Goal: Task Accomplishment & Management: Use online tool/utility

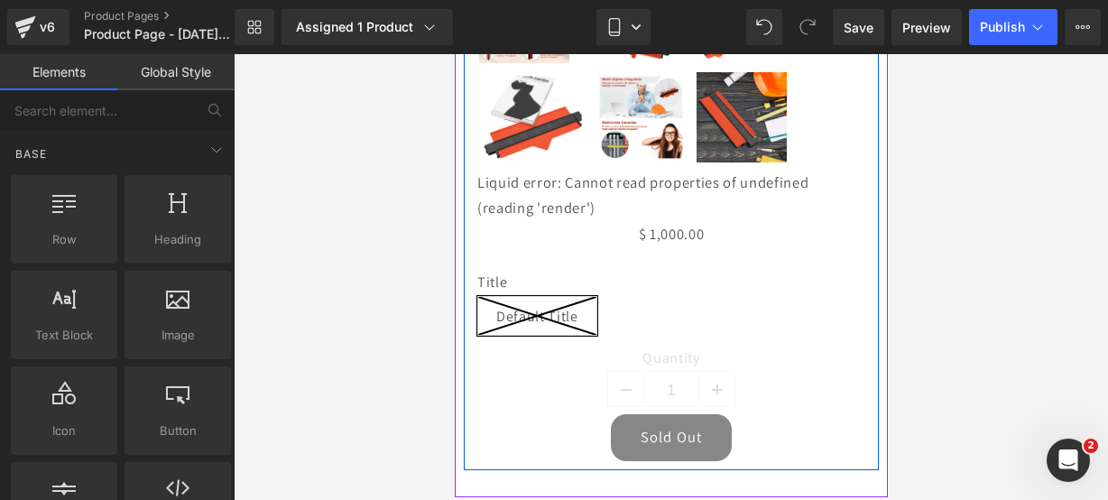
scroll to position [964, 0]
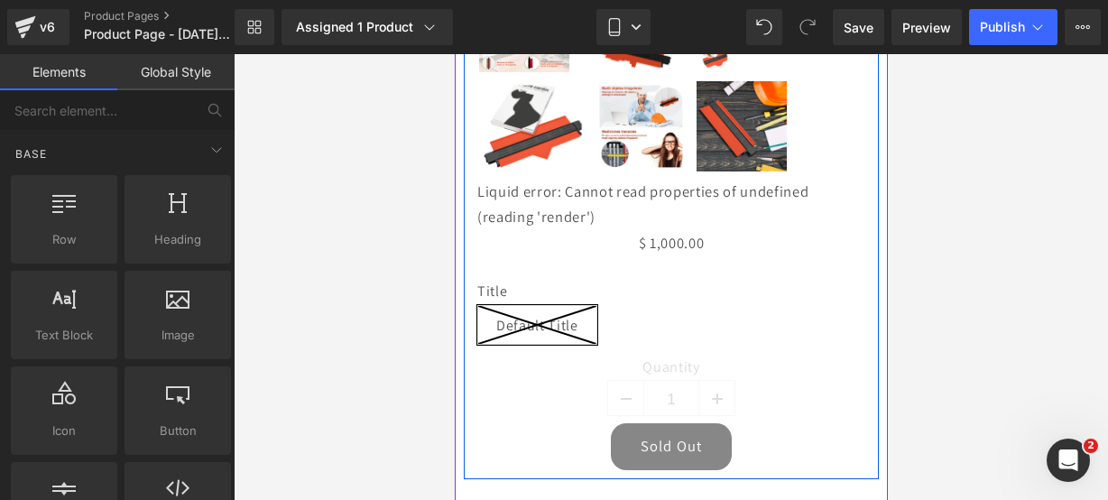
click at [499, 188] on div "Liquid error: Cannot read properties of undefined (reading 'render')" at bounding box center [671, 204] width 388 height 51
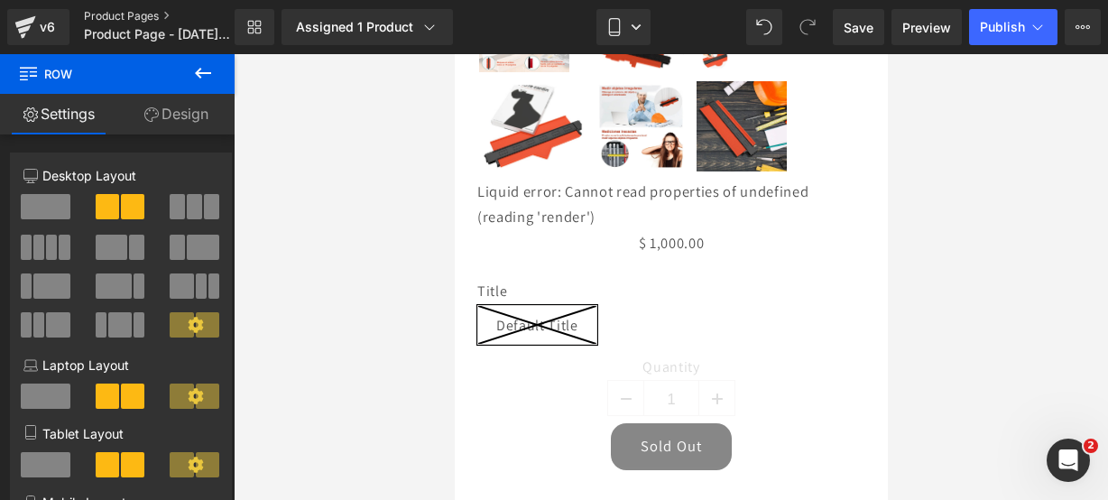
click at [146, 18] on link "Product Pages" at bounding box center [174, 16] width 181 height 14
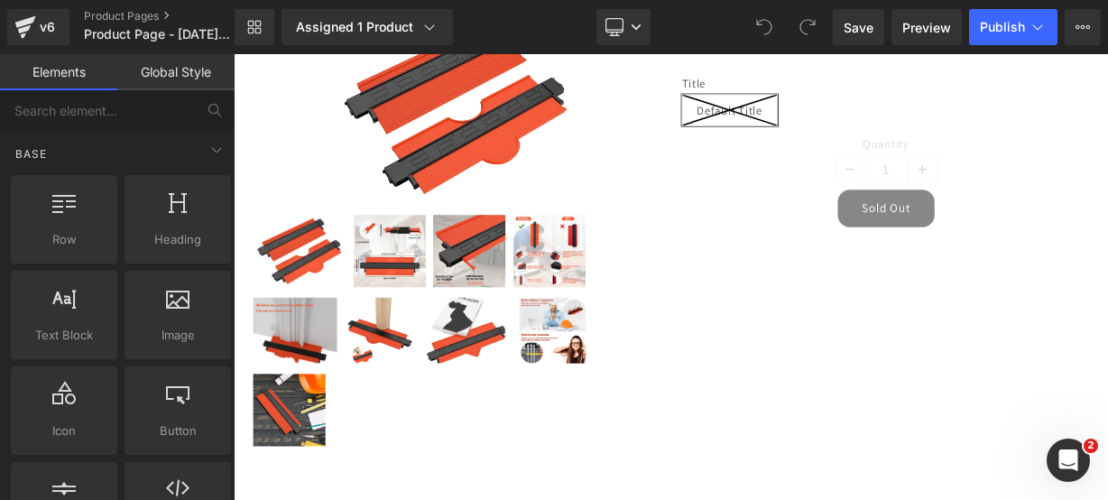
scroll to position [466, 0]
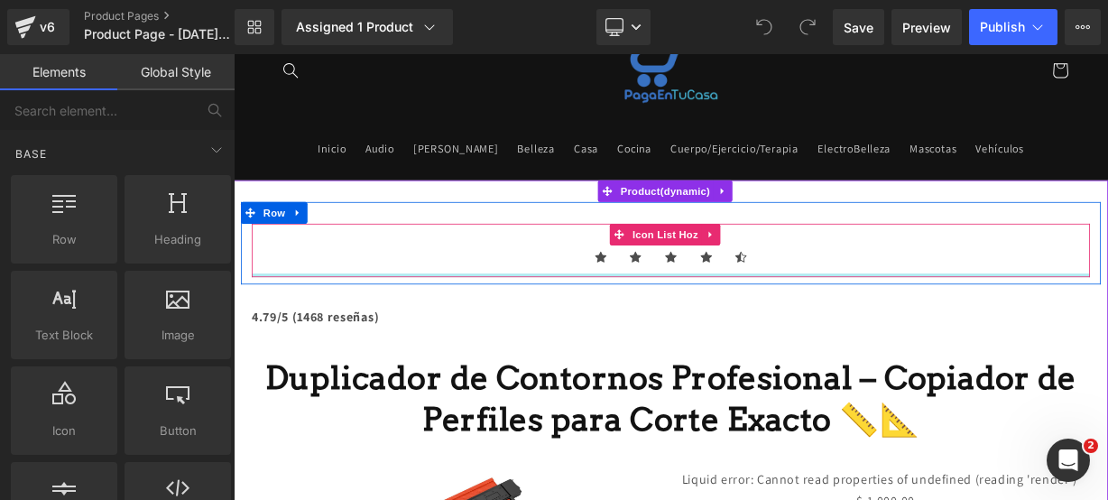
scroll to position [106, 0]
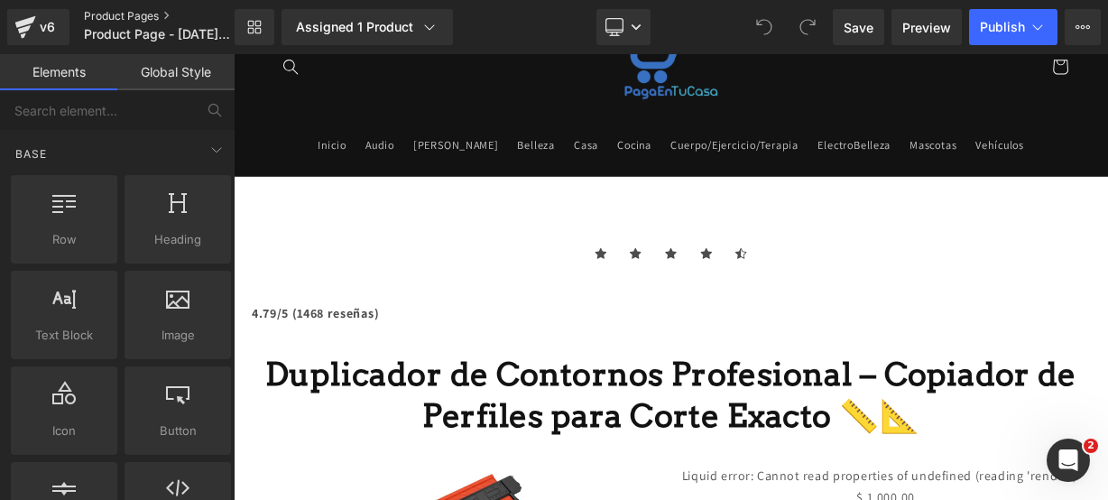
click at [155, 12] on link "Product Pages" at bounding box center [174, 16] width 181 height 14
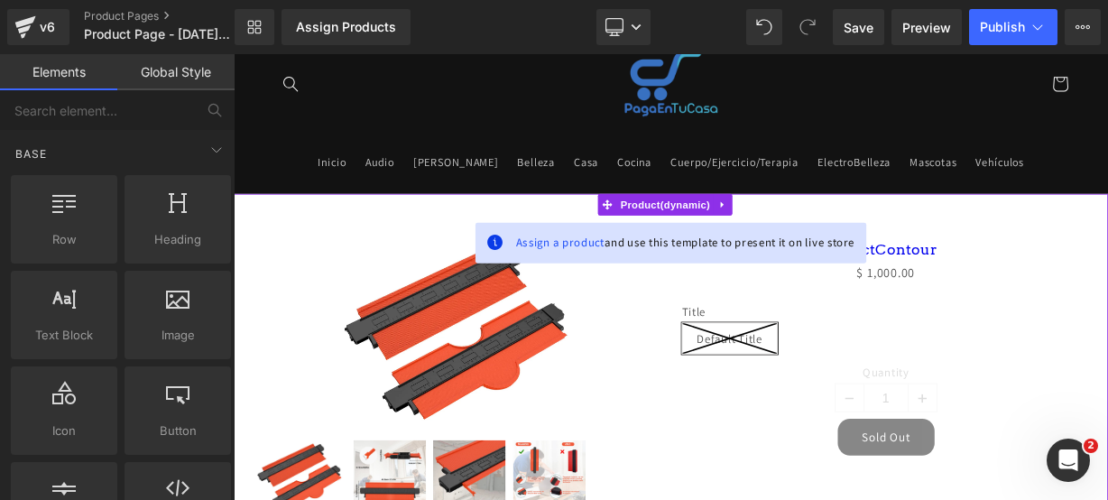
scroll to position [87, 0]
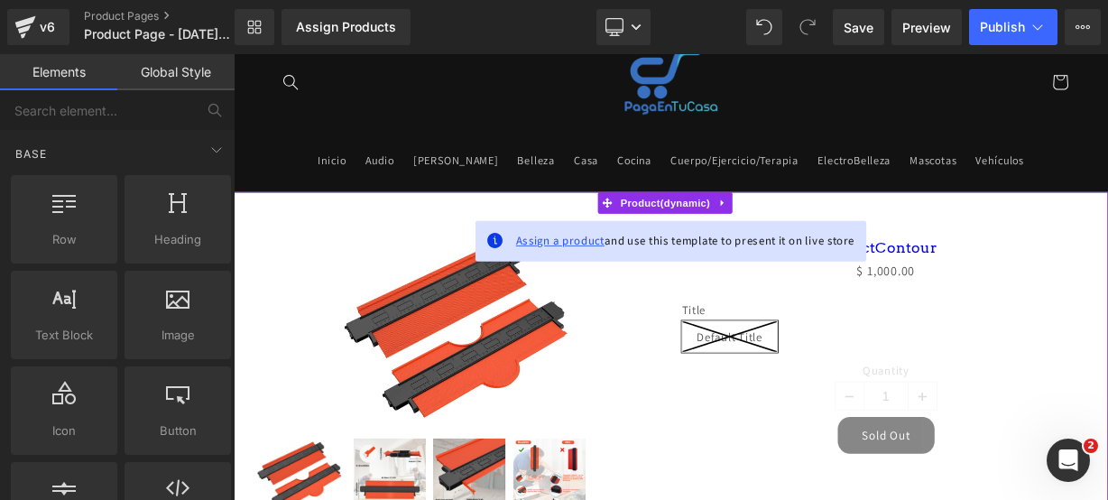
click at [607, 286] on span "Assign a product" at bounding box center [642, 287] width 111 height 19
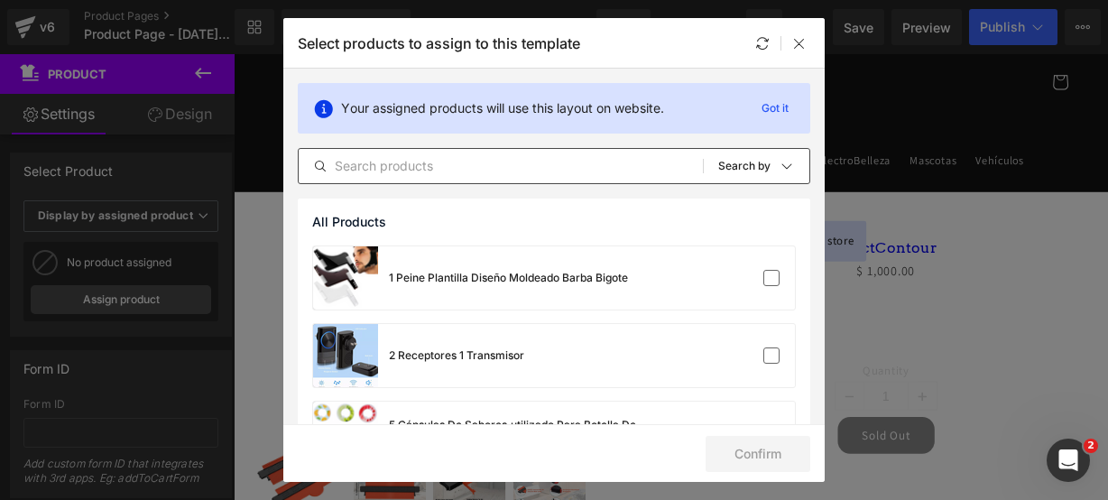
click at [496, 168] on input "text" at bounding box center [501, 166] width 404 height 22
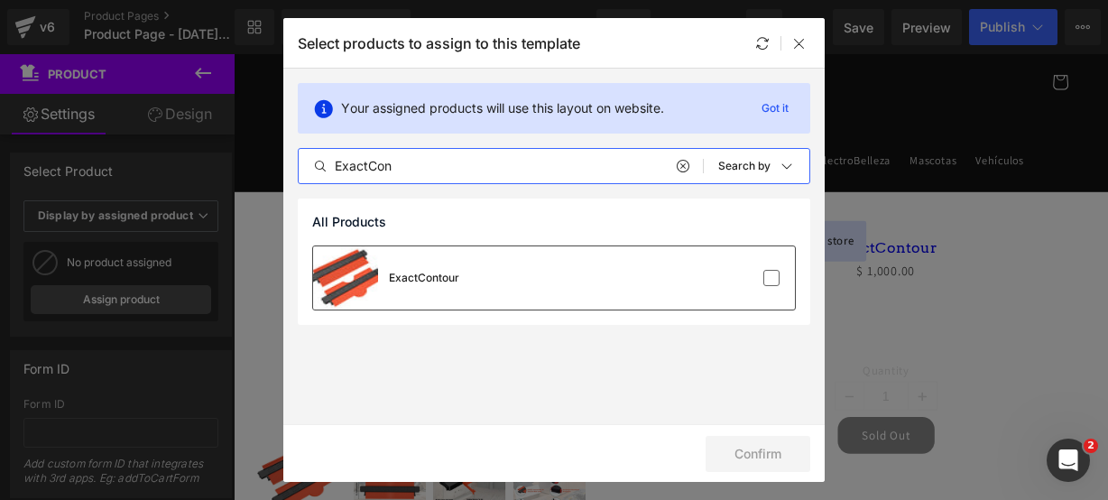
type input "ExactCon"
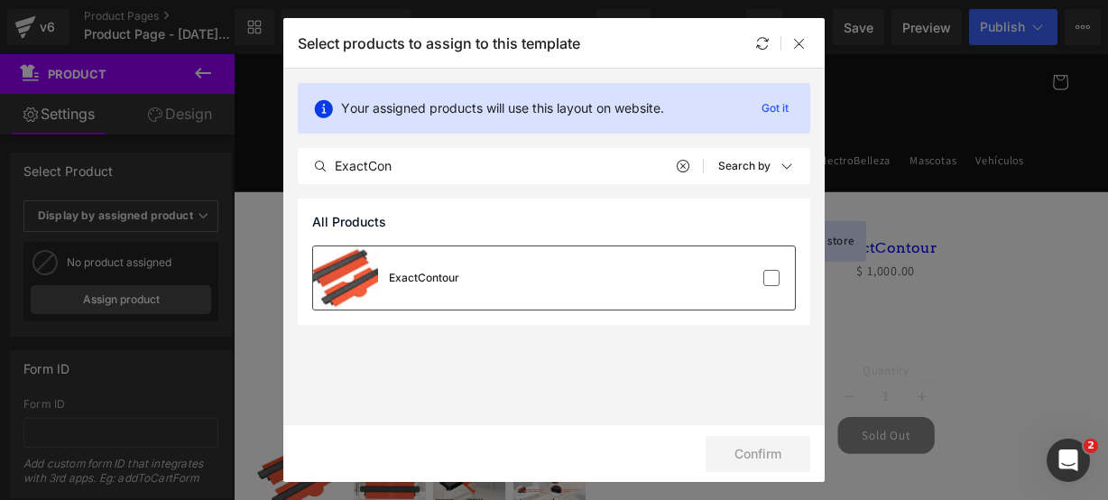
click at [598, 278] on div "ExactContour" at bounding box center [554, 277] width 482 height 63
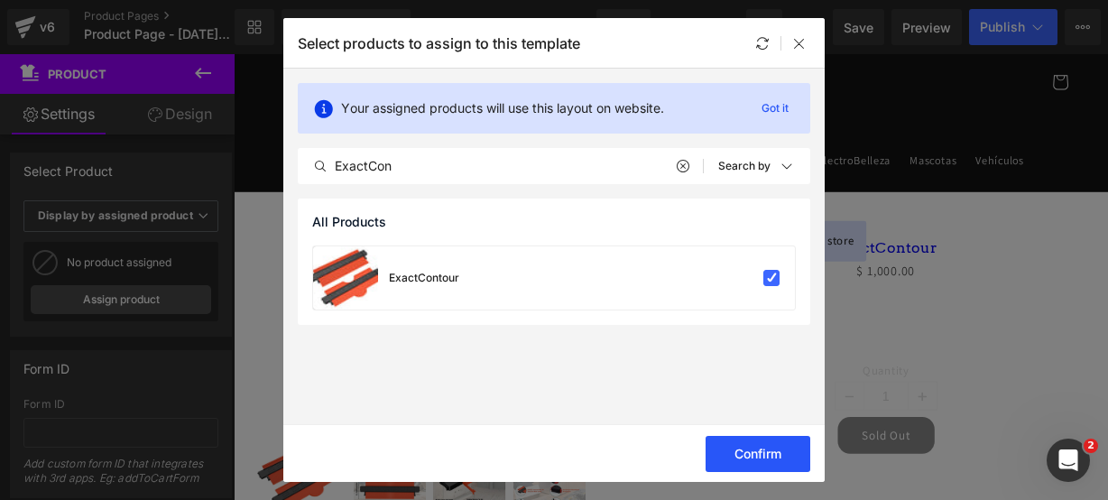
click at [732, 467] on button "Confirm" at bounding box center [758, 454] width 105 height 36
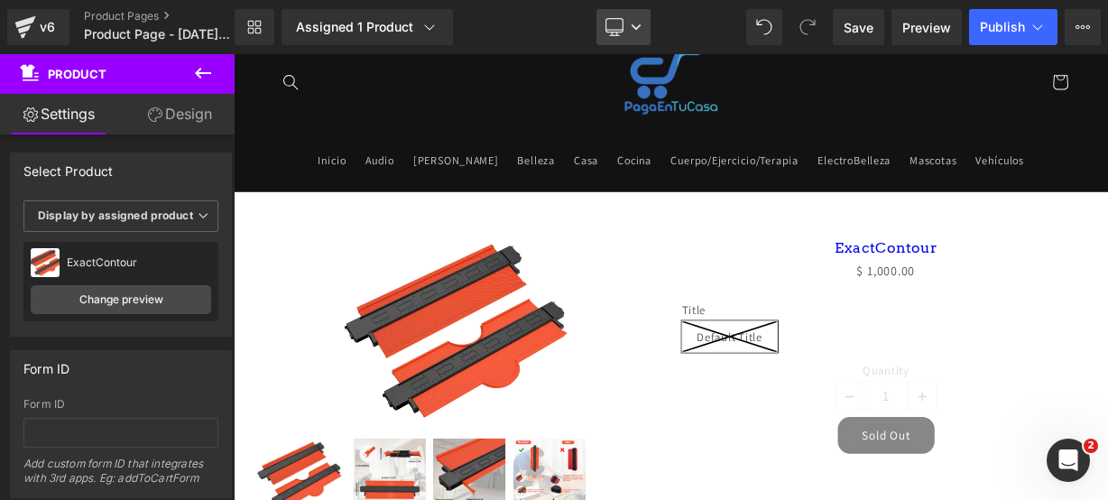
click at [626, 24] on link "Desktop" at bounding box center [624, 27] width 54 height 36
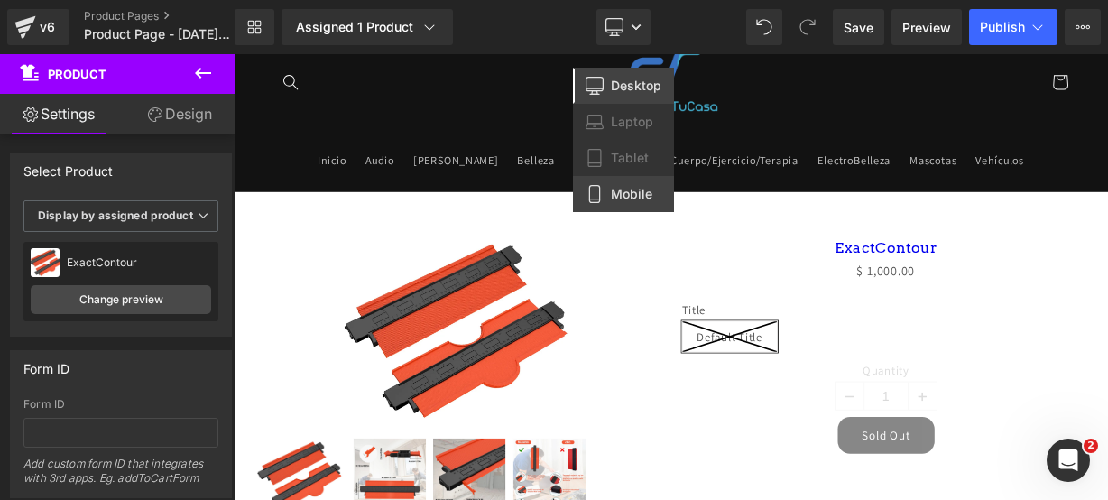
click at [625, 192] on span "Mobile" at bounding box center [632, 194] width 42 height 16
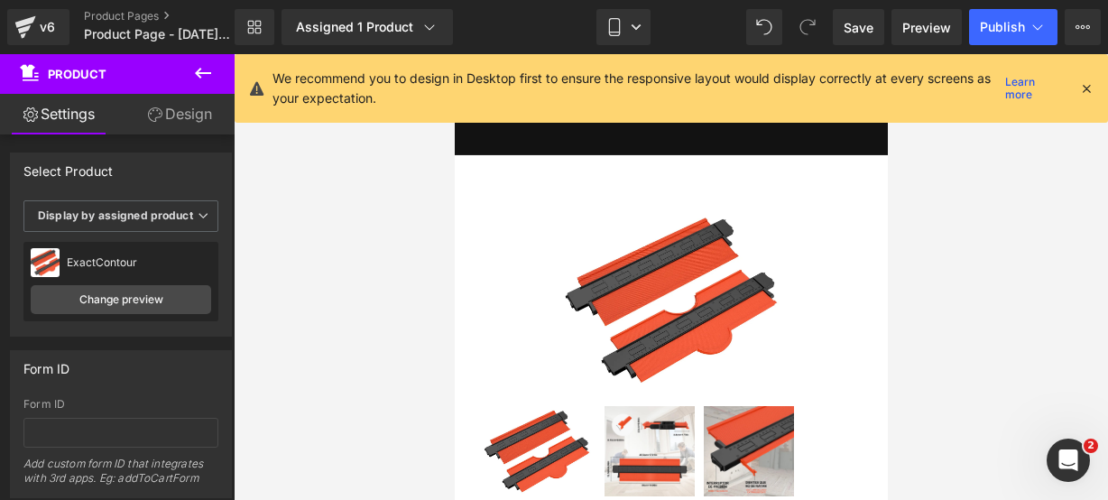
scroll to position [15, 0]
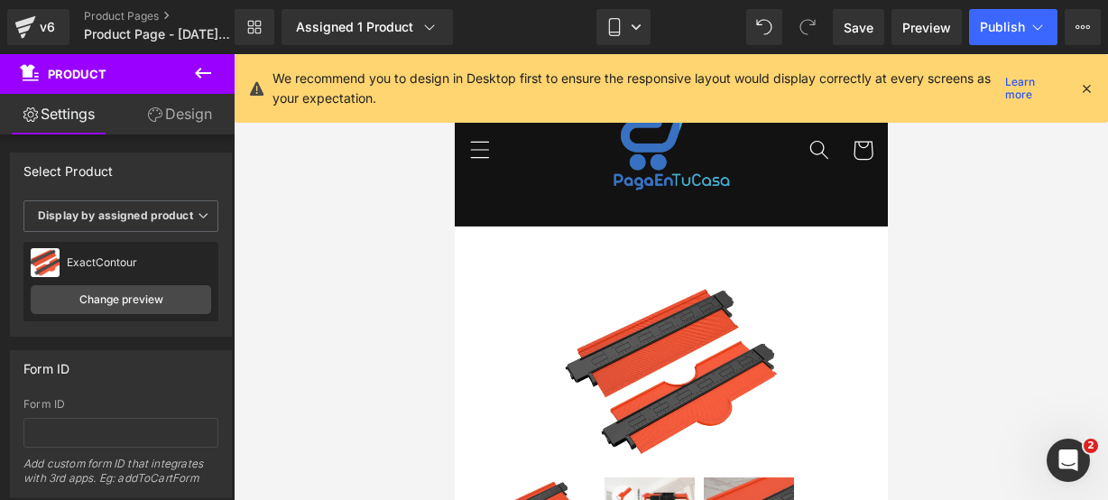
click at [1089, 84] on icon at bounding box center [1087, 88] width 16 height 16
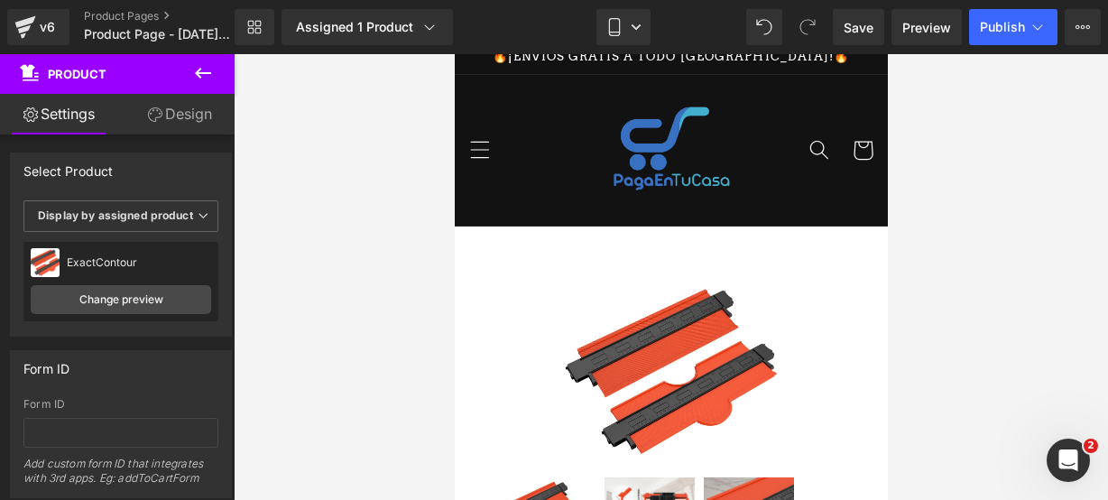
click at [209, 65] on icon at bounding box center [203, 73] width 22 height 22
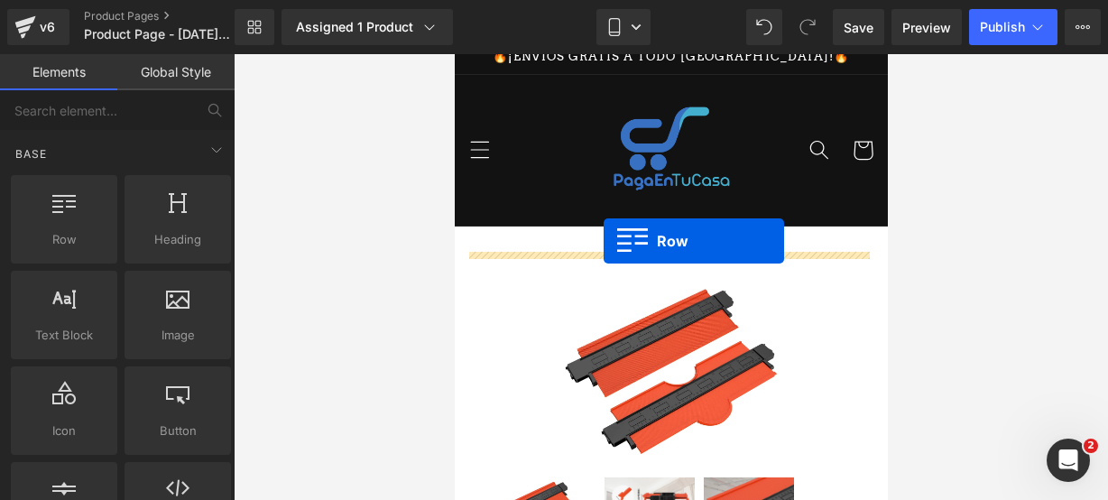
drag, startPoint x: 499, startPoint y: 250, endPoint x: 603, endPoint y: 241, distance: 104.2
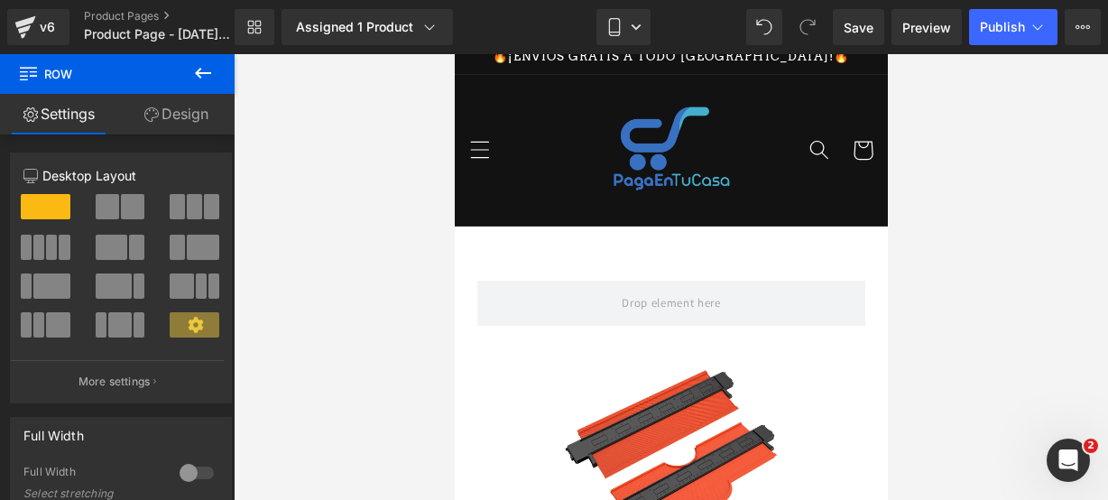
drag, startPoint x: 213, startPoint y: 88, endPoint x: 215, endPoint y: 97, distance: 9.2
click at [215, 97] on div "Row Settings Design 12 12 12 Column Size Customizer 12 Desktop Layout Laptop La…" at bounding box center [117, 281] width 235 height 455
click at [207, 80] on icon at bounding box center [203, 73] width 22 height 22
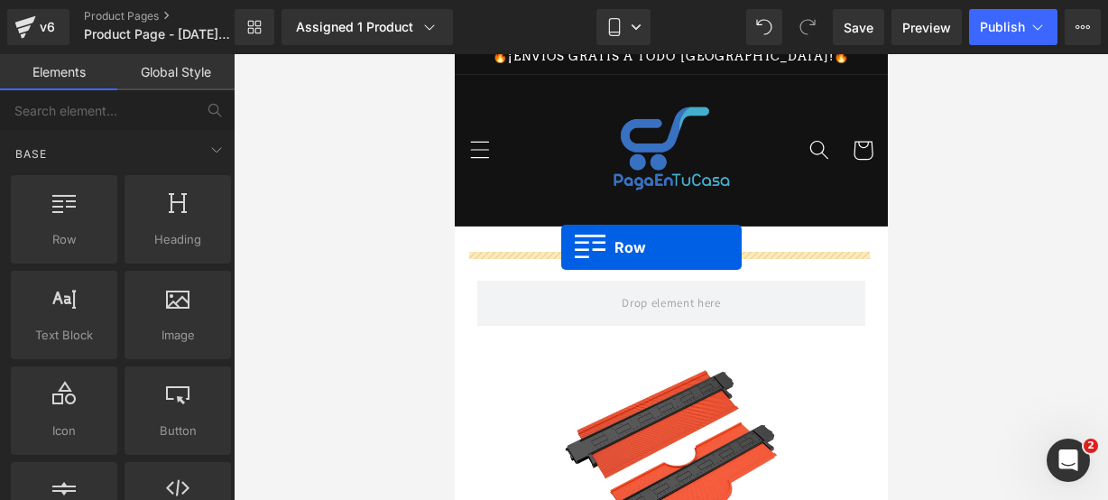
drag, startPoint x: 549, startPoint y: 258, endPoint x: 560, endPoint y: 246, distance: 16.0
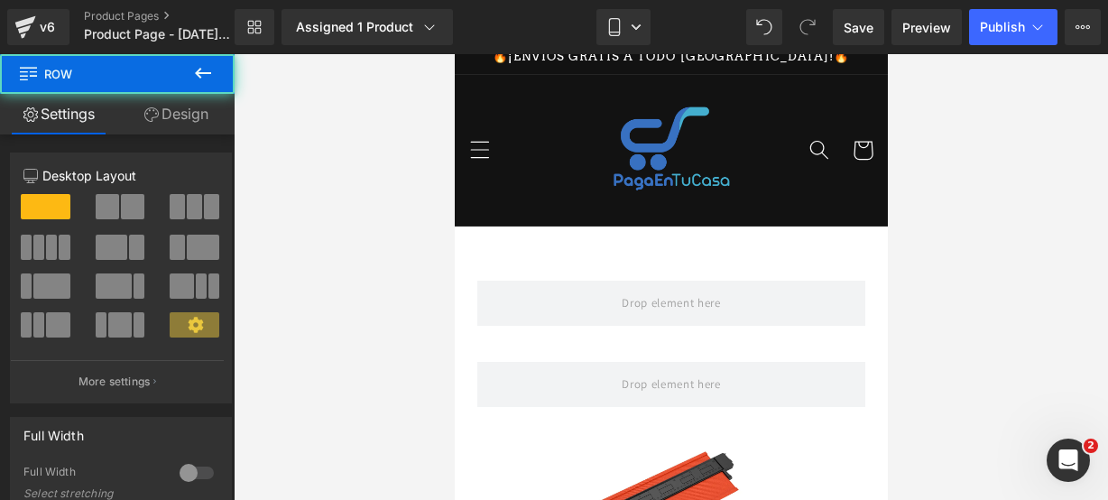
click at [211, 72] on icon at bounding box center [203, 73] width 16 height 11
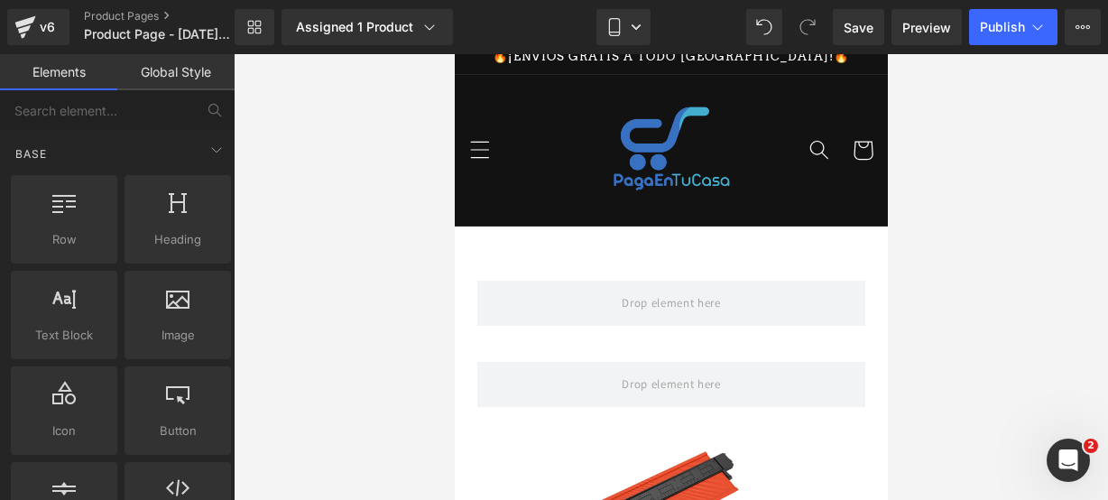
drag, startPoint x: 211, startPoint y: 72, endPoint x: 198, endPoint y: 81, distance: 16.3
click at [198, 81] on link "Global Style" at bounding box center [175, 72] width 117 height 36
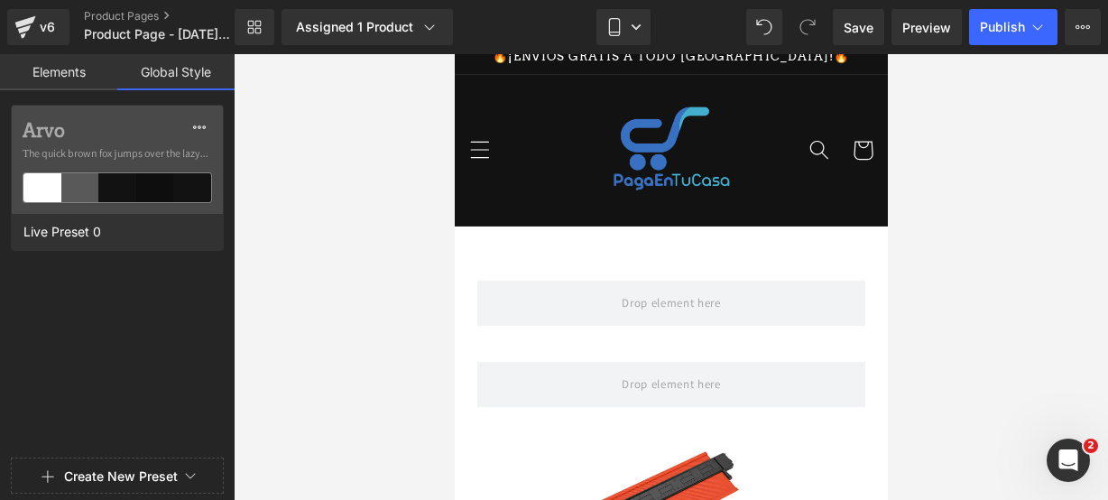
click at [60, 61] on link "Elements" at bounding box center [58, 72] width 117 height 36
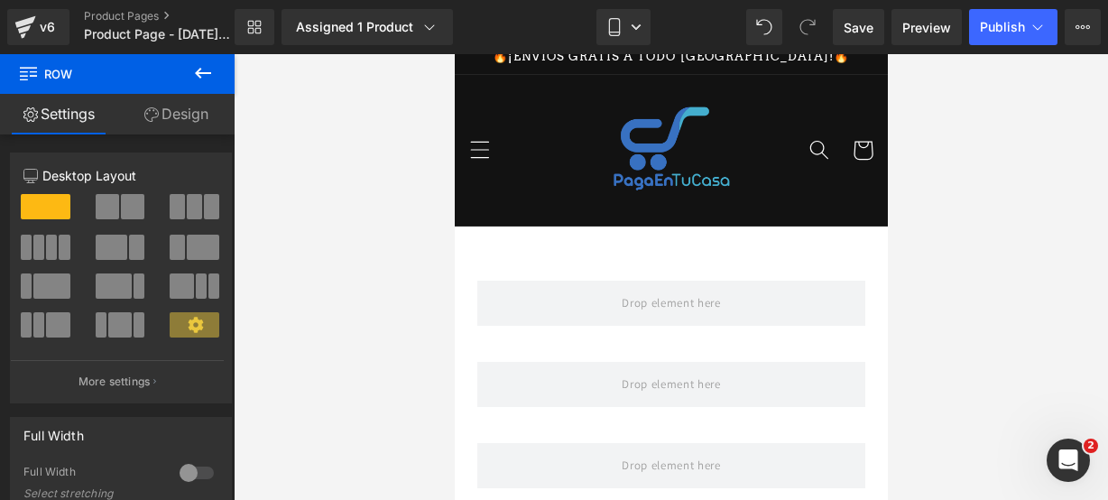
click at [199, 79] on icon at bounding box center [203, 73] width 22 height 22
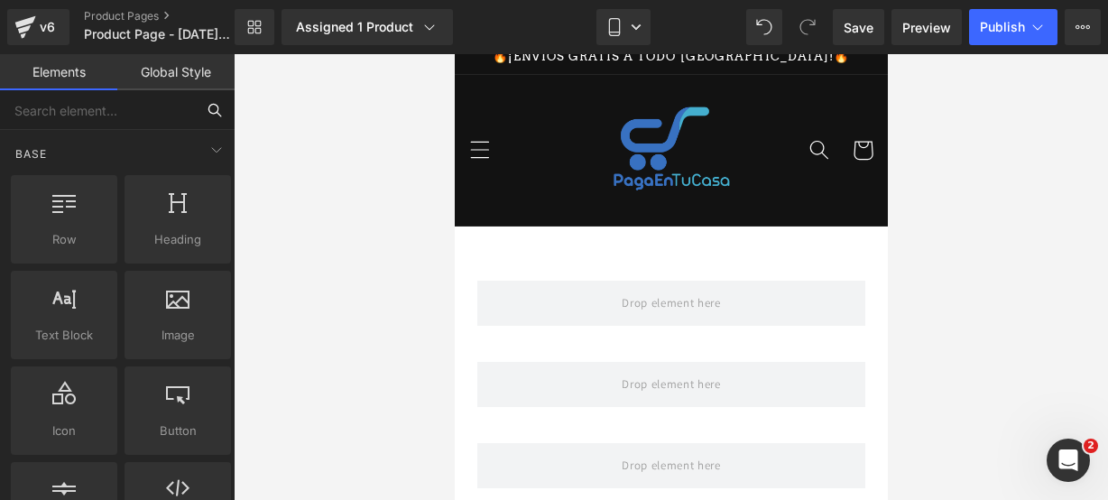
click at [141, 103] on input "text" at bounding box center [97, 110] width 195 height 40
type input "icon"
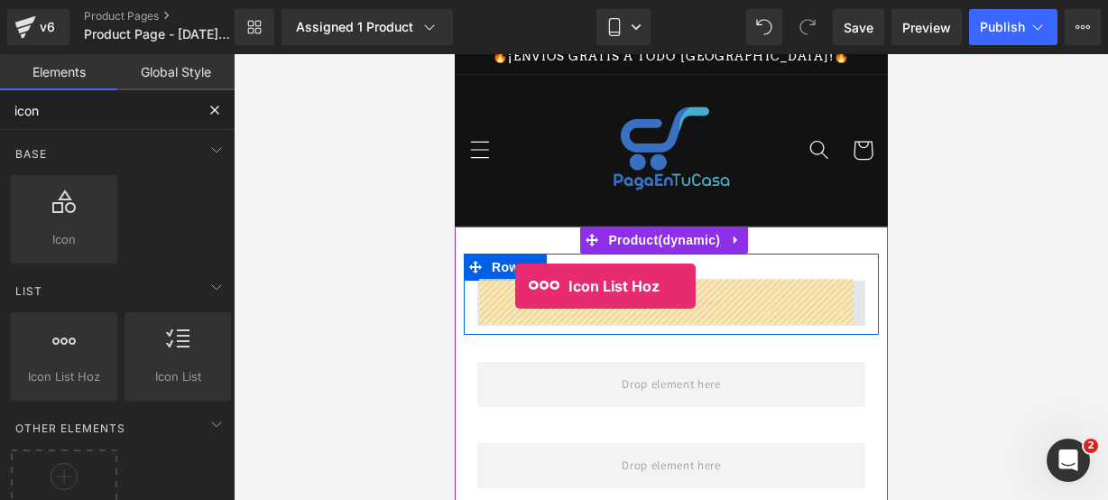
drag, startPoint x: 515, startPoint y: 411, endPoint x: 514, endPoint y: 285, distance: 125.5
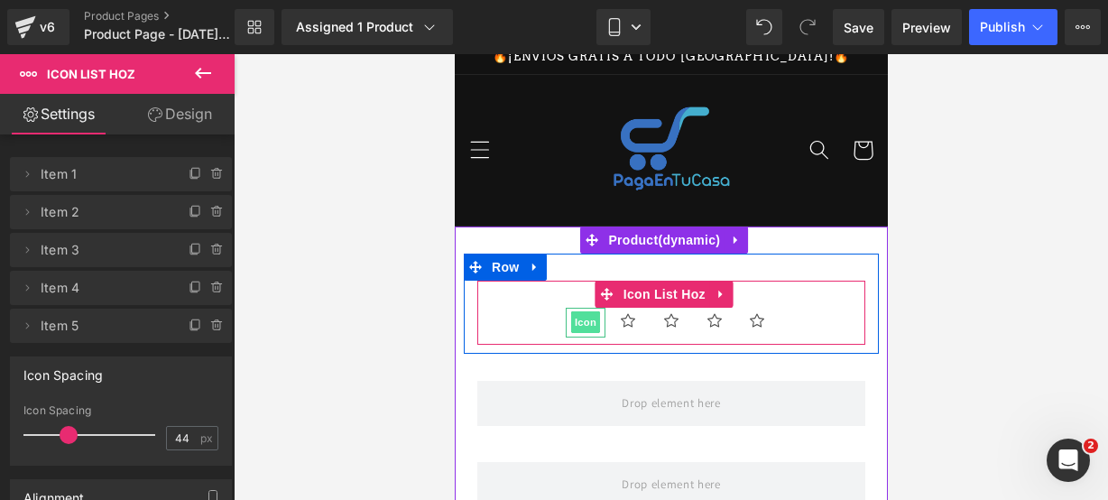
click at [583, 315] on span "Icon" at bounding box center [584, 322] width 29 height 22
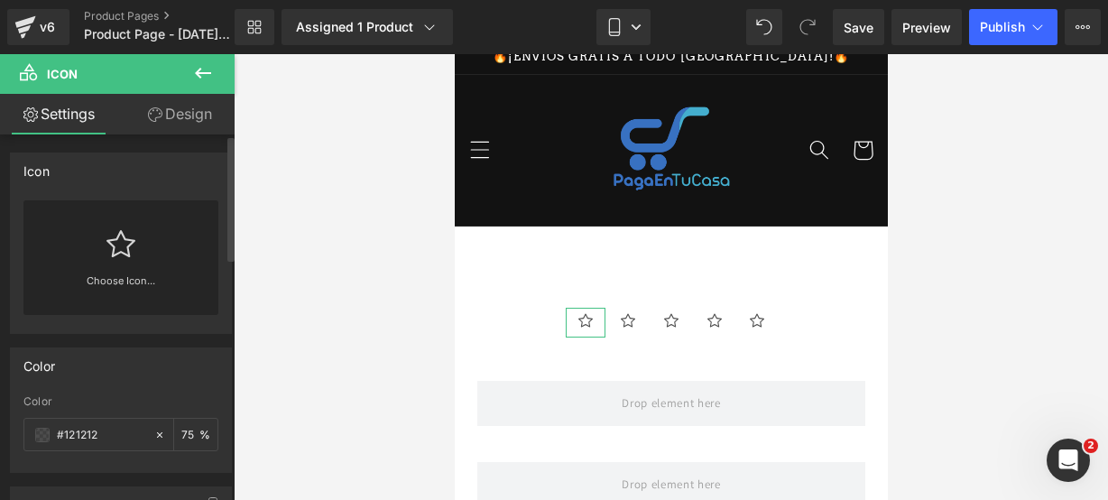
click at [110, 283] on link "Choose Icon..." at bounding box center [120, 294] width 195 height 42
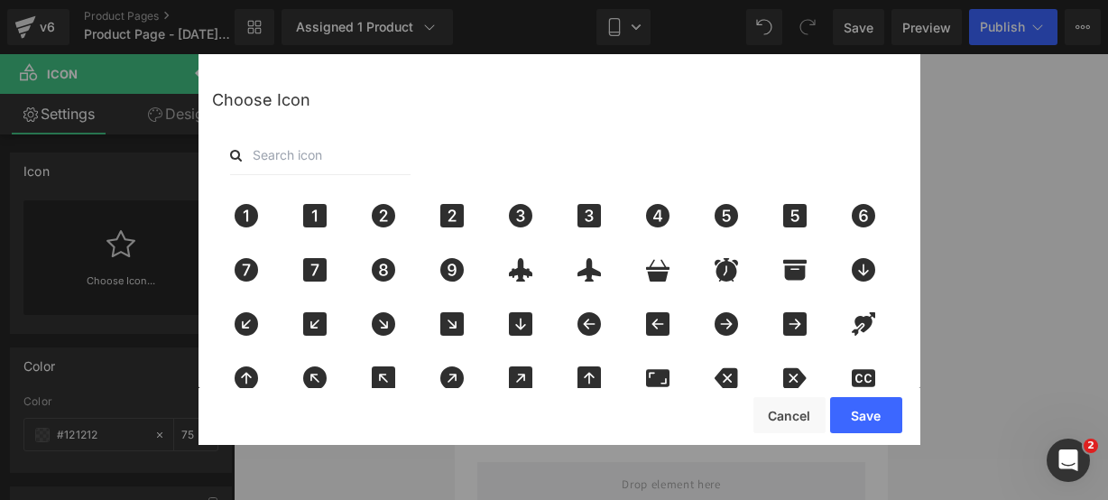
click at [320, 163] on input "text" at bounding box center [320, 155] width 181 height 40
type input "star"
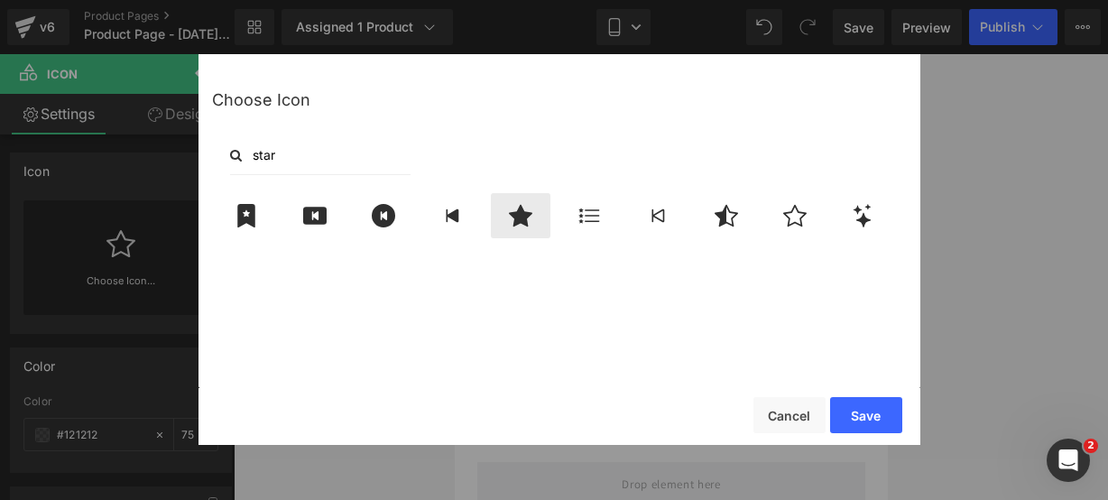
click at [528, 227] on div at bounding box center [521, 215] width 60 height 45
click at [852, 412] on button "Save" at bounding box center [866, 415] width 72 height 36
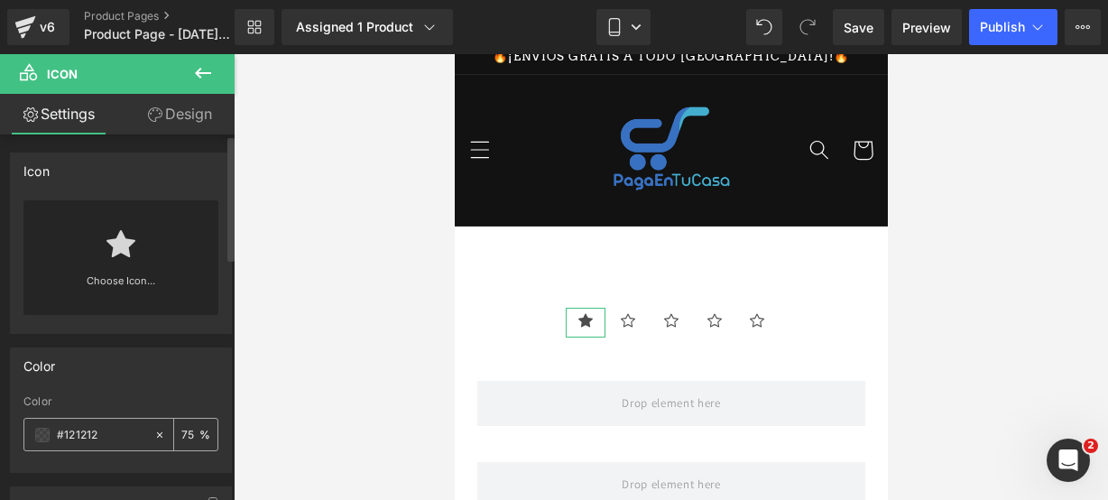
click at [43, 432] on span at bounding box center [42, 435] width 14 height 14
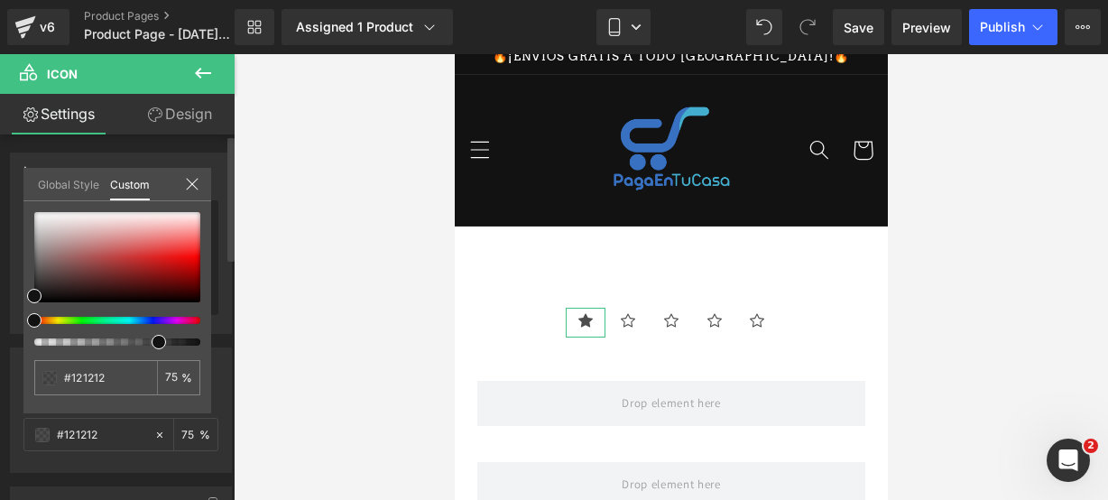
type input "#111111"
click at [56, 320] on div at bounding box center [110, 320] width 166 height 7
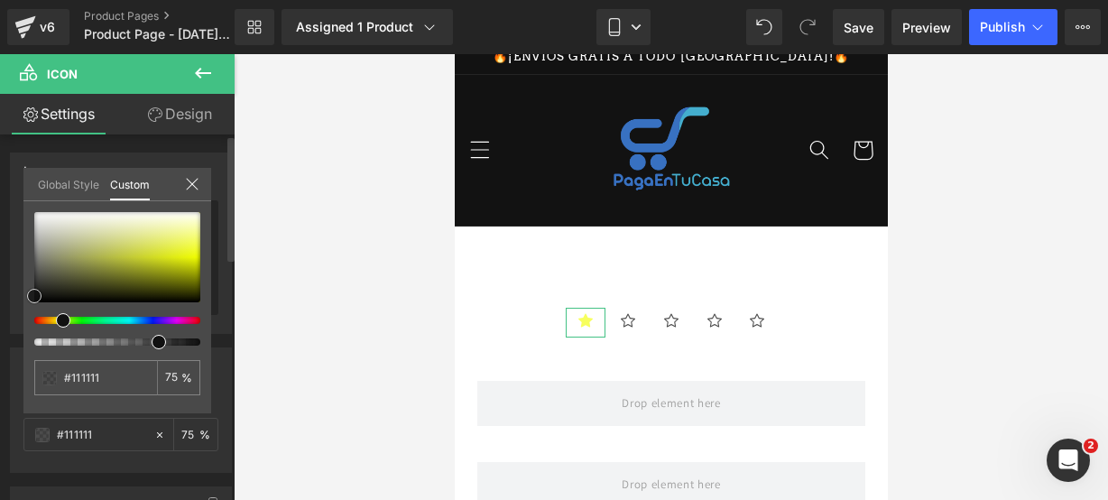
type input "#f4ff28"
click at [193, 250] on div at bounding box center [117, 257] width 166 height 90
click at [193, 180] on icon at bounding box center [192, 184] width 14 height 14
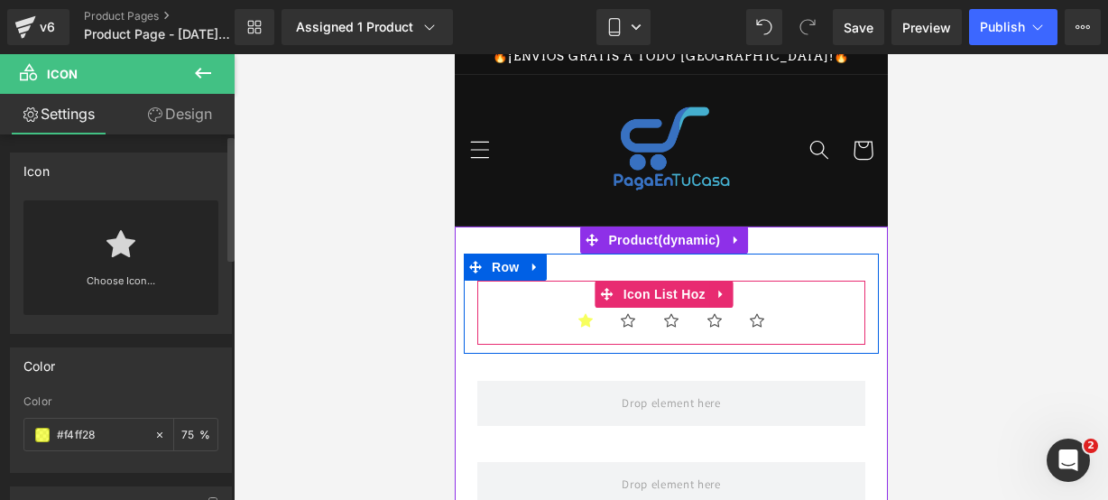
click at [493, 322] on ul "Icon Icon Icon Icon Icon" at bounding box center [671, 327] width 388 height 38
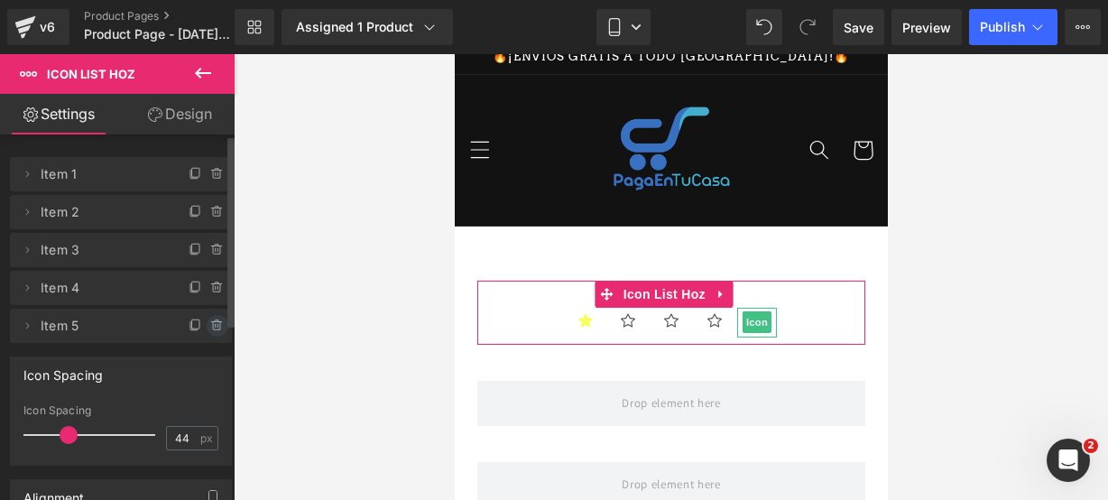
click at [215, 328] on icon at bounding box center [217, 326] width 14 height 14
click at [215, 328] on button "Delete" at bounding box center [198, 326] width 57 height 23
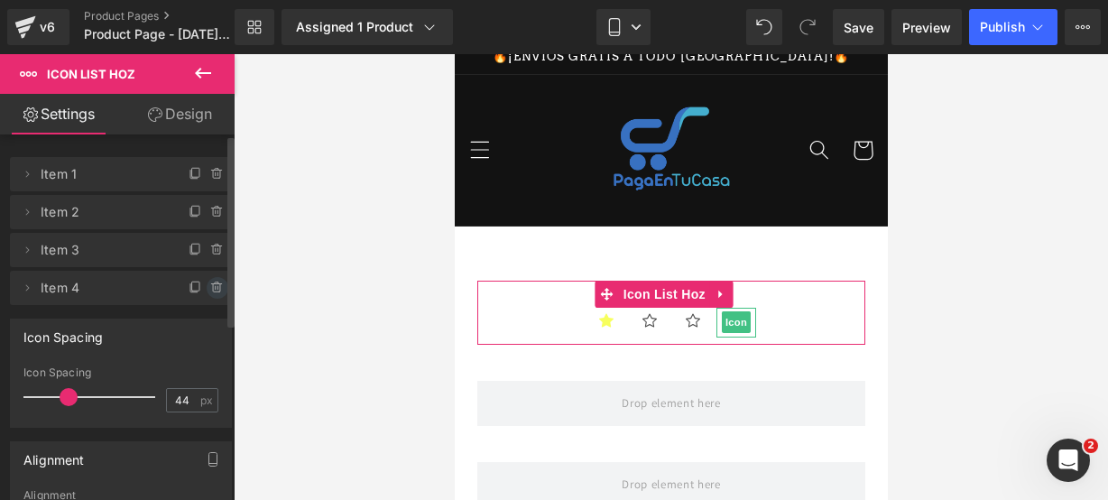
click at [214, 281] on icon at bounding box center [217, 288] width 14 height 14
click at [214, 281] on button "Delete" at bounding box center [198, 288] width 57 height 23
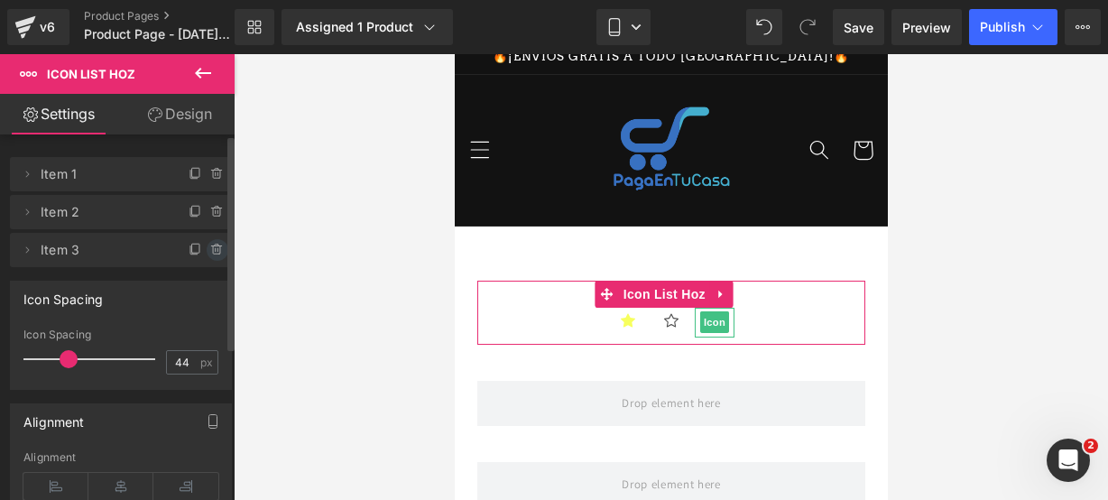
click at [213, 254] on icon at bounding box center [216, 250] width 7 height 8
click at [209, 254] on div "Delete Cancel" at bounding box center [125, 250] width 222 height 34
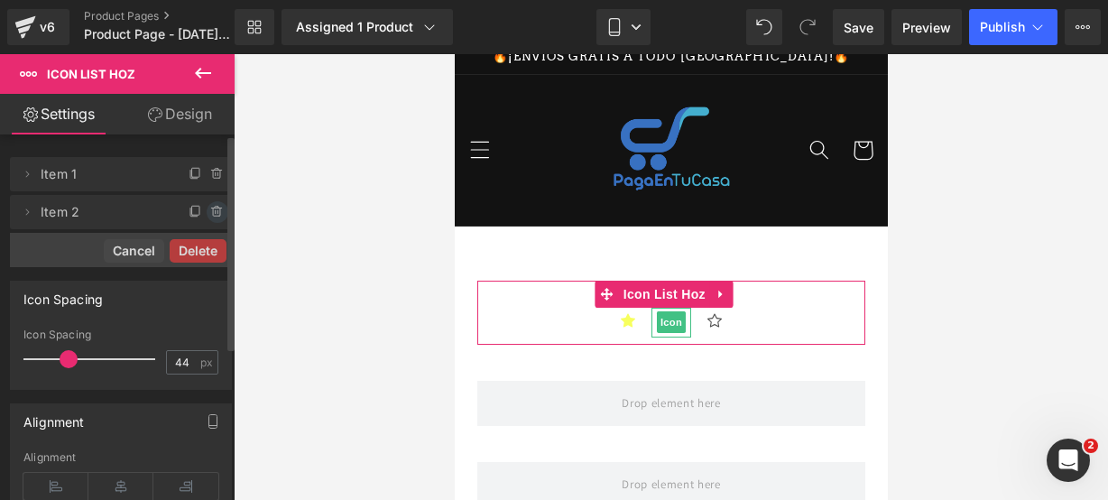
click at [211, 212] on icon at bounding box center [217, 212] width 14 height 14
click at [211, 212] on button "Delete" at bounding box center [198, 212] width 57 height 23
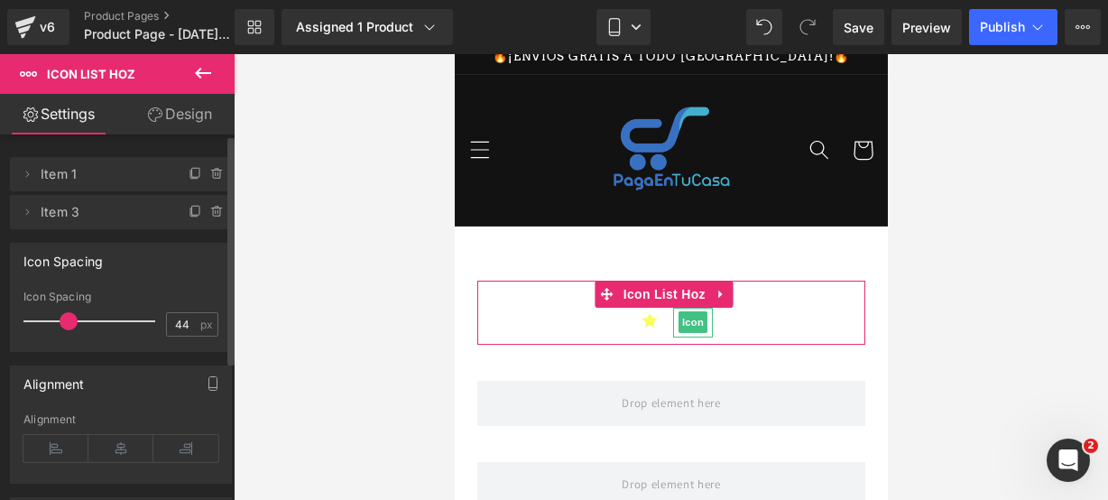
click at [207, 218] on span at bounding box center [218, 212] width 22 height 22
click at [208, 215] on button "Delete" at bounding box center [198, 212] width 57 height 23
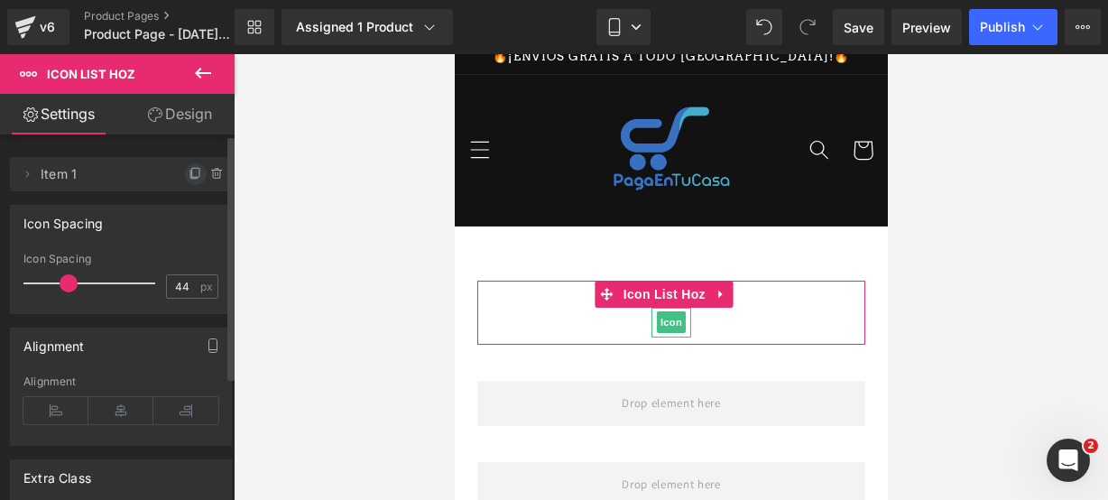
click at [192, 177] on icon at bounding box center [195, 172] width 7 height 9
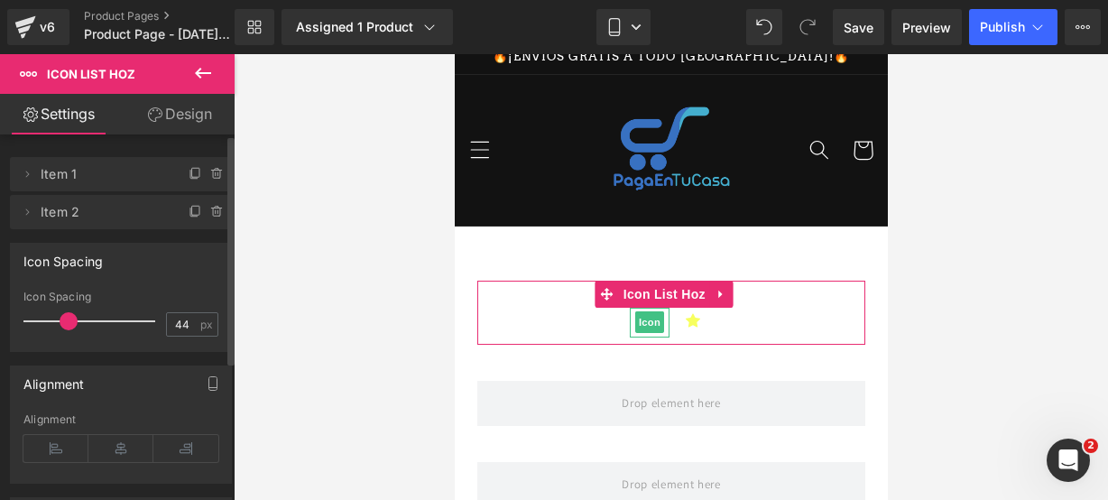
click at [192, 177] on icon at bounding box center [195, 172] width 7 height 9
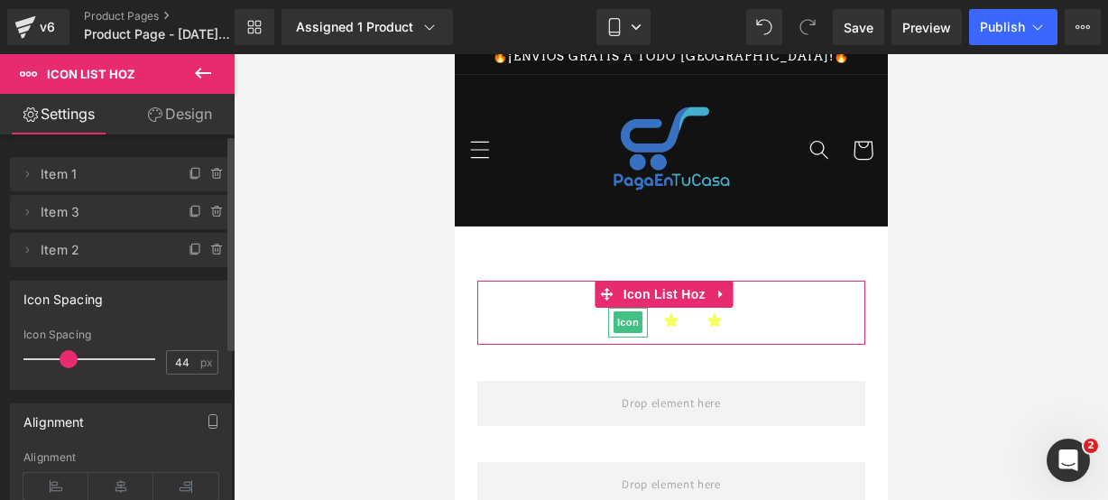
click at [192, 177] on icon at bounding box center [195, 172] width 7 height 9
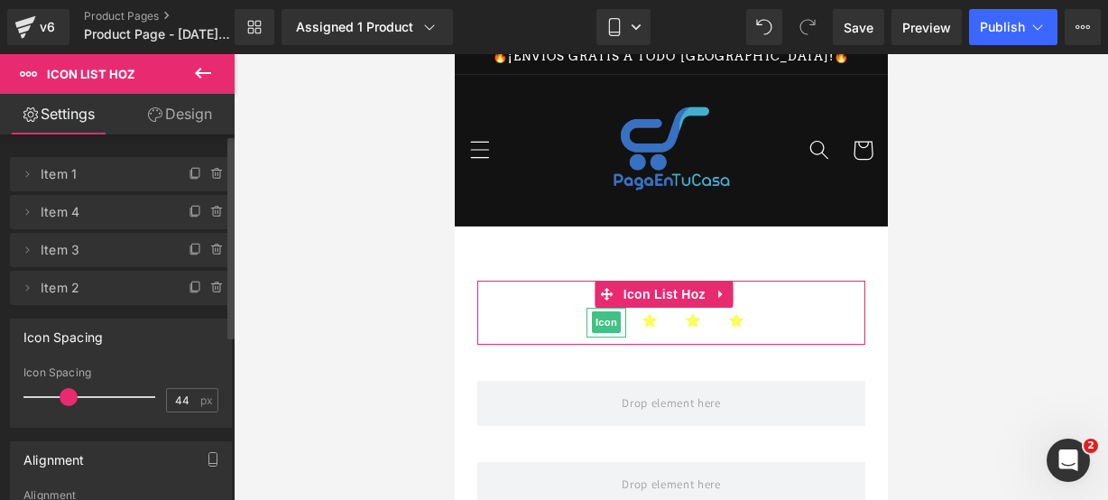
click at [192, 177] on icon at bounding box center [195, 172] width 7 height 9
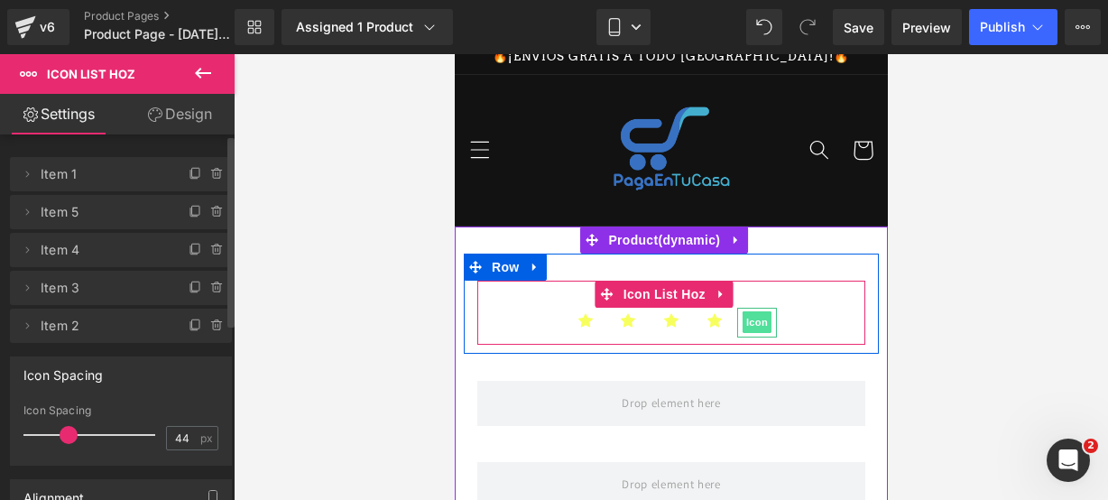
click at [746, 313] on span "Icon" at bounding box center [756, 322] width 29 height 22
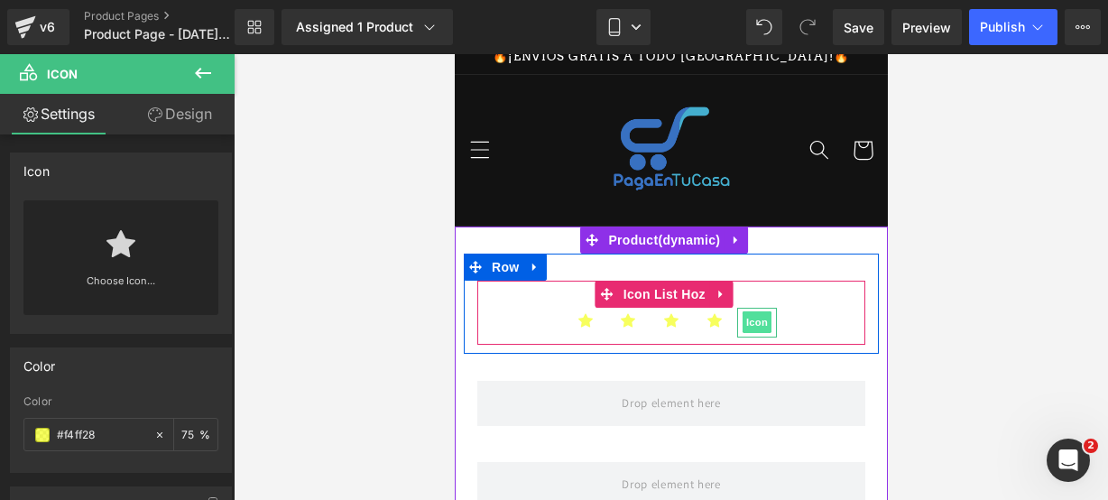
click at [746, 313] on span "Icon" at bounding box center [756, 322] width 29 height 22
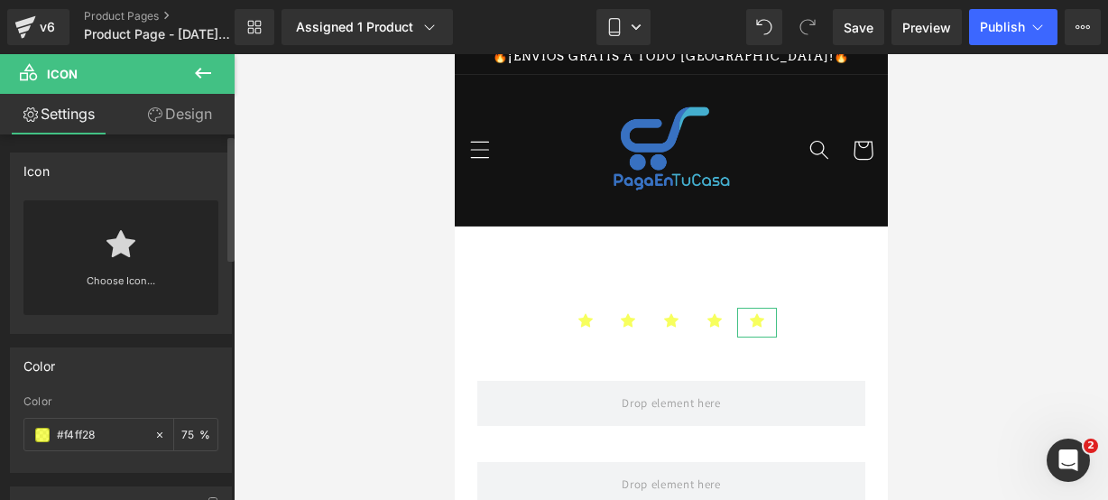
click at [124, 230] on icon at bounding box center [121, 243] width 29 height 29
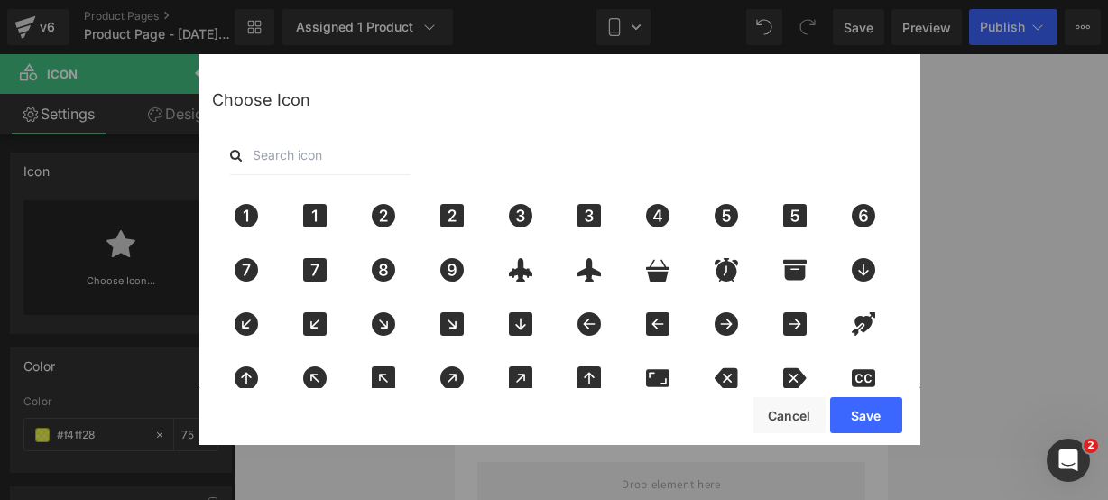
click at [268, 149] on input "text" at bounding box center [320, 155] width 181 height 40
type input "star"
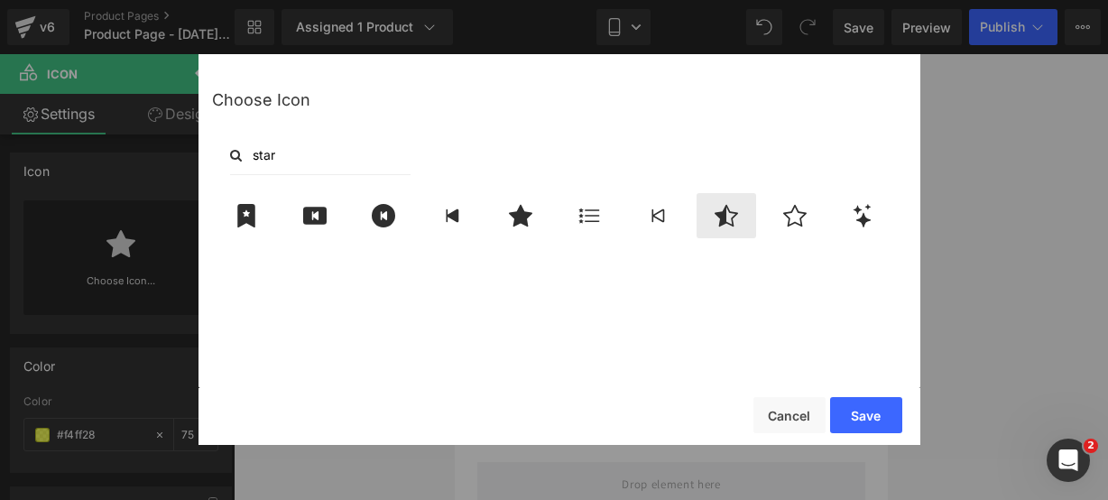
click at [746, 203] on div at bounding box center [727, 215] width 60 height 45
click at [839, 407] on button "Save" at bounding box center [866, 415] width 72 height 36
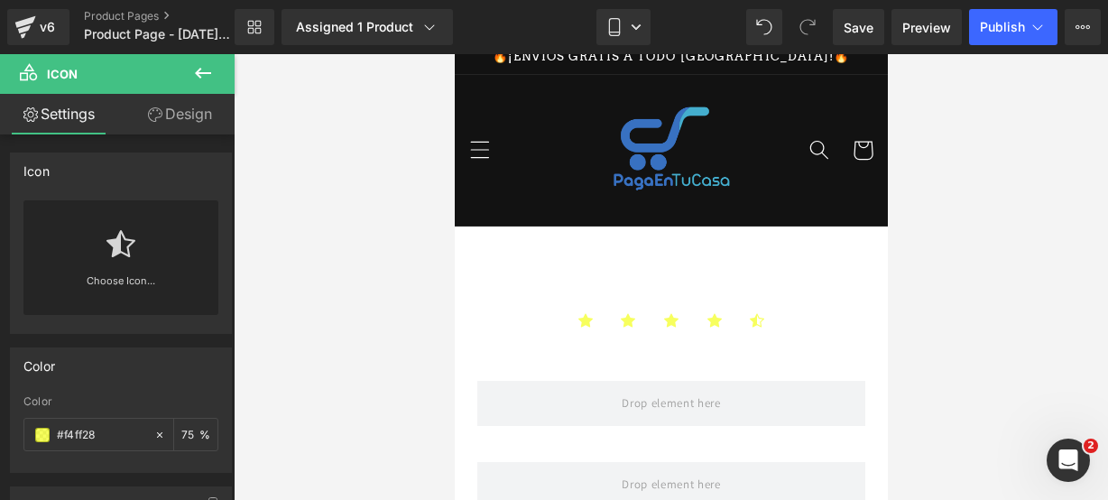
click at [198, 84] on button at bounding box center [202, 74] width 63 height 40
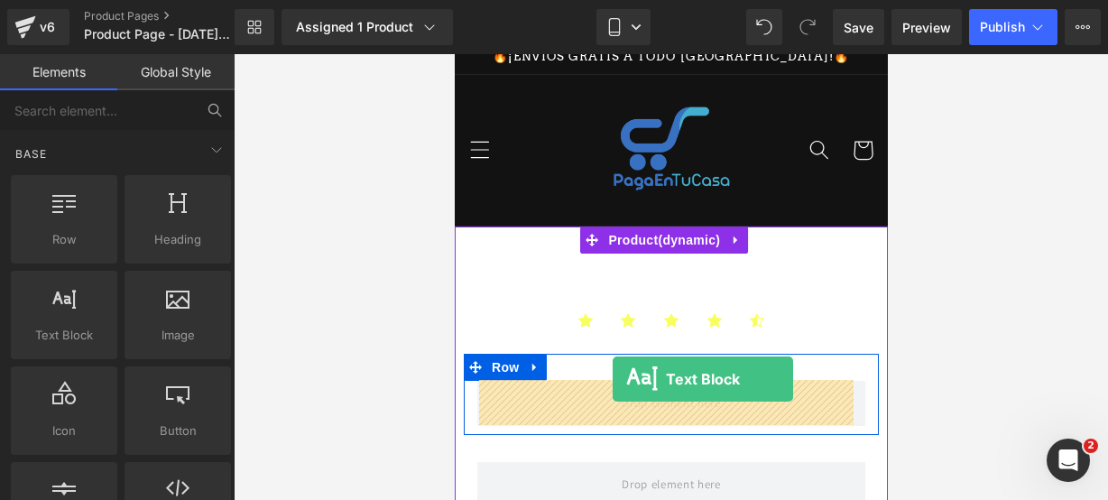
drag, startPoint x: 510, startPoint y: 351, endPoint x: 612, endPoint y: 378, distance: 105.5
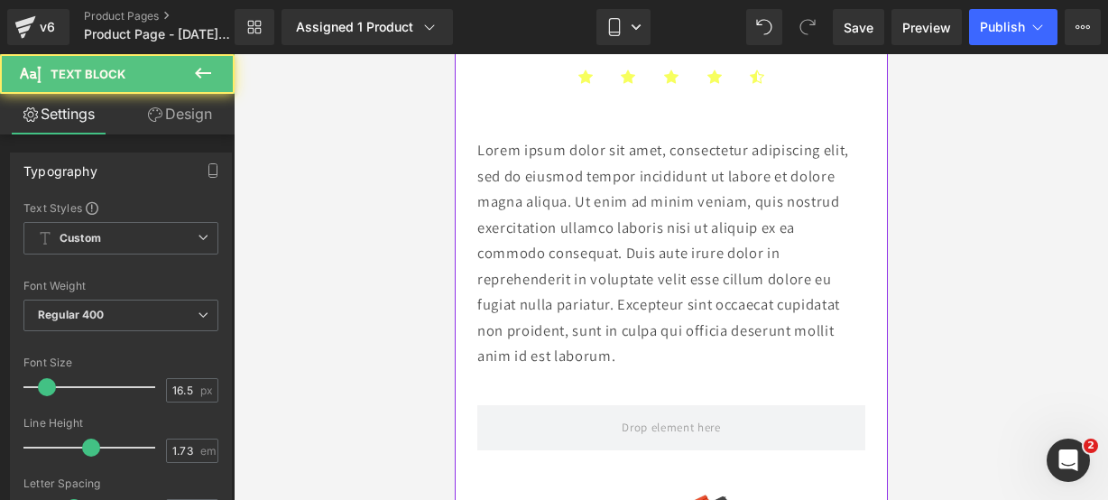
scroll to position [266, 0]
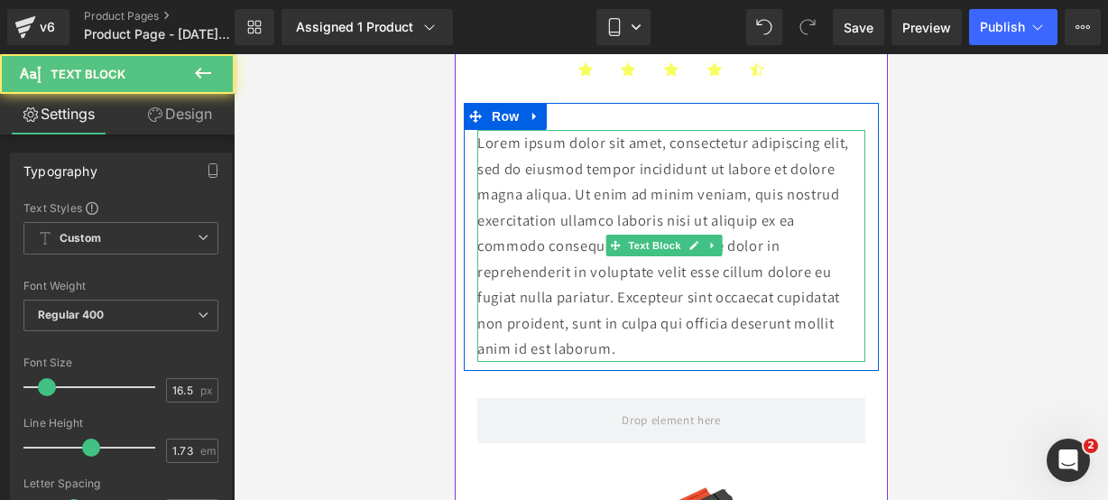
click at [668, 332] on p "Lorem ipsum dolor sit amet, consectetur adipiscing elit, sed do eiusmod tempor …" at bounding box center [671, 246] width 388 height 232
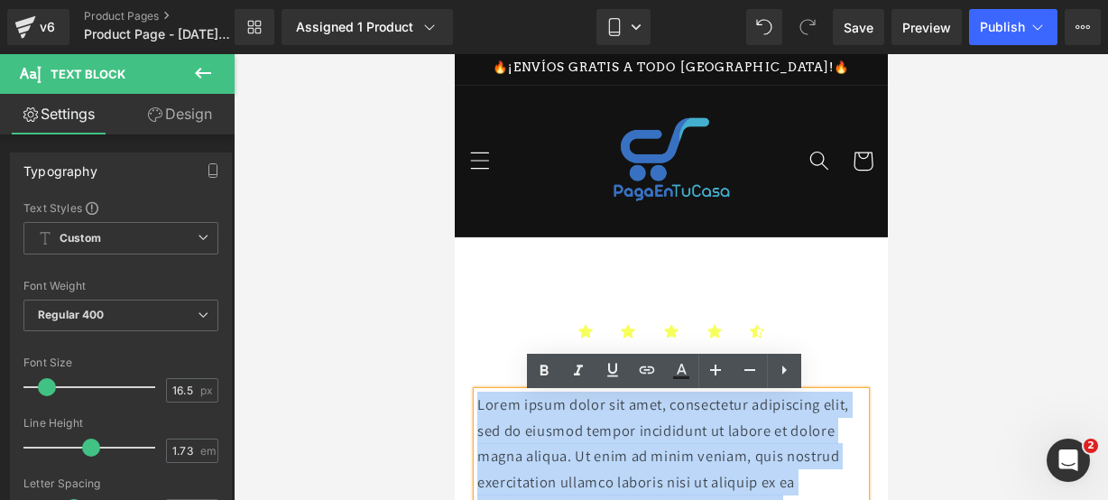
scroll to position [0, 0]
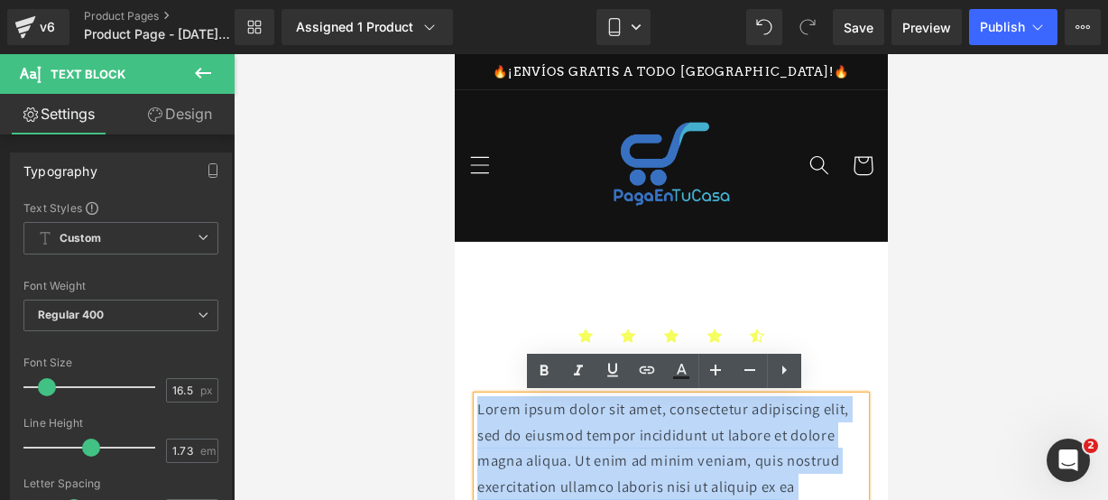
drag, startPoint x: 661, startPoint y: 340, endPoint x: 432, endPoint y: 23, distance: 390.5
click at [454, 54] on html "Ir directamente al contenido 🔥¡ENVÍOS GRATIS A TODO [GEOGRAPHIC_DATA]!🔥 Inicio …" at bounding box center [670, 277] width 433 height 446
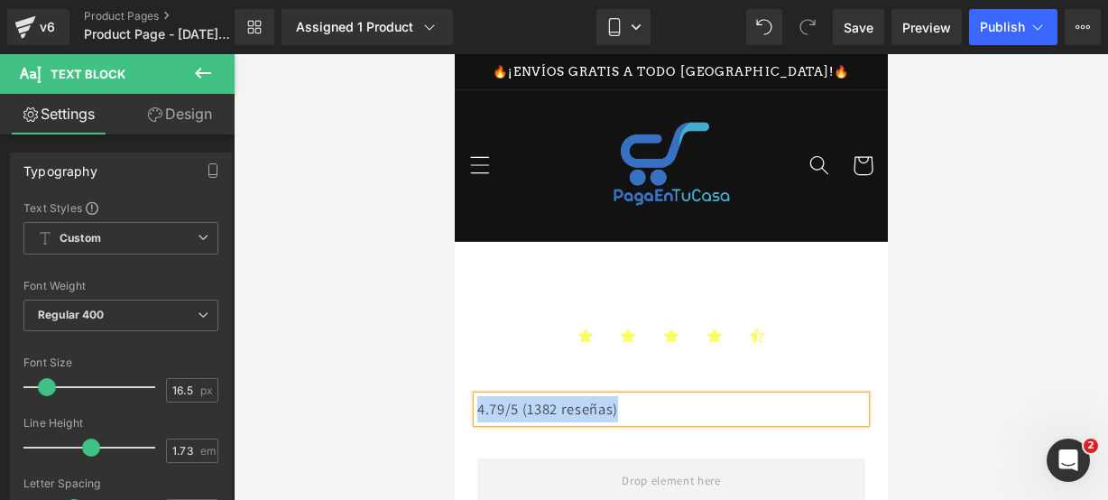
drag, startPoint x: 639, startPoint y: 410, endPoint x: 478, endPoint y: 411, distance: 160.7
click at [478, 411] on p "4.79/5 (1382 reseñas)" at bounding box center [671, 409] width 388 height 26
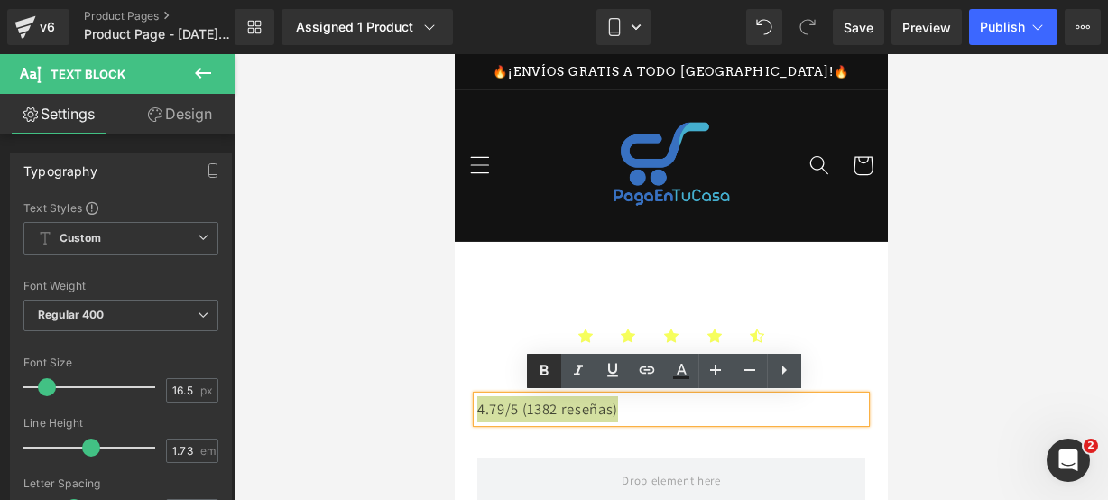
click at [538, 379] on icon at bounding box center [544, 371] width 22 height 22
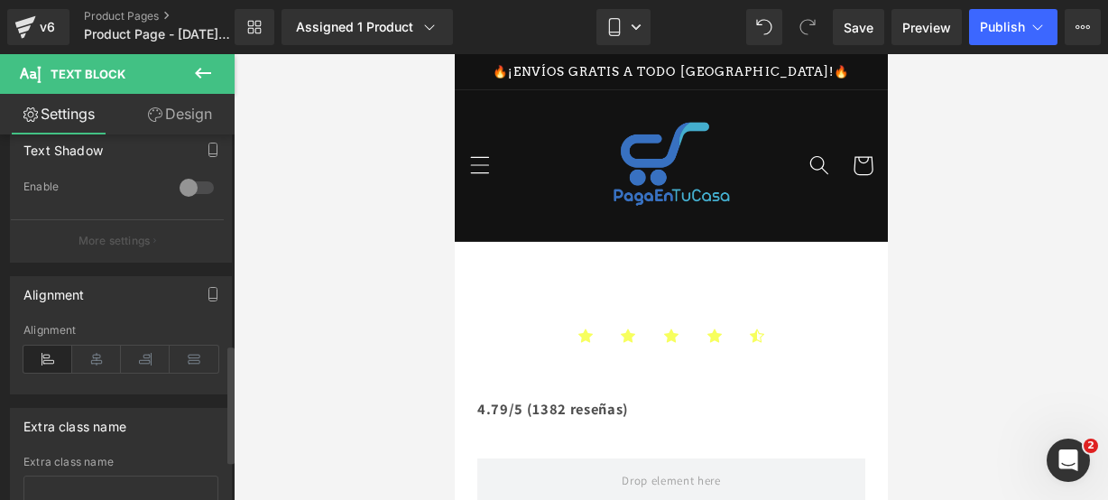
scroll to position [646, 0]
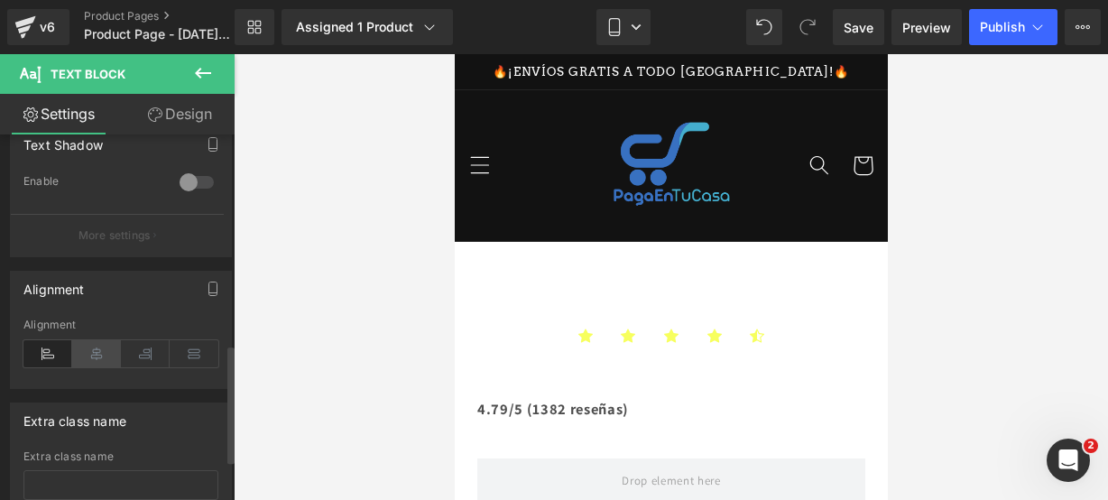
click at [96, 351] on icon at bounding box center [96, 353] width 49 height 27
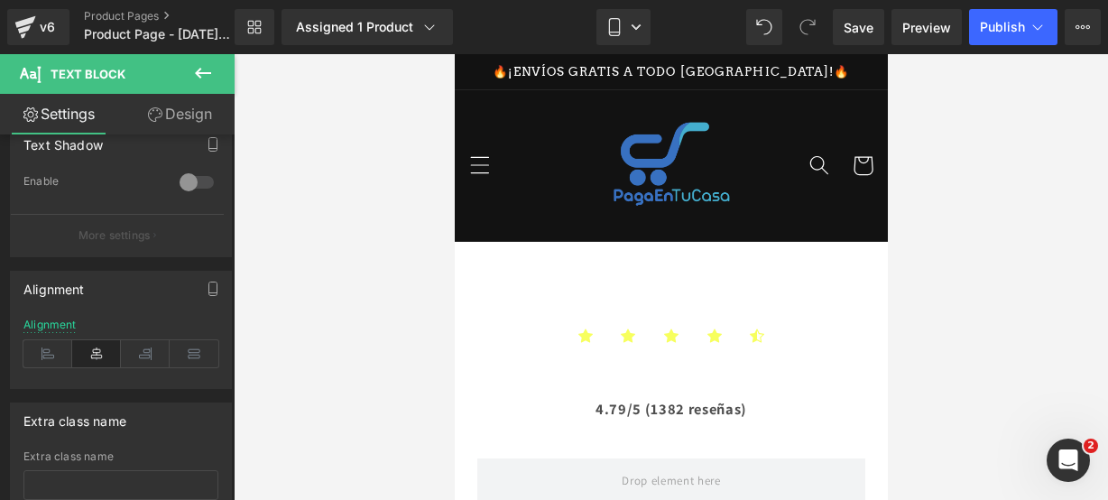
click at [197, 66] on icon at bounding box center [203, 73] width 22 height 22
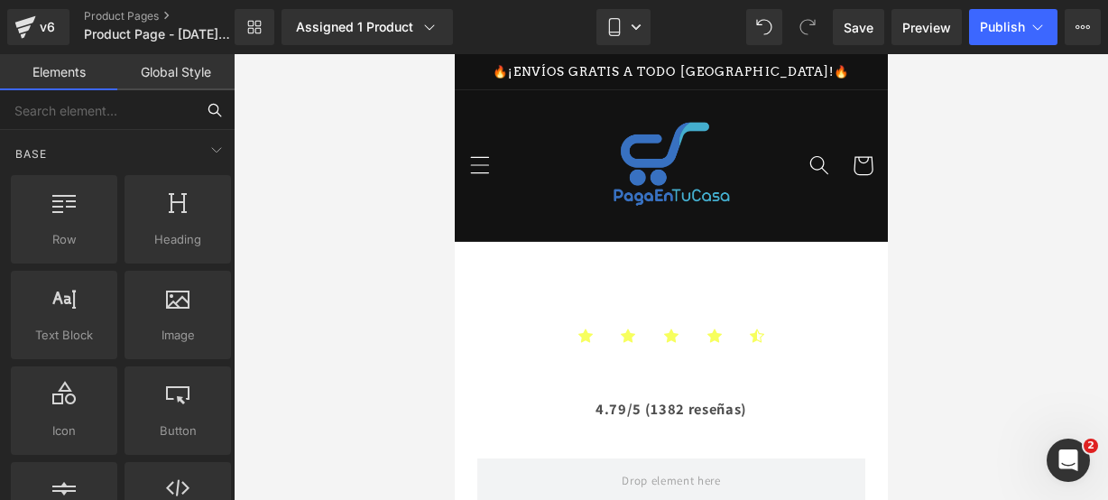
click at [161, 104] on input "text" at bounding box center [97, 110] width 195 height 40
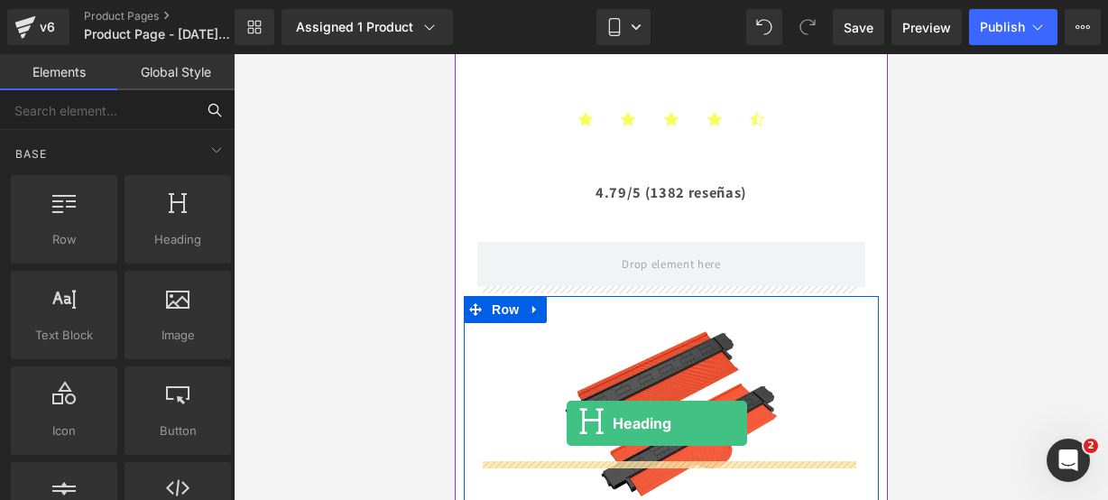
scroll to position [253, 0]
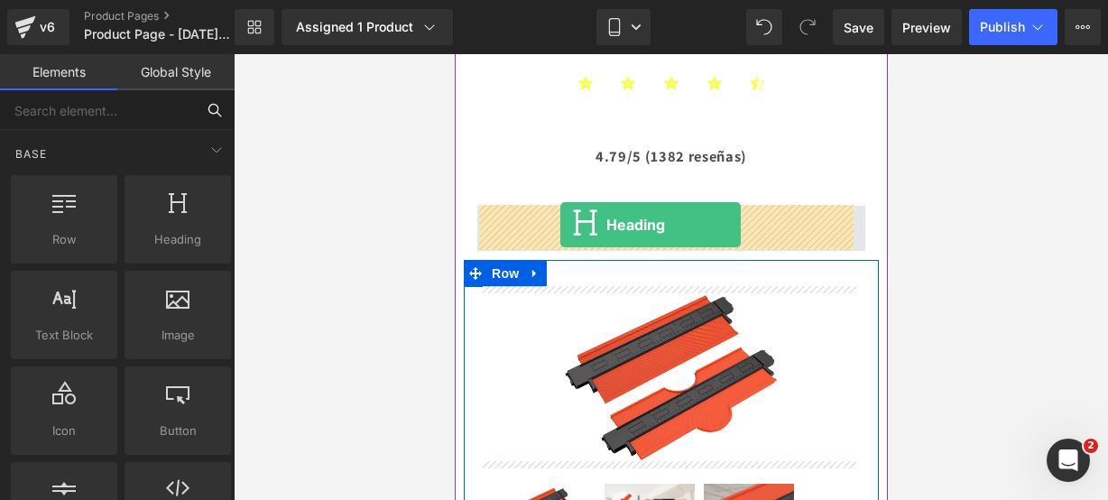
drag, startPoint x: 638, startPoint y: 255, endPoint x: 560, endPoint y: 225, distance: 84.0
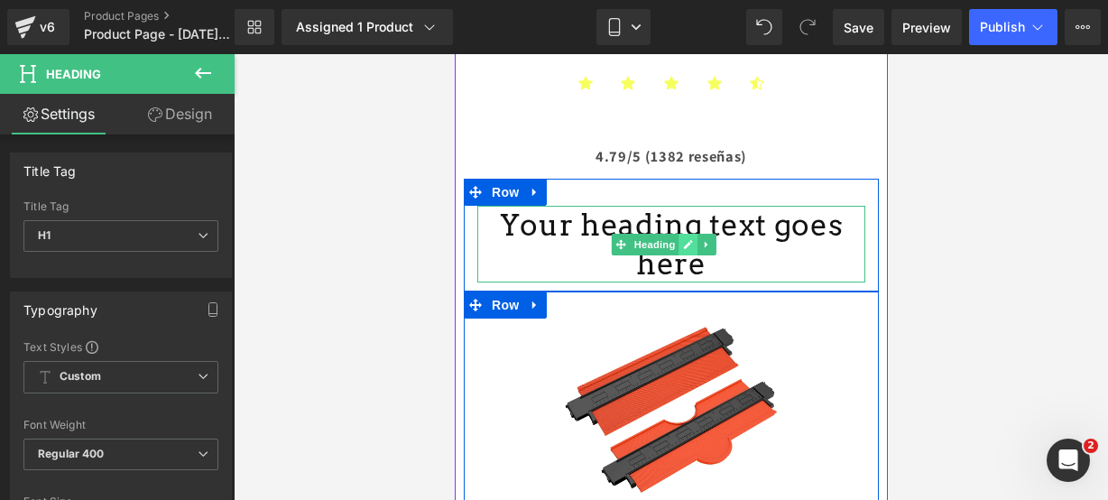
click at [690, 239] on icon at bounding box center [688, 244] width 10 height 11
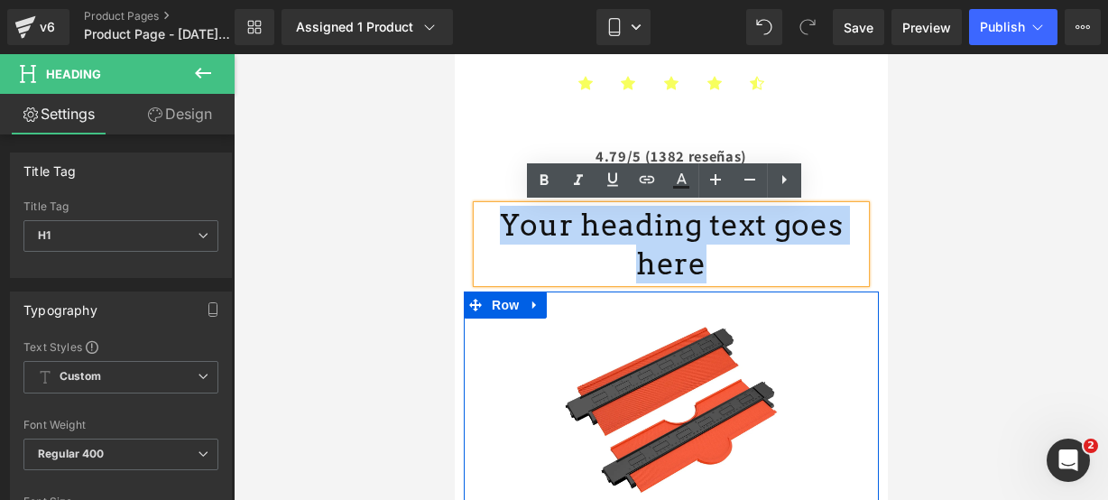
drag, startPoint x: 838, startPoint y: 225, endPoint x: 491, endPoint y: 221, distance: 346.6
click at [491, 221] on h1 "Your heading text goes here" at bounding box center [671, 245] width 388 height 78
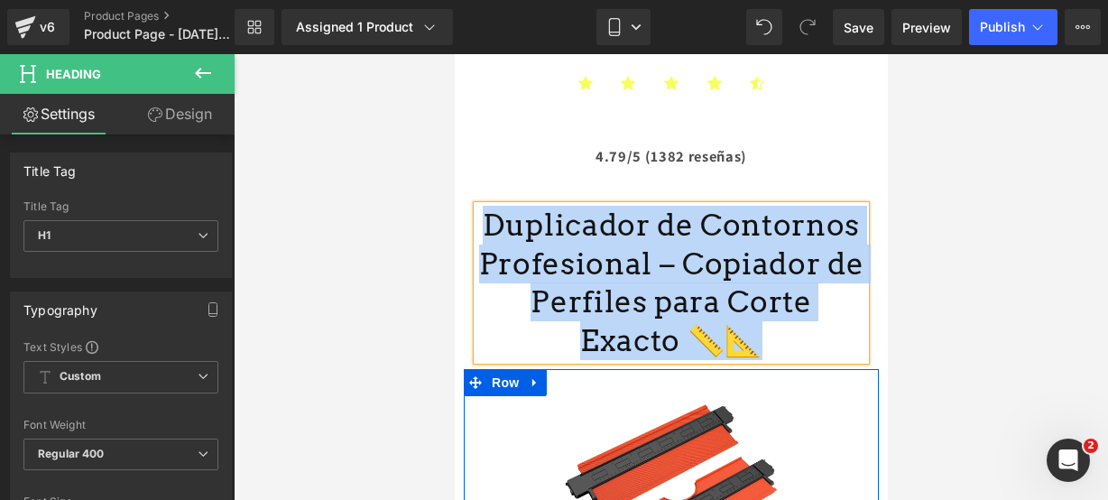
drag, startPoint x: 746, startPoint y: 346, endPoint x: 502, endPoint y: 232, distance: 268.9
click at [502, 232] on h1 "Duplicador de Contornos Profesional – Copiador de Perfiles para Corte Exacto 📏📐" at bounding box center [671, 283] width 388 height 155
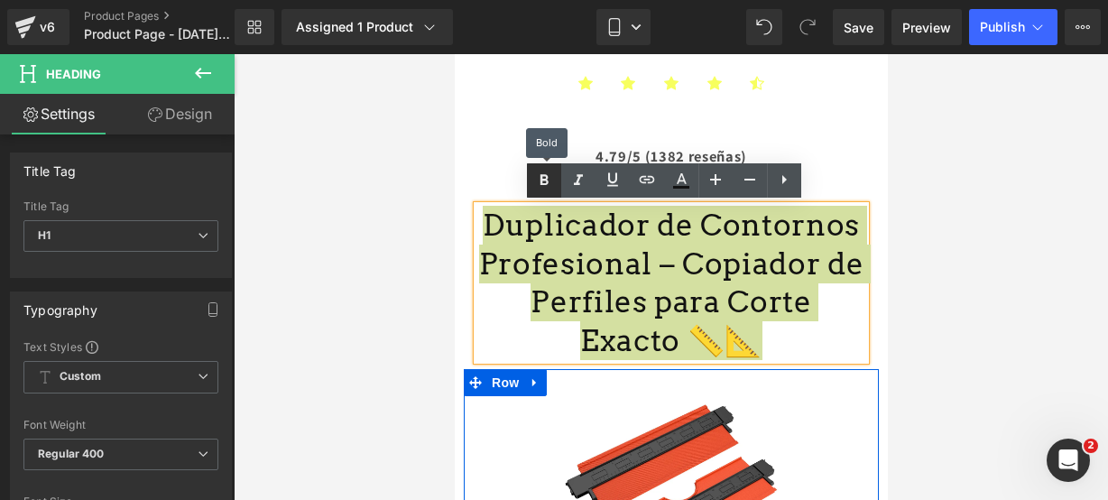
click at [549, 185] on icon at bounding box center [544, 181] width 22 height 22
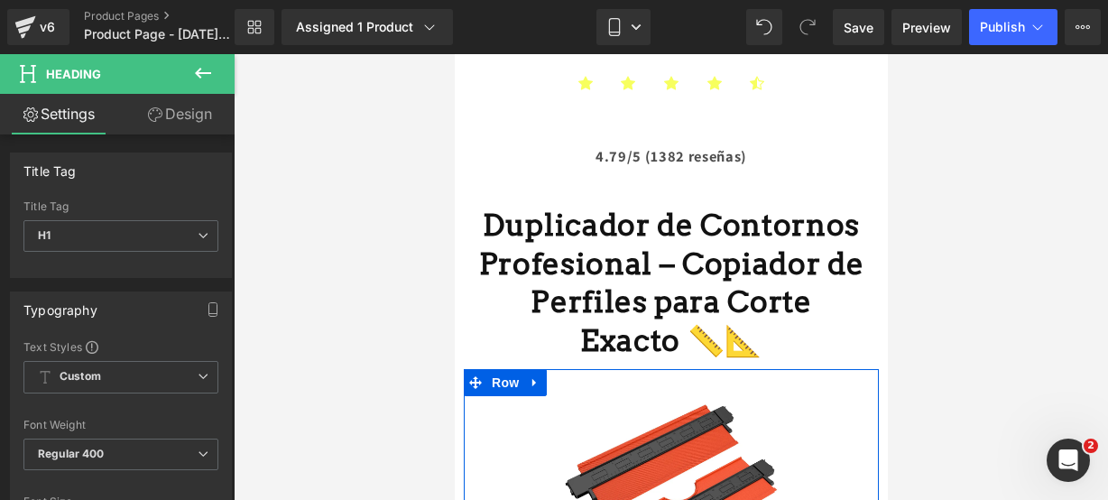
click at [213, 66] on icon at bounding box center [203, 73] width 22 height 22
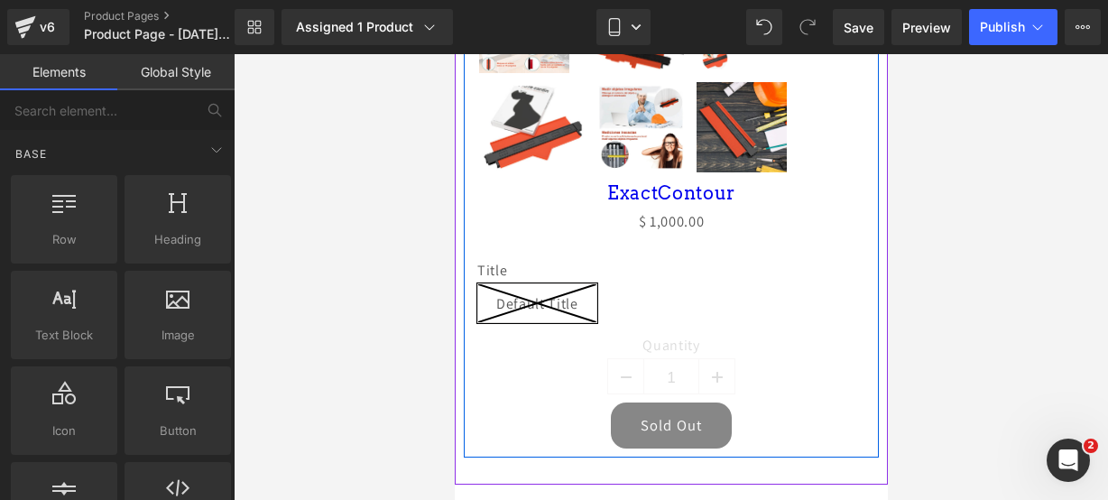
scroll to position [968, 0]
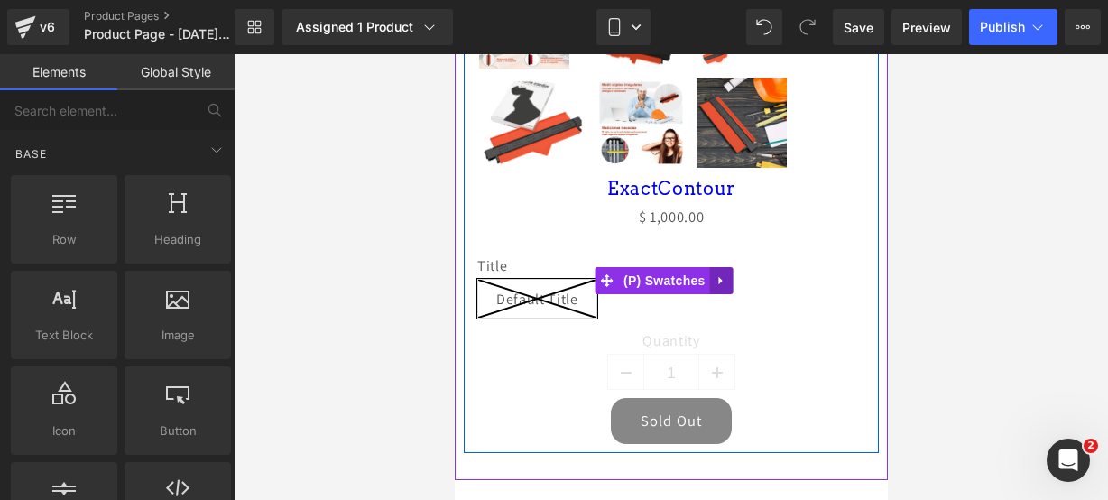
click at [715, 277] on icon at bounding box center [721, 281] width 13 height 14
click at [727, 277] on icon at bounding box center [733, 280] width 13 height 13
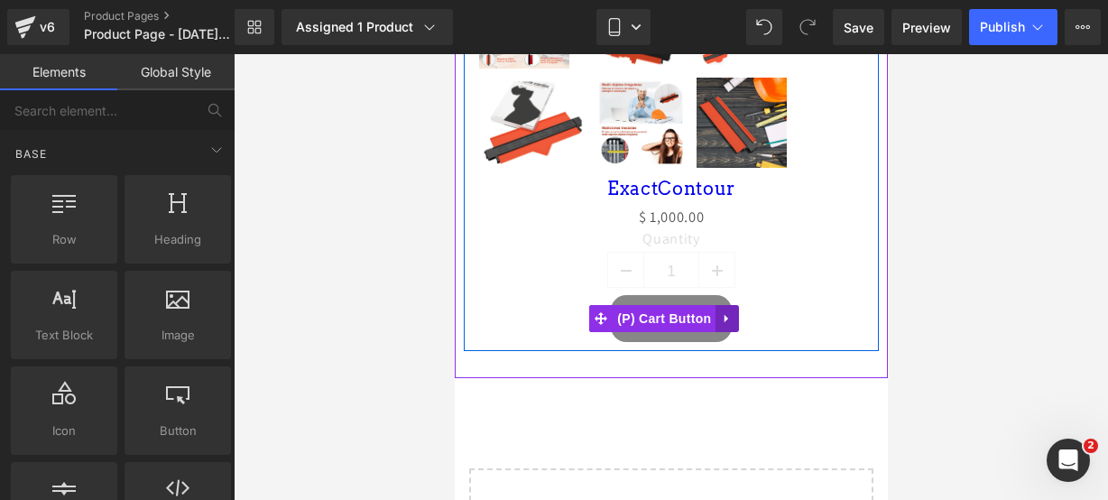
click at [733, 312] on icon at bounding box center [726, 319] width 13 height 14
click at [742, 312] on icon at bounding box center [738, 318] width 13 height 13
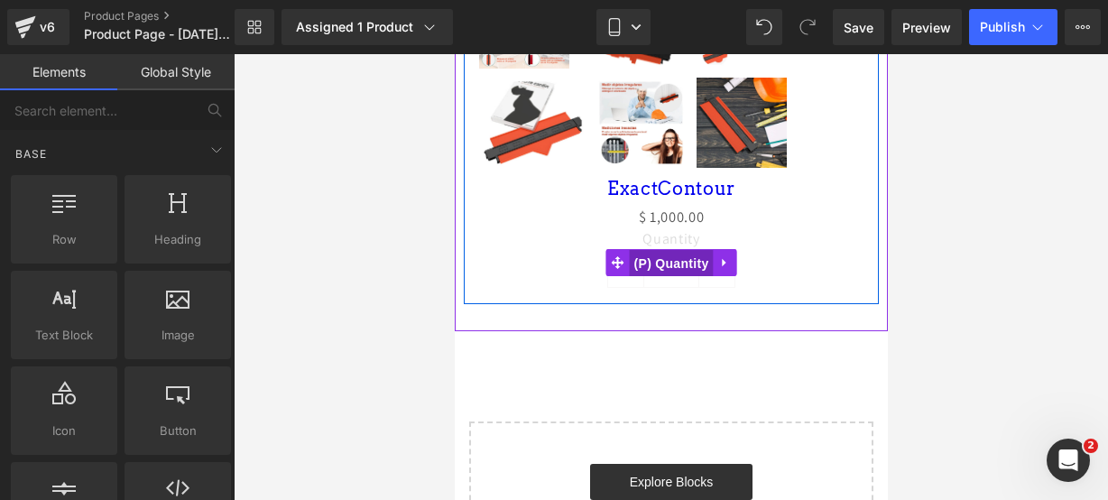
click at [659, 255] on span "(P) Quantity" at bounding box center [671, 263] width 84 height 27
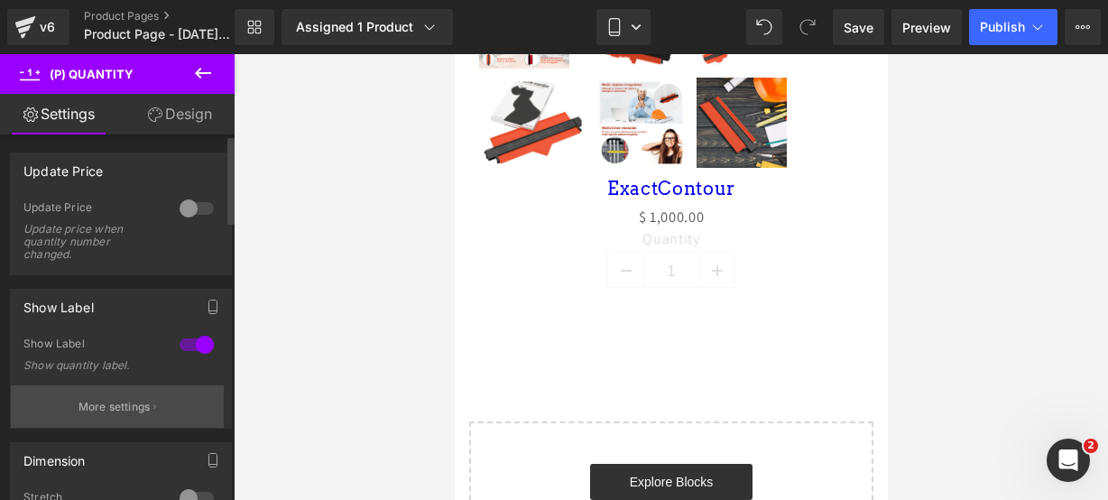
click at [125, 421] on button "More settings" at bounding box center [117, 406] width 213 height 42
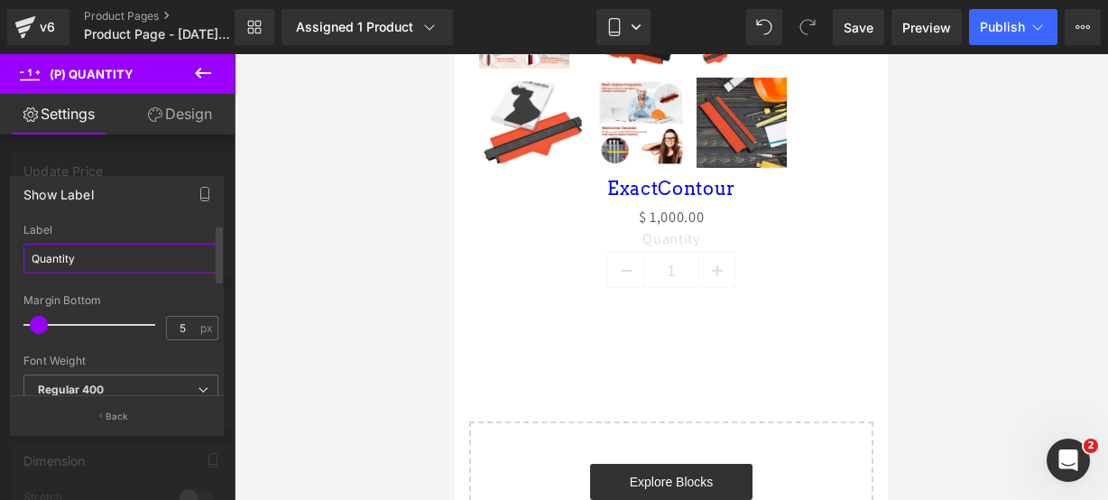
click at [102, 261] on input "Quantity" at bounding box center [120, 259] width 195 height 30
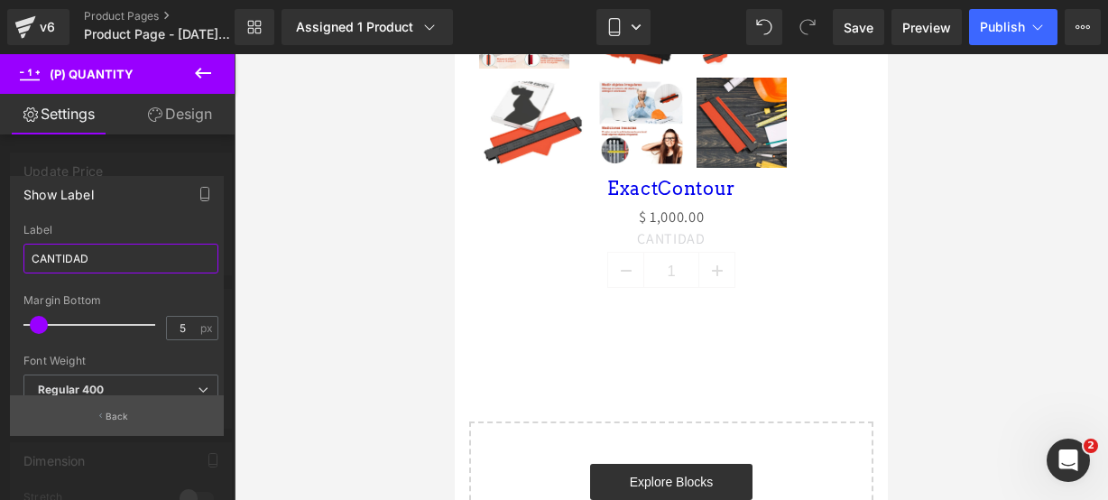
type input "CANTIDAD"
click at [129, 423] on button "Back" at bounding box center [117, 415] width 214 height 41
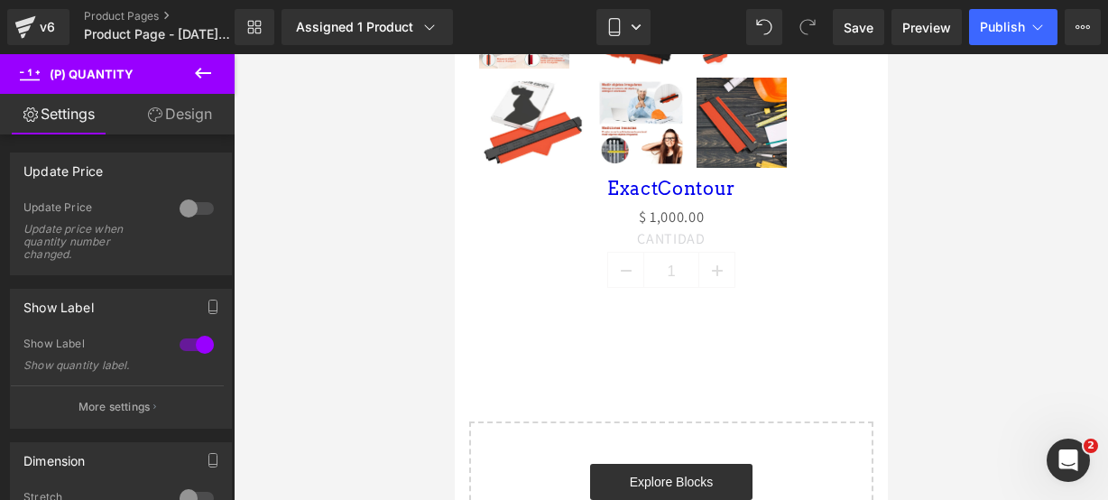
click at [199, 77] on icon at bounding box center [203, 73] width 22 height 22
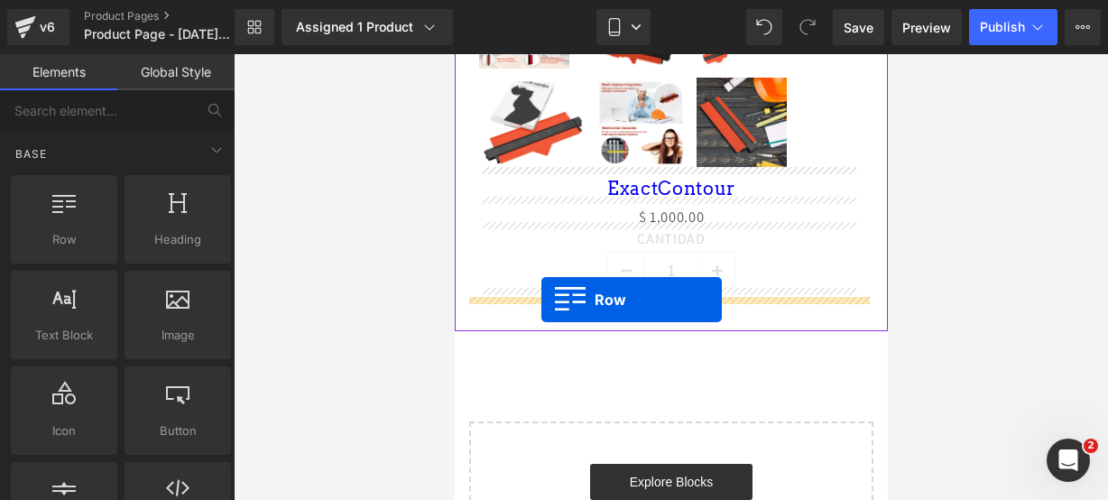
drag, startPoint x: 544, startPoint y: 257, endPoint x: 541, endPoint y: 300, distance: 42.6
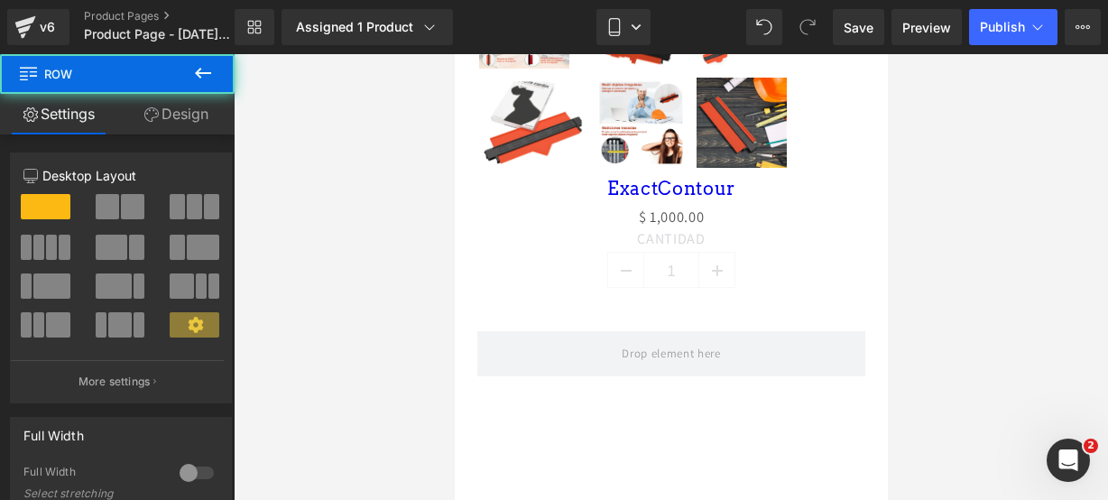
click at [205, 73] on icon at bounding box center [203, 73] width 16 height 11
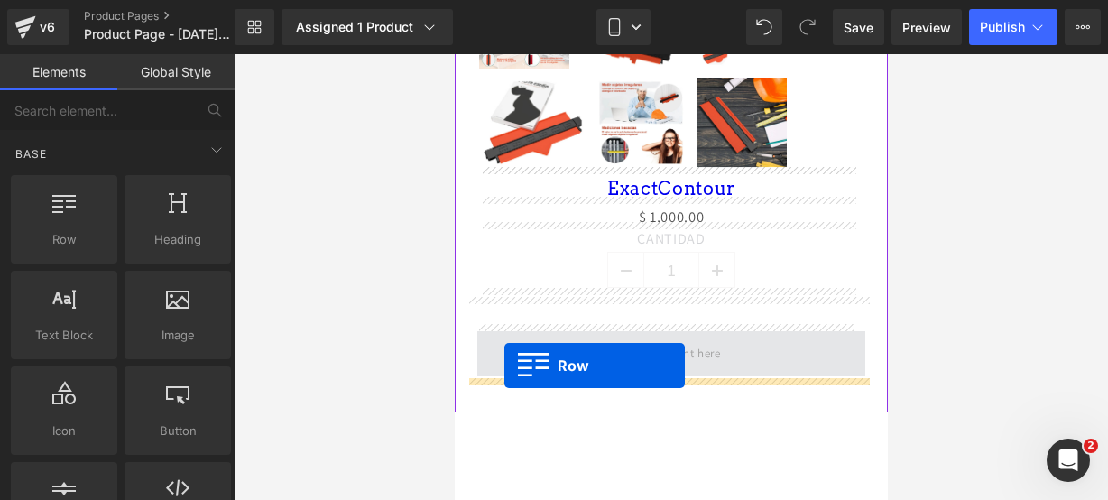
drag, startPoint x: 534, startPoint y: 257, endPoint x: 504, endPoint y: 366, distance: 112.6
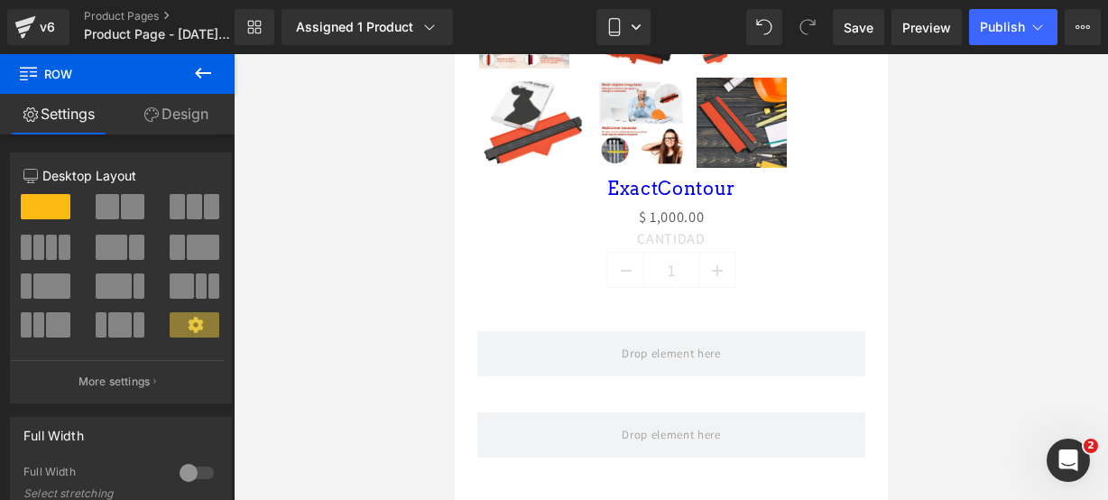
click at [211, 80] on icon at bounding box center [203, 73] width 22 height 22
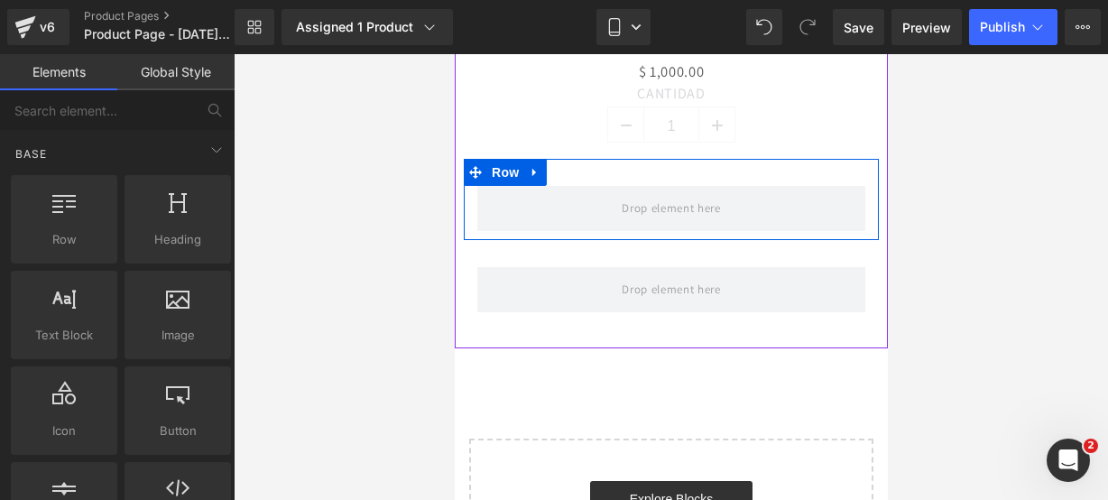
scroll to position [1115, 0]
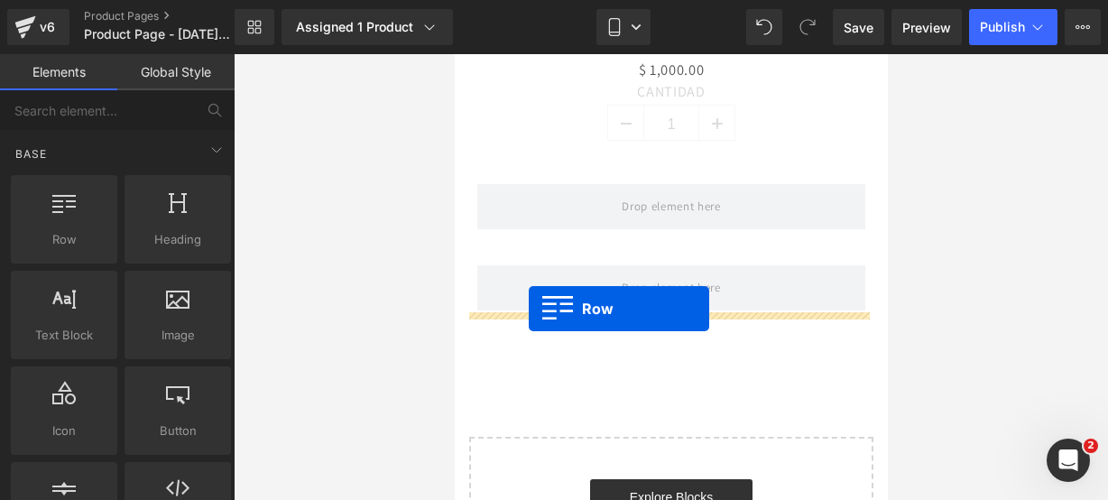
drag, startPoint x: 550, startPoint y: 268, endPoint x: 528, endPoint y: 309, distance: 46.0
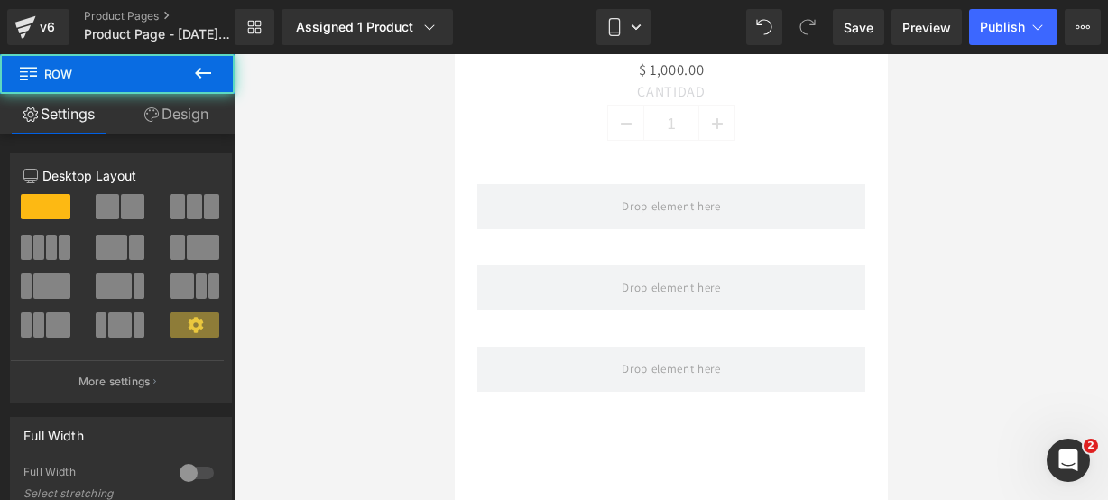
click at [212, 65] on icon at bounding box center [203, 73] width 22 height 22
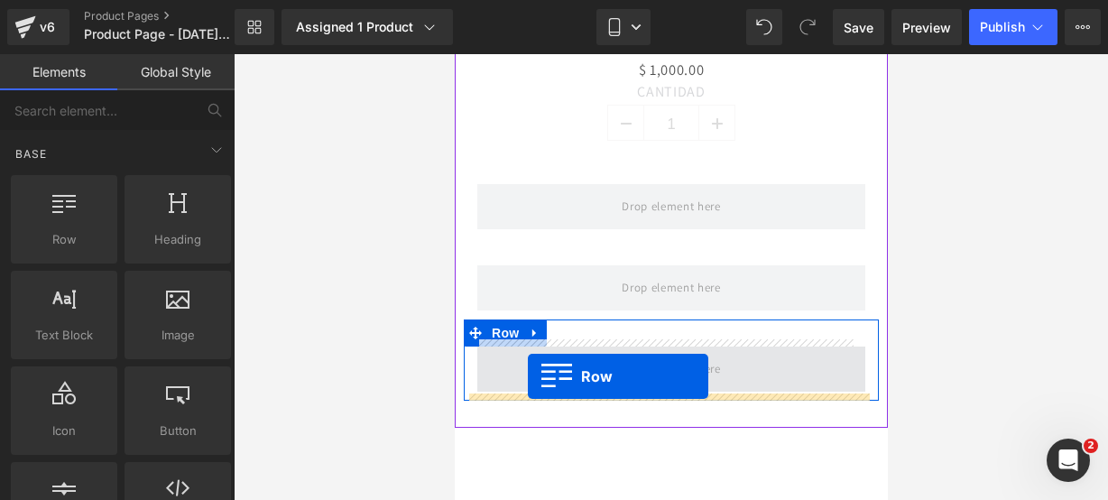
drag, startPoint x: 523, startPoint y: 263, endPoint x: 527, endPoint y: 376, distance: 113.8
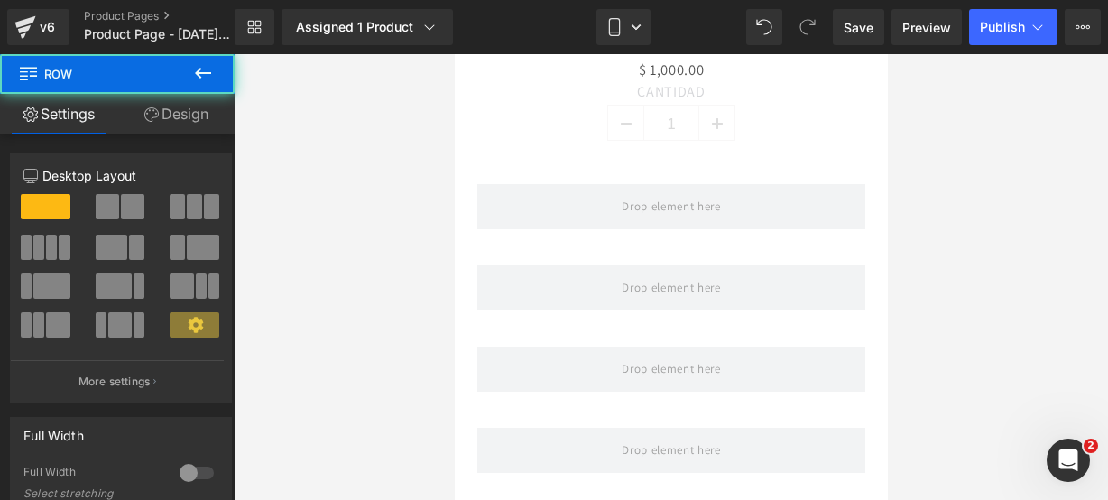
click at [204, 88] on button at bounding box center [202, 74] width 63 height 40
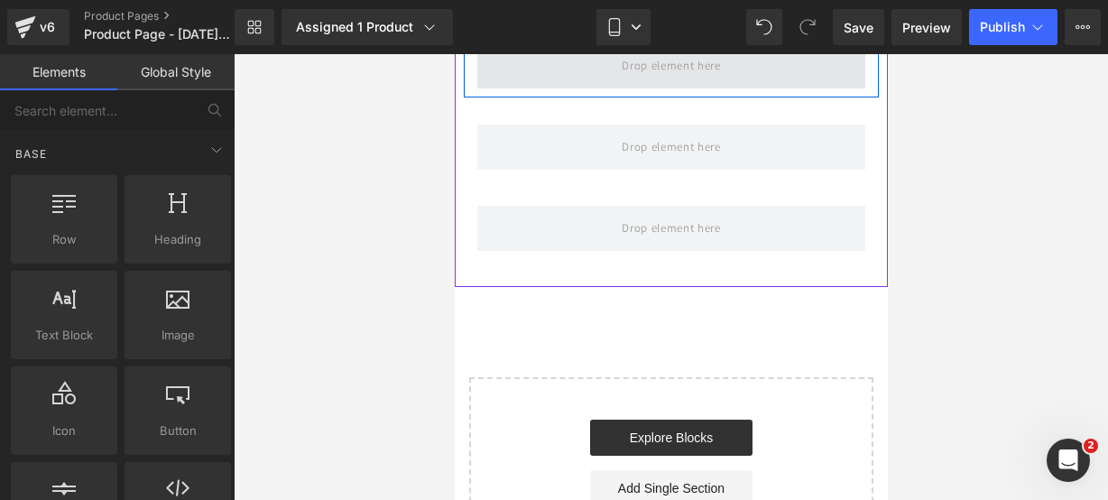
scroll to position [1351, 0]
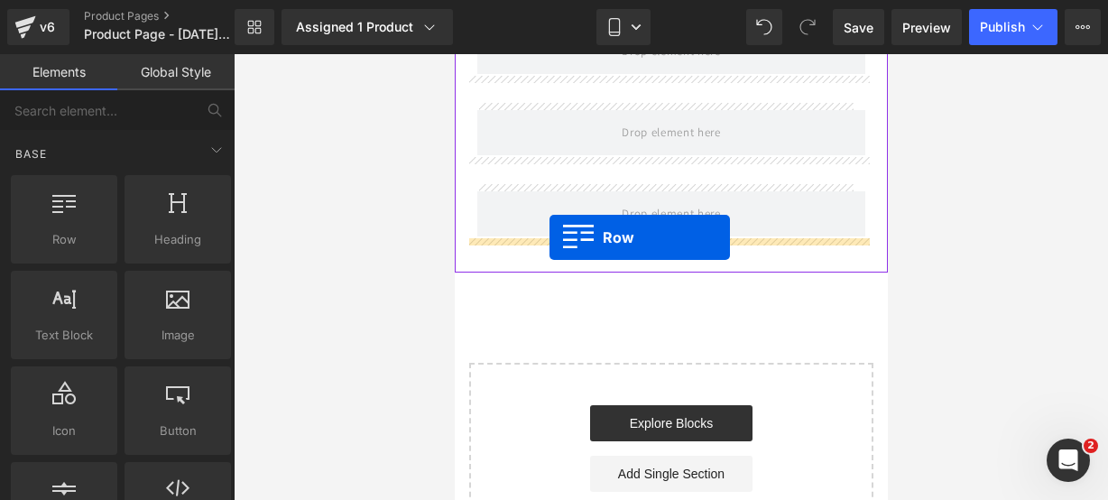
drag, startPoint x: 555, startPoint y: 295, endPoint x: 549, endPoint y: 237, distance: 58.1
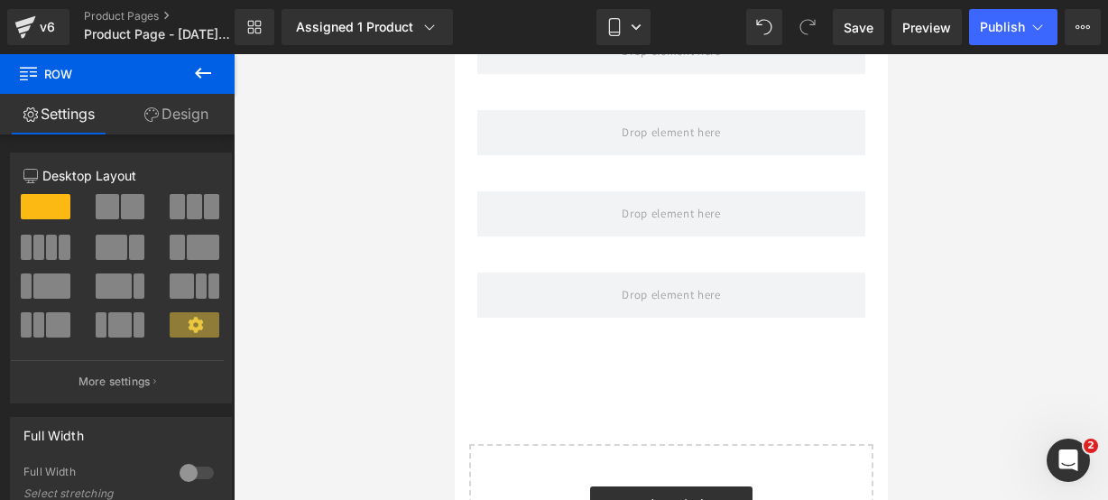
click at [199, 80] on icon at bounding box center [203, 73] width 22 height 22
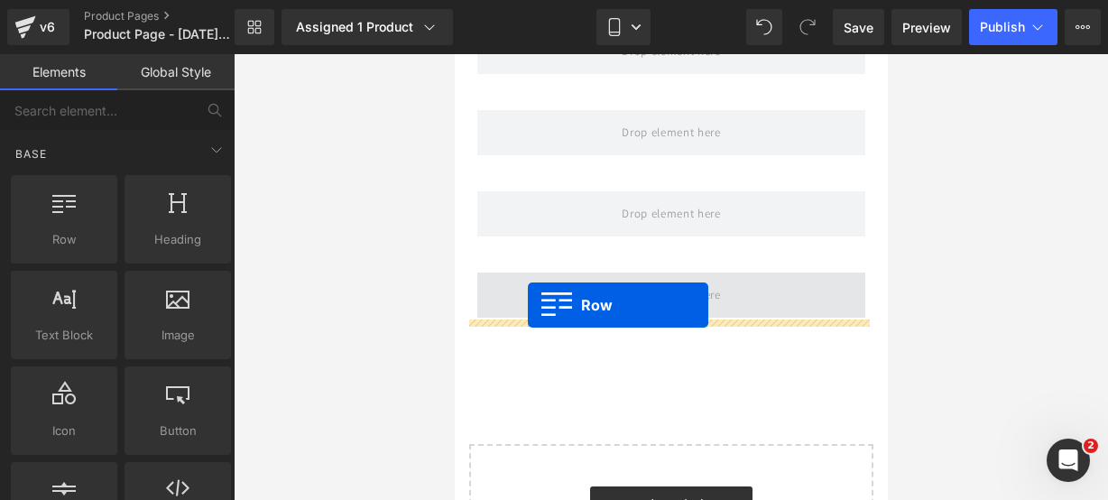
drag, startPoint x: 556, startPoint y: 259, endPoint x: 527, endPoint y: 305, distance: 54.3
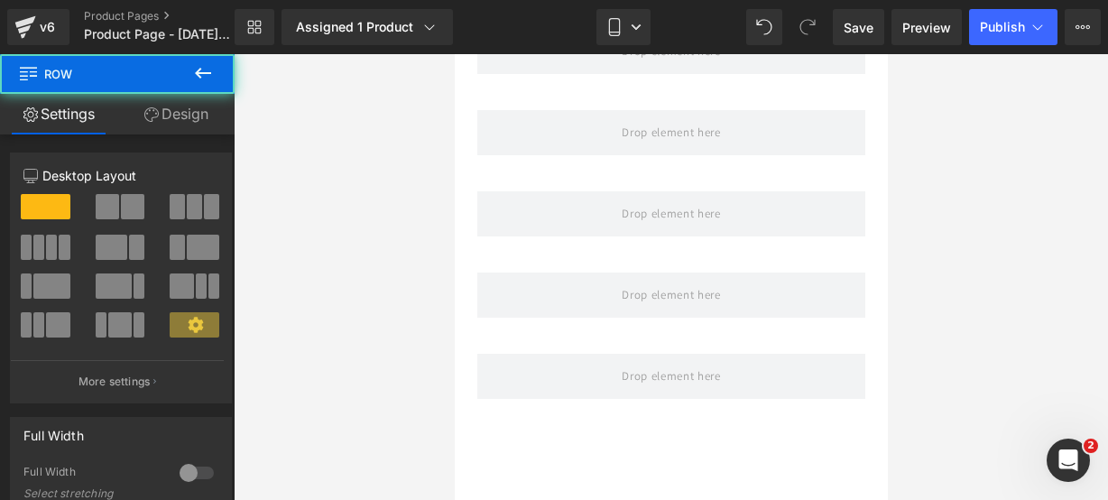
click at [207, 80] on icon at bounding box center [203, 73] width 22 height 22
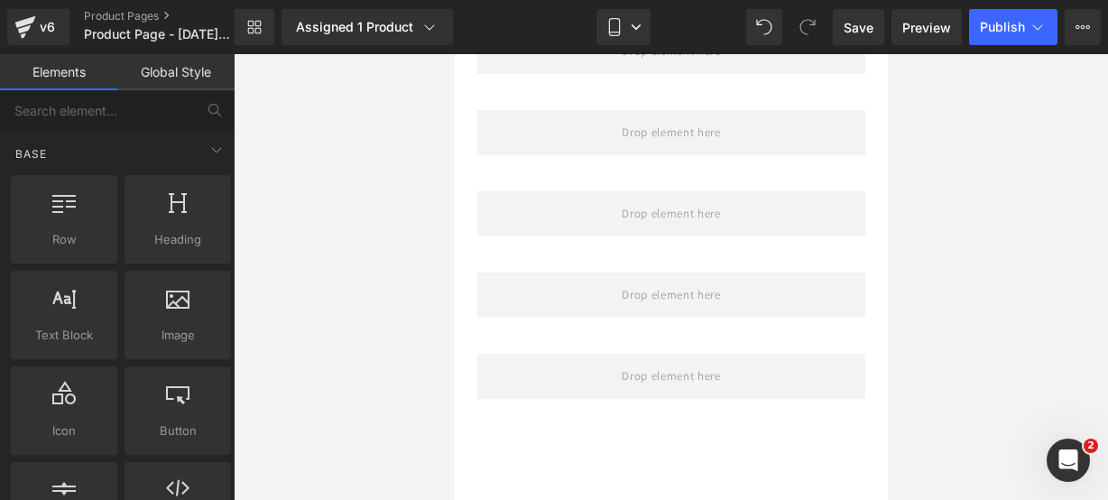
click at [114, 238] on div "Row rows, columns, layouts, div" at bounding box center [64, 219] width 114 height 96
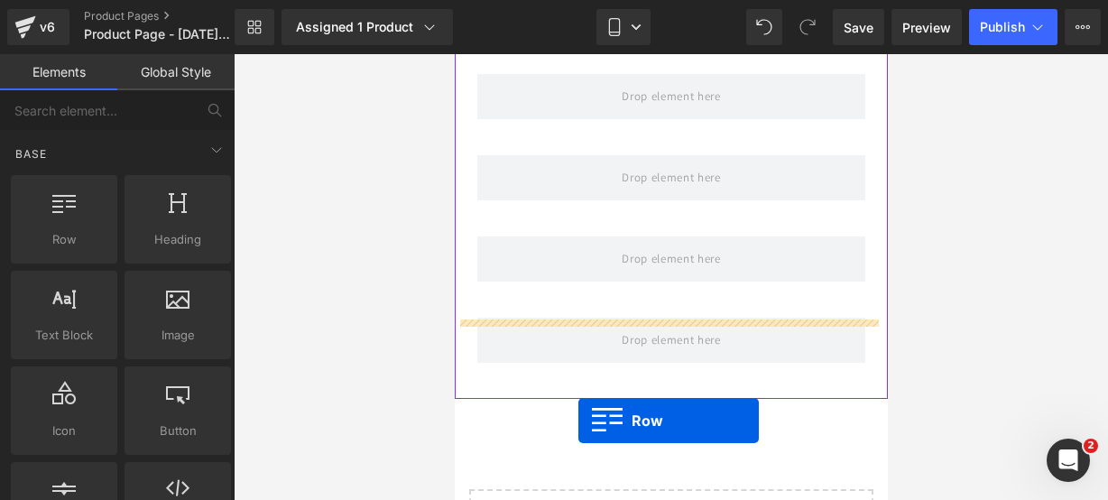
scroll to position [1459, 0]
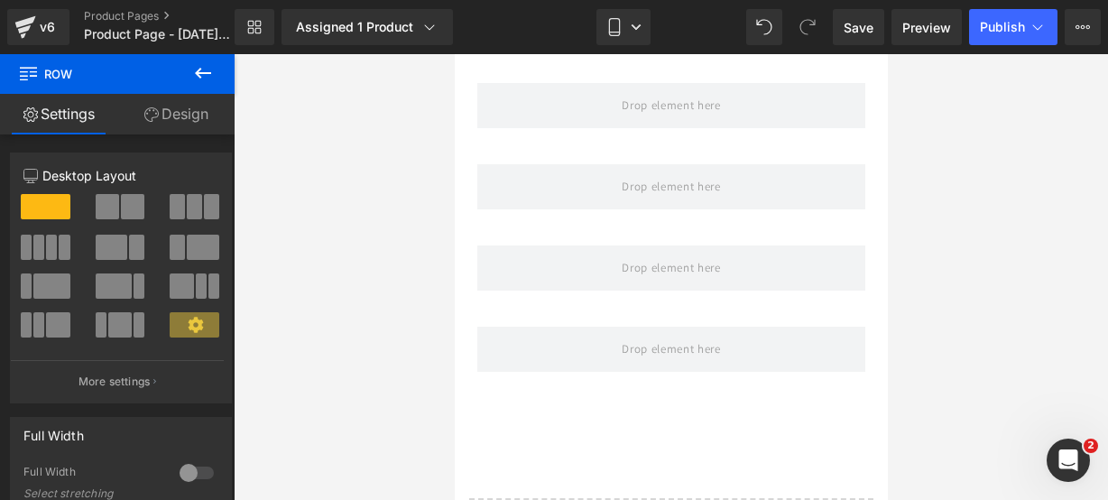
click at [204, 74] on icon at bounding box center [203, 73] width 22 height 22
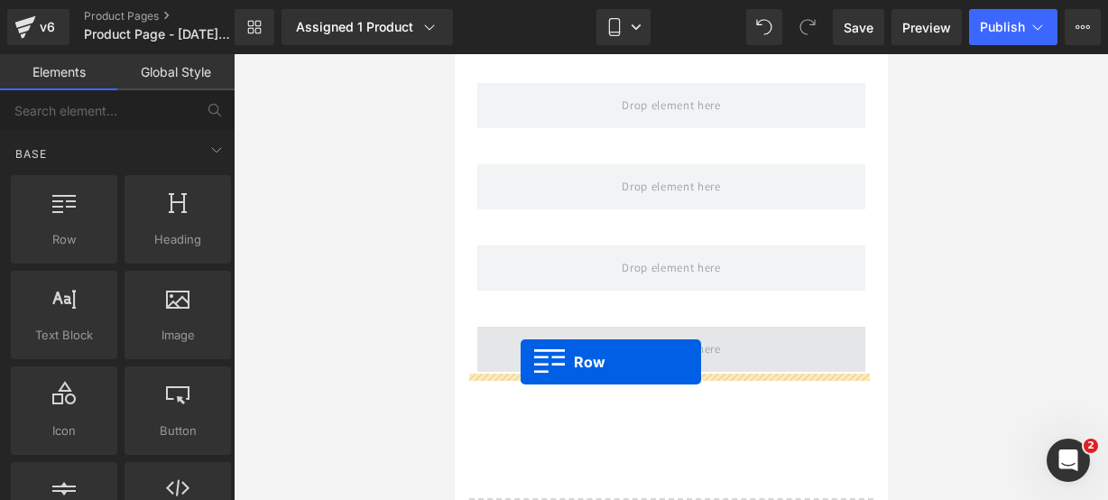
drag, startPoint x: 523, startPoint y: 293, endPoint x: 520, endPoint y: 362, distance: 68.7
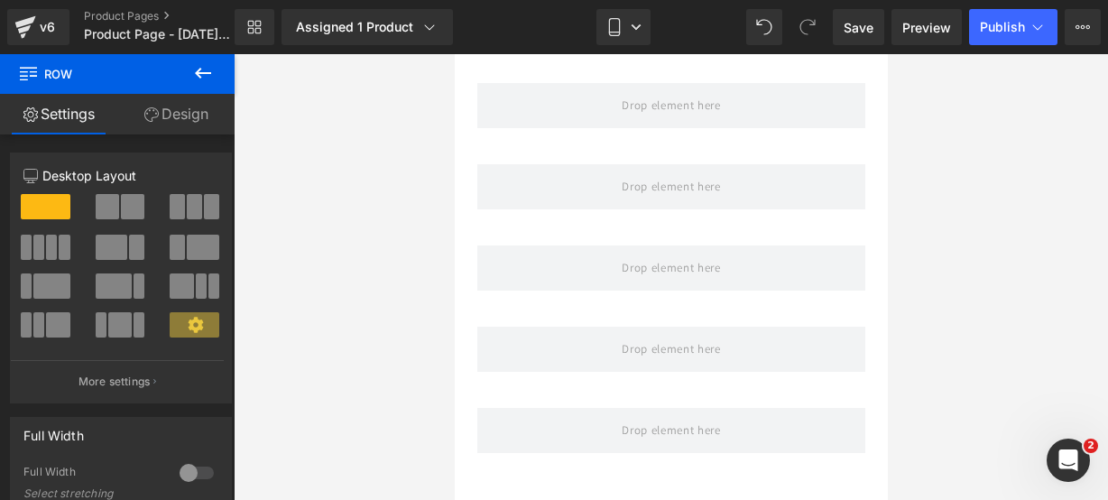
click at [193, 69] on icon at bounding box center [203, 73] width 22 height 22
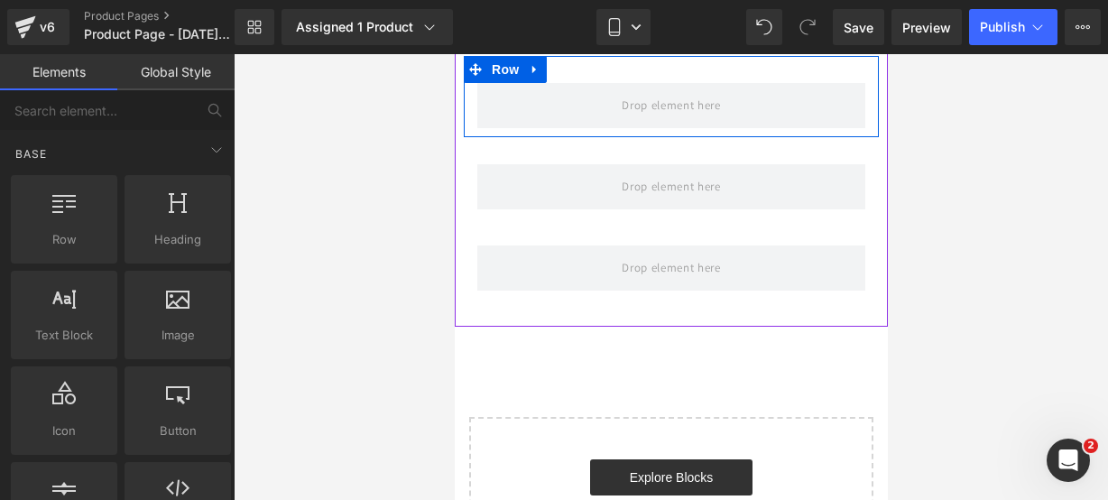
scroll to position [1624, 0]
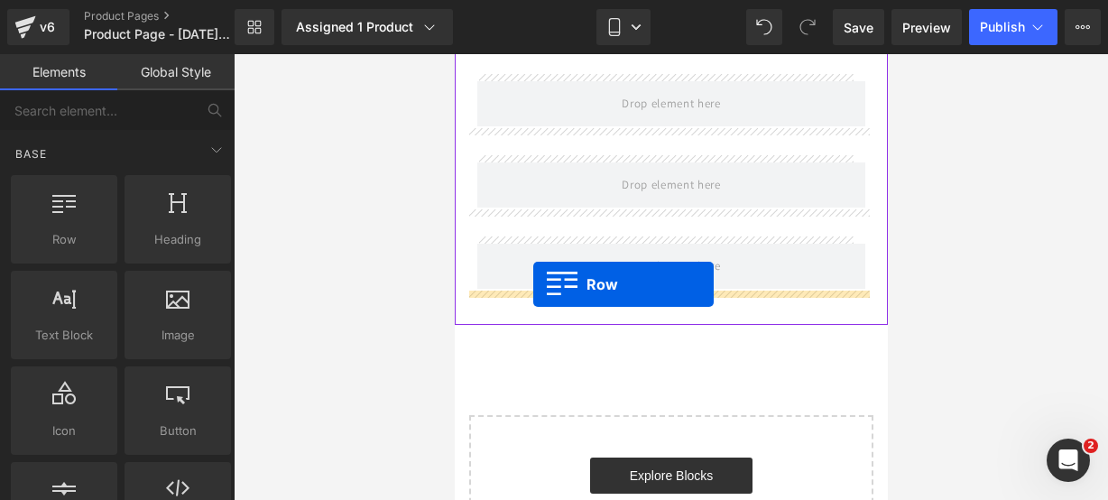
drag, startPoint x: 542, startPoint y: 236, endPoint x: 533, endPoint y: 284, distance: 49.7
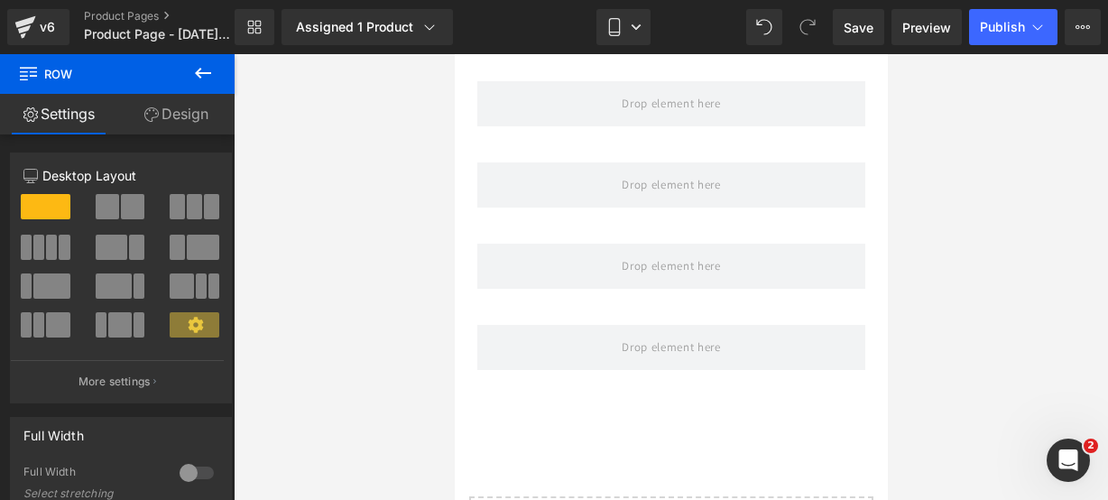
click at [208, 71] on icon at bounding box center [203, 73] width 22 height 22
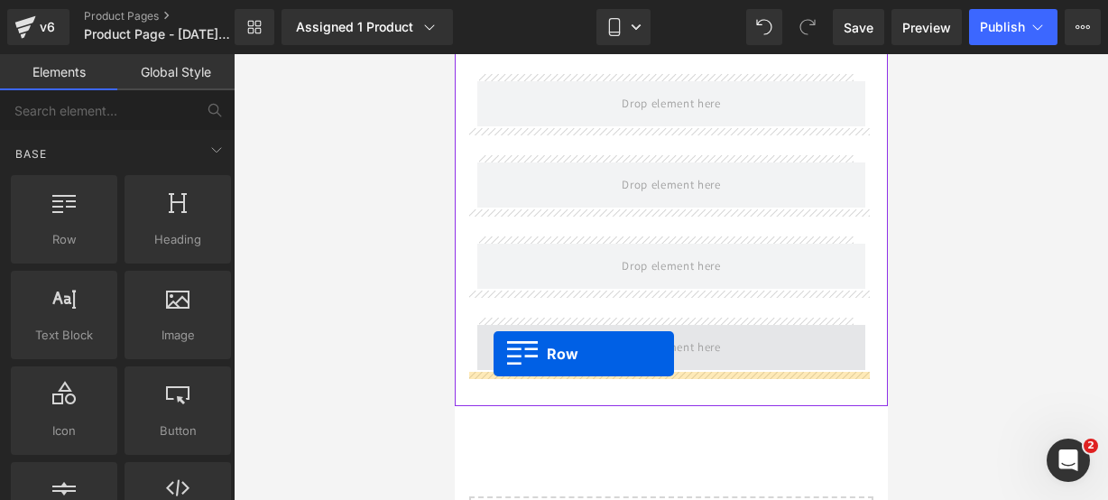
drag, startPoint x: 535, startPoint y: 249, endPoint x: 493, endPoint y: 354, distance: 113.0
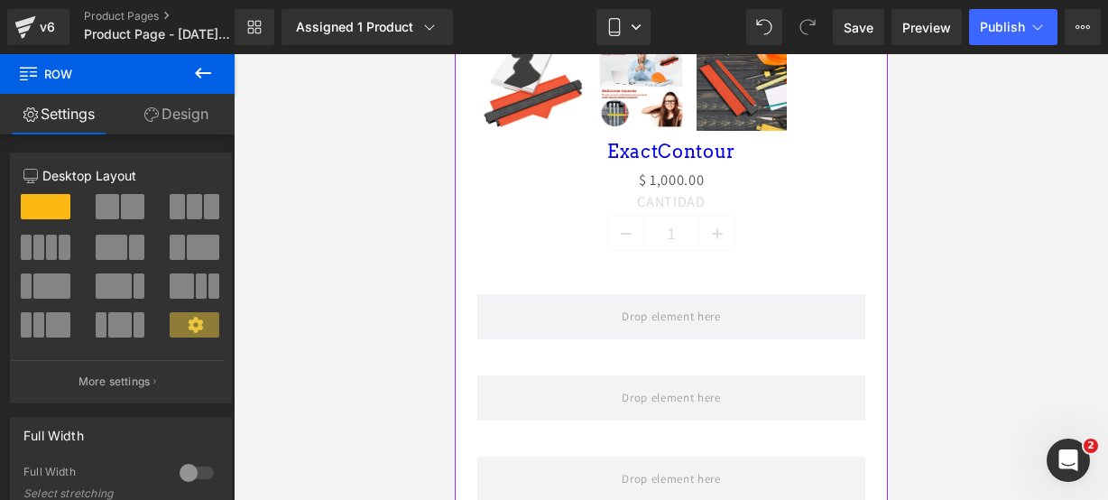
scroll to position [1004, 0]
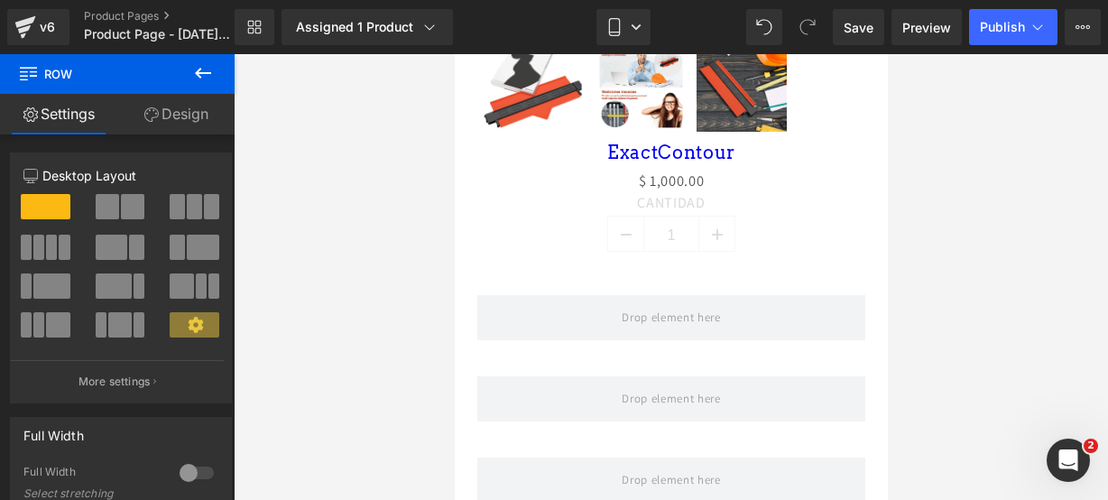
click at [208, 82] on icon at bounding box center [203, 73] width 22 height 22
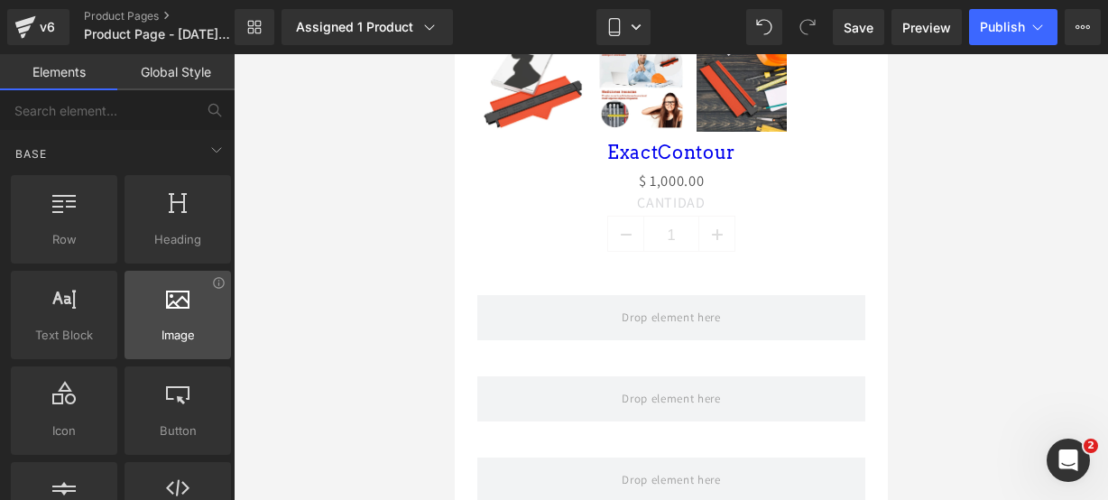
scroll to position [144, 0]
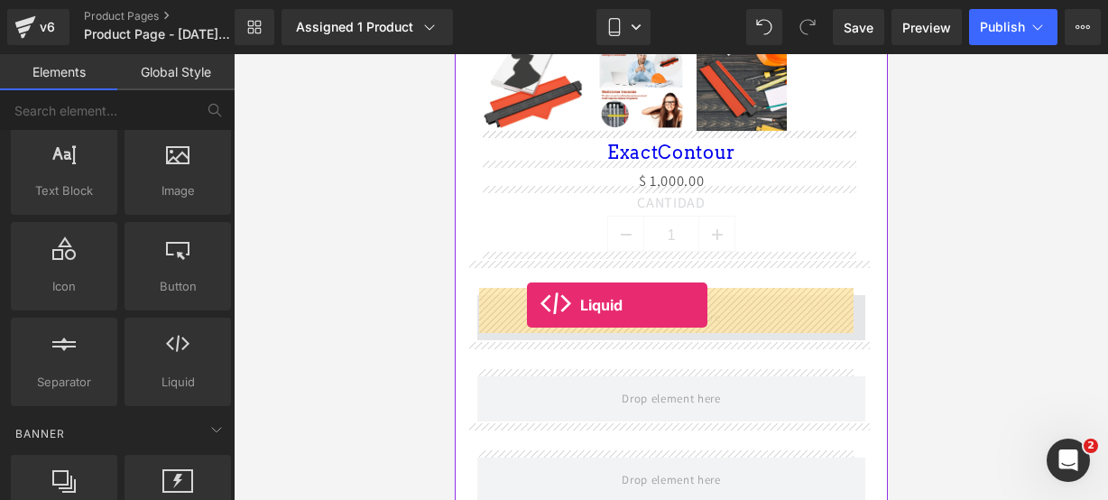
drag, startPoint x: 621, startPoint y: 394, endPoint x: 526, endPoint y: 305, distance: 130.3
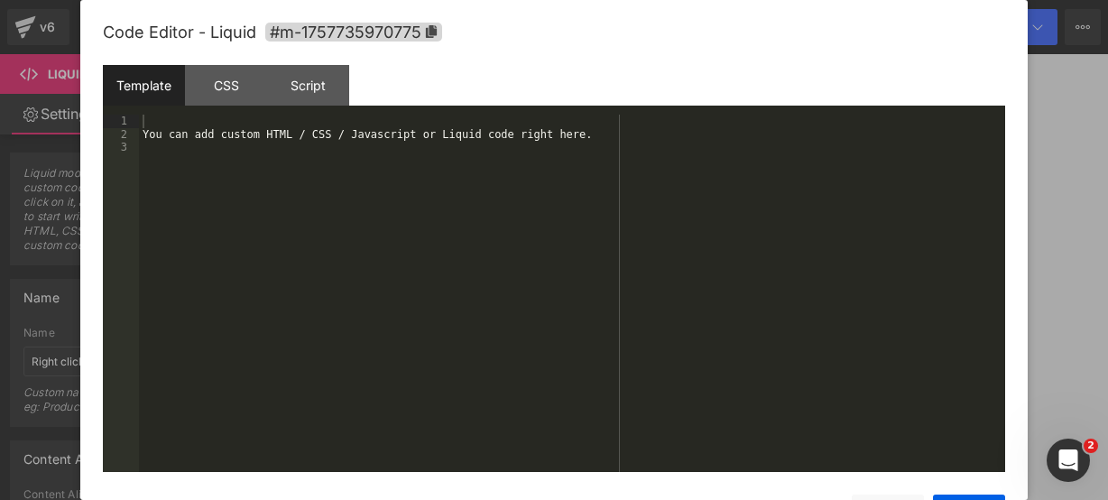
click at [688, 305] on div "Liquid" at bounding box center [671, 317] width 388 height 45
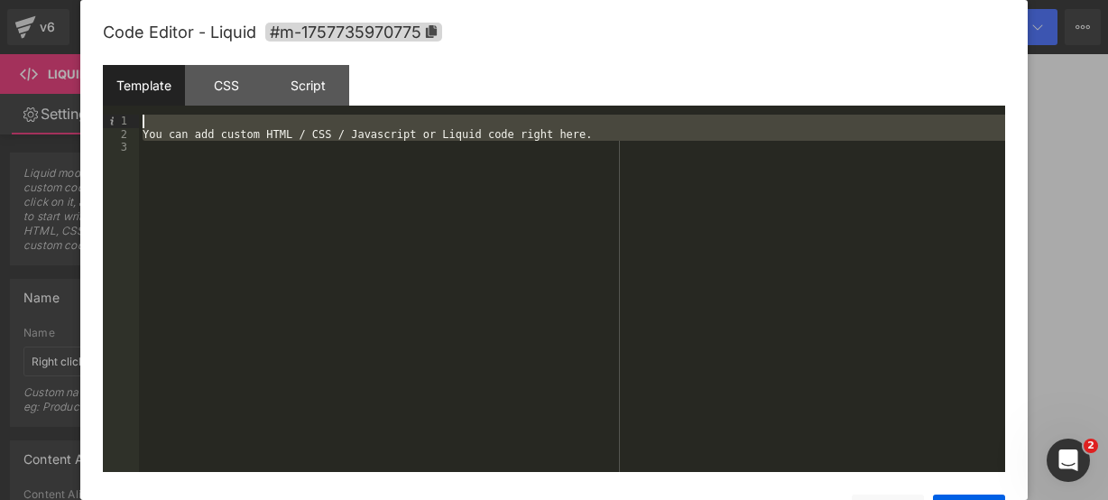
drag, startPoint x: 599, startPoint y: 148, endPoint x: 542, endPoint y: 89, distance: 81.7
click at [542, 89] on div "Template CSS Script Data 1 2 3 You can add custom HTML / CSS / Javascript or Li…" at bounding box center [554, 268] width 903 height 407
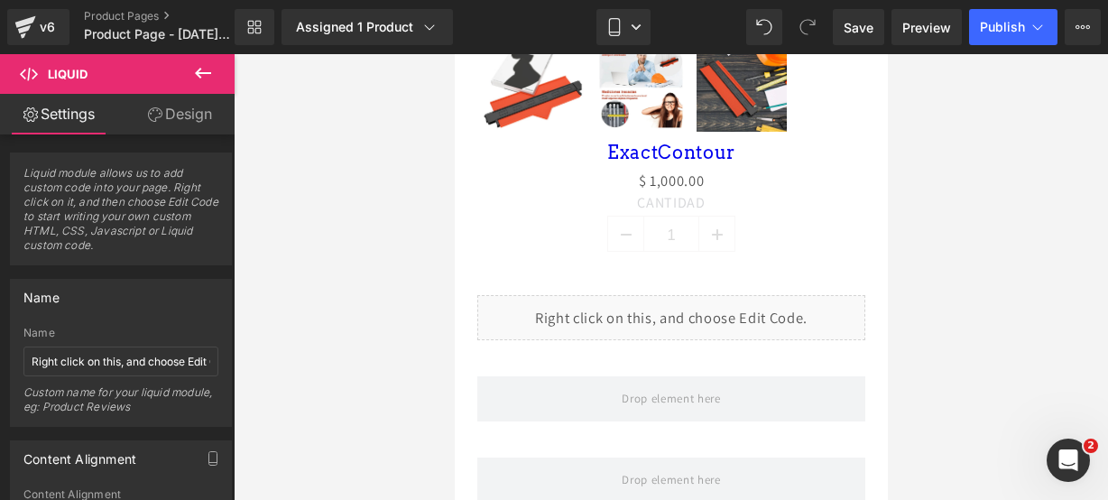
click at [191, 73] on button at bounding box center [202, 74] width 63 height 40
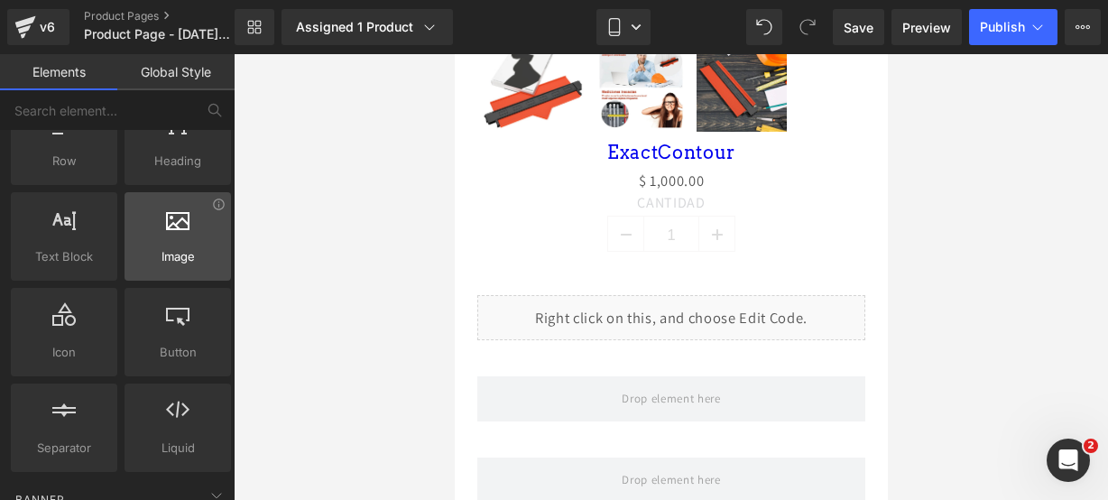
scroll to position [78, 0]
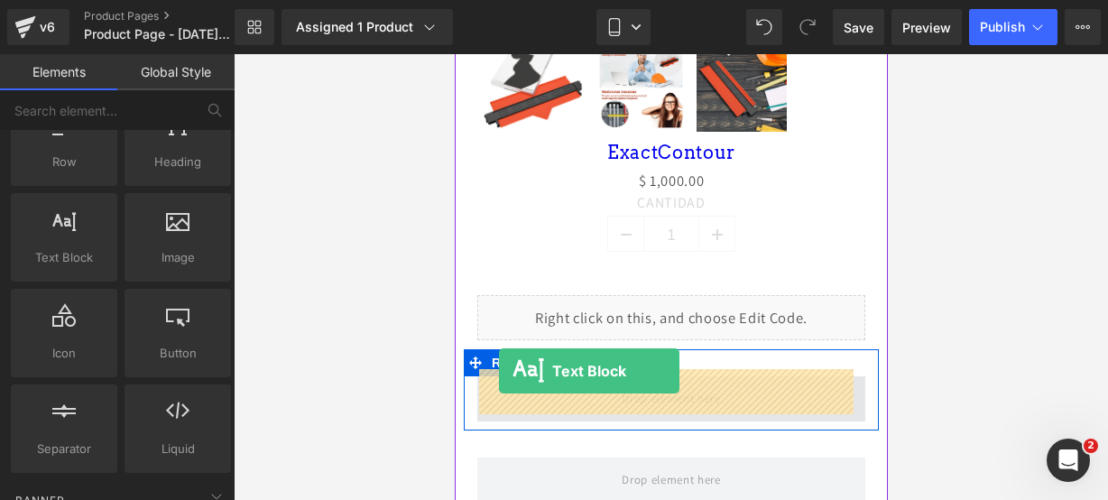
drag, startPoint x: 530, startPoint y: 295, endPoint x: 498, endPoint y: 371, distance: 82.1
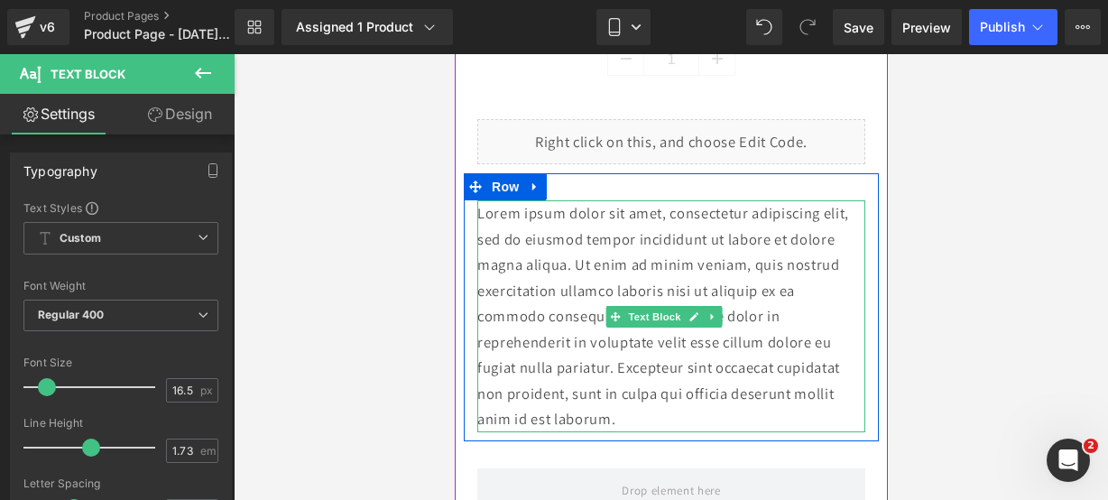
scroll to position [1186, 0]
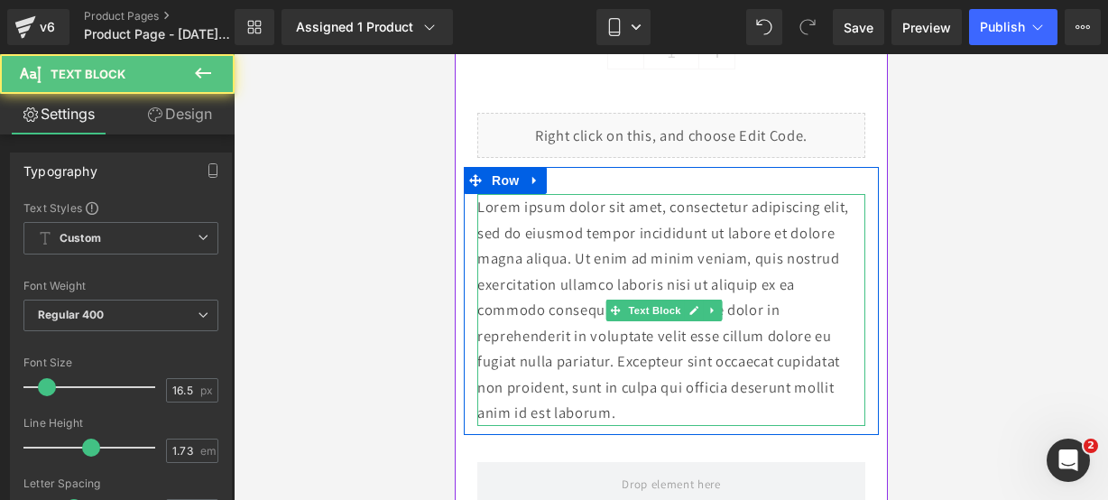
click at [711, 405] on p "Lorem ipsum dolor sit amet, consectetur adipiscing elit, sed do eiusmod tempor …" at bounding box center [671, 310] width 388 height 232
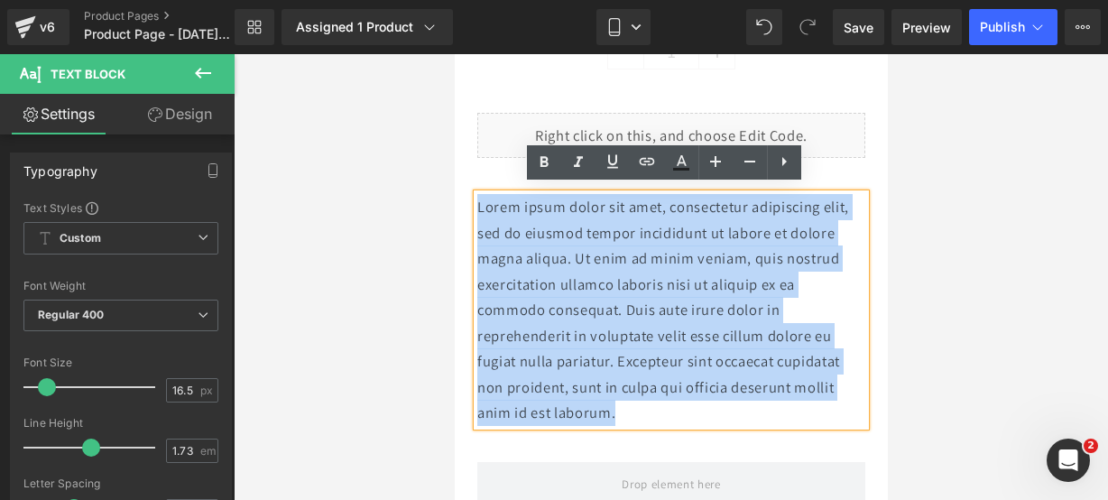
drag, startPoint x: 711, startPoint y: 405, endPoint x: 466, endPoint y: 176, distance: 335.9
click at [466, 176] on div "Lorem ipsum dolor sit amet, consectetur adipiscing elit, sed do eiusmod tempor …" at bounding box center [670, 301] width 415 height 268
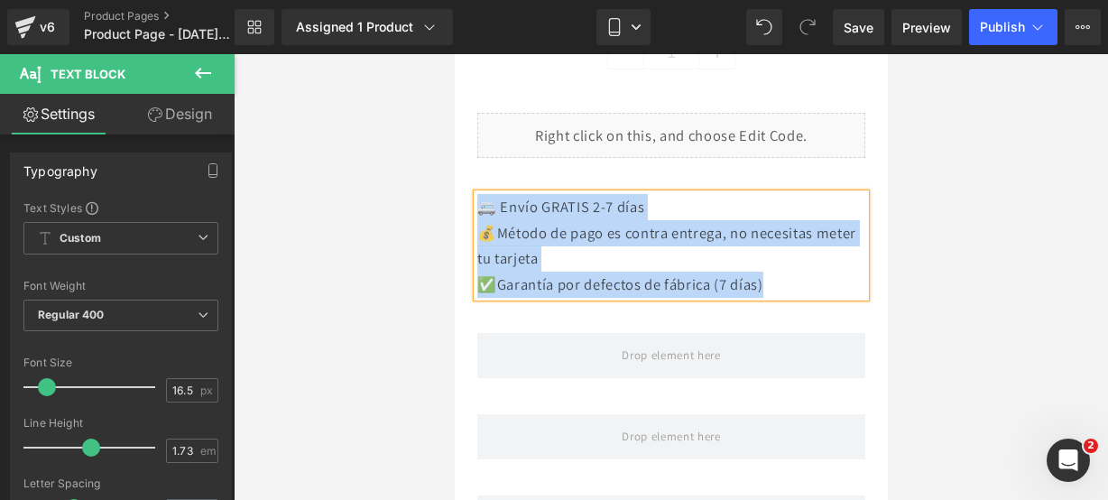
drag, startPoint x: 774, startPoint y: 273, endPoint x: 482, endPoint y: 198, distance: 301.2
click at [482, 198] on div "🚐 Envío GRATIS 2-7 días 💰Método de pago es contra entrega, no necesitas meter …" at bounding box center [671, 245] width 388 height 103
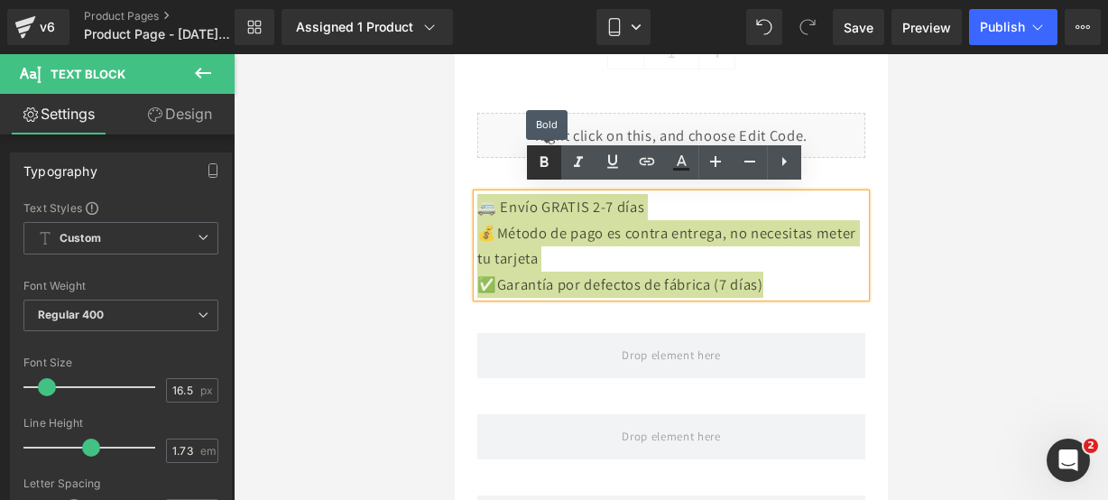
click at [528, 174] on link at bounding box center [544, 162] width 34 height 34
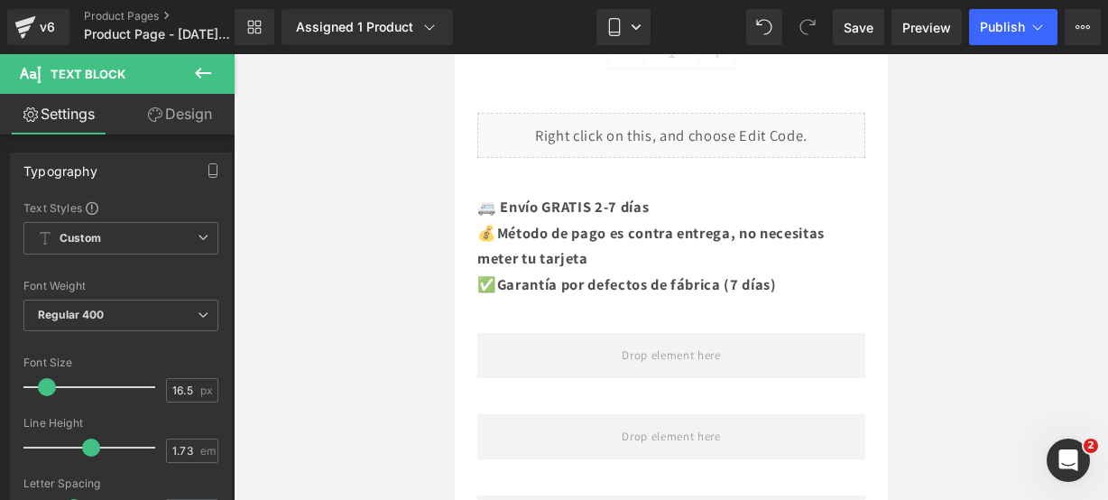
click at [215, 84] on button at bounding box center [202, 74] width 63 height 40
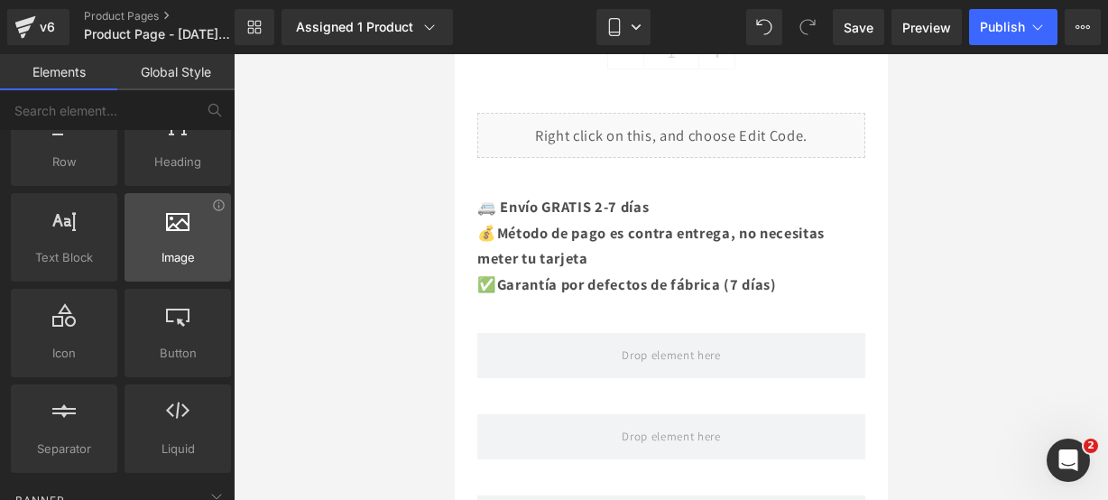
scroll to position [0, 0]
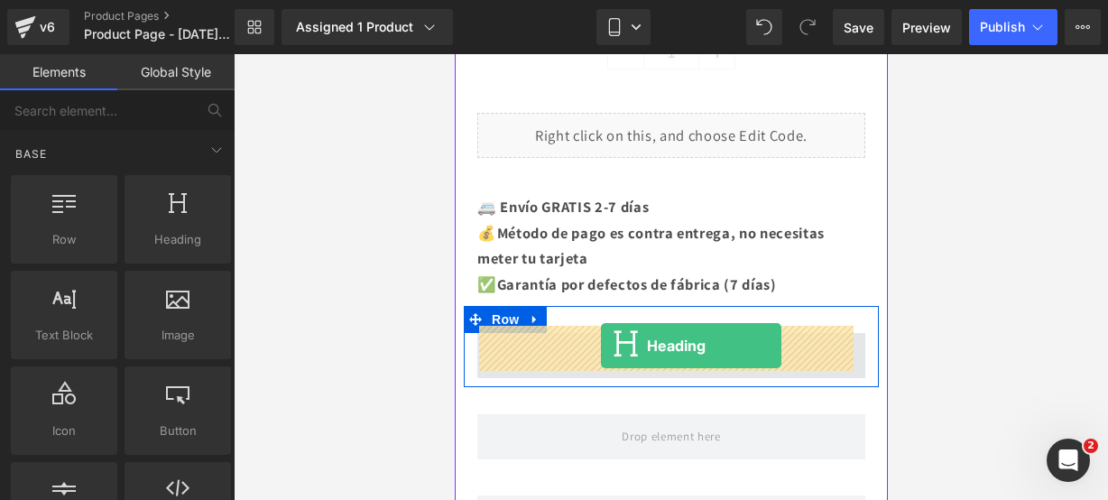
drag, startPoint x: 625, startPoint y: 311, endPoint x: 600, endPoint y: 346, distance: 42.6
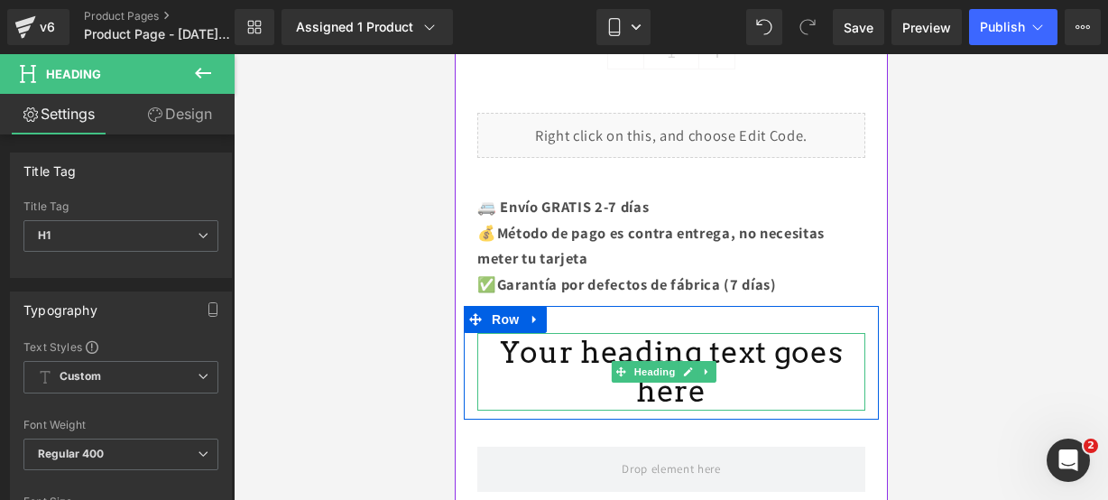
click at [837, 353] on h1 "Your heading text goes here" at bounding box center [671, 372] width 388 height 78
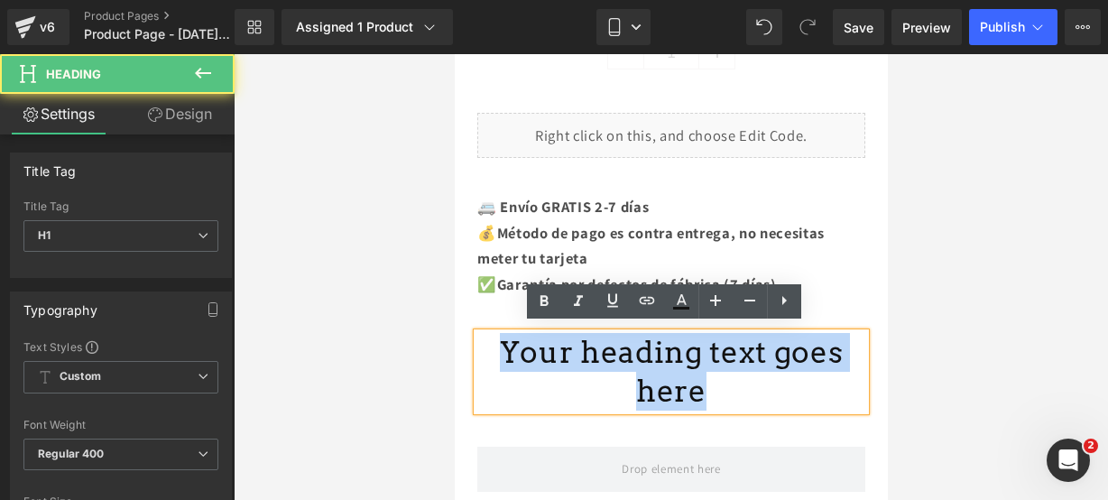
drag, startPoint x: 837, startPoint y: 353, endPoint x: 383, endPoint y: 315, distance: 455.6
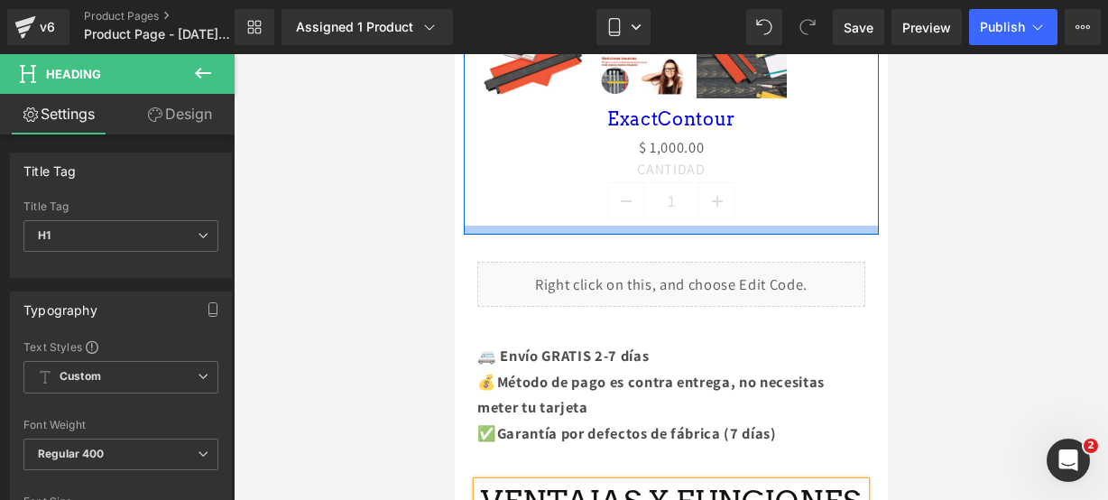
scroll to position [1087, 0]
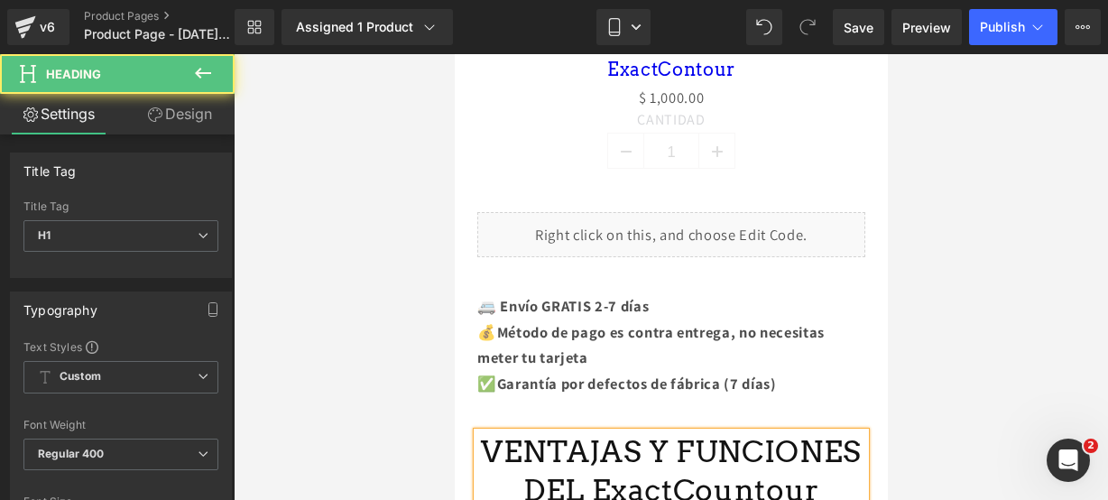
click at [486, 441] on h1 "VENTAJAS Y FUNCIONES DEL ExactCountour" at bounding box center [671, 471] width 388 height 78
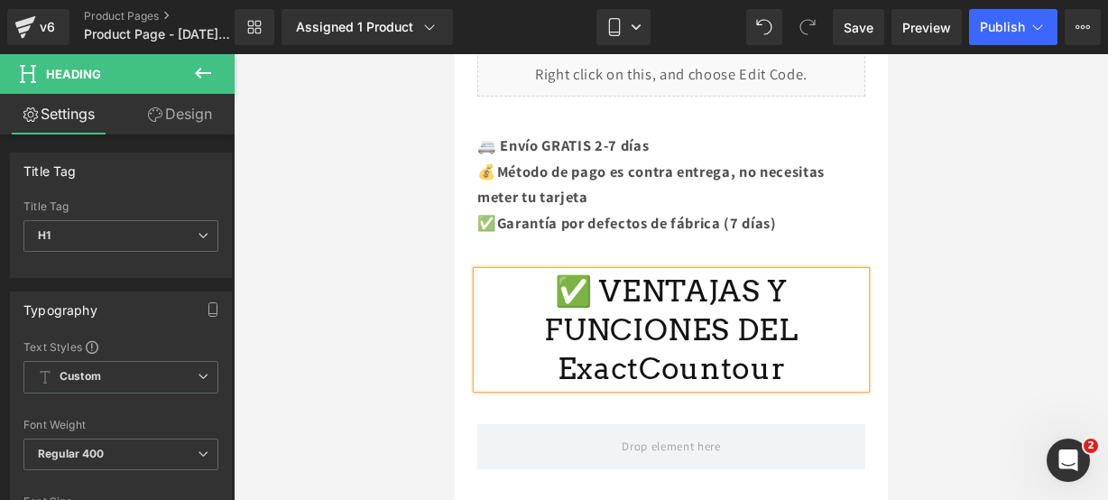
scroll to position [1247, 0]
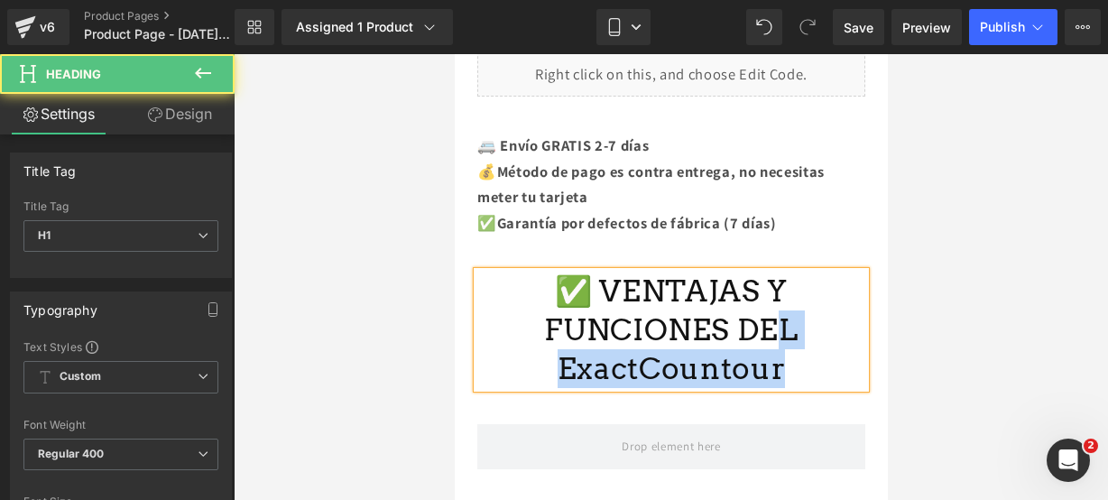
click at [769, 340] on h1 "✅ VENTAJAS Y FUNCIONES DEL ExactCountour" at bounding box center [671, 330] width 388 height 116
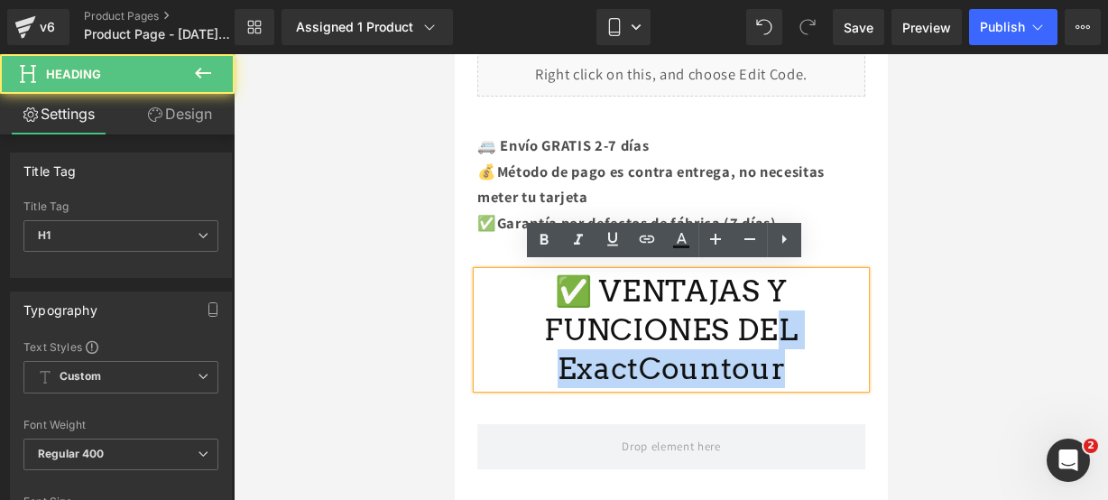
click at [771, 356] on h1 "✅ VENTAJAS Y FUNCIONES DEL ExactCountour" at bounding box center [671, 330] width 388 height 116
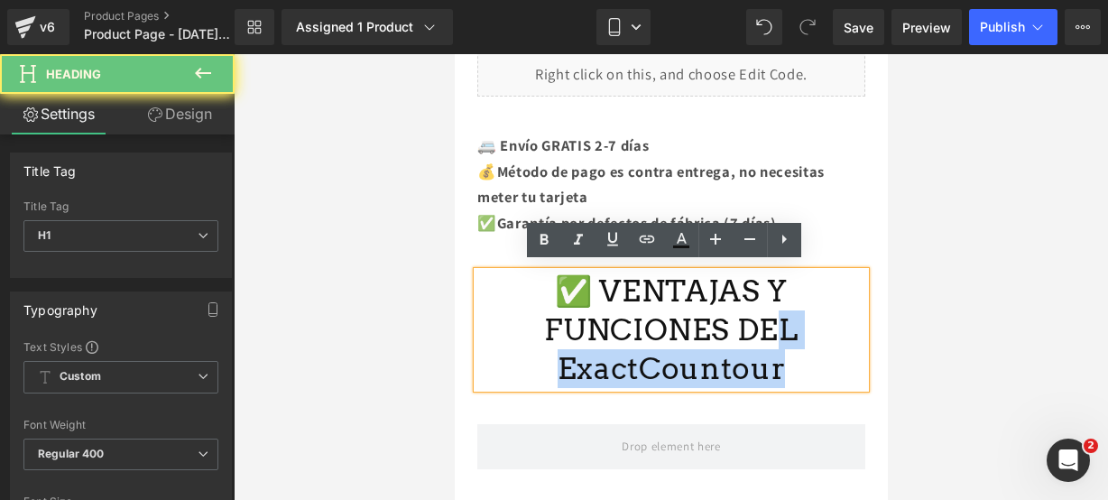
click at [771, 356] on h1 "✅ VENTAJAS Y FUNCIONES DEL ExactCountour" at bounding box center [671, 330] width 388 height 116
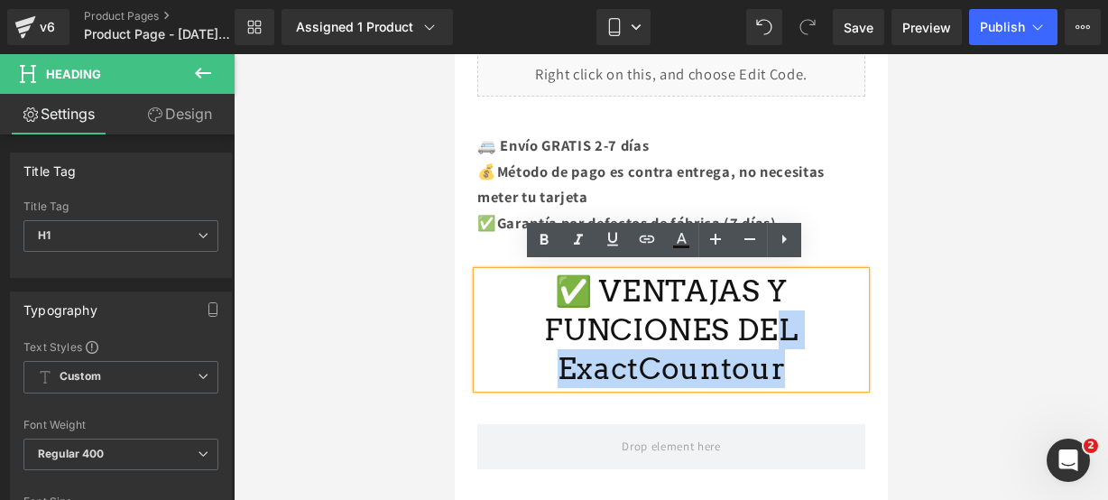
click at [569, 365] on h1 "✅ VENTAJAS Y FUNCIONES DEL ExactCountour" at bounding box center [671, 330] width 388 height 116
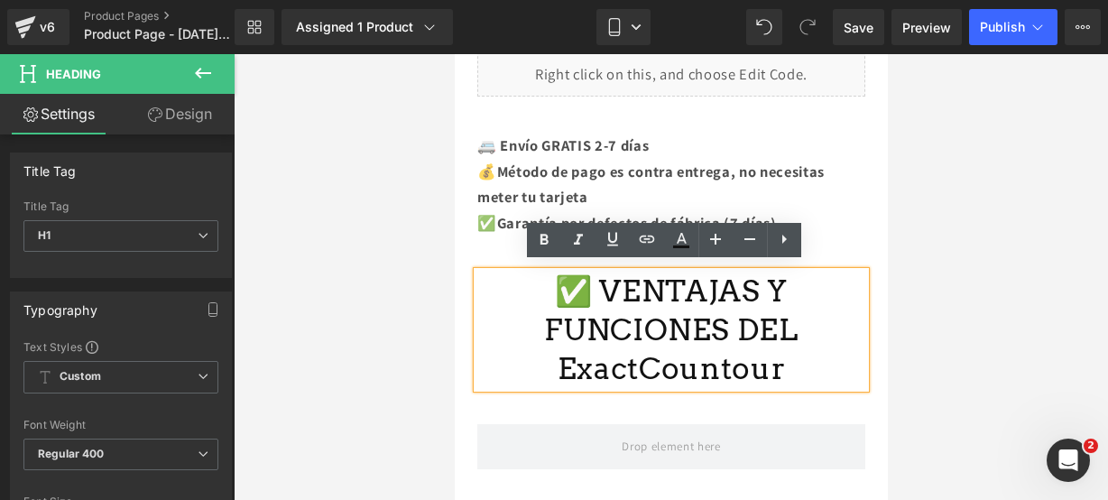
click at [534, 331] on h1 "✅ VENTAJAS Y FUNCIONES DEL ExactCountour" at bounding box center [671, 330] width 388 height 116
click at [764, 366] on h1 "✅ VENTAJAS Y FUNCIONES DEL ExactCountour" at bounding box center [671, 330] width 388 height 116
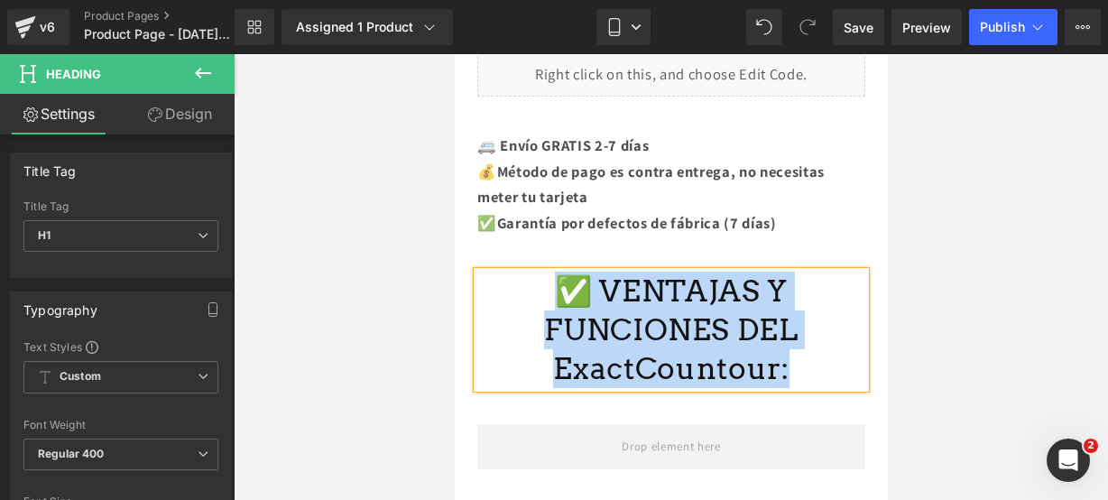
drag, startPoint x: 770, startPoint y: 364, endPoint x: 532, endPoint y: 277, distance: 253.5
click at [532, 277] on h1 "✅ VENTAJAS Y FUNCIONES DEL ExactCountour:" at bounding box center [671, 330] width 388 height 116
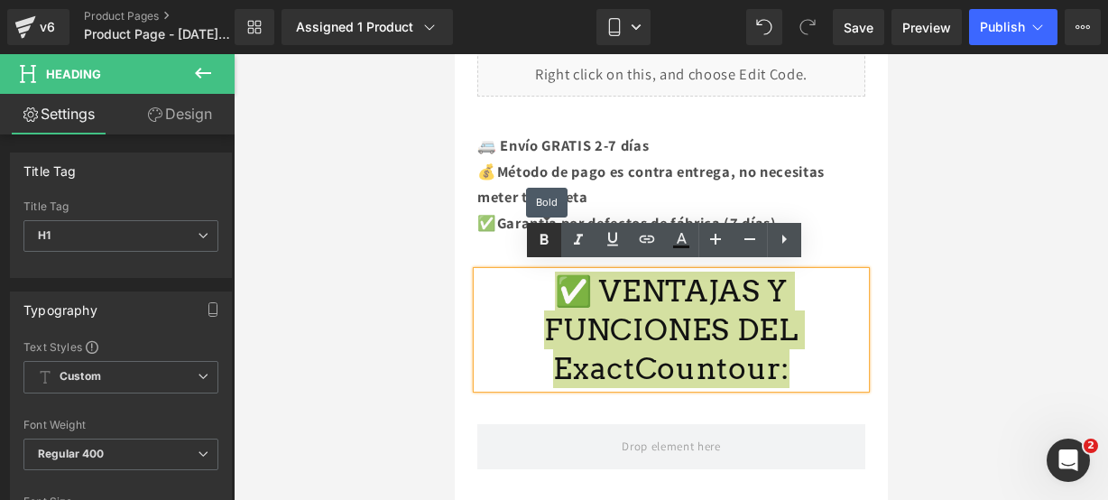
click at [542, 245] on icon at bounding box center [544, 240] width 22 height 22
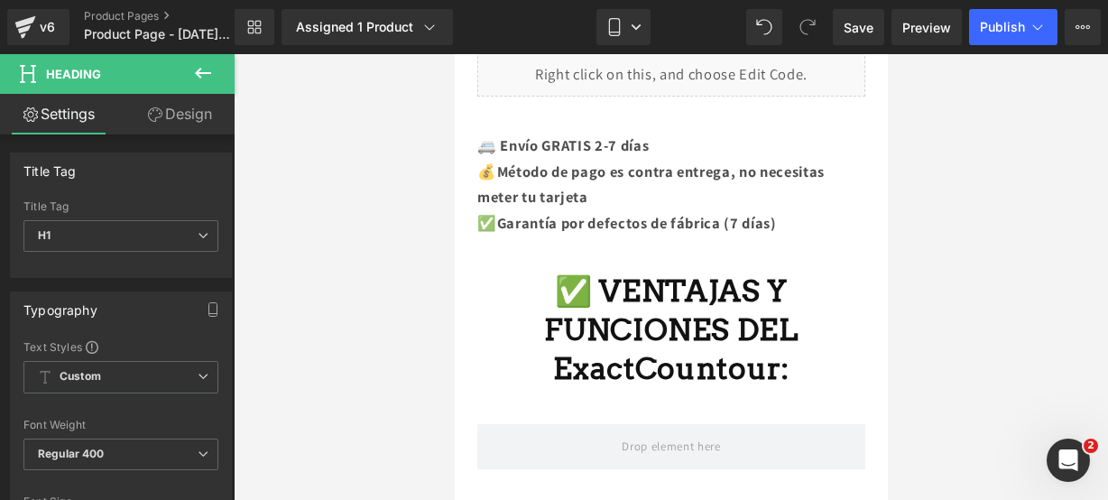
click at [200, 69] on icon at bounding box center [203, 73] width 22 height 22
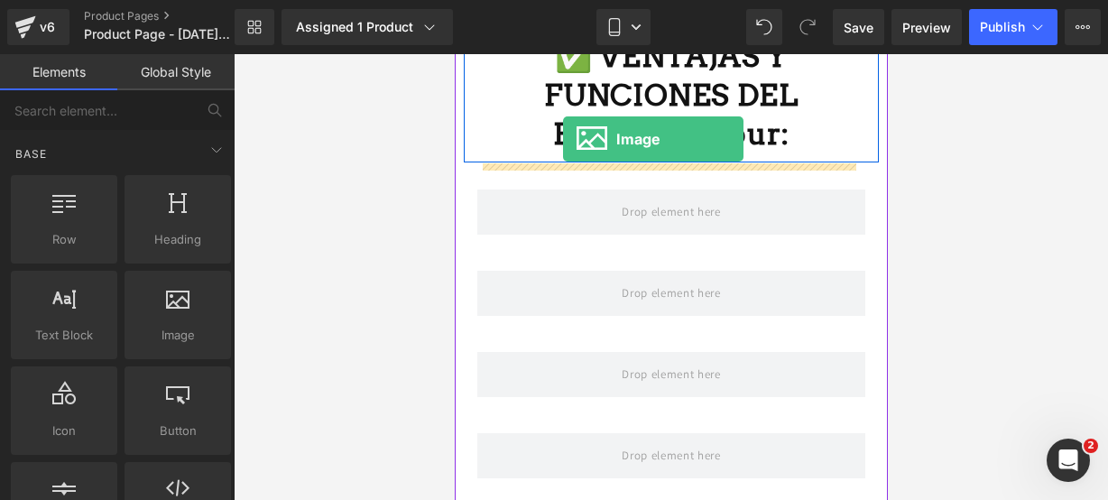
scroll to position [1464, 0]
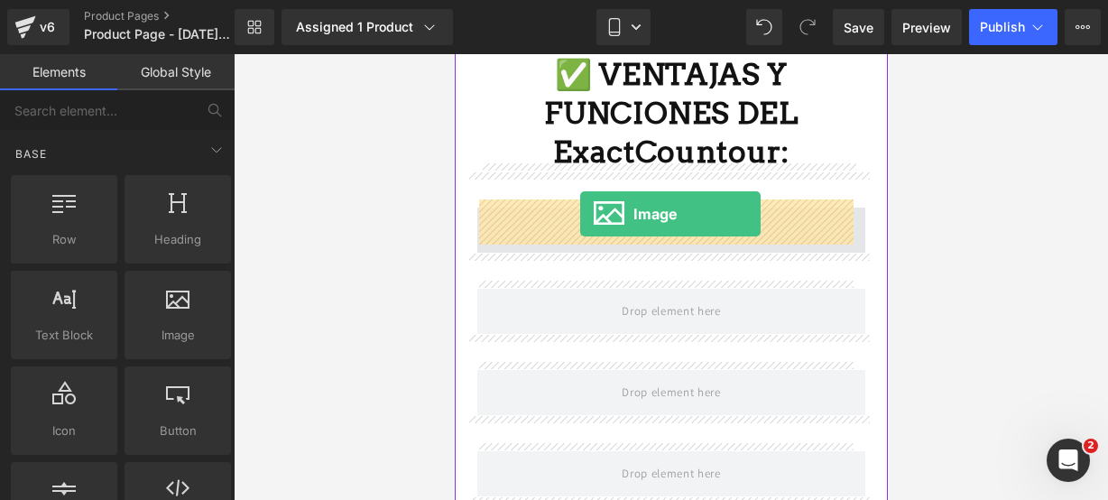
drag, startPoint x: 654, startPoint y: 358, endPoint x: 579, endPoint y: 215, distance: 161.9
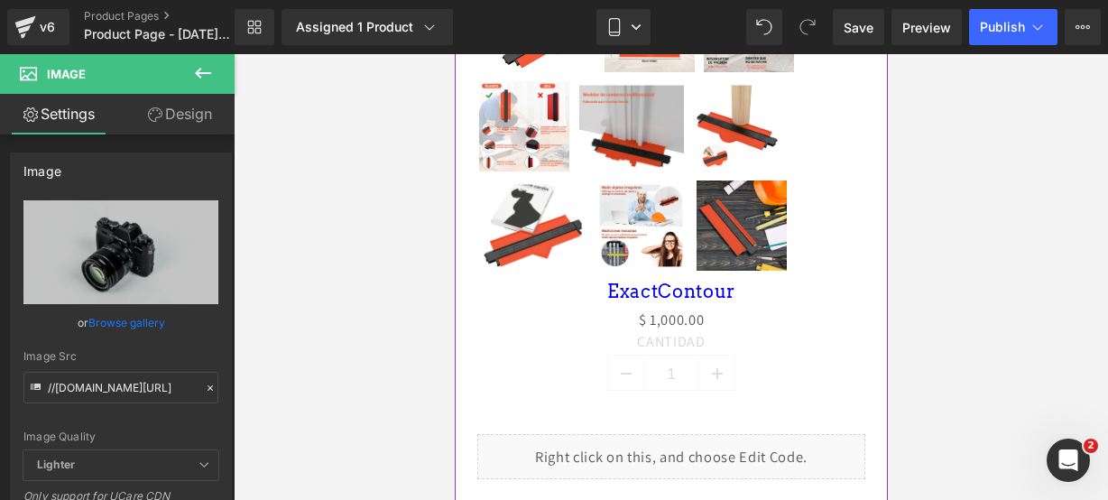
scroll to position [866, 0]
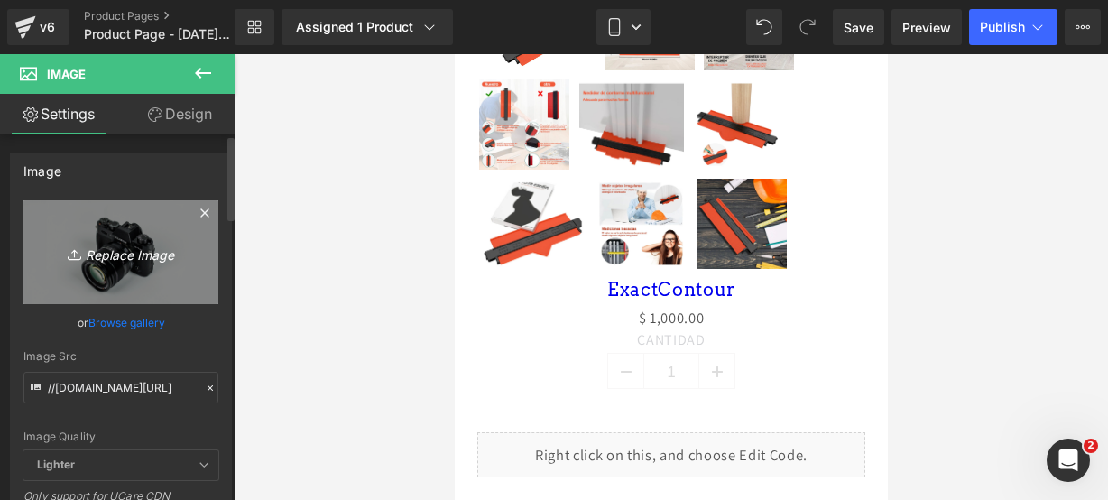
click at [97, 247] on icon "Replace Image" at bounding box center [121, 252] width 144 height 23
type input "C:\fakepath\medior 10.webp"
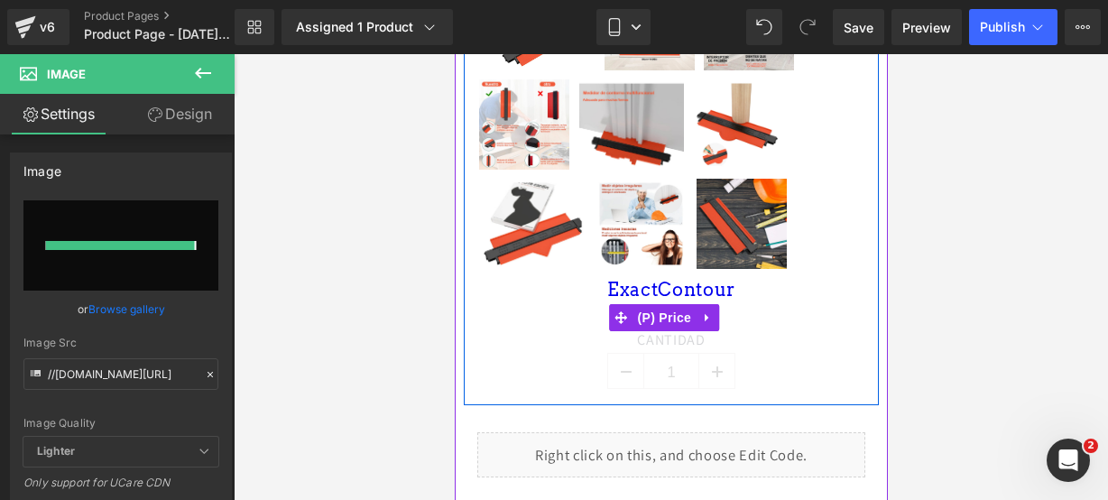
type input "https://ucarecdn.com/736dace3-4a82-4f88-97d6-c1711c25a3bf/-/format/auto/-/previ…"
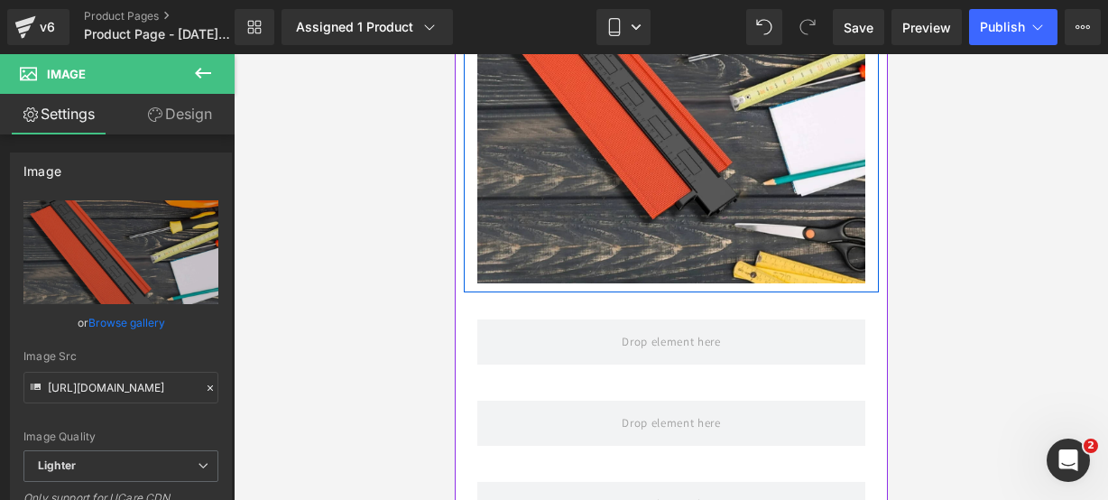
scroll to position [1778, 0]
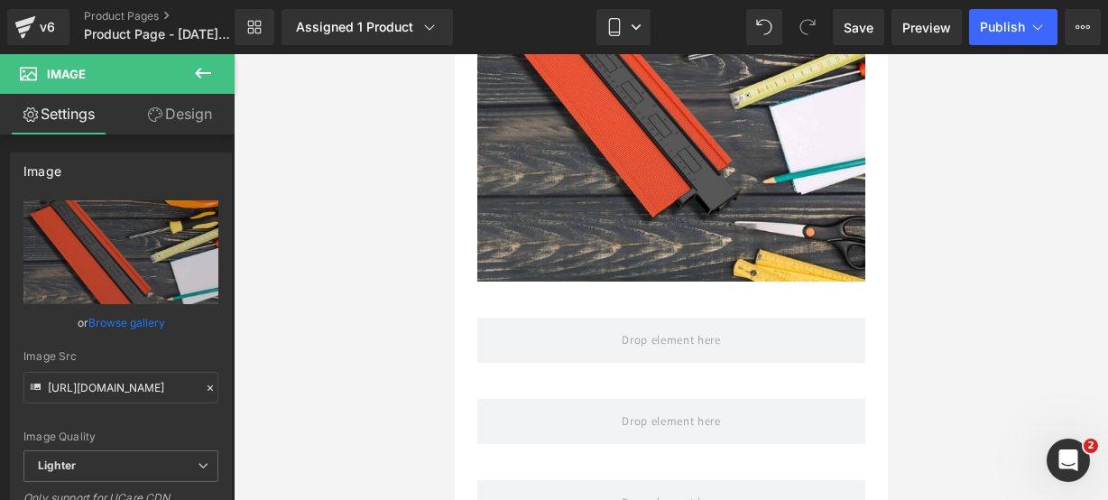
click at [206, 70] on icon at bounding box center [203, 73] width 22 height 22
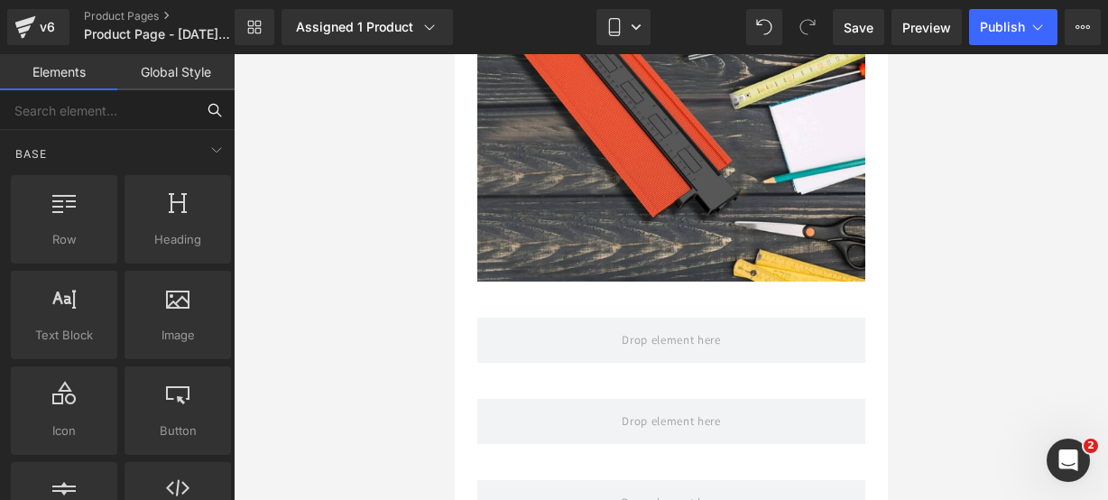
click at [159, 107] on input "text" at bounding box center [97, 110] width 195 height 40
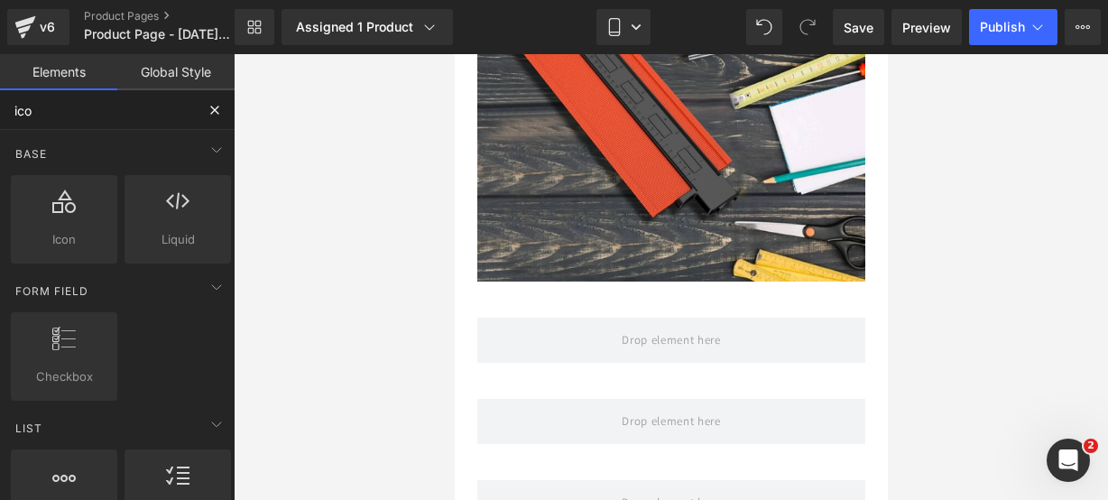
type input "icon"
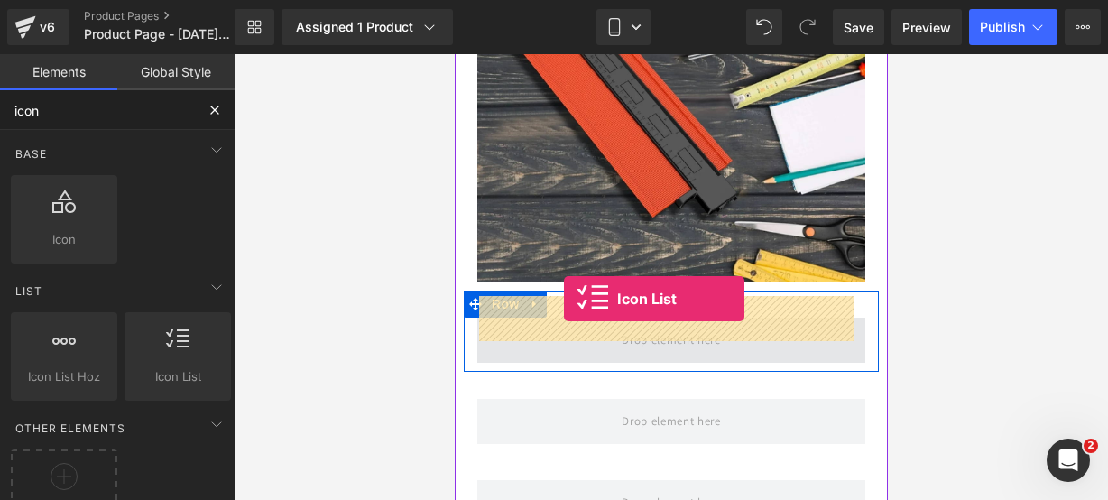
drag, startPoint x: 648, startPoint y: 389, endPoint x: 563, endPoint y: 299, distance: 123.9
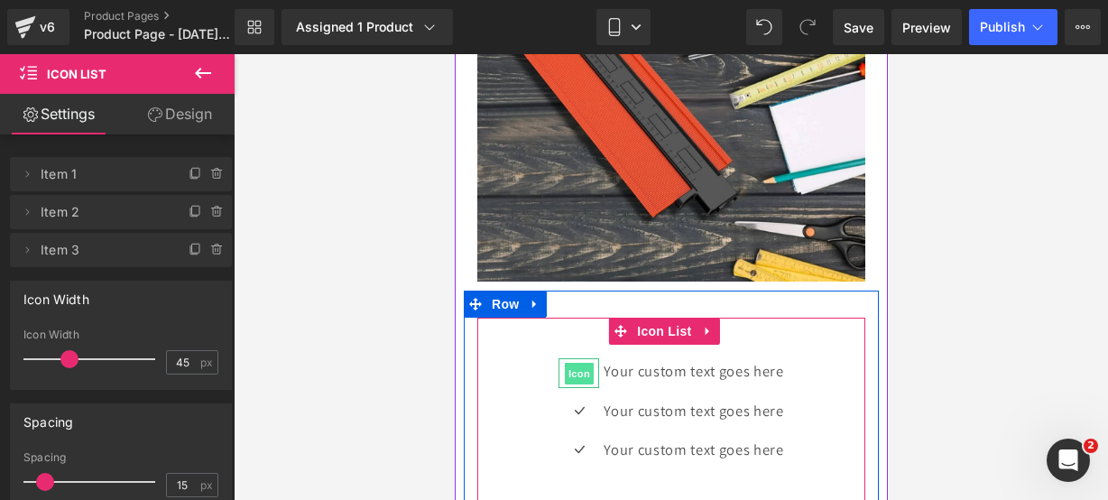
click at [571, 363] on span "Icon" at bounding box center [578, 374] width 29 height 22
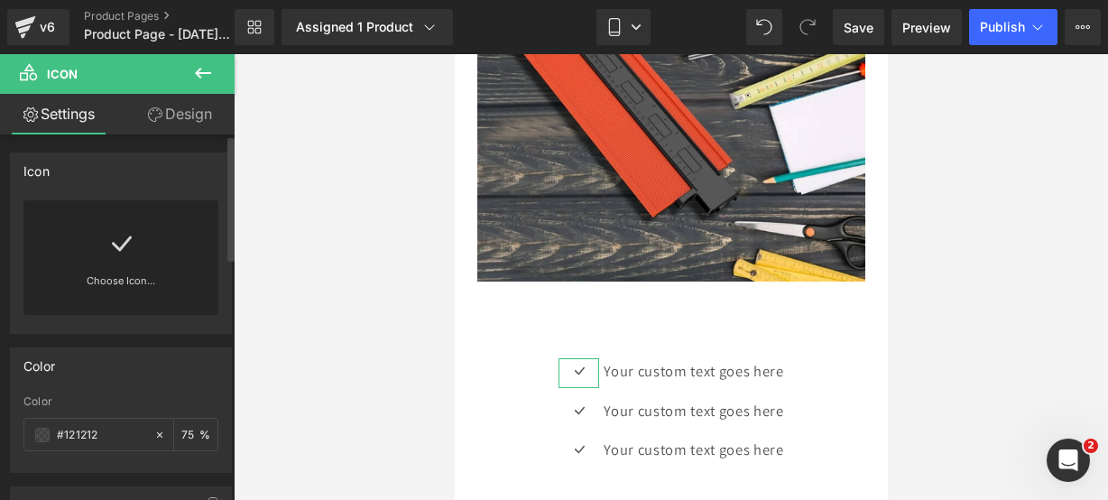
click at [99, 244] on div "Choose Icon..." at bounding box center [120, 257] width 195 height 115
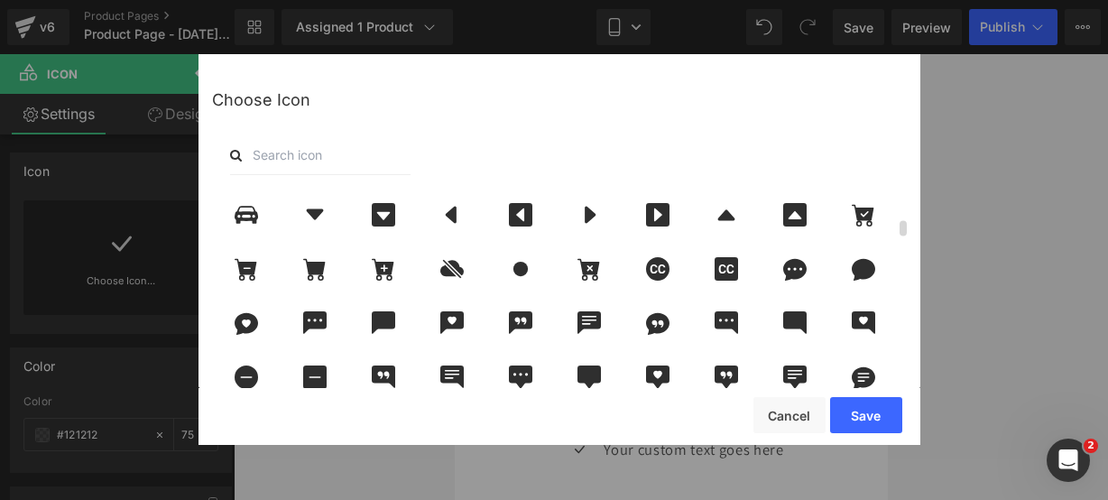
scroll to position [596, 0]
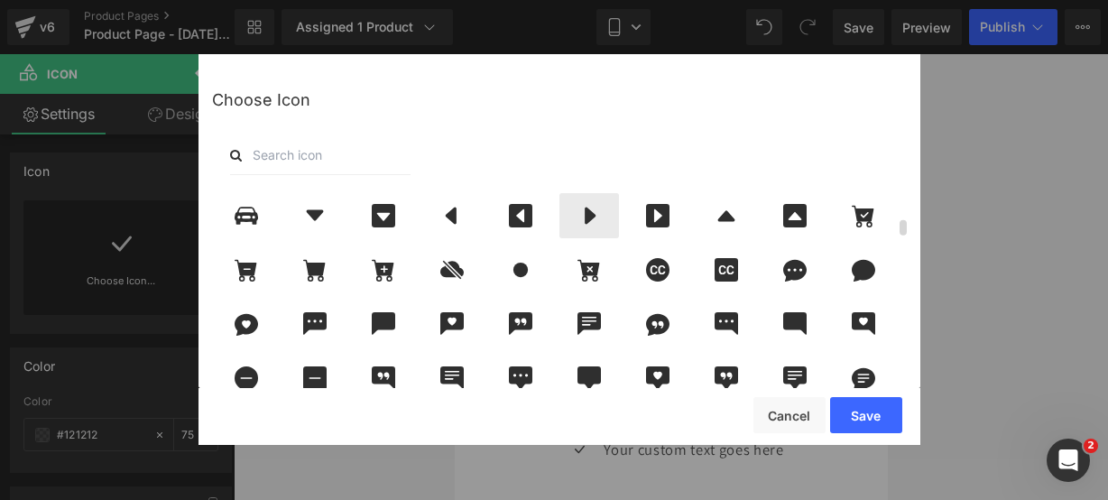
click at [590, 211] on icon at bounding box center [590, 216] width 11 height 17
click at [884, 411] on button "Save" at bounding box center [866, 415] width 72 height 36
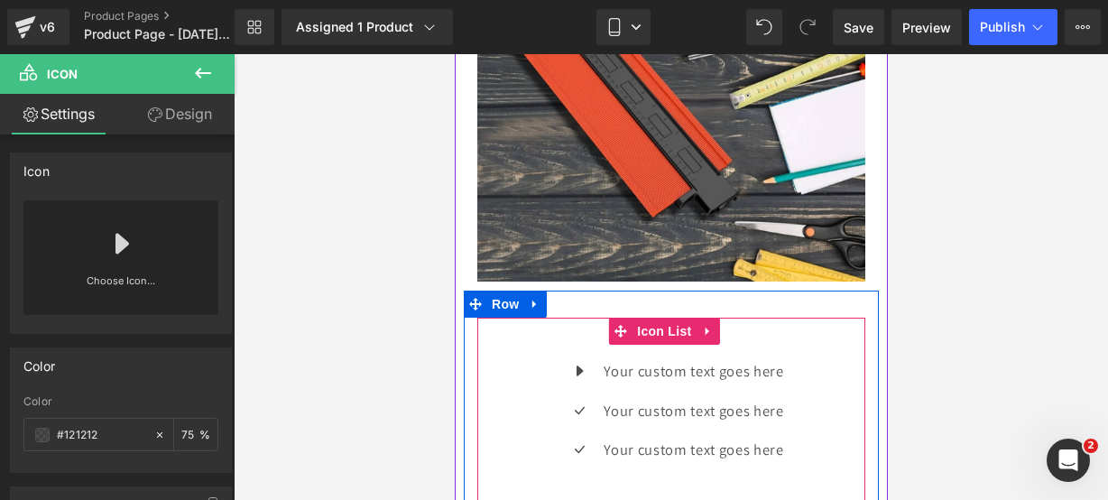
click at [522, 358] on div "Icon Your custom text goes here Text Block Icon Your custom text goes here Text…" at bounding box center [671, 417] width 388 height 118
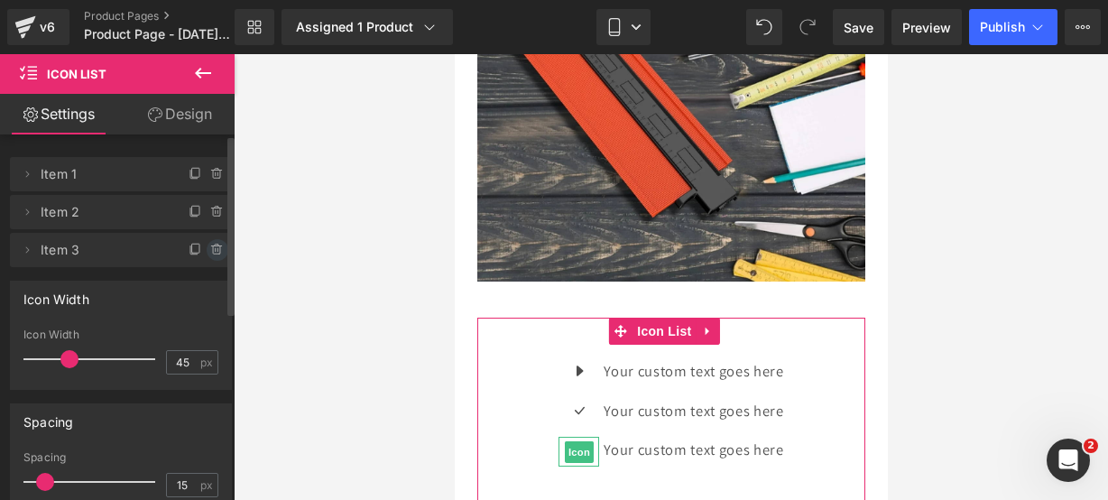
click at [217, 252] on icon at bounding box center [217, 250] width 14 height 14
click at [217, 252] on button "Delete" at bounding box center [198, 250] width 57 height 23
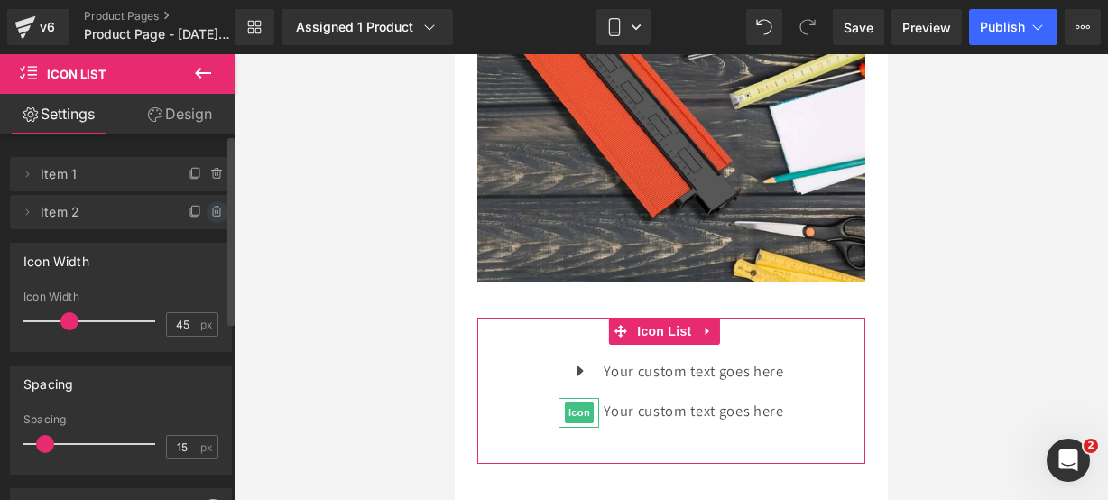
click at [217, 218] on icon at bounding box center [217, 212] width 14 height 14
click at [217, 218] on button "Delete" at bounding box center [198, 212] width 57 height 23
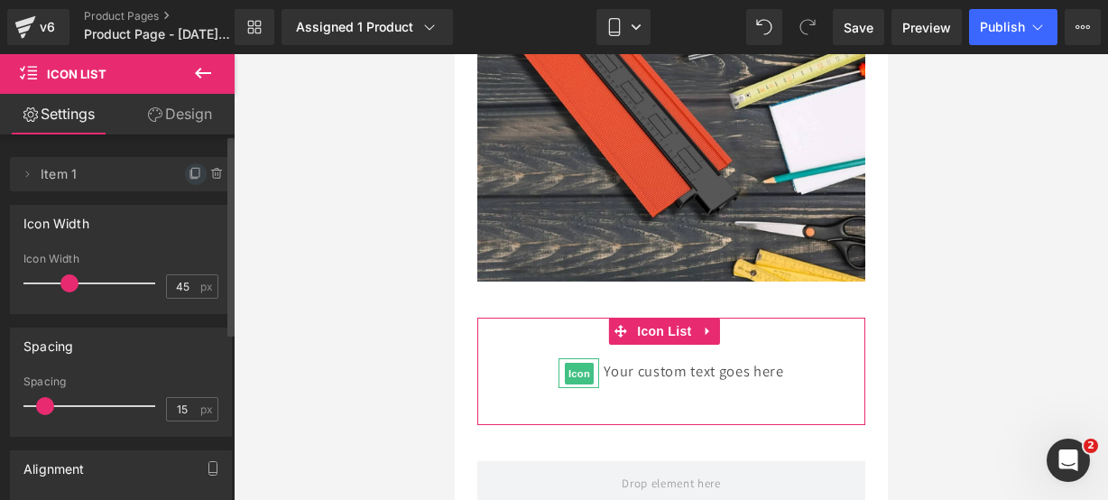
click at [185, 174] on span at bounding box center [196, 174] width 22 height 22
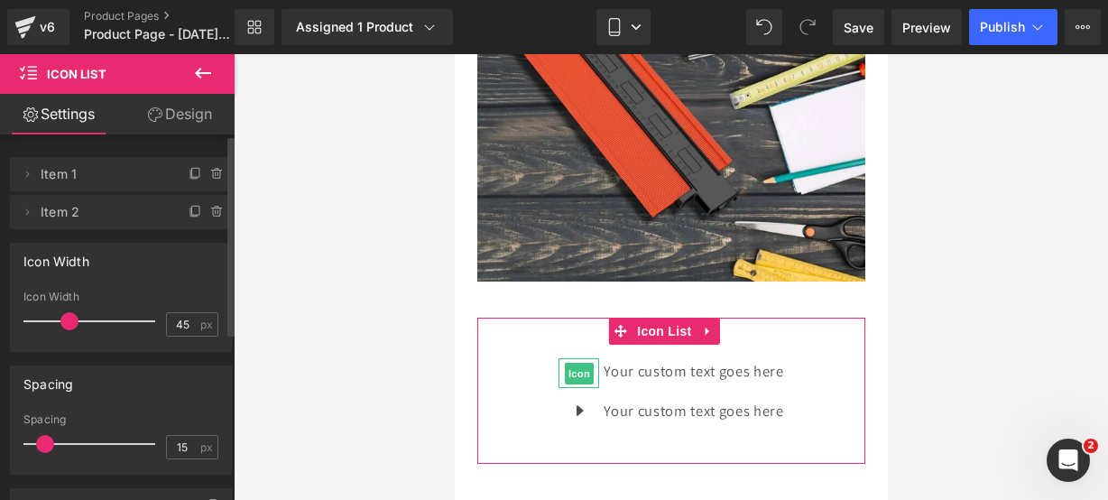
click at [185, 174] on span at bounding box center [196, 174] width 22 height 22
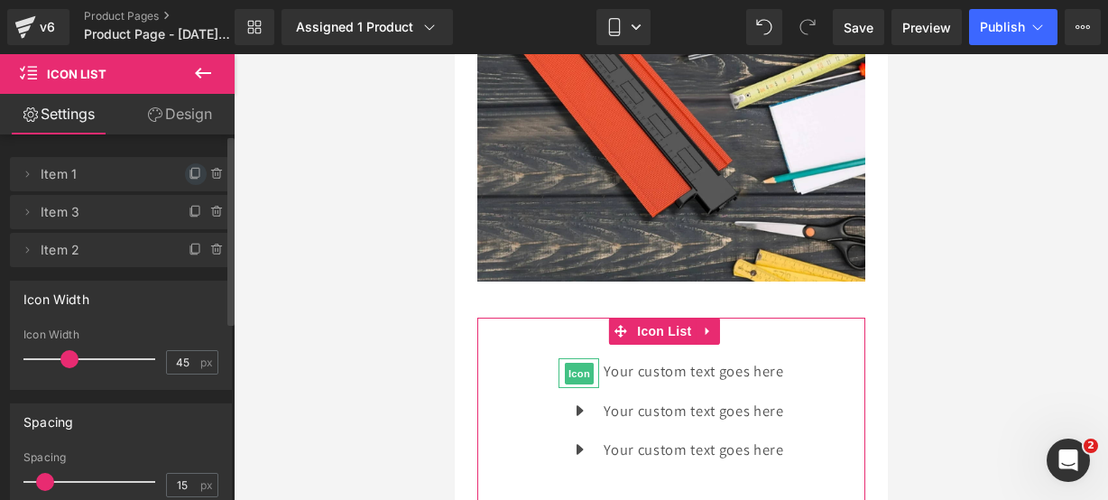
click at [190, 178] on icon at bounding box center [193, 175] width 7 height 8
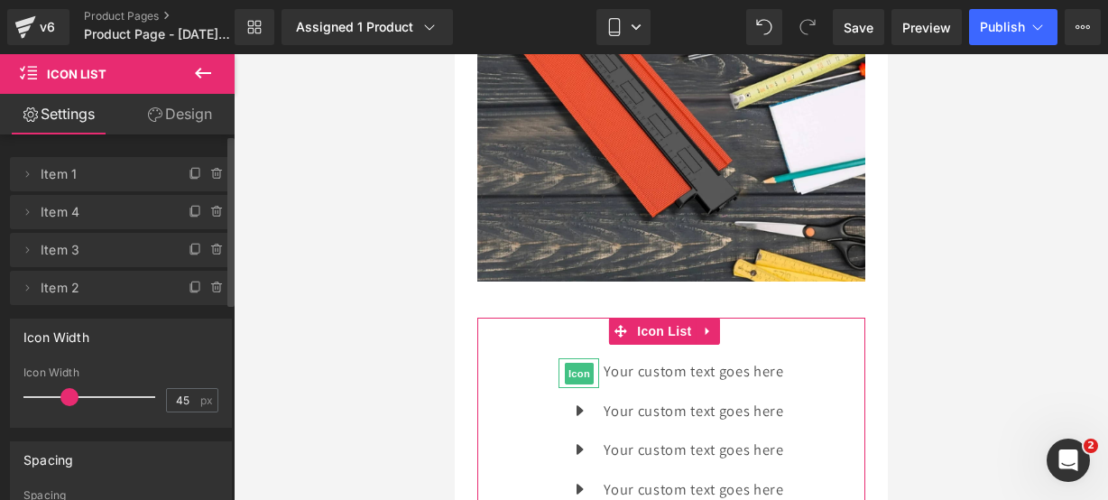
click at [190, 178] on icon at bounding box center [193, 175] width 7 height 8
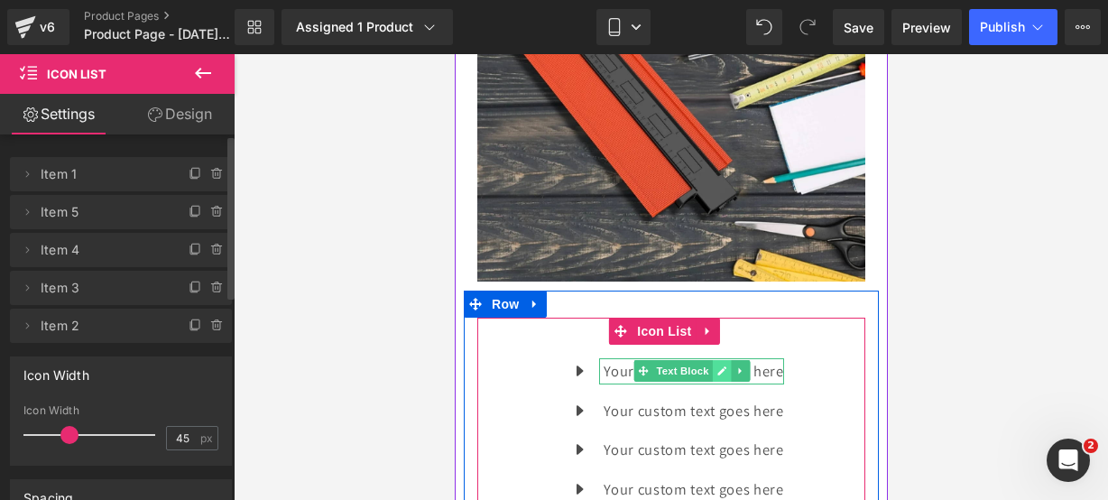
click at [717, 366] on icon at bounding box center [721, 370] width 9 height 9
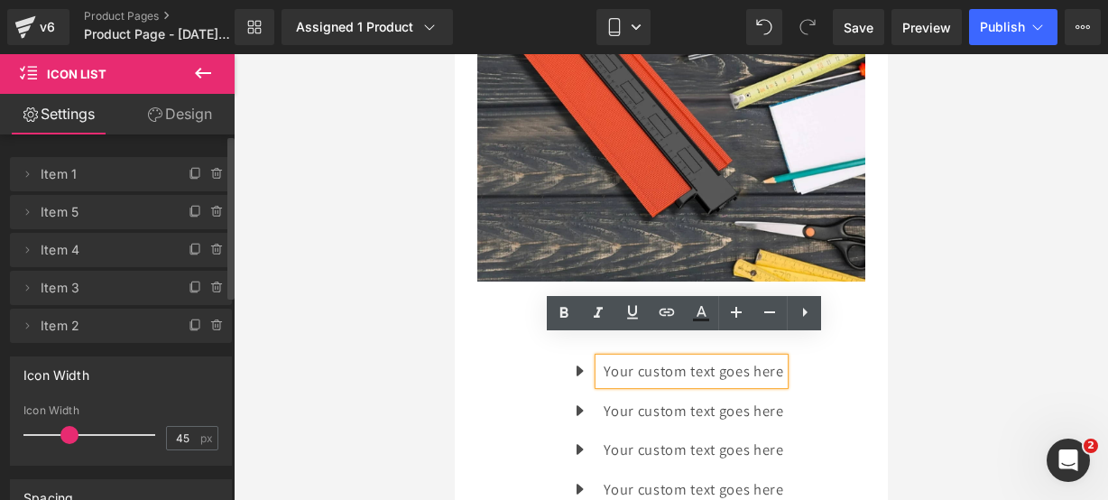
click at [774, 358] on p "Your custom text goes here" at bounding box center [693, 371] width 180 height 26
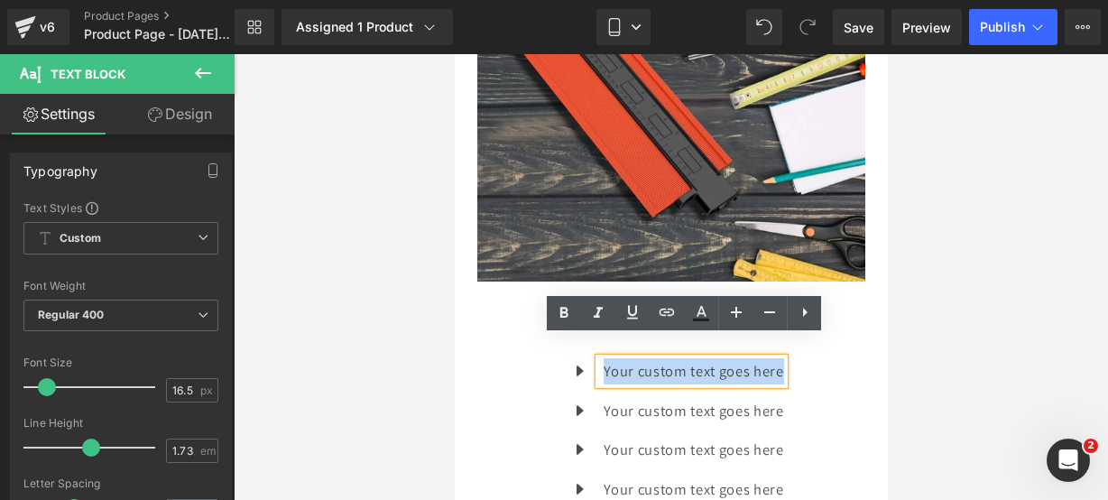
drag, startPoint x: 774, startPoint y: 352, endPoint x: 547, endPoint y: 350, distance: 226.6
click at [547, 358] on div "Icon Your custom text goes here Text Block Icon Your custom text goes here Text…" at bounding box center [671, 456] width 388 height 197
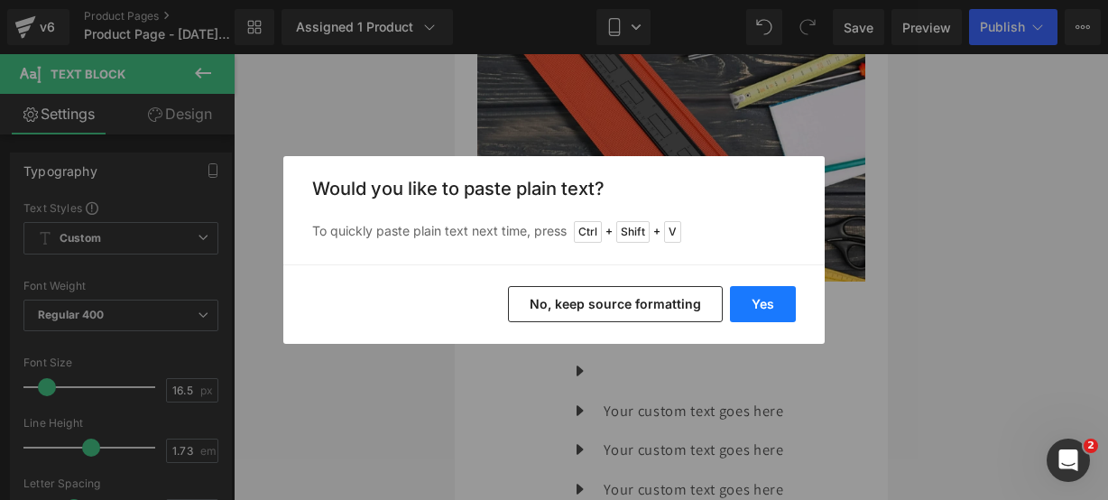
click at [745, 307] on button "Yes" at bounding box center [763, 304] width 66 height 36
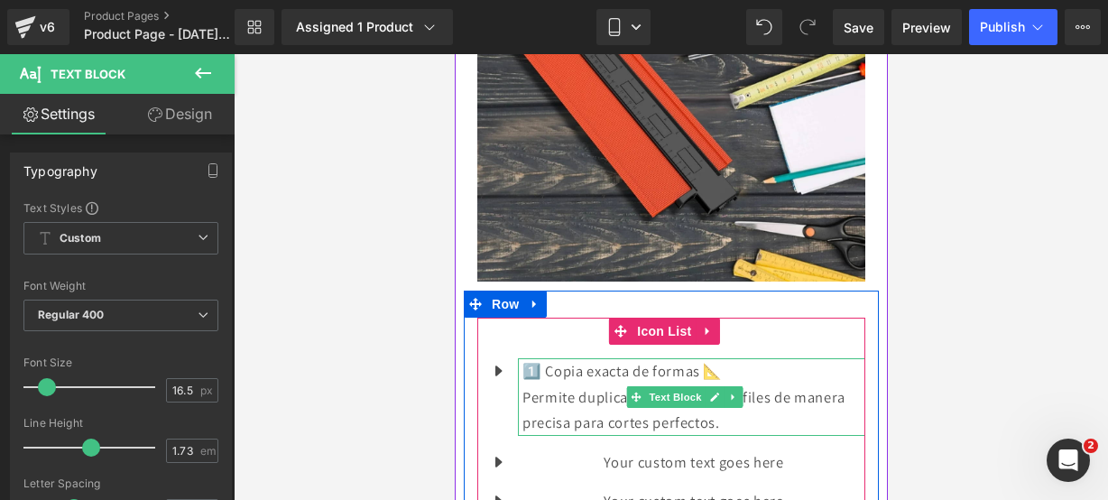
click at [745, 396] on p "Permite duplicar contornos y perfiles de manera precisa para cortes perfectos." at bounding box center [693, 409] width 343 height 51
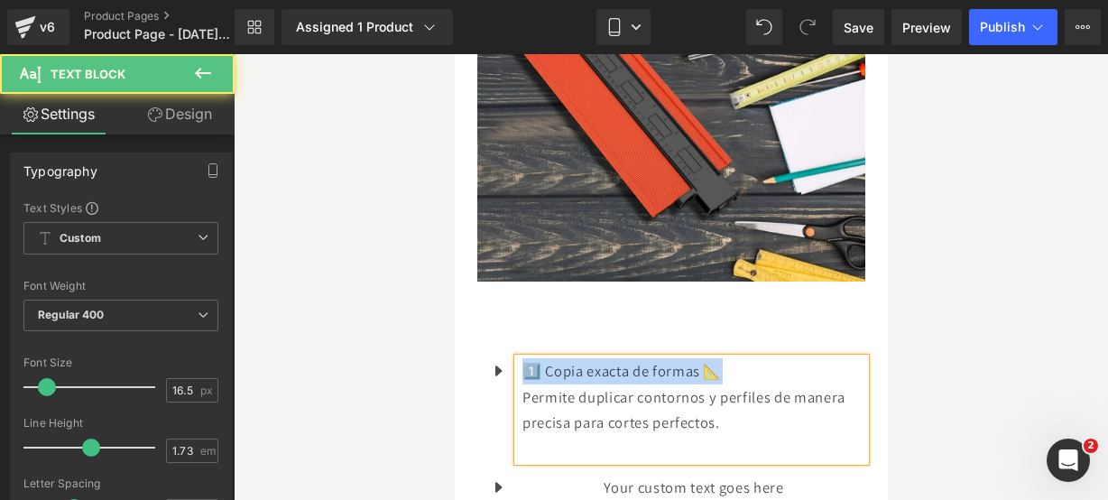
drag, startPoint x: 734, startPoint y: 351, endPoint x: 527, endPoint y: 352, distance: 206.7
click at [527, 358] on p "1️⃣ Copia exacta de formas 📐" at bounding box center [693, 371] width 343 height 26
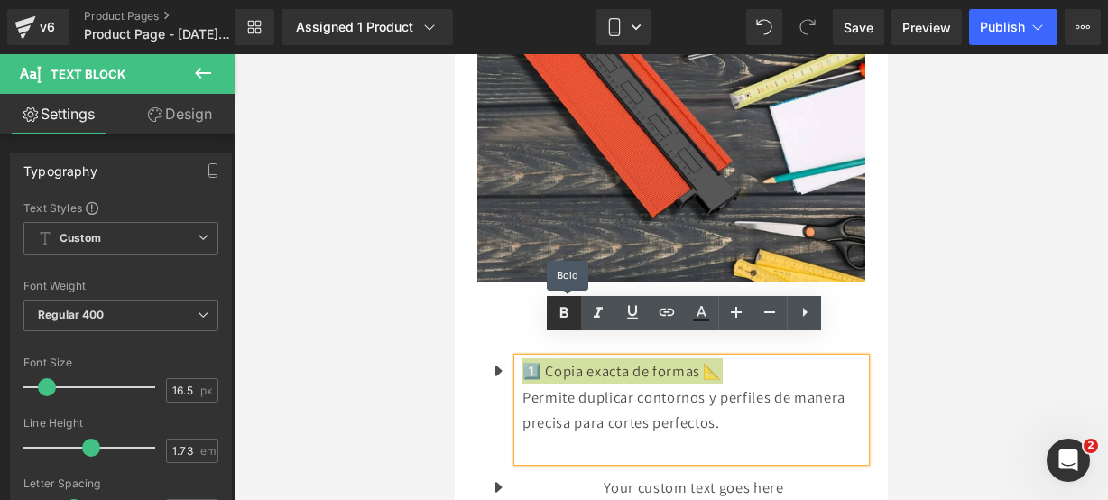
click at [557, 319] on icon at bounding box center [564, 313] width 22 height 22
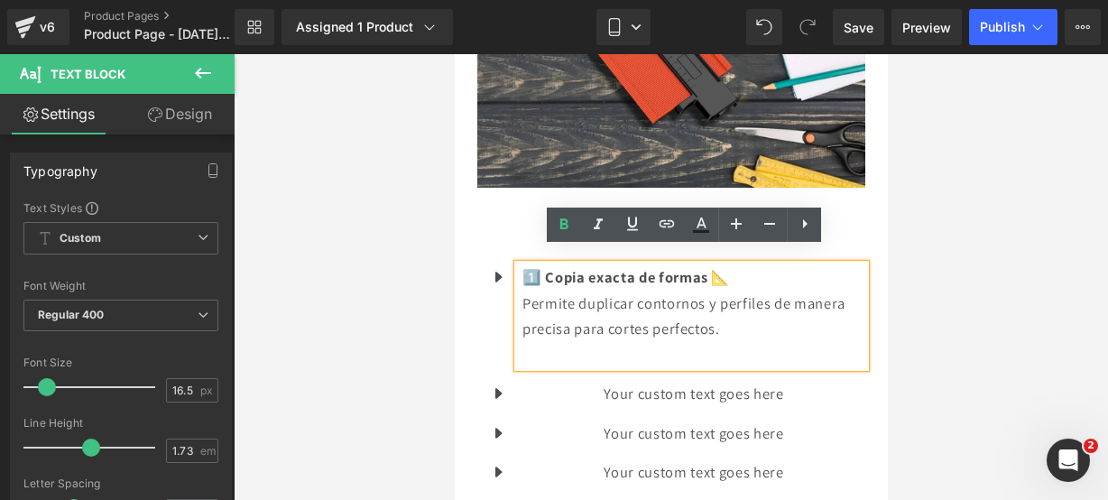
scroll to position [1874, 0]
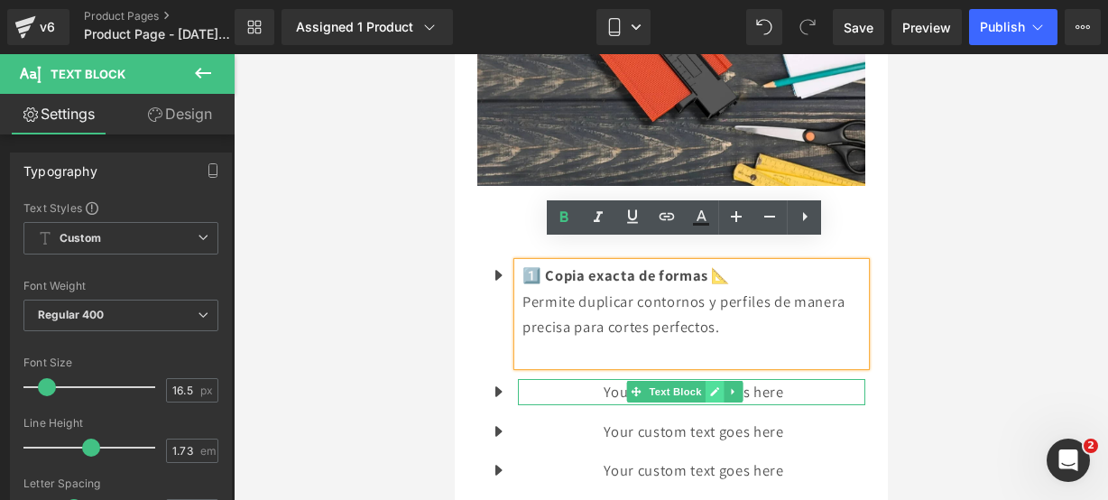
click at [715, 387] on icon at bounding box center [713, 391] width 9 height 9
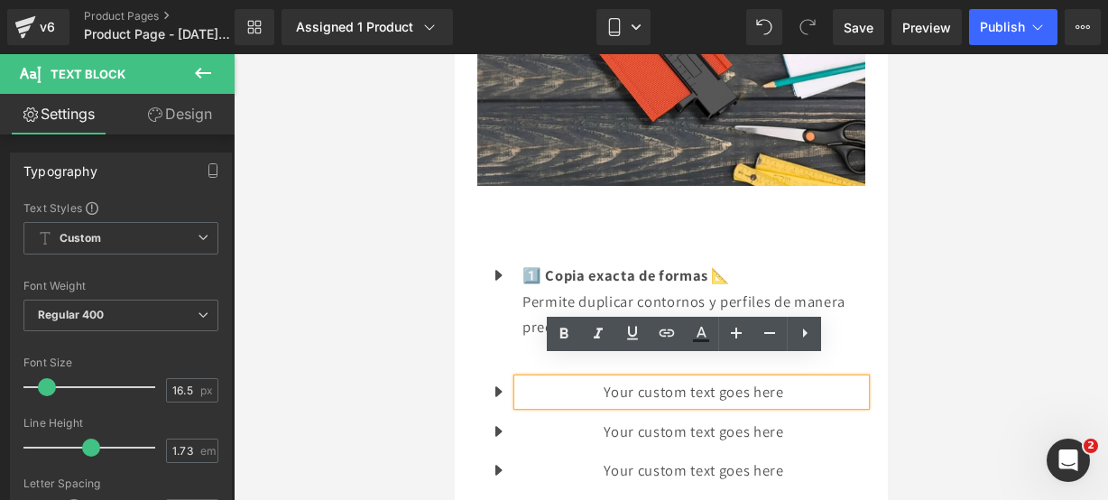
click at [791, 379] on p "Your custom text goes here" at bounding box center [693, 392] width 343 height 26
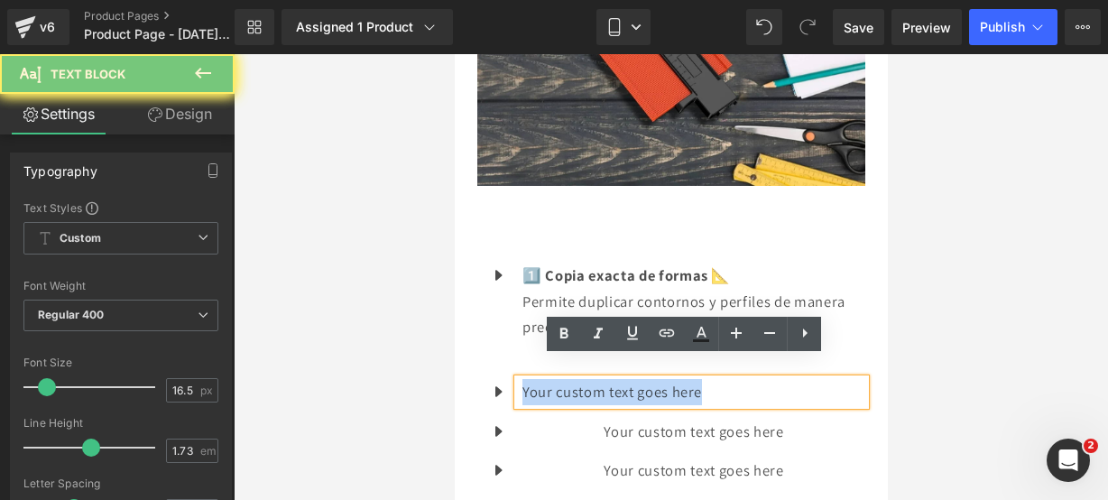
drag, startPoint x: 790, startPoint y: 371, endPoint x: 535, endPoint y: 360, distance: 254.8
click at [535, 379] on p "Your custom text goes here" at bounding box center [693, 392] width 343 height 26
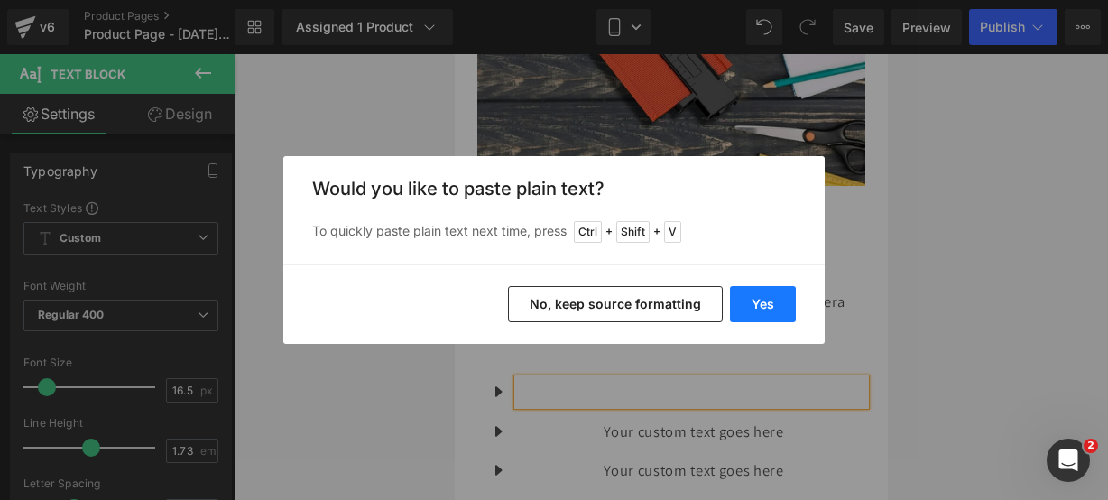
click at [771, 290] on button "Yes" at bounding box center [763, 304] width 66 height 36
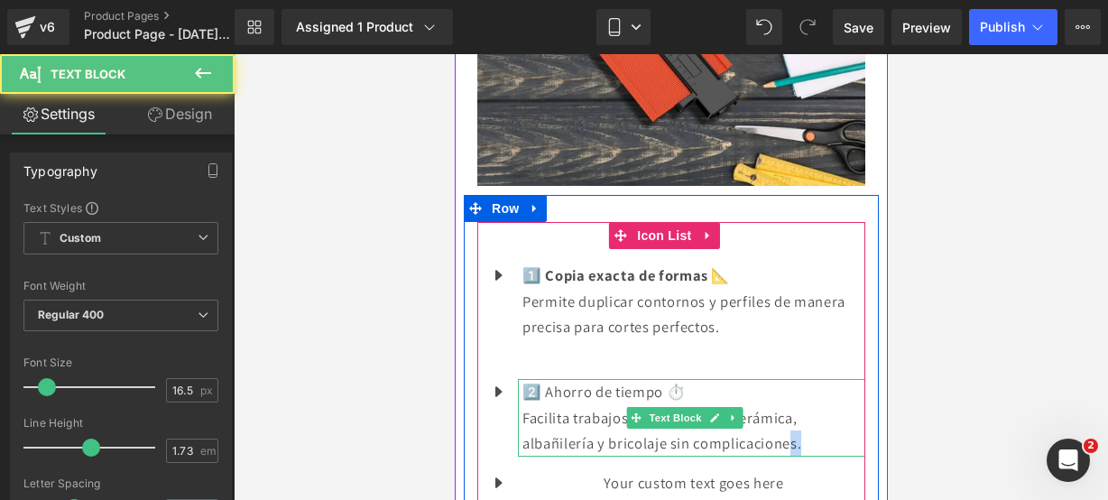
drag, startPoint x: 818, startPoint y: 414, endPoint x: 792, endPoint y: 422, distance: 26.3
click at [792, 422] on p "Facilita trabajos de carpintería, cerámica, albañilería y bricolaje sin complic…" at bounding box center [693, 430] width 343 height 51
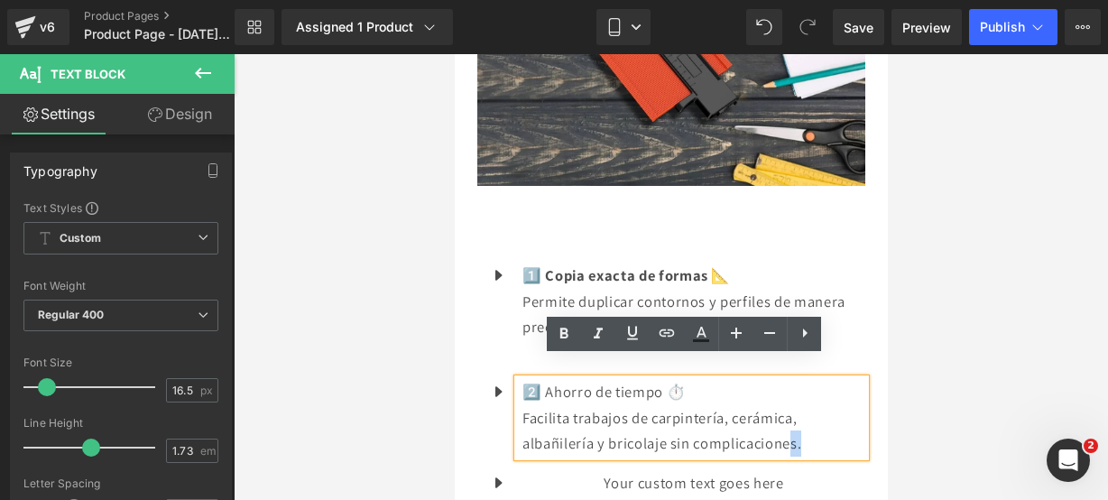
click at [798, 423] on p "Facilita trabajos de carpintería, cerámica, albañilería y bricolaje sin complic…" at bounding box center [693, 430] width 343 height 51
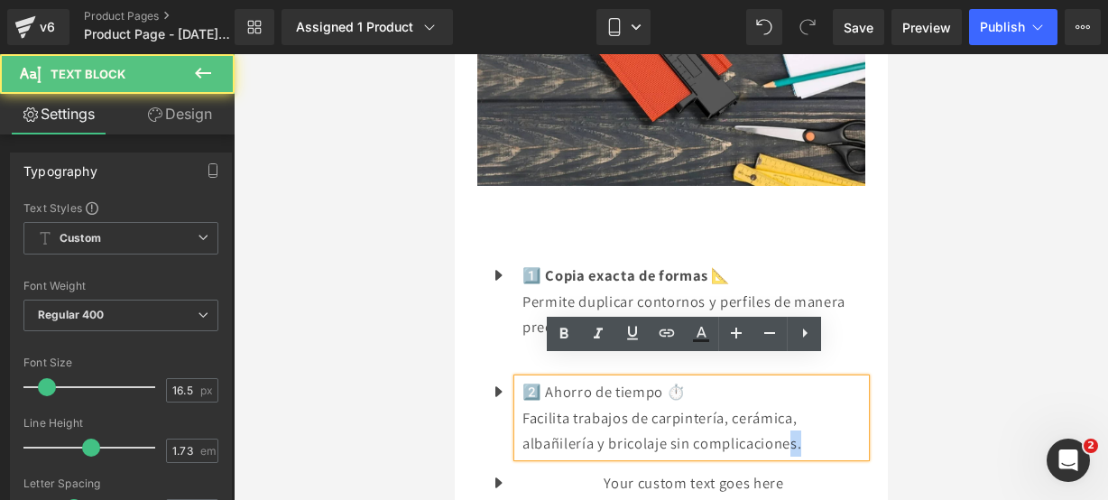
click at [811, 423] on p "Facilita trabajos de carpintería, cerámica, albañilería y bricolaje sin complic…" at bounding box center [693, 430] width 343 height 51
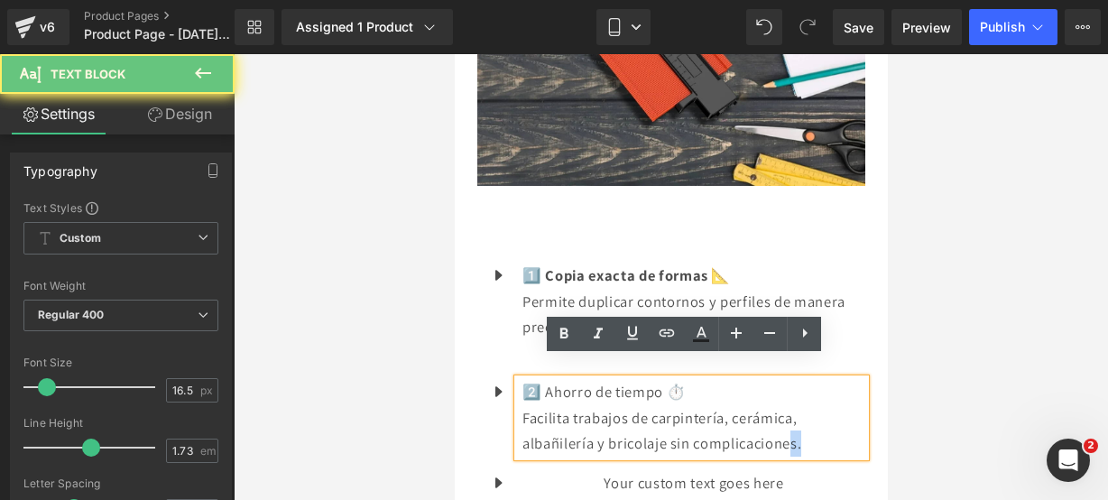
click at [811, 423] on p "Facilita trabajos de carpintería, cerámica, albañilería y bricolaje sin complic…" at bounding box center [693, 430] width 343 height 51
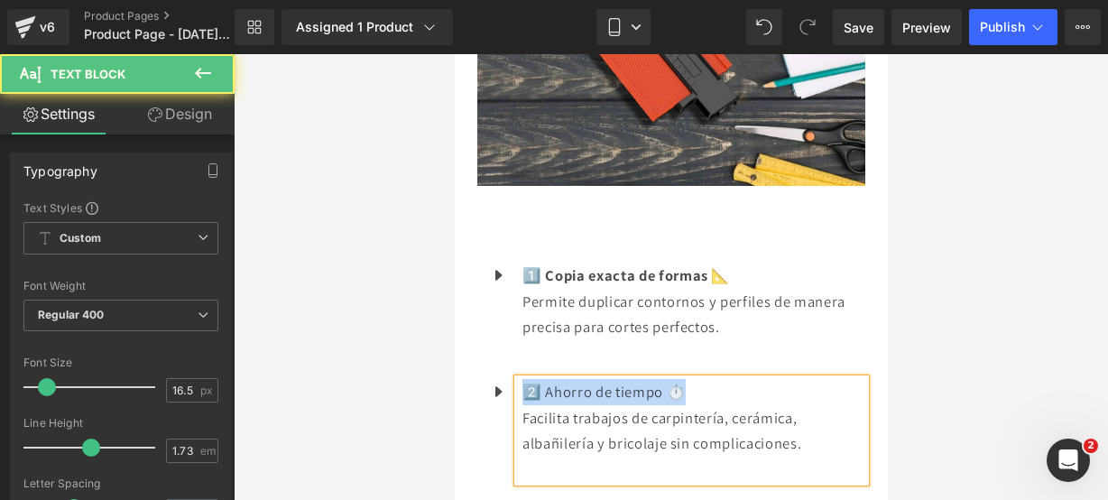
drag, startPoint x: 727, startPoint y: 374, endPoint x: 518, endPoint y: 370, distance: 208.5
click at [518, 379] on div "2️⃣ Ahorro de tiempo ⏱️ Facilita trabajos de carpintería, cerámica, albañilería…" at bounding box center [690, 430] width 347 height 103
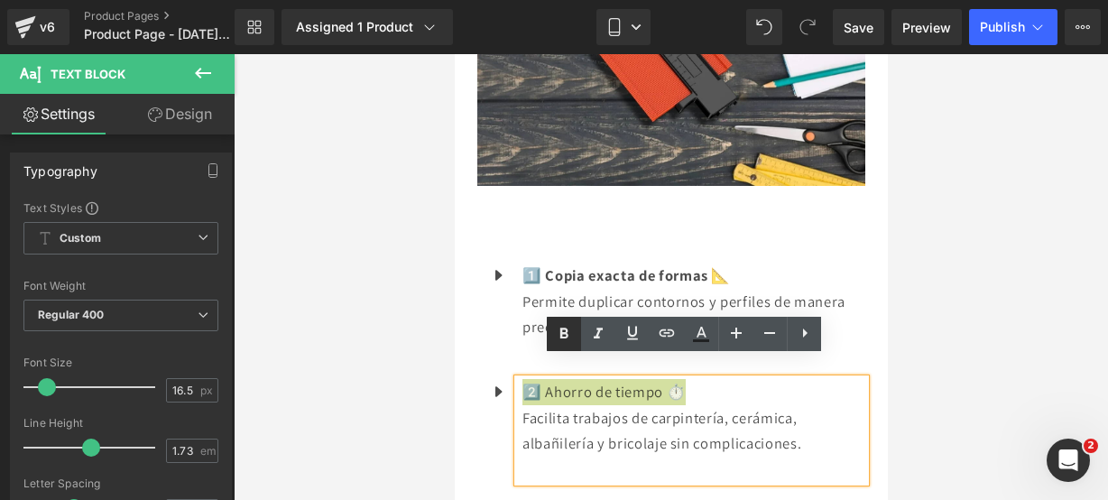
click at [556, 331] on icon at bounding box center [564, 334] width 22 height 22
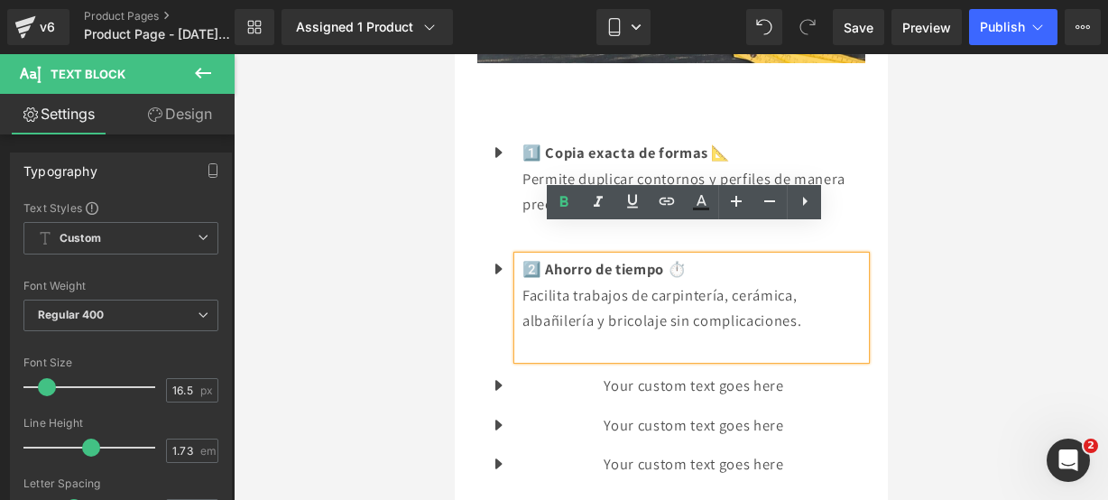
scroll to position [2007, 0]
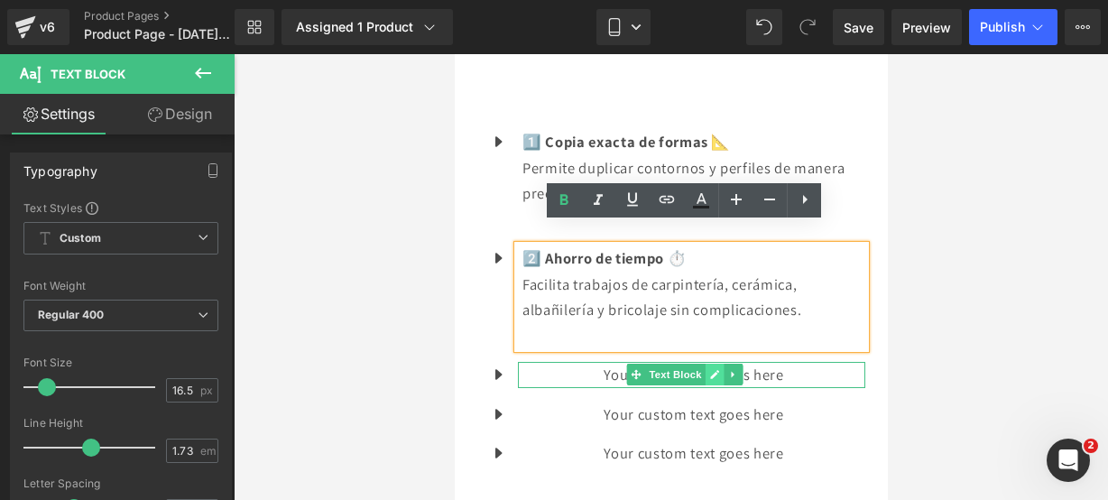
click at [717, 369] on icon at bounding box center [714, 374] width 10 height 11
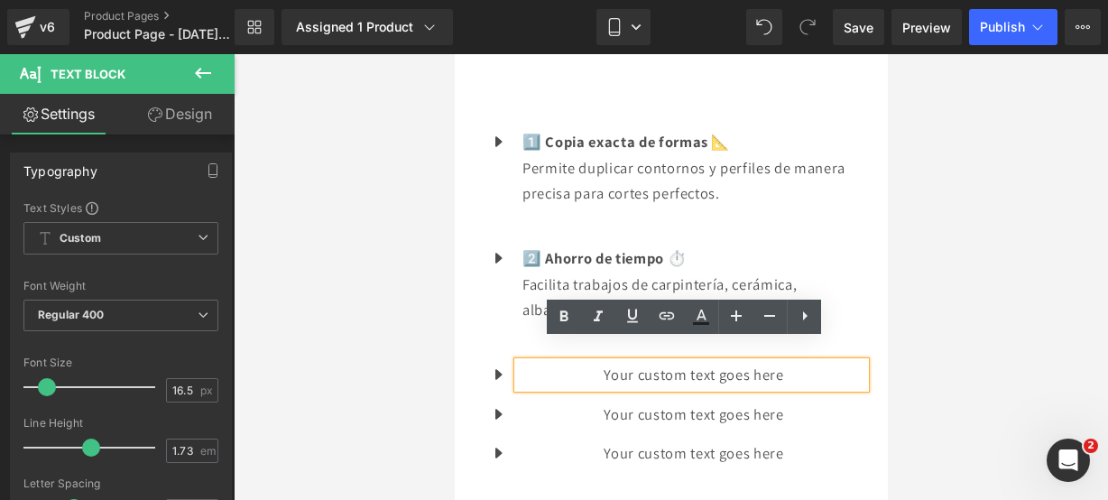
click at [820, 362] on p "Your custom text goes here" at bounding box center [693, 375] width 343 height 26
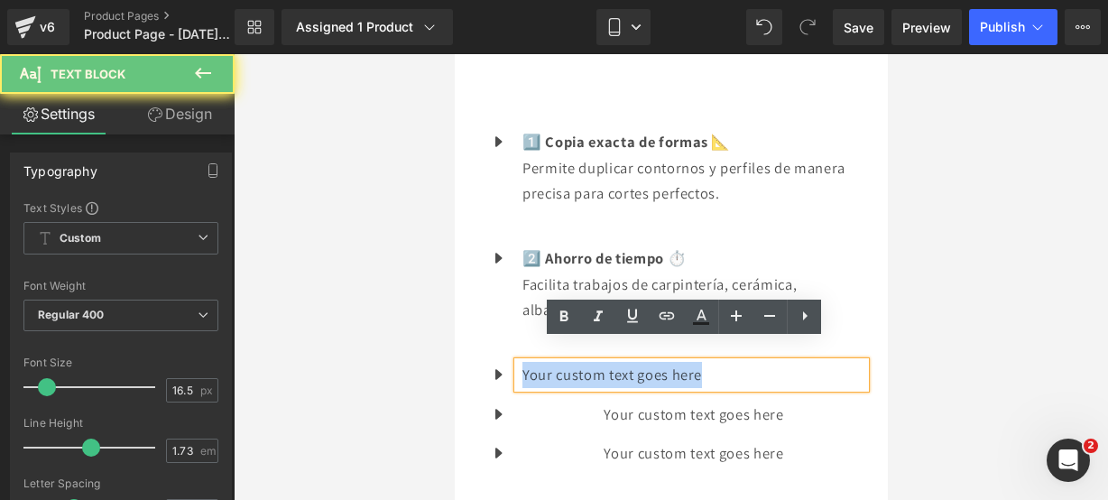
drag, startPoint x: 820, startPoint y: 350, endPoint x: 486, endPoint y: 340, distance: 335.0
click at [486, 340] on ul "Icon 1️⃣ Copia exacta de formas 📐 Permite duplicar contornos y perfiles de mane…" at bounding box center [671, 304] width 388 height 351
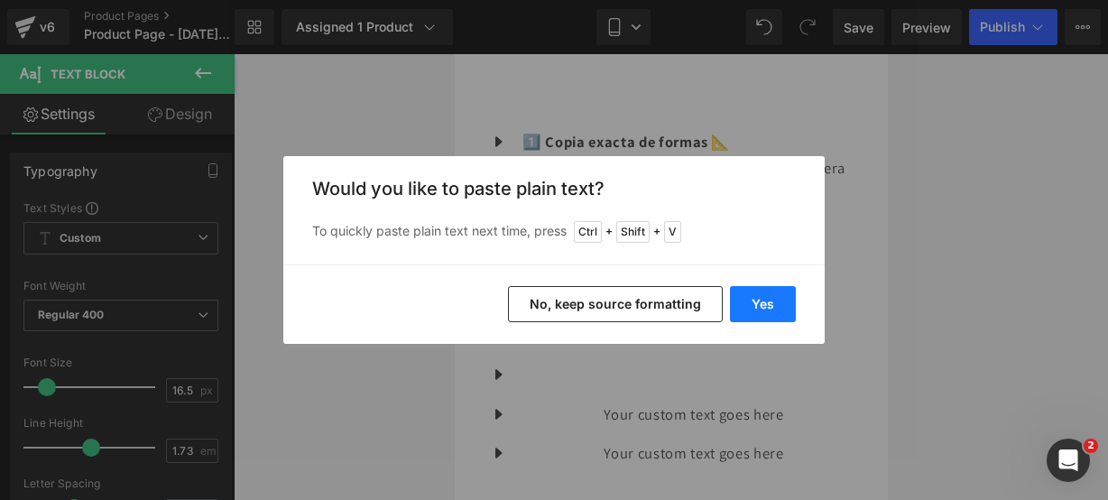
click at [756, 297] on button "Yes" at bounding box center [763, 304] width 66 height 36
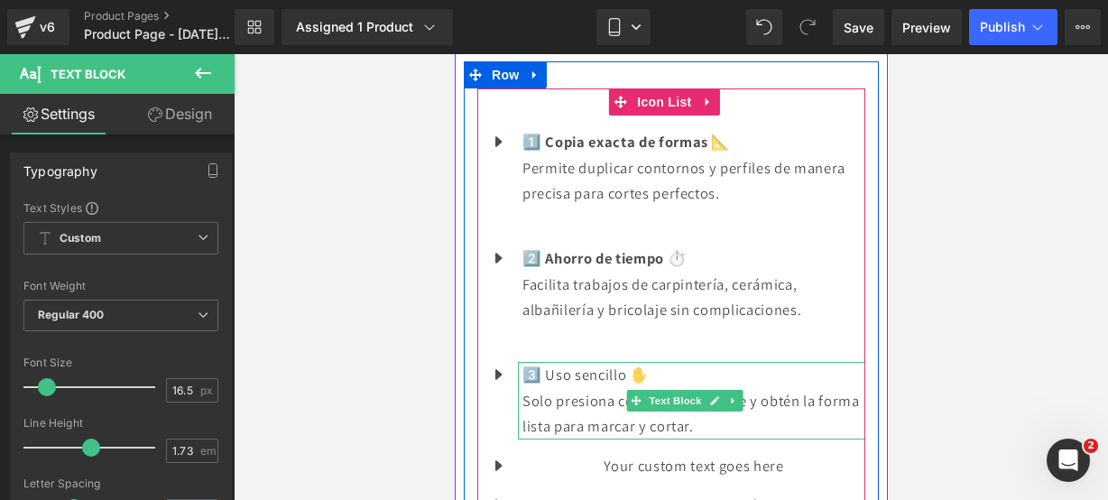
click at [755, 403] on p "Solo presiona contra la superficie y obtén la forma lista para marcar y cortar." at bounding box center [693, 413] width 343 height 51
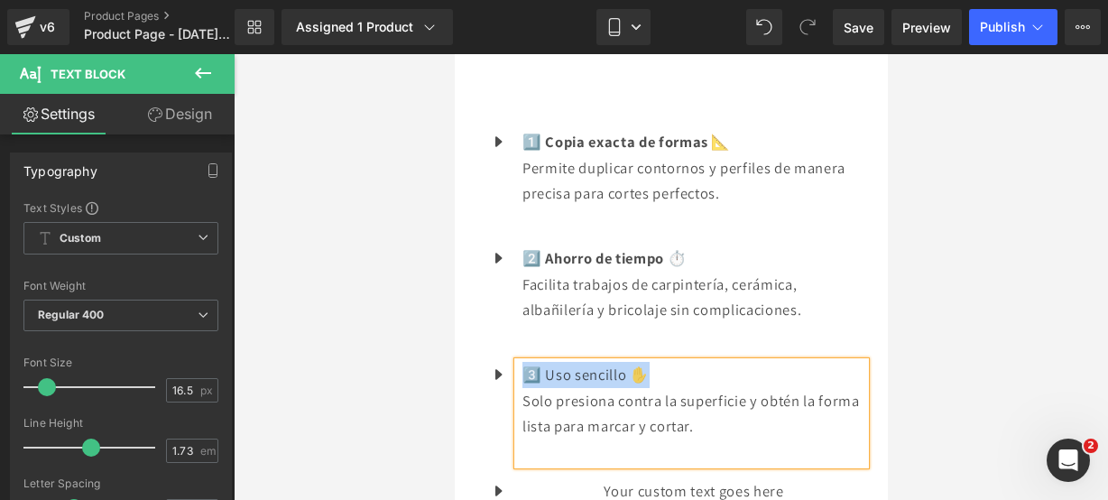
drag, startPoint x: 644, startPoint y: 345, endPoint x: 530, endPoint y: 349, distance: 113.8
click at [530, 362] on p "3️⃣ Uso sencillo ✋" at bounding box center [693, 375] width 343 height 26
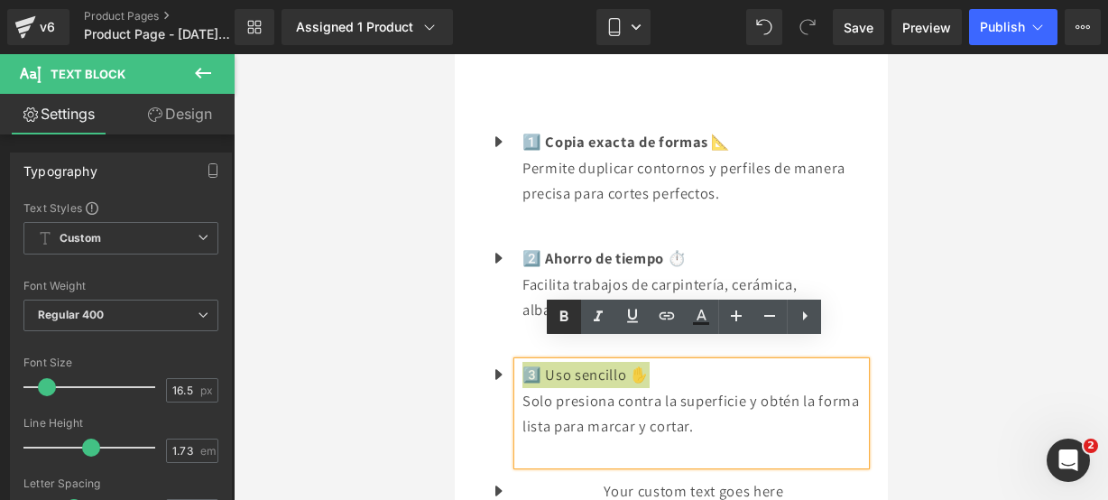
click at [548, 317] on link at bounding box center [564, 317] width 34 height 34
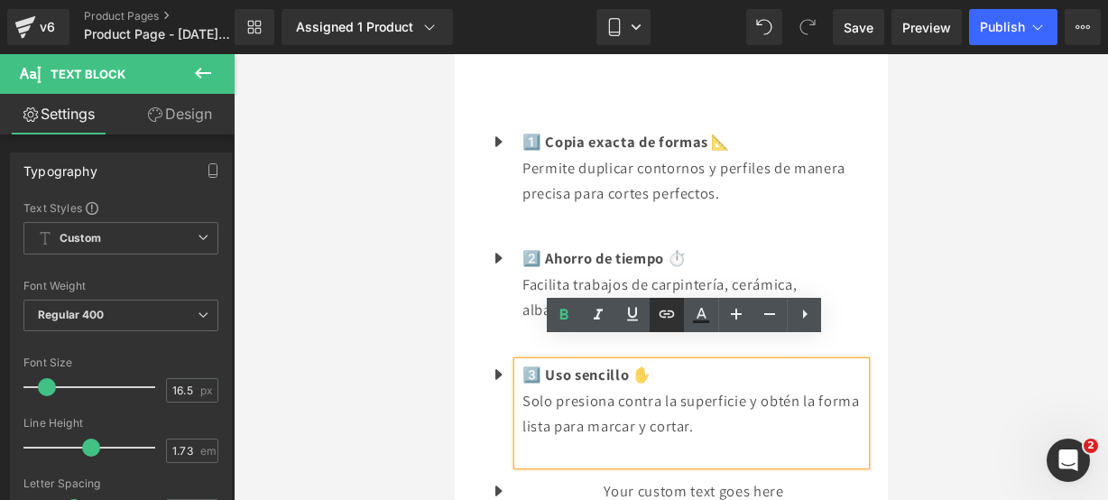
scroll to position [2085, 0]
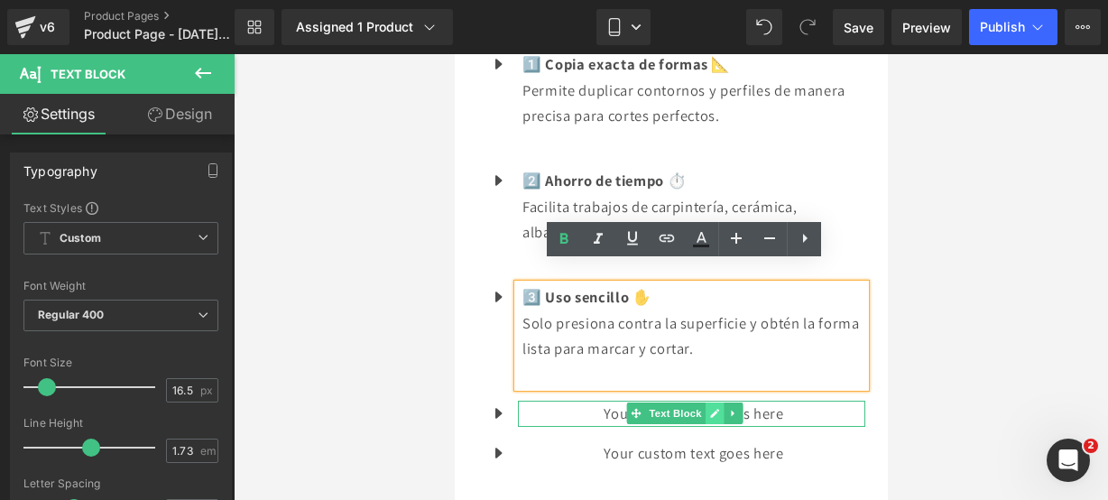
click at [709, 408] on icon at bounding box center [714, 413] width 10 height 11
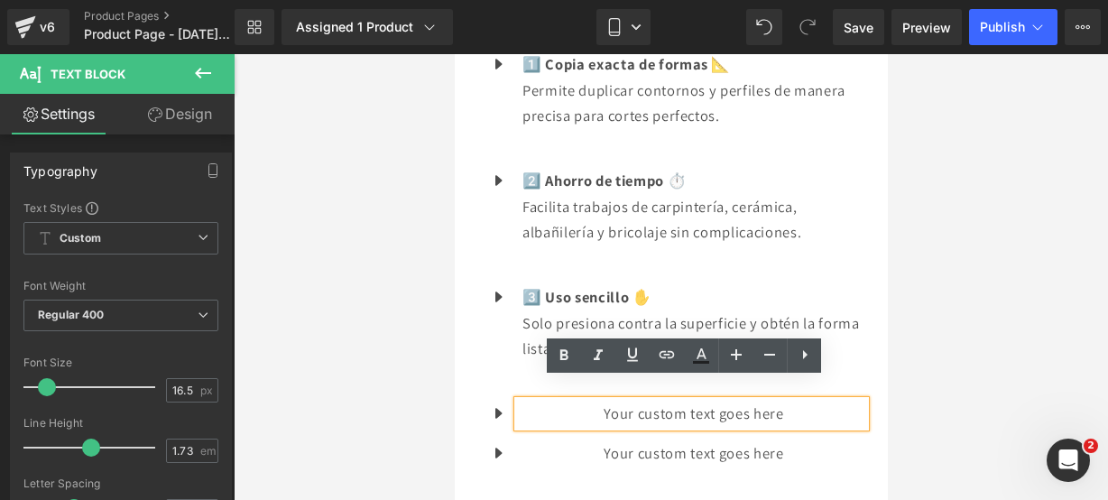
click at [784, 401] on p "Your custom text goes here" at bounding box center [693, 414] width 343 height 26
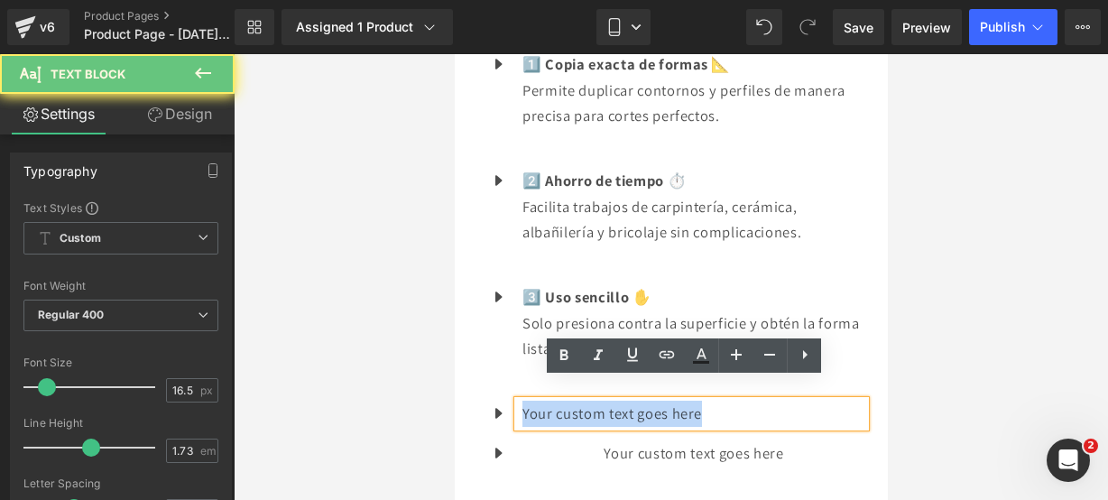
drag, startPoint x: 784, startPoint y: 394, endPoint x: 436, endPoint y: 304, distance: 359.7
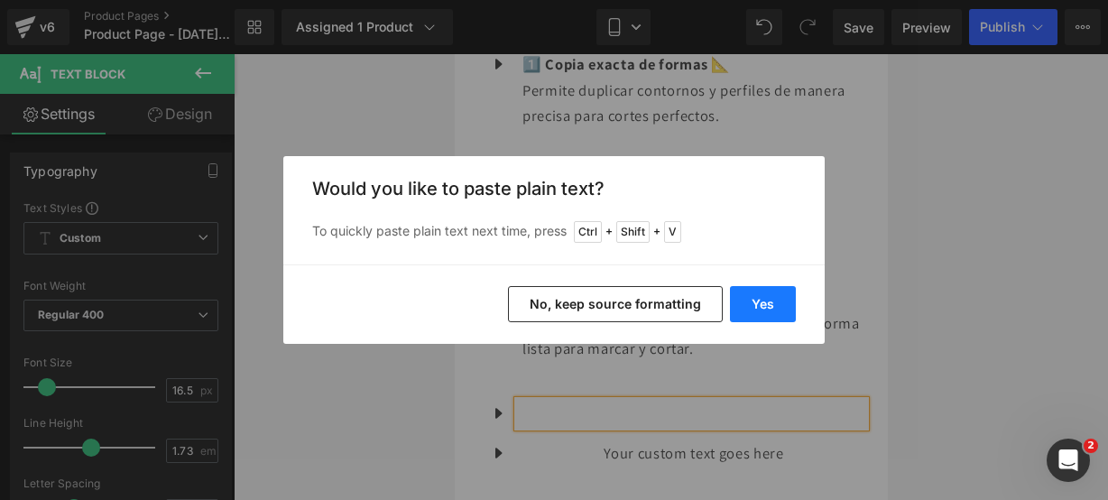
click at [748, 307] on button "Yes" at bounding box center [763, 304] width 66 height 36
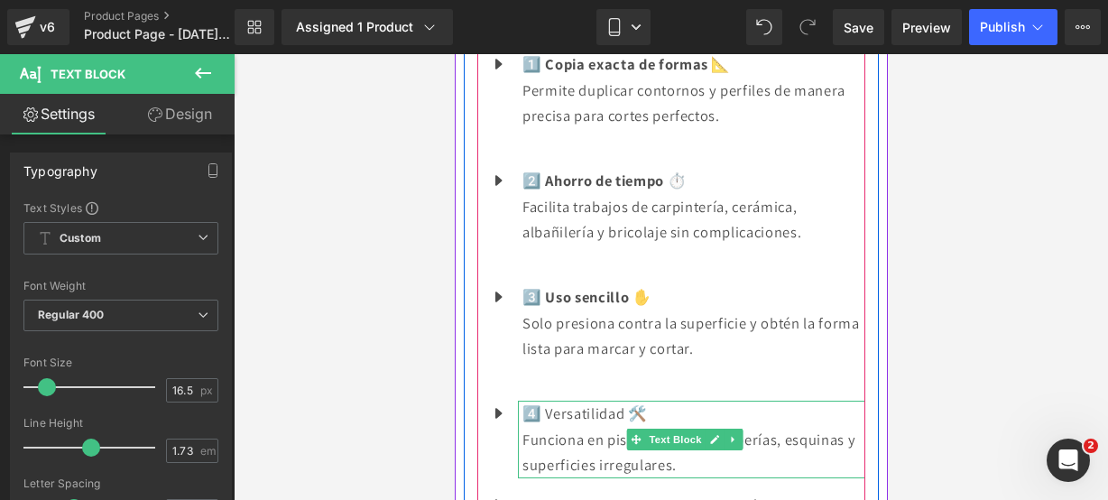
click at [691, 451] on p "Funciona en pisos, molduras, tuberías, esquinas y superficies irregulares." at bounding box center [693, 452] width 343 height 51
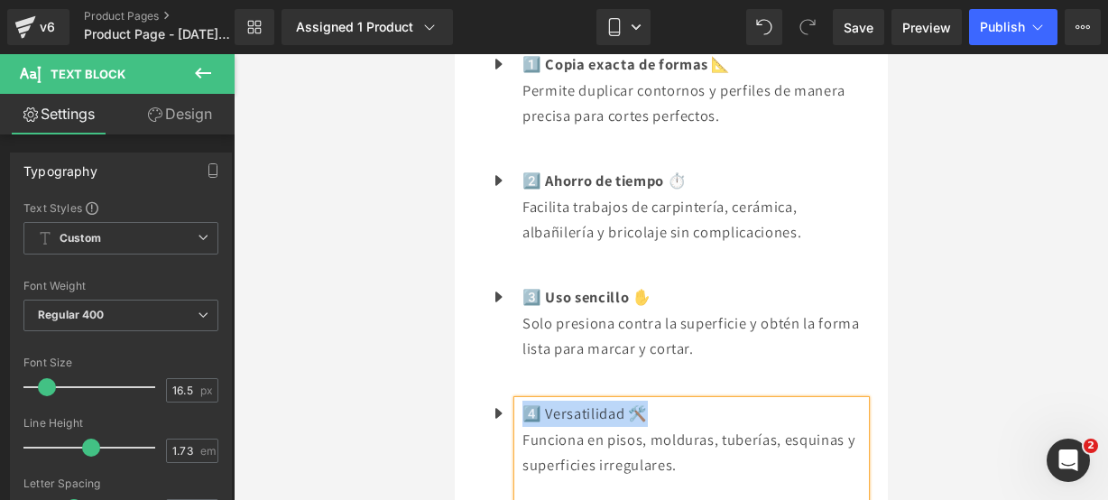
drag, startPoint x: 665, startPoint y: 388, endPoint x: 527, endPoint y: 381, distance: 138.3
click at [527, 401] on p "4️⃣ Versatilidad 🛠️" at bounding box center [693, 414] width 343 height 26
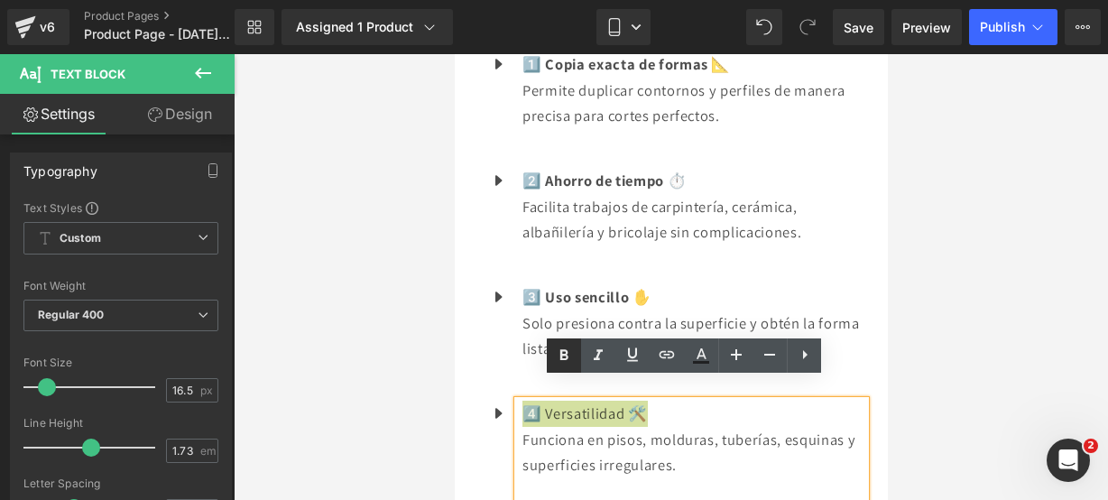
click at [559, 357] on icon at bounding box center [564, 356] width 22 height 22
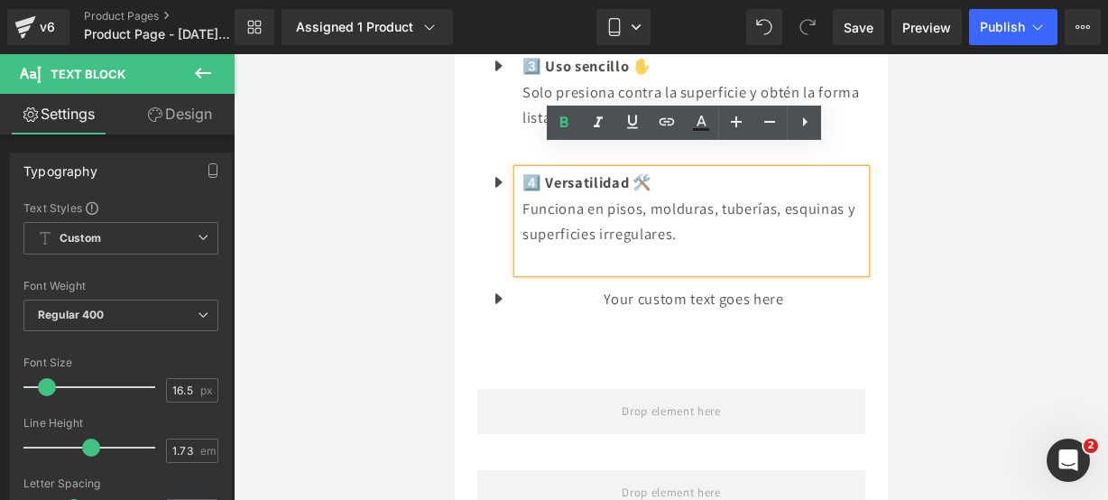
scroll to position [2318, 0]
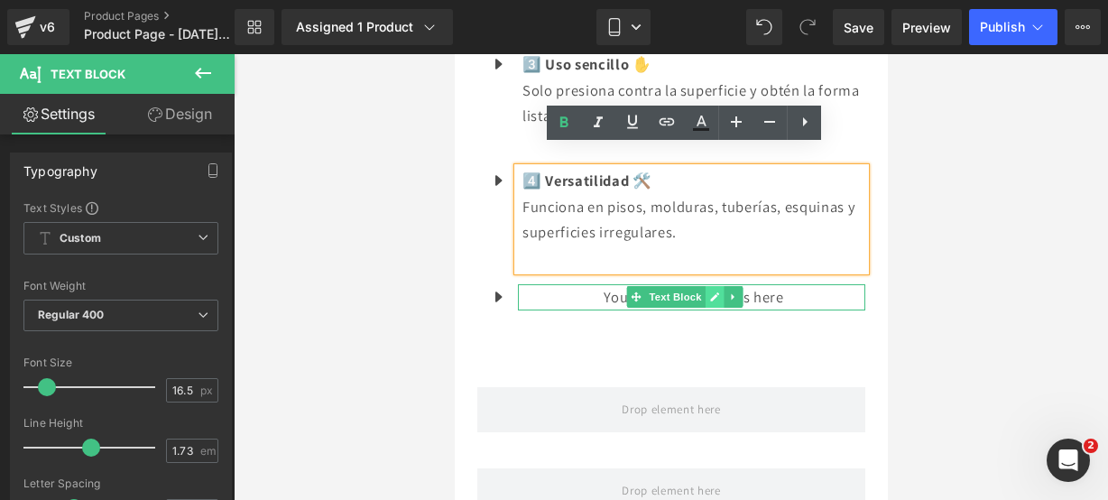
click at [707, 286] on link at bounding box center [714, 297] width 19 height 22
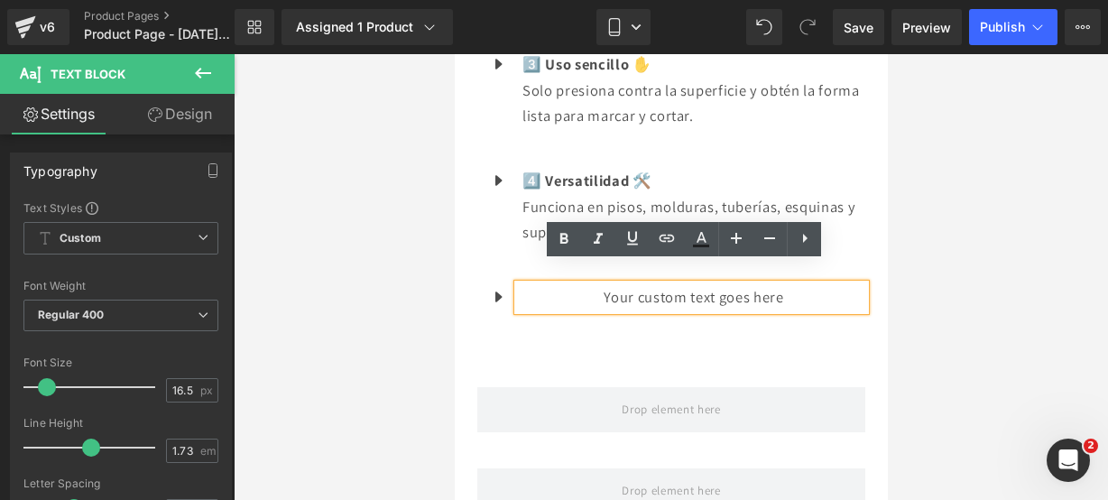
click at [817, 284] on p "Your custom text goes here" at bounding box center [693, 297] width 343 height 26
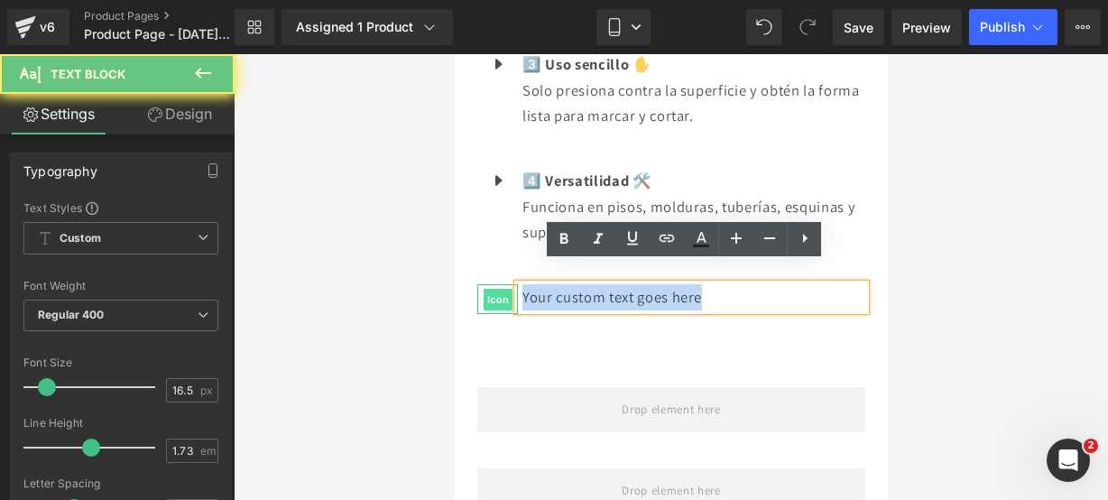
drag, startPoint x: 817, startPoint y: 277, endPoint x: 493, endPoint y: 283, distance: 324.1
click at [493, 284] on li "Icon Your custom text goes here Text Block" at bounding box center [671, 297] width 388 height 26
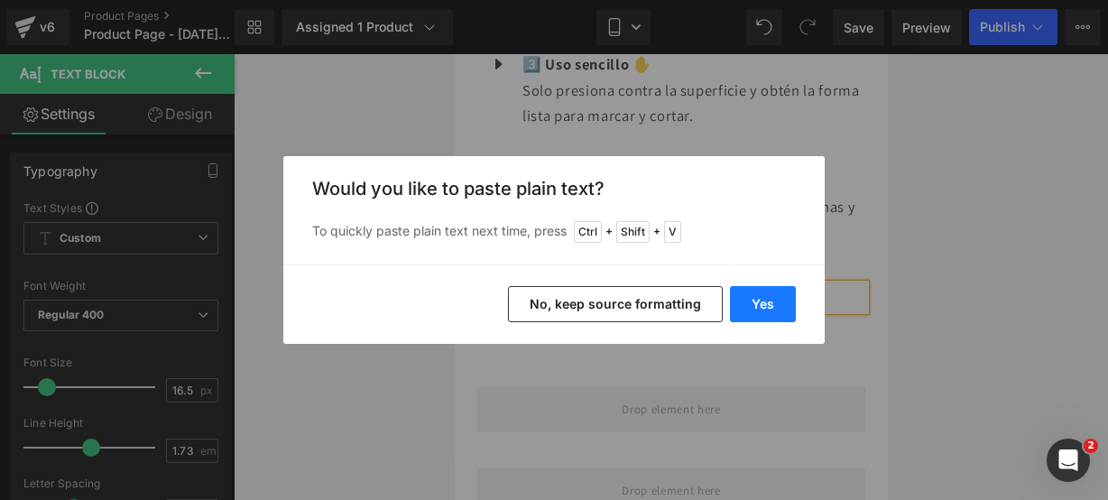
click at [769, 293] on button "Yes" at bounding box center [763, 304] width 66 height 36
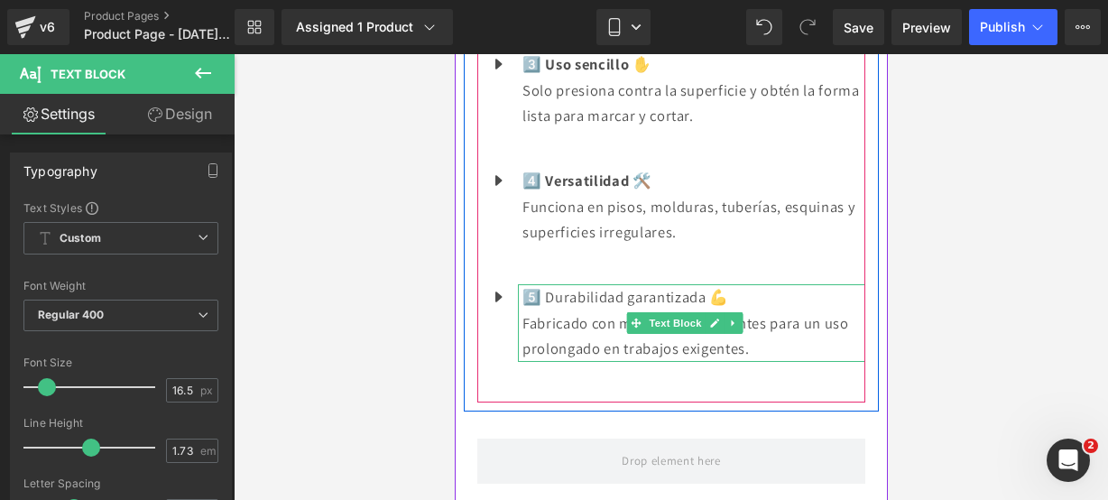
click at [761, 324] on p "Fabricado con materiales resistentes para un uso prolongado en trabajos exigent…" at bounding box center [693, 335] width 343 height 51
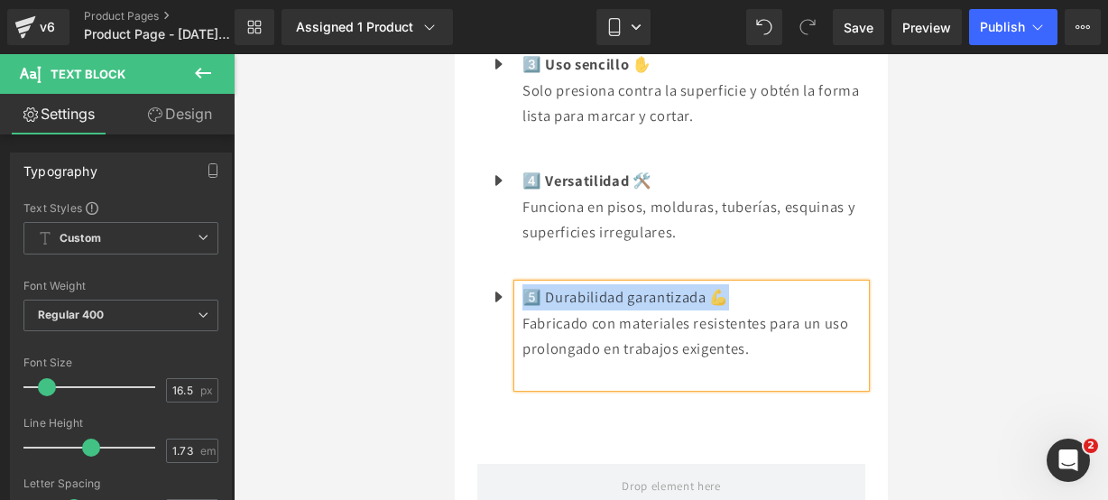
drag, startPoint x: 731, startPoint y: 266, endPoint x: 530, endPoint y: 268, distance: 201.3
click at [530, 284] on p "5️⃣ Durabilidad garantizada 💪" at bounding box center [693, 297] width 343 height 26
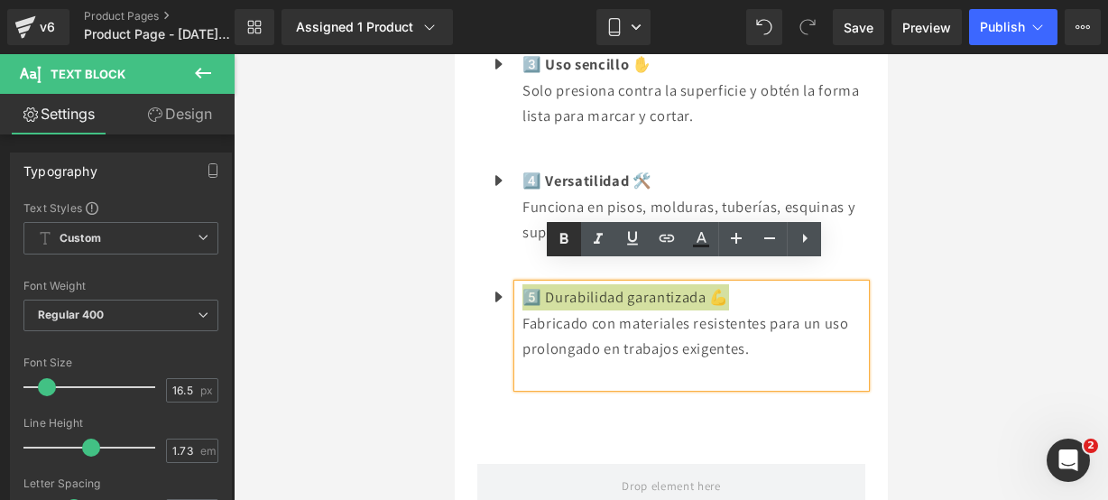
click at [558, 241] on icon at bounding box center [564, 239] width 22 height 22
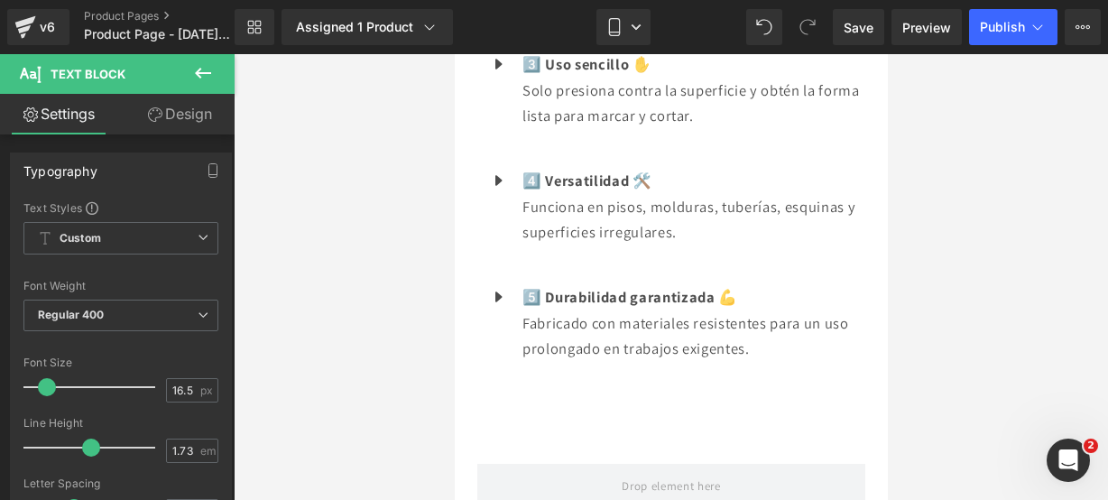
click at [209, 71] on icon at bounding box center [203, 73] width 22 height 22
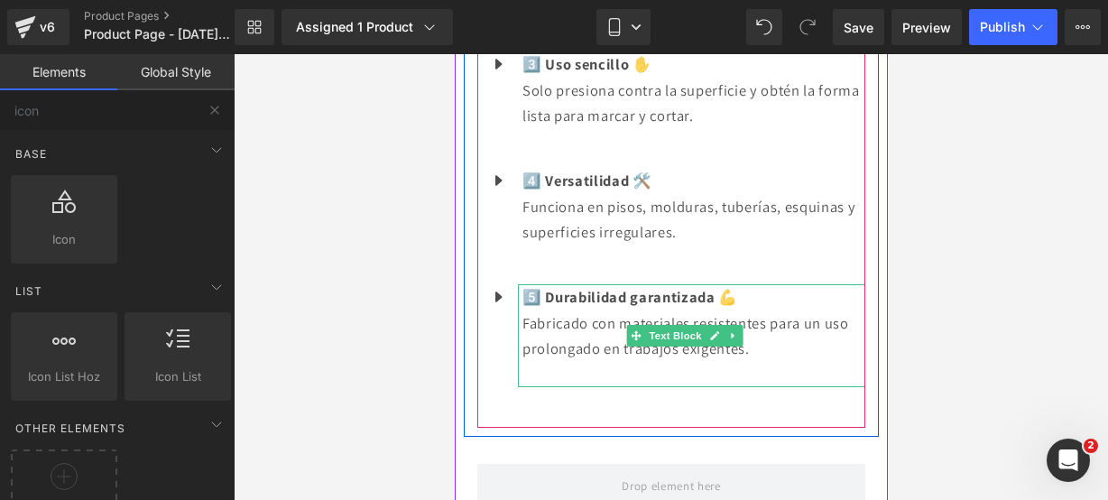
scroll to position [2370, 0]
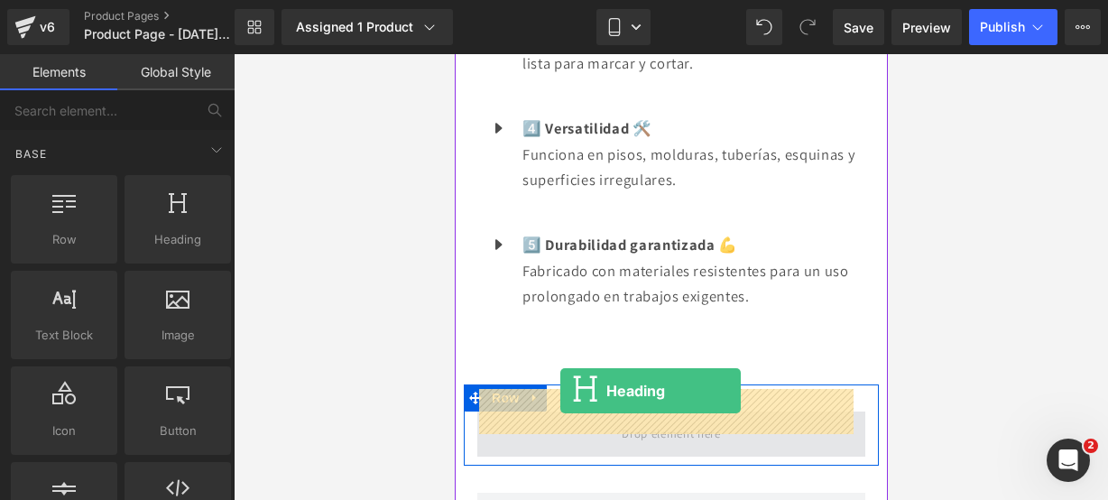
drag, startPoint x: 638, startPoint y: 250, endPoint x: 560, endPoint y: 391, distance: 161.2
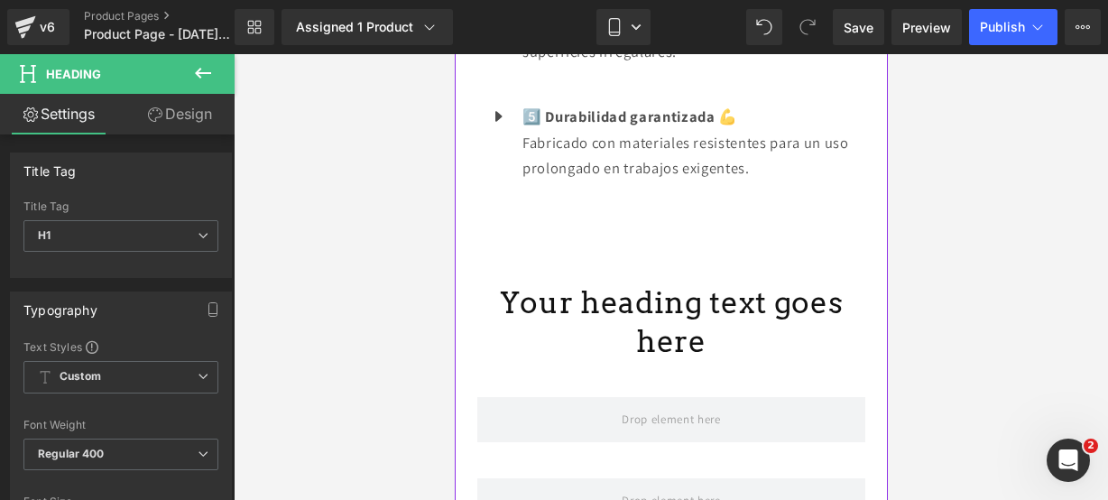
scroll to position [2554, 0]
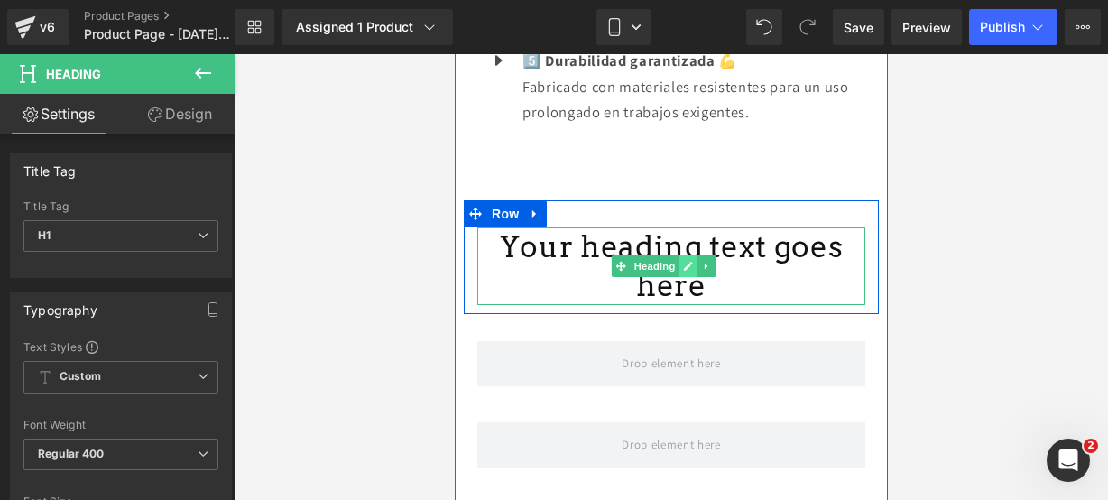
click at [689, 262] on icon at bounding box center [687, 266] width 9 height 9
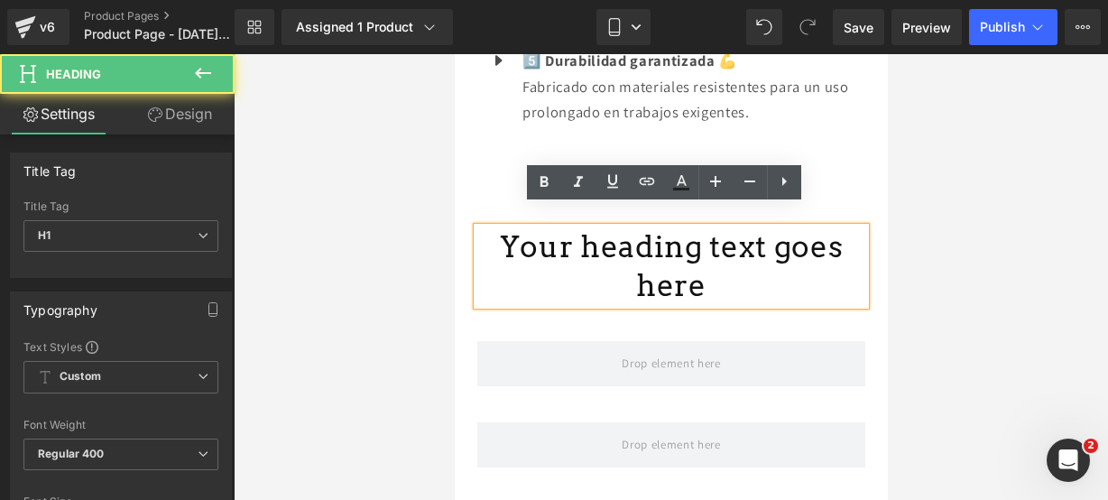
click at [831, 227] on h1 "Your heading text goes here" at bounding box center [671, 266] width 388 height 78
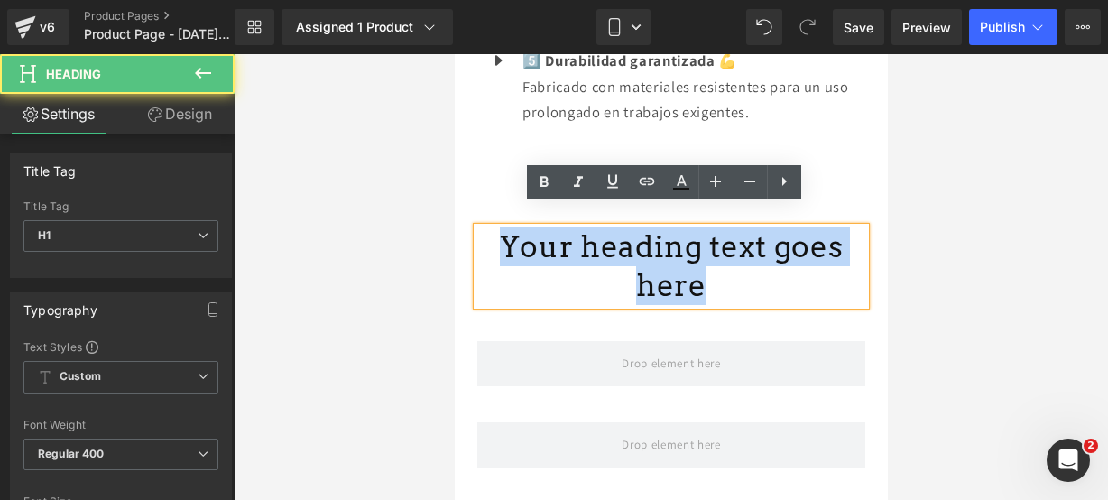
drag, startPoint x: 841, startPoint y: 225, endPoint x: 482, endPoint y: 237, distance: 359.4
click at [482, 237] on h1 "Your heading text goes here" at bounding box center [671, 266] width 388 height 78
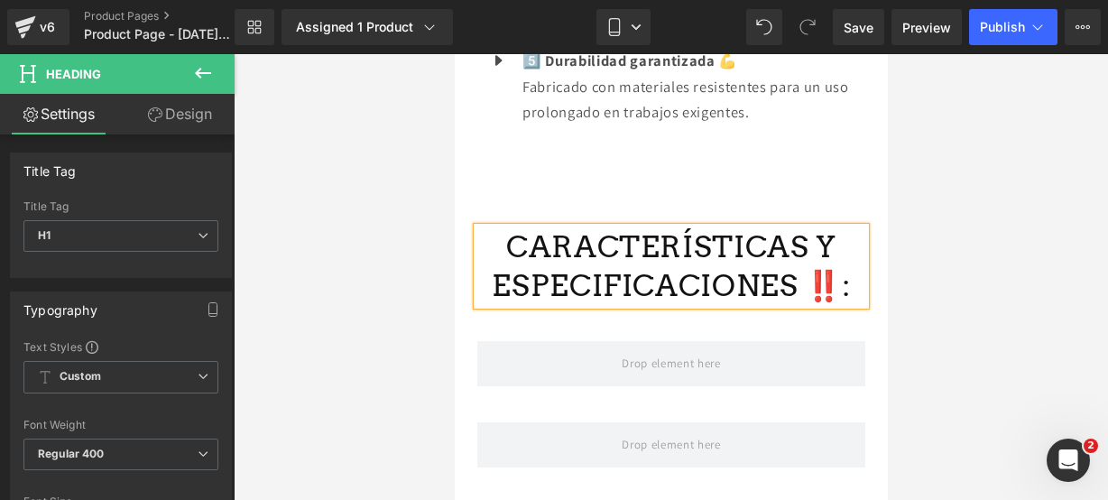
click at [796, 227] on h1 "CARACTERÍSTICAS Y ESPECIFICACIONES ‼️:" at bounding box center [671, 266] width 388 height 78
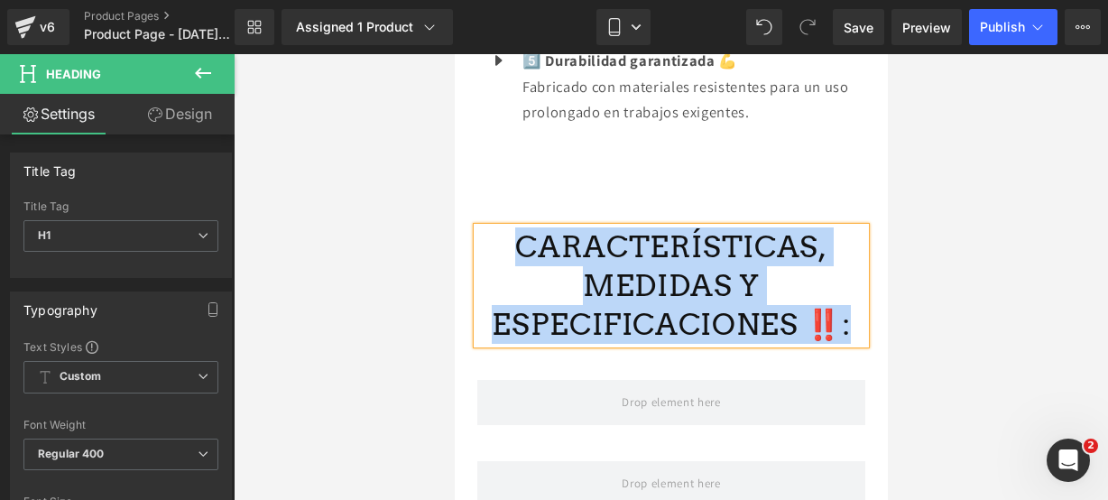
drag, startPoint x: 527, startPoint y: 230, endPoint x: 881, endPoint y: 299, distance: 360.4
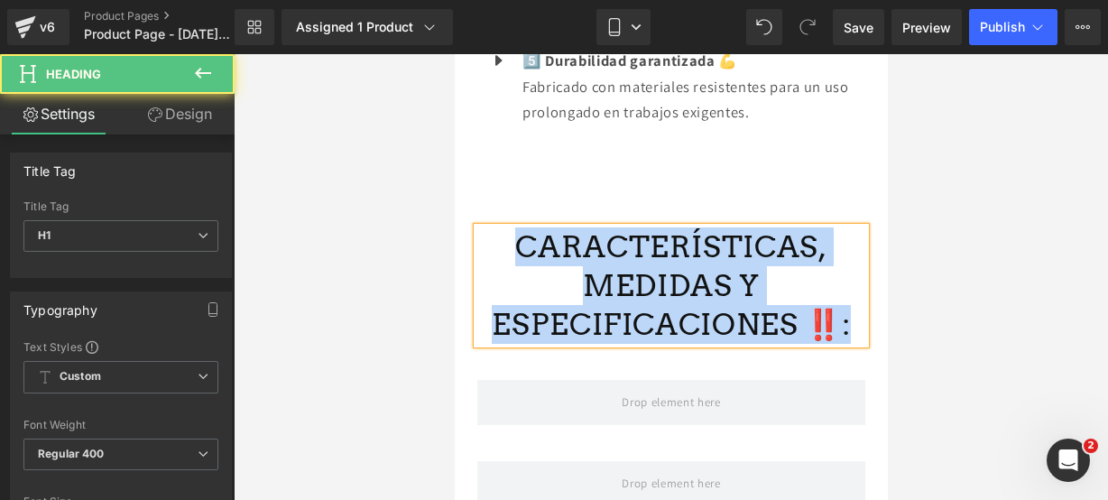
click at [522, 227] on h1 "CARACTERÍSTICAS, MEDIDAS Y ESPECIFICACIONES ‼️:" at bounding box center [671, 285] width 388 height 116
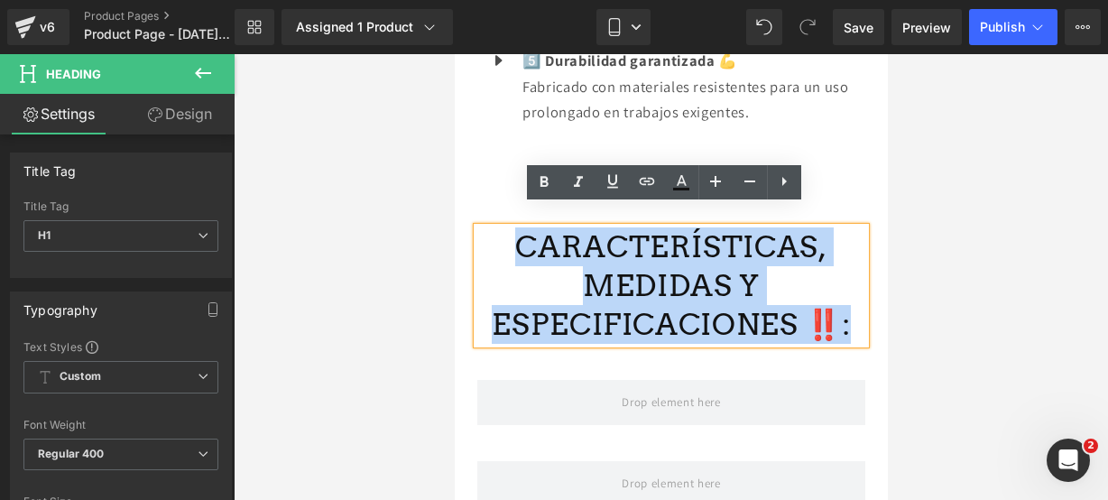
drag, startPoint x: 522, startPoint y: 226, endPoint x: 824, endPoint y: 289, distance: 308.9
click at [824, 289] on h1 "CARACTERÍSTICAS, MEDIDAS Y ESPECIFICACIONES ‼️:" at bounding box center [671, 285] width 388 height 116
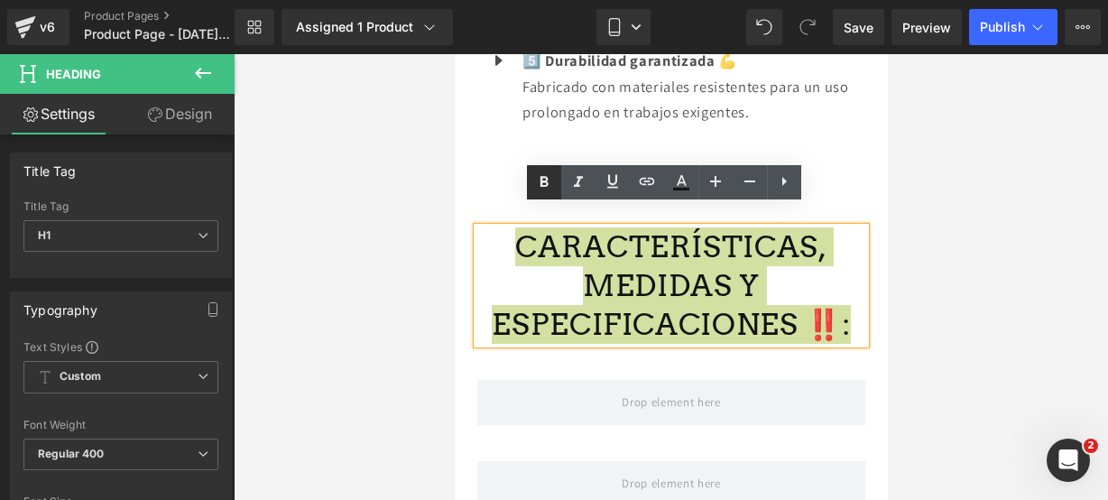
click at [533, 172] on link at bounding box center [544, 182] width 34 height 34
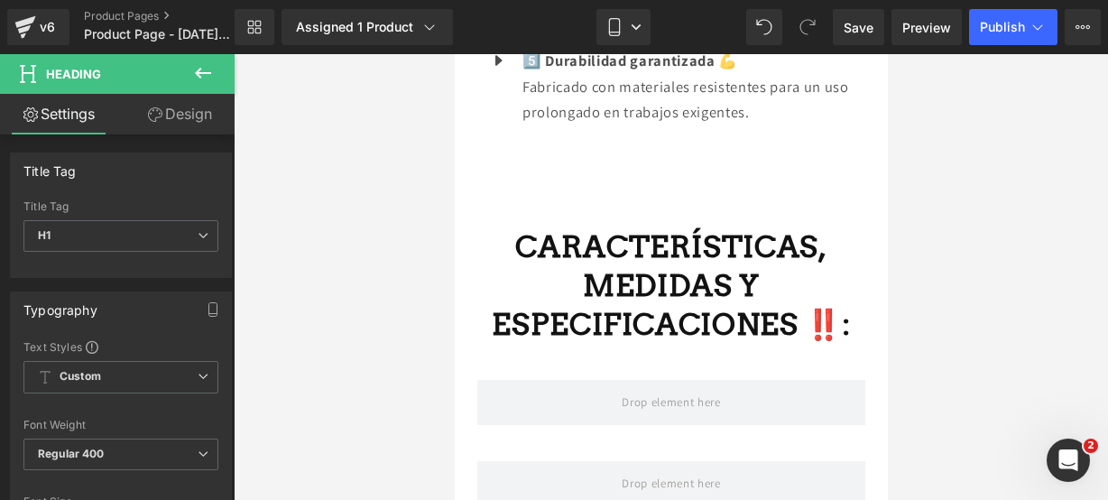
click at [206, 77] on icon at bounding box center [203, 73] width 22 height 22
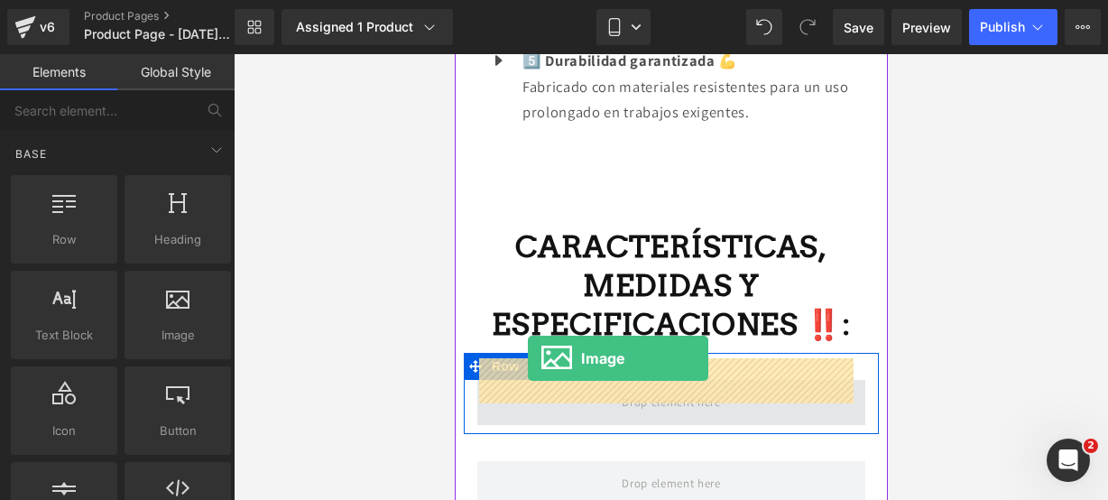
drag, startPoint x: 644, startPoint y: 362, endPoint x: 527, endPoint y: 358, distance: 116.5
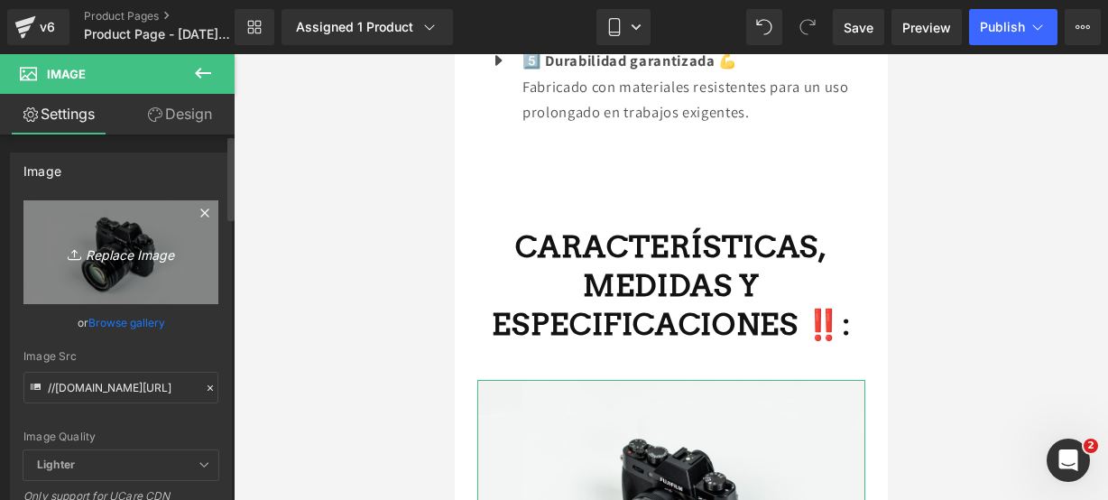
click at [125, 246] on icon "Replace Image" at bounding box center [121, 252] width 144 height 23
type input "C:\fakepath\medidor 2.webp"
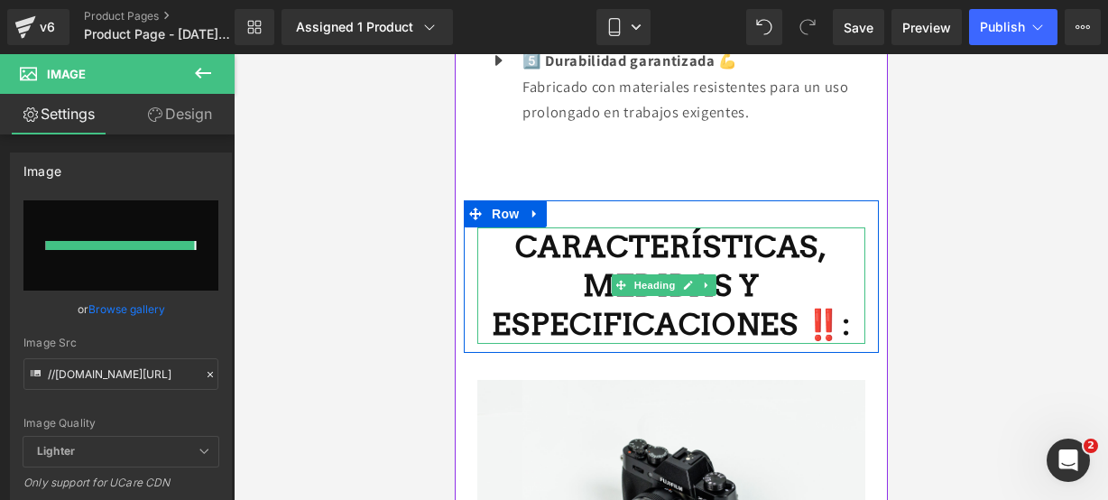
type input "https://ucarecdn.com/0bfe6613-a210-42be-831b-d58af2d01930/-/format/auto/-/previ…"
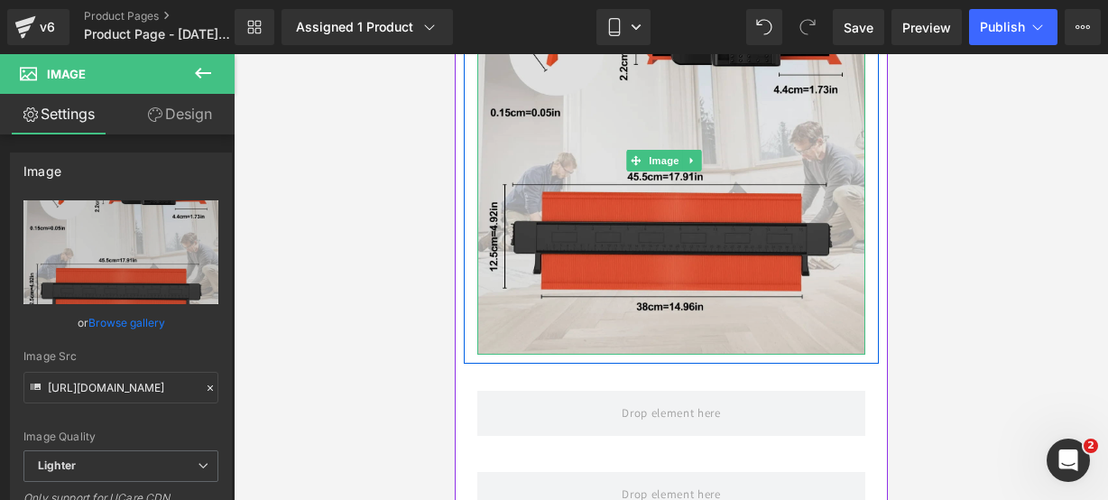
scroll to position [2971, 0]
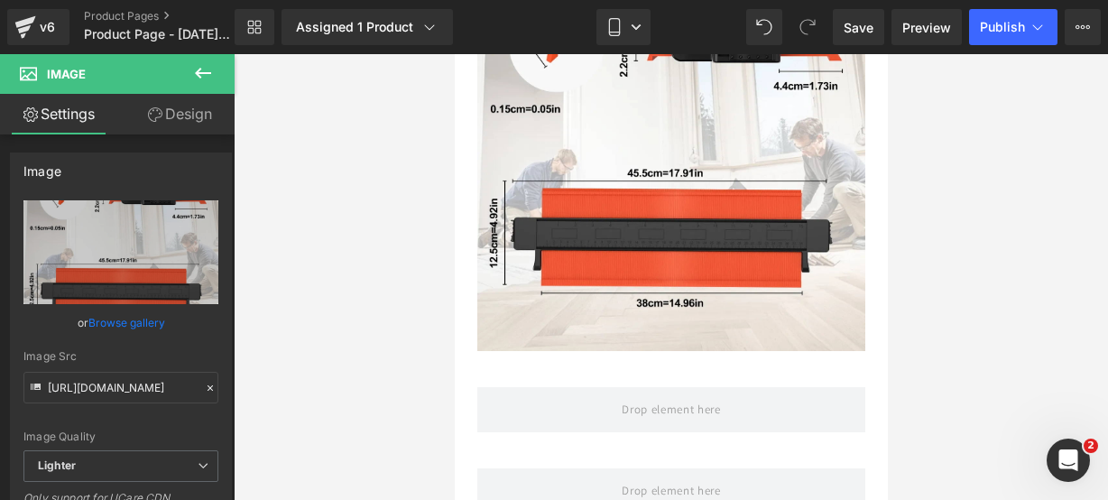
click at [206, 73] on icon at bounding box center [203, 73] width 16 height 11
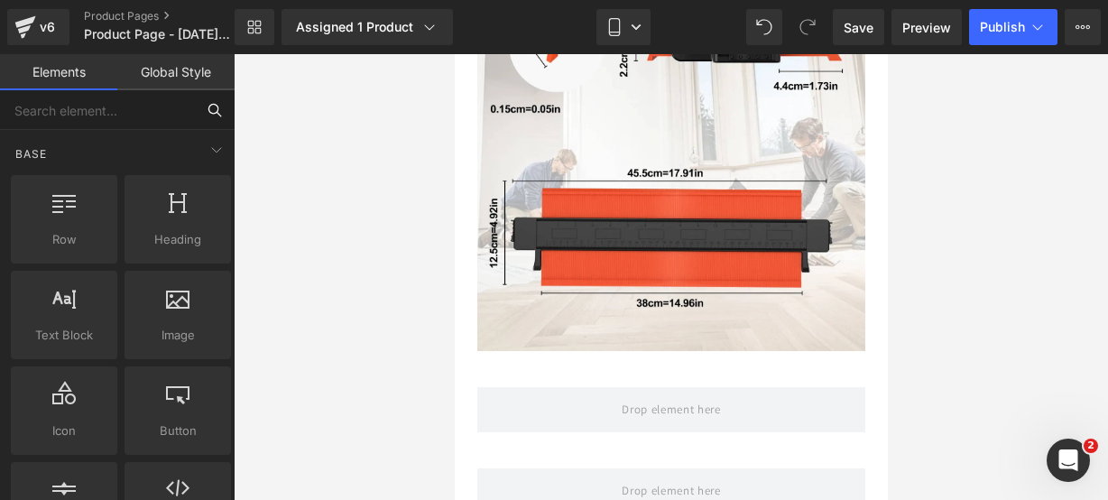
click at [161, 116] on input "text" at bounding box center [97, 110] width 195 height 40
type input "icon"
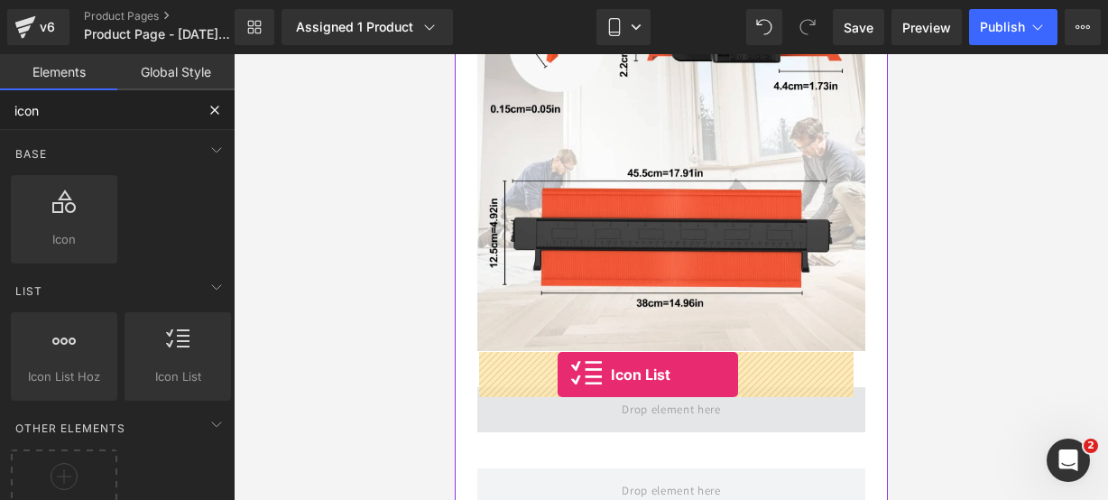
drag, startPoint x: 628, startPoint y: 377, endPoint x: 557, endPoint y: 375, distance: 71.4
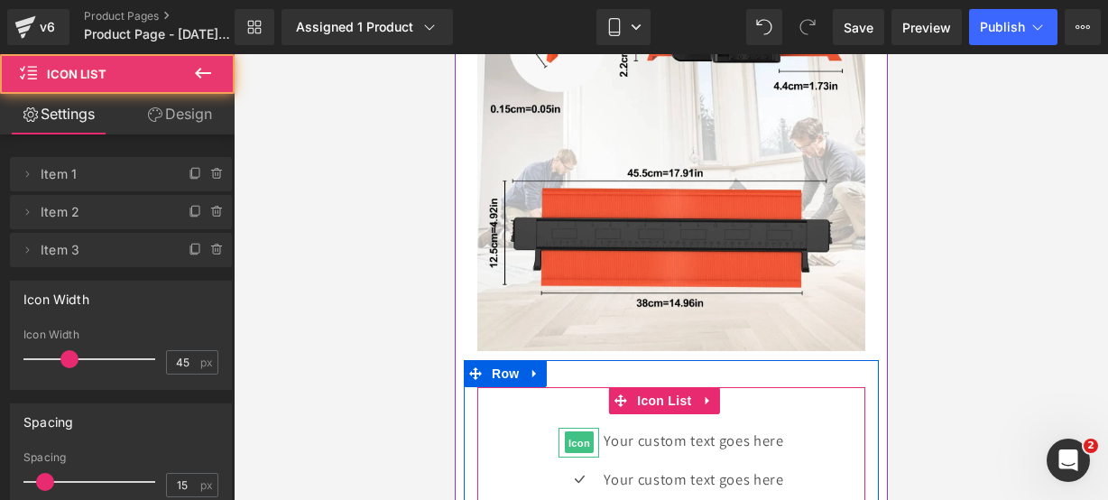
click at [564, 432] on span "Icon" at bounding box center [578, 443] width 29 height 22
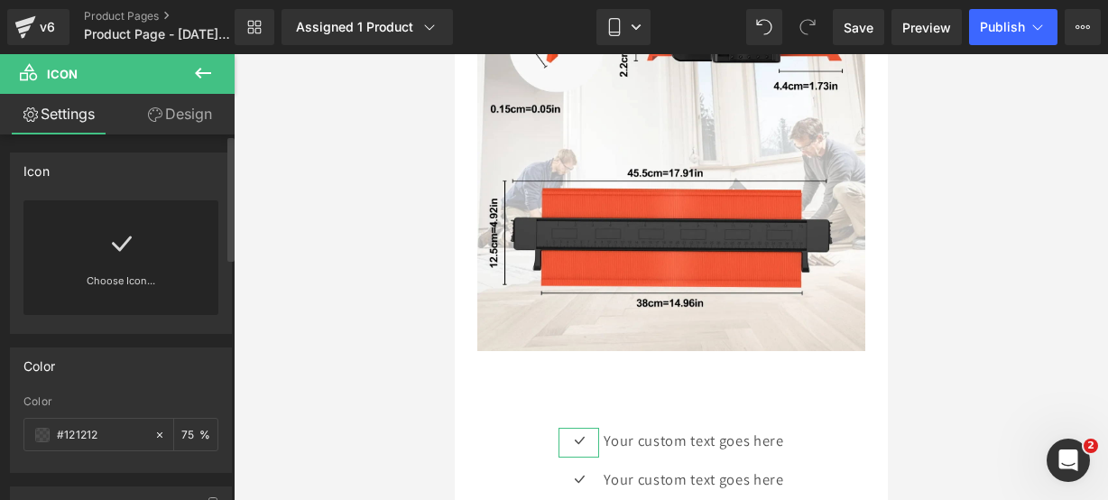
click at [183, 257] on div "Choose Icon..." at bounding box center [120, 257] width 195 height 115
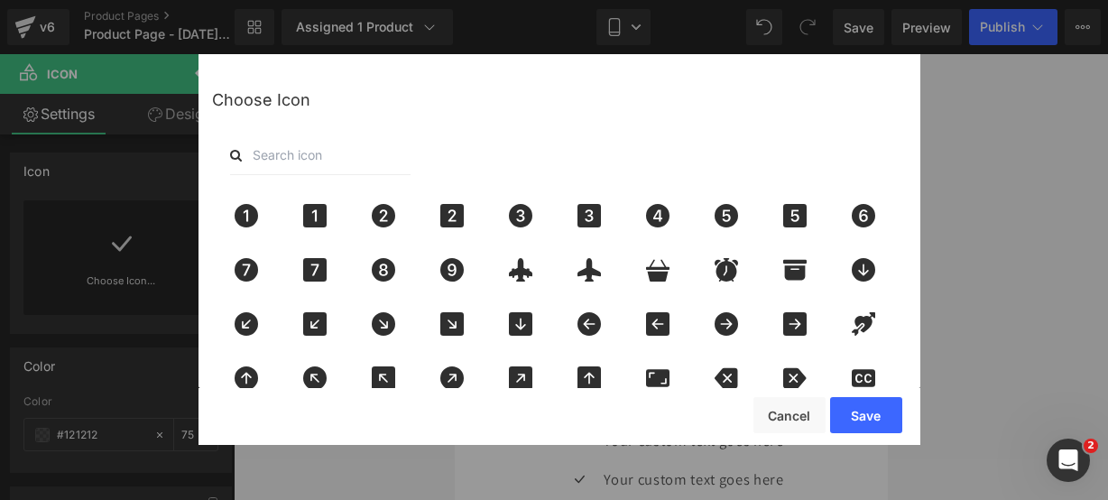
click at [321, 161] on input "text" at bounding box center [320, 155] width 181 height 40
type input "pin"
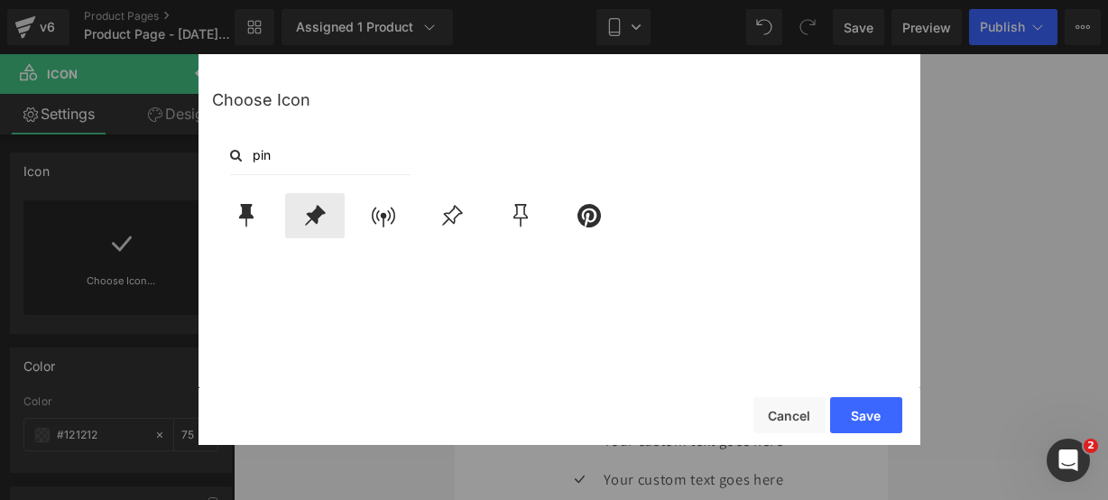
click at [321, 218] on icon at bounding box center [315, 215] width 38 height 23
click at [838, 402] on button "Save" at bounding box center [866, 415] width 72 height 36
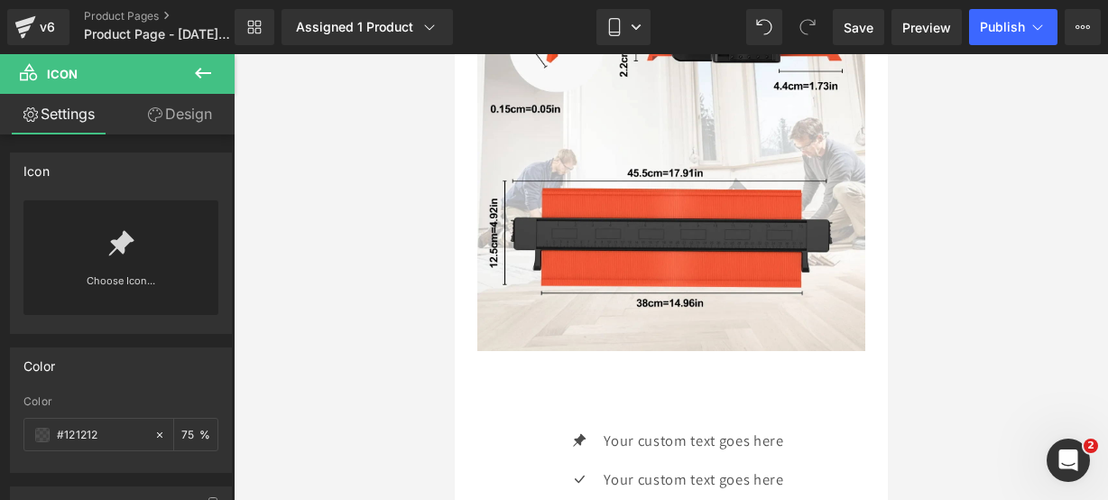
click at [510, 427] on div "Loading Product" at bounding box center [554, 429] width 98 height 20
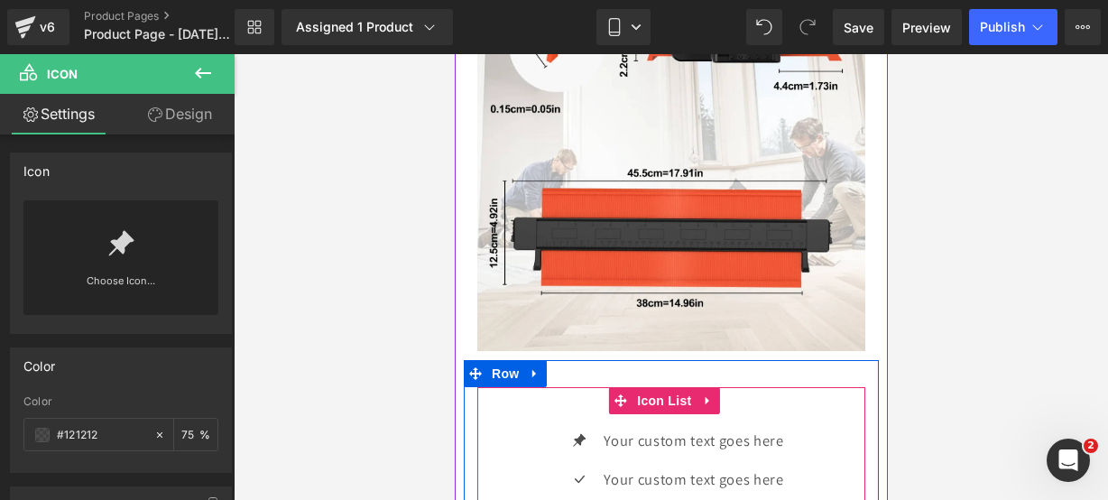
click at [540, 391] on div "Icon Your custom text goes here Text Block Icon Your custom text goes here Text…" at bounding box center [671, 480] width 388 height 186
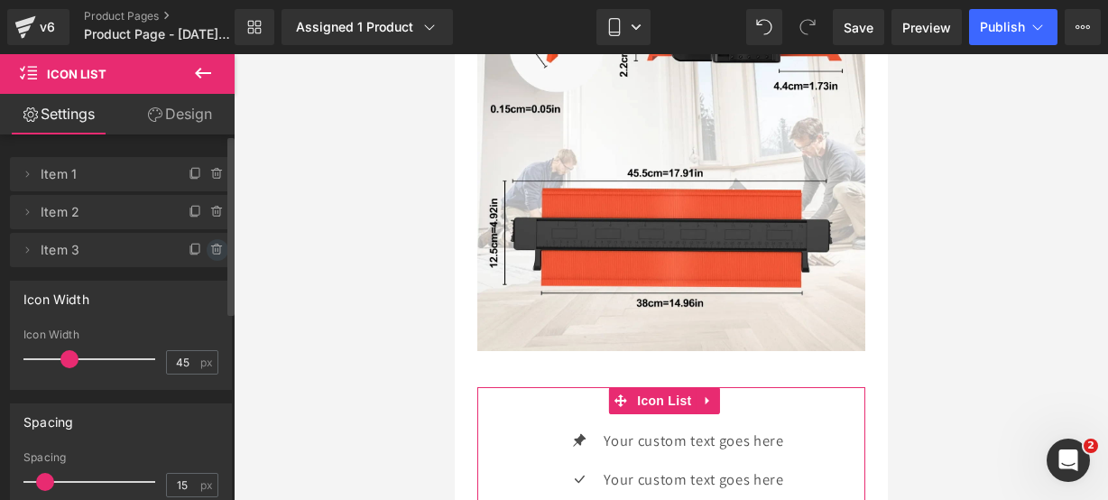
click at [217, 256] on icon at bounding box center [217, 250] width 14 height 14
click at [217, 256] on div "Delete Cancel" at bounding box center [121, 250] width 222 height 34
click at [217, 256] on button "Delete" at bounding box center [198, 250] width 57 height 23
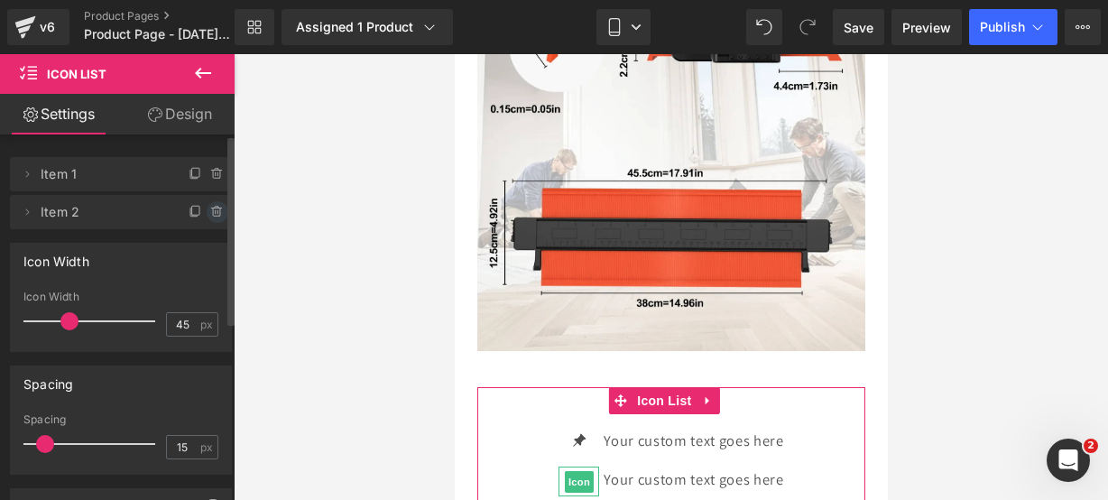
click at [213, 219] on span at bounding box center [218, 212] width 22 height 22
click at [213, 219] on div "Delete Cancel" at bounding box center [125, 212] width 222 height 34
click at [213, 219] on button "Delete" at bounding box center [198, 212] width 57 height 23
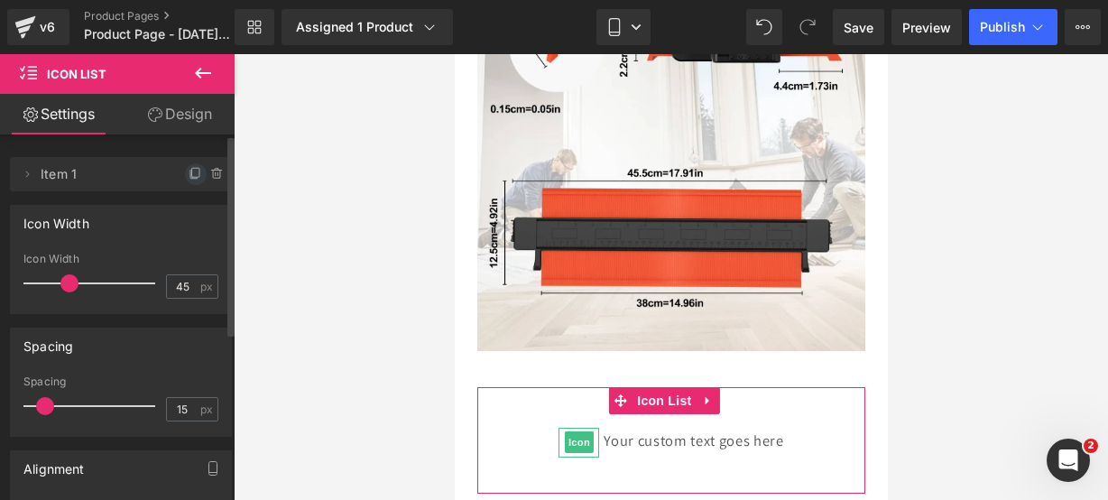
click at [193, 174] on icon at bounding box center [196, 174] width 14 height 14
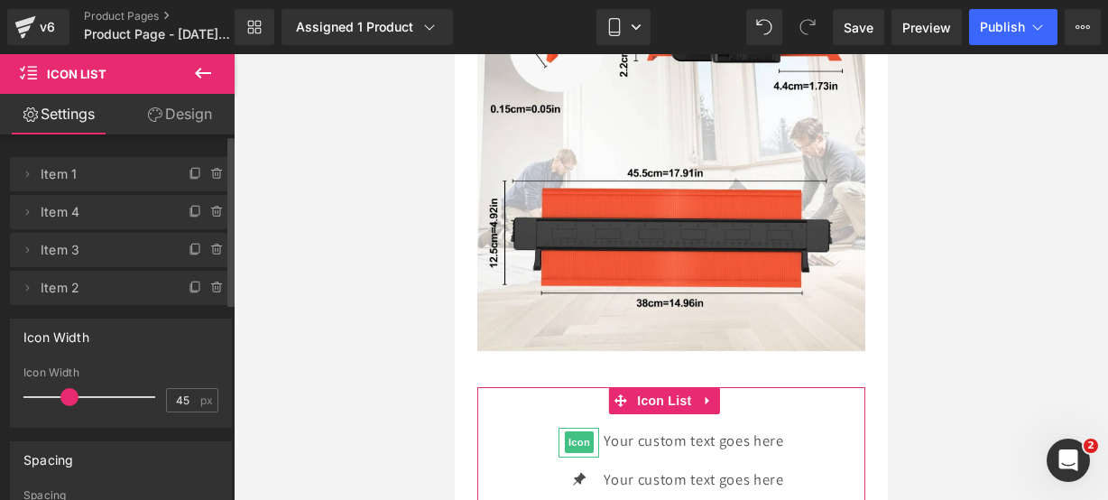
click at [193, 174] on icon at bounding box center [196, 174] width 14 height 14
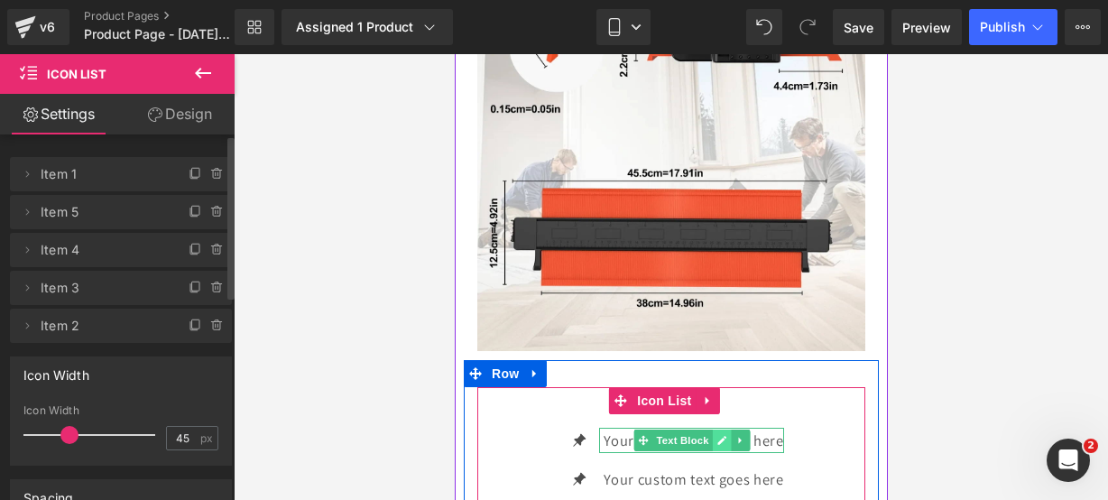
click at [712, 430] on link at bounding box center [721, 441] width 19 height 22
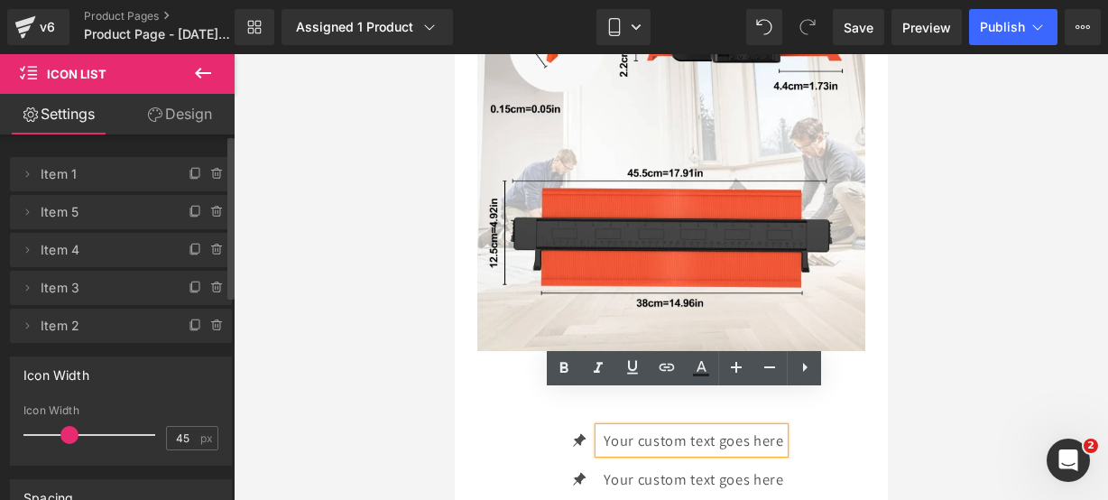
click at [771, 428] on p "Your custom text goes here" at bounding box center [693, 441] width 180 height 26
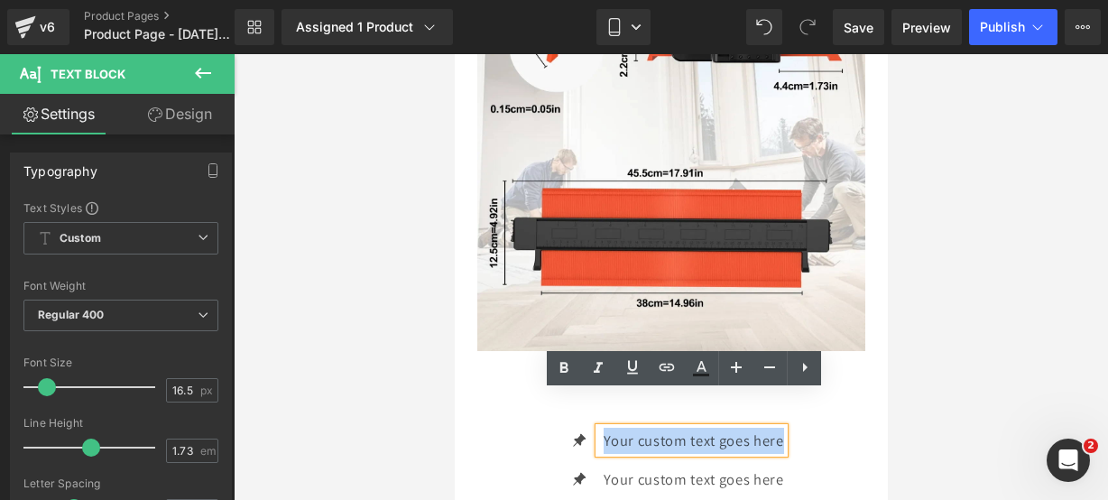
drag, startPoint x: 774, startPoint y: 408, endPoint x: 511, endPoint y: 416, distance: 263.7
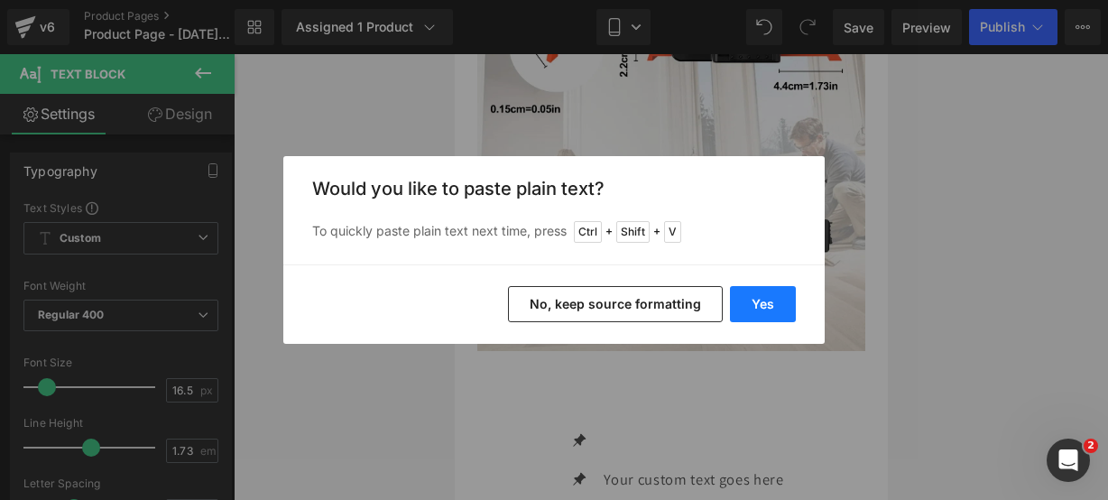
click at [738, 295] on button "Yes" at bounding box center [763, 304] width 66 height 36
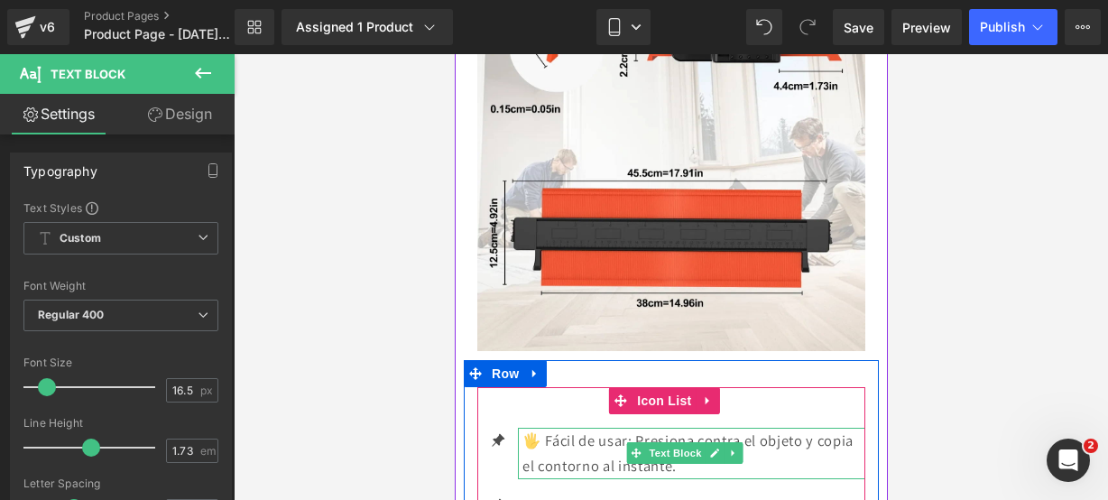
click at [750, 428] on p "🖐️ Fácil de usar: Presiona contra el objeto y copia el contorno al instante." at bounding box center [693, 453] width 343 height 51
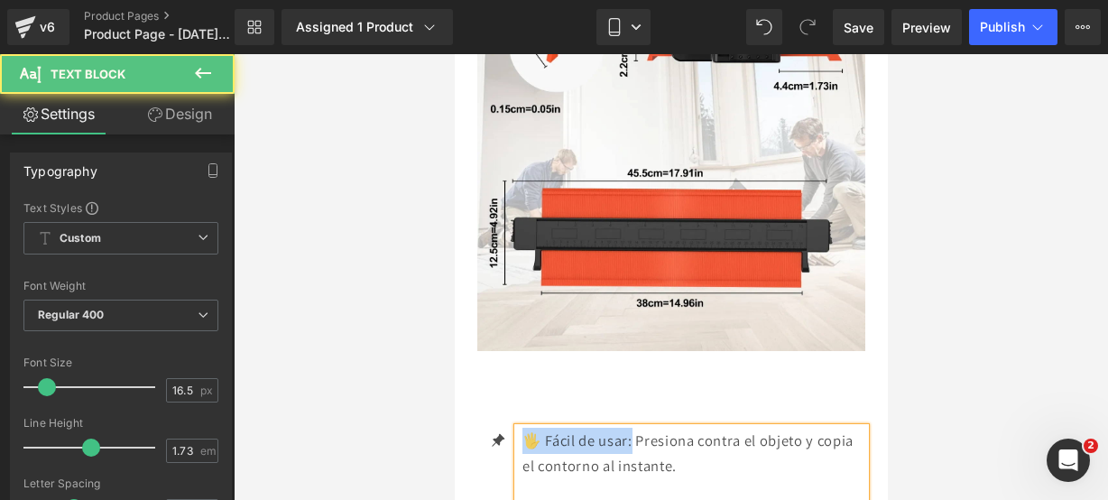
drag, startPoint x: 634, startPoint y: 411, endPoint x: 504, endPoint y: 391, distance: 131.5
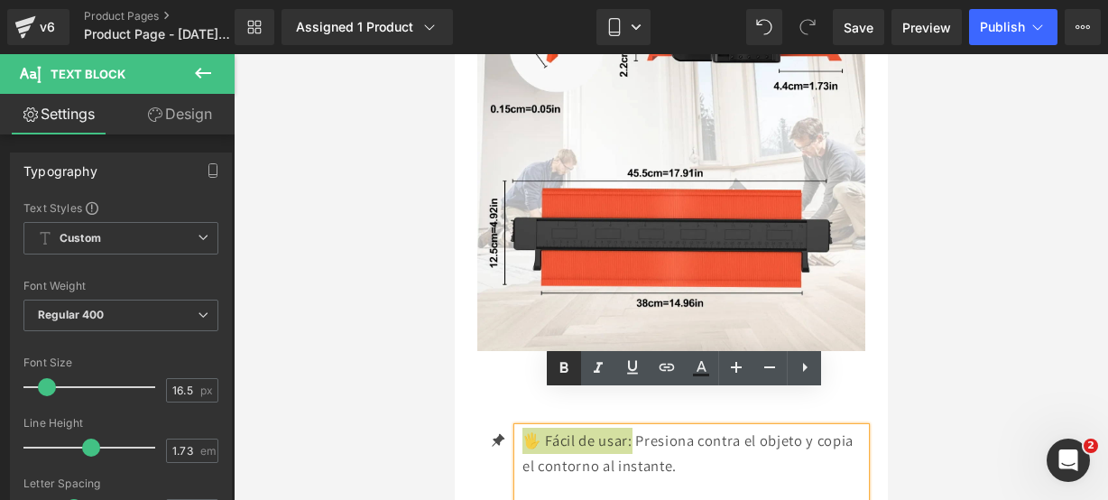
click at [560, 369] on icon at bounding box center [564, 368] width 22 height 22
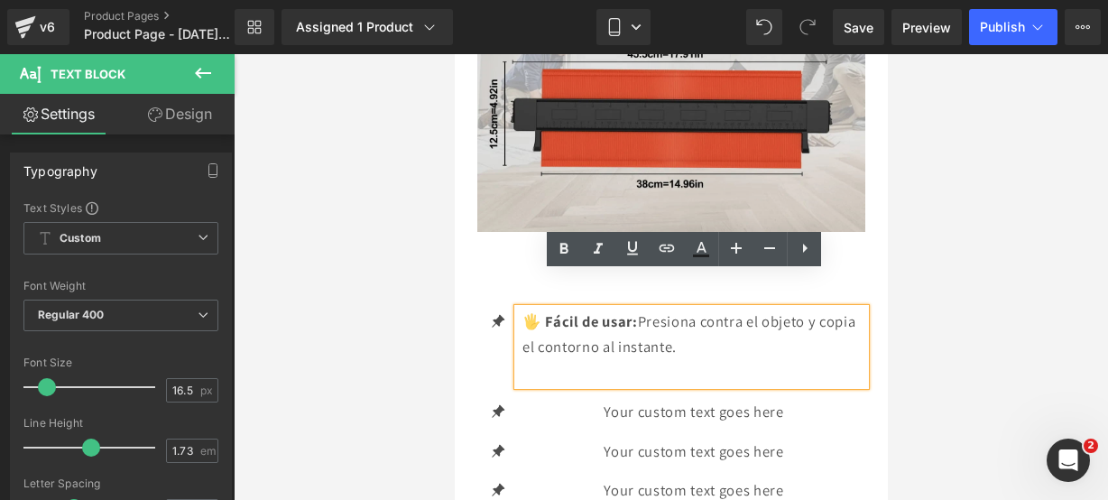
scroll to position [3105, 0]
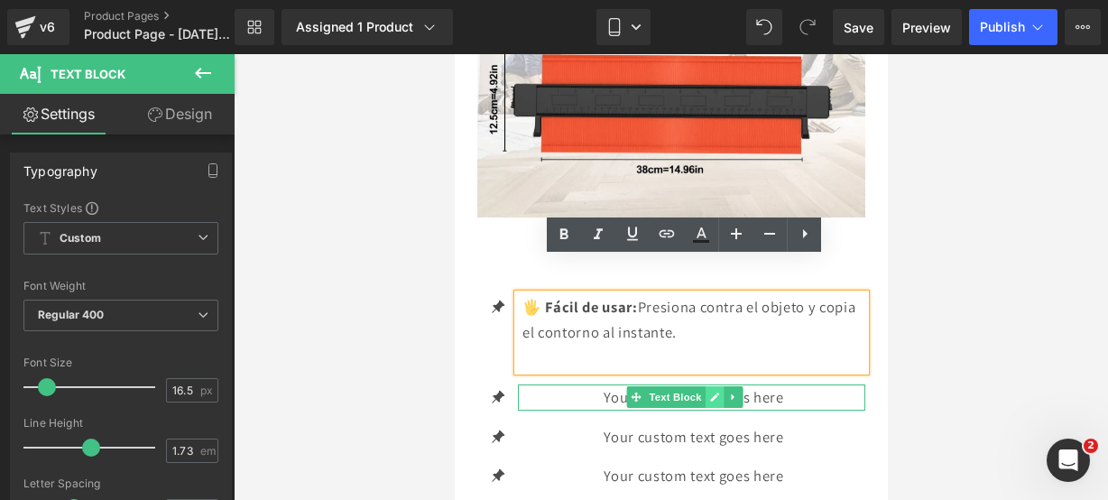
click at [707, 386] on link at bounding box center [714, 397] width 19 height 22
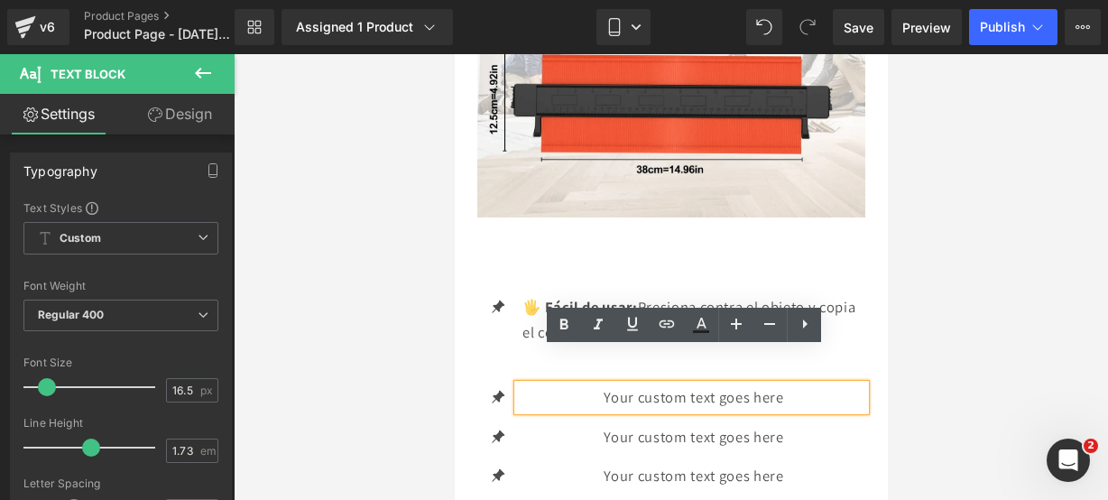
click at [785, 384] on p "Your custom text goes here" at bounding box center [693, 397] width 343 height 26
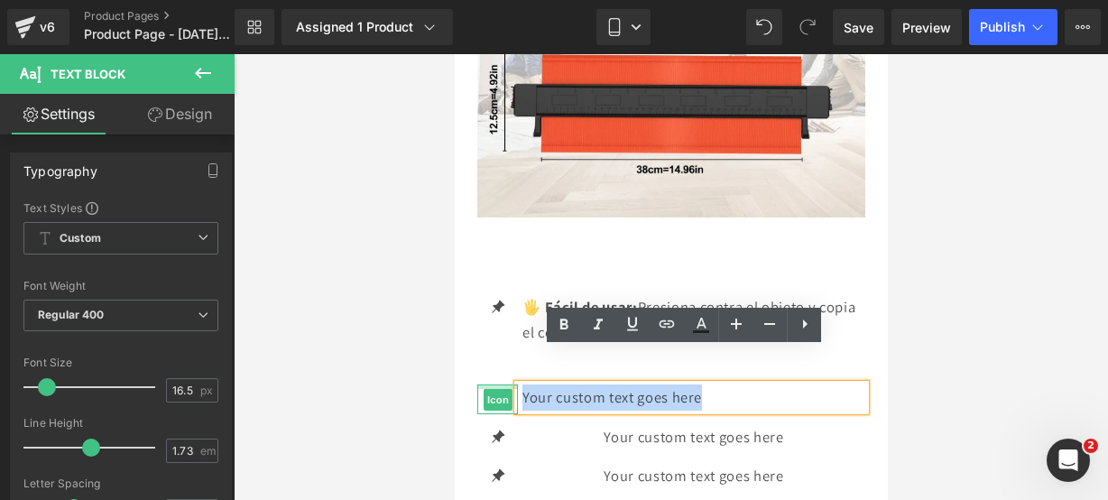
drag, startPoint x: 785, startPoint y: 365, endPoint x: 500, endPoint y: 349, distance: 285.6
click at [500, 384] on li "Icon Your custom text goes here Text Block" at bounding box center [671, 397] width 388 height 26
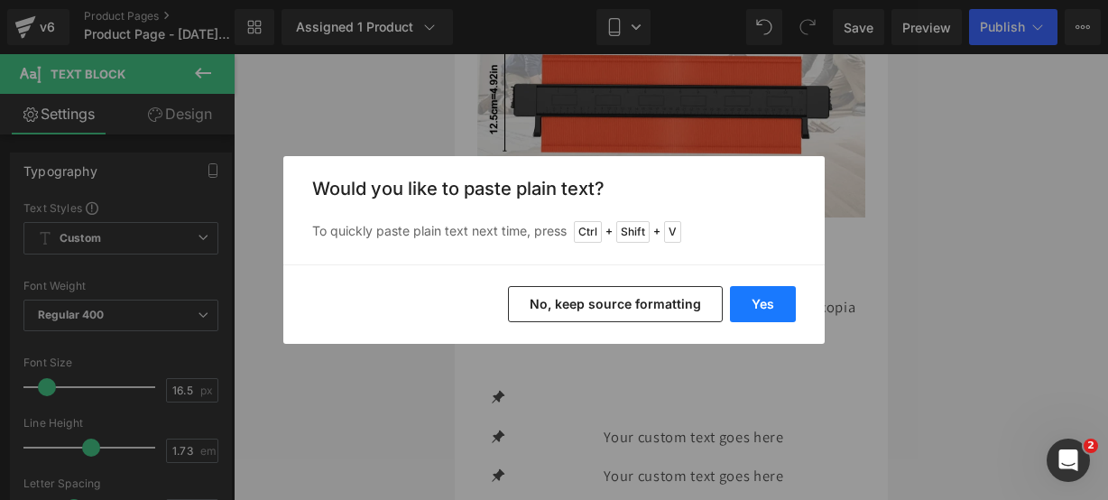
click at [756, 308] on button "Yes" at bounding box center [763, 304] width 66 height 36
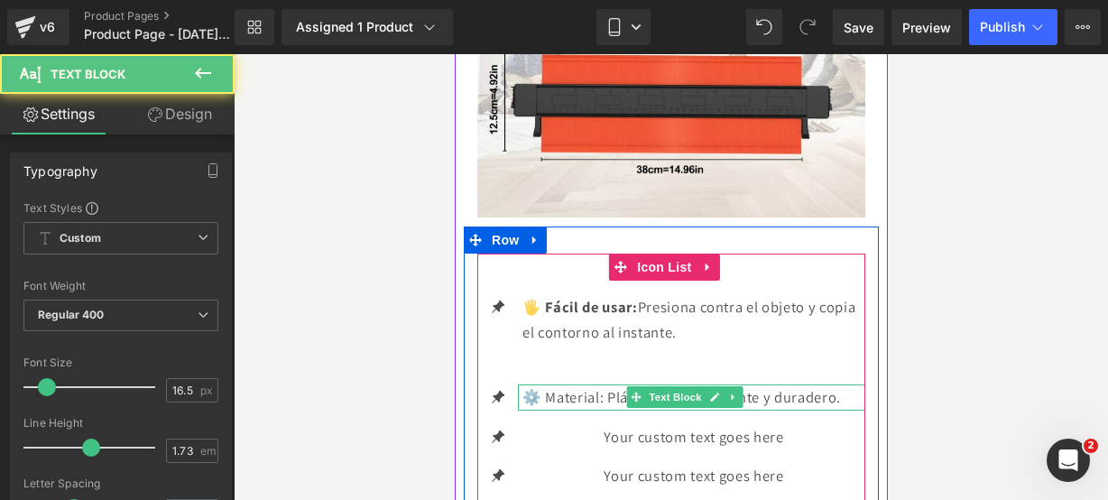
click at [838, 384] on p "⚙️ Material: Plástico ABS resistente y duradero." at bounding box center [693, 397] width 343 height 26
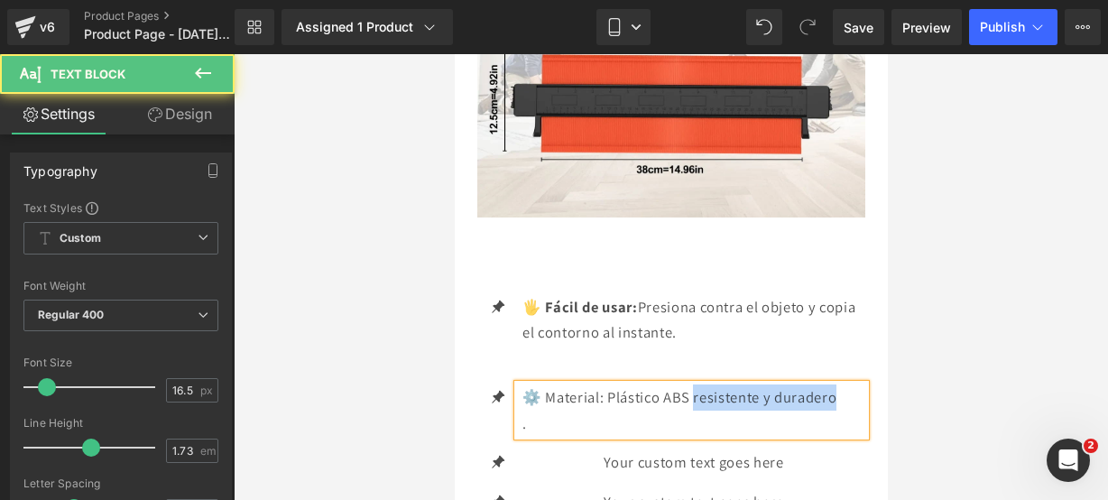
drag, startPoint x: 838, startPoint y: 361, endPoint x: 697, endPoint y: 369, distance: 141.9
click at [697, 384] on p "⚙️ Material: Plástico ABS resistente y duradero" at bounding box center [693, 397] width 343 height 26
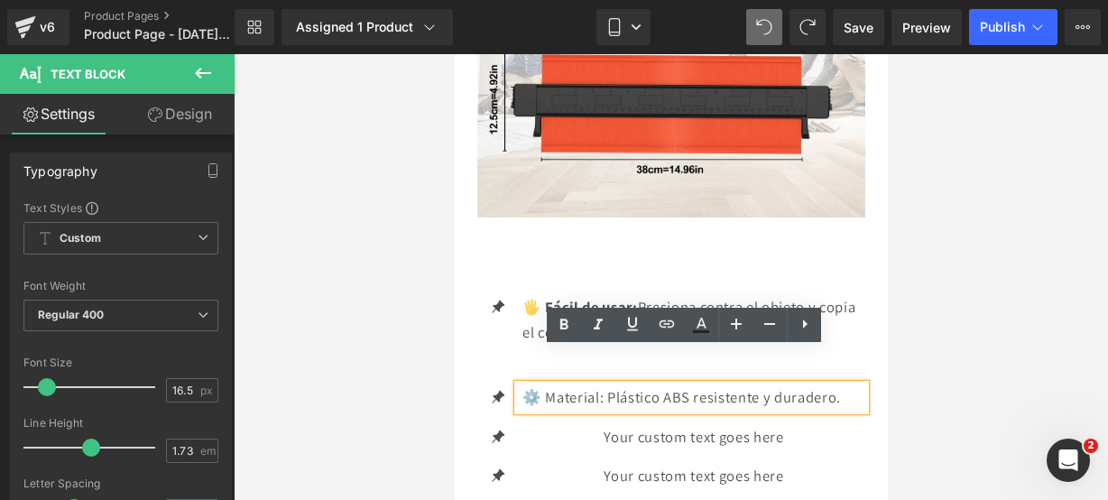
click at [846, 384] on p "⚙️ Material: Plástico ABS resistente y duradero." at bounding box center [693, 397] width 343 height 26
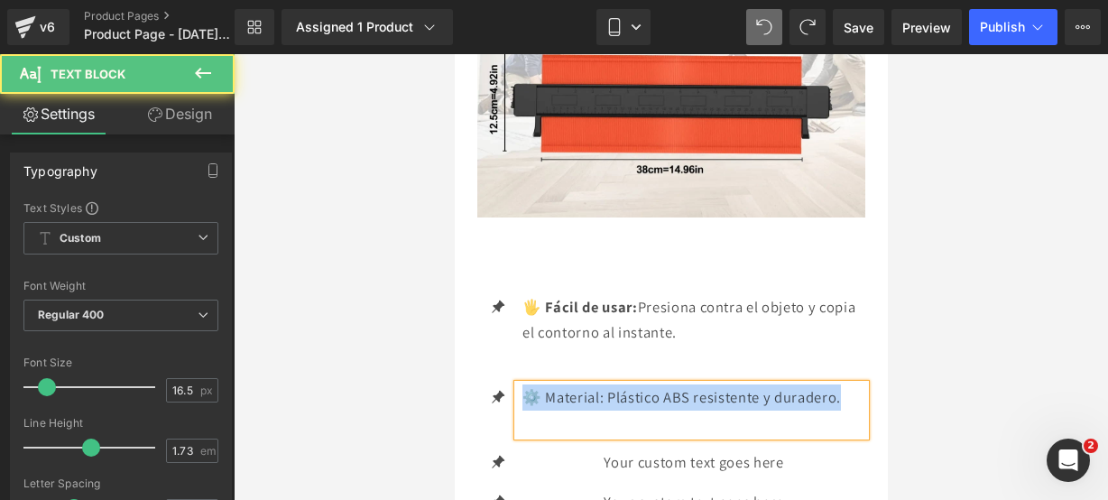
drag, startPoint x: 846, startPoint y: 361, endPoint x: 495, endPoint y: 345, distance: 351.5
click at [495, 345] on ul "Icon 🖐️ Fácil de usar: Presiona contra el objeto y copia el contorno al instant…" at bounding box center [671, 430] width 388 height 273
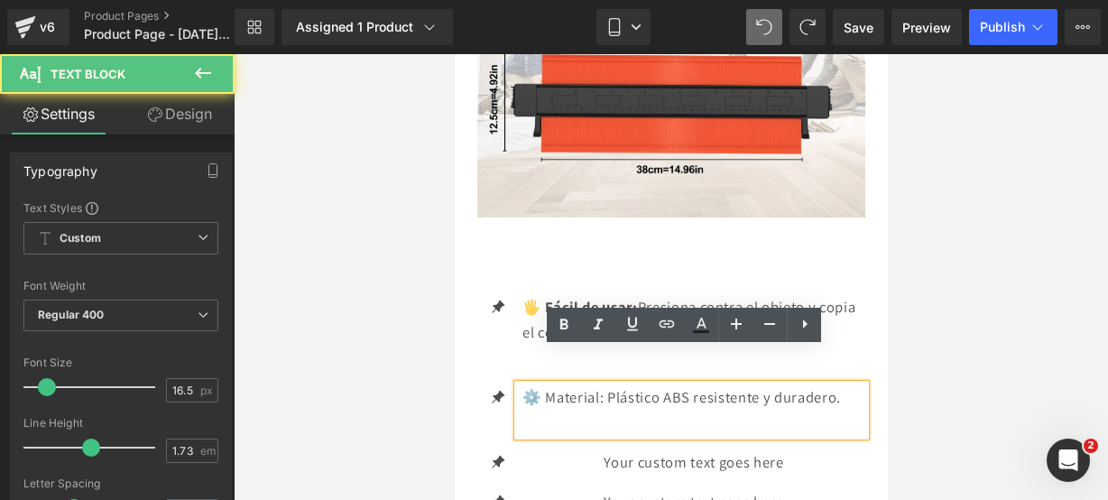
click at [570, 411] on p at bounding box center [693, 424] width 343 height 26
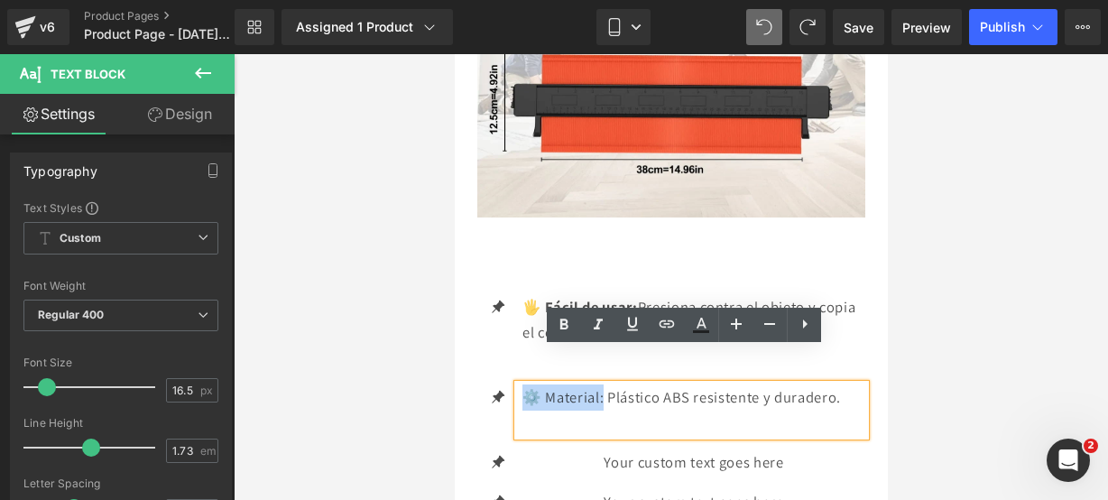
drag, startPoint x: 606, startPoint y: 364, endPoint x: 528, endPoint y: 369, distance: 77.8
click at [528, 384] on p "⚙️ Material: Plástico ABS resistente y duradero." at bounding box center [693, 397] width 343 height 26
click at [558, 335] on icon at bounding box center [564, 325] width 22 height 22
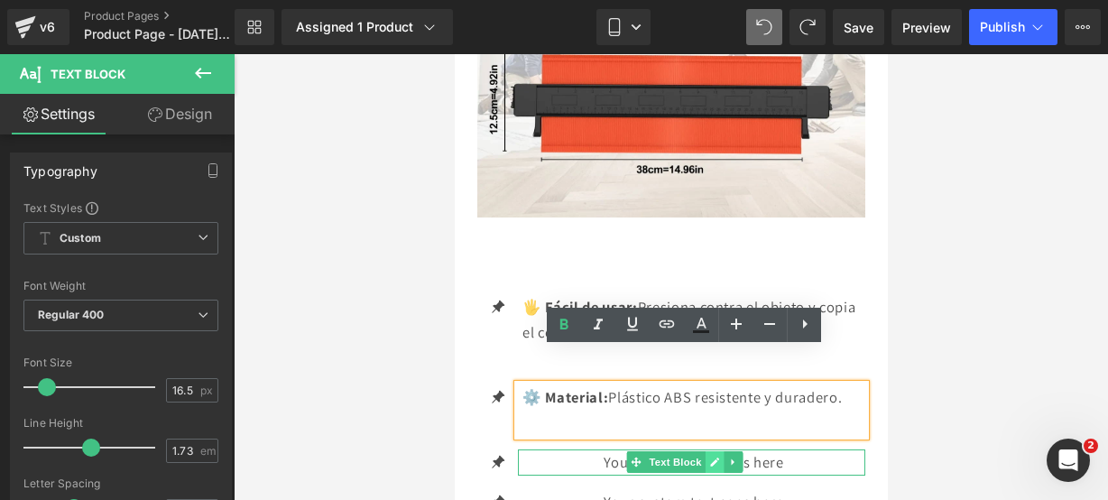
click at [709, 457] on icon at bounding box center [714, 462] width 10 height 11
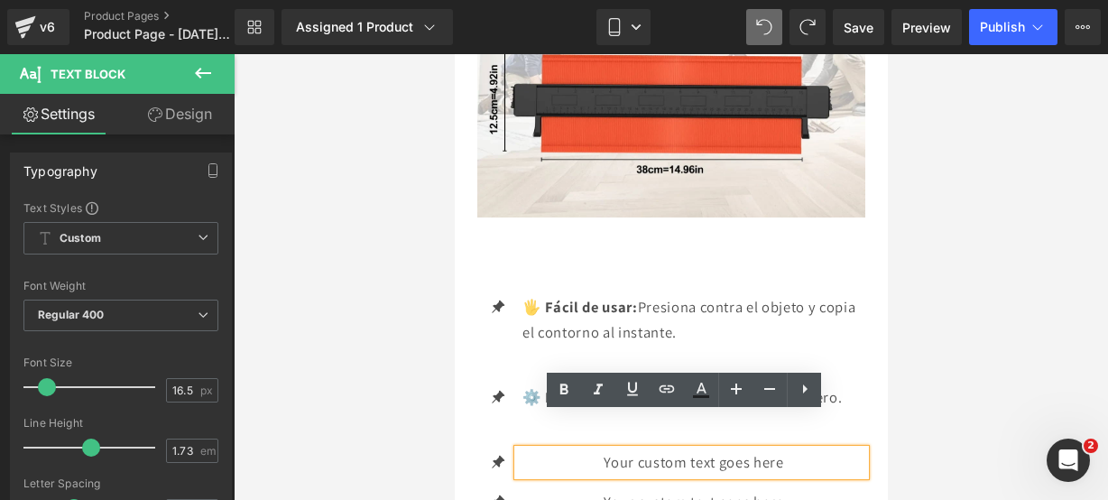
click at [779, 449] on p "Your custom text goes here" at bounding box center [693, 462] width 343 height 26
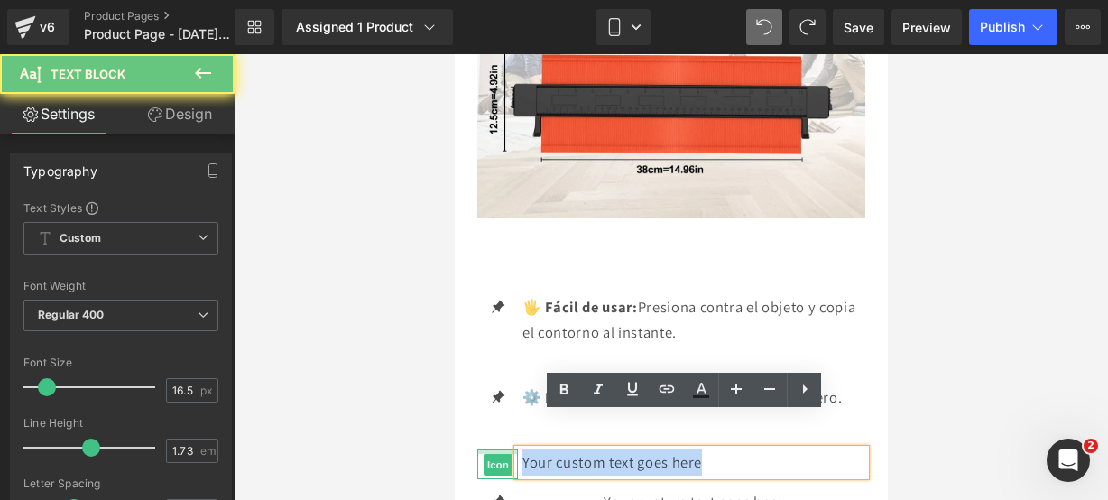
drag, startPoint x: 779, startPoint y: 431, endPoint x: 496, endPoint y: 415, distance: 282.9
click at [496, 449] on li "Icon Your custom text goes here Text Block" at bounding box center [671, 462] width 388 height 26
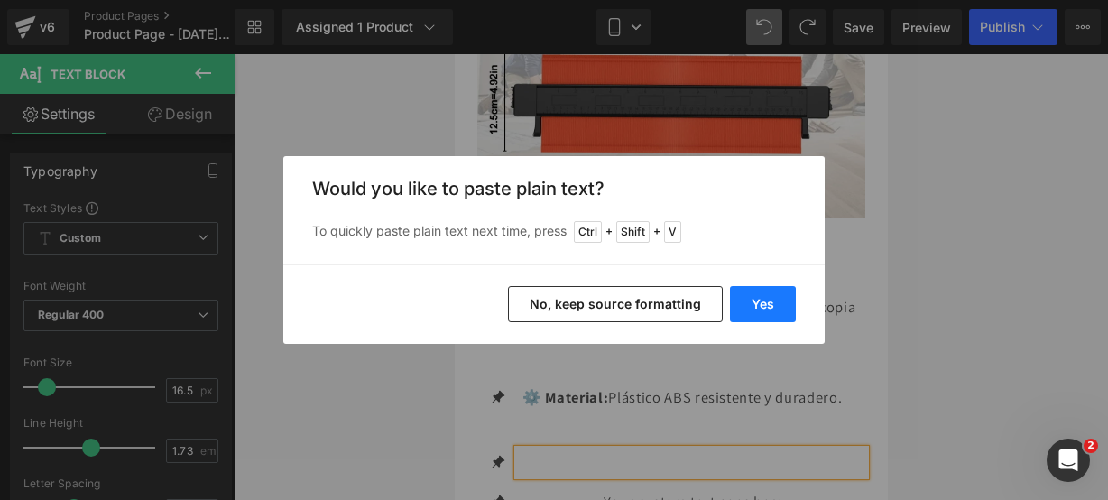
click at [774, 292] on button "Yes" at bounding box center [763, 304] width 66 height 36
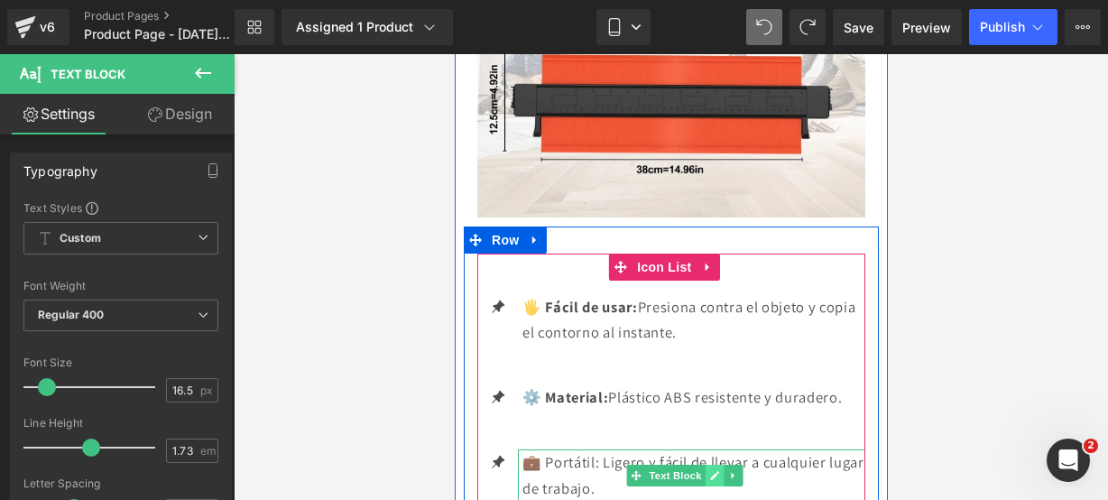
click at [718, 470] on icon at bounding box center [714, 475] width 10 height 11
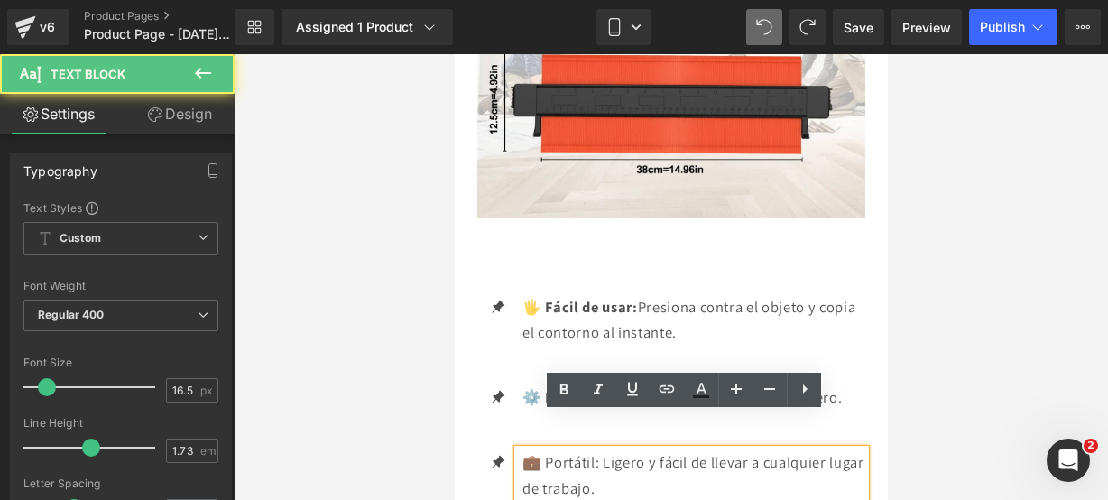
click at [704, 449] on p "💼 Portátil: Ligero y fácil de llevar a cualquier lugar de trabajo." at bounding box center [693, 474] width 343 height 51
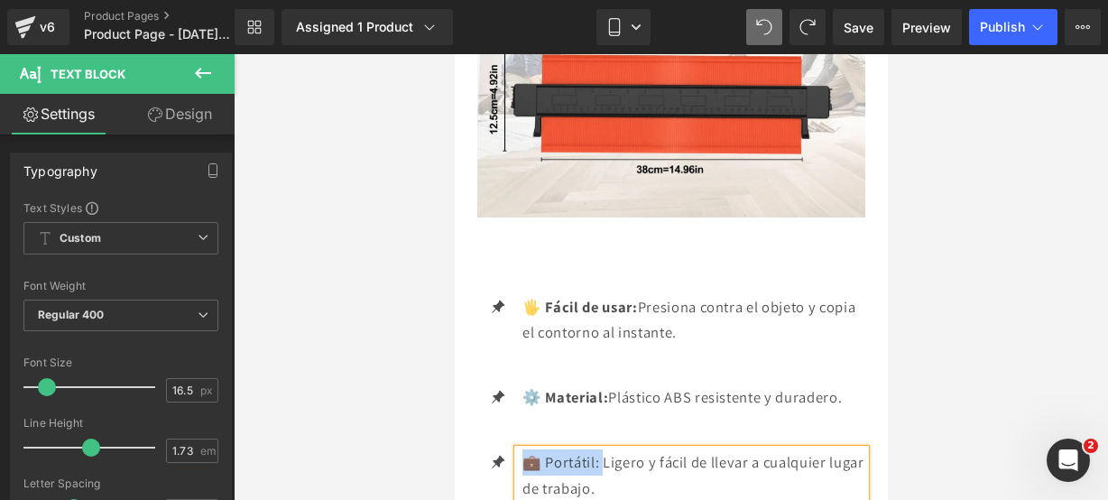
drag, startPoint x: 605, startPoint y: 429, endPoint x: 977, endPoint y: 482, distance: 375.7
click at [522, 449] on p "💼 Portátil: Ligero y fácil de llevar a cualquier lugar de trabajo." at bounding box center [693, 474] width 343 height 51
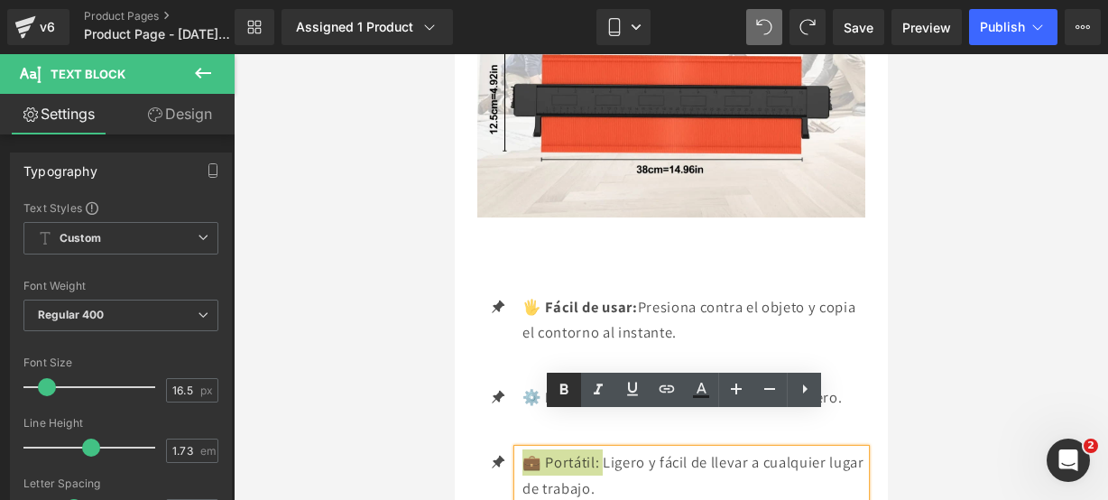
click at [564, 389] on icon at bounding box center [565, 389] width 8 height 11
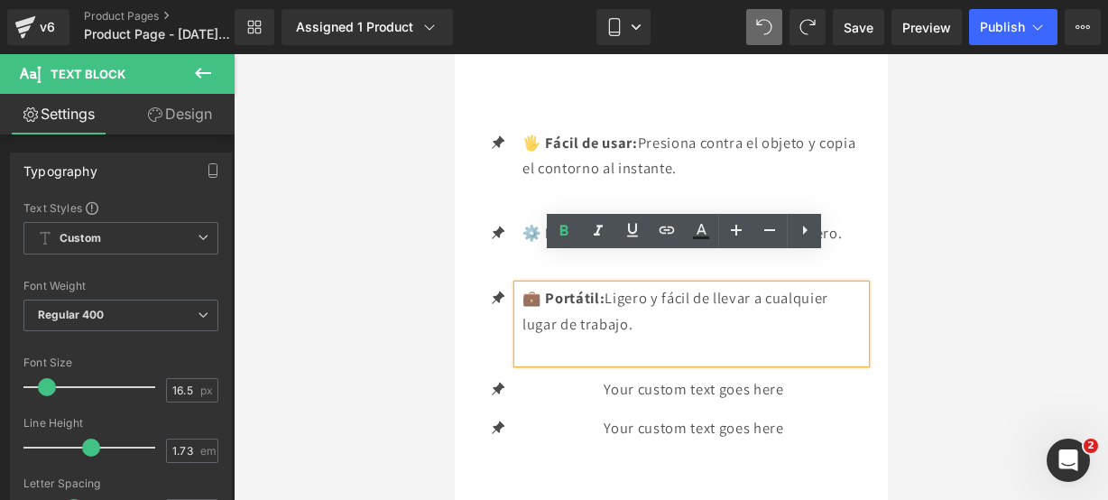
scroll to position [3269, 0]
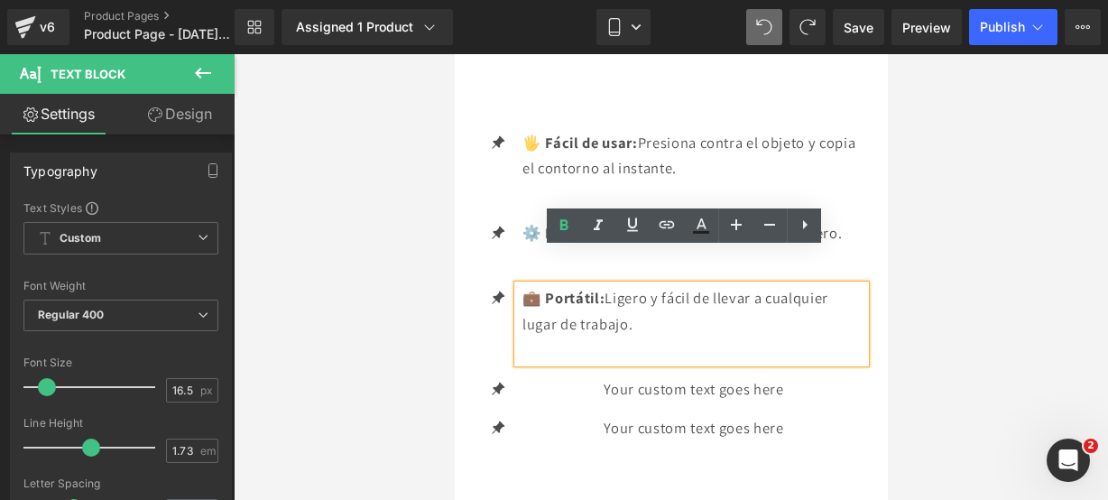
click at [715, 376] on div "Your custom text goes here Text Block" at bounding box center [690, 389] width 347 height 26
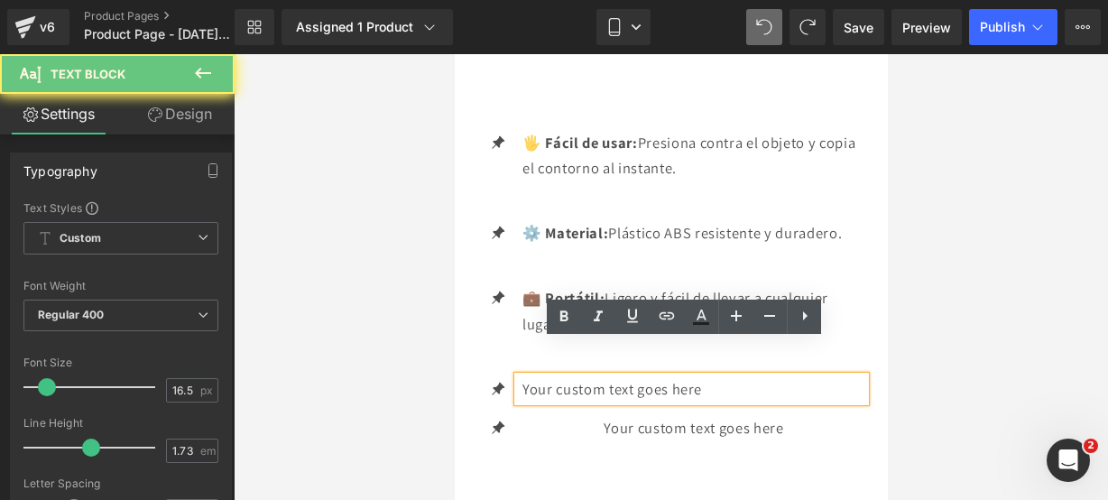
click at [733, 376] on p "Your custom text goes here" at bounding box center [693, 389] width 343 height 26
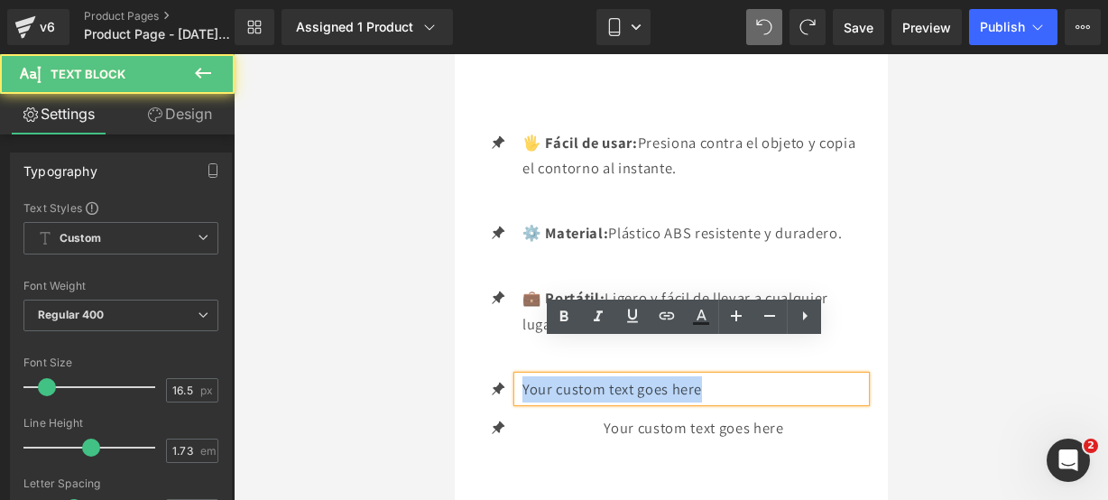
drag, startPoint x: 733, startPoint y: 351, endPoint x: 431, endPoint y: 325, distance: 302.6
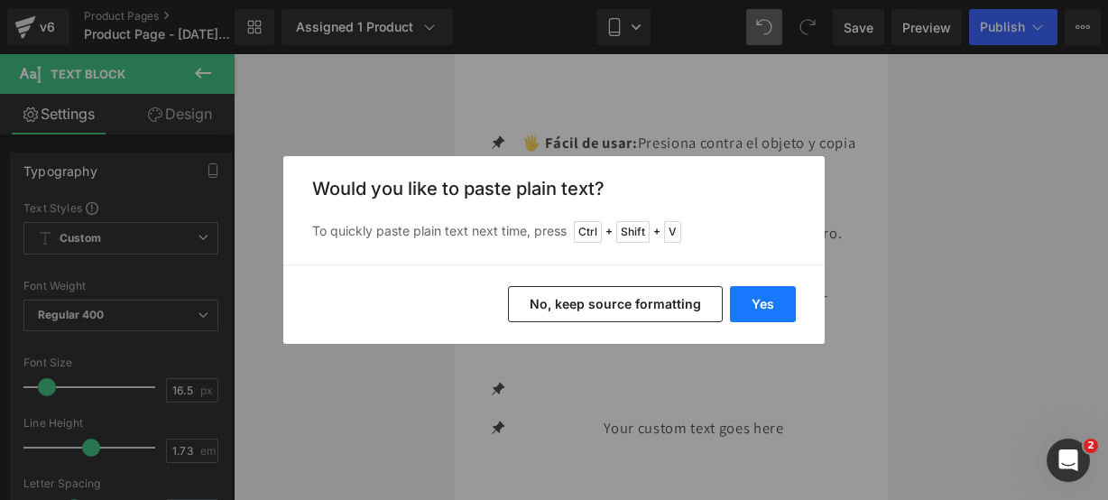
click at [747, 303] on button "Yes" at bounding box center [763, 304] width 66 height 36
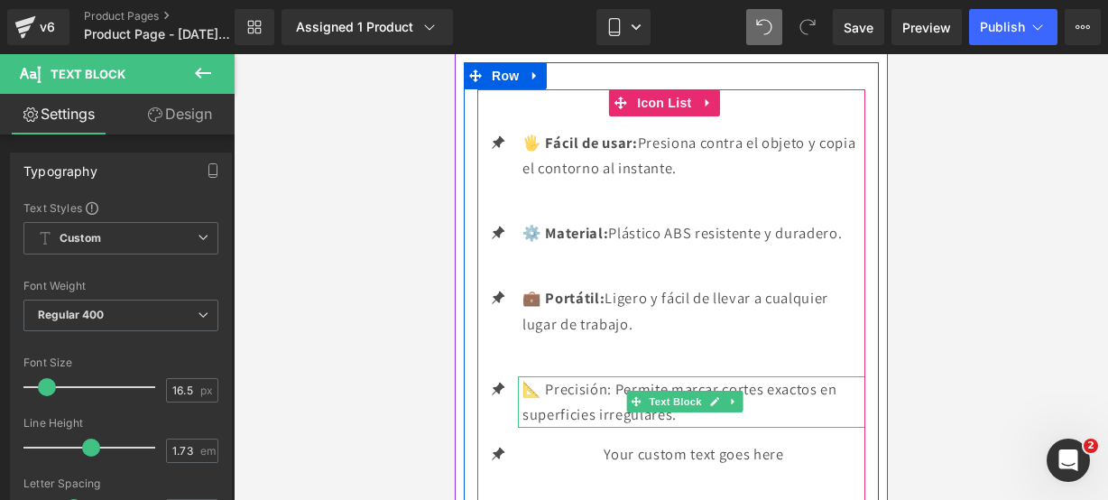
click at [709, 379] on p "📐 Precisión: Permite marcar cortes exactos en superficies irregulares." at bounding box center [693, 401] width 343 height 51
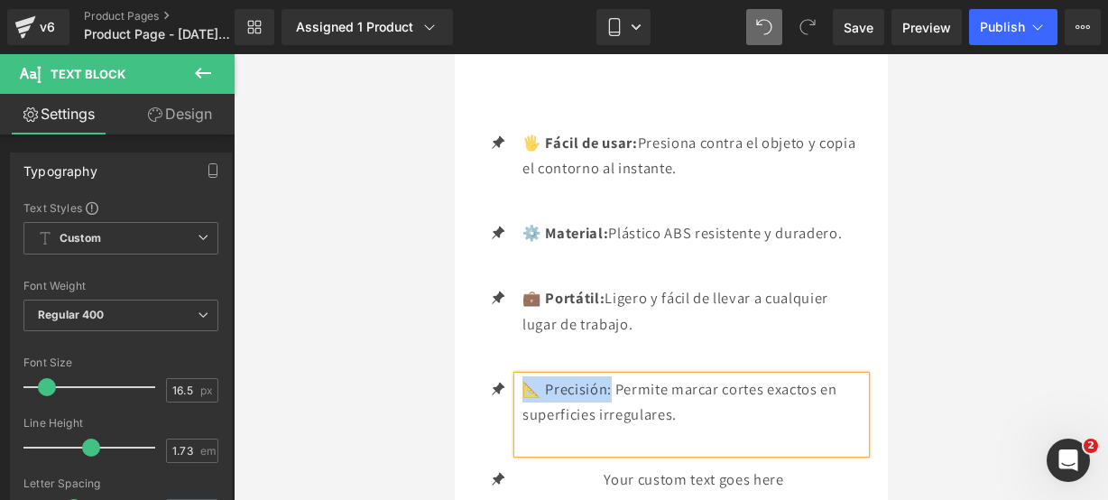
drag, startPoint x: 614, startPoint y: 349, endPoint x: 527, endPoint y: 351, distance: 86.7
click at [527, 376] on p "📐 Precisión: Permite marcar cortes exactos en superficies irregulares." at bounding box center [693, 401] width 343 height 51
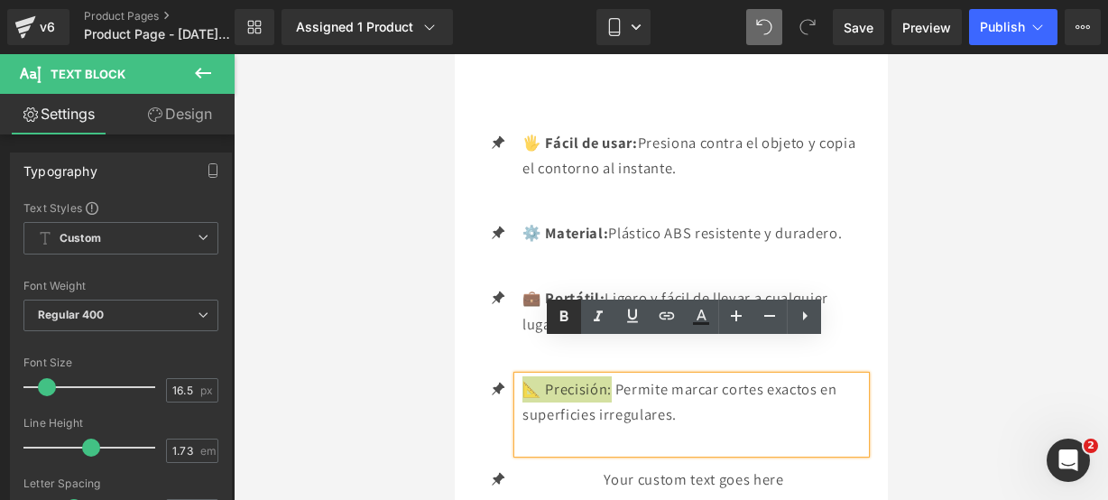
click at [557, 328] on link at bounding box center [564, 317] width 34 height 34
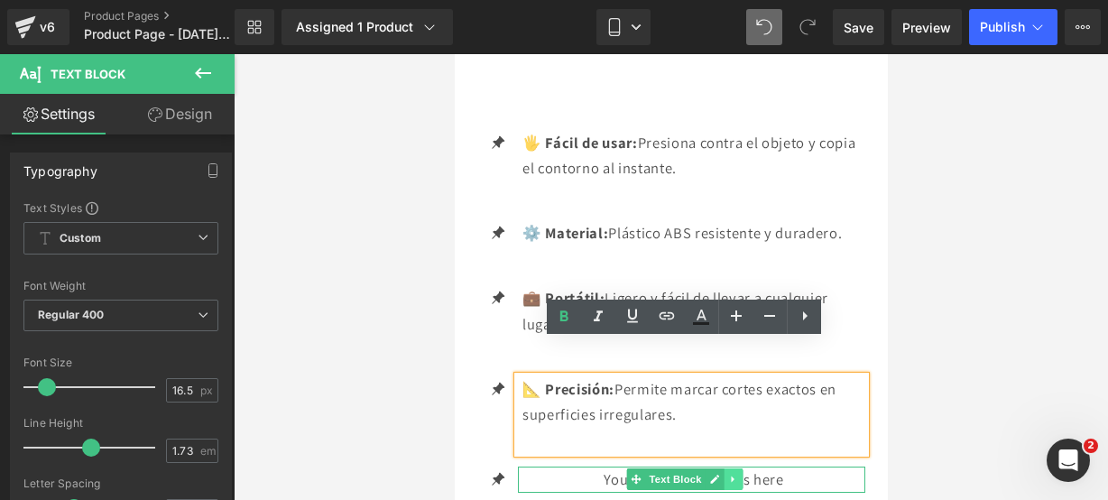
click at [725, 468] on link at bounding box center [732, 479] width 19 height 22
click at [688, 476] on icon at bounding box center [685, 480] width 9 height 9
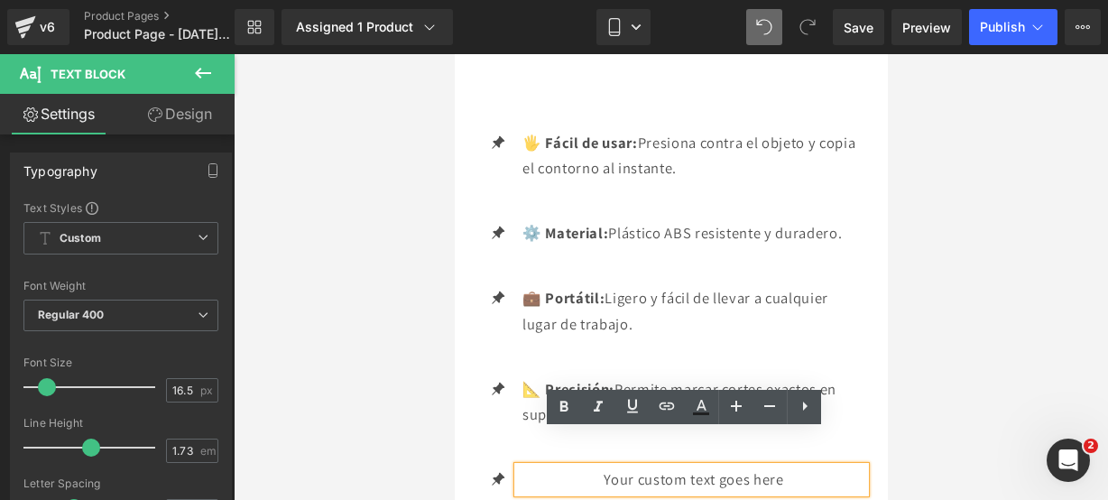
drag, startPoint x: 779, startPoint y: 451, endPoint x: 769, endPoint y: 448, distance: 10.6
click at [780, 467] on p "Your custom text goes here" at bounding box center [693, 480] width 343 height 26
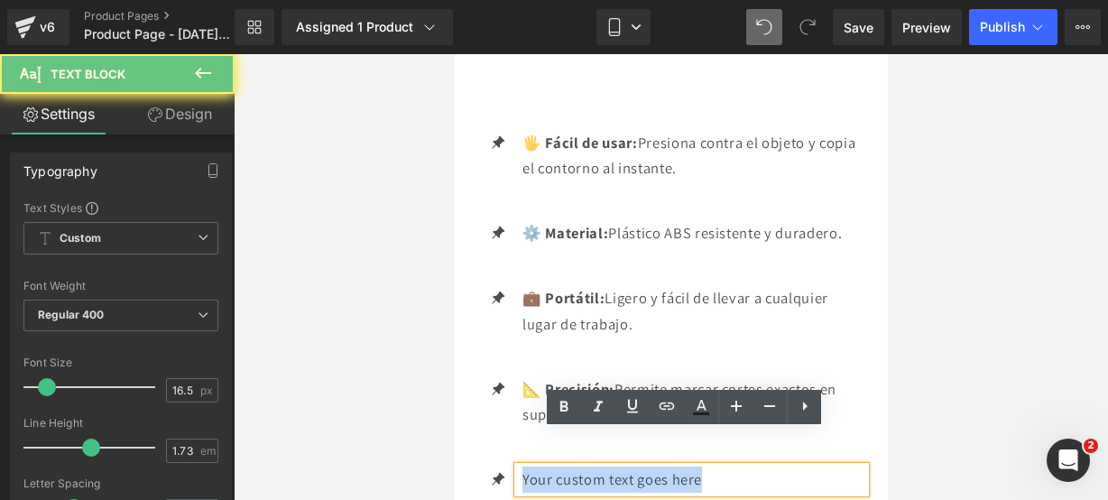
drag, startPoint x: 769, startPoint y: 448, endPoint x: 472, endPoint y: 410, distance: 299.4
click at [472, 410] on div "Icon 🖐️ Fácil de usar: Presiona contra el objeto y copia el contorno al instant…" at bounding box center [670, 311] width 415 height 444
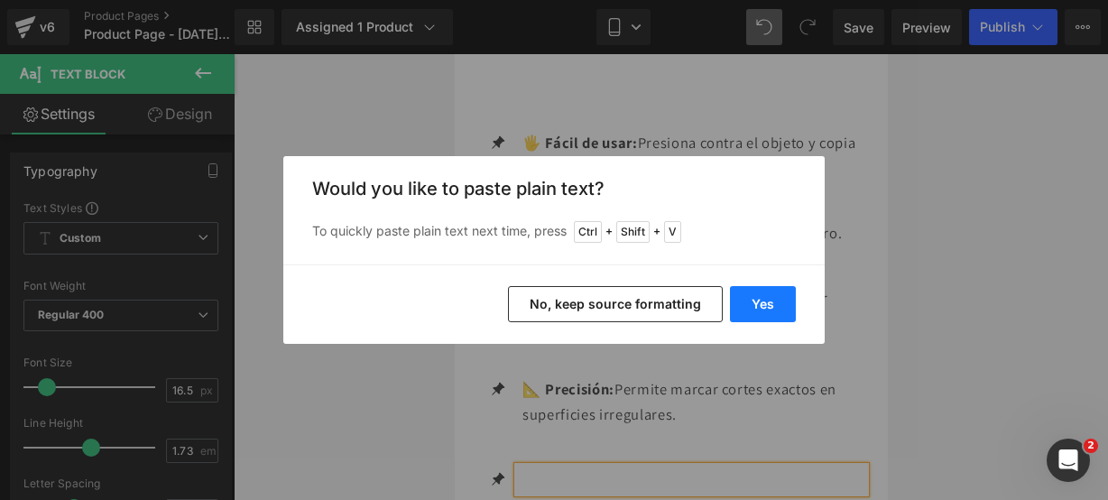
click at [764, 292] on button "Yes" at bounding box center [763, 304] width 66 height 36
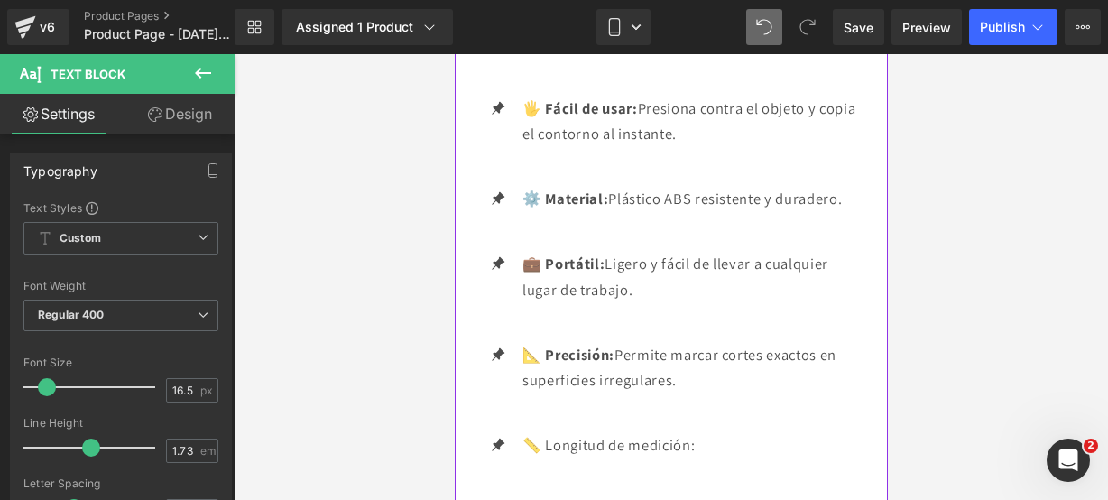
scroll to position [3388, 0]
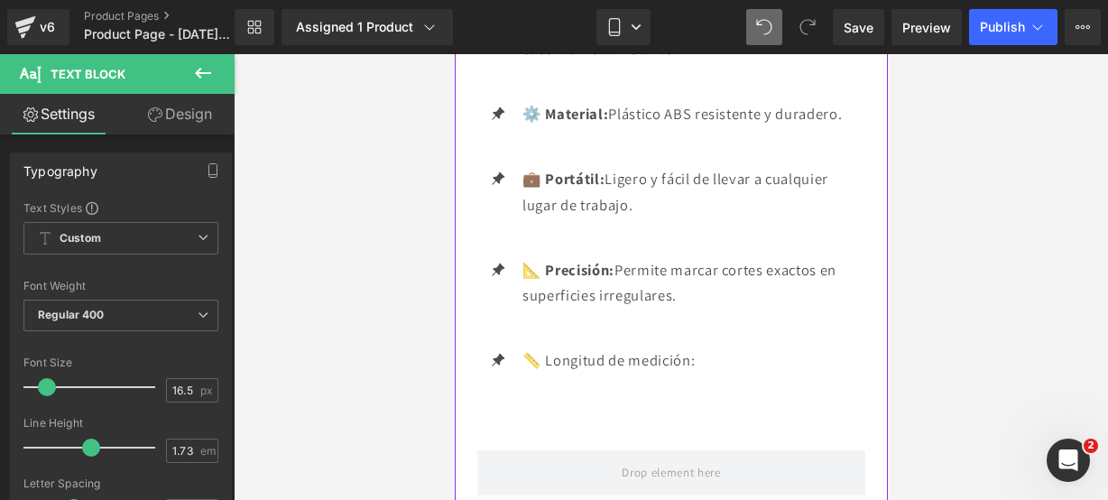
click at [717, 309] on ul "Icon 🖐️ Fácil de usar: Presiona contra el objeto y copia el contorno al instant…" at bounding box center [671, 199] width 388 height 376
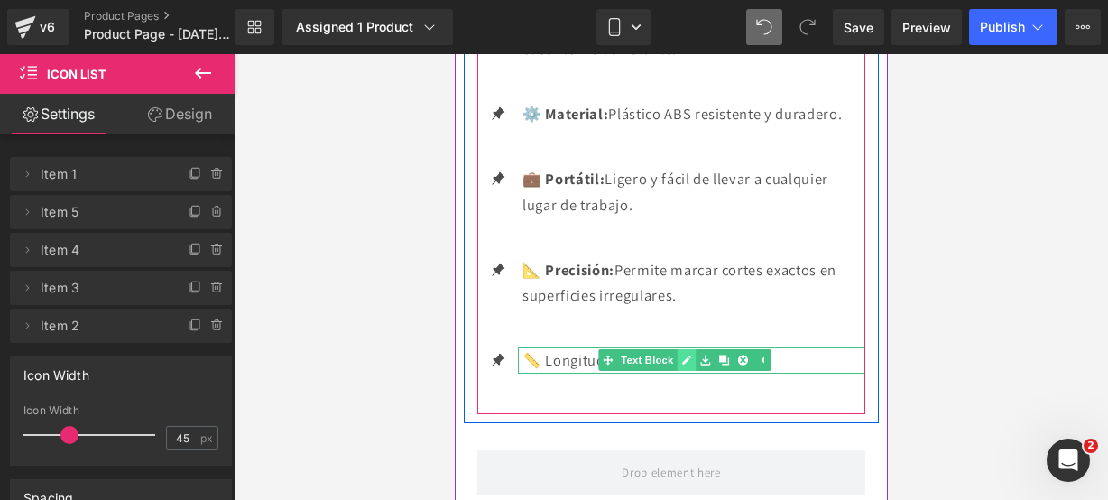
click at [682, 355] on icon at bounding box center [686, 360] width 10 height 11
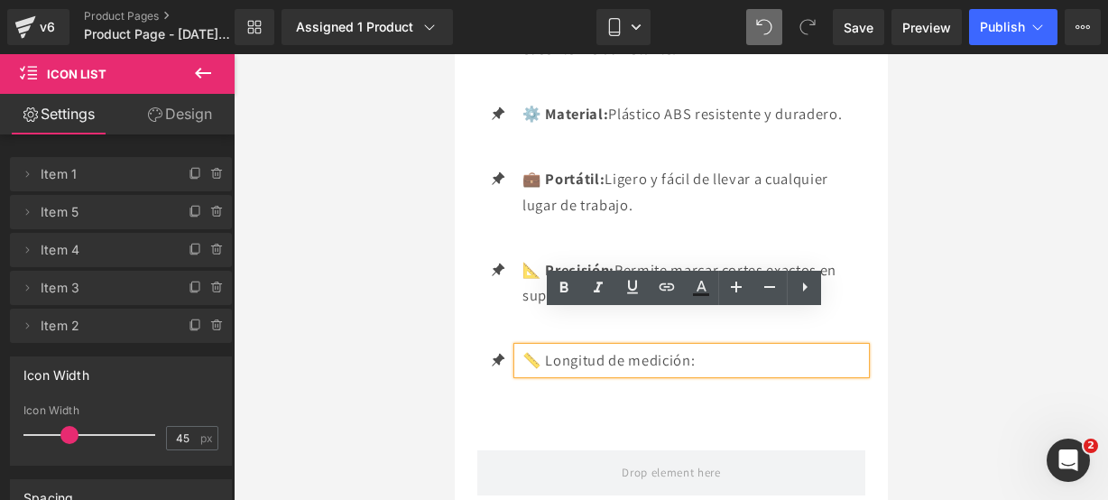
click at [717, 347] on p "📏 Longitud de medición:" at bounding box center [693, 360] width 343 height 26
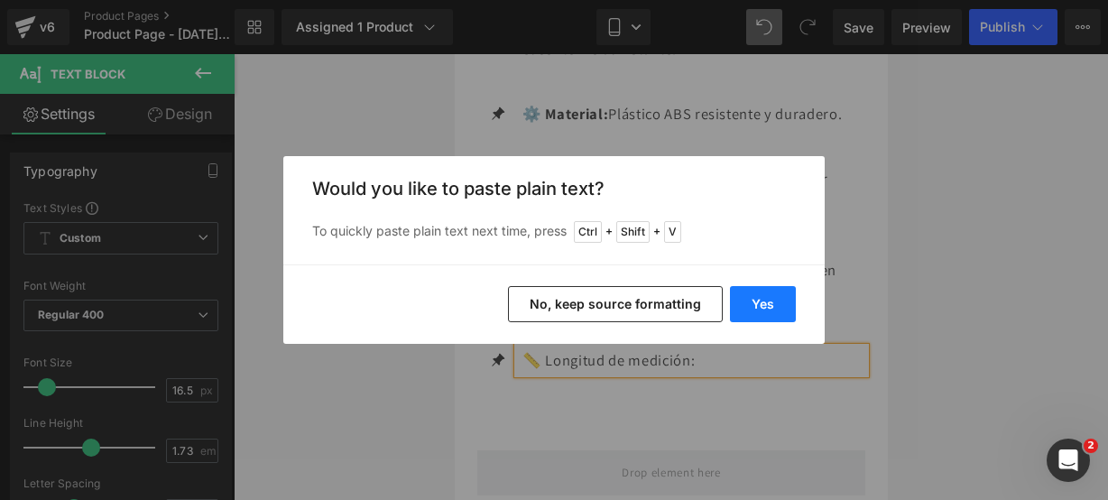
click at [737, 301] on button "Yes" at bounding box center [763, 304] width 66 height 36
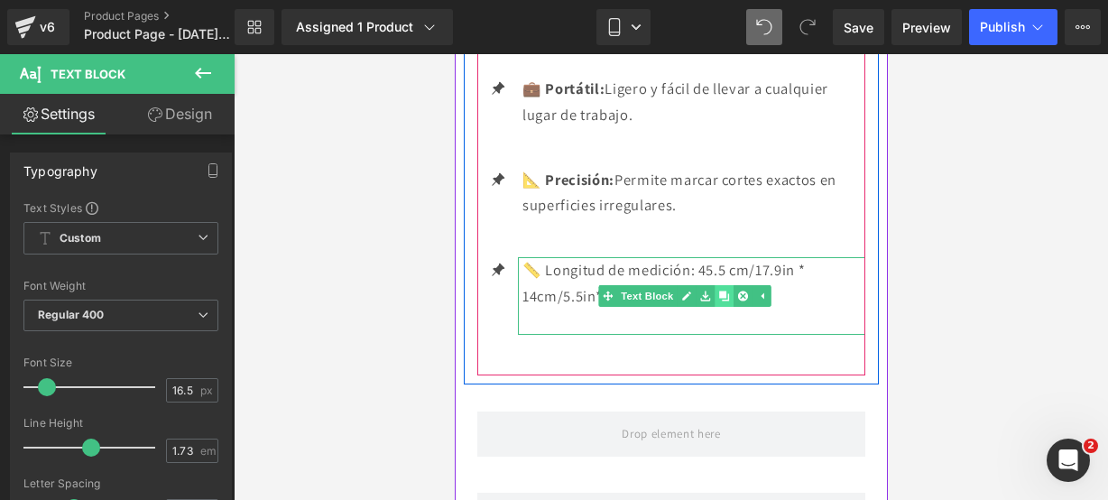
click at [730, 285] on link at bounding box center [723, 296] width 19 height 22
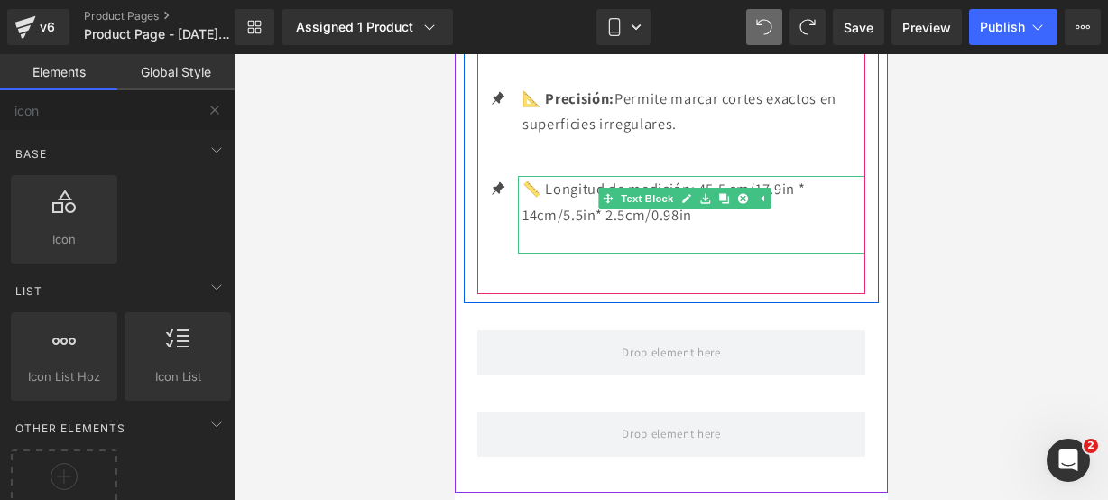
scroll to position [3562, 0]
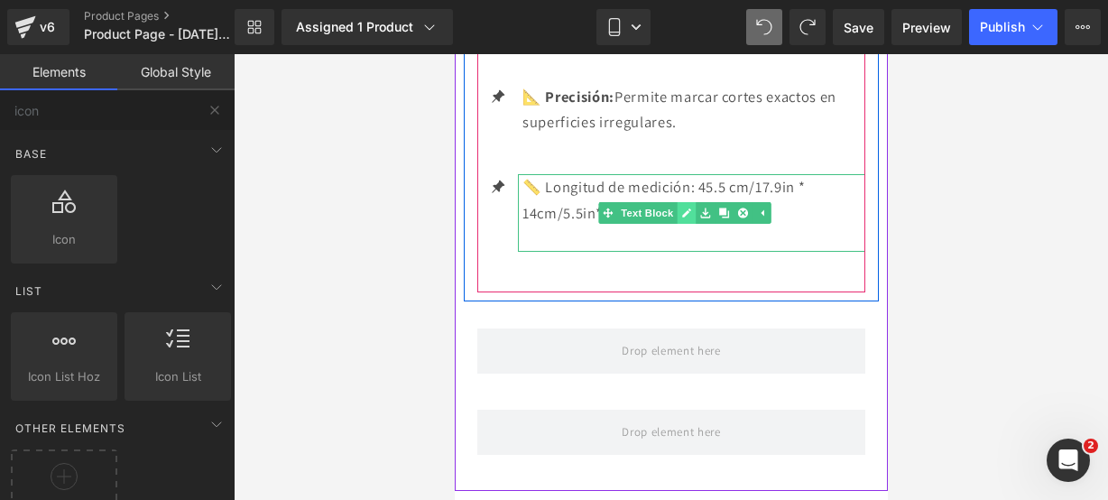
click at [685, 202] on link at bounding box center [685, 213] width 19 height 22
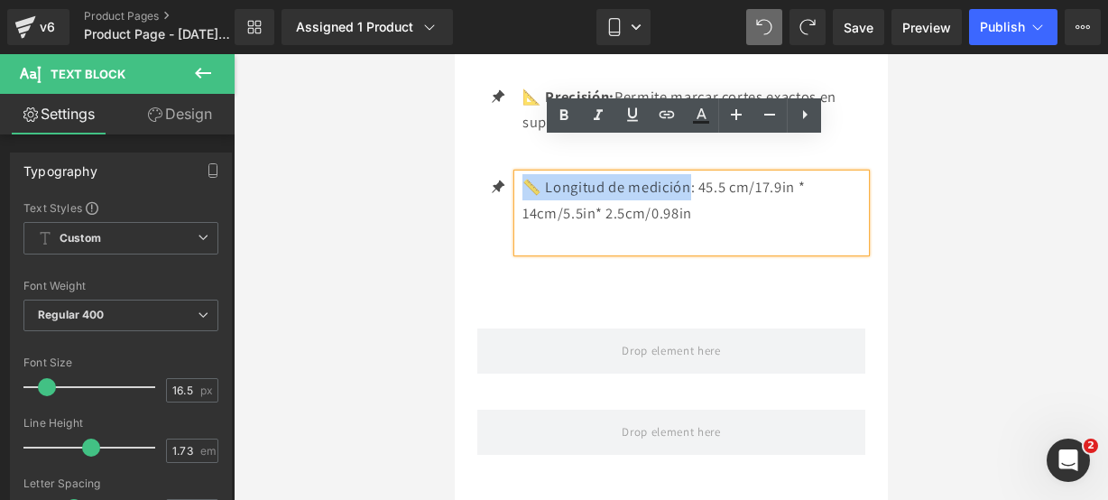
drag, startPoint x: 692, startPoint y: 158, endPoint x: 520, endPoint y: 153, distance: 172.5
click at [520, 174] on div "📏 Longitud de medición: 45.5 cm/17.9in * 14cm/5.5in* 2.5cm/0.98in" at bounding box center [690, 213] width 347 height 78
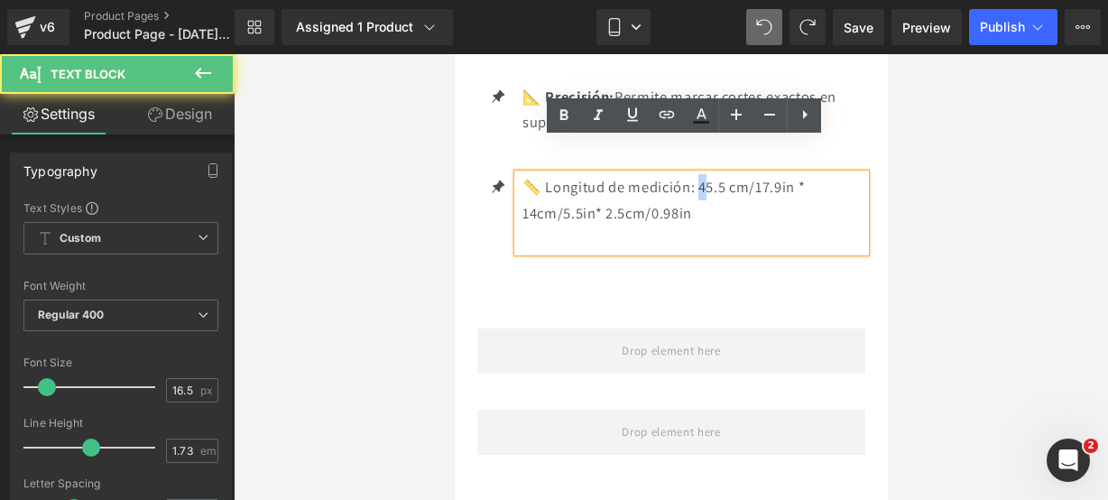
click at [702, 174] on p "📏 Longitud de medición: 45.5 cm/17.9in * 14cm/5.5in* 2.5cm/0.98in" at bounding box center [693, 199] width 343 height 51
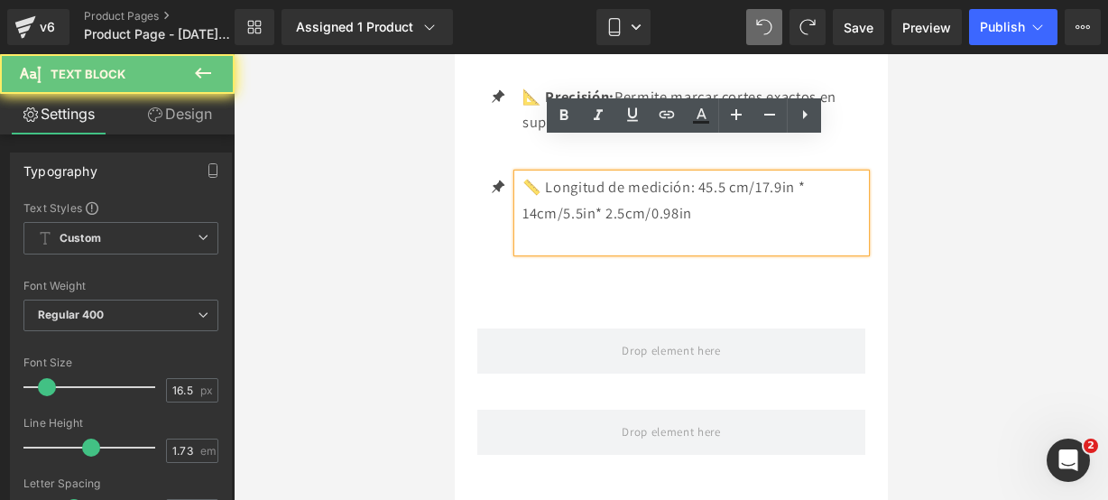
click at [690, 174] on p "📏 Longitud de medición: 45.5 cm/17.9in * 14cm/5.5in* 2.5cm/0.98in" at bounding box center [693, 199] width 343 height 51
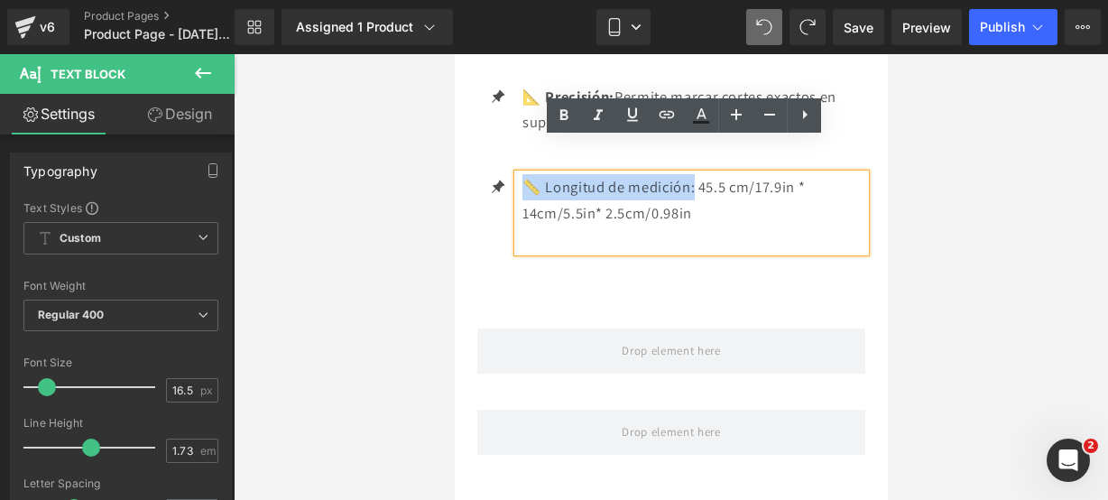
drag, startPoint x: 696, startPoint y: 155, endPoint x: 531, endPoint y: 145, distance: 165.5
click at [531, 174] on p "📏 Longitud de medición: 45.5 cm/17.9in * 14cm/5.5in* 2.5cm/0.98in" at bounding box center [693, 199] width 343 height 51
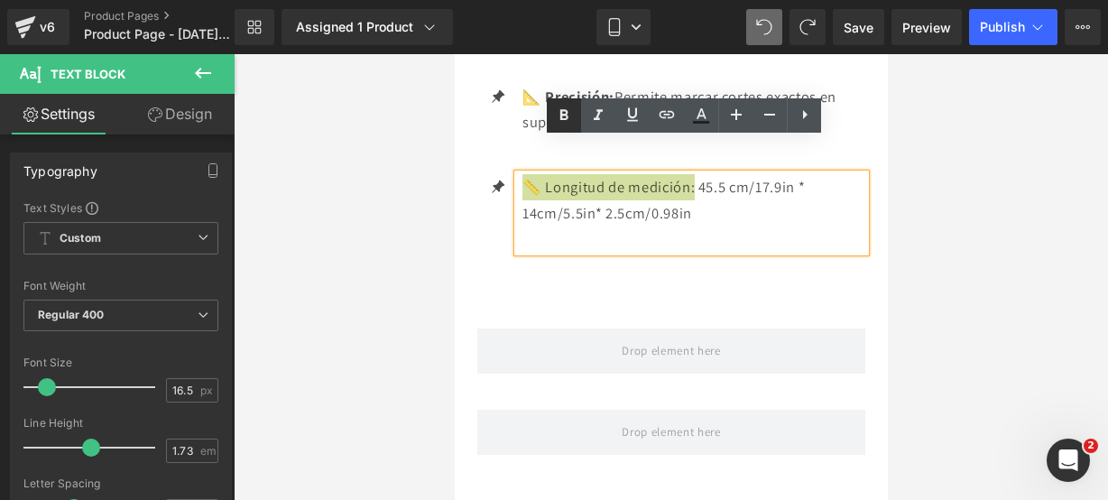
click at [564, 124] on icon at bounding box center [564, 116] width 22 height 22
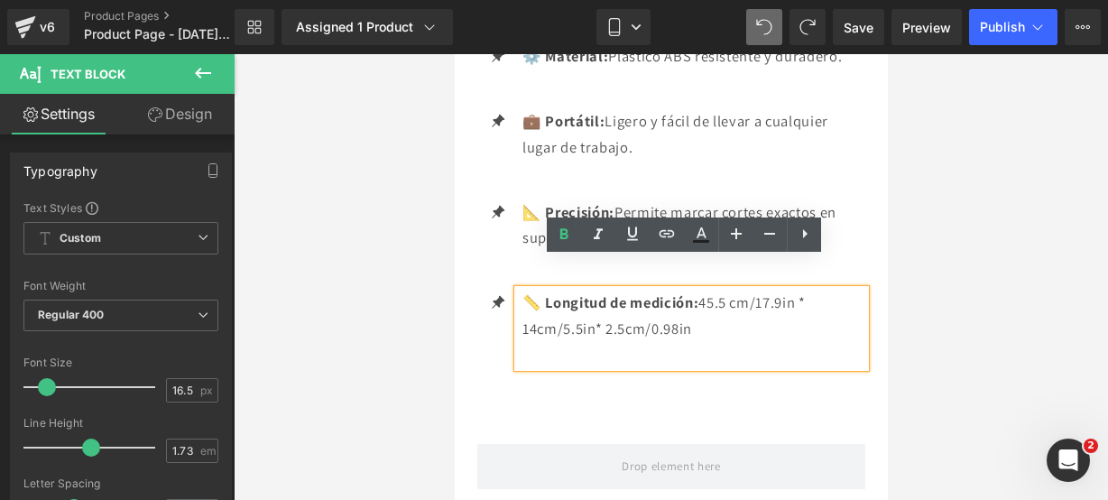
scroll to position [3441, 0]
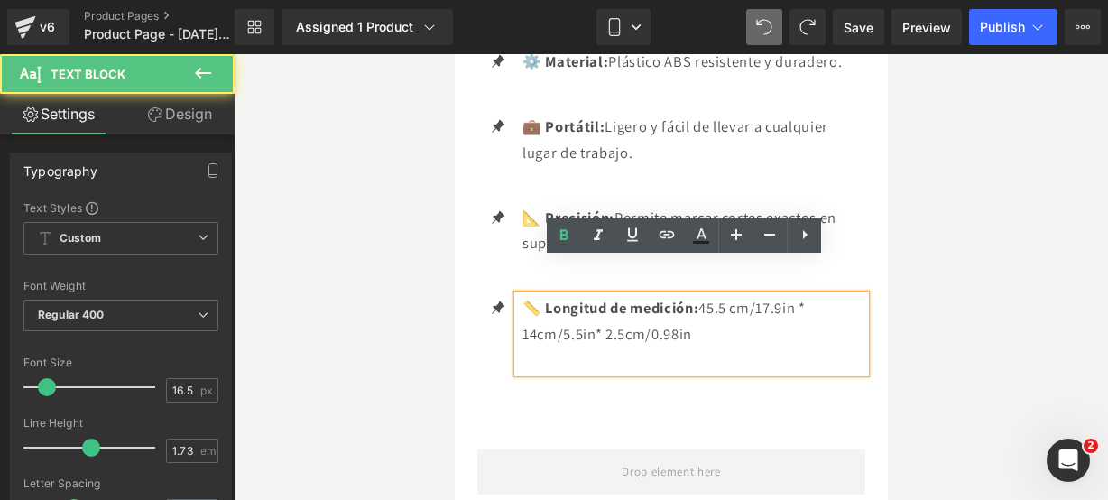
drag, startPoint x: 713, startPoint y: 293, endPoint x: 493, endPoint y: 250, distance: 224.5
click at [493, 250] on ul "Icon 🖐️ Fácil de usar: Presiona contra el objeto y copia el contorno al instant…" at bounding box center [671, 172] width 388 height 428
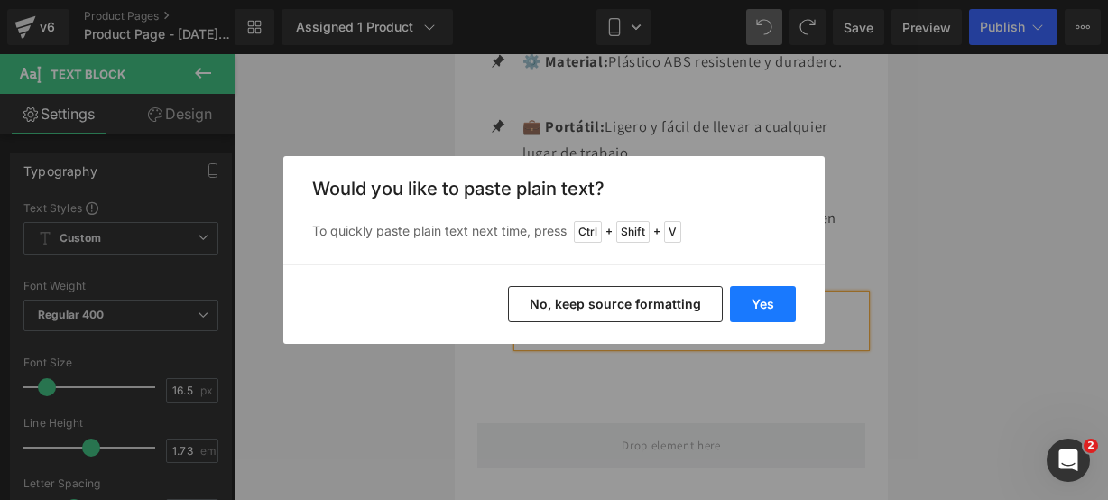
drag, startPoint x: 749, startPoint y: 311, endPoint x: 292, endPoint y: 255, distance: 460.1
click at [747, 310] on button "Yes" at bounding box center [763, 304] width 66 height 36
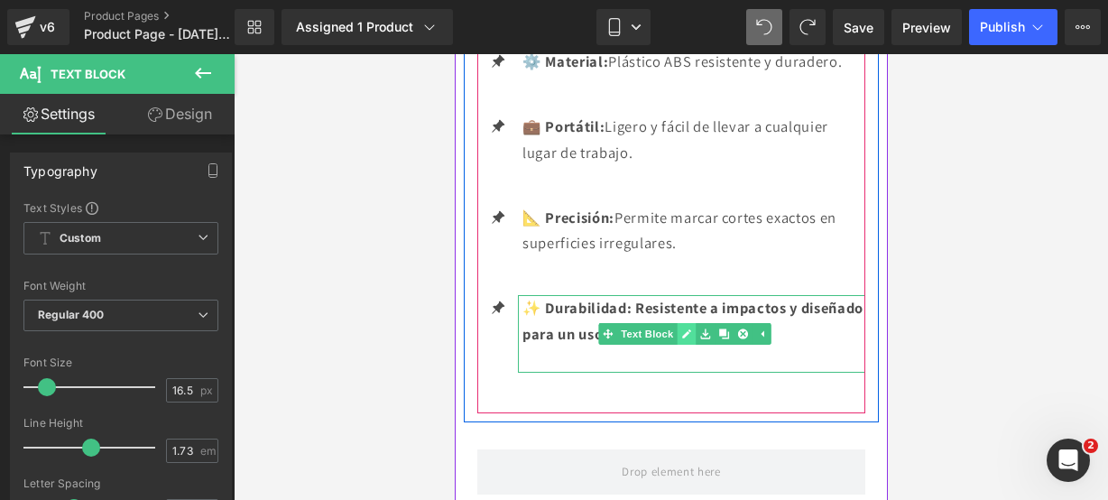
click at [689, 329] on icon at bounding box center [685, 333] width 9 height 9
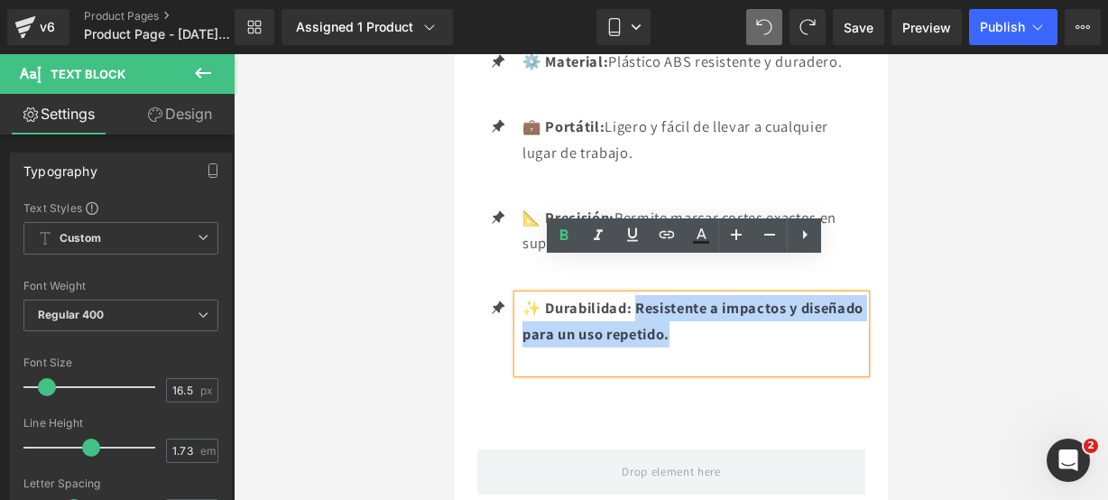
drag, startPoint x: 746, startPoint y: 301, endPoint x: 639, endPoint y: 273, distance: 110.1
click at [639, 295] on p "✨ Durabilidad: Resistente a impactos y diseñado para un uso repetido." at bounding box center [693, 320] width 343 height 51
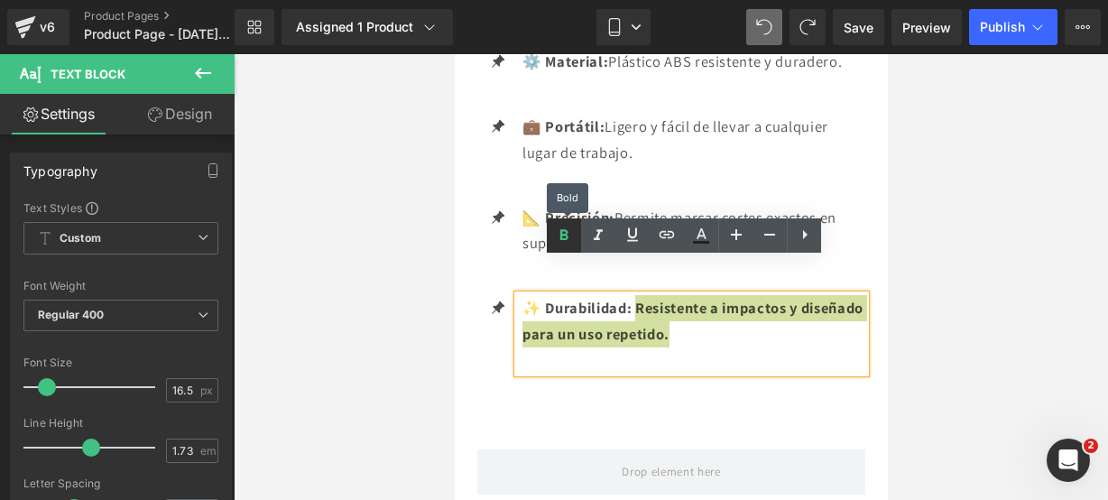
click at [569, 236] on icon at bounding box center [565, 234] width 8 height 11
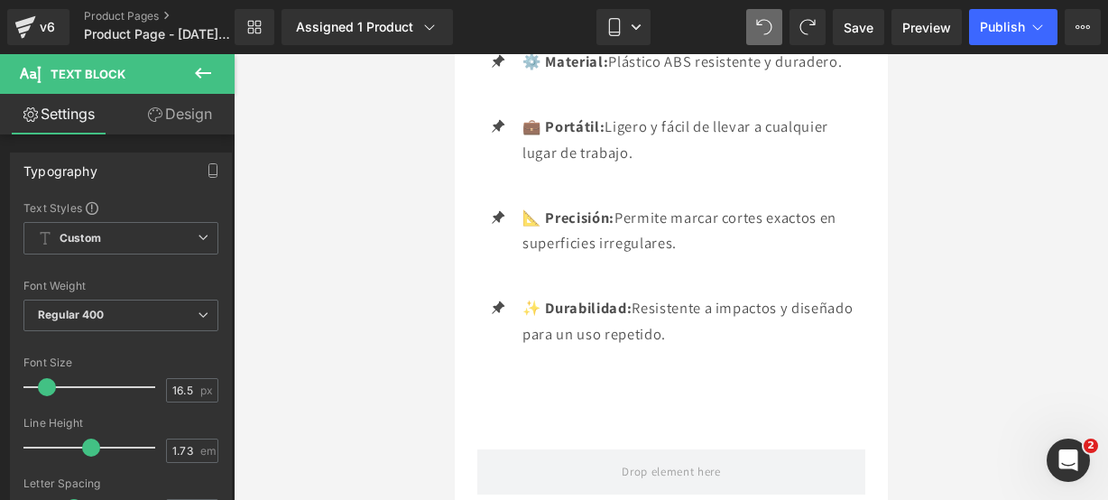
click at [212, 73] on icon at bounding box center [203, 73] width 22 height 22
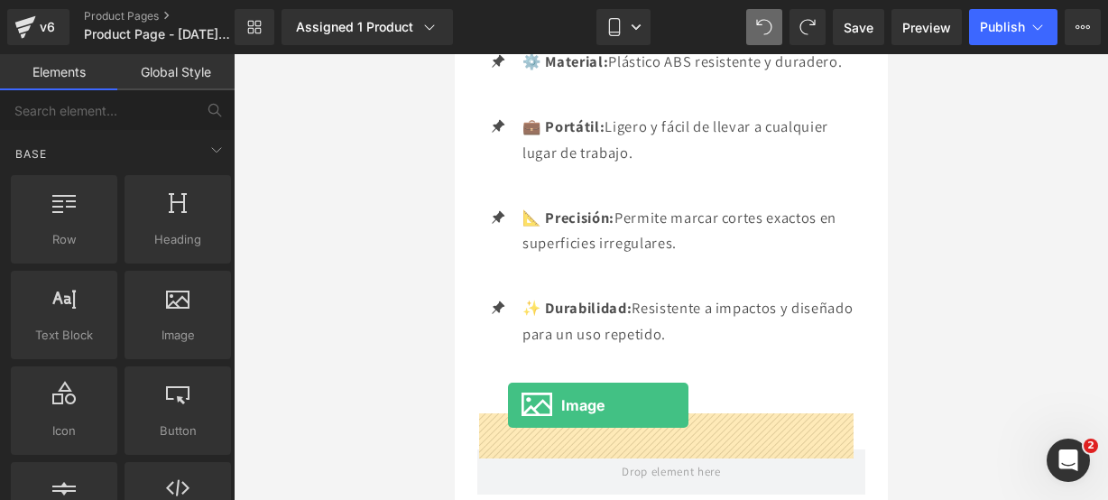
drag, startPoint x: 638, startPoint y: 367, endPoint x: 507, endPoint y: 405, distance: 136.3
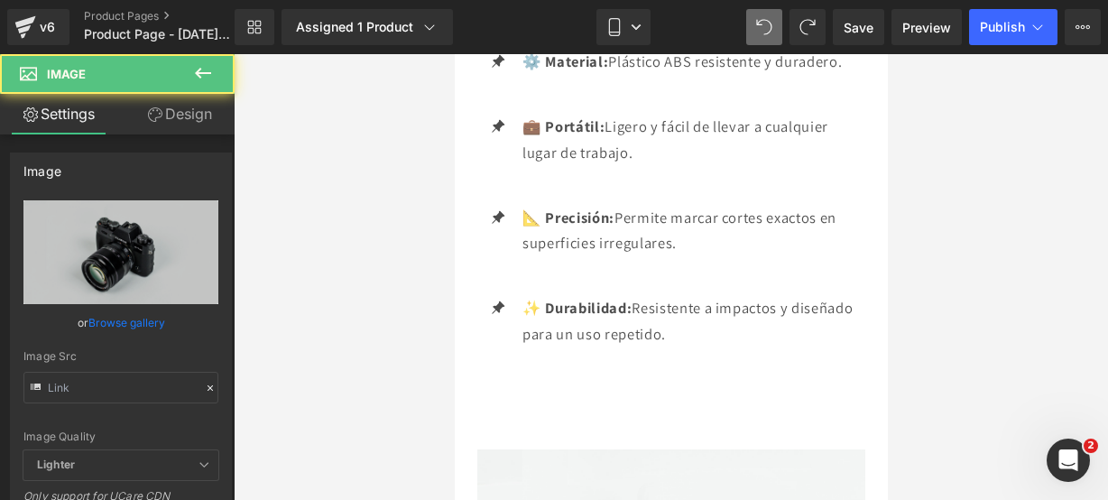
type input "//[DOMAIN_NAME][URL]"
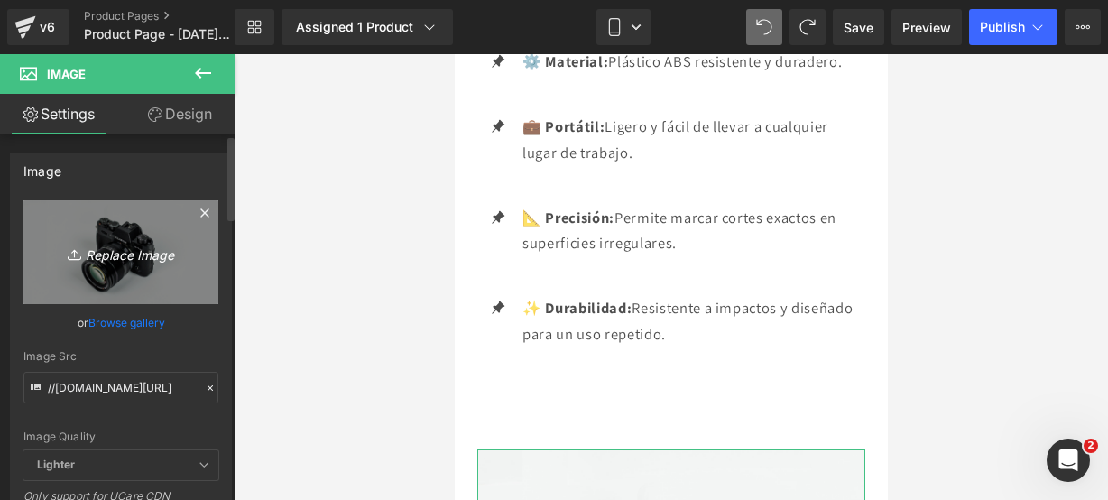
click at [87, 245] on icon "Replace Image" at bounding box center [121, 252] width 144 height 23
type input "C:\fakepath\medidor 4.webp"
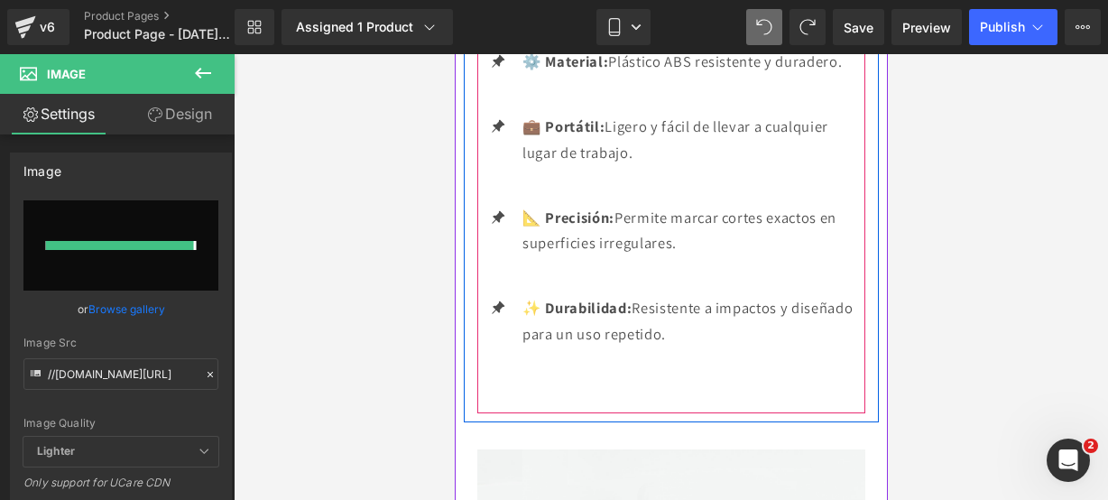
type input "https://ucarecdn.com/24891f72-e049-40a9-ac15-ffd996a7d547/-/format/auto/-/previ…"
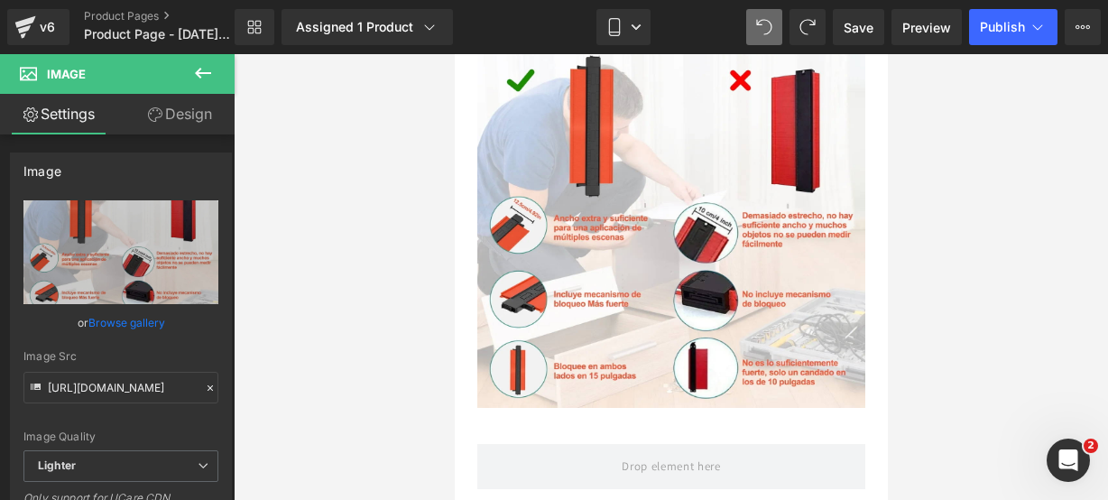
scroll to position [3993, 0]
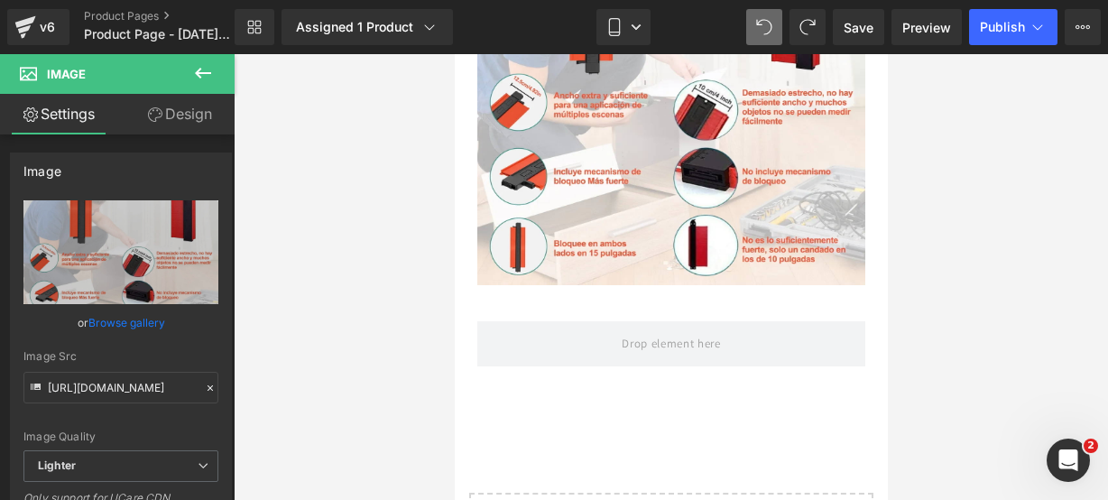
click at [211, 77] on icon at bounding box center [203, 73] width 22 height 22
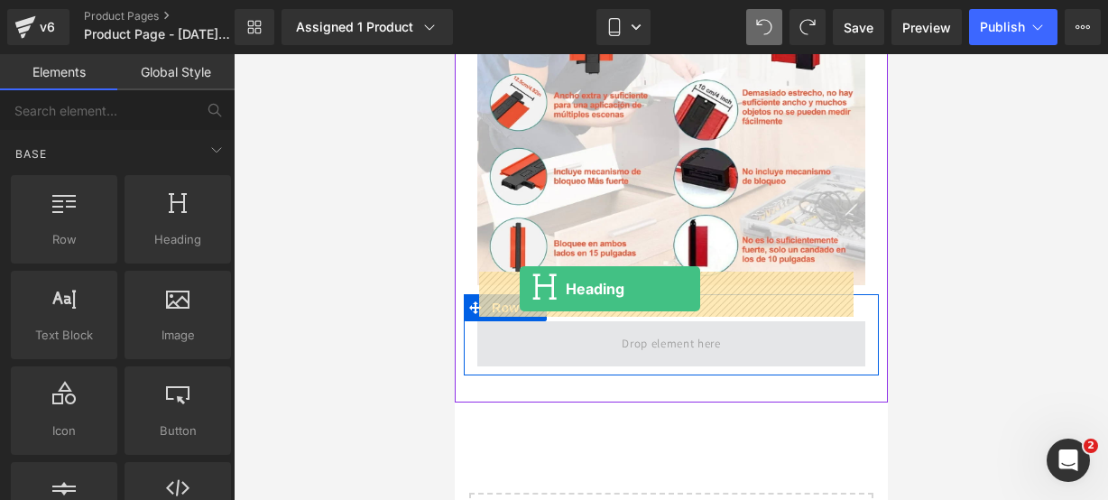
drag, startPoint x: 636, startPoint y: 248, endPoint x: 519, endPoint y: 289, distance: 124.2
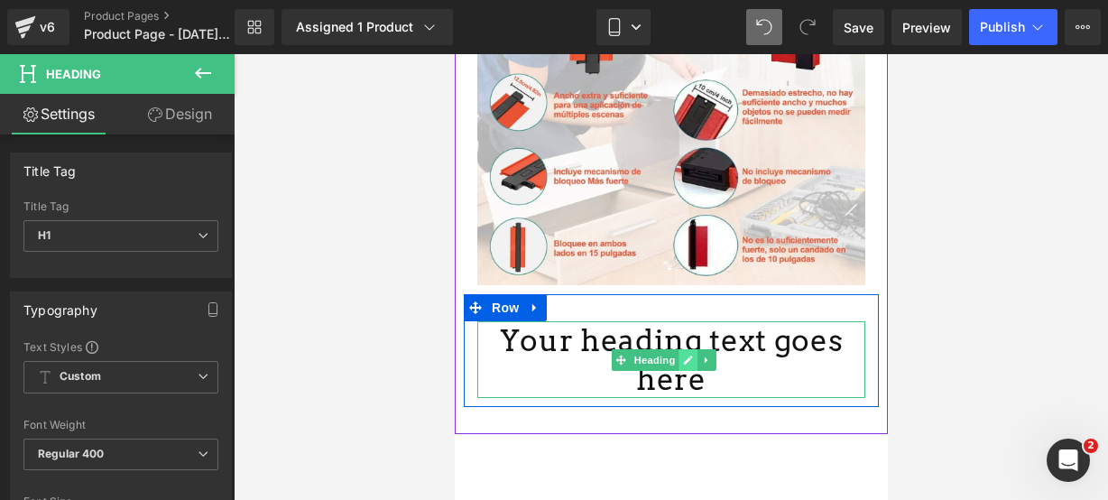
click at [688, 349] on link at bounding box center [688, 360] width 19 height 22
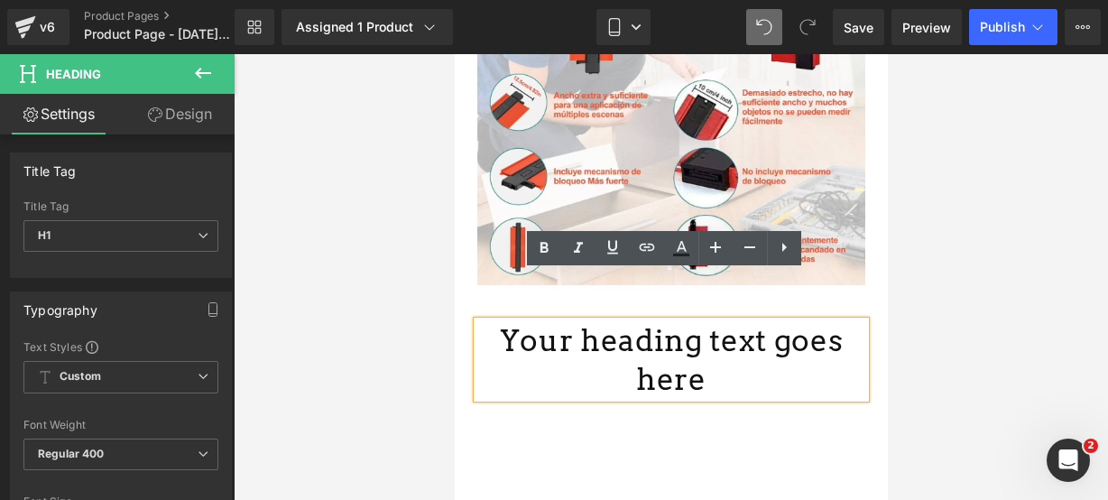
click at [846, 321] on h1 "Your heading text goes here" at bounding box center [671, 360] width 388 height 78
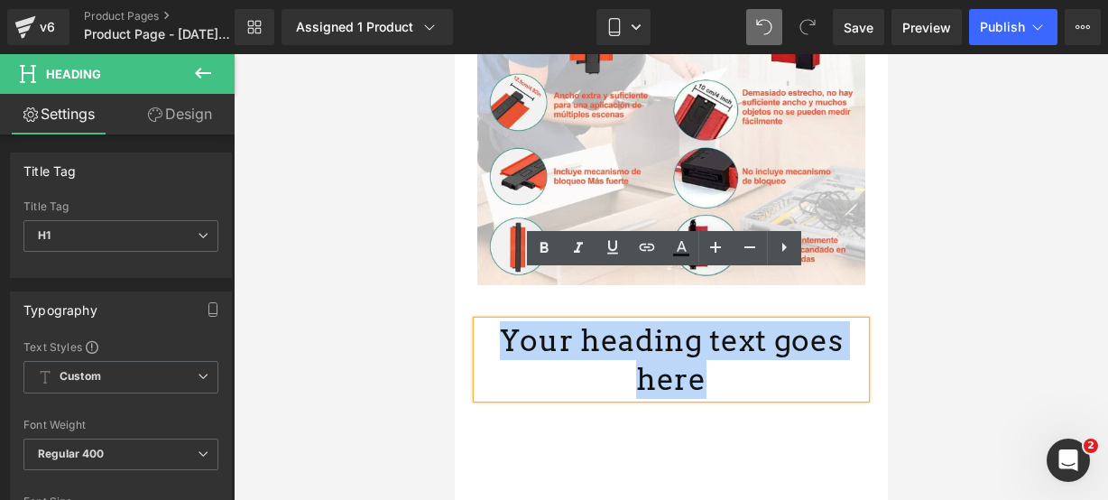
drag, startPoint x: 846, startPoint y: 293, endPoint x: 476, endPoint y: 290, distance: 370.1
click at [477, 321] on h1 "Your heading text goes here" at bounding box center [671, 360] width 388 height 78
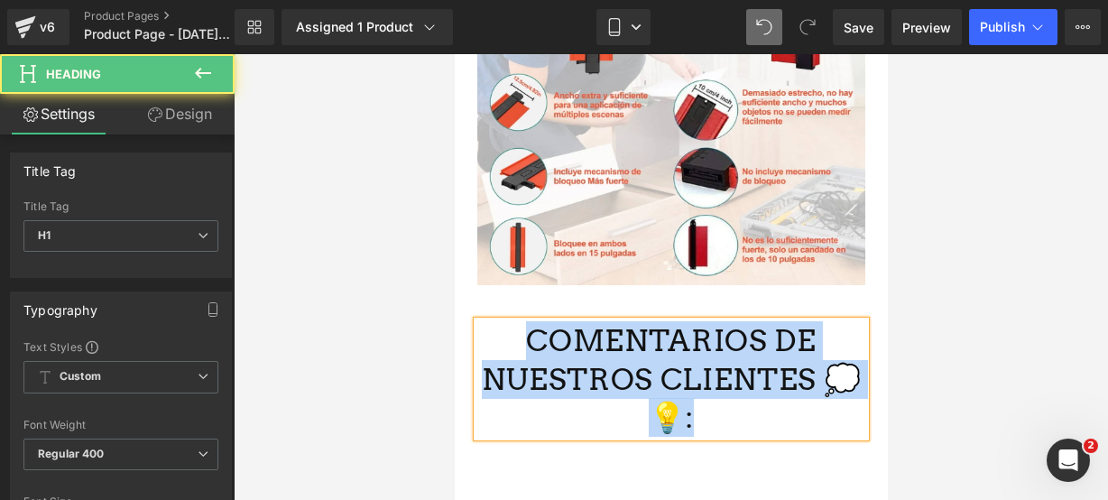
drag, startPoint x: 699, startPoint y: 374, endPoint x: 508, endPoint y: 261, distance: 221.4
click at [508, 294] on div "COMENTARIOS DE NUESTROS CLIENTES 💭💡: Heading Row" at bounding box center [670, 370] width 415 height 153
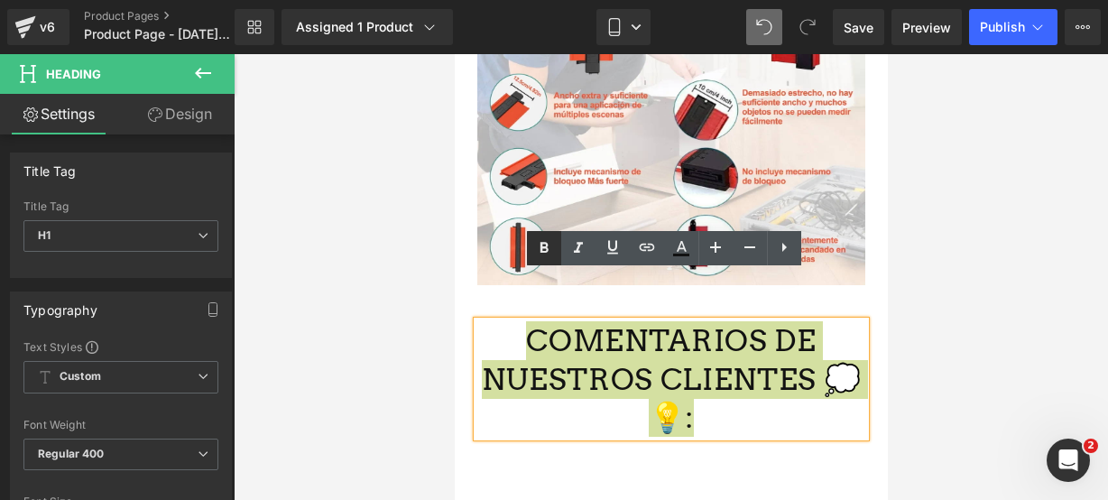
click at [539, 250] on icon at bounding box center [544, 248] width 22 height 22
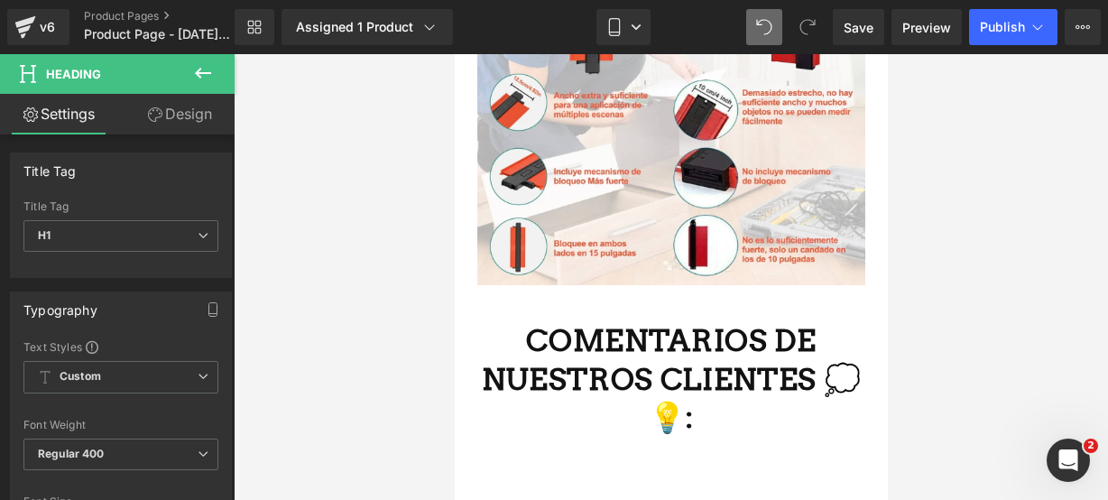
click at [194, 66] on icon at bounding box center [203, 73] width 22 height 22
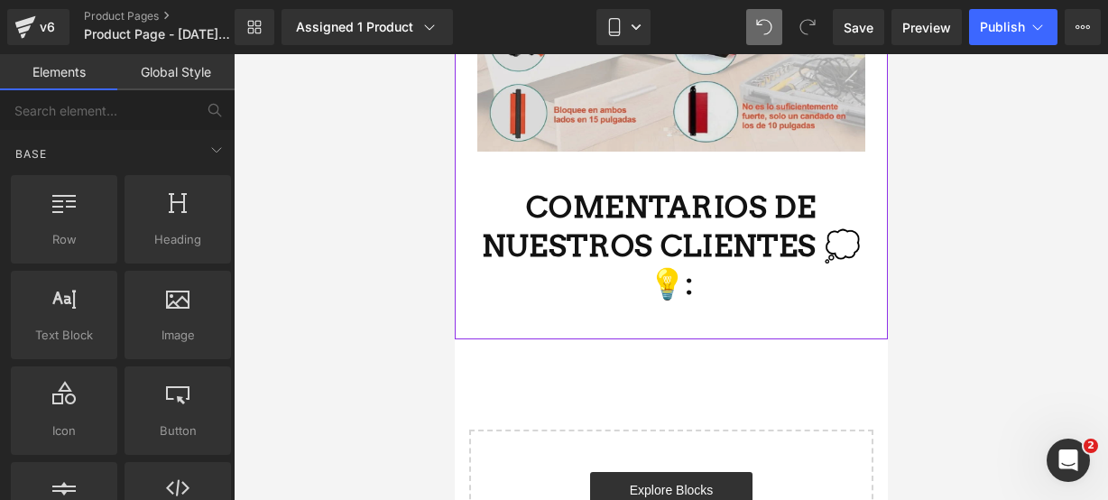
scroll to position [4127, 0]
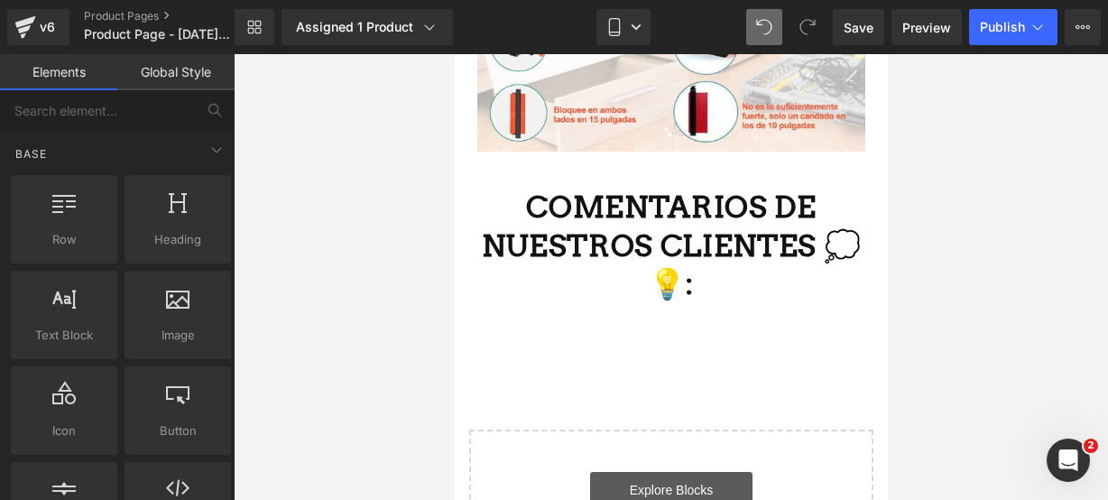
drag, startPoint x: 622, startPoint y: 431, endPoint x: 1041, endPoint y: 474, distance: 421.0
click at [622, 472] on link "Explore Blocks" at bounding box center [670, 490] width 162 height 36
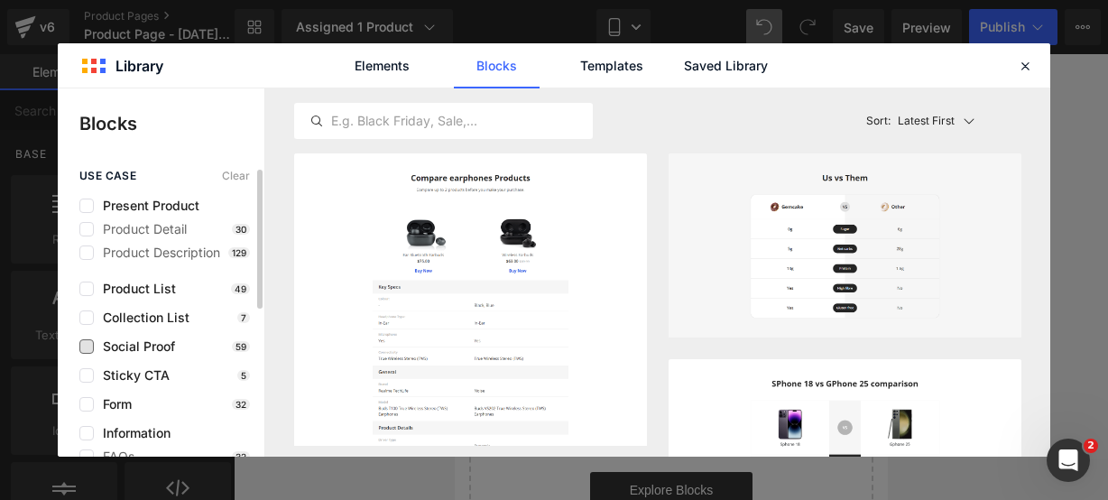
click at [97, 344] on span "Social Proof" at bounding box center [134, 346] width 81 height 14
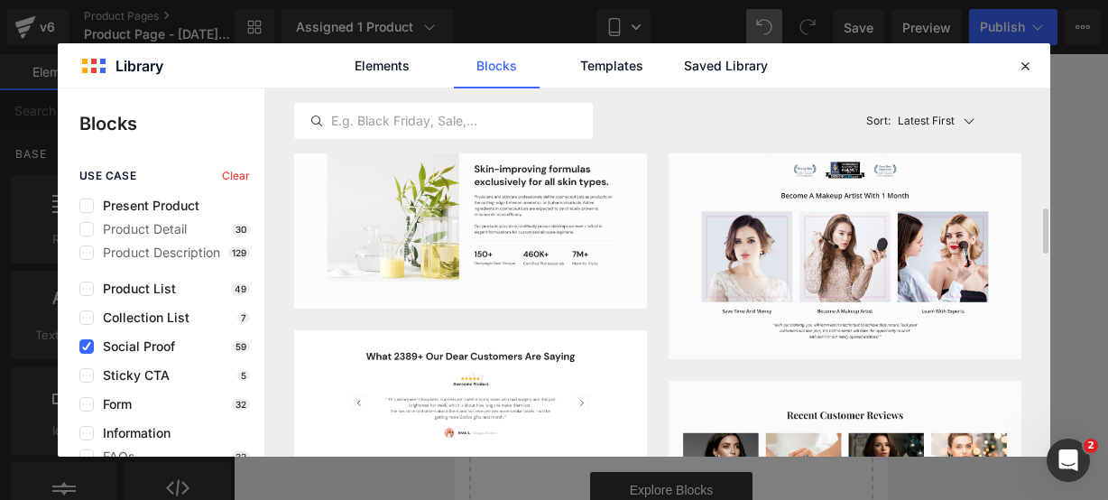
scroll to position [329, 0]
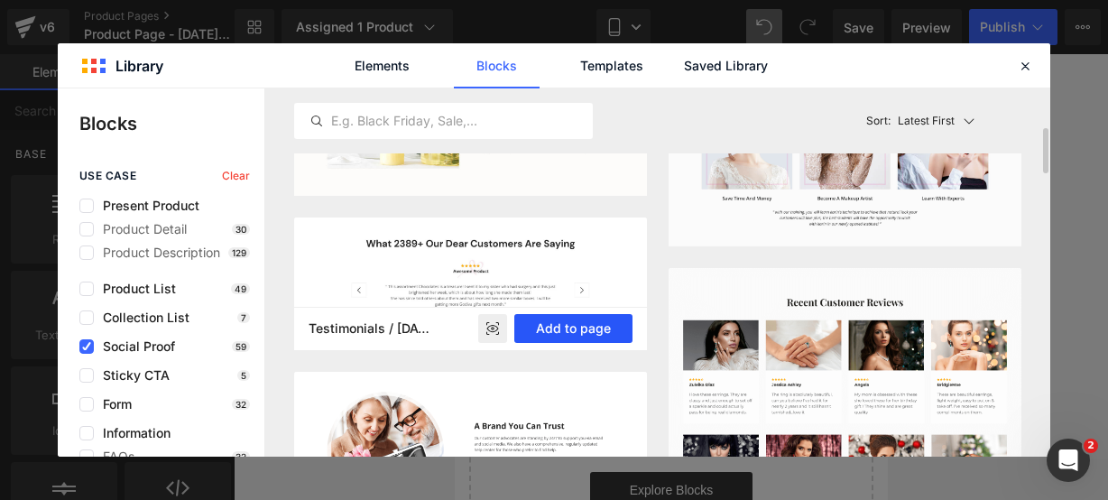
click at [563, 333] on button "Add to page" at bounding box center [573, 328] width 118 height 29
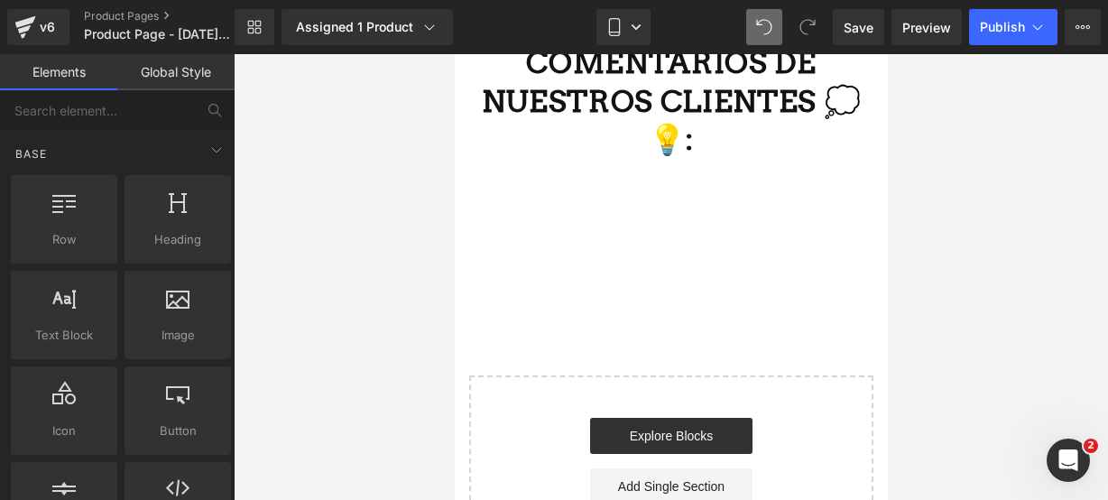
scroll to position [4273, 0]
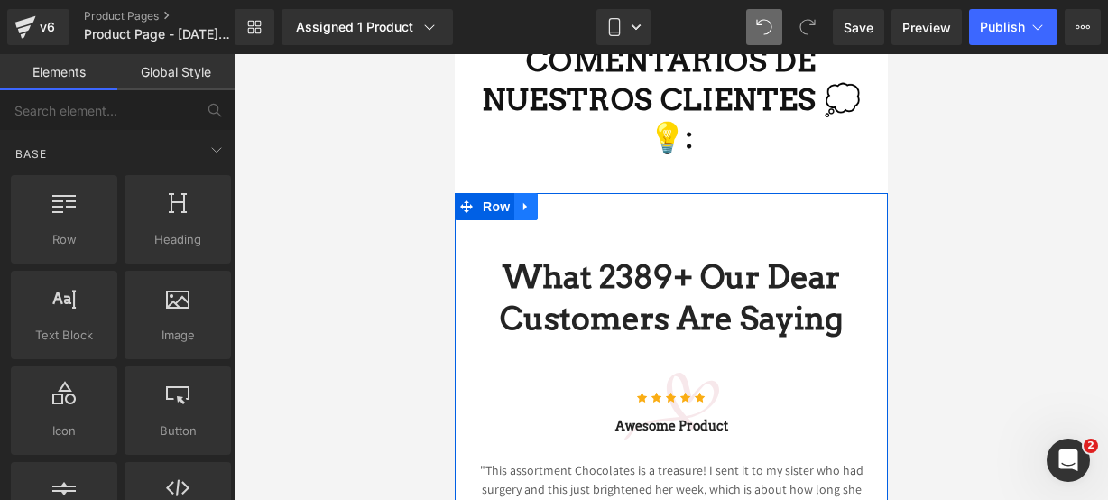
click at [523, 200] on icon at bounding box center [525, 207] width 13 height 14
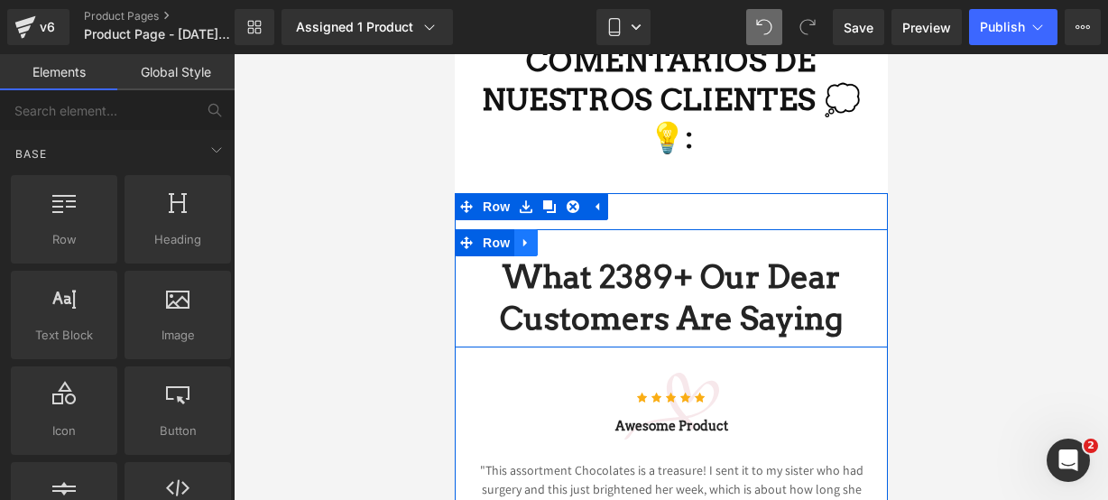
click at [519, 236] on icon at bounding box center [525, 243] width 13 height 14
click at [566, 236] on icon at bounding box center [572, 242] width 13 height 13
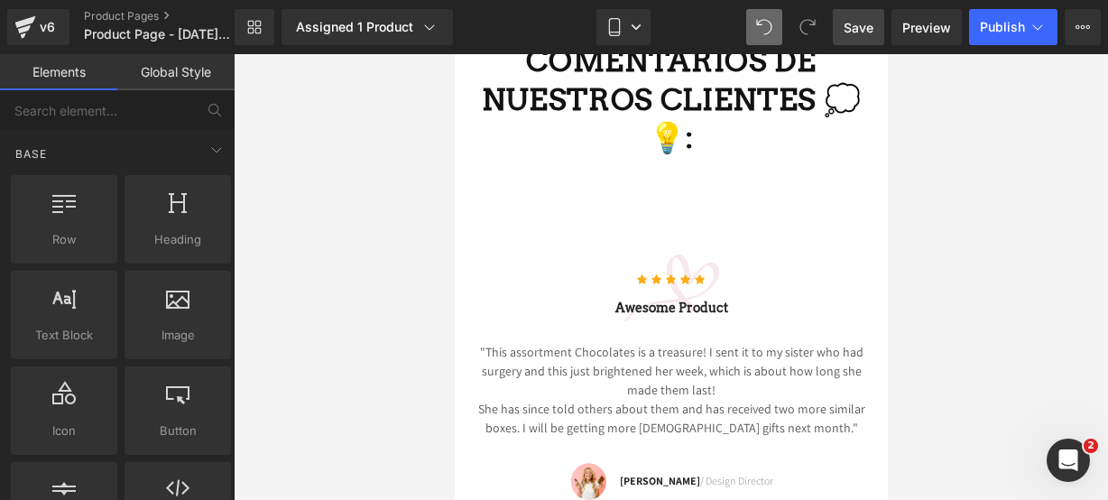
click at [857, 19] on span "Save" at bounding box center [859, 27] width 30 height 19
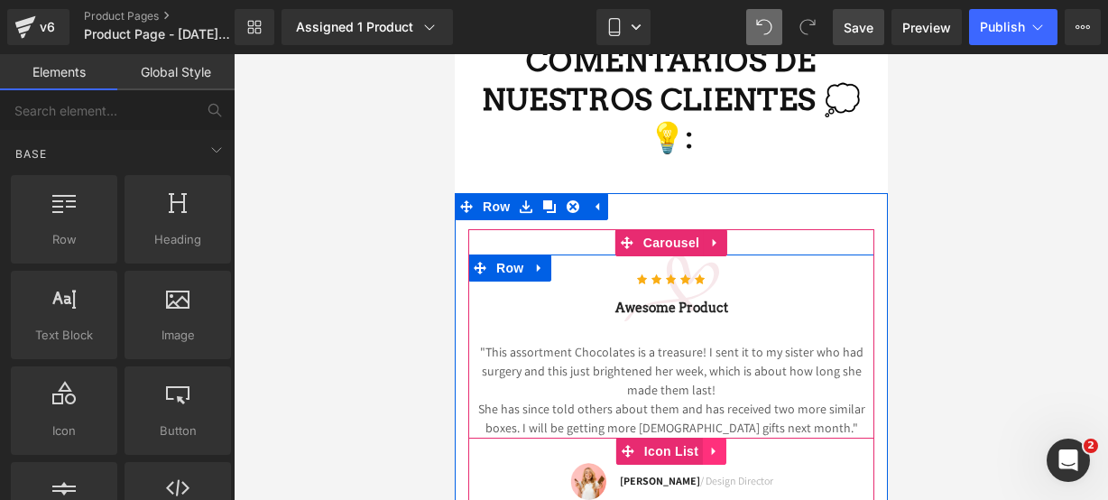
click at [711, 448] on icon at bounding box center [713, 452] width 4 height 8
click at [719, 445] on icon at bounding box center [725, 452] width 13 height 14
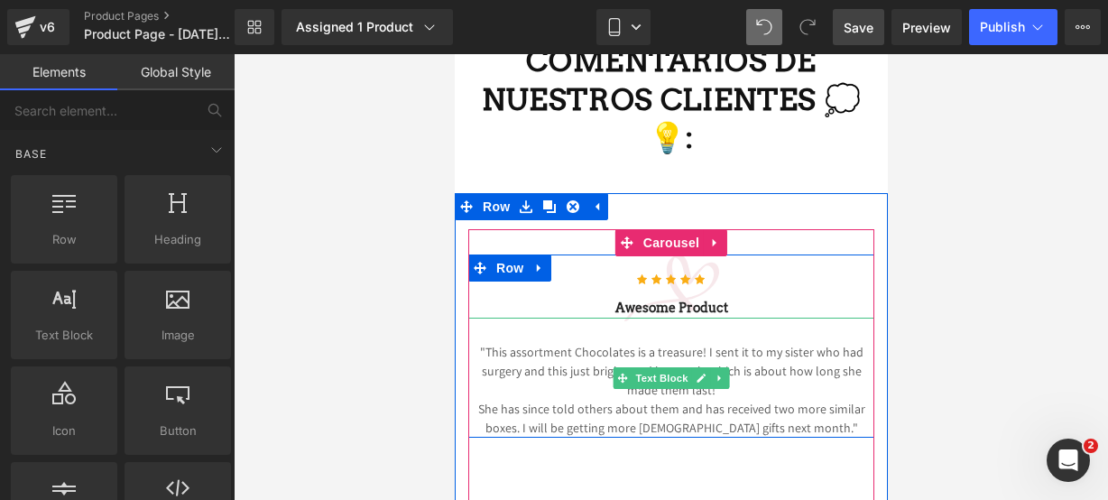
click at [821, 400] on p "She has since told others about them and has received two more similar boxes. I…" at bounding box center [671, 419] width 406 height 38
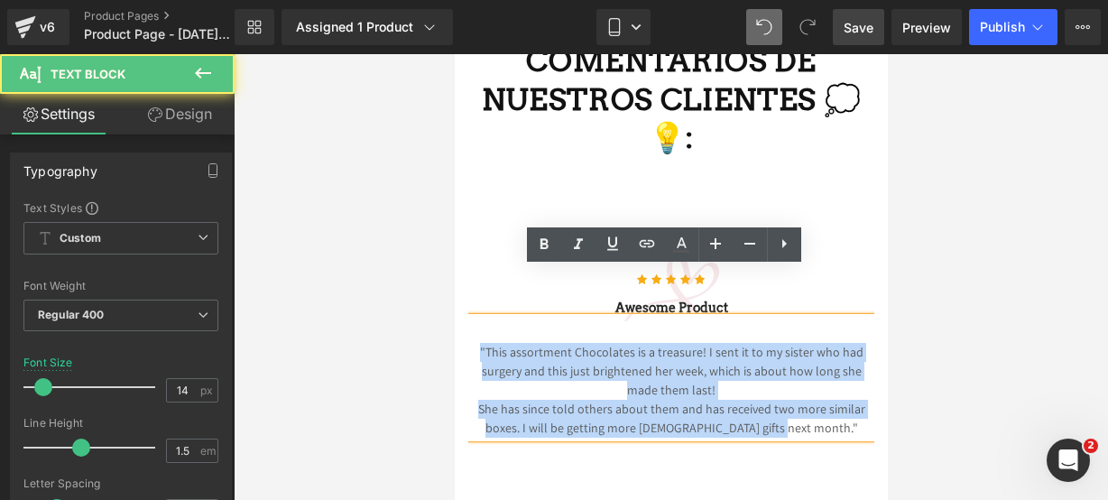
drag, startPoint x: 816, startPoint y: 375, endPoint x: 864, endPoint y: 338, distance: 60.5
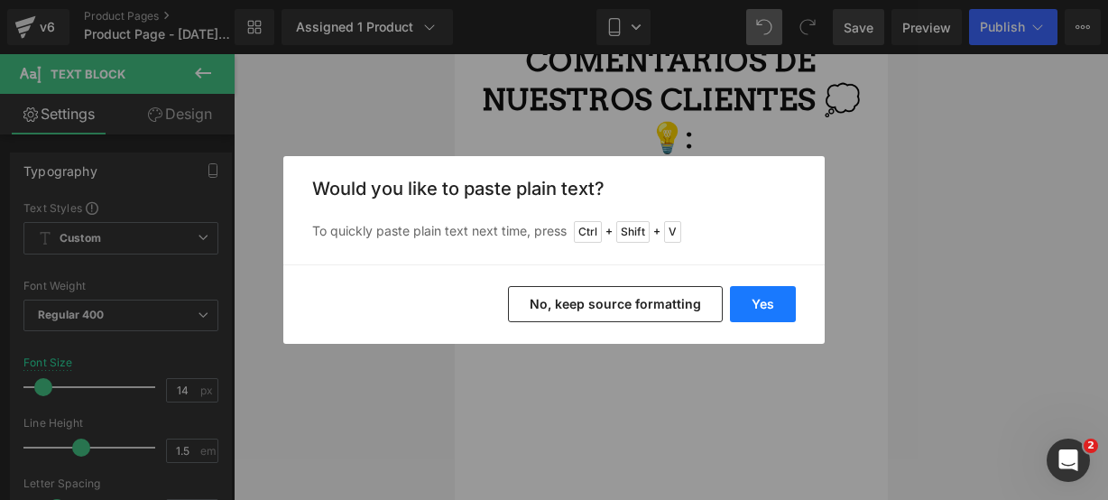
click at [778, 299] on button "Yes" at bounding box center [763, 304] width 66 height 36
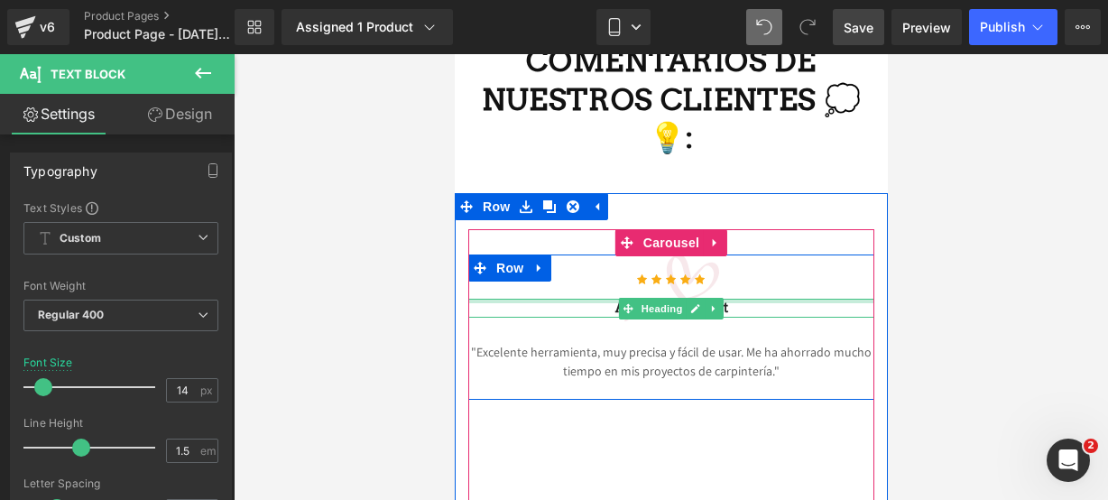
click at [747, 299] on div at bounding box center [671, 301] width 406 height 5
click at [733, 299] on h3 "Awesome Product" at bounding box center [671, 308] width 406 height 19
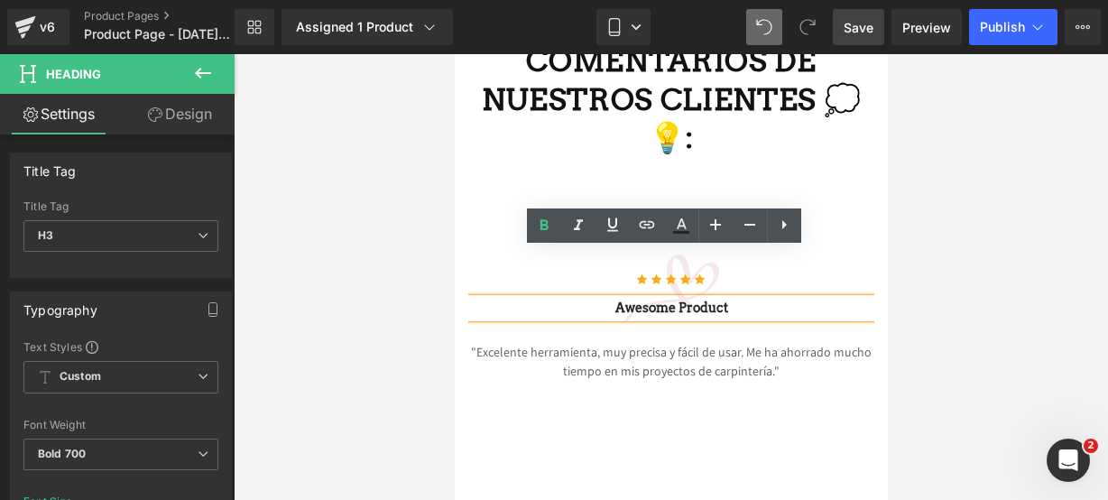
drag, startPoint x: 733, startPoint y: 259, endPoint x: 605, endPoint y: 252, distance: 128.4
click at [605, 299] on h3 "Awesome Product" at bounding box center [671, 308] width 406 height 19
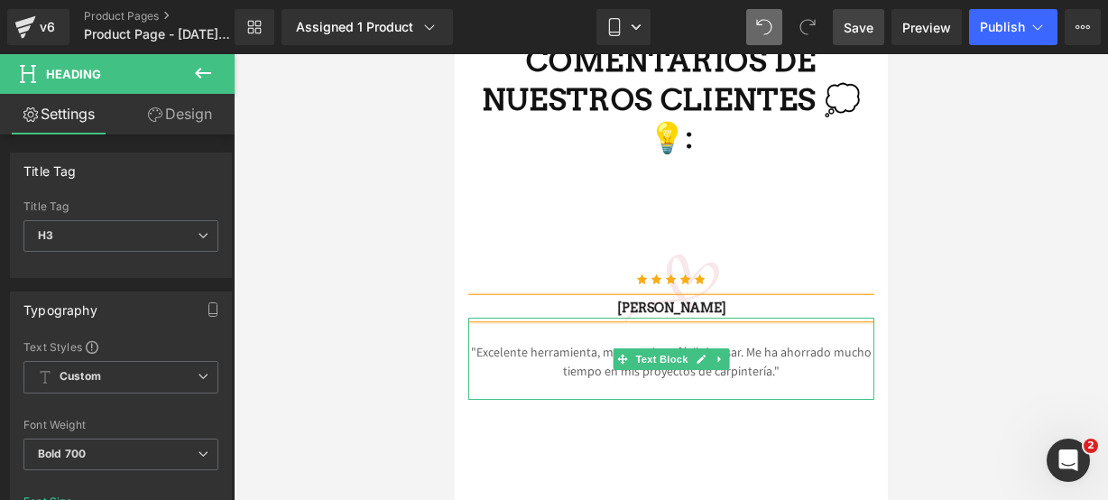
drag, startPoint x: 793, startPoint y: 329, endPoint x: 681, endPoint y: 302, distance: 115.8
click at [794, 343] on p ""Excelente herramienta, muy precisa y fácil de usar. Me ha ahorrado mucho tiemp…" at bounding box center [671, 362] width 406 height 38
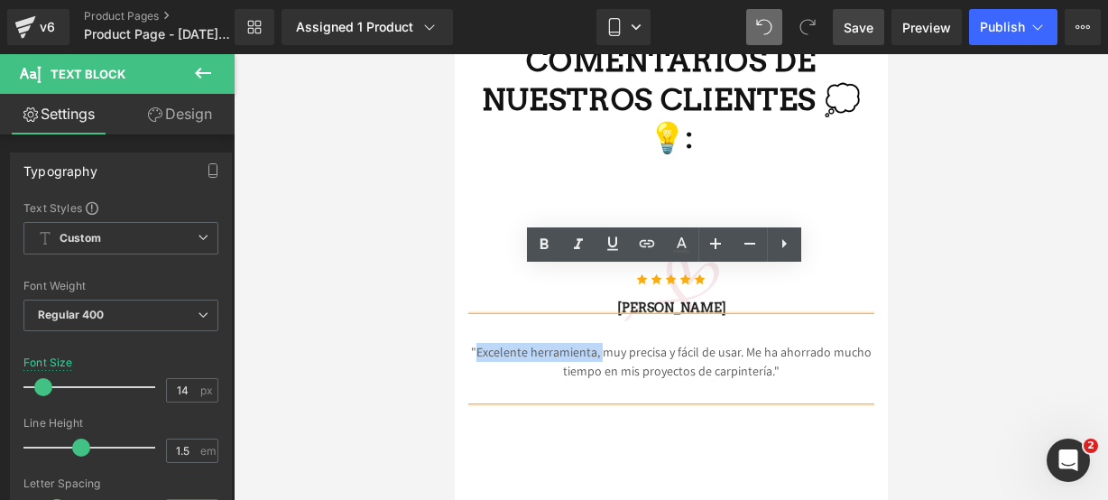
drag, startPoint x: 473, startPoint y: 299, endPoint x: 596, endPoint y: 306, distance: 123.0
click at [596, 343] on p ""Excelente herramienta, muy precisa y fácil de usar. Me ha ahorrado mucho tiemp…" at bounding box center [671, 362] width 406 height 38
click at [513, 318] on div ""Excelente herramienta, muy precisa y fácil de usar. Me ha ahorrado mucho tiemp…" at bounding box center [671, 359] width 406 height 82
drag, startPoint x: 475, startPoint y: 301, endPoint x: 588, endPoint y: 302, distance: 113.7
click at [588, 343] on p ""Excelente herramienta, muy precisa y fácil de usar. Me ha ahorrado mucho tiemp…" at bounding box center [671, 362] width 406 height 38
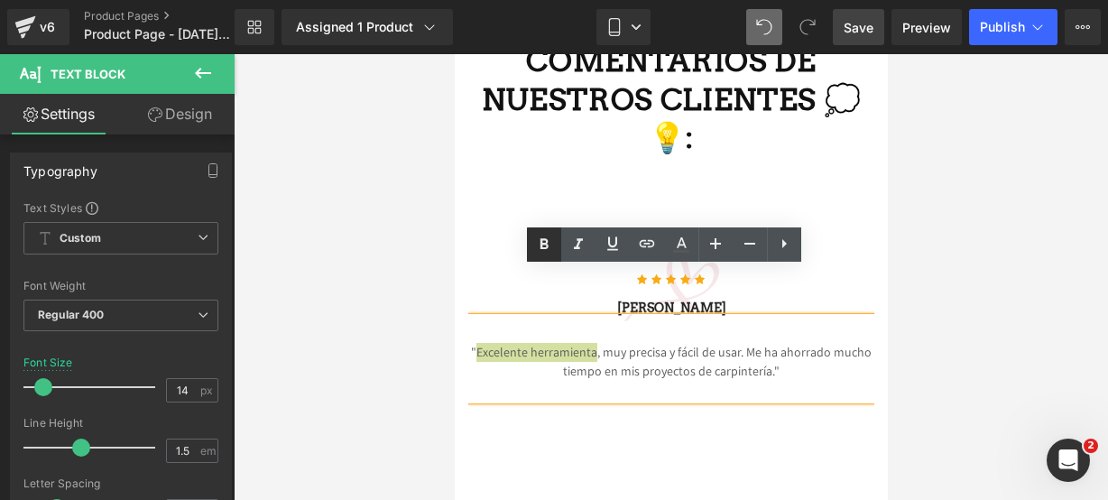
click at [552, 250] on icon at bounding box center [544, 245] width 22 height 22
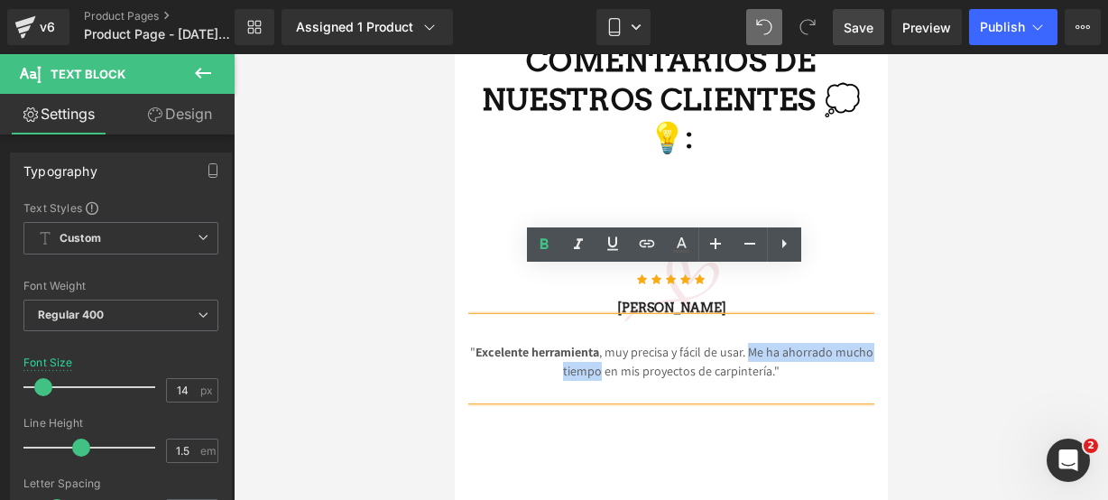
drag, startPoint x: 742, startPoint y: 301, endPoint x: 594, endPoint y: 323, distance: 149.6
click at [594, 343] on p "" Excelente herramienta , muy precisa y fácil de usar. Me ha ahorrado mucho tie…" at bounding box center [671, 362] width 406 height 38
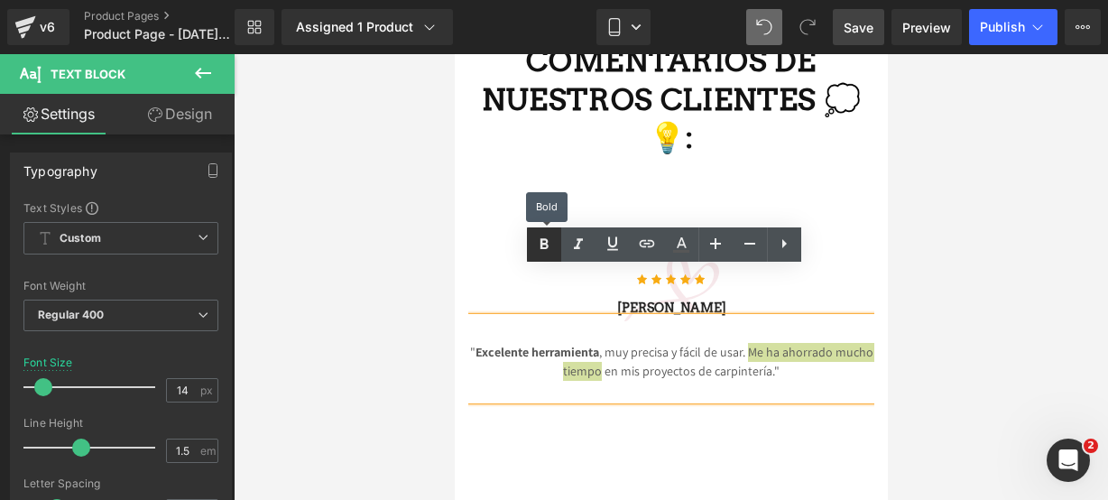
click at [541, 240] on icon at bounding box center [545, 243] width 8 height 11
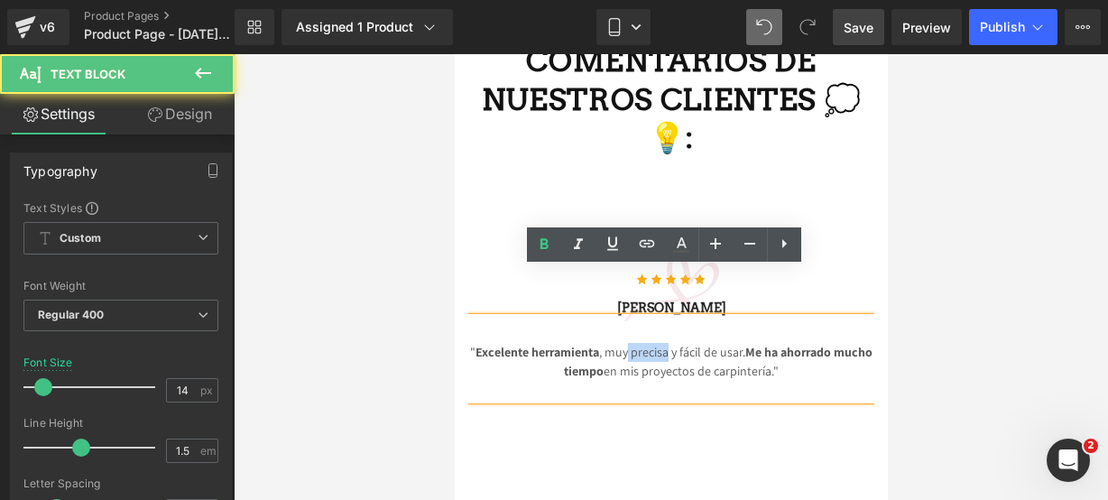
drag, startPoint x: 619, startPoint y: 302, endPoint x: 660, endPoint y: 306, distance: 40.8
click at [660, 343] on p "" Excelente herramienta , muy precisa y fácil de usar. Me ha ahorrado mucho tie…" at bounding box center [671, 362] width 406 height 38
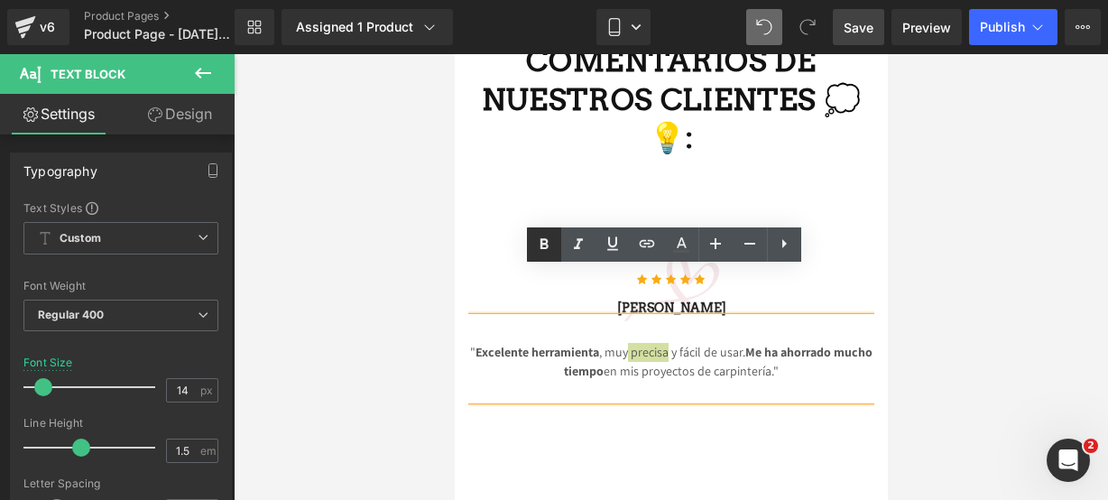
click at [547, 254] on icon at bounding box center [544, 245] width 22 height 22
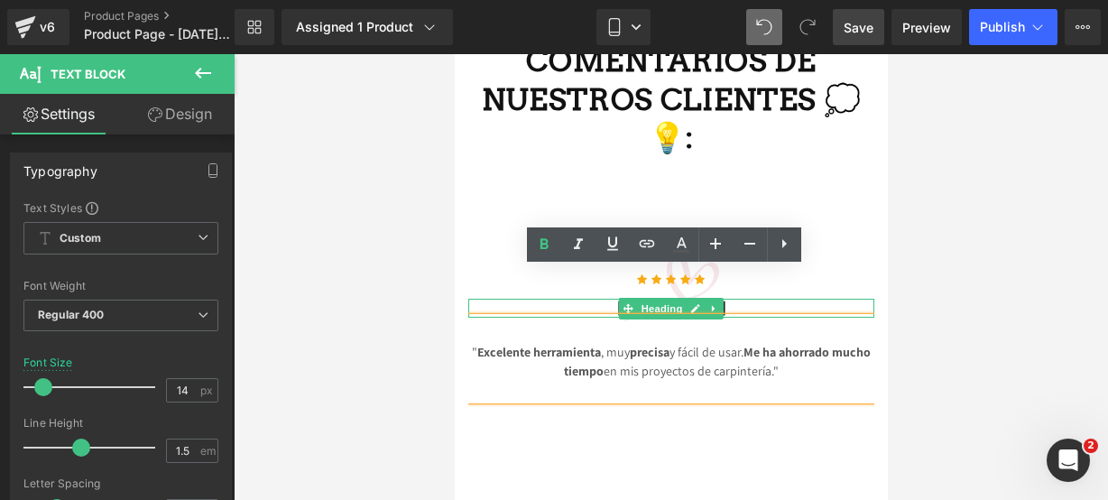
click at [811, 299] on h3 "diego gonzález" at bounding box center [671, 308] width 406 height 19
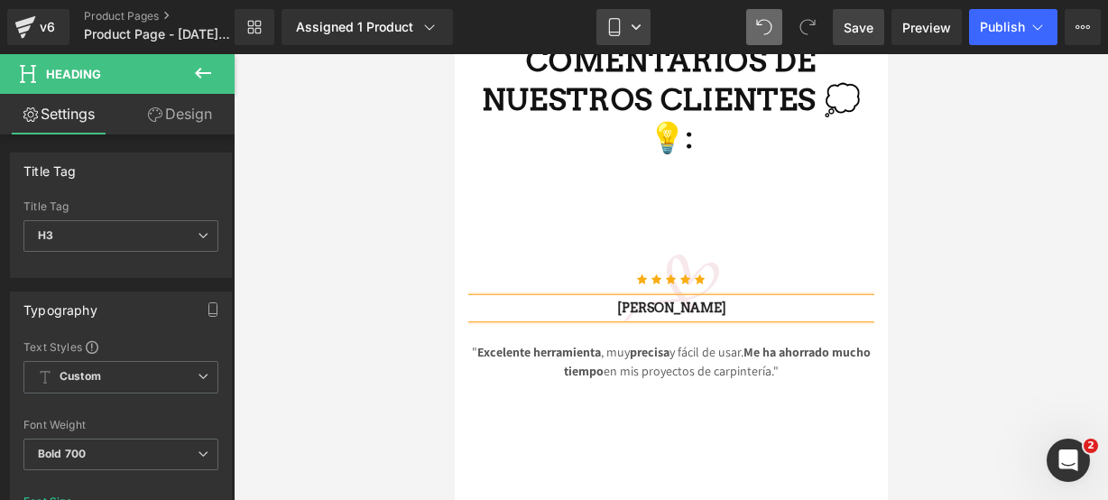
click at [613, 42] on link "Mobile" at bounding box center [624, 27] width 54 height 36
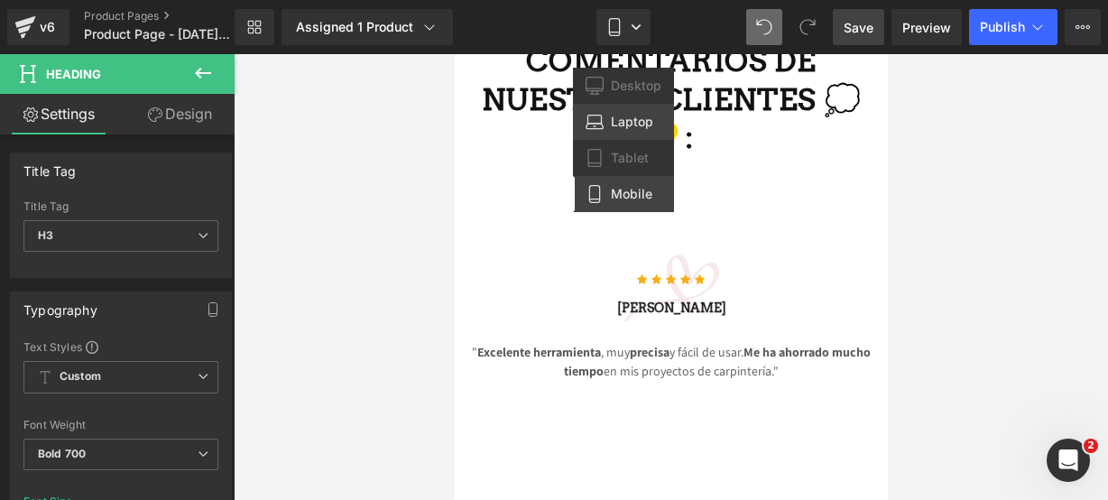
click at [625, 125] on span "Laptop" at bounding box center [632, 122] width 42 height 16
type input "16"
type input "100"
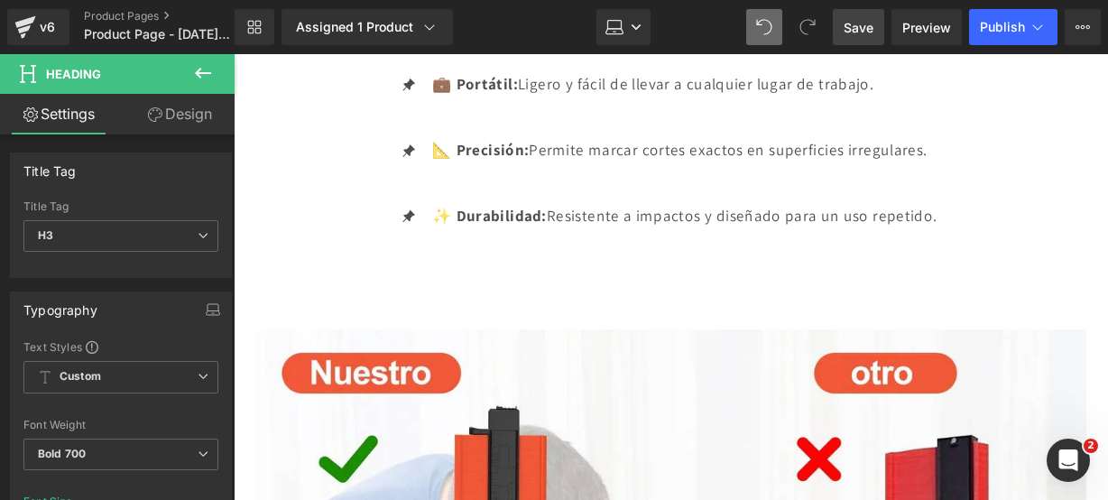
scroll to position [5423, 0]
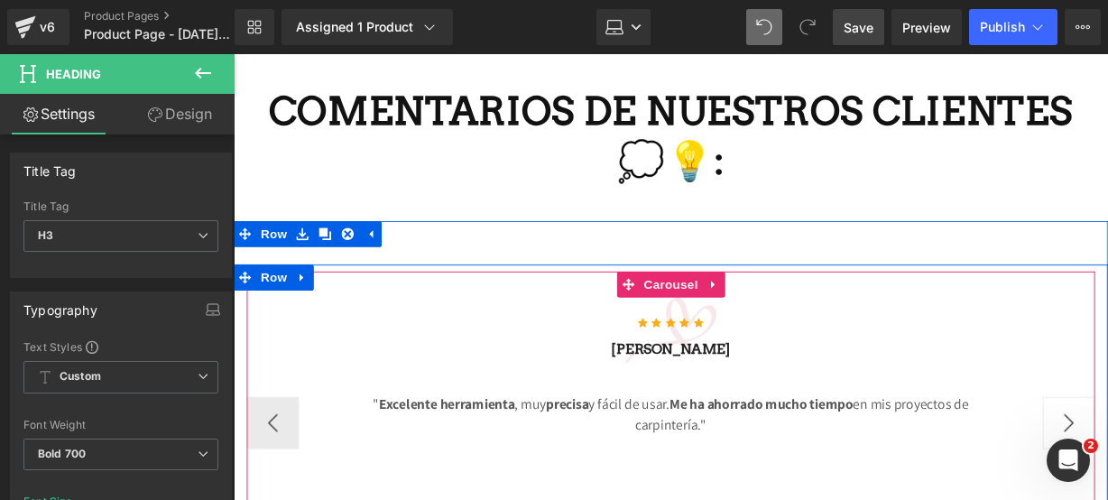
click at [1088, 410] on button "›" at bounding box center [1100, 437] width 54 height 54
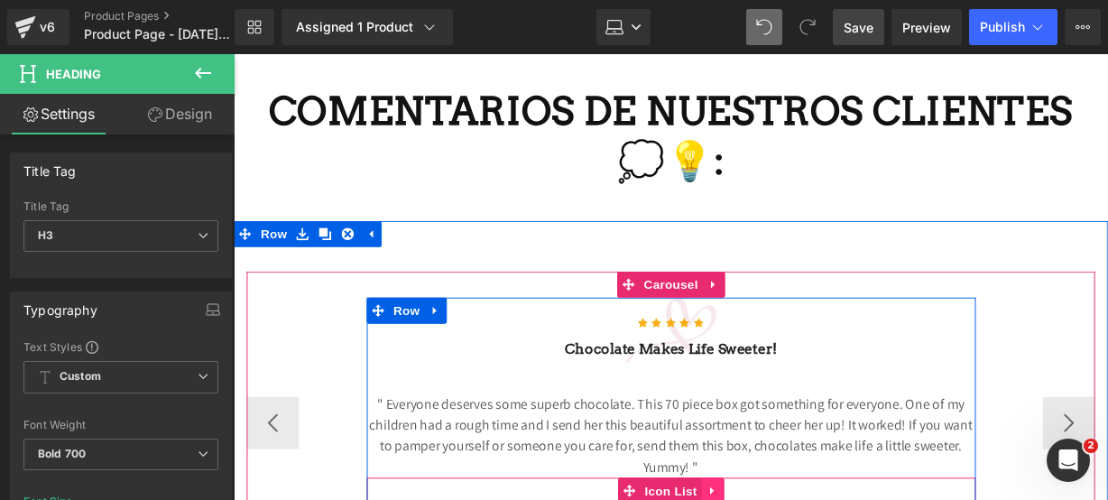
click at [719, 494] on link at bounding box center [730, 507] width 23 height 27
click at [732, 494] on link at bounding box center [742, 507] width 23 height 27
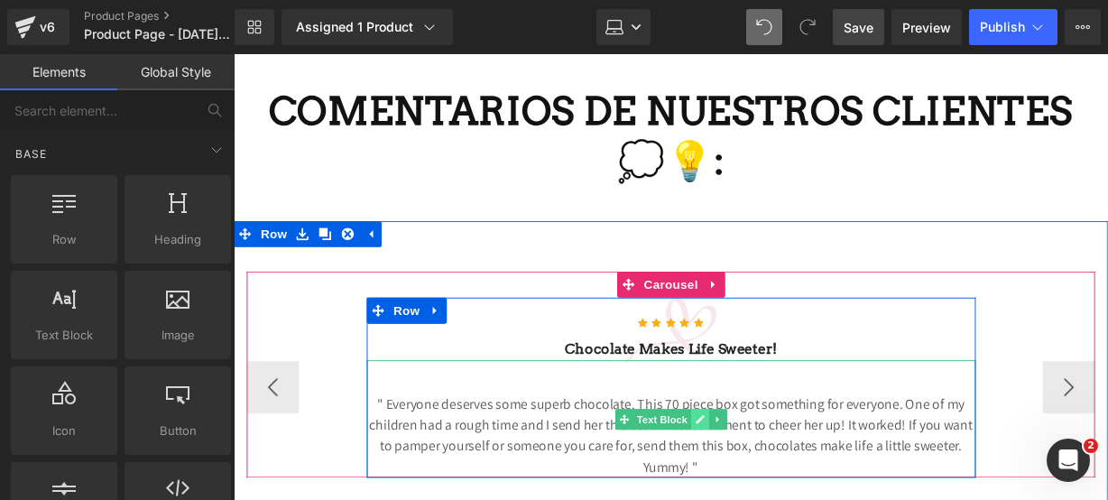
click at [713, 429] on icon at bounding box center [717, 433] width 9 height 9
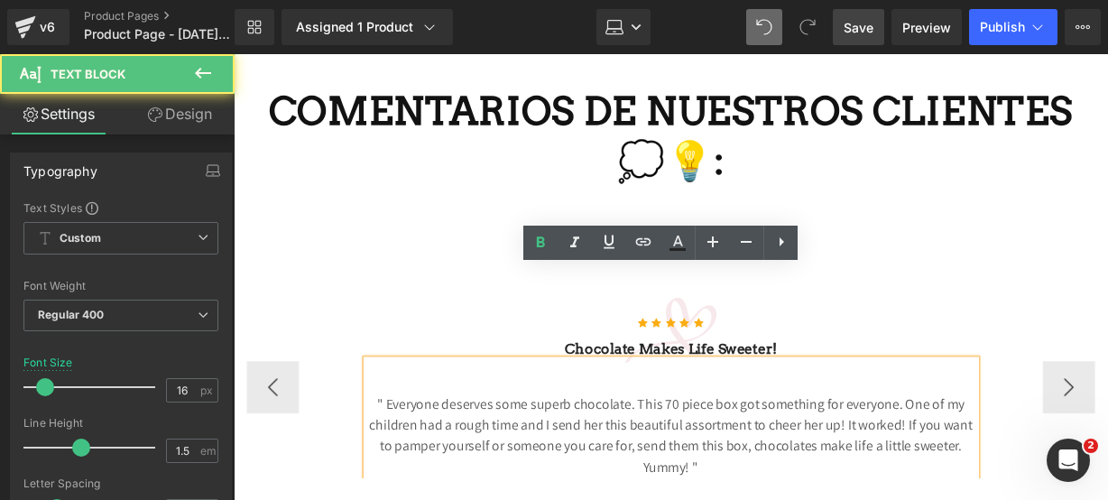
drag, startPoint x: 721, startPoint y: 384, endPoint x: 345, endPoint y: 315, distance: 382.7
click at [345, 315] on div "Icon Icon Icon Icon Icon Icon List Hoz Chocolate makes Life sweeter! Heading " …" at bounding box center [687, 401] width 880 height 188
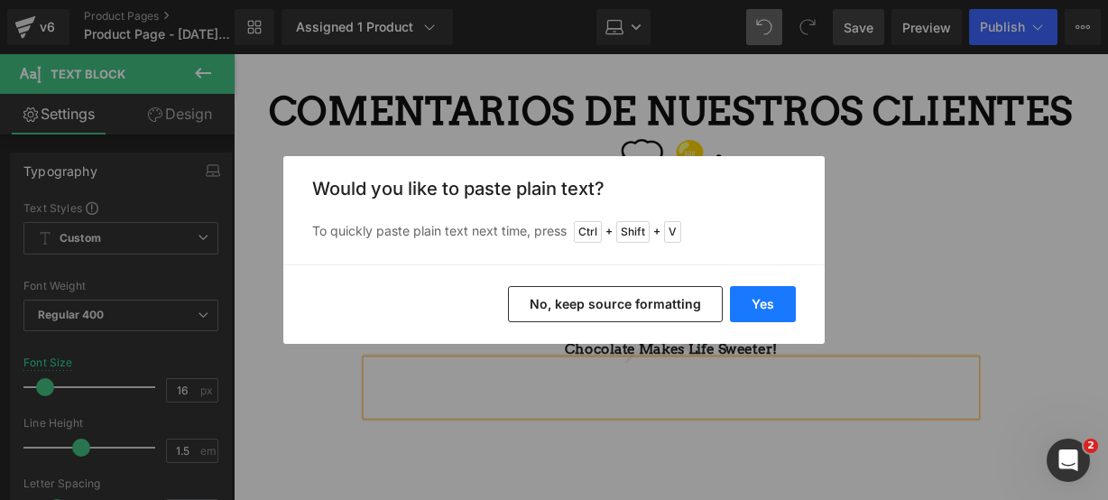
click at [740, 301] on button "Yes" at bounding box center [763, 304] width 66 height 36
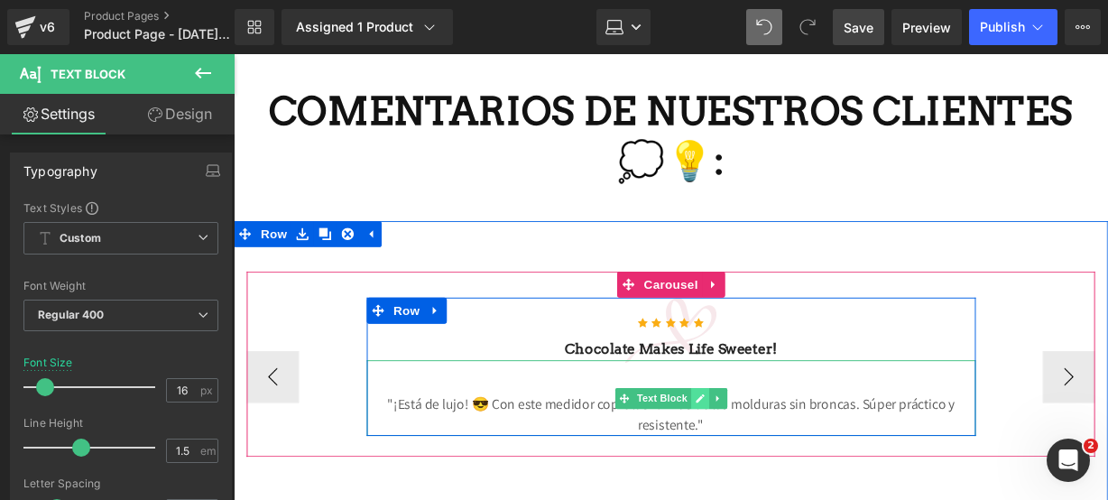
click at [713, 406] on icon at bounding box center [717, 411] width 10 height 11
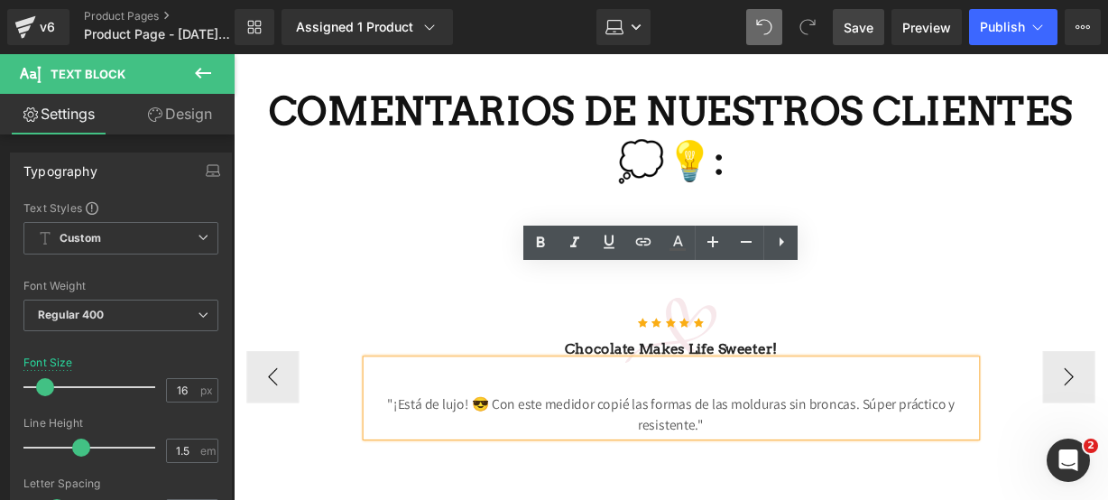
click at [488, 407] on p ""¡Está de lujo! 😎 Con este medidor copié las formas de las molduras sin broncas…" at bounding box center [688, 428] width 632 height 43
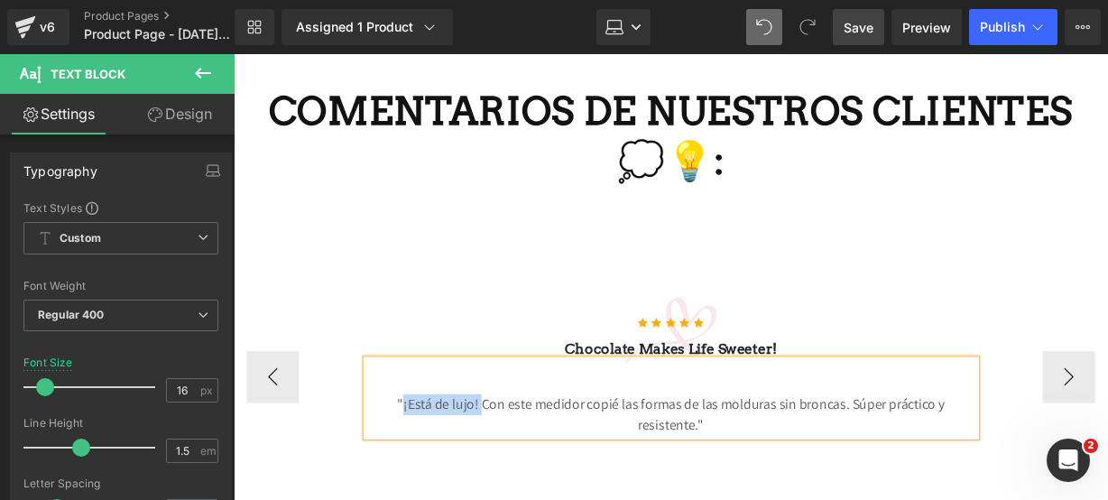
drag, startPoint x: 484, startPoint y: 318, endPoint x: 404, endPoint y: 326, distance: 79.8
click at [404, 407] on p ""¡Está de lujo! Con este medidor copié las formas de las molduras sin broncas. …" at bounding box center [688, 428] width 632 height 43
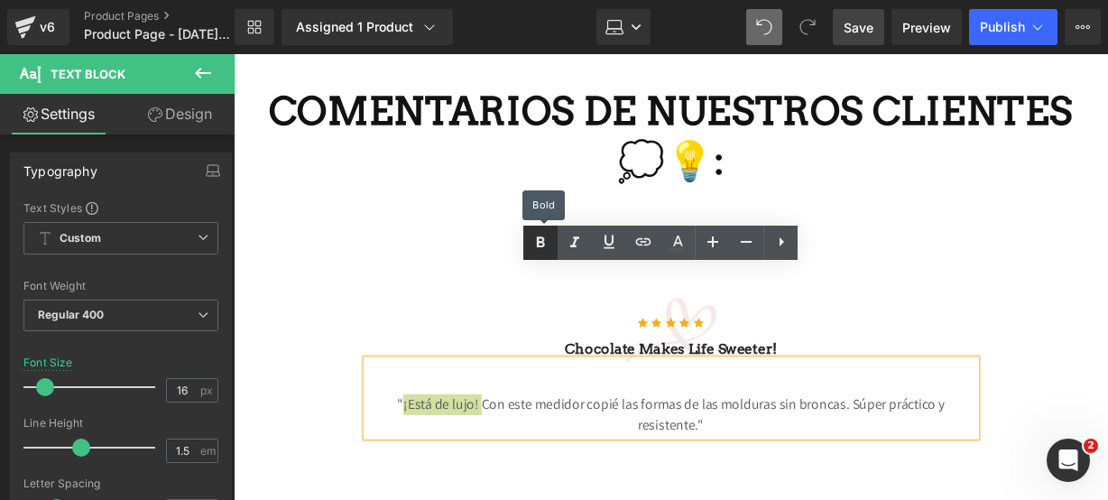
click at [547, 252] on icon at bounding box center [541, 243] width 22 height 22
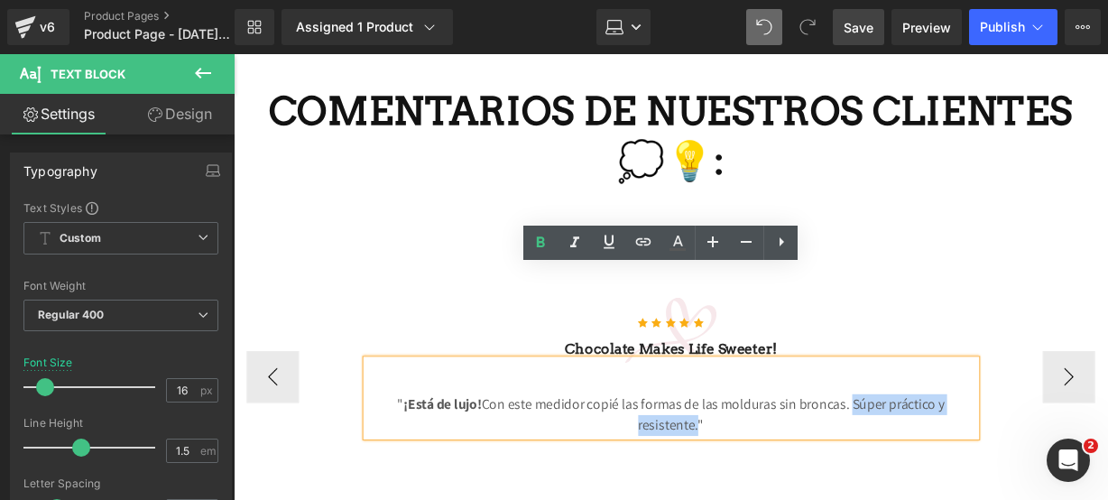
drag, startPoint x: 869, startPoint y: 318, endPoint x: 709, endPoint y: 340, distance: 162.2
click at [709, 407] on p "" ¡Está de lujo! Con este medidor copié las formas de las molduras sin broncas.…" at bounding box center [688, 428] width 632 height 43
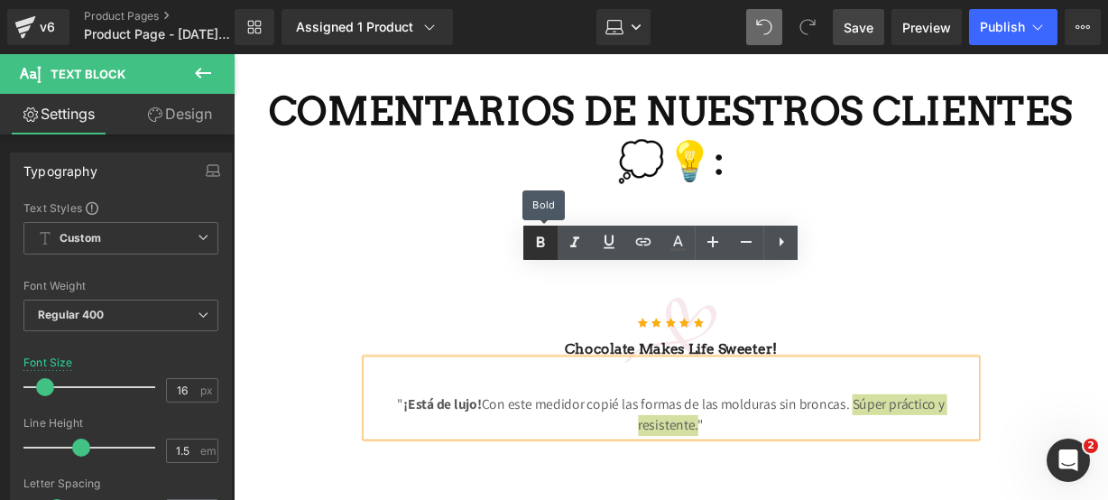
click at [545, 238] on icon at bounding box center [541, 243] width 22 height 22
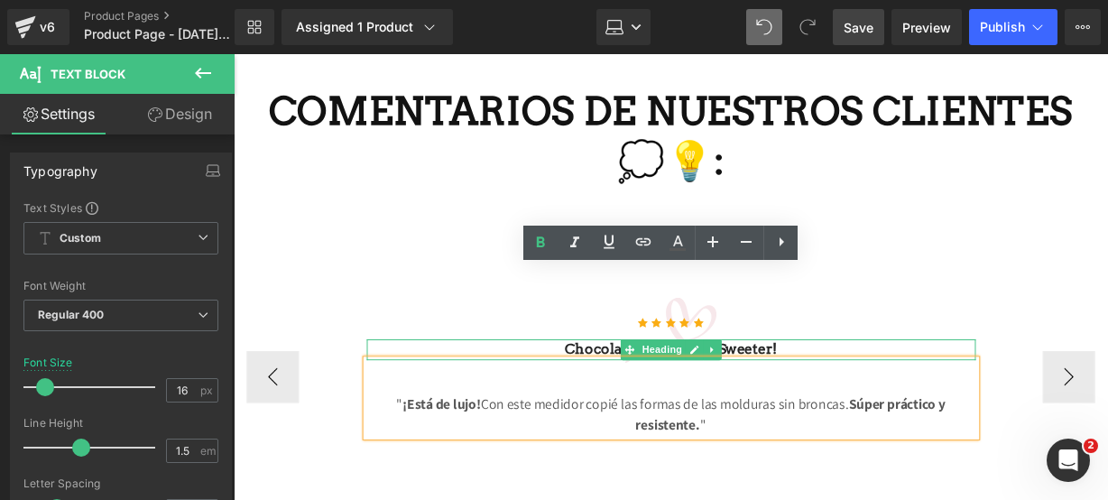
click at [854, 350] on h3 "Chocolate makes Life sweeter!" at bounding box center [688, 361] width 632 height 22
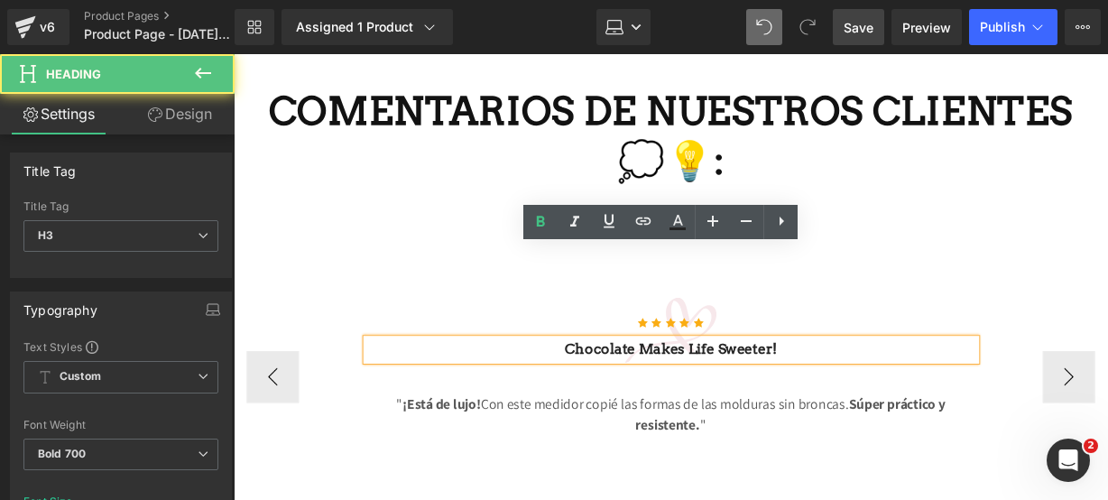
click at [837, 350] on h3 "Chocolate makes Life sweeter!" at bounding box center [688, 361] width 632 height 22
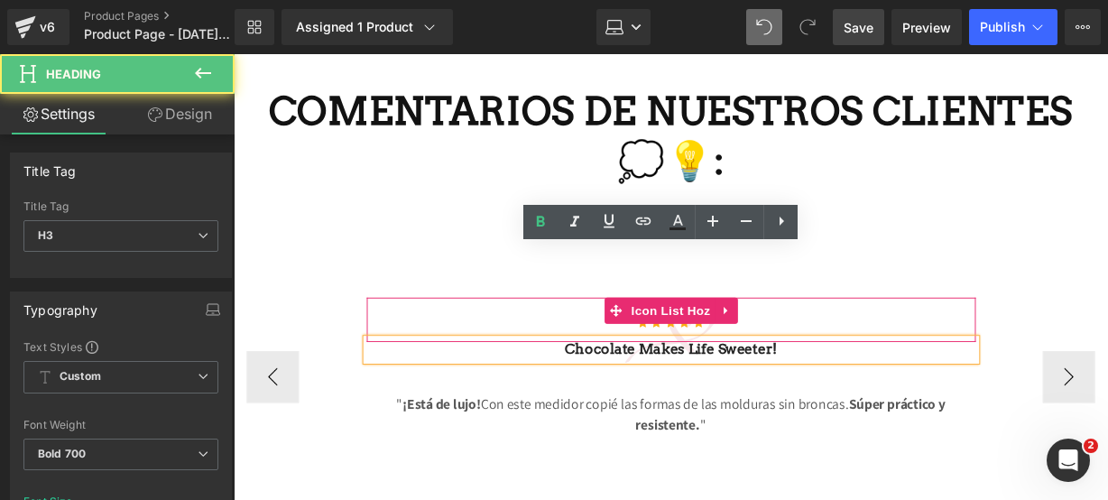
drag, startPoint x: 792, startPoint y: 255, endPoint x: 580, endPoint y: 236, distance: 212.0
click at [580, 307] on div "Icon Icon Icon Icon Icon Icon List Hoz Chocolate makes Life sweeter! Heading " …" at bounding box center [688, 379] width 632 height 144
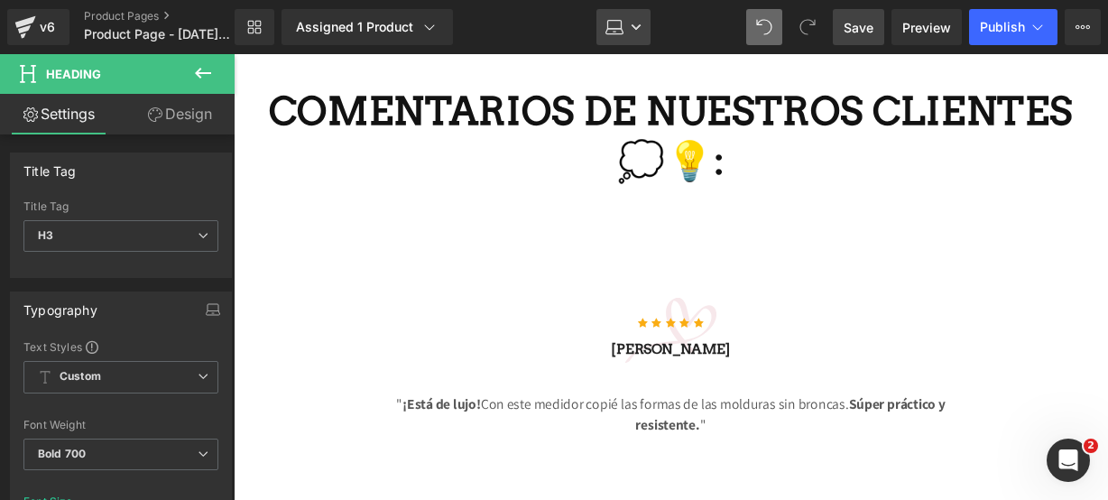
click at [648, 20] on link "Laptop" at bounding box center [624, 27] width 54 height 36
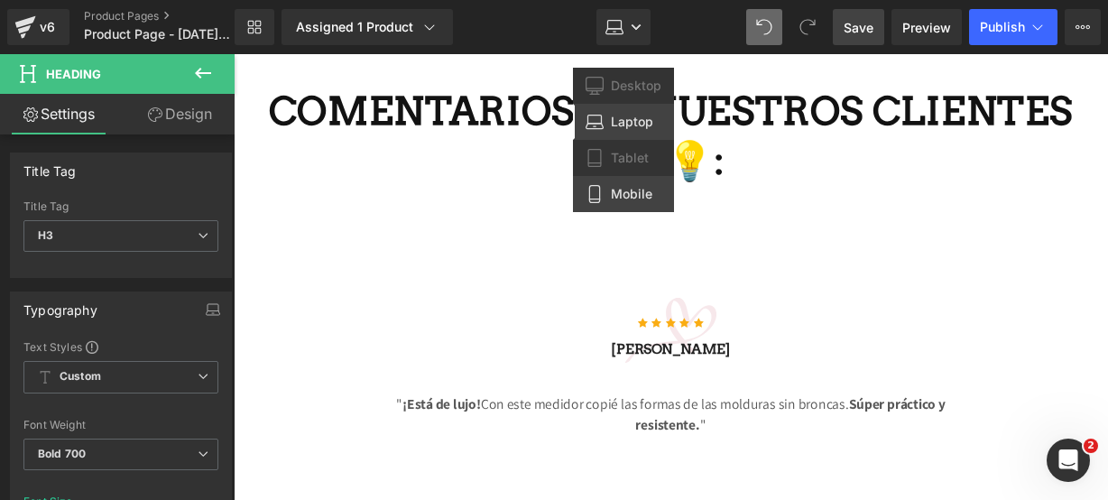
click at [607, 203] on link "Mobile" at bounding box center [623, 194] width 101 height 36
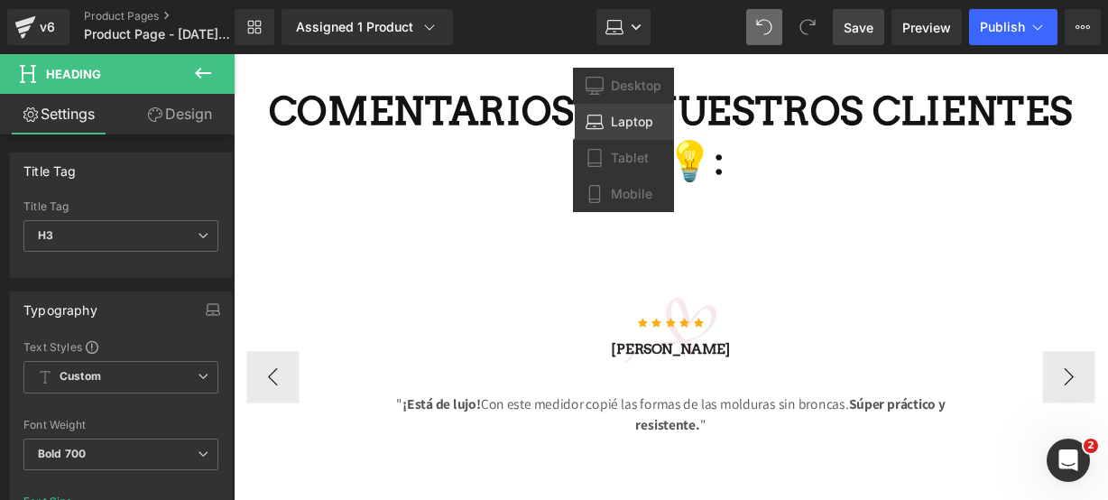
type input "14"
type input "100"
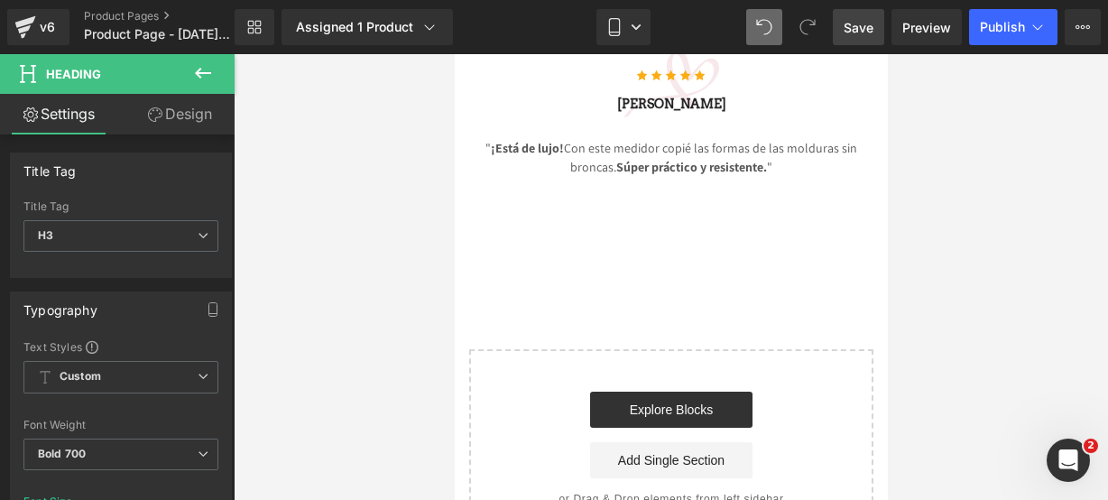
scroll to position [4477, 0]
click at [209, 86] on button at bounding box center [202, 74] width 63 height 40
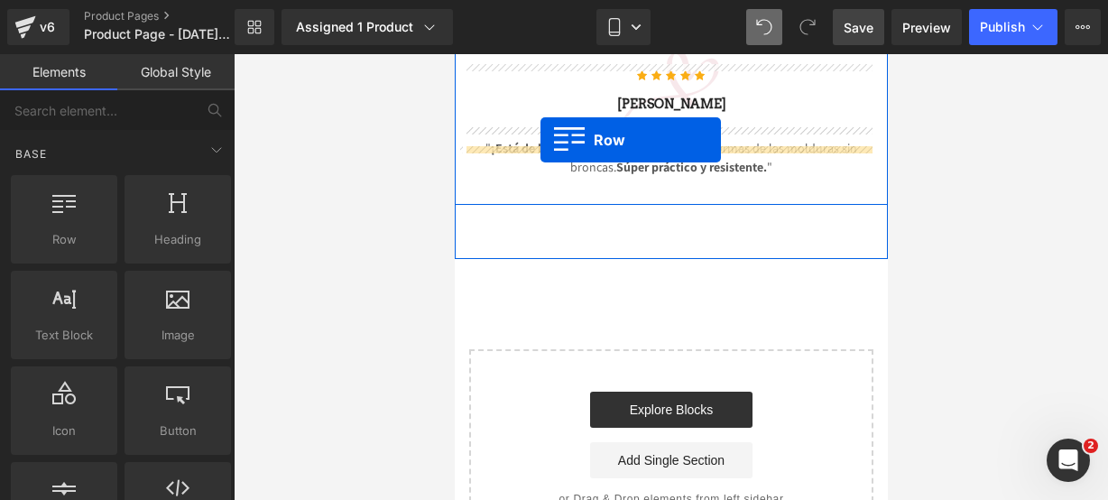
drag, startPoint x: 560, startPoint y: 287, endPoint x: 540, endPoint y: 140, distance: 148.5
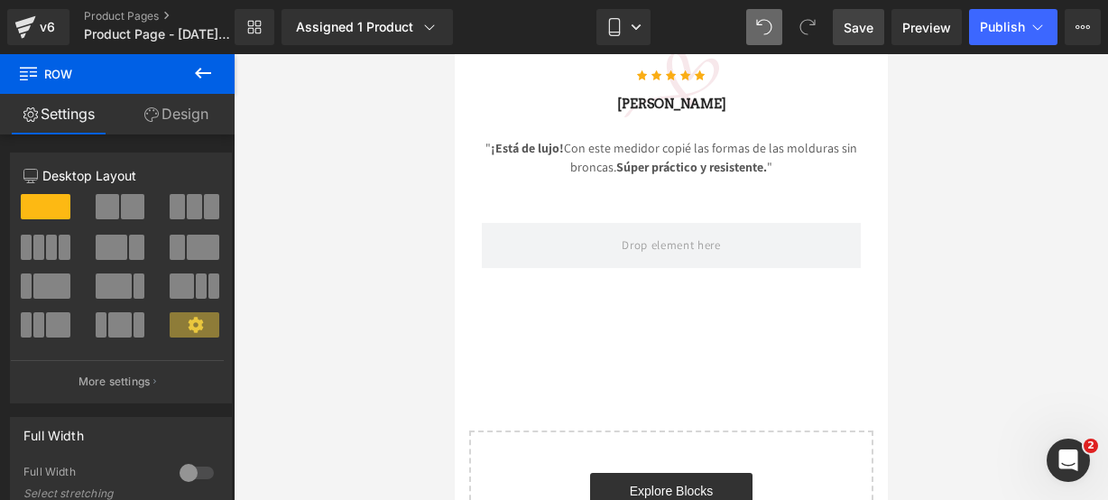
click at [209, 73] on icon at bounding box center [203, 73] width 22 height 22
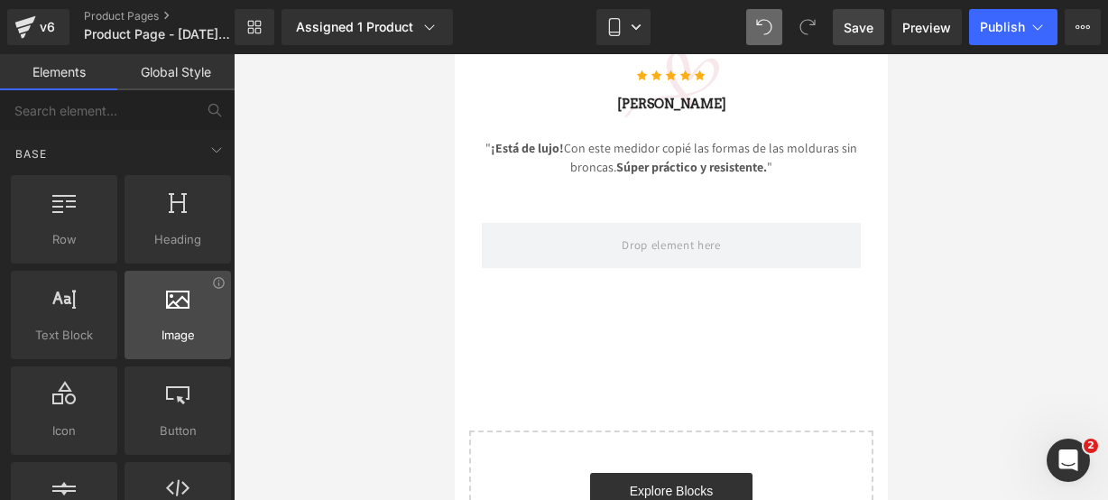
scroll to position [59, 0]
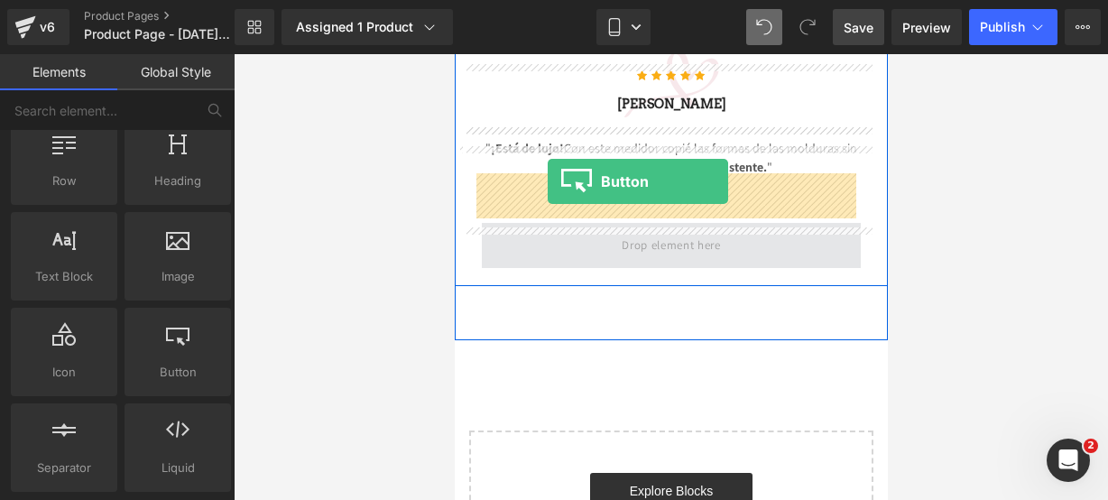
drag, startPoint x: 645, startPoint y: 412, endPoint x: 547, endPoint y: 182, distance: 250.3
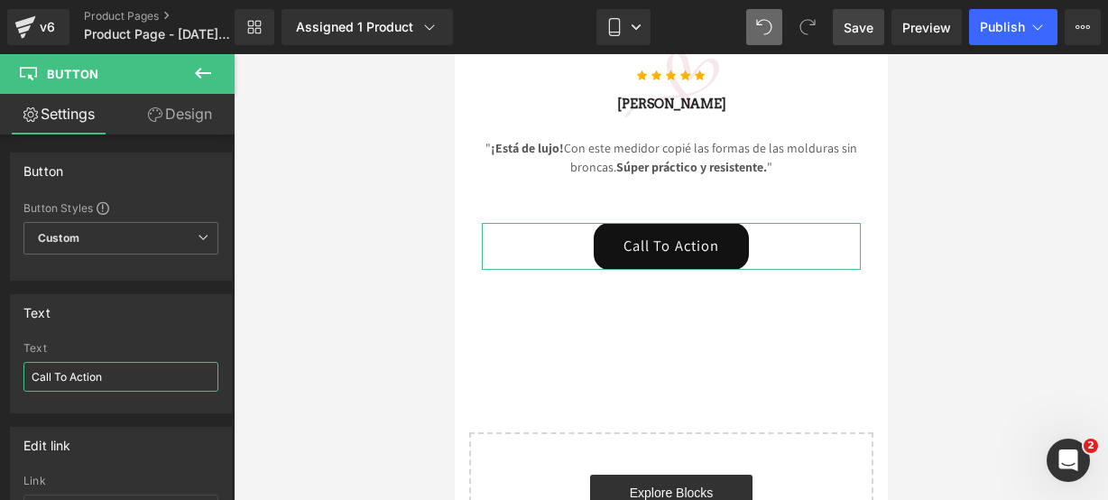
drag, startPoint x: 155, startPoint y: 369, endPoint x: -42, endPoint y: 382, distance: 197.2
click at [0, 382] on html "Button You are previewing how the will restyle your page. You can not edit Elem…" at bounding box center [554, 250] width 1108 height 500
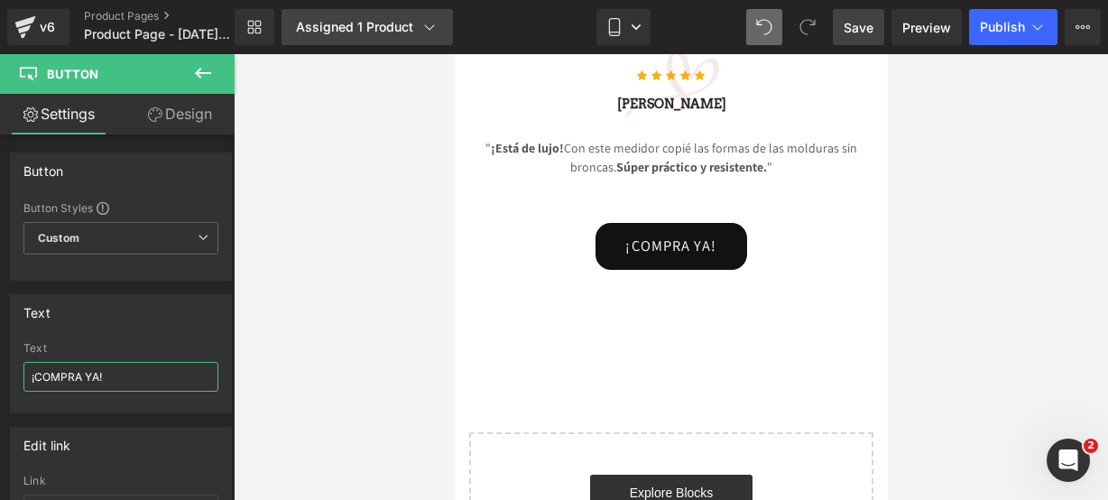
paste input "🤩🔥"
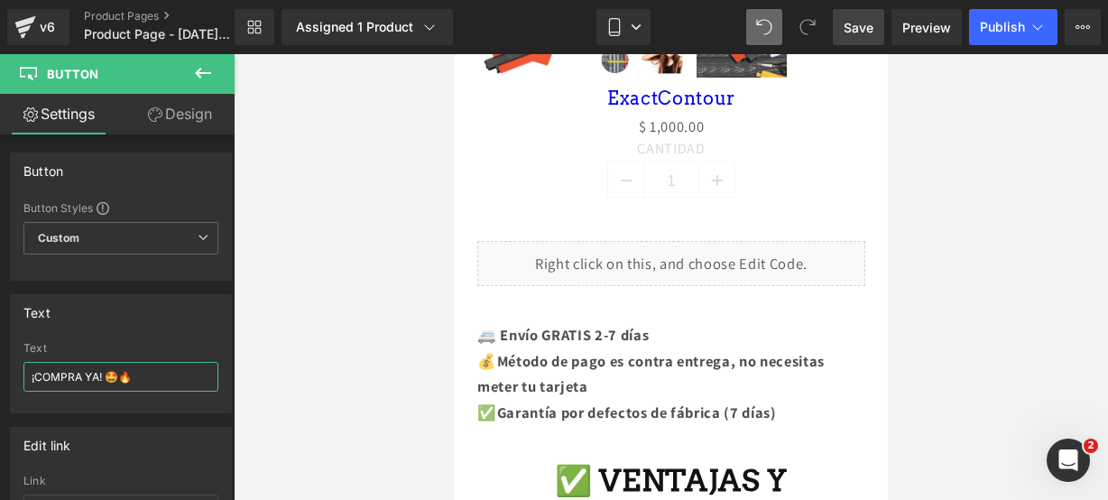
scroll to position [950, 0]
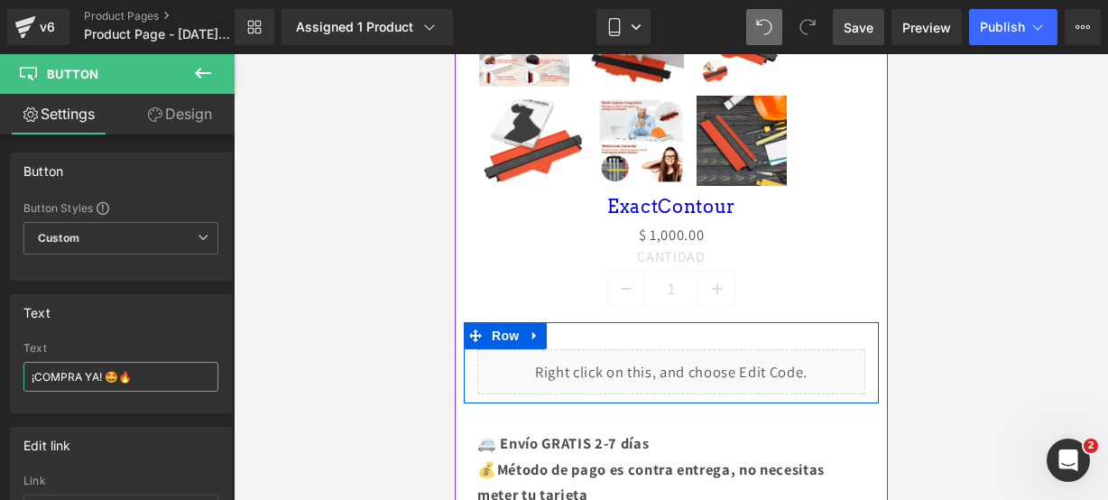
click at [695, 358] on div "Liquid" at bounding box center [671, 371] width 388 height 45
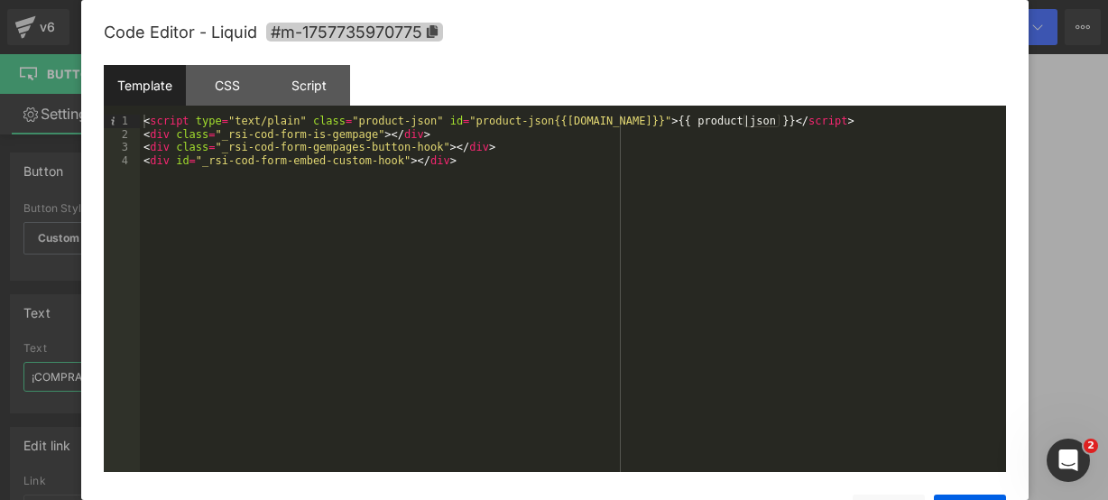
click at [436, 36] on icon at bounding box center [432, 31] width 11 height 13
type input "¡COMPRA YA! 🤩🔥"
click at [940, 492] on div "Save Cancel" at bounding box center [555, 501] width 903 height 59
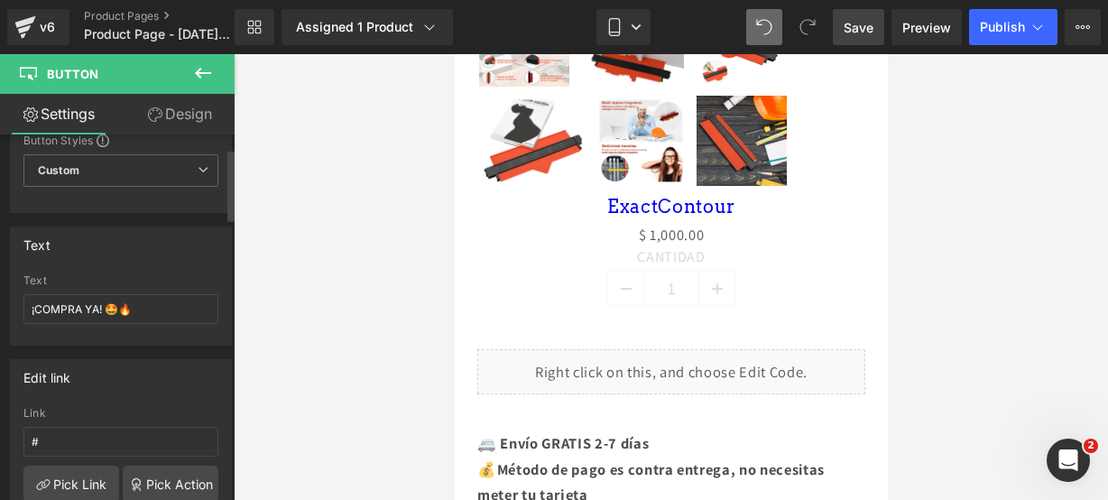
scroll to position [69, 0]
click at [98, 435] on input "#" at bounding box center [120, 441] width 195 height 30
paste input "#m-1757735970775"
click at [48, 438] on input "##m-1757735970775" at bounding box center [120, 441] width 195 height 30
type input "#m-1757735970775"
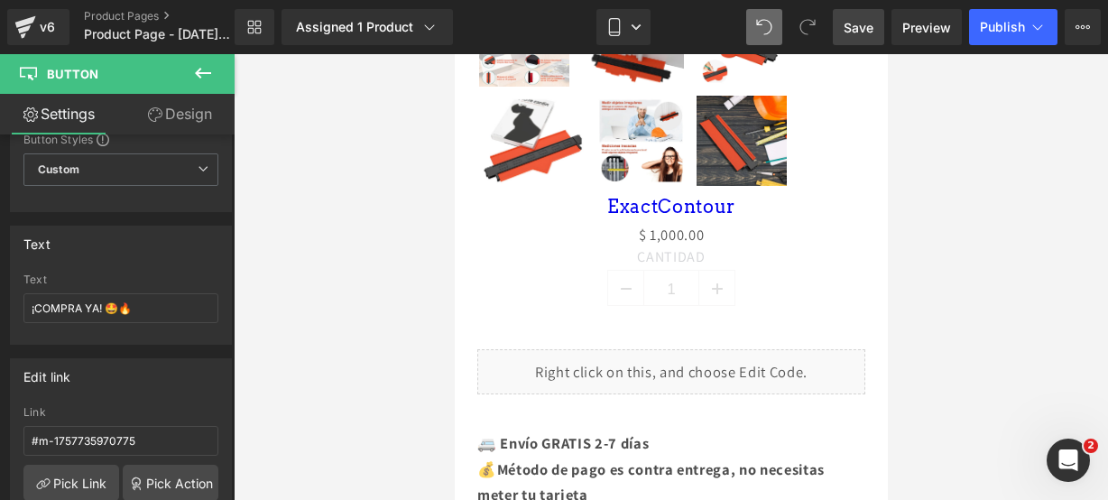
click at [204, 69] on icon at bounding box center [203, 73] width 22 height 22
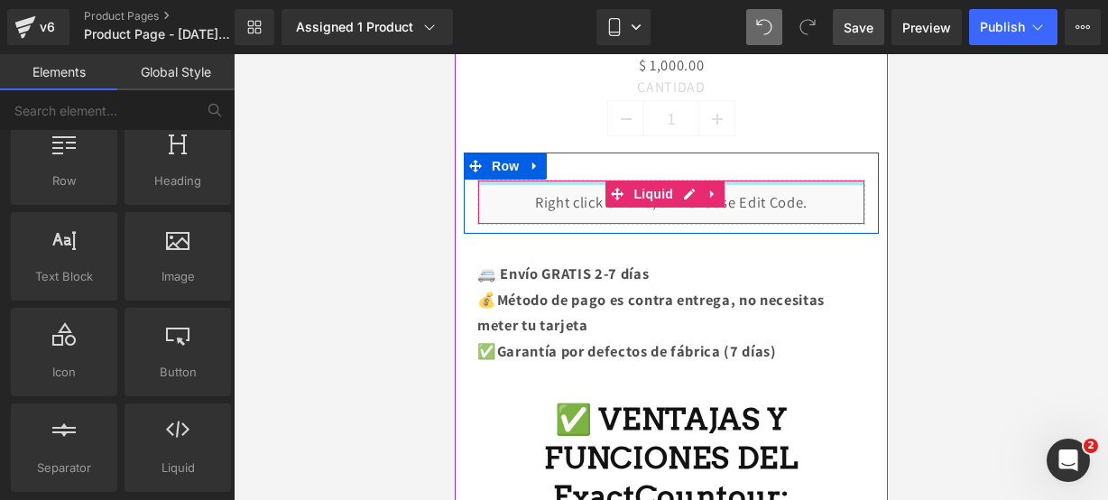
scroll to position [1130, 0]
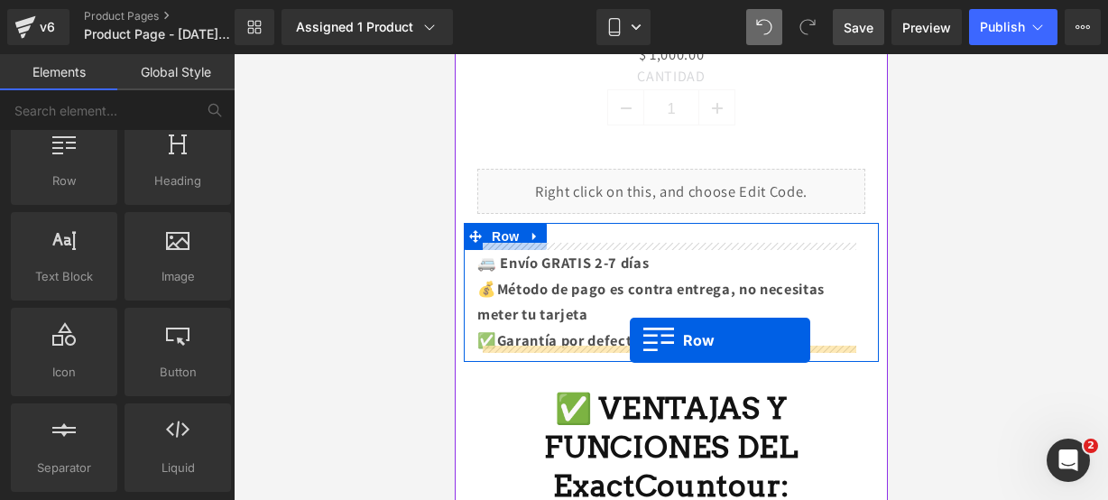
drag, startPoint x: 528, startPoint y: 236, endPoint x: 626, endPoint y: 340, distance: 143.7
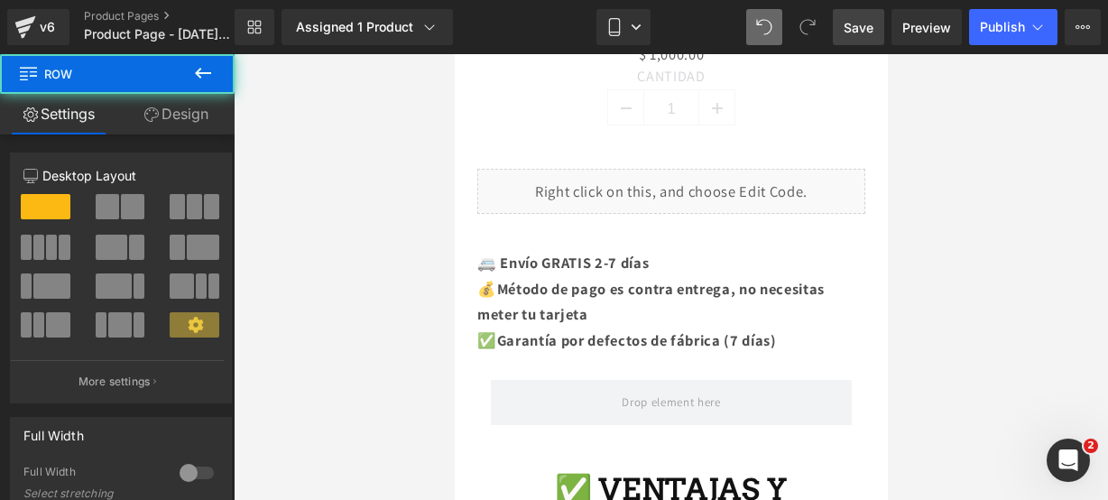
click at [206, 70] on icon at bounding box center [203, 73] width 22 height 22
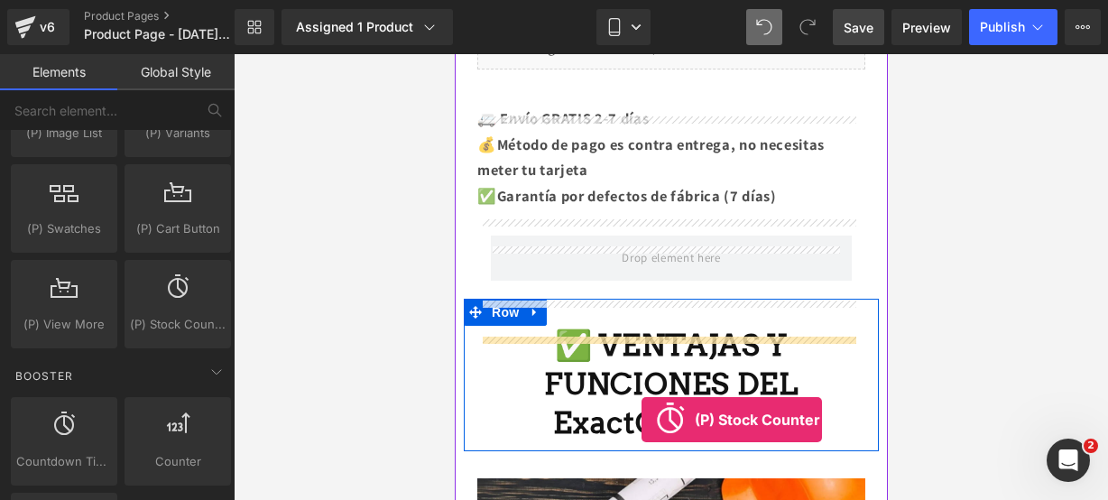
scroll to position [1292, 0]
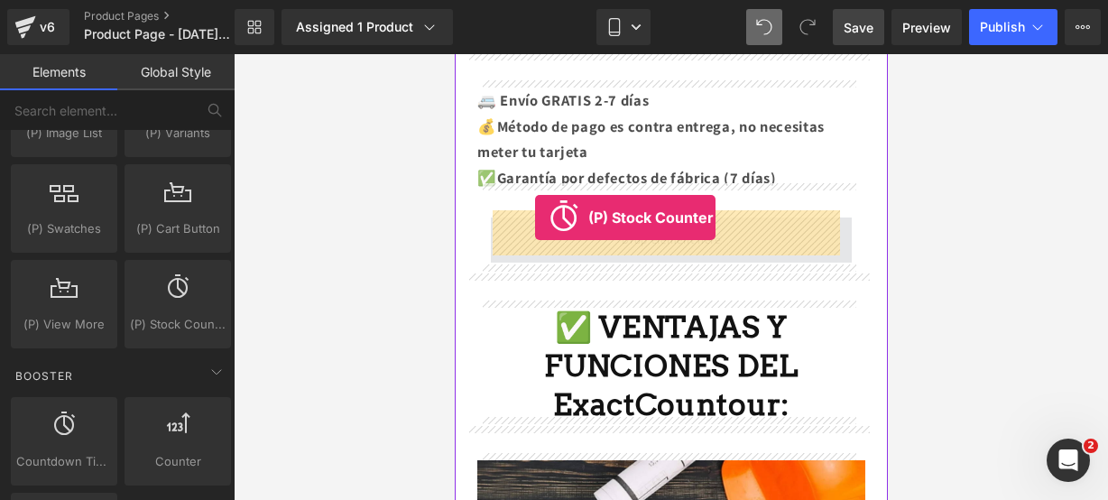
drag, startPoint x: 635, startPoint y: 354, endPoint x: 534, endPoint y: 218, distance: 169.2
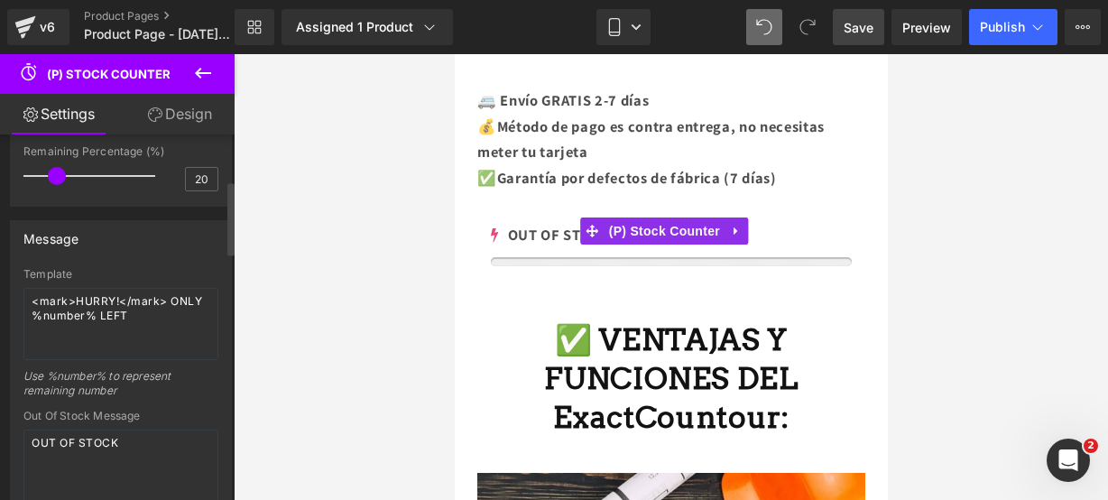
scroll to position [227, 0]
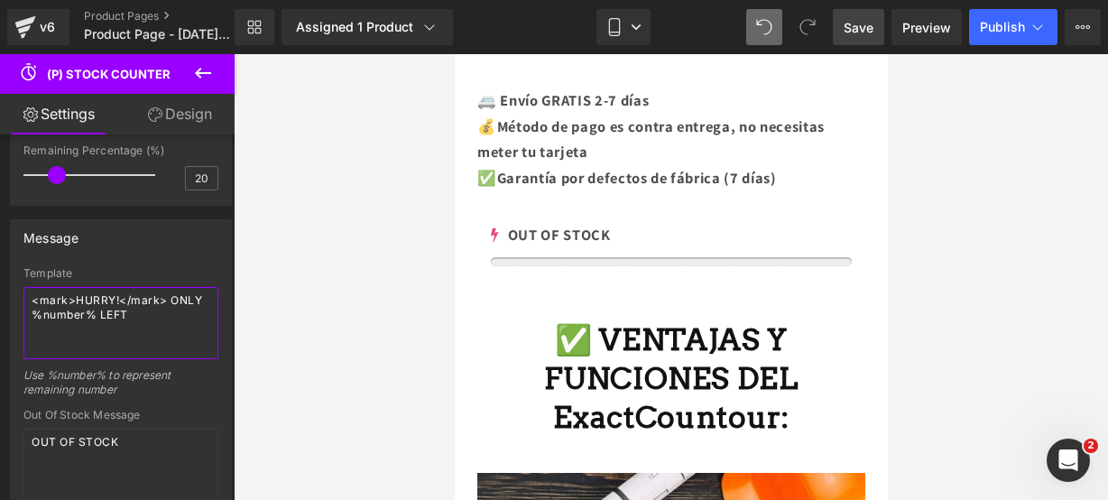
drag, startPoint x: 164, startPoint y: 320, endPoint x: -34, endPoint y: 283, distance: 202.2
click at [0, 283] on html "(P) Stock Counter You are previewing how the will restyle your page. You can no…" at bounding box center [554, 250] width 1108 height 500
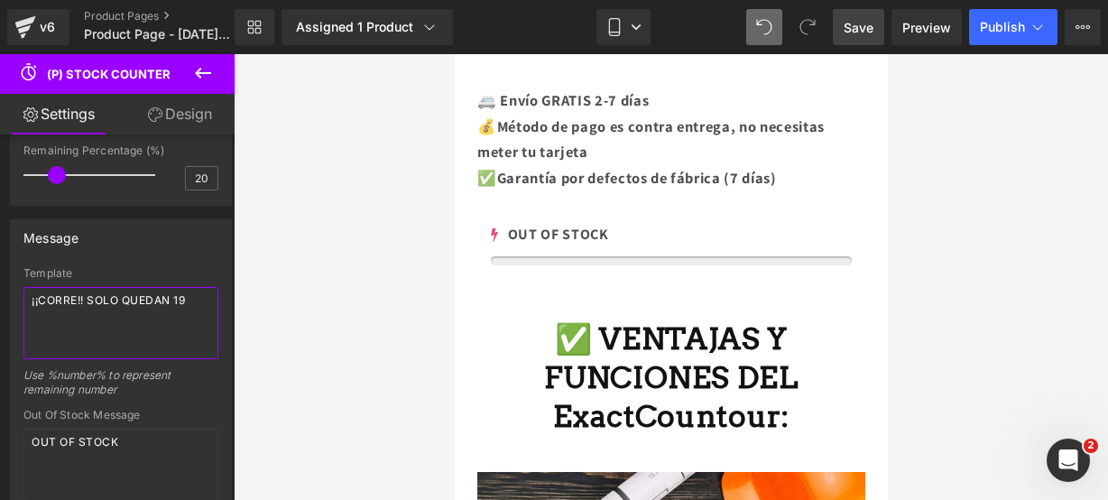
type textarea "¡¡CORRE!! SOLO QUEDAN 19"
click at [203, 73] on icon at bounding box center [203, 73] width 22 height 22
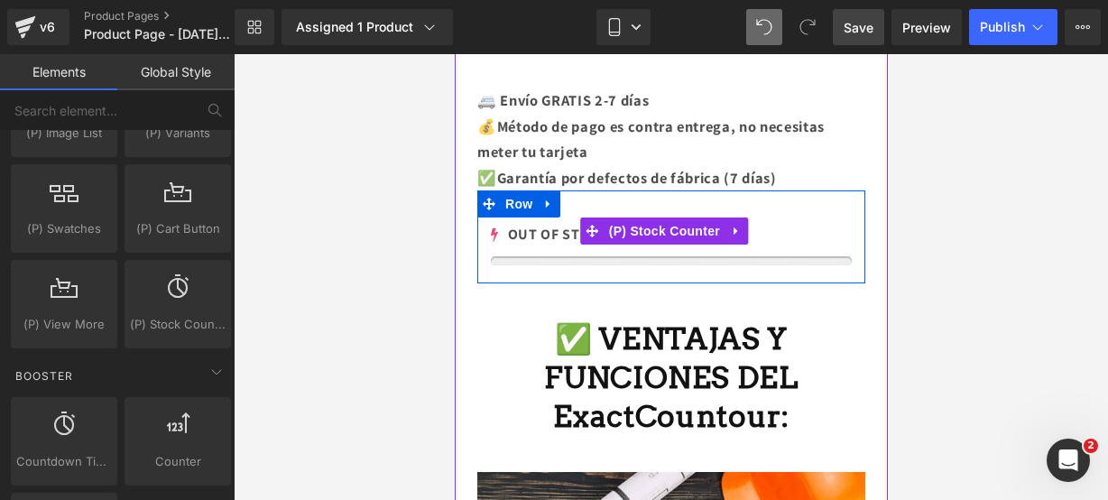
click at [547, 237] on div "OUT OF STOCK" at bounding box center [670, 234] width 361 height 25
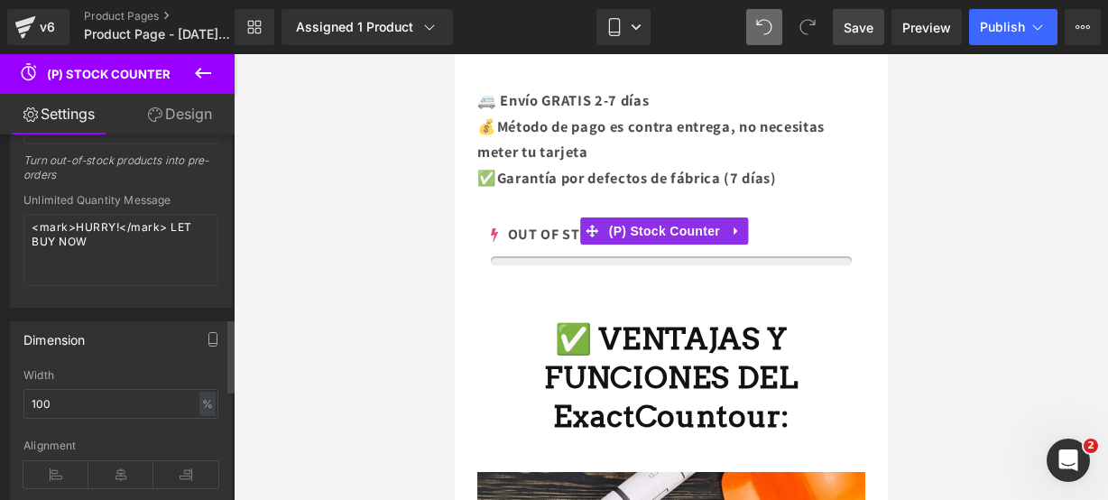
scroll to position [926, 0]
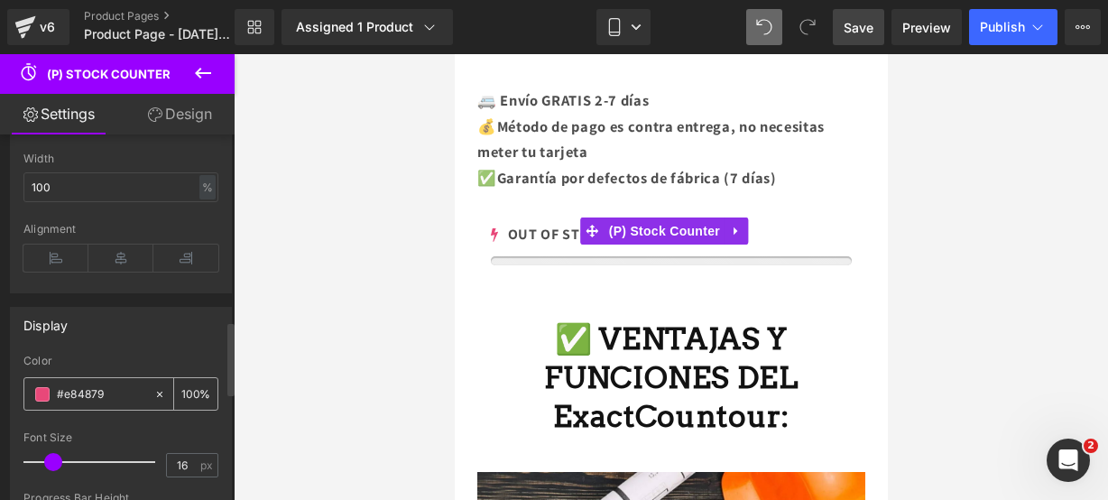
click at [40, 387] on span at bounding box center [42, 394] width 14 height 14
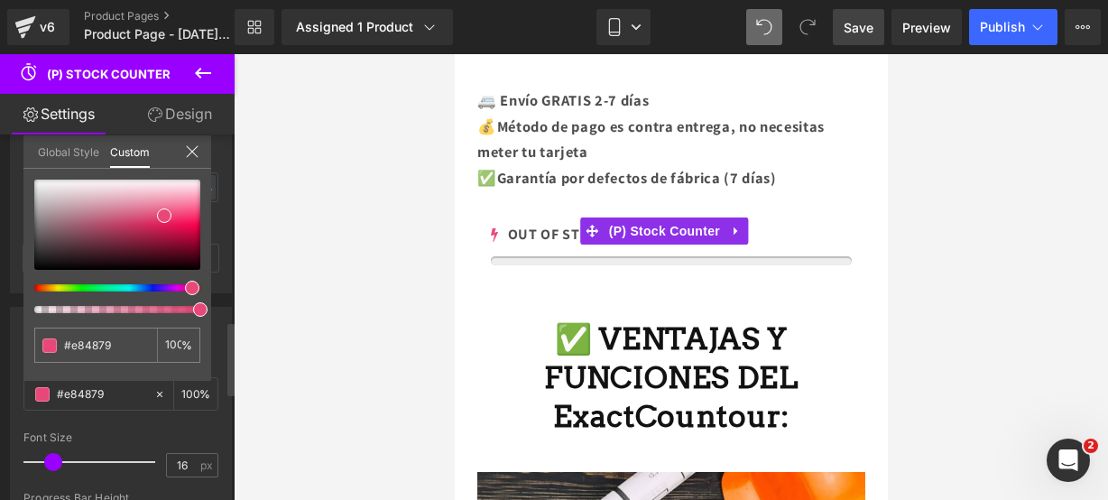
click at [165, 288] on div at bounding box center [110, 287] width 166 height 7
type input "#e849e5"
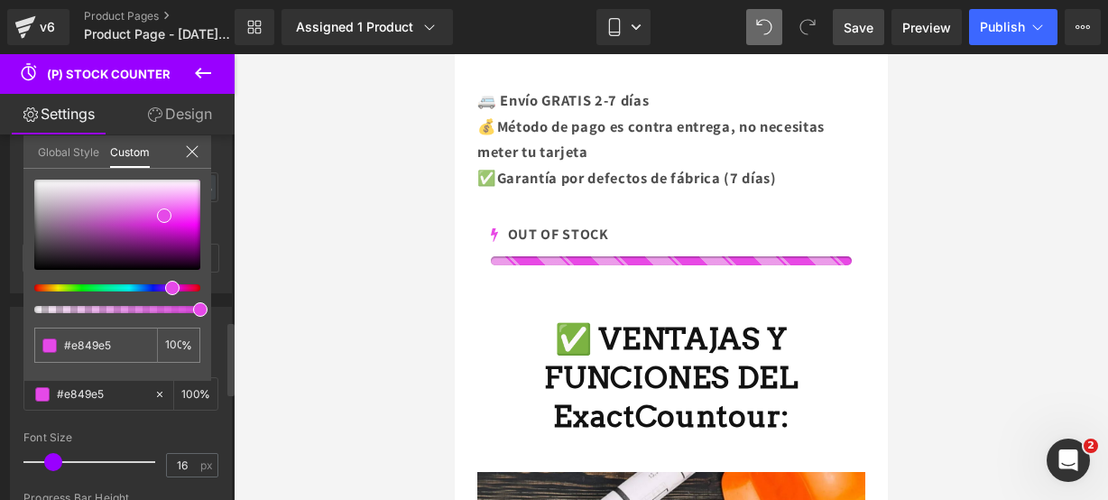
type input "#e549e8"
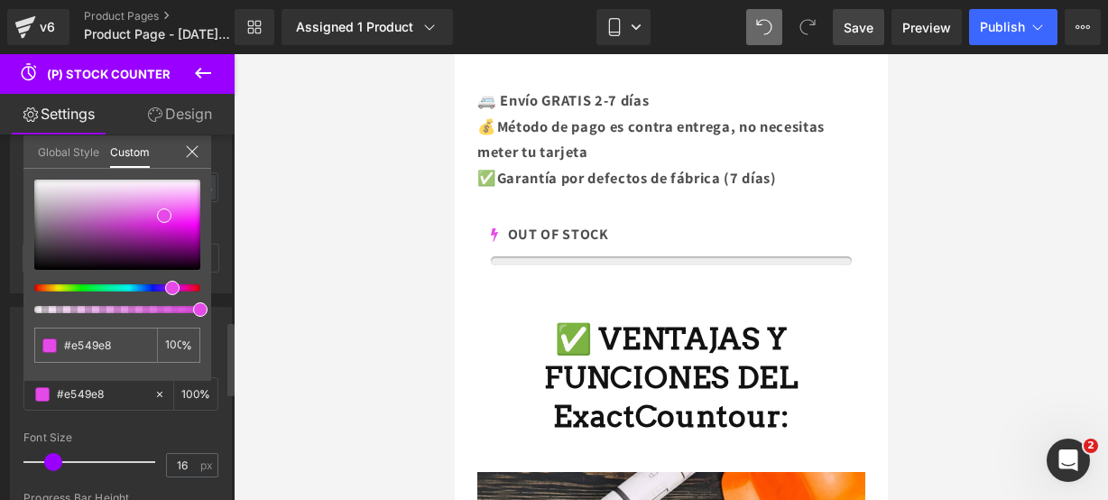
click at [193, 153] on icon at bounding box center [192, 151] width 12 height 12
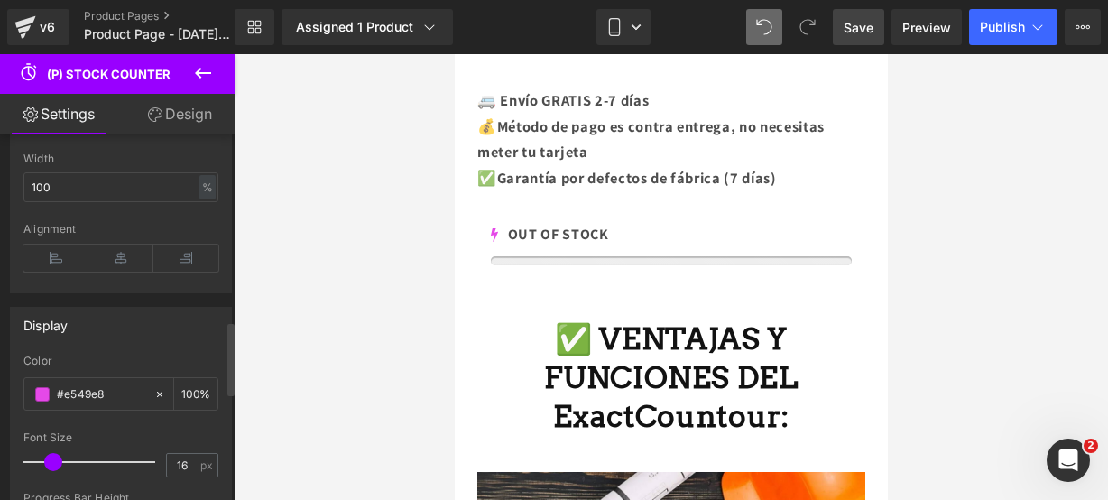
click at [209, 64] on icon at bounding box center [203, 73] width 22 height 22
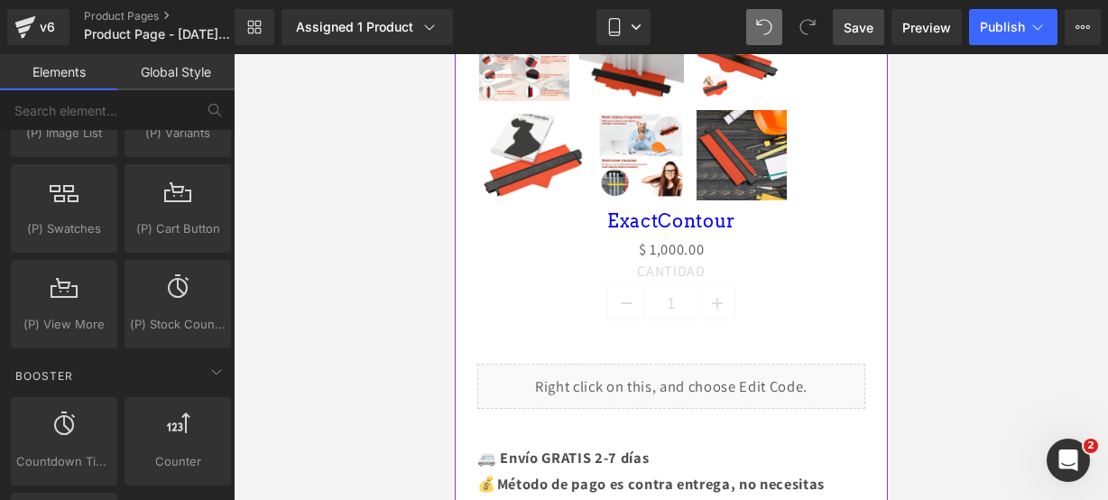
scroll to position [937, 0]
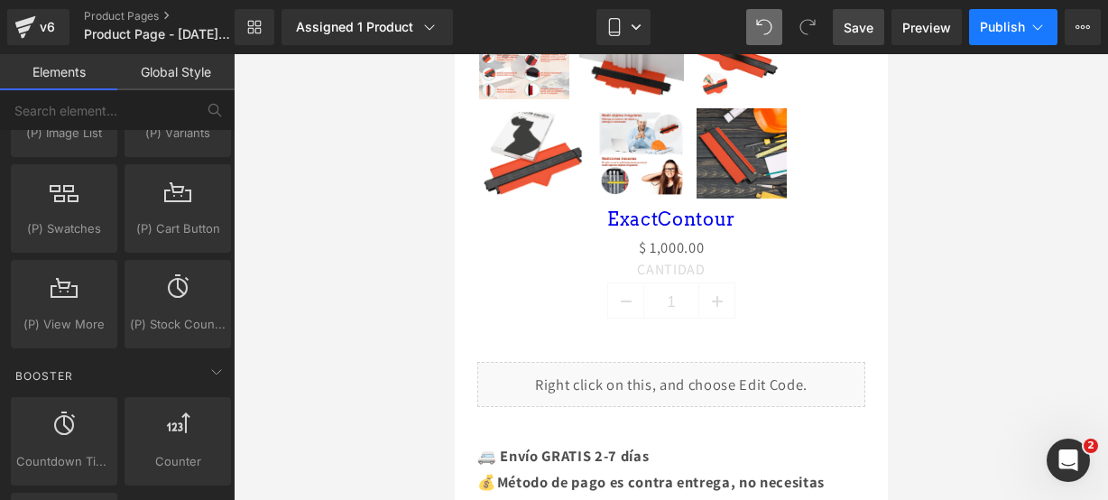
click at [993, 20] on span "Publish" at bounding box center [1002, 27] width 45 height 14
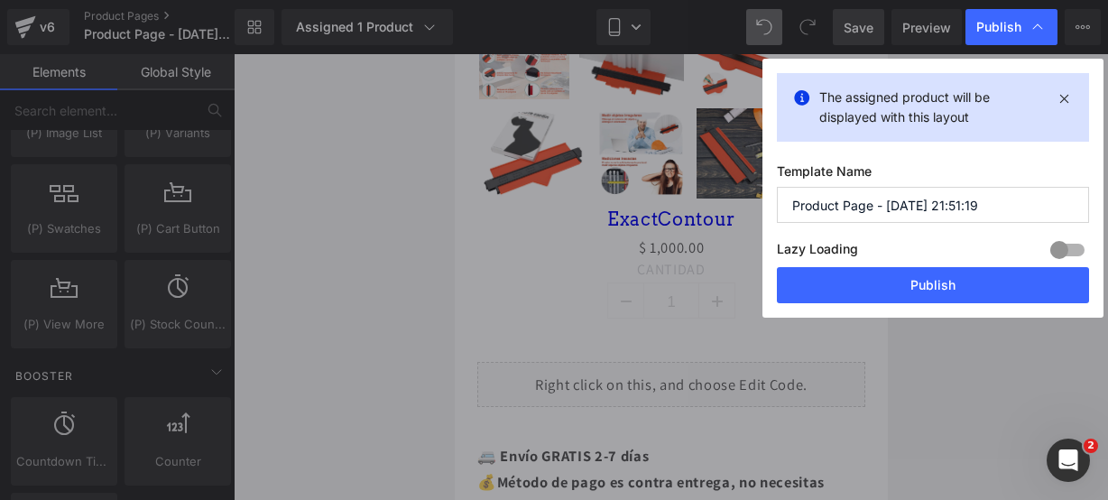
click at [1004, 205] on input "Product Page - Sep 12, 21:51:19" at bounding box center [933, 205] width 312 height 36
type input "e"
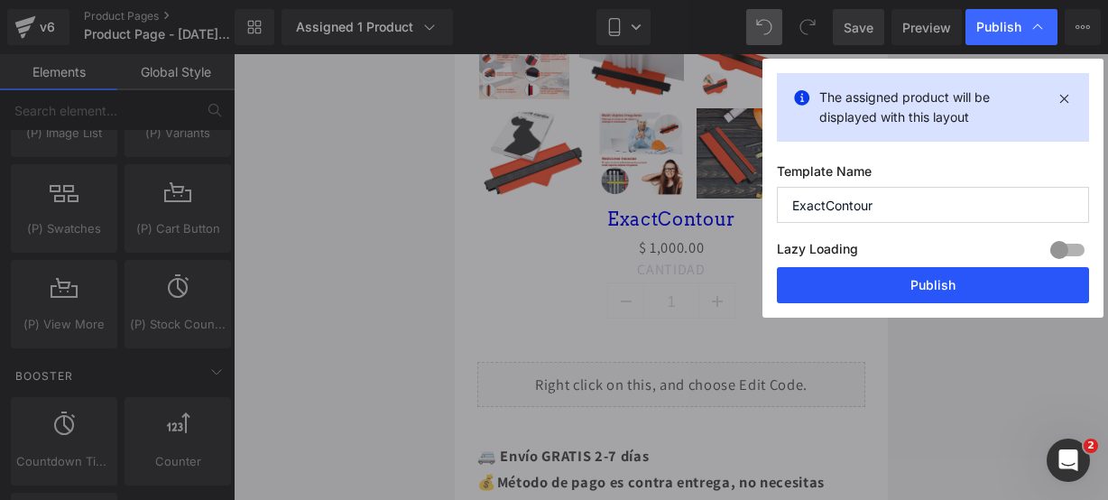
type input "ExactContour"
click at [952, 279] on button "Publish" at bounding box center [933, 285] width 312 height 36
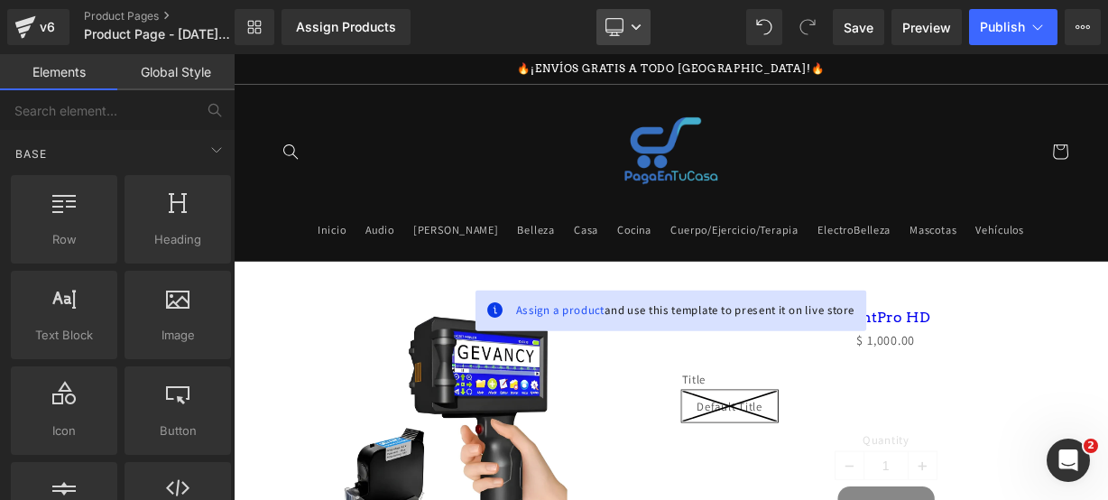
click at [613, 19] on icon at bounding box center [615, 27] width 18 height 18
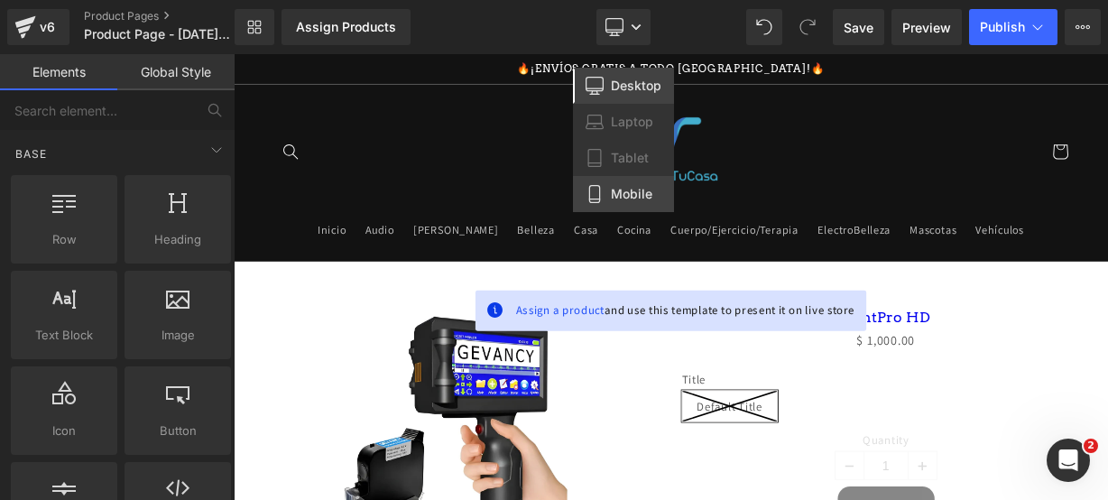
click at [598, 180] on link "Mobile" at bounding box center [623, 194] width 101 height 36
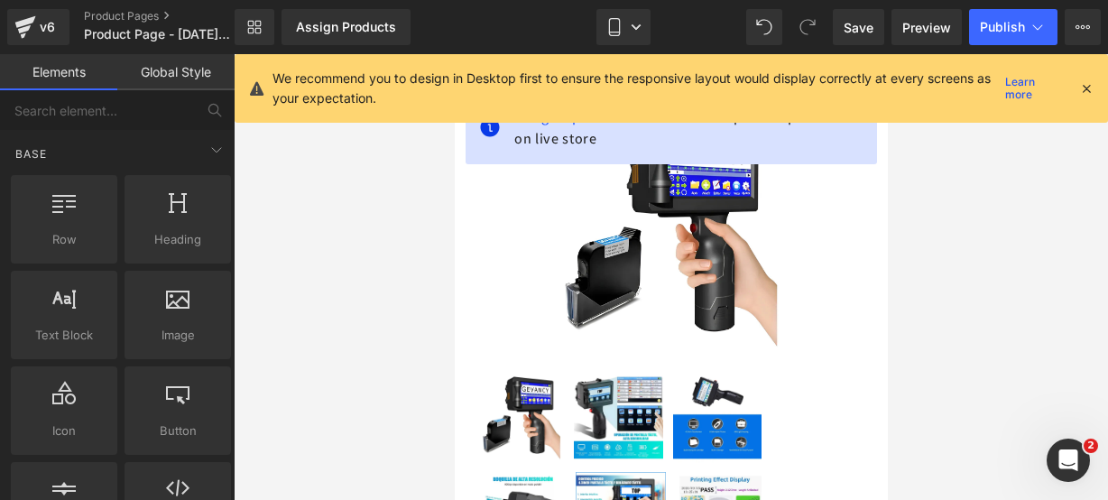
click at [1085, 88] on icon at bounding box center [1087, 88] width 16 height 16
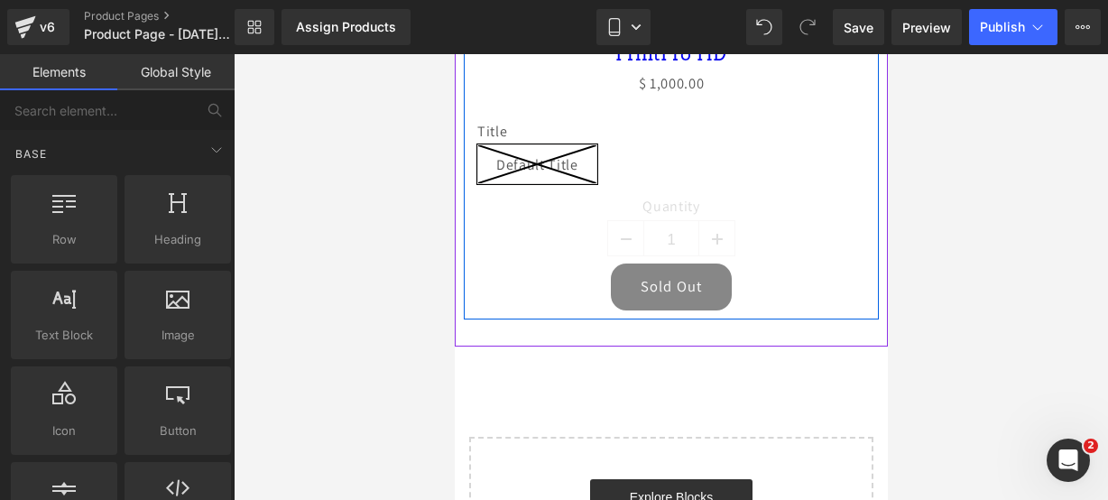
scroll to position [825, 0]
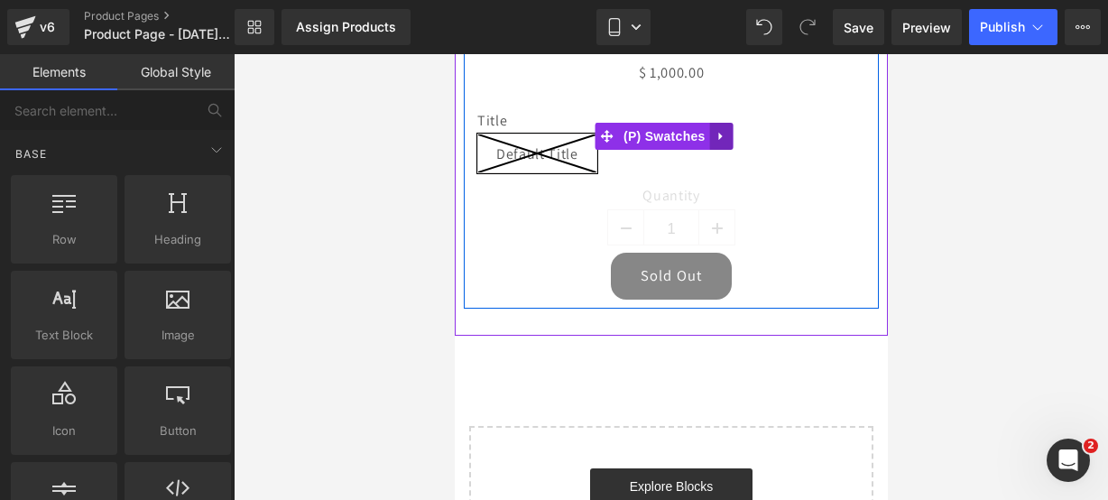
click at [727, 129] on icon at bounding box center [721, 136] width 13 height 14
click at [740, 123] on link at bounding box center [732, 136] width 23 height 27
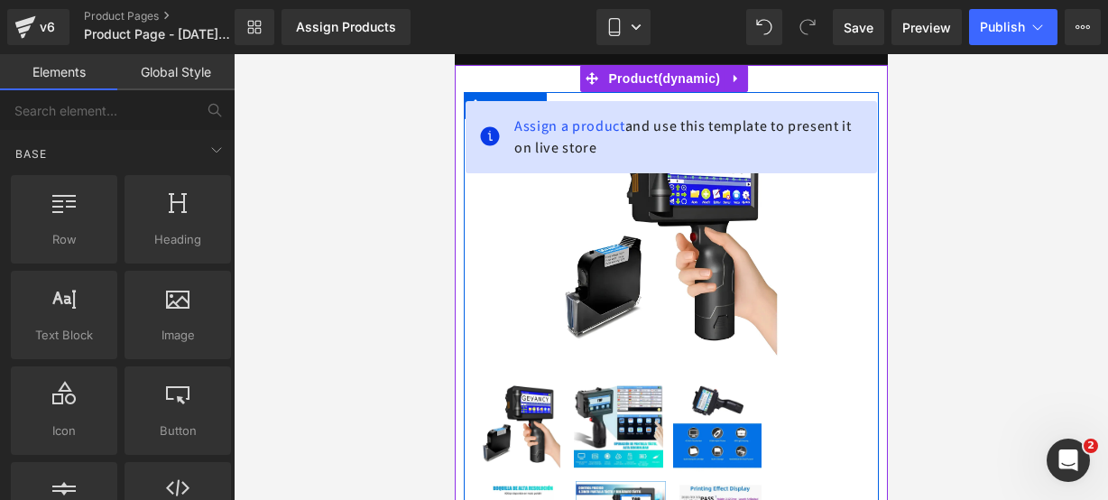
scroll to position [171, 0]
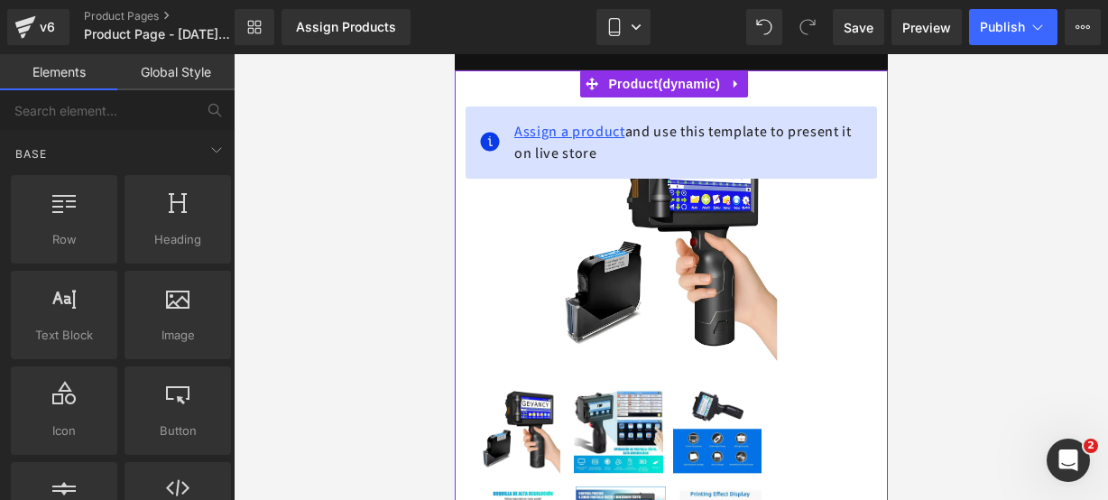
click at [585, 132] on span "Assign a product" at bounding box center [569, 131] width 111 height 19
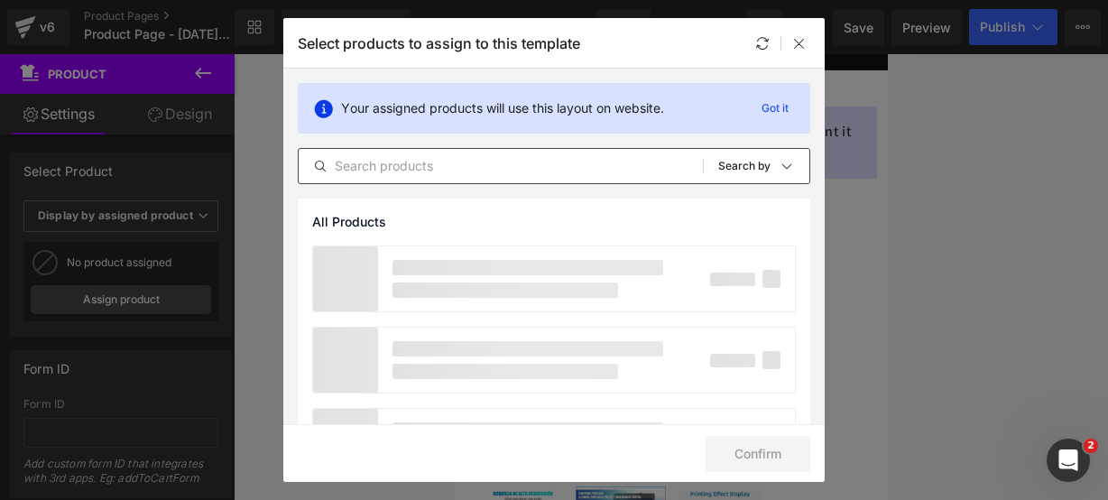
click at [444, 158] on input "text" at bounding box center [501, 166] width 404 height 22
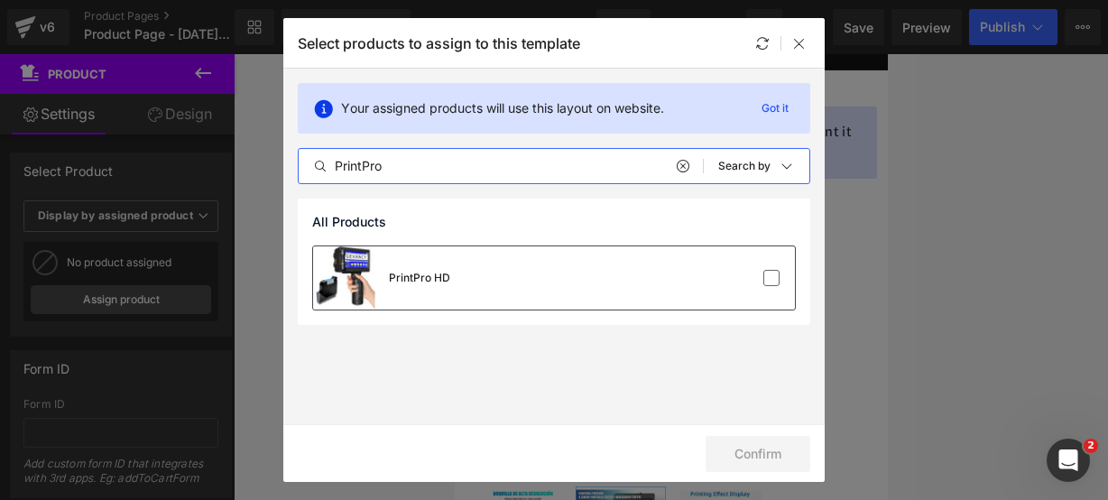
type input "PrintPro"
click at [445, 294] on div "PrintPro HD" at bounding box center [381, 277] width 137 height 63
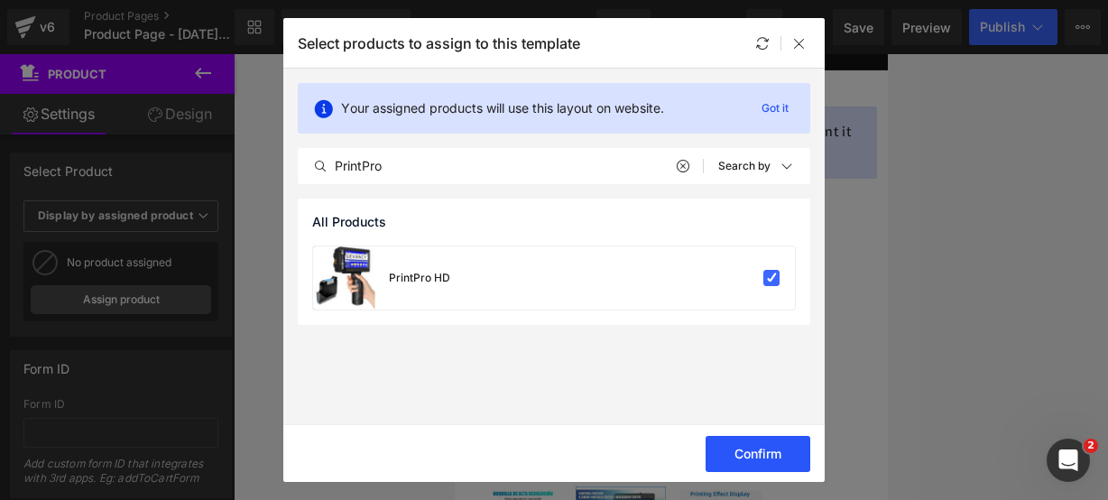
click at [732, 454] on button "Confirm" at bounding box center [758, 454] width 105 height 36
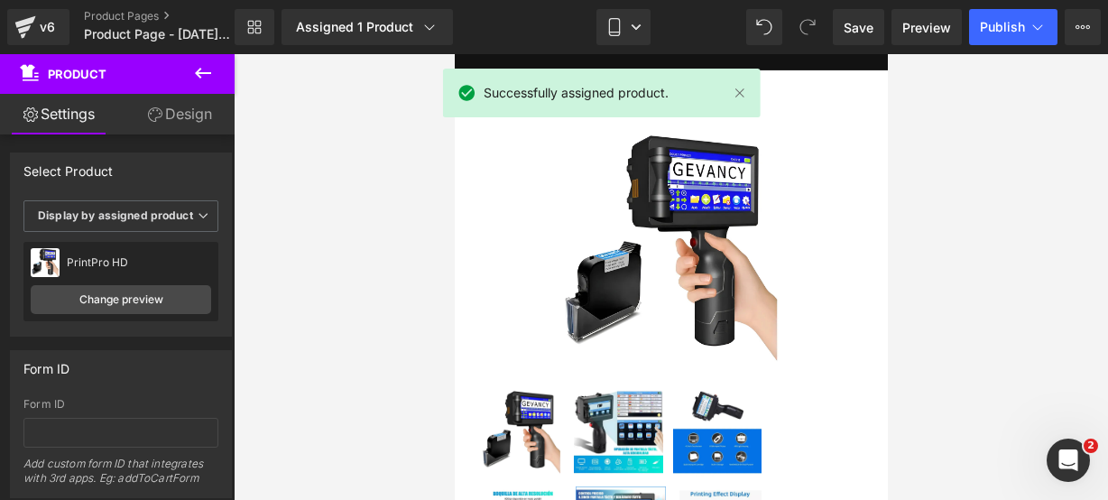
click at [190, 72] on button at bounding box center [202, 74] width 63 height 40
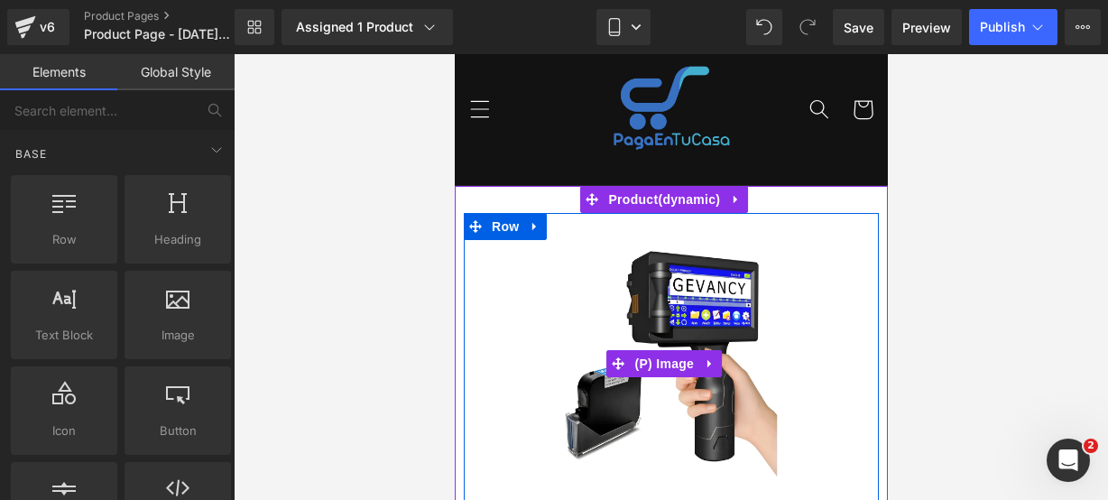
scroll to position [52, 0]
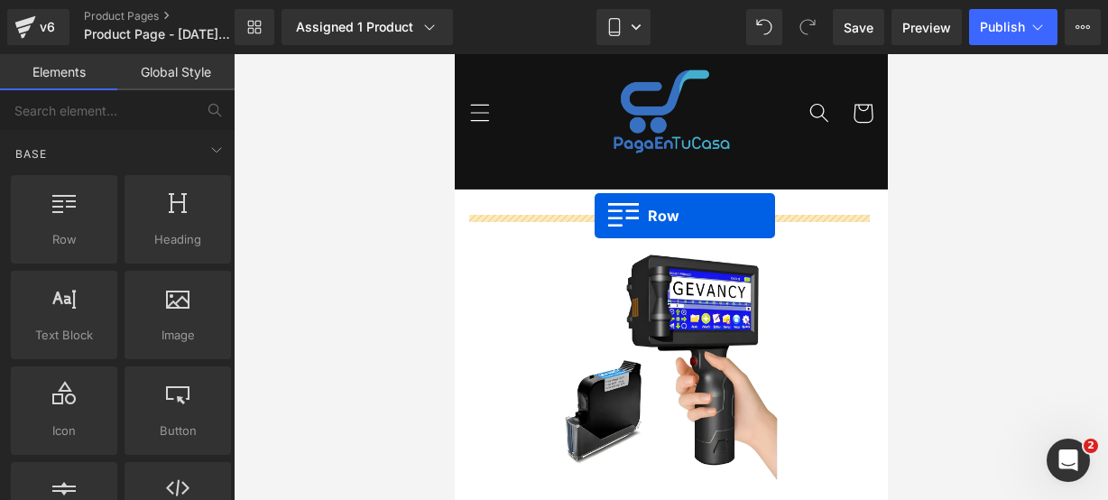
drag, startPoint x: 528, startPoint y: 277, endPoint x: 594, endPoint y: 216, distance: 90.0
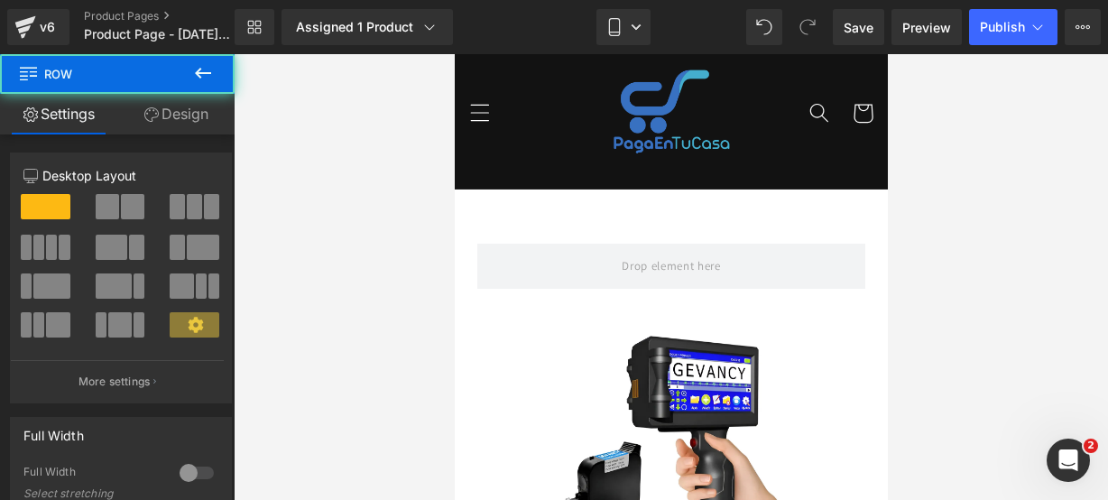
click at [202, 67] on icon at bounding box center [203, 73] width 22 height 22
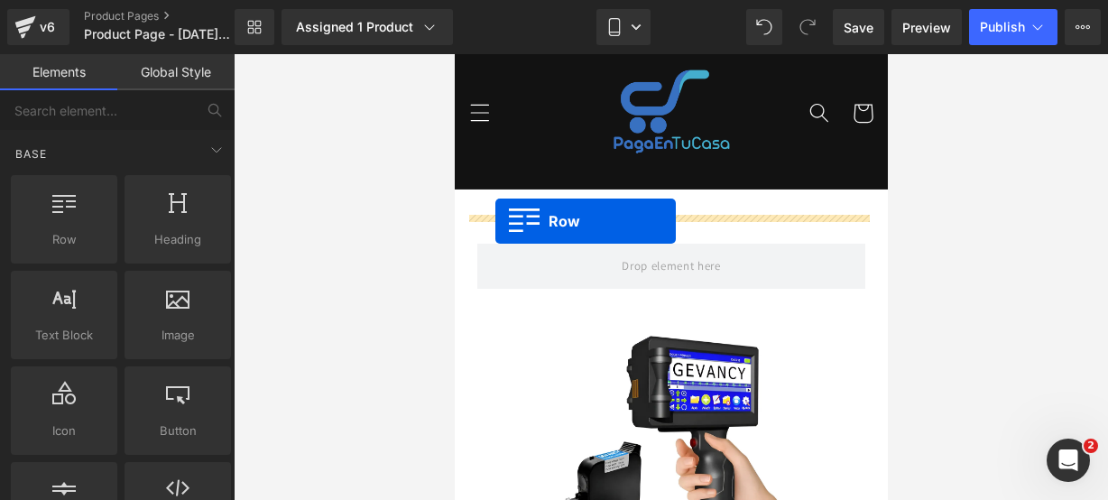
drag, startPoint x: 537, startPoint y: 241, endPoint x: 495, endPoint y: 221, distance: 46.8
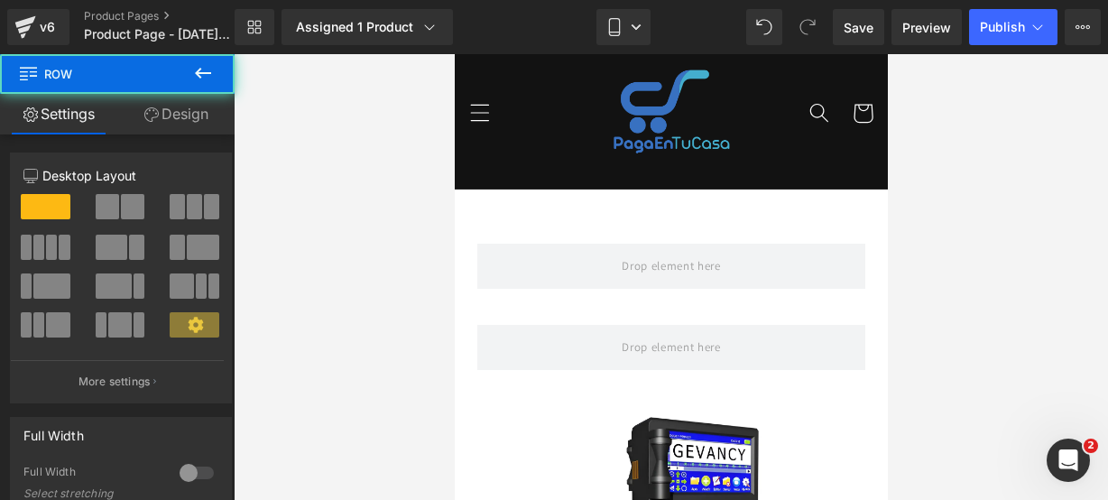
click at [212, 77] on icon at bounding box center [203, 73] width 22 height 22
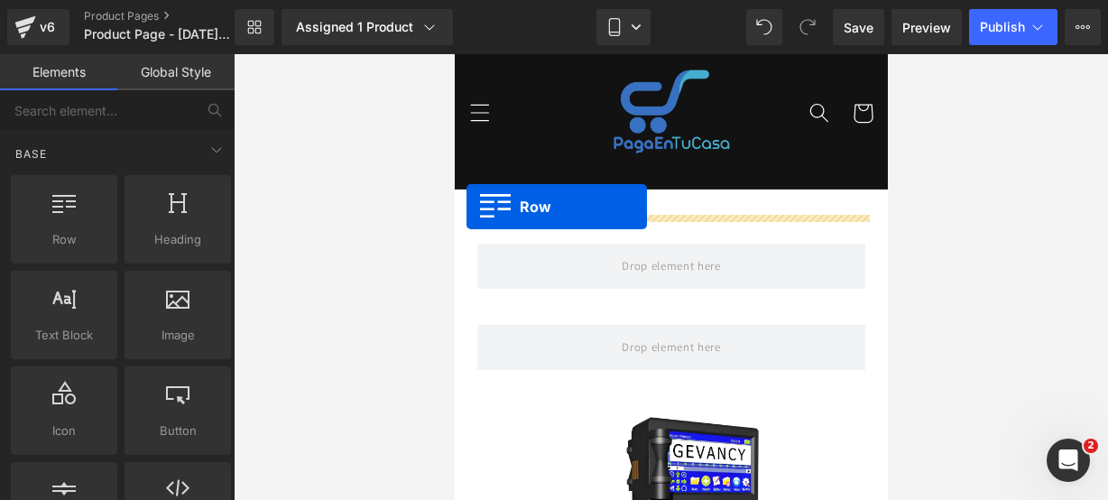
drag, startPoint x: 517, startPoint y: 248, endPoint x: 466, endPoint y: 207, distance: 66.1
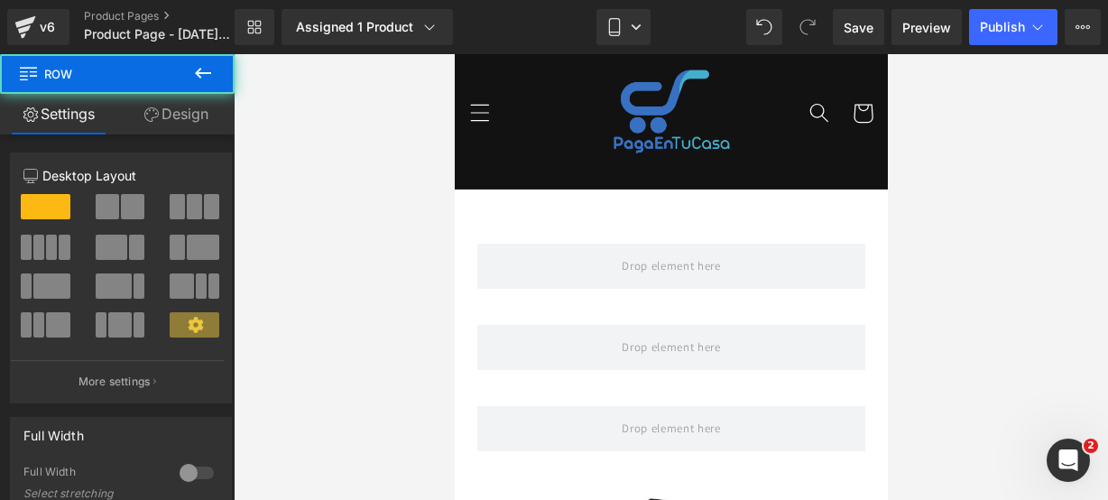
click at [199, 73] on icon at bounding box center [203, 73] width 16 height 11
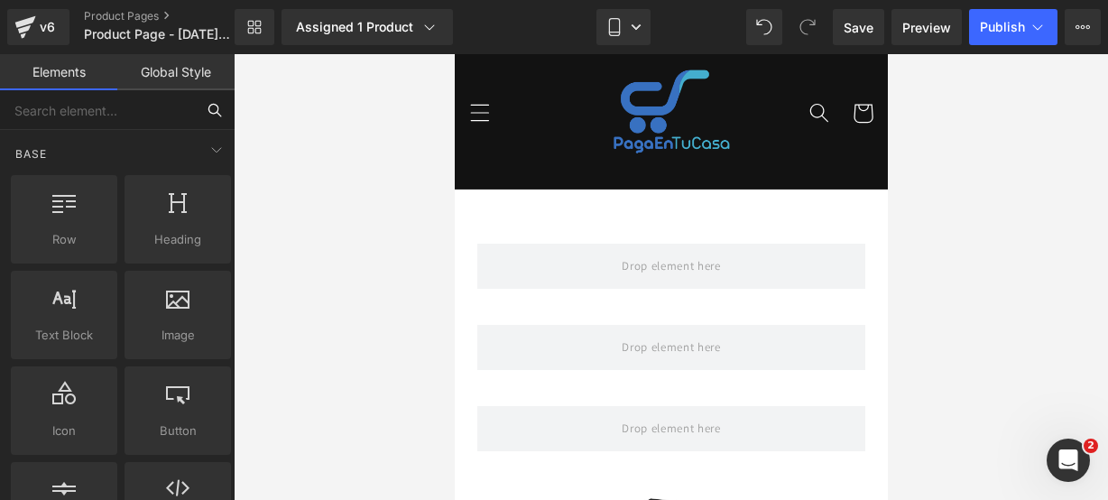
click at [132, 109] on input "text" at bounding box center [97, 110] width 195 height 40
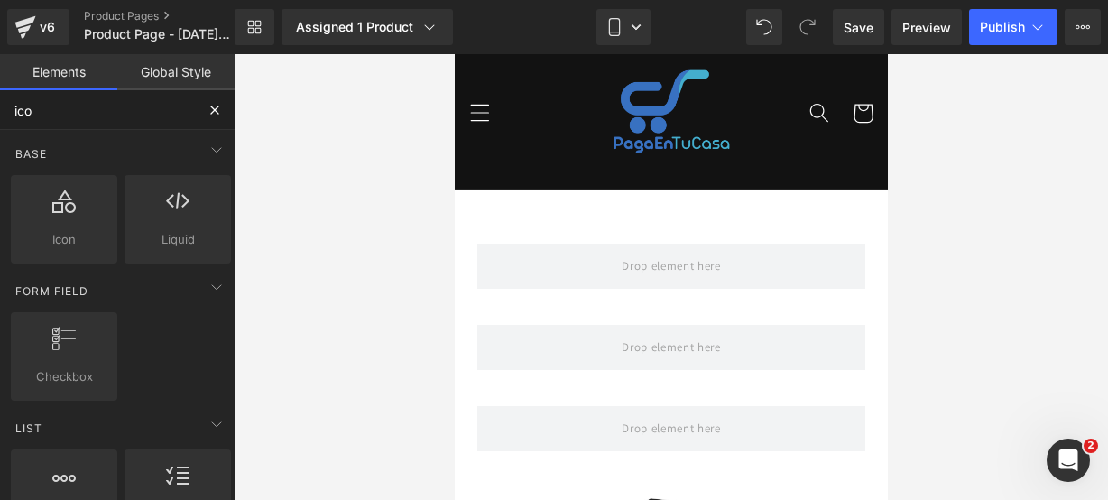
type input "icon"
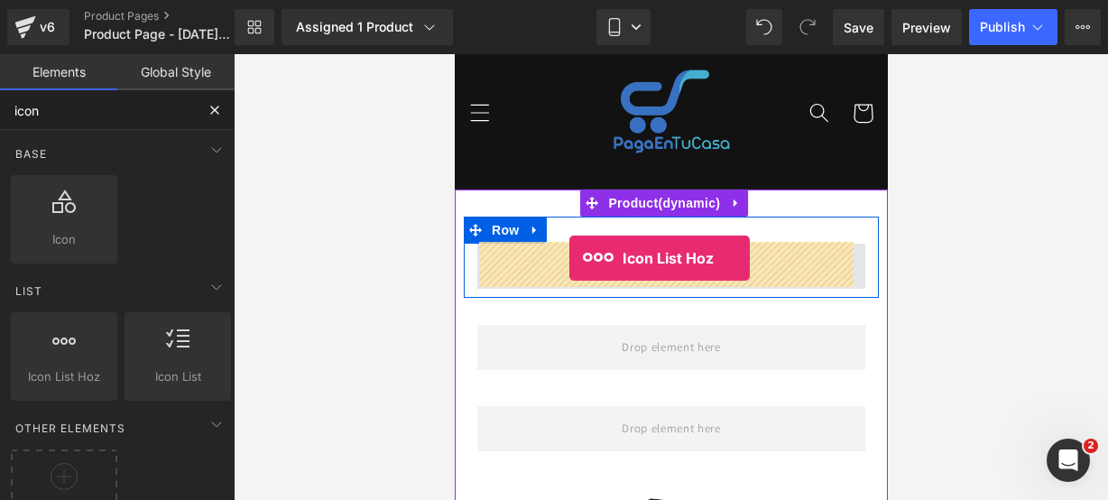
drag, startPoint x: 523, startPoint y: 406, endPoint x: 568, endPoint y: 255, distance: 157.3
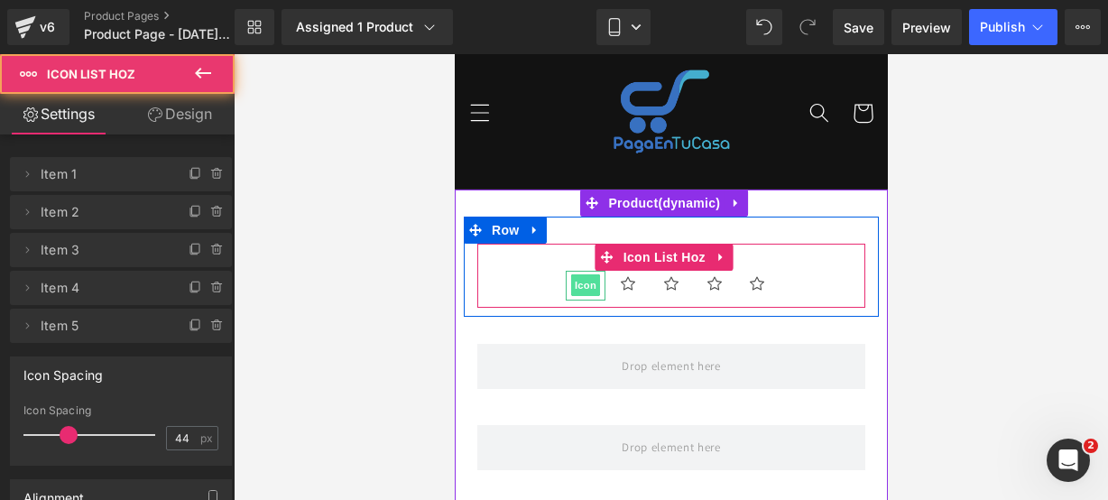
click at [581, 286] on span "Icon" at bounding box center [584, 285] width 29 height 22
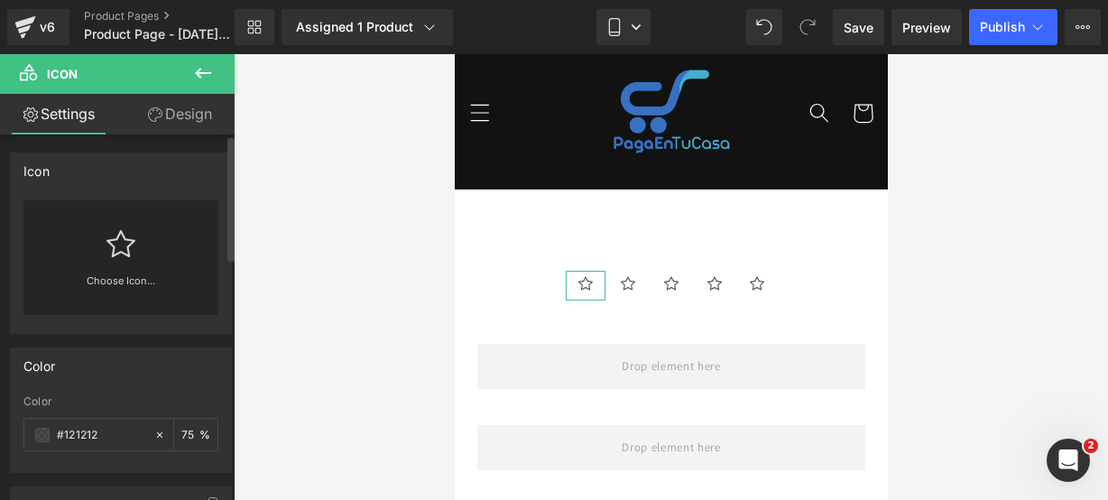
click at [175, 270] on div "Choose Icon..." at bounding box center [120, 257] width 195 height 115
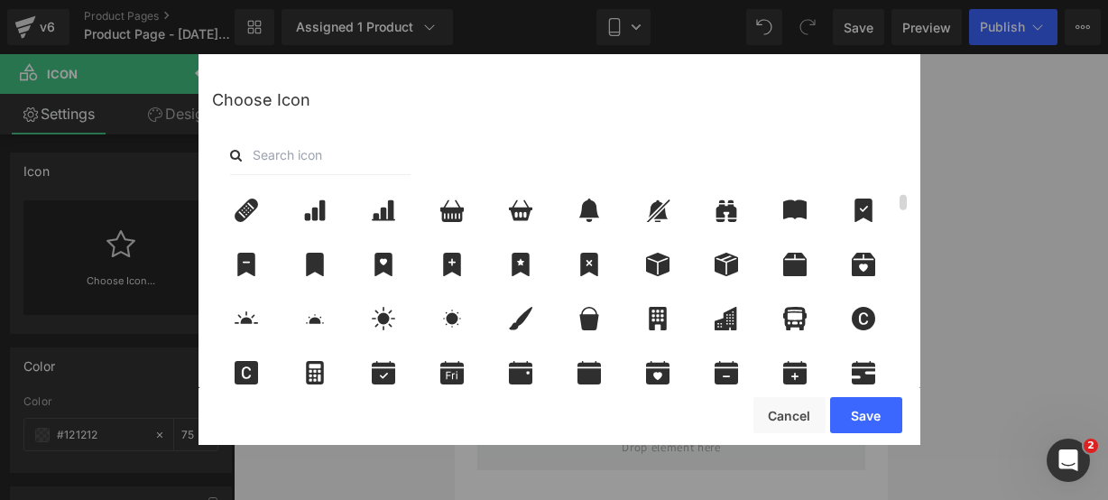
scroll to position [0, 0]
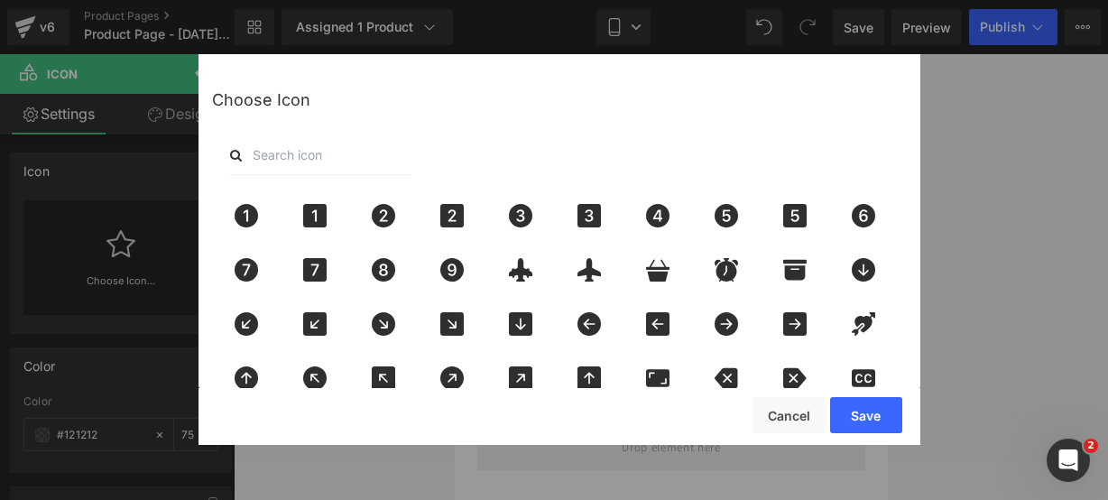
click at [332, 162] on input "text" at bounding box center [320, 155] width 181 height 40
type input "star"
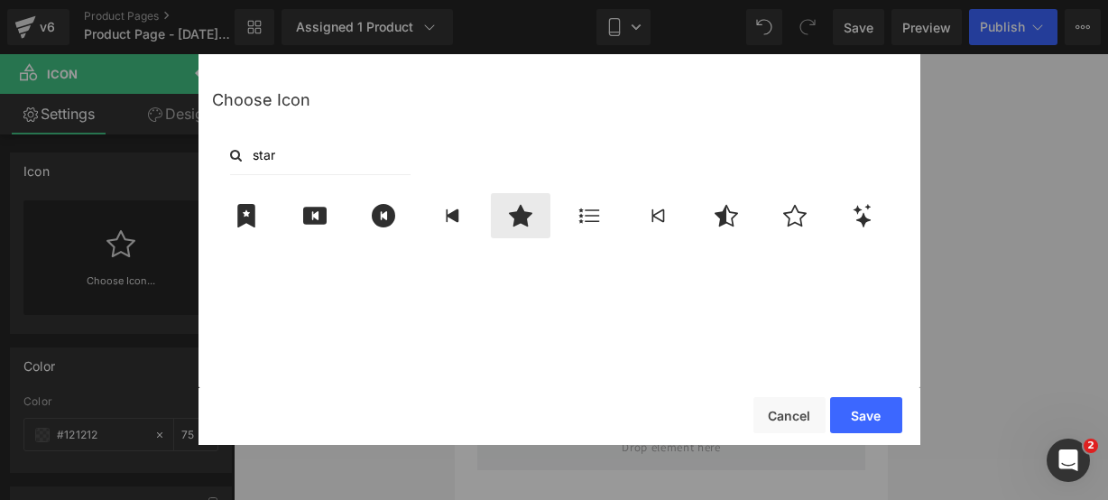
click at [513, 218] on icon at bounding box center [521, 215] width 38 height 23
click at [866, 406] on button "Save" at bounding box center [866, 415] width 72 height 36
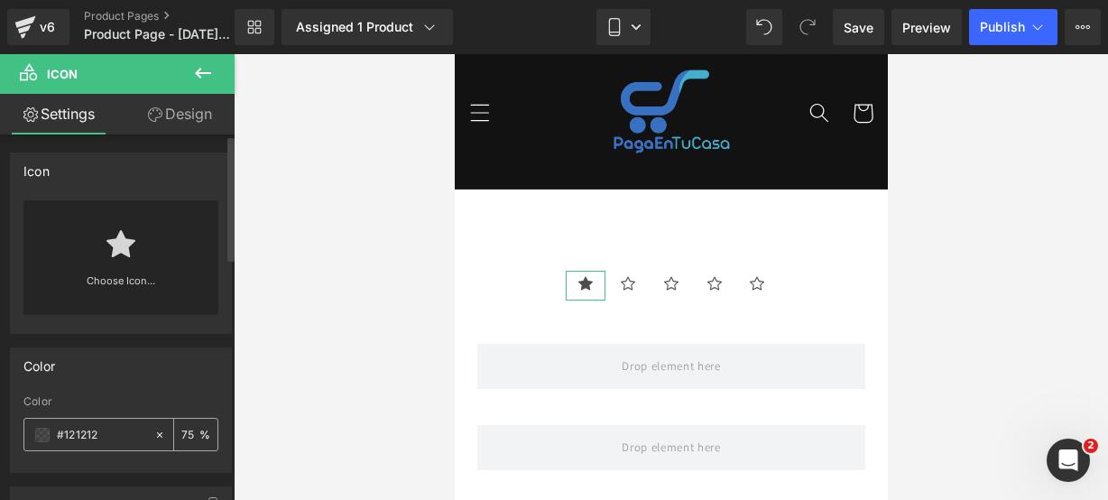
click at [39, 433] on span at bounding box center [42, 435] width 14 height 14
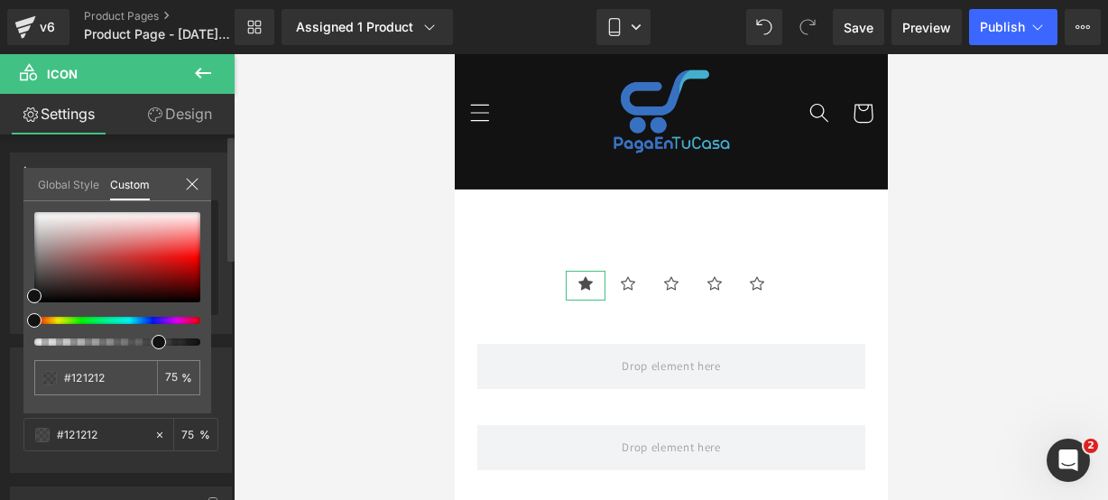
type input "#111111"
click at [55, 318] on div at bounding box center [110, 320] width 166 height 7
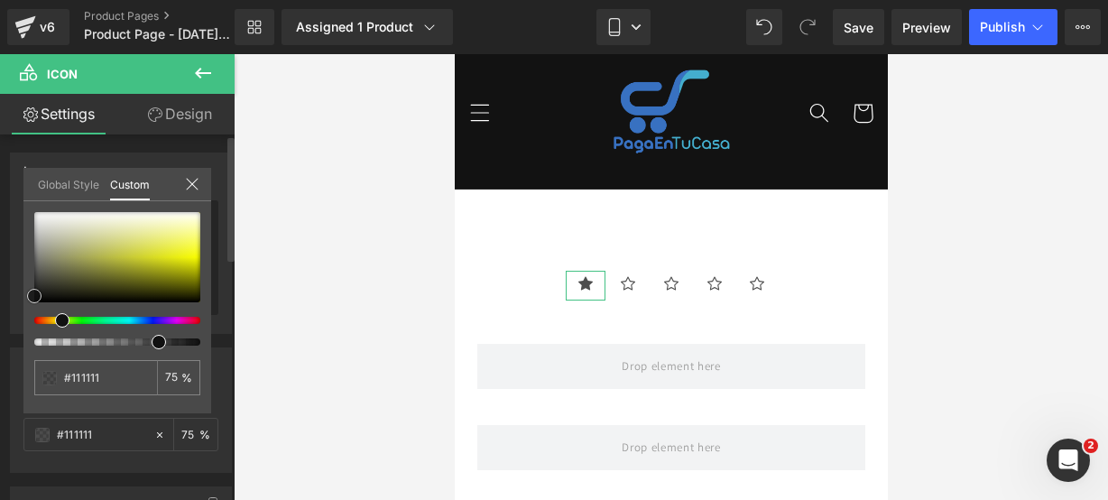
type input "#fbff33"
type input "#f8fb41"
click at [195, 246] on div at bounding box center [117, 257] width 166 height 90
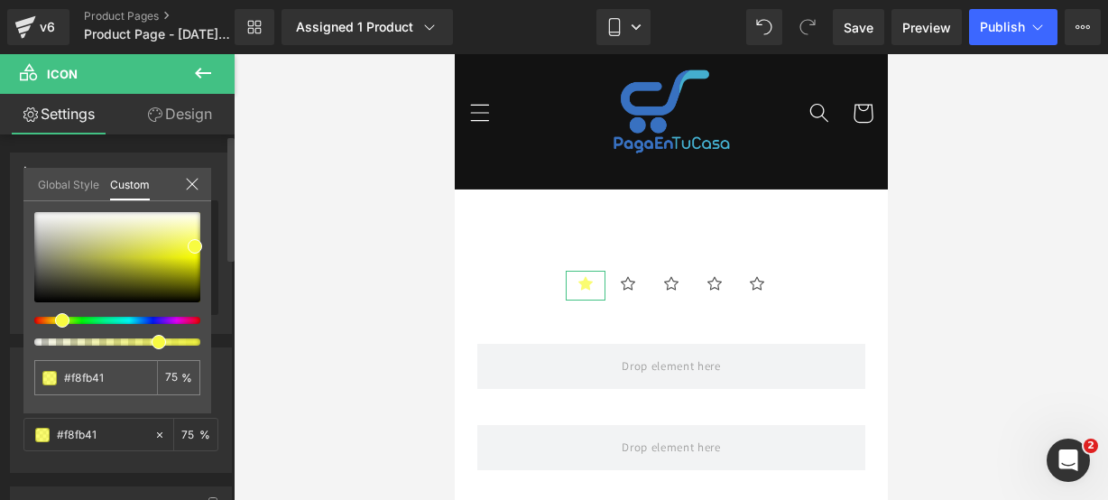
click at [193, 181] on icon at bounding box center [192, 184] width 12 height 12
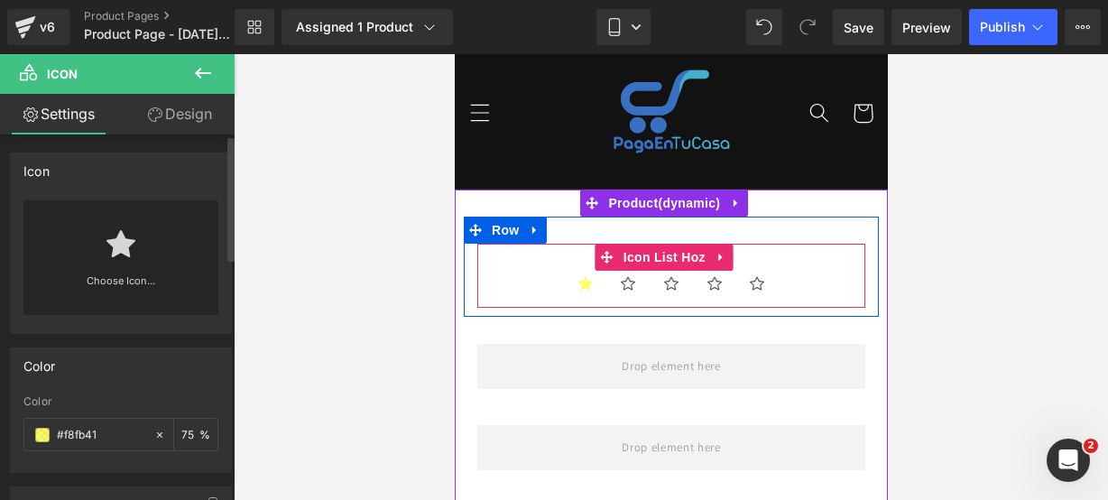
click at [493, 294] on ul "Icon Icon Icon Icon Icon" at bounding box center [671, 290] width 388 height 38
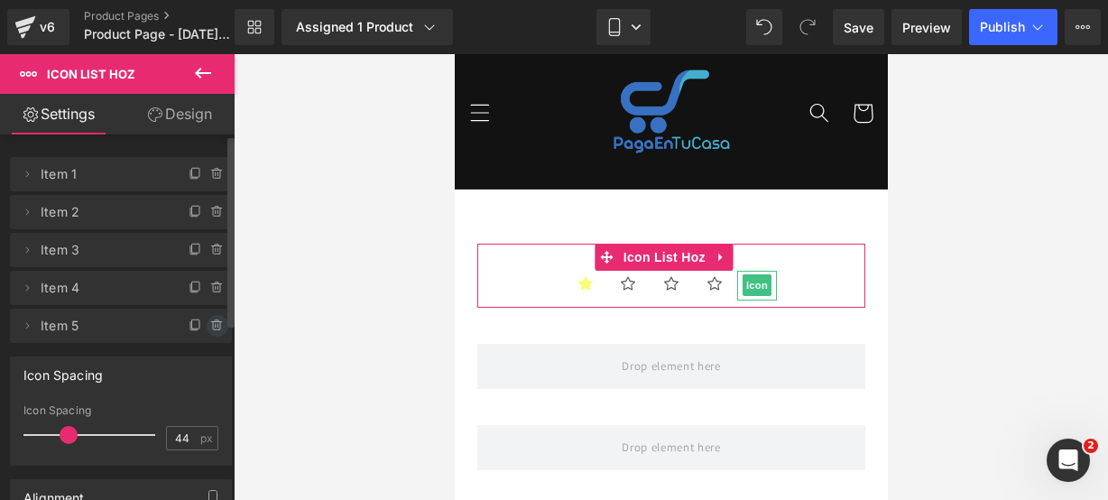
click at [210, 319] on icon at bounding box center [217, 326] width 14 height 14
click at [208, 319] on button "Delete" at bounding box center [198, 326] width 57 height 23
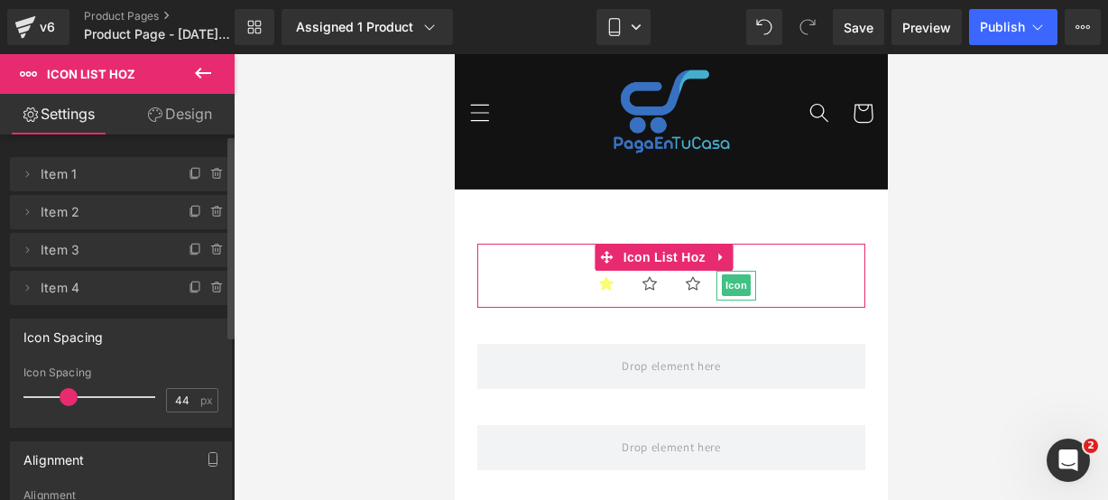
click at [207, 275] on div at bounding box center [208, 282] width 47 height 22
click at [210, 283] on icon at bounding box center [217, 288] width 14 height 14
click at [207, 283] on button "Delete" at bounding box center [202, 288] width 57 height 23
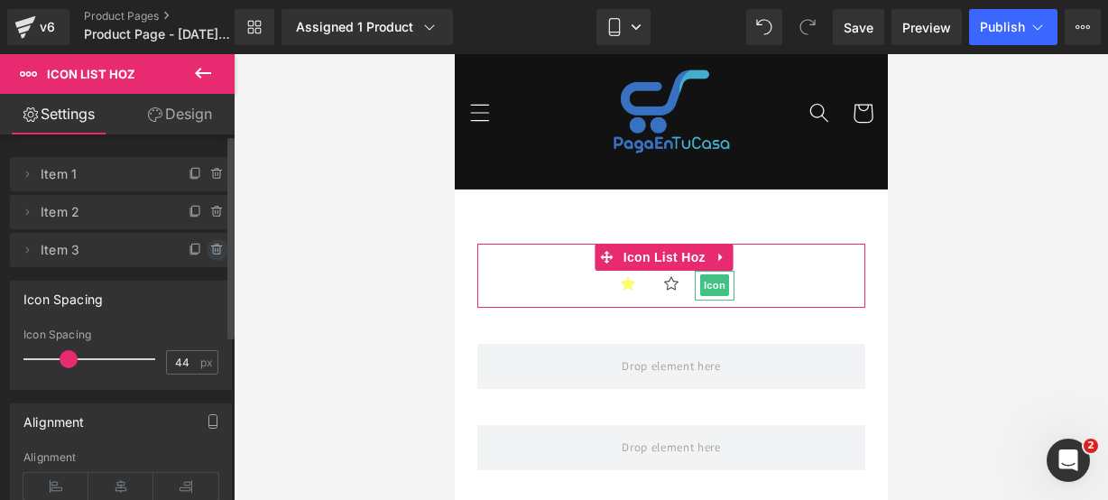
click at [210, 252] on icon at bounding box center [217, 250] width 14 height 14
click at [210, 252] on button "Delete" at bounding box center [198, 250] width 57 height 23
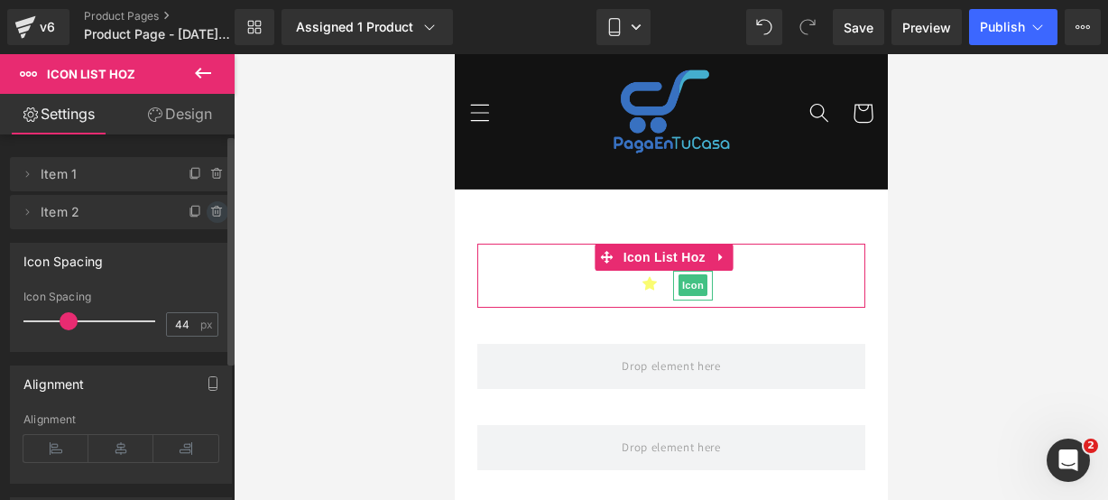
click at [214, 214] on icon at bounding box center [217, 212] width 14 height 14
click at [214, 213] on div "Delete Cancel" at bounding box center [125, 212] width 222 height 34
click at [214, 213] on button "Delete" at bounding box center [198, 212] width 57 height 23
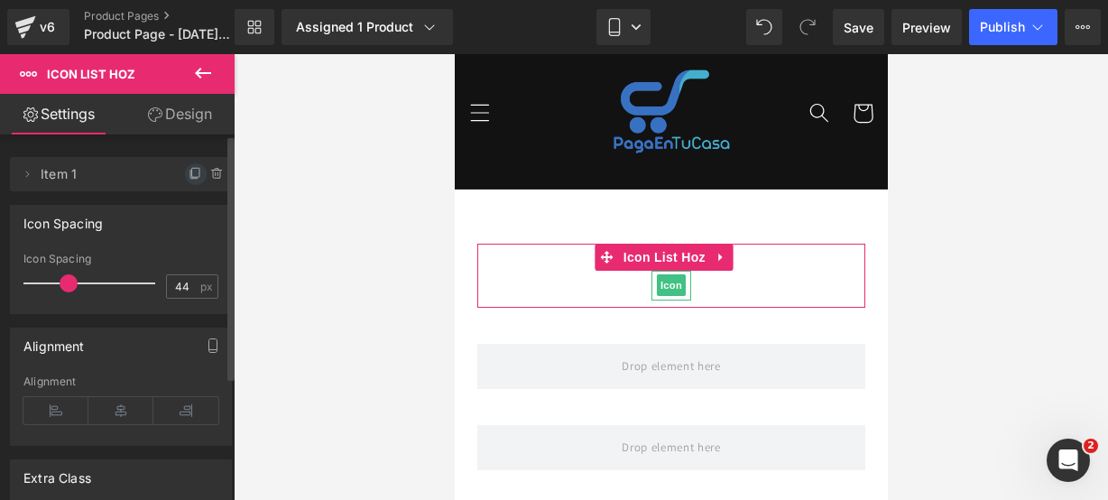
click at [190, 172] on icon at bounding box center [196, 174] width 14 height 14
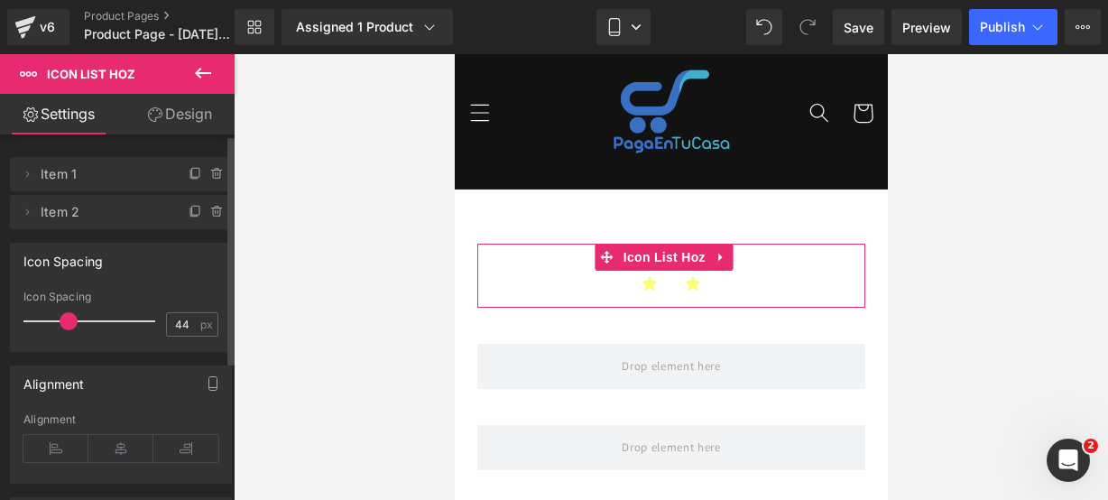
click at [190, 172] on icon at bounding box center [196, 174] width 14 height 14
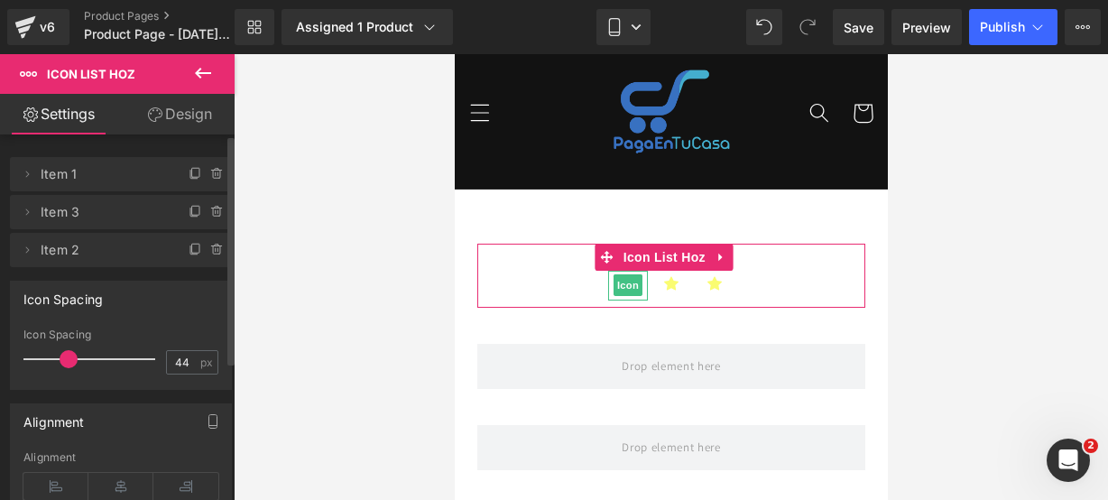
click at [190, 172] on icon at bounding box center [196, 174] width 14 height 14
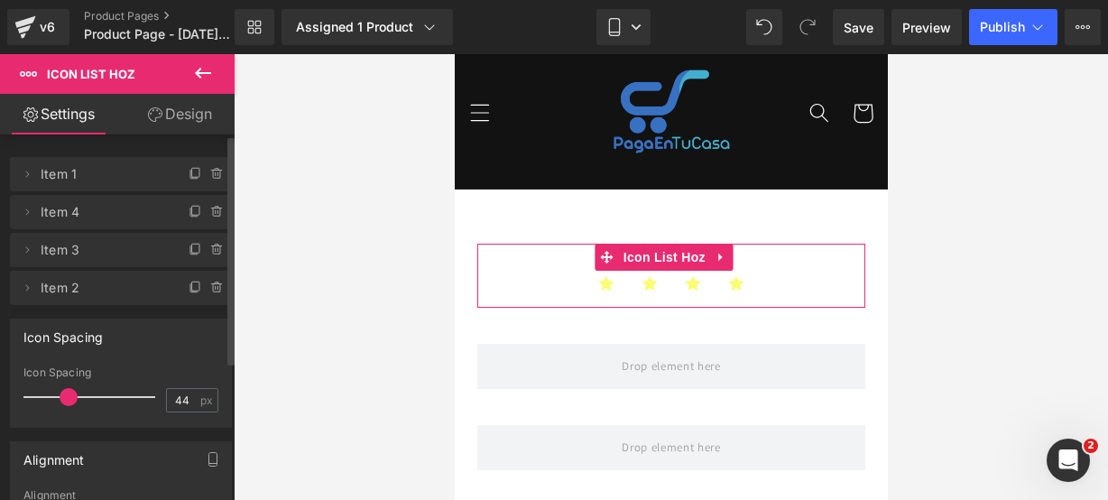
click at [190, 172] on icon at bounding box center [196, 174] width 14 height 14
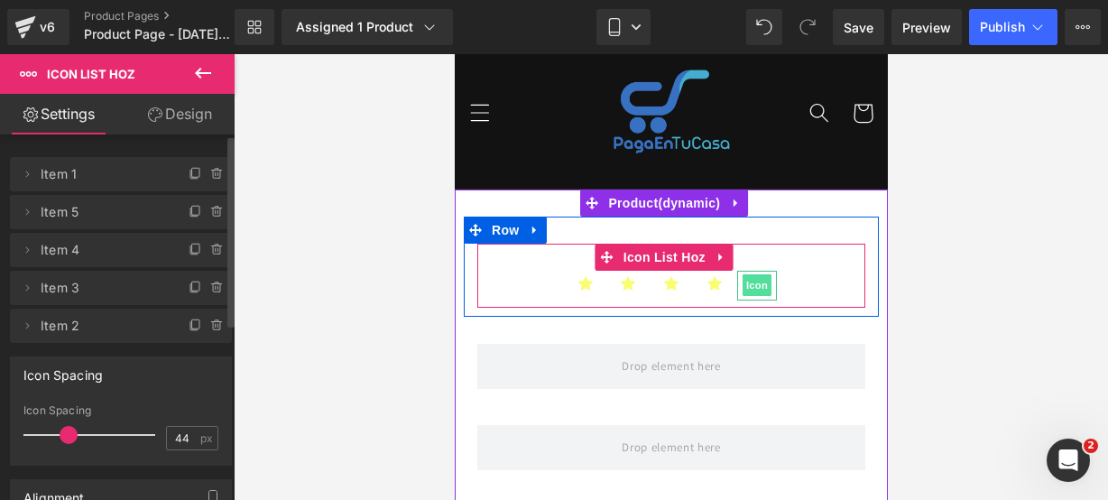
click at [750, 291] on span "Icon" at bounding box center [756, 285] width 29 height 22
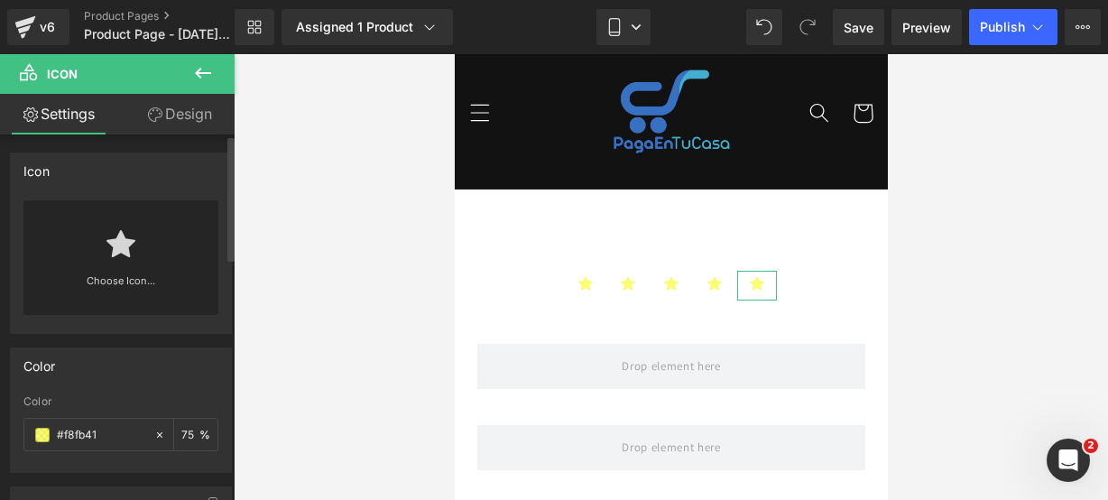
click at [161, 254] on div "Choose Icon..." at bounding box center [120, 257] width 195 height 115
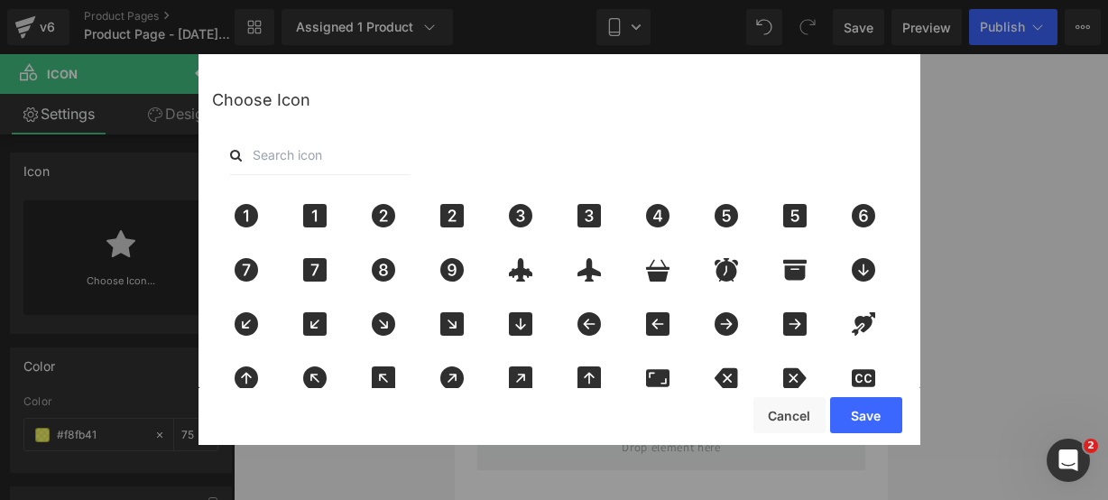
click at [309, 156] on input "text" at bounding box center [320, 155] width 181 height 40
type input "star"
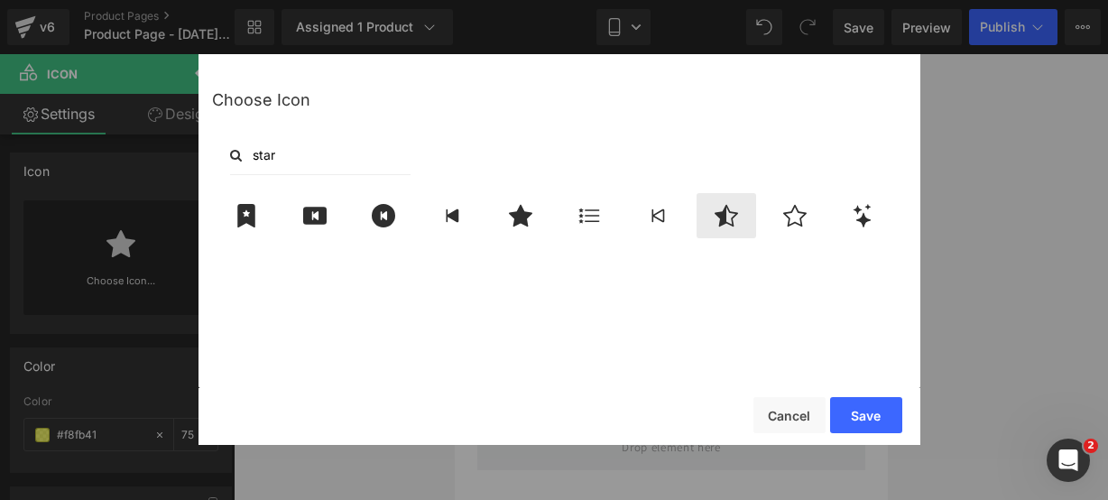
click at [725, 229] on div at bounding box center [727, 215] width 60 height 45
click at [851, 400] on button "Save" at bounding box center [866, 415] width 72 height 36
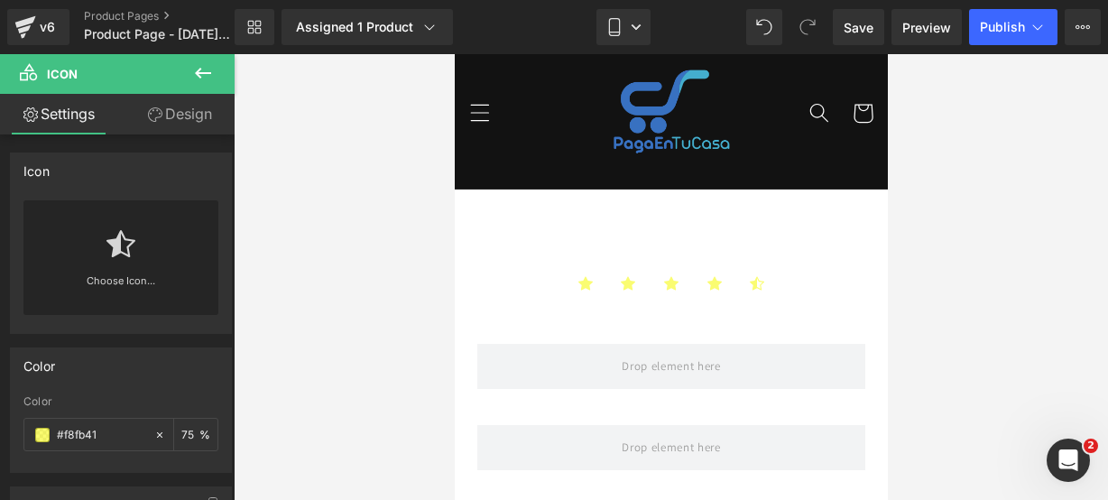
click at [202, 79] on icon at bounding box center [203, 73] width 22 height 22
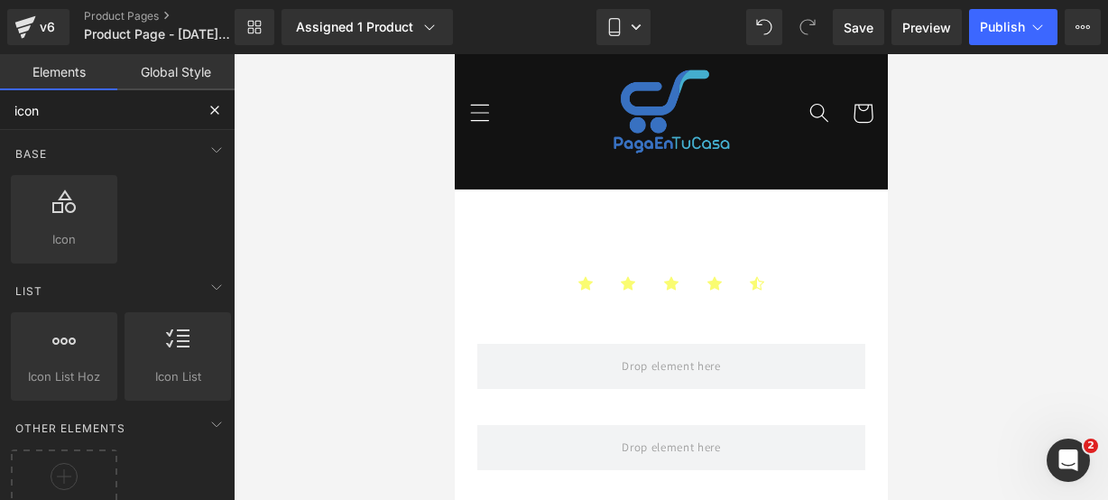
drag, startPoint x: 148, startPoint y: 129, endPoint x: 173, endPoint y: 118, distance: 27.5
click at [152, 122] on input "icon" at bounding box center [97, 110] width 195 height 40
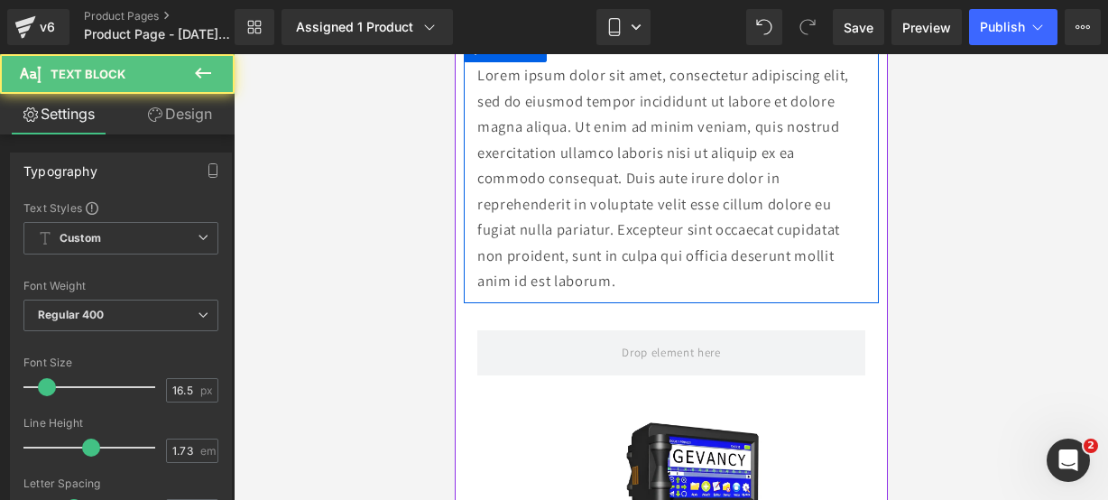
scroll to position [336, 0]
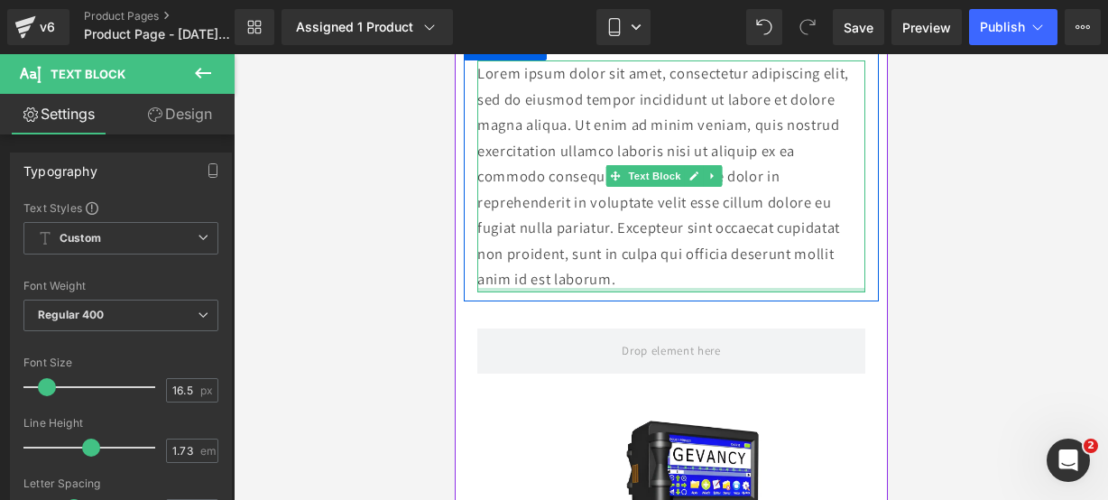
drag, startPoint x: 640, startPoint y: 288, endPoint x: 623, endPoint y: 273, distance: 23.0
click at [623, 273] on div "Lorem ipsum dolor sit amet, consectetur adipiscing elit, sed do eiusmod tempor …" at bounding box center [671, 176] width 388 height 232
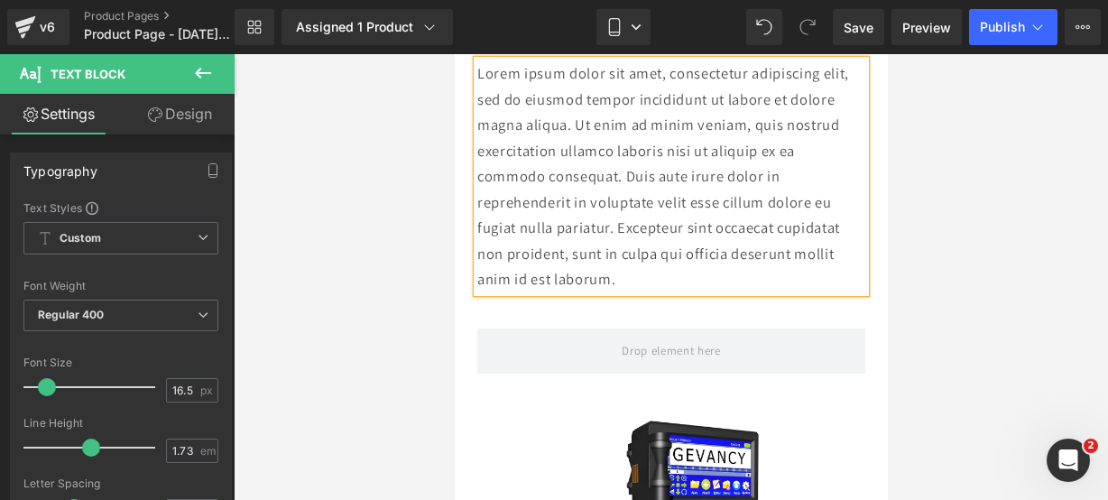
click at [623, 272] on p "Lorem ipsum dolor sit amet, consectetur adipiscing elit, sed do eiusmod tempor …" at bounding box center [671, 176] width 388 height 232
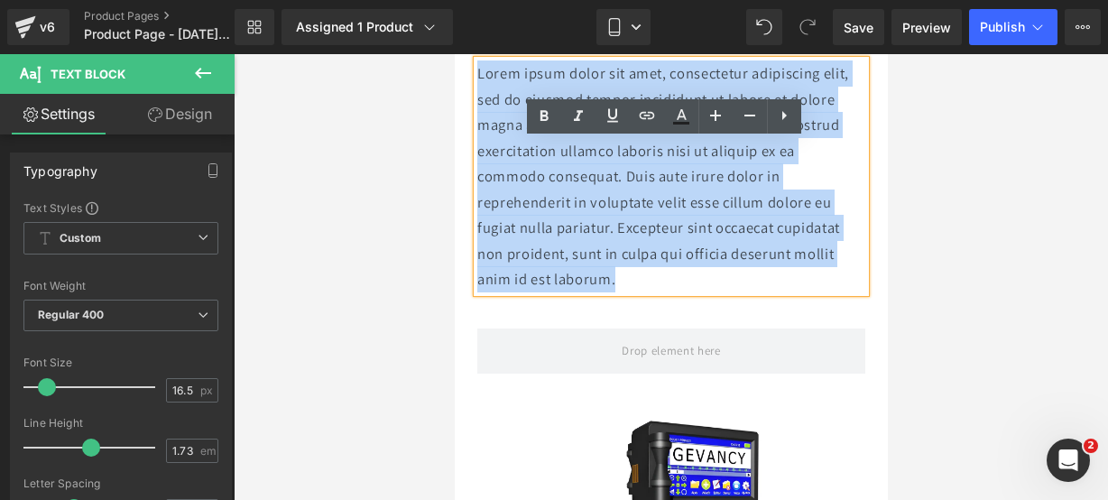
scroll to position [74, 0]
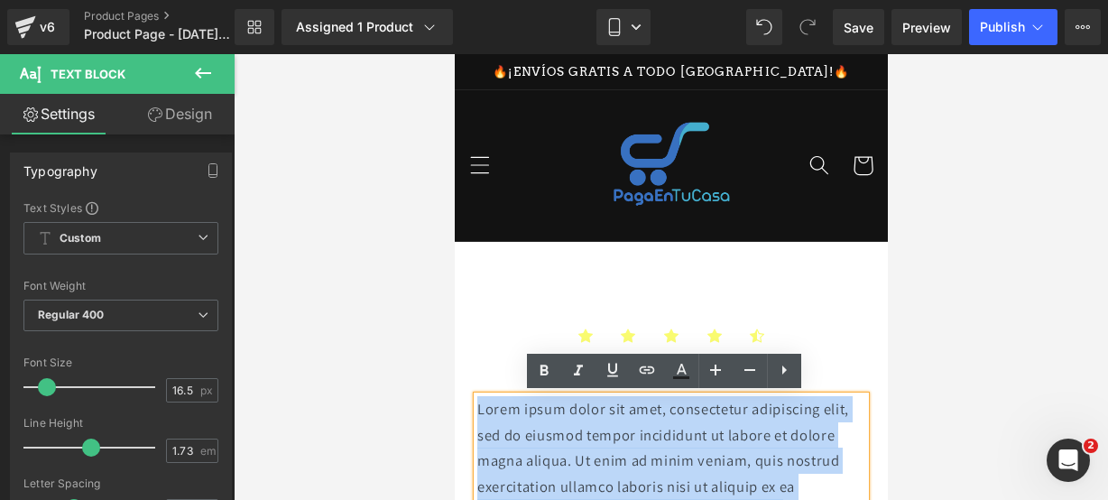
drag, startPoint x: 623, startPoint y: 277, endPoint x: 444, endPoint y: 23, distance: 311.0
click at [454, 54] on html "Ir directamente al contenido 🔥¡ENVÍOS GRATIS A TODO [GEOGRAPHIC_DATA]!🔥 Inicio …" at bounding box center [670, 277] width 433 height 446
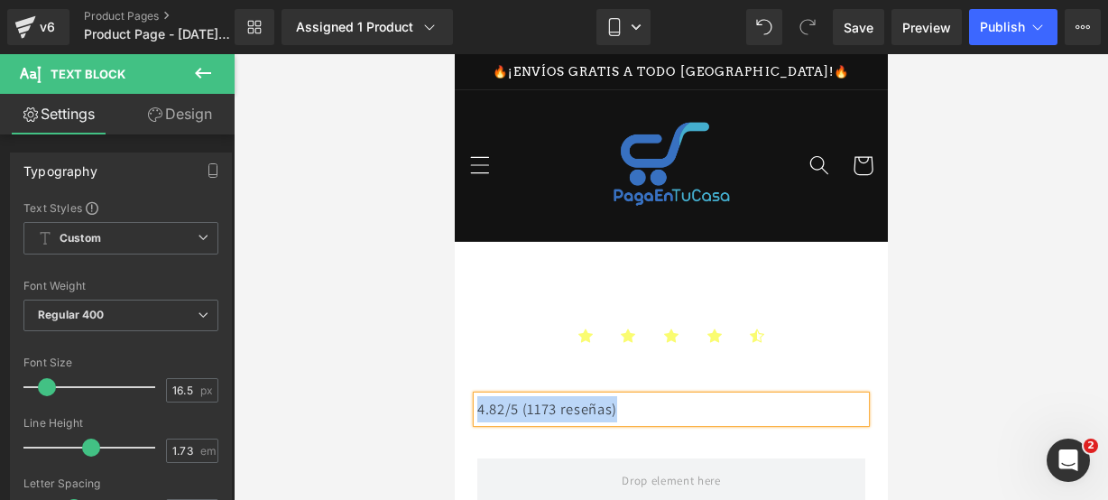
drag, startPoint x: 639, startPoint y: 409, endPoint x: 477, endPoint y: 407, distance: 162.5
click at [477, 407] on p "4.82/5 (1173 reseñas)" at bounding box center [671, 409] width 388 height 26
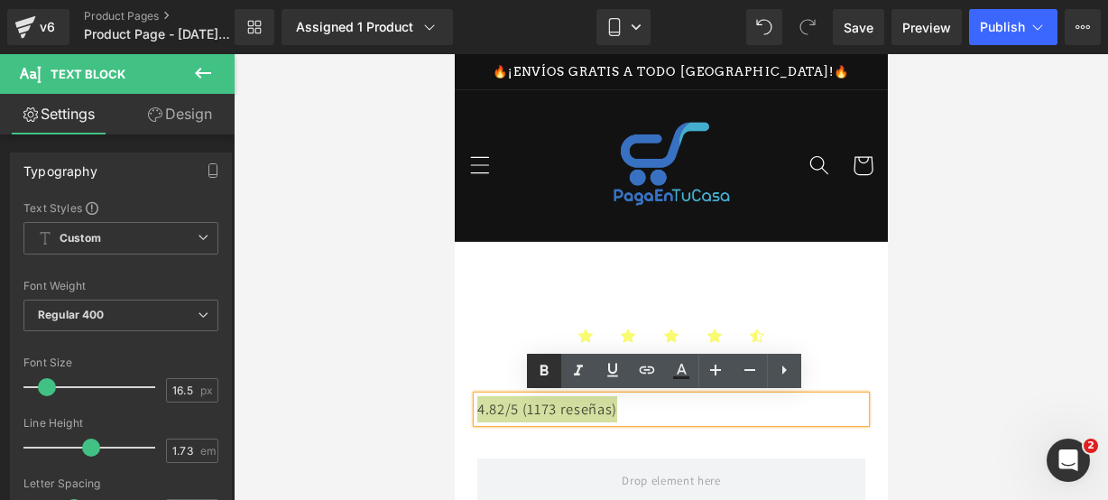
click at [535, 374] on icon at bounding box center [544, 371] width 22 height 22
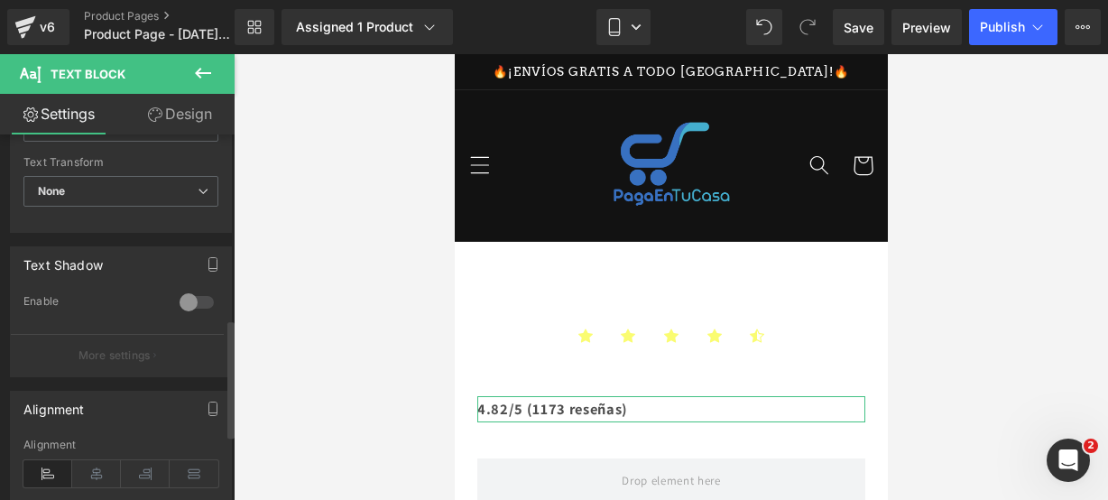
scroll to position [569, 0]
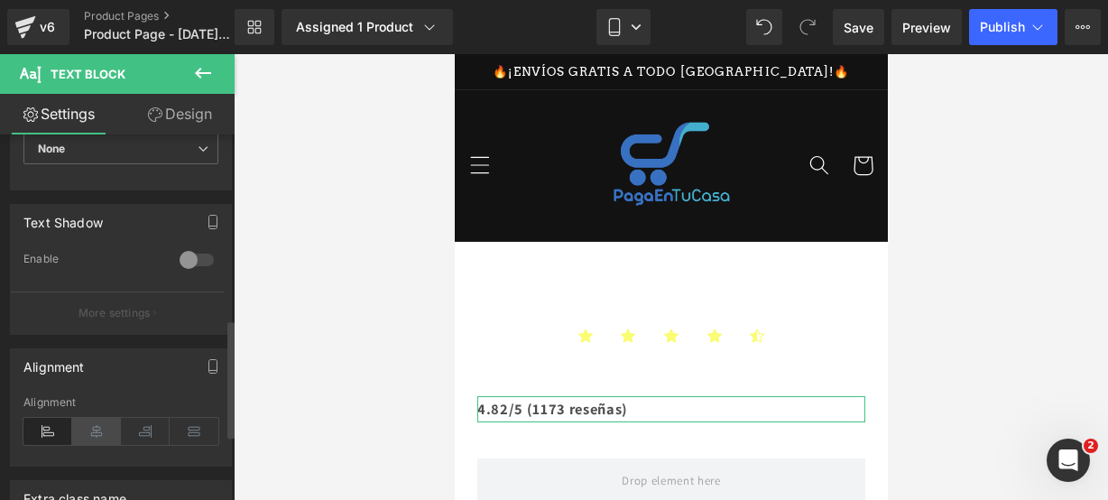
click at [99, 429] on icon at bounding box center [96, 431] width 49 height 27
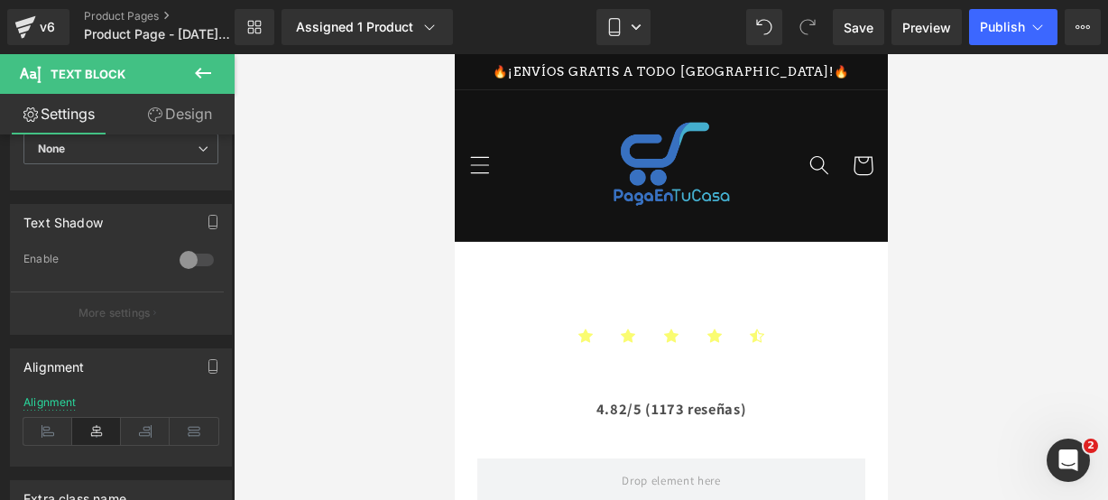
click at [206, 86] on button at bounding box center [202, 74] width 63 height 40
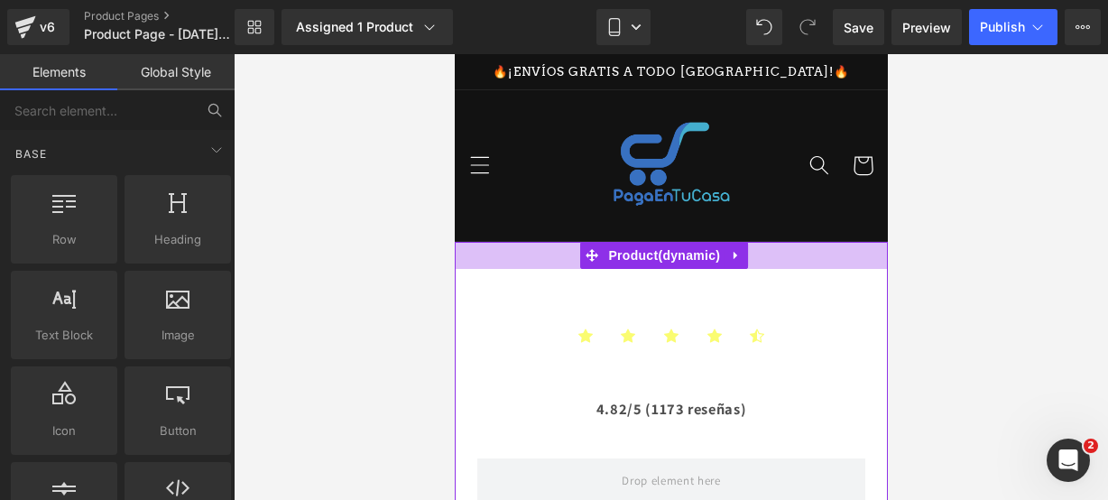
scroll to position [216, 0]
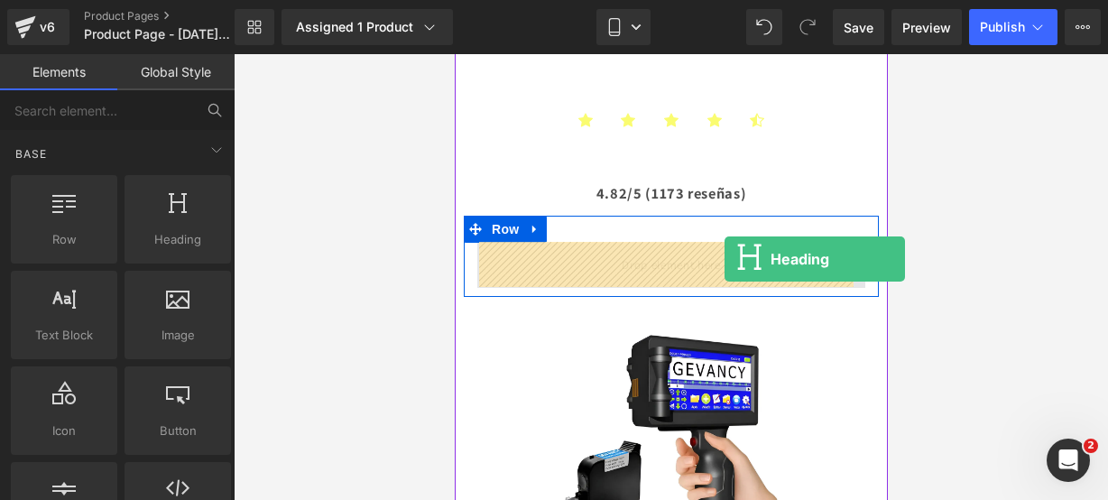
drag, startPoint x: 642, startPoint y: 261, endPoint x: 724, endPoint y: 257, distance: 82.2
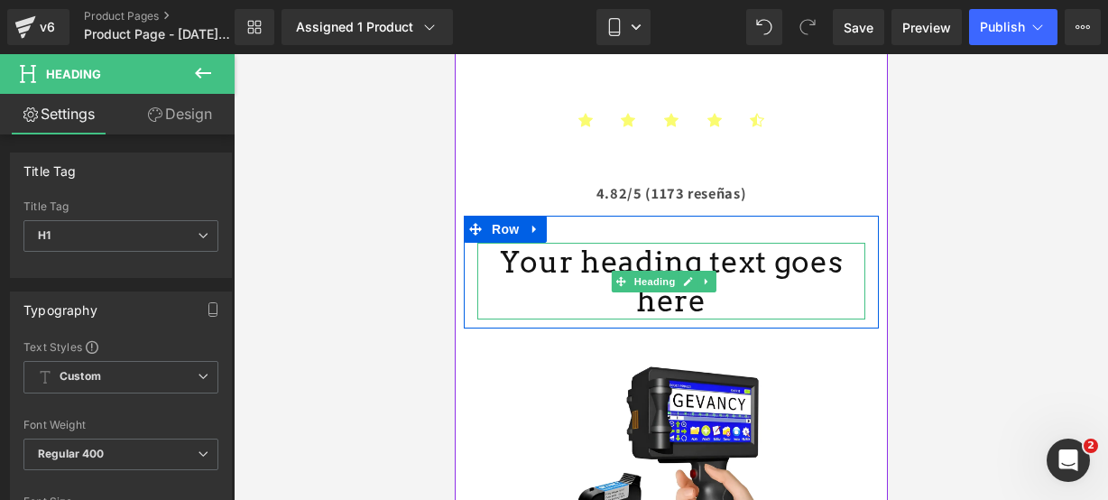
click at [690, 277] on icon at bounding box center [687, 281] width 9 height 9
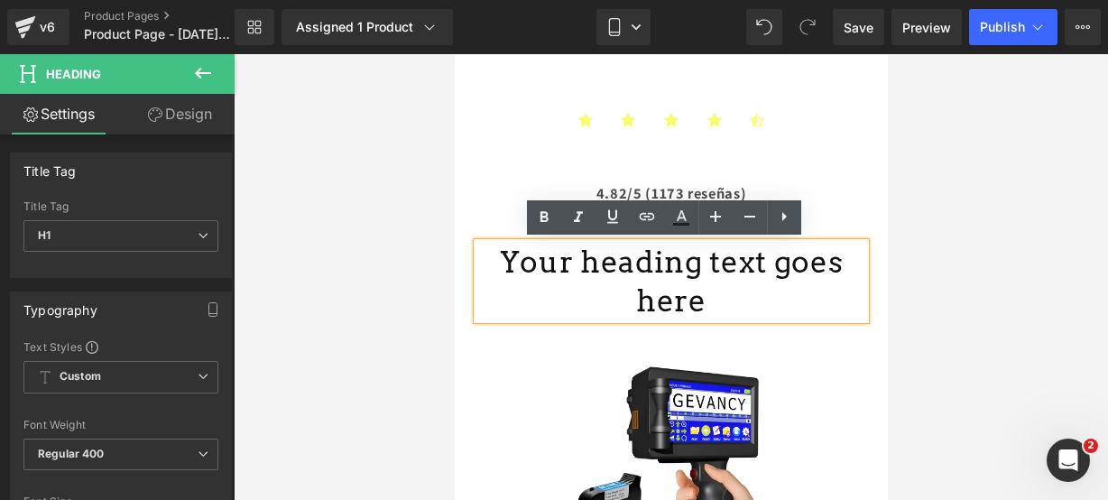
click at [829, 255] on h1 "Your heading text goes here" at bounding box center [671, 282] width 388 height 78
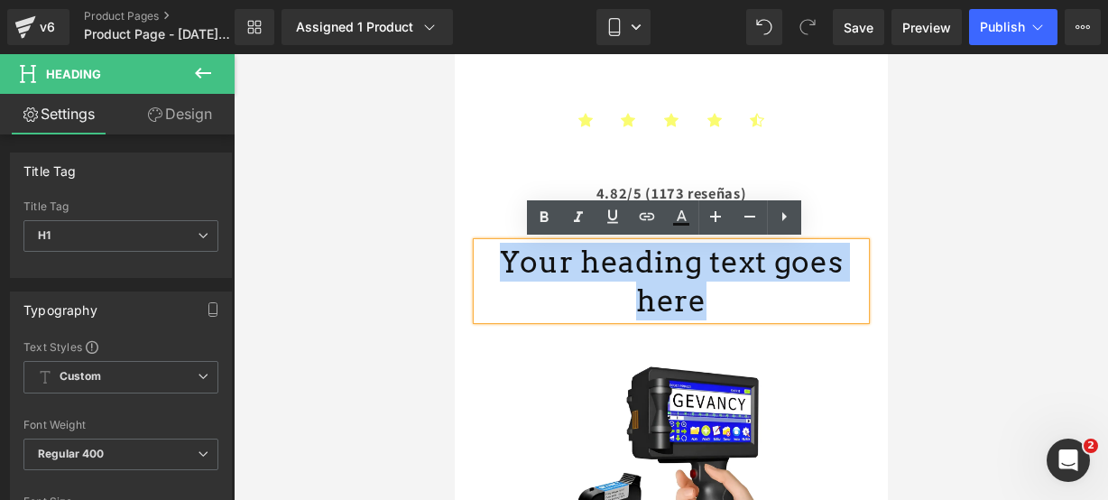
drag, startPoint x: 838, startPoint y: 259, endPoint x: 468, endPoint y: 252, distance: 371.0
click at [468, 252] on div "Your heading text goes here Heading" at bounding box center [670, 282] width 415 height 78
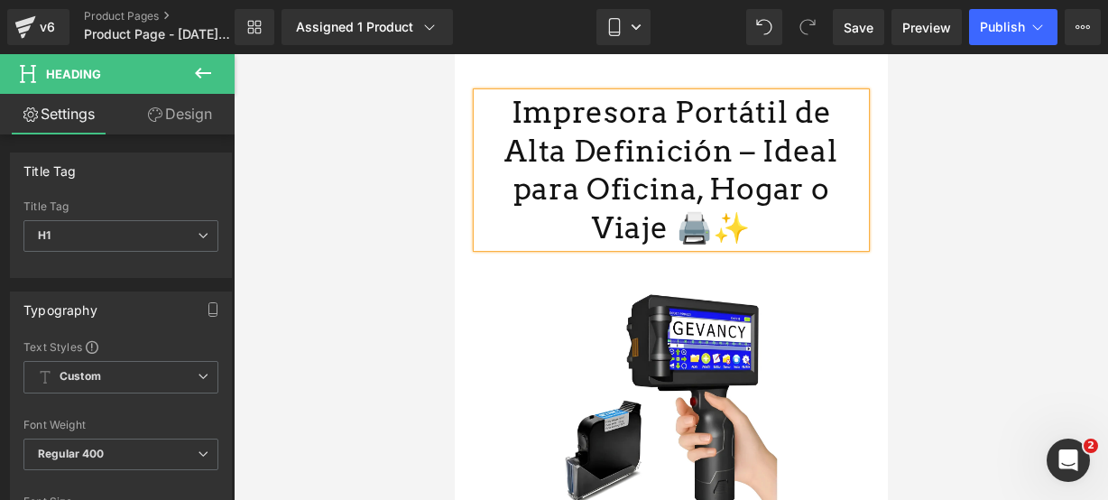
scroll to position [367, 0]
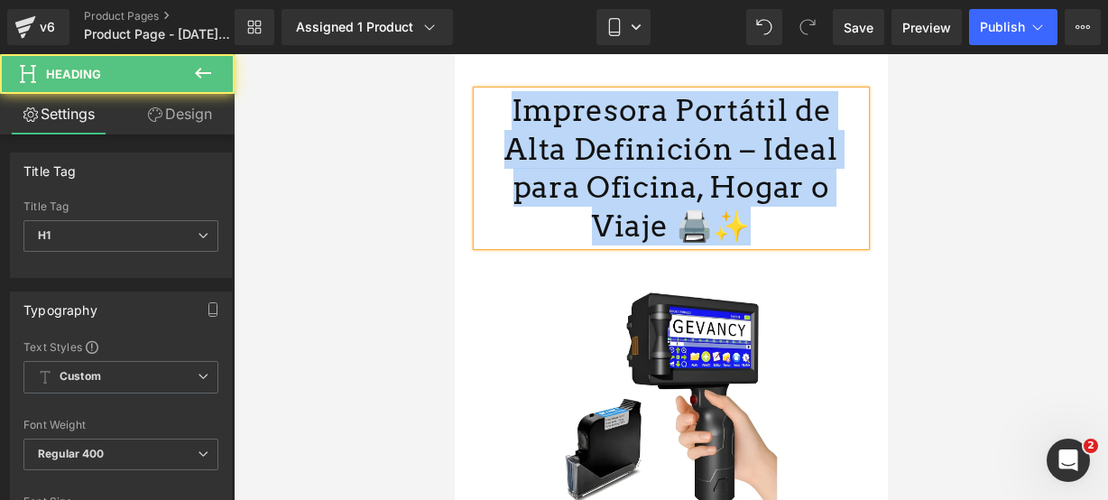
drag, startPoint x: 686, startPoint y: 222, endPoint x: 482, endPoint y: 115, distance: 230.5
click at [482, 115] on h1 "Impresora Portátil de Alta Definición – Ideal para Oficina, Hogar o Viaje 🖨️✨" at bounding box center [671, 168] width 388 height 155
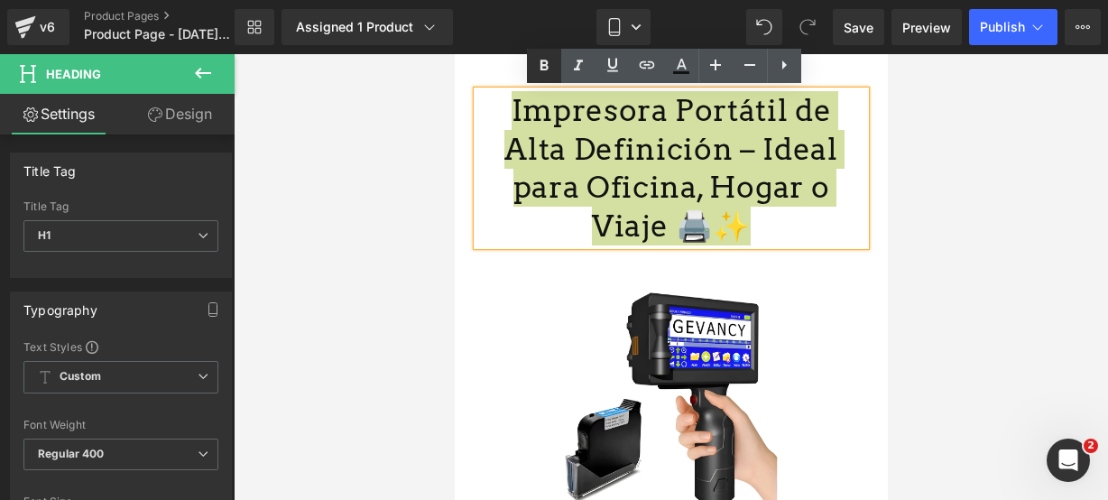
click at [537, 69] on icon at bounding box center [544, 66] width 22 height 22
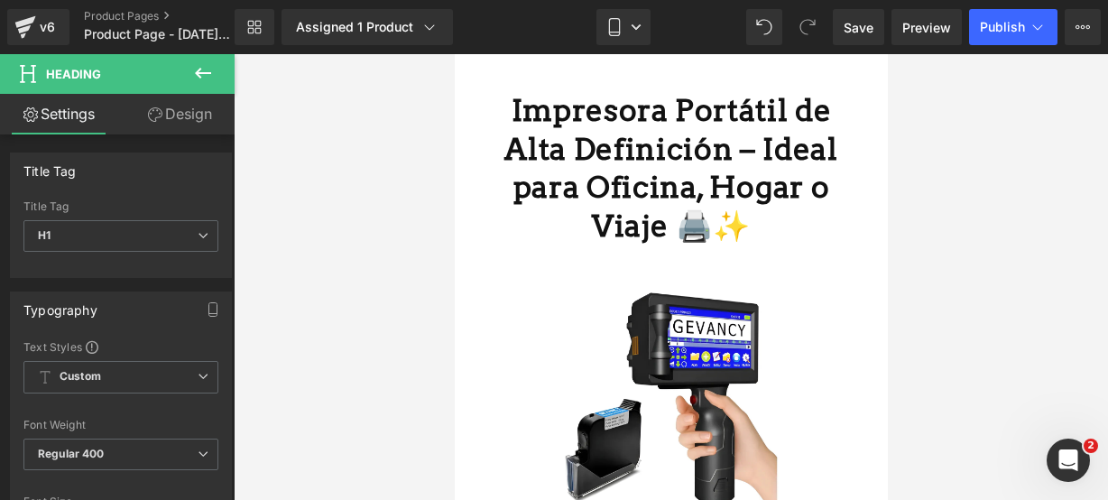
click at [203, 87] on button at bounding box center [202, 74] width 63 height 40
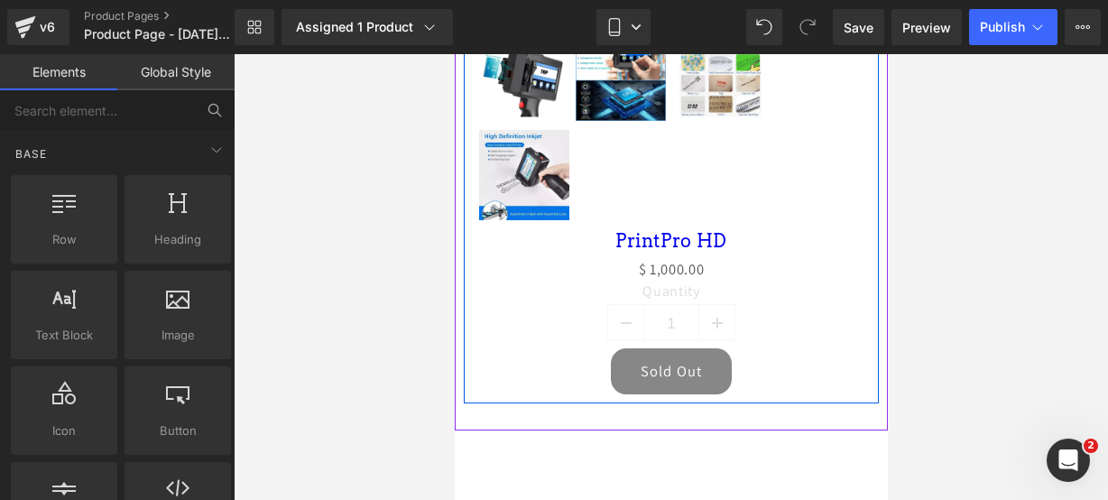
scroll to position [1011, 0]
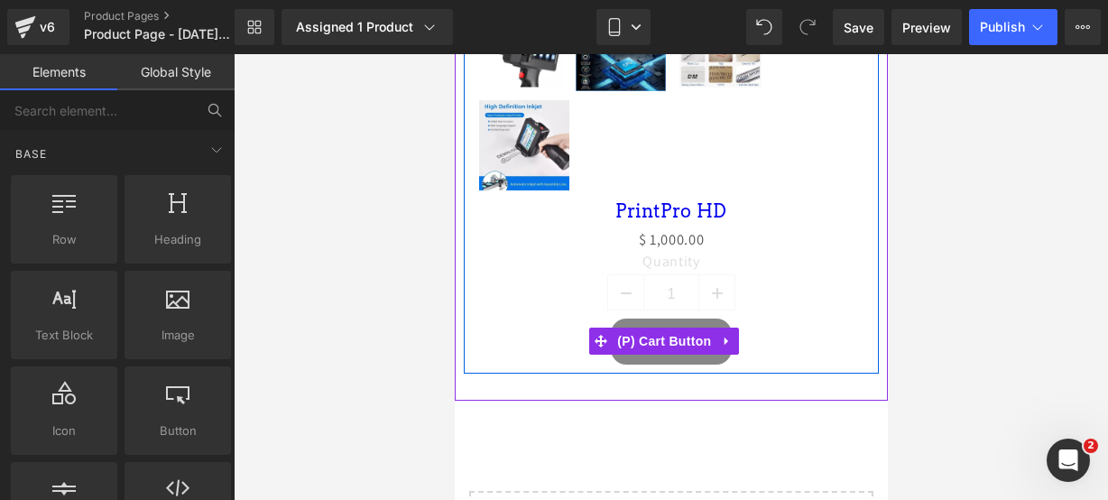
click at [725, 338] on icon at bounding box center [726, 342] width 4 height 8
click at [730, 329] on link at bounding box center [738, 341] width 23 height 27
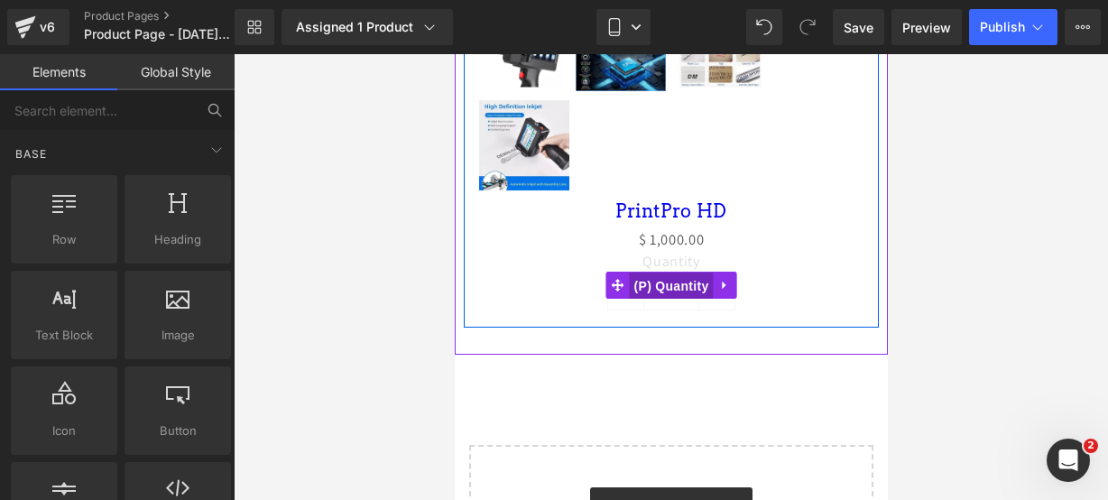
click at [666, 273] on span "(P) Quantity" at bounding box center [671, 286] width 84 height 27
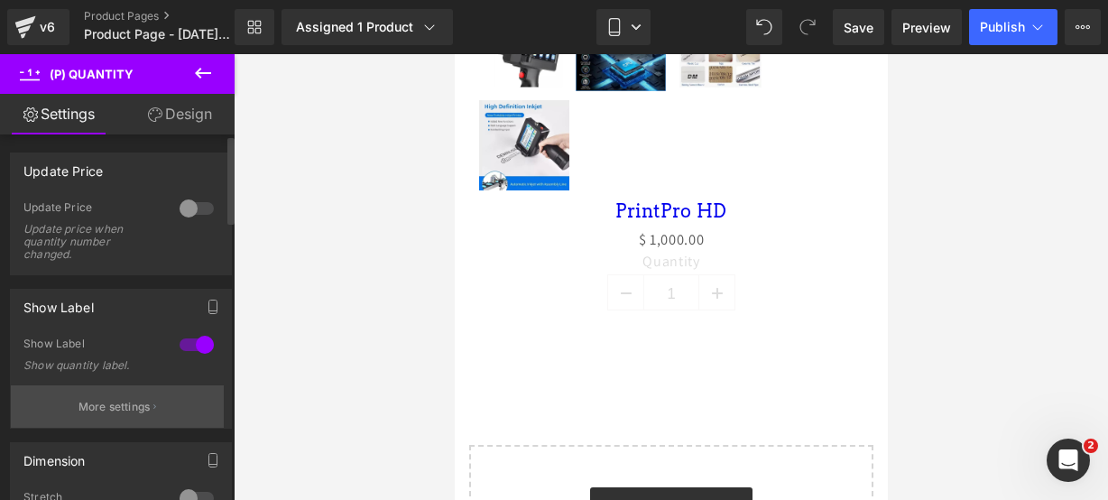
click at [131, 413] on button "More settings" at bounding box center [117, 406] width 213 height 42
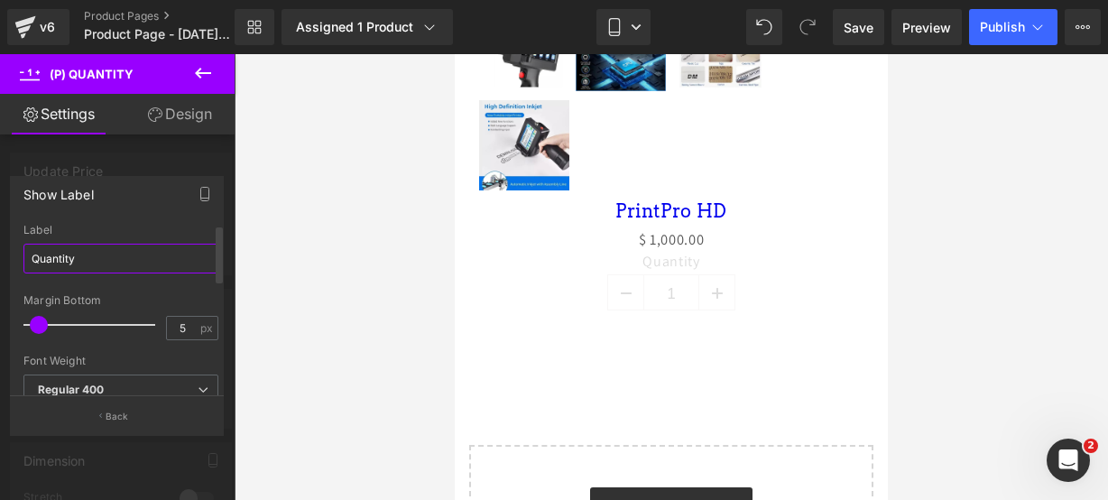
click at [144, 263] on input "Quantity" at bounding box center [120, 259] width 195 height 30
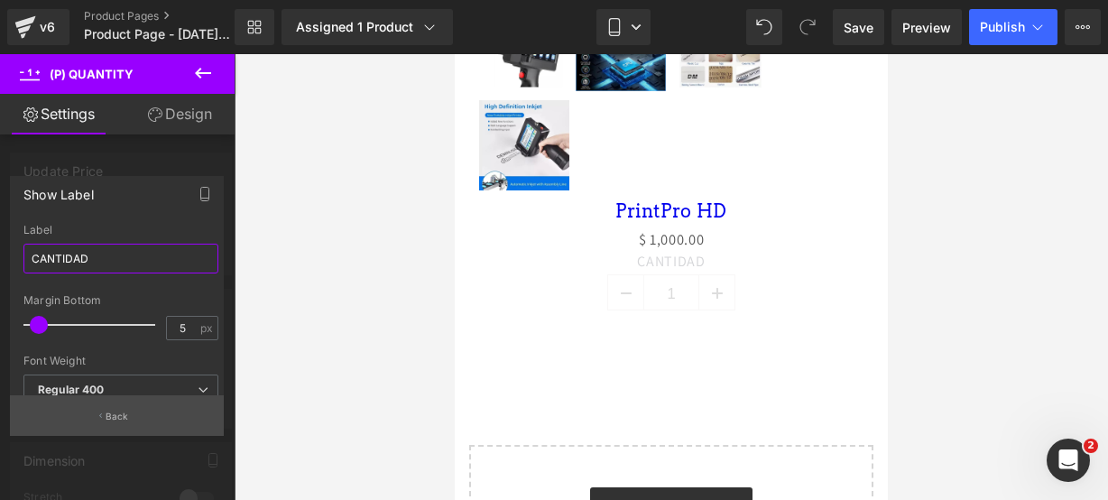
type input "CANTIDAD"
click at [113, 402] on button "Back" at bounding box center [117, 415] width 214 height 41
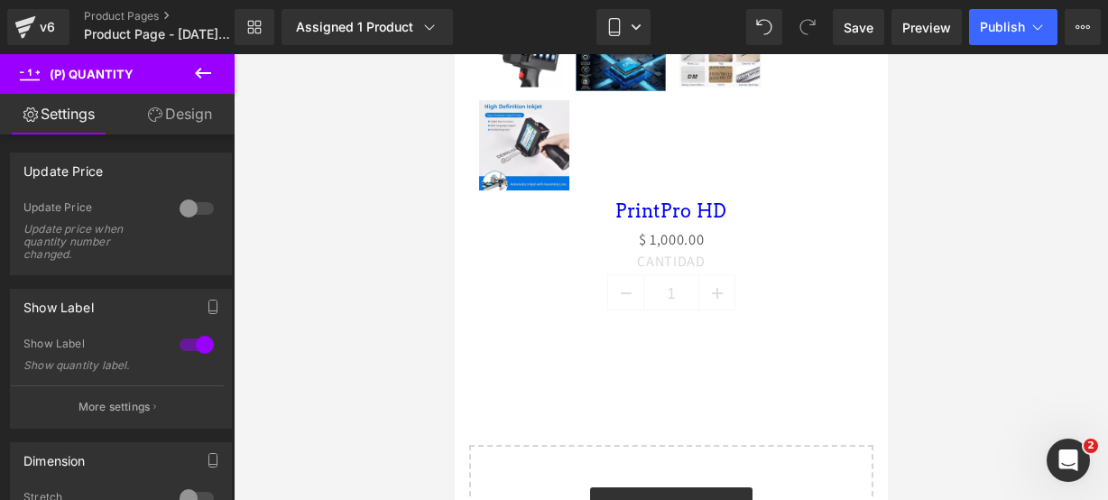
click at [197, 73] on icon at bounding box center [203, 73] width 16 height 11
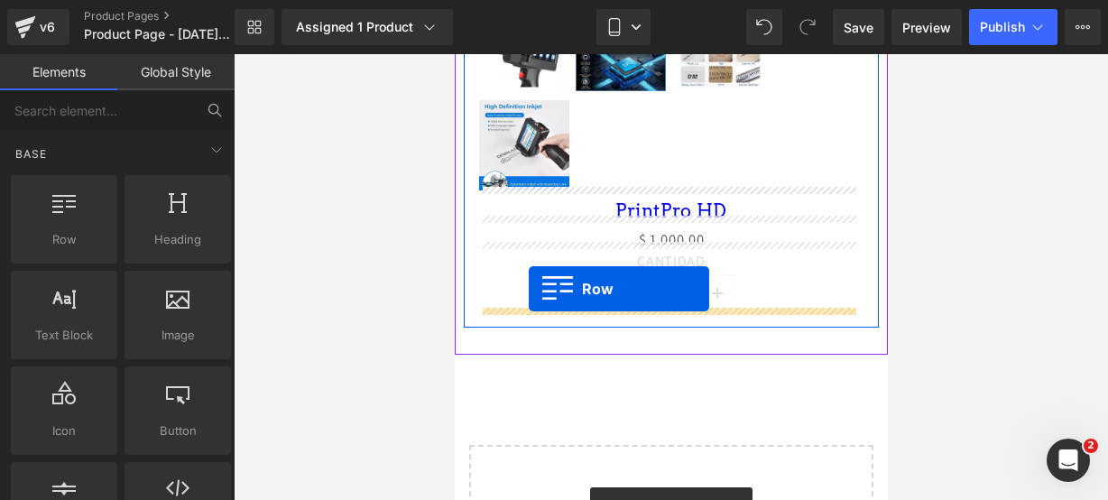
drag, startPoint x: 515, startPoint y: 286, endPoint x: 528, endPoint y: 290, distance: 13.1
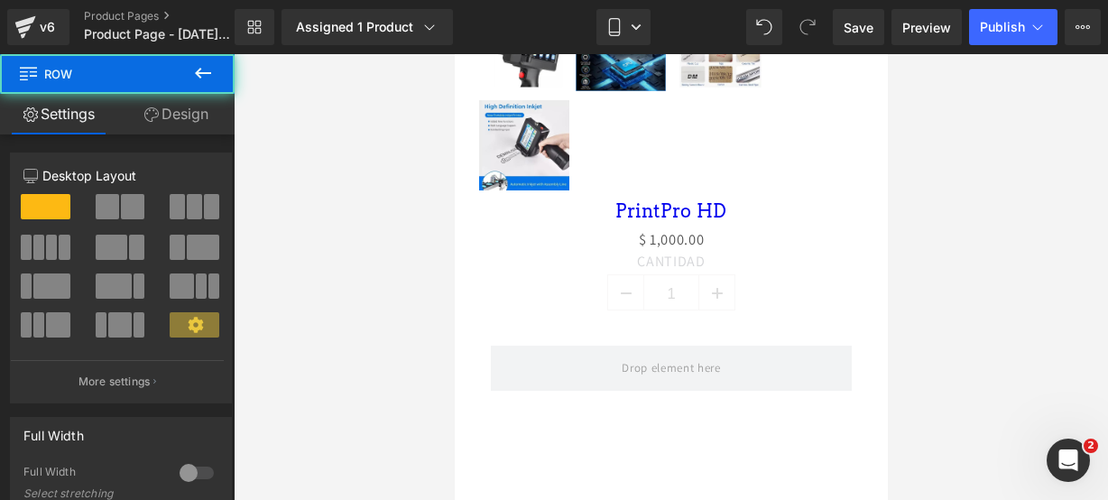
click at [204, 69] on icon at bounding box center [203, 73] width 22 height 22
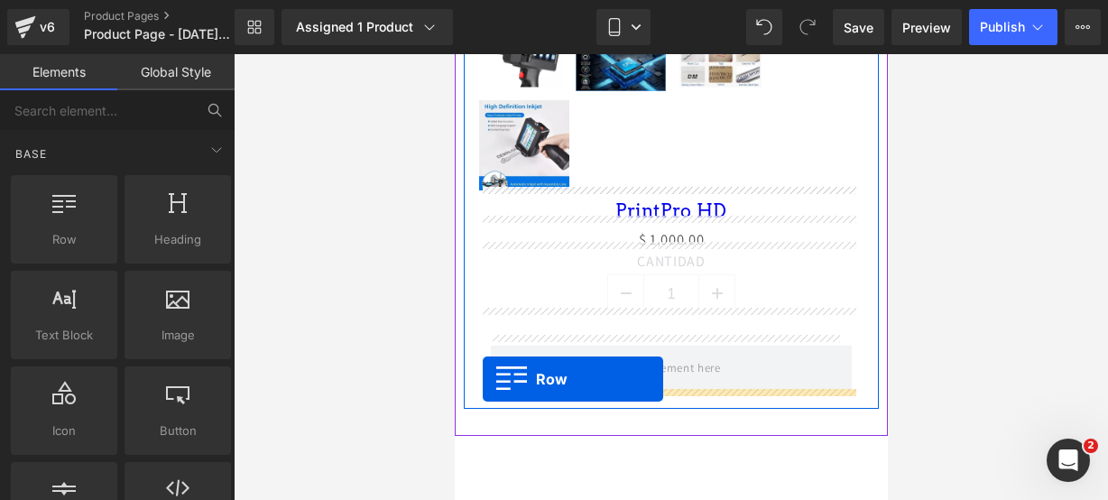
drag, startPoint x: 537, startPoint y: 266, endPoint x: 482, endPoint y: 380, distance: 126.4
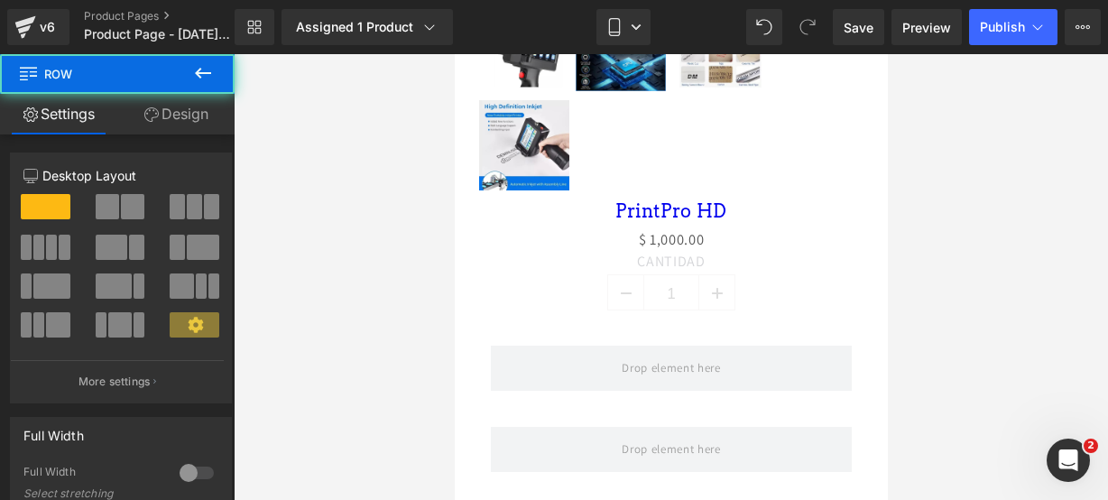
click at [204, 73] on icon at bounding box center [203, 73] width 16 height 11
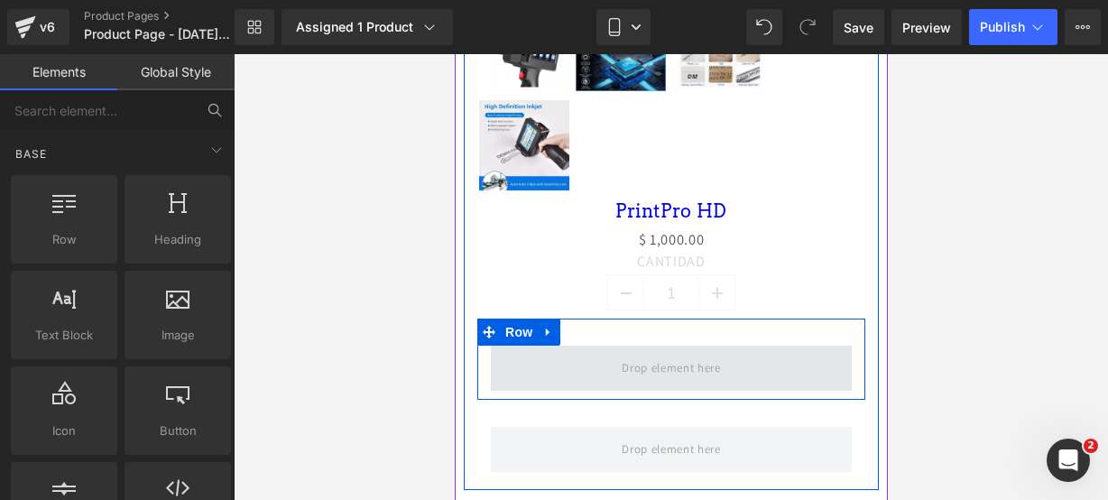
scroll to position [1202, 0]
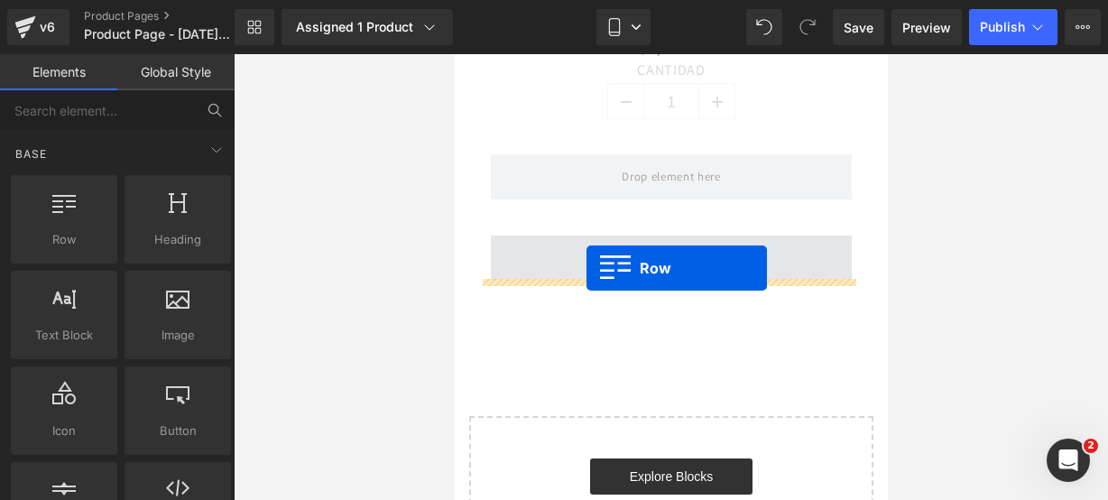
drag, startPoint x: 520, startPoint y: 247, endPoint x: 587, endPoint y: 268, distance: 69.9
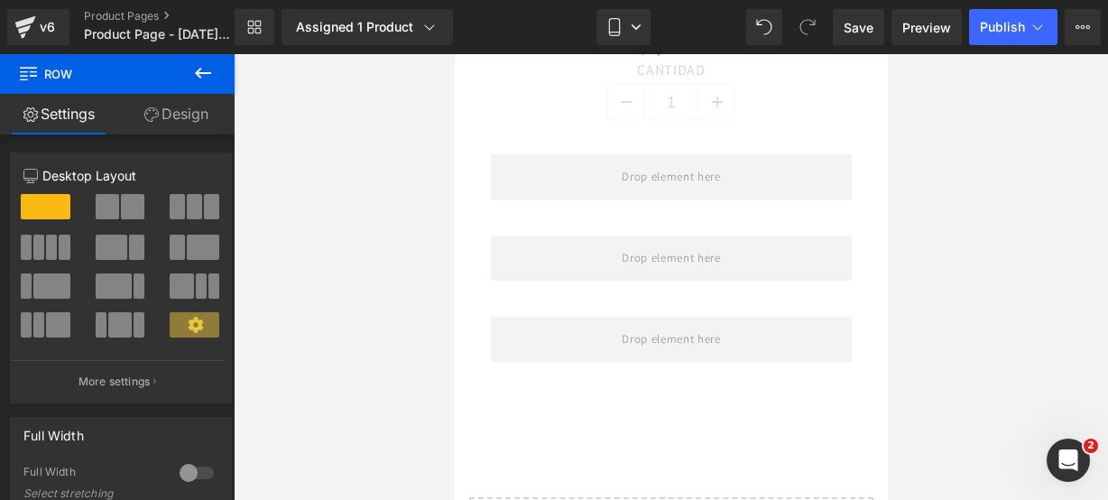
click at [211, 73] on icon at bounding box center [203, 73] width 22 height 22
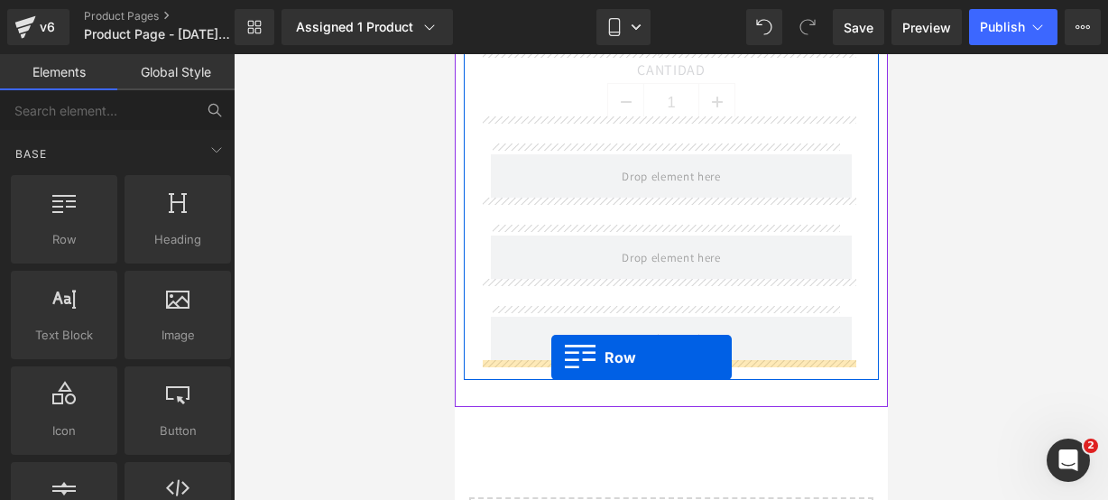
drag, startPoint x: 529, startPoint y: 308, endPoint x: 551, endPoint y: 358, distance: 55.0
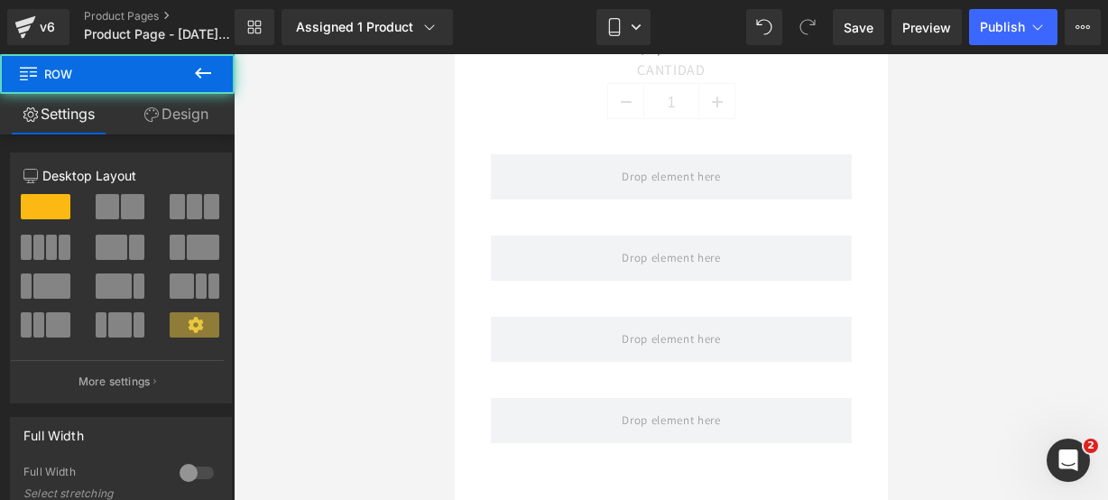
click at [197, 69] on icon at bounding box center [203, 73] width 22 height 22
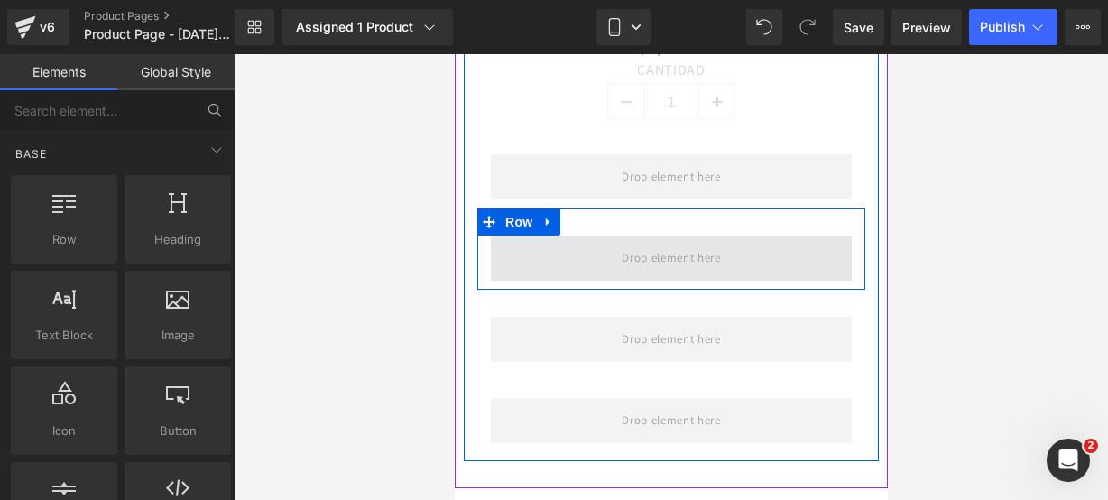
scroll to position [1312, 0]
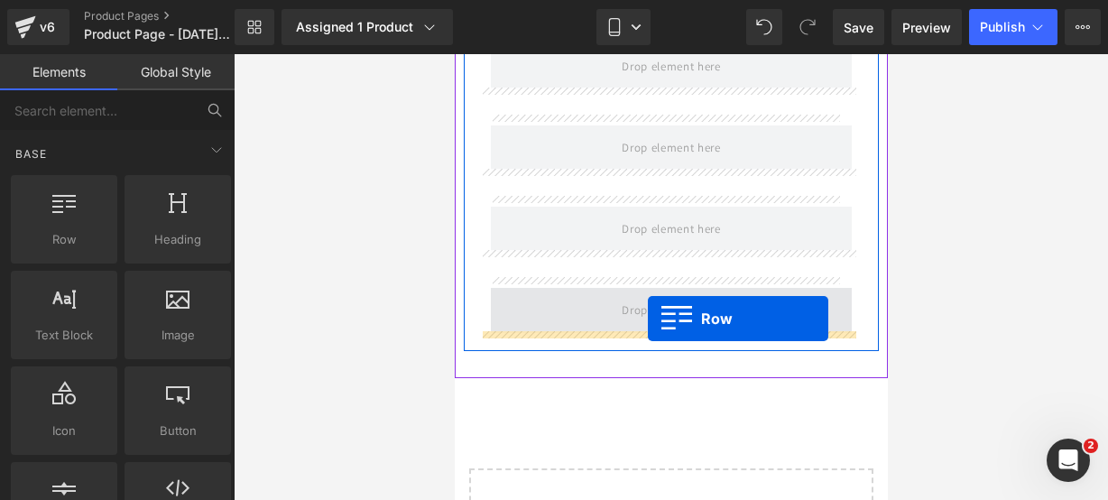
drag, startPoint x: 522, startPoint y: 272, endPoint x: 647, endPoint y: 320, distance: 134.3
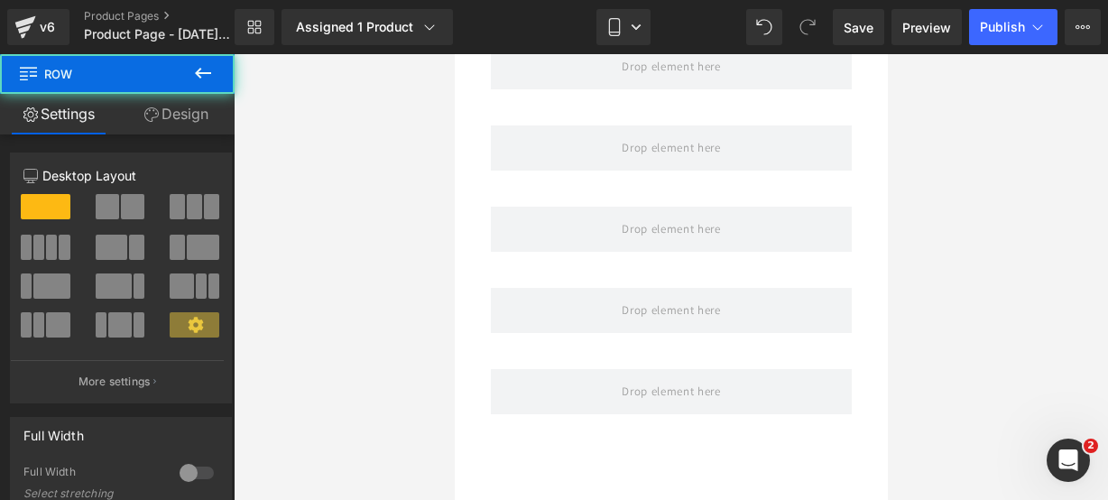
click at [214, 80] on button at bounding box center [202, 74] width 63 height 40
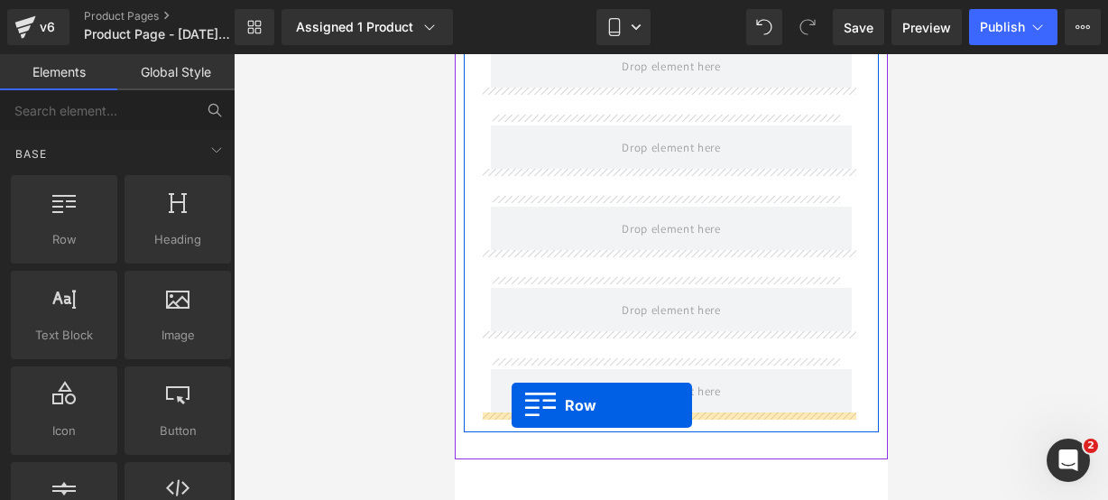
drag, startPoint x: 506, startPoint y: 292, endPoint x: 511, endPoint y: 405, distance: 112.9
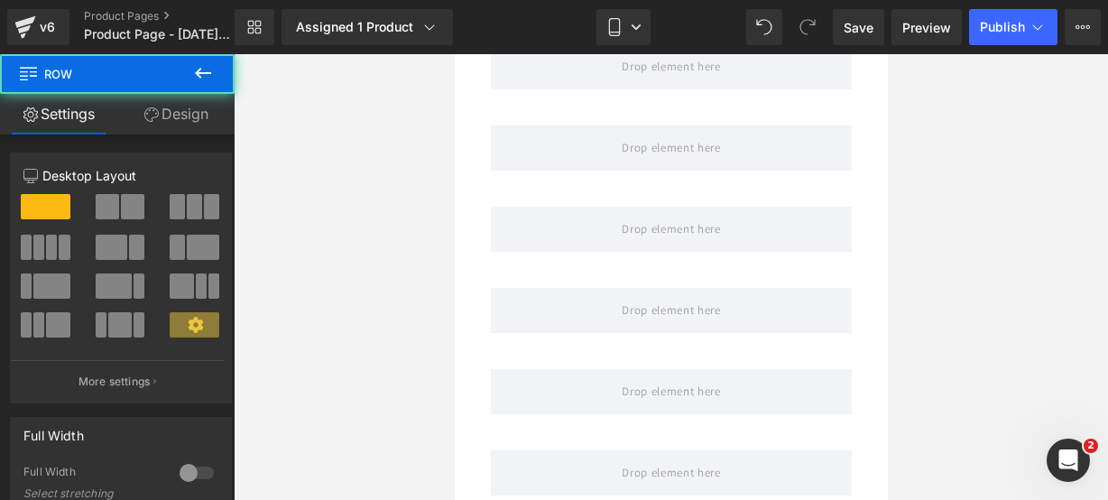
click at [209, 75] on icon at bounding box center [203, 73] width 22 height 22
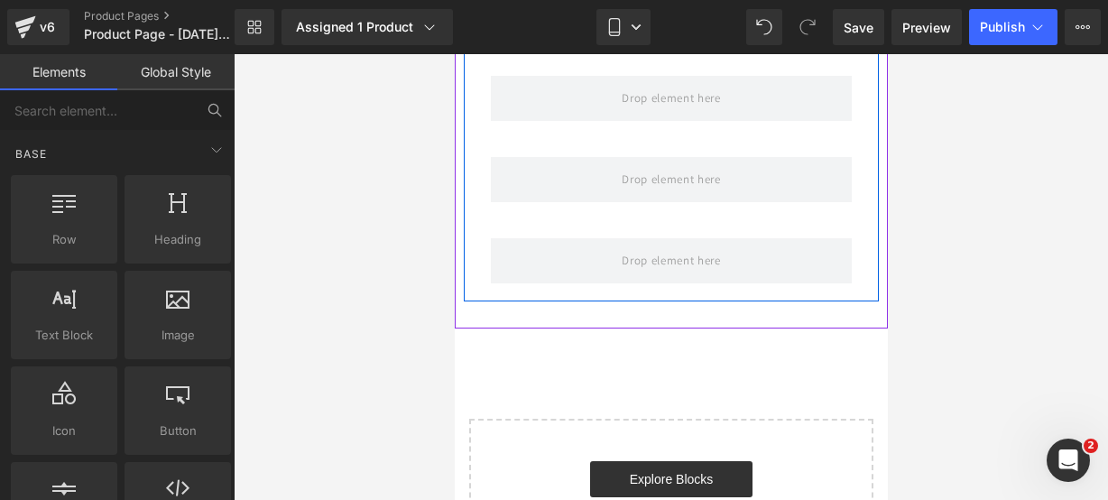
scroll to position [1525, 0]
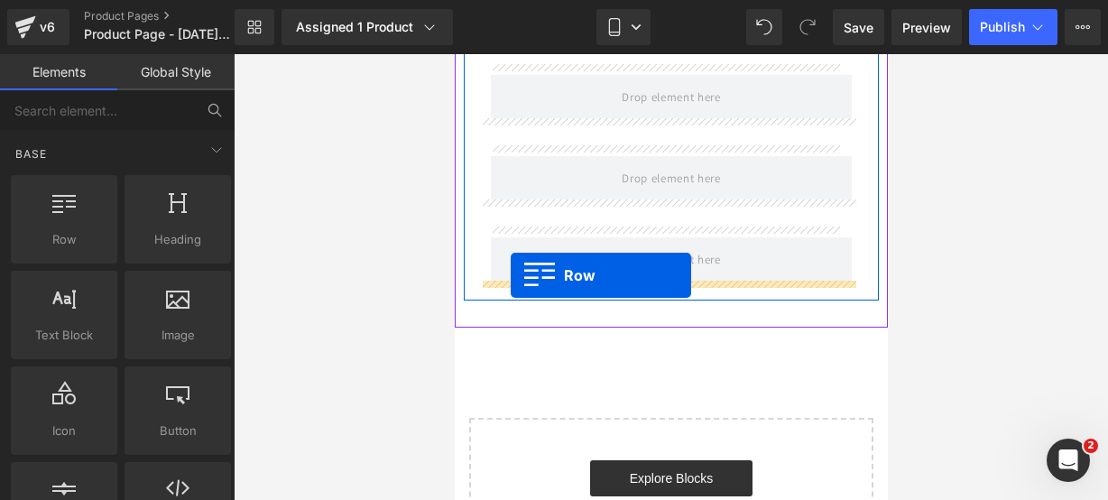
drag, startPoint x: 479, startPoint y: 261, endPoint x: 510, endPoint y: 276, distance: 34.3
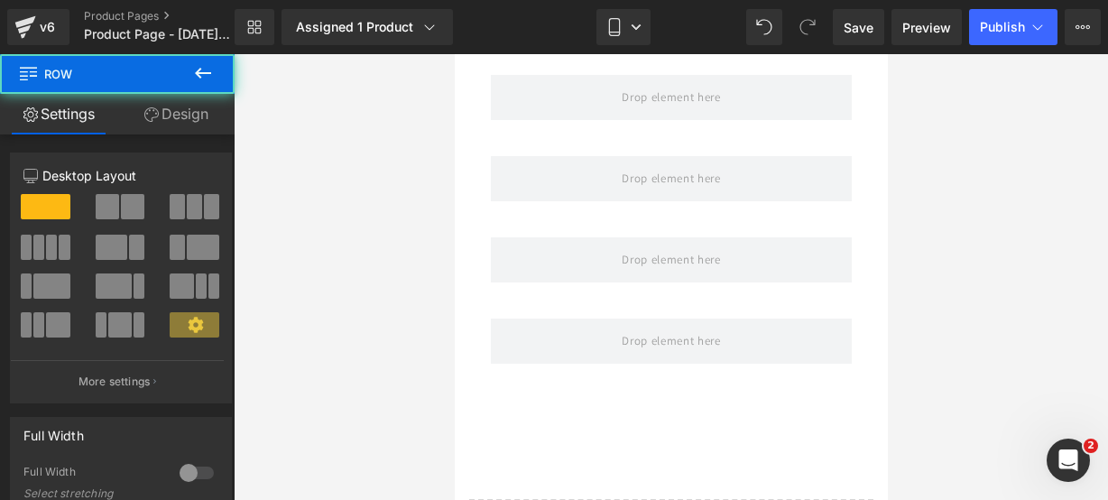
click at [209, 79] on icon at bounding box center [203, 73] width 22 height 22
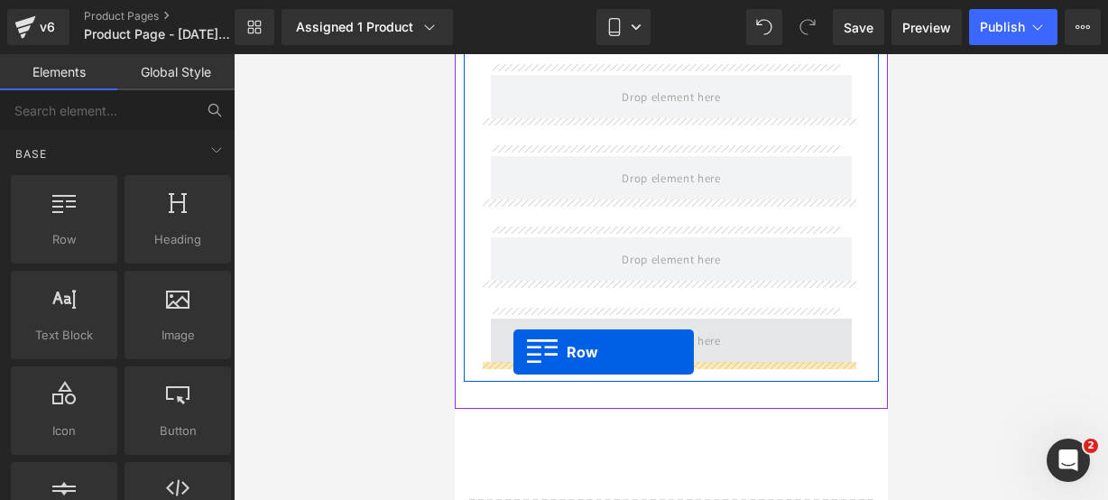
drag, startPoint x: 542, startPoint y: 253, endPoint x: 513, endPoint y: 353, distance: 104.5
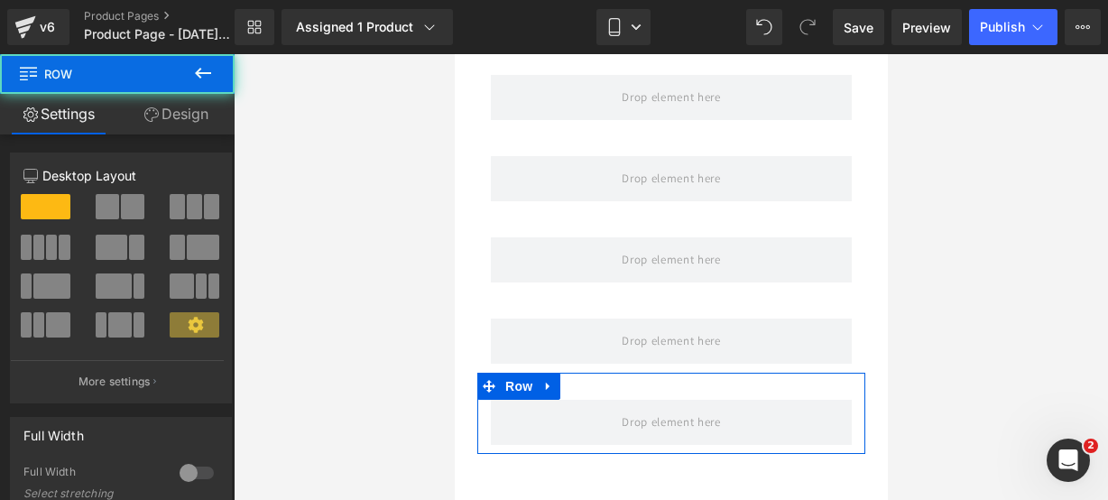
click at [218, 79] on button at bounding box center [202, 74] width 63 height 40
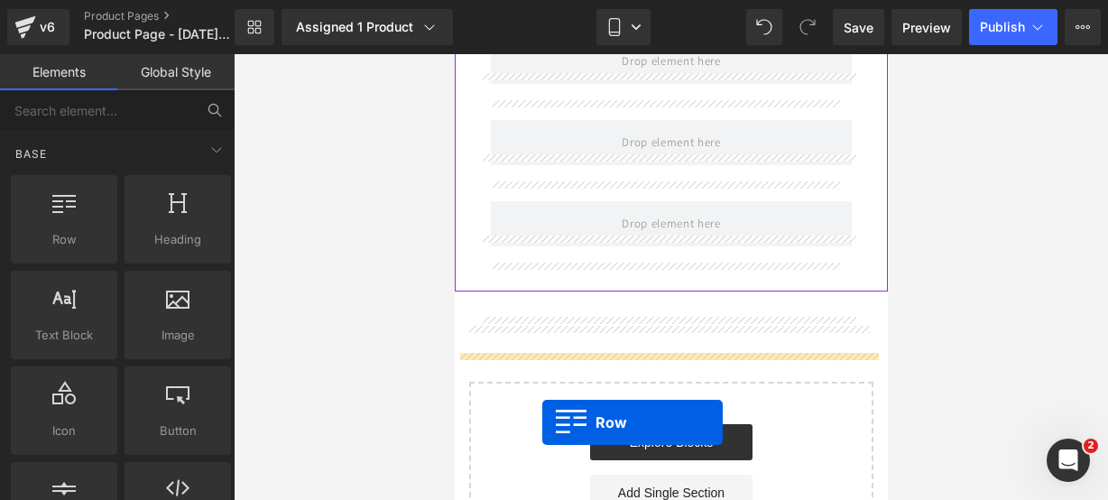
scroll to position [1742, 0]
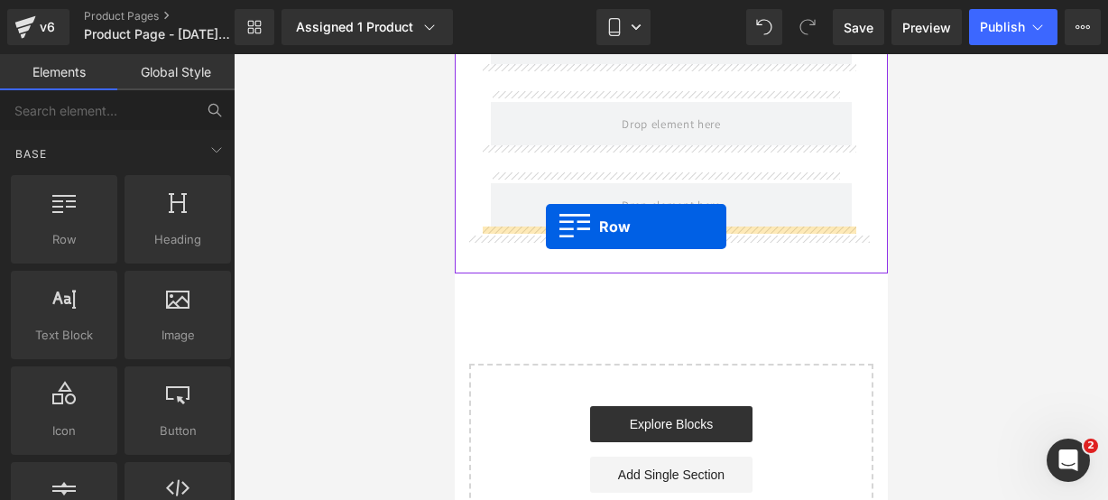
drag, startPoint x: 535, startPoint y: 273, endPoint x: 545, endPoint y: 227, distance: 47.1
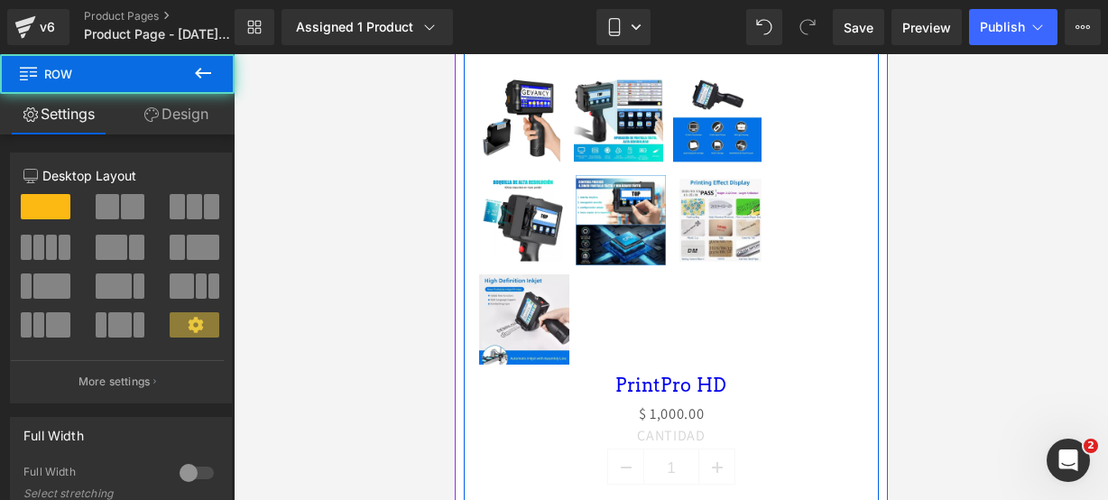
scroll to position [834, 0]
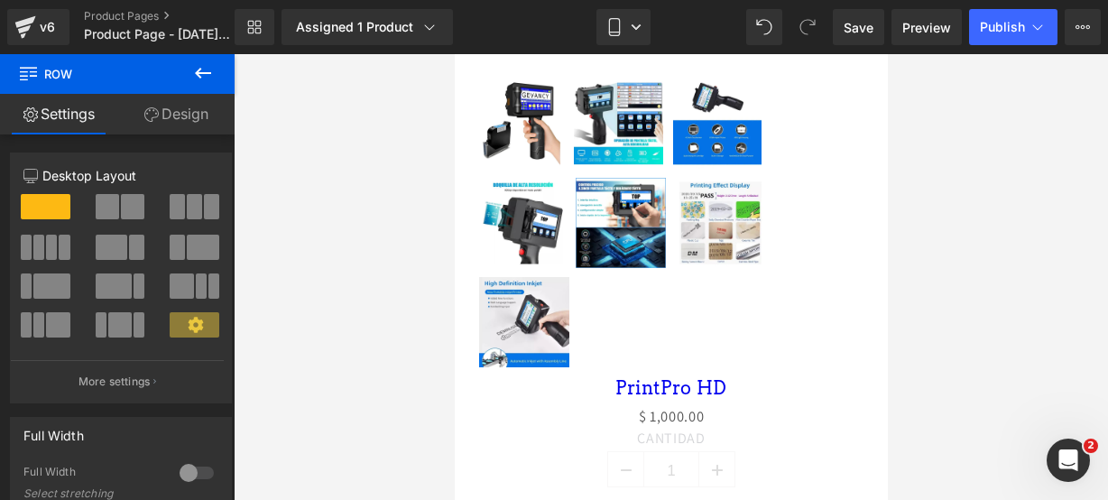
click at [216, 71] on button at bounding box center [202, 74] width 63 height 40
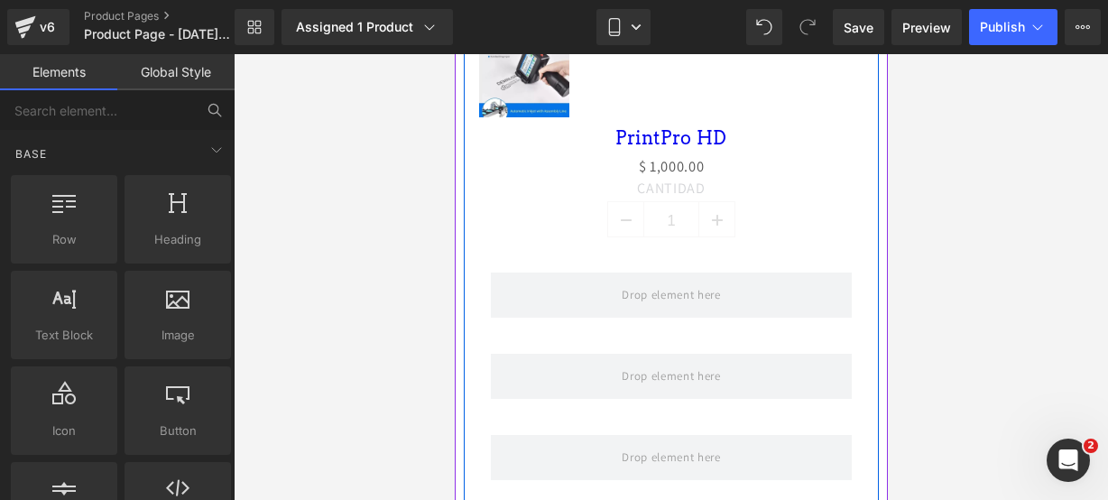
scroll to position [1085, 0]
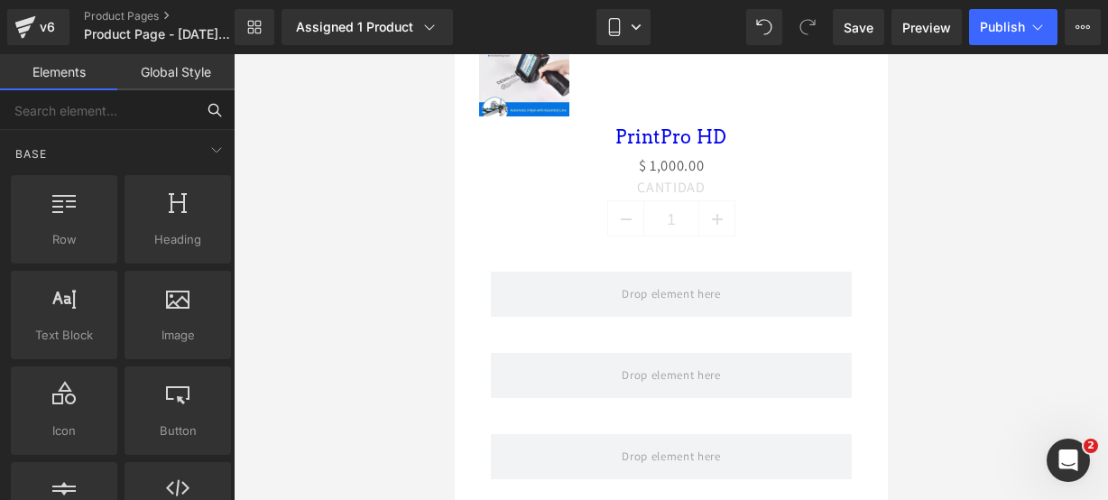
click at [101, 118] on input "text" at bounding box center [97, 110] width 195 height 40
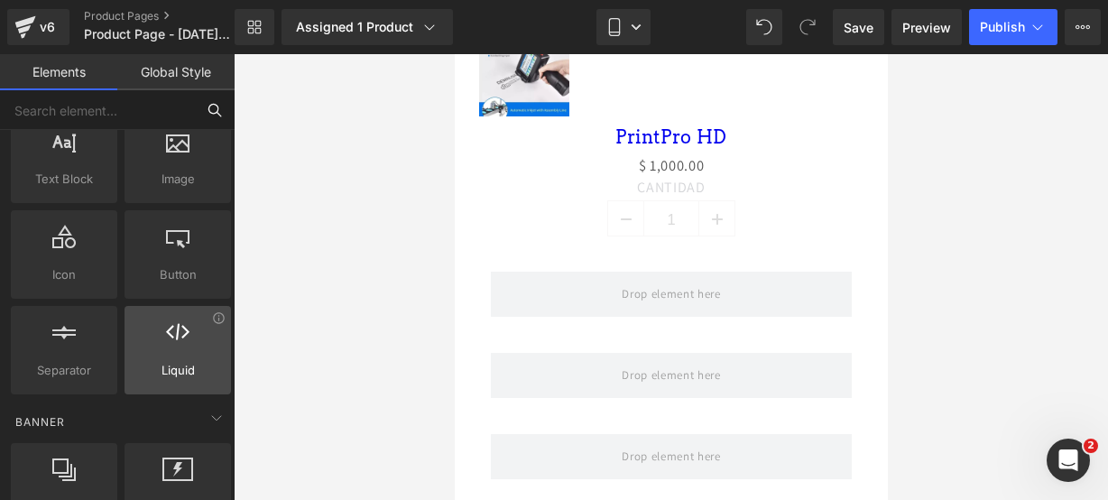
scroll to position [157, 0]
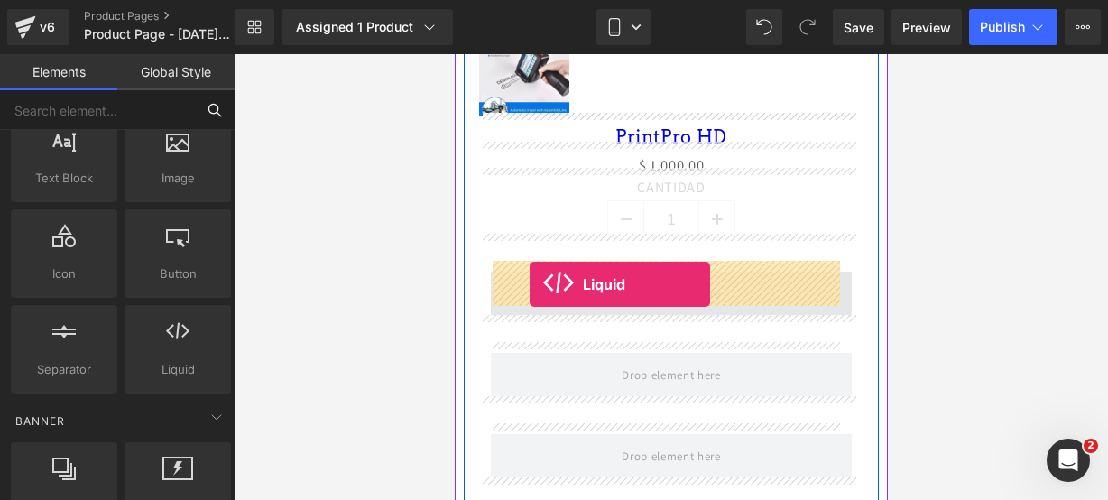
drag, startPoint x: 618, startPoint y: 396, endPoint x: 531, endPoint y: 283, distance: 143.5
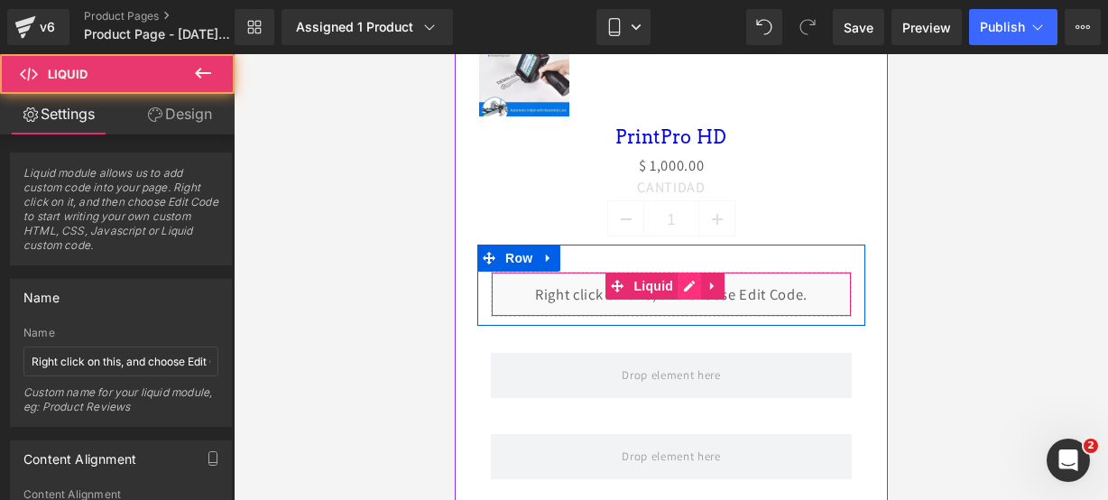
click at [690, 277] on div "Liquid" at bounding box center [670, 294] width 361 height 45
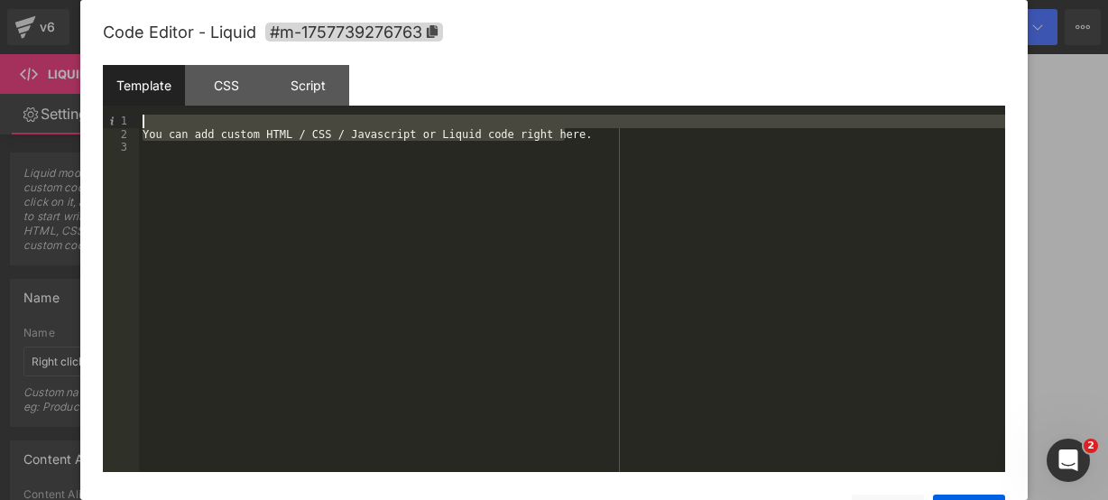
drag, startPoint x: 581, startPoint y: 139, endPoint x: 411, endPoint y: 104, distance: 174.2
click at [411, 104] on div "Template CSS Script Data 1 2 3 You can add custom HTML / CSS / Javascript or Li…" at bounding box center [554, 268] width 903 height 407
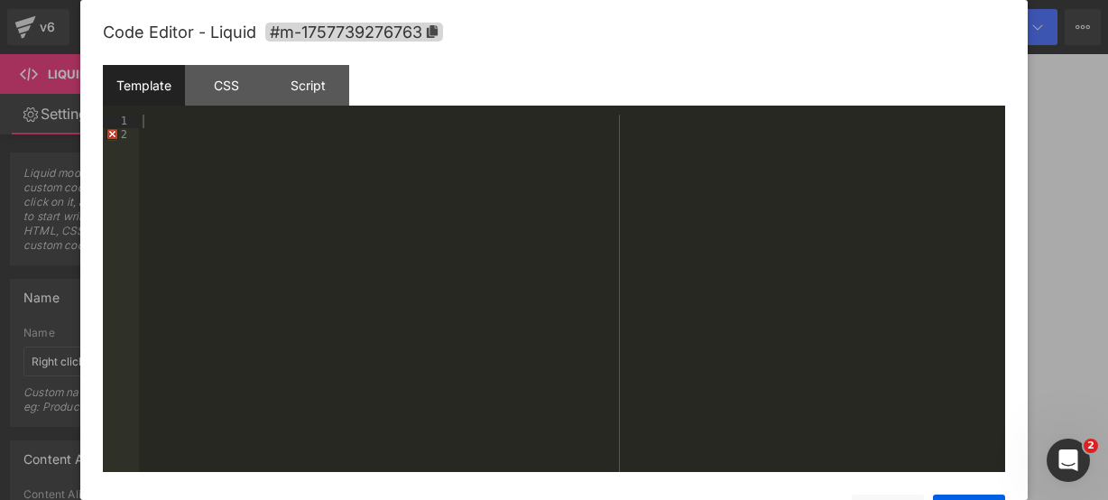
click at [411, 104] on div "Template CSS Script Data" at bounding box center [554, 90] width 903 height 50
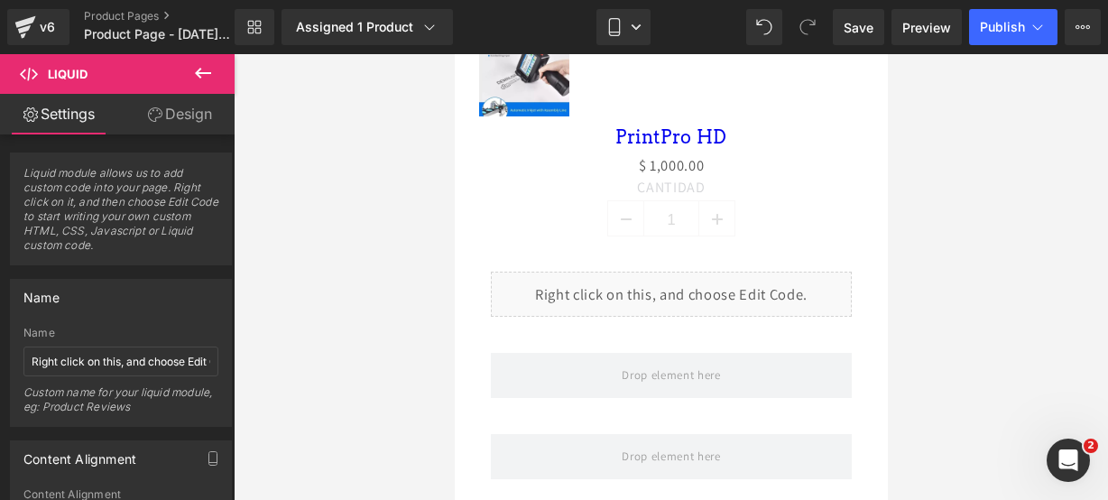
click at [197, 80] on icon at bounding box center [203, 73] width 22 height 22
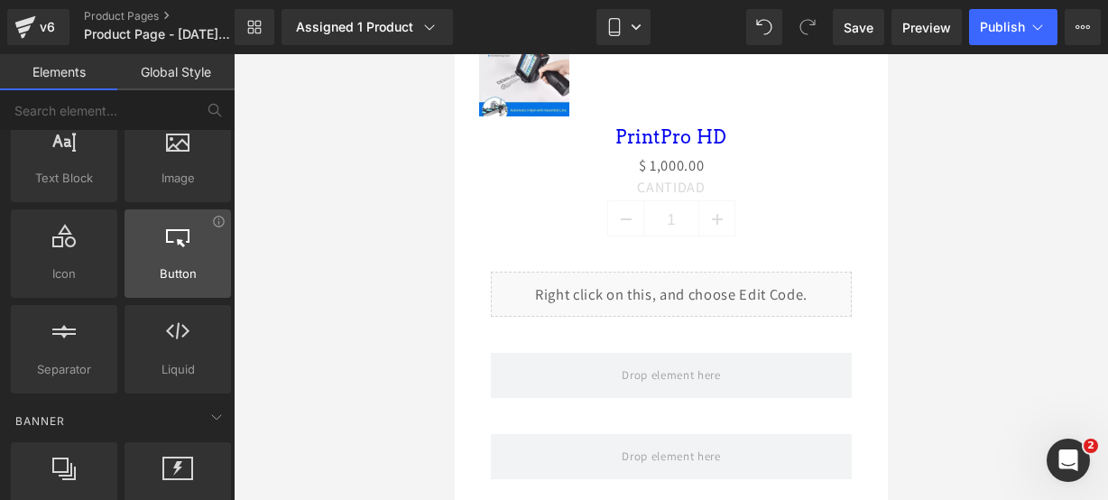
scroll to position [0, 0]
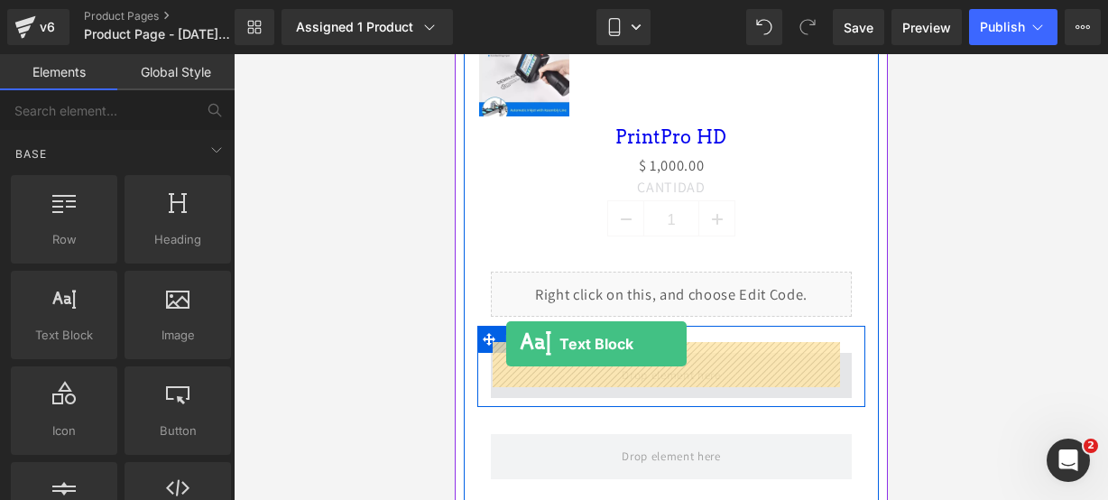
drag, startPoint x: 510, startPoint y: 357, endPoint x: 505, endPoint y: 344, distance: 14.3
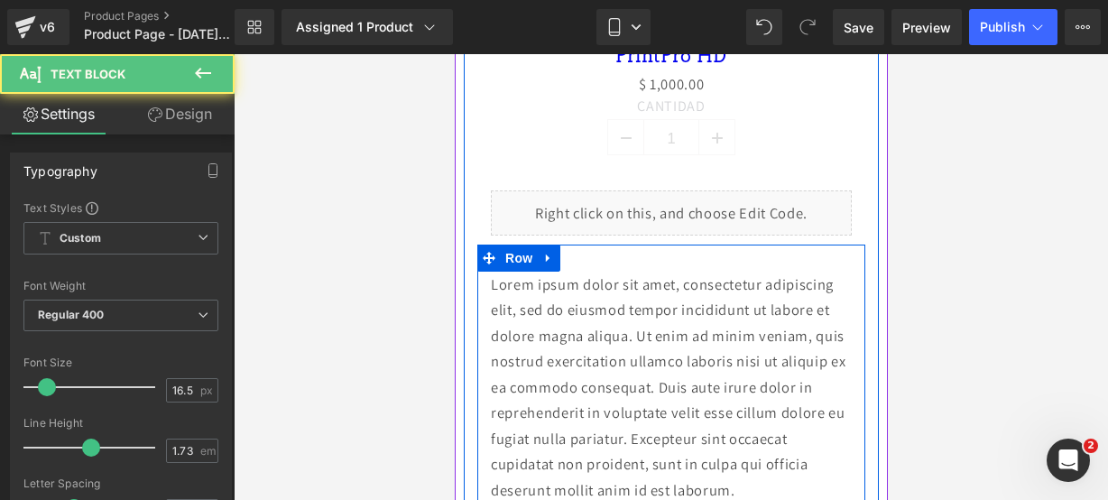
scroll to position [1406, 0]
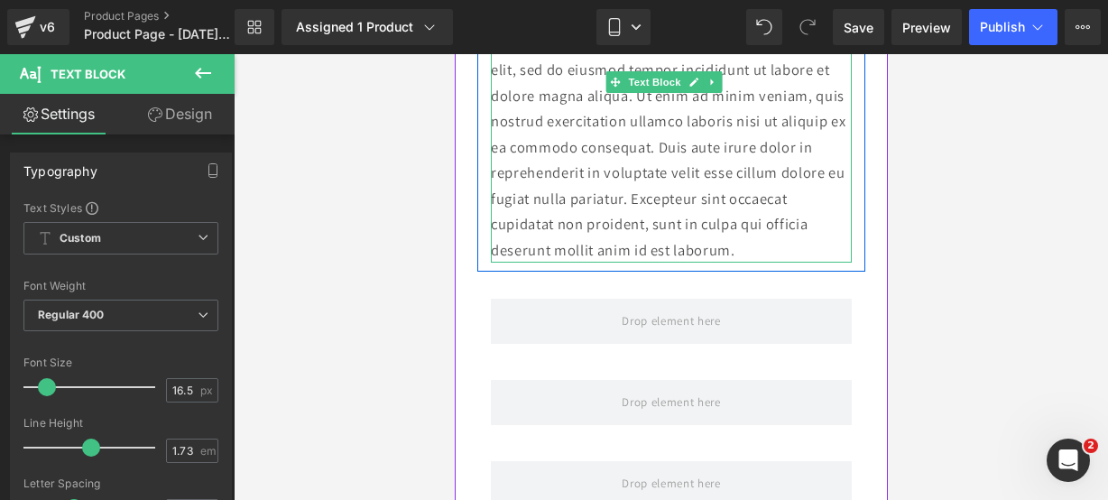
click at [785, 246] on p "Lorem ipsum dolor sit amet, consectetur adipiscing elit, sed do eiusmod tempor …" at bounding box center [670, 148] width 361 height 232
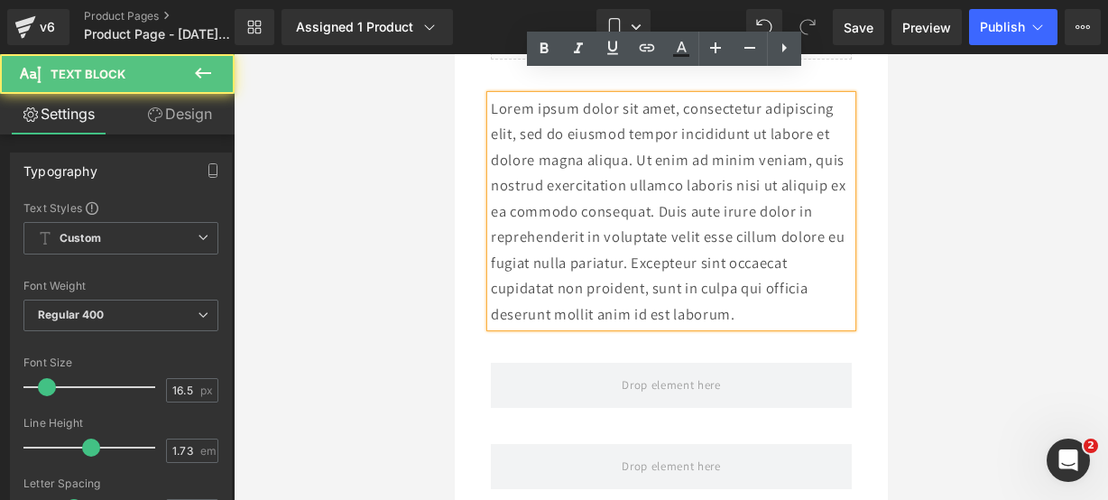
scroll to position [1341, 0]
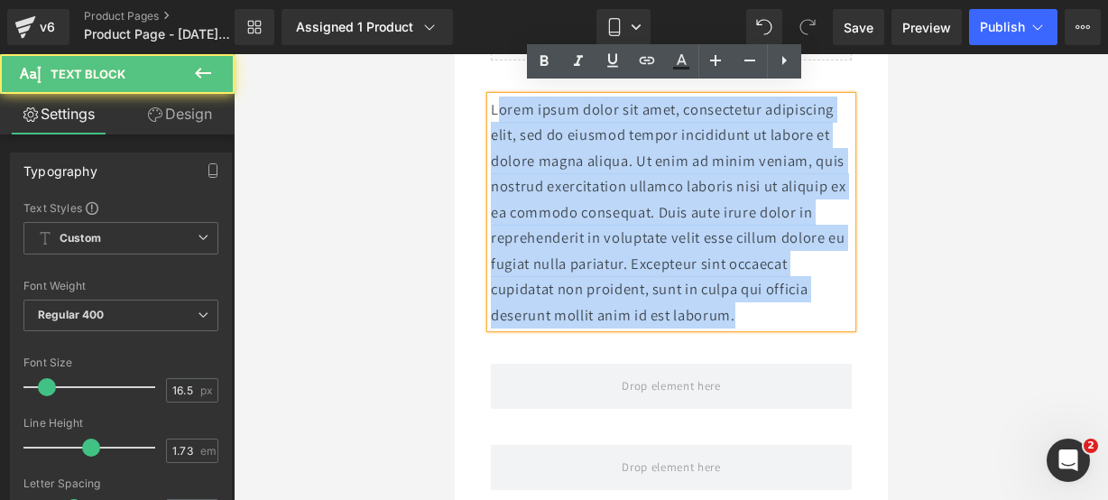
drag, startPoint x: 793, startPoint y: 306, endPoint x: 500, endPoint y: 105, distance: 355.8
click at [500, 105] on p "Lorem ipsum dolor sit amet, consectetur adipiscing elit, sed do eiusmod tempor …" at bounding box center [670, 213] width 361 height 232
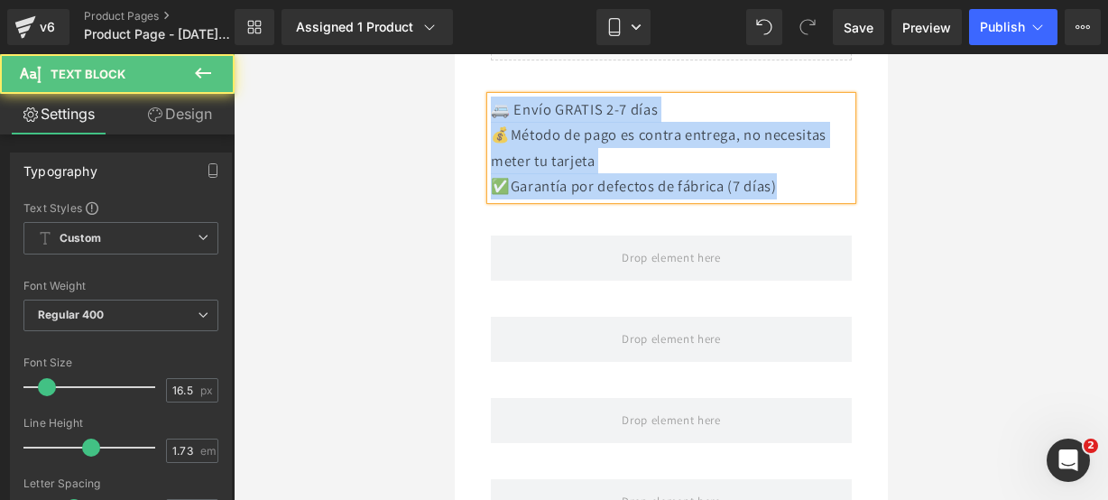
drag, startPoint x: 803, startPoint y: 163, endPoint x: 497, endPoint y: 99, distance: 312.6
click at [497, 99] on div "🚐 Envío GRATIS 2-7 días 💰Método de pago es contra entrega, no necesitas meter …" at bounding box center [670, 148] width 361 height 103
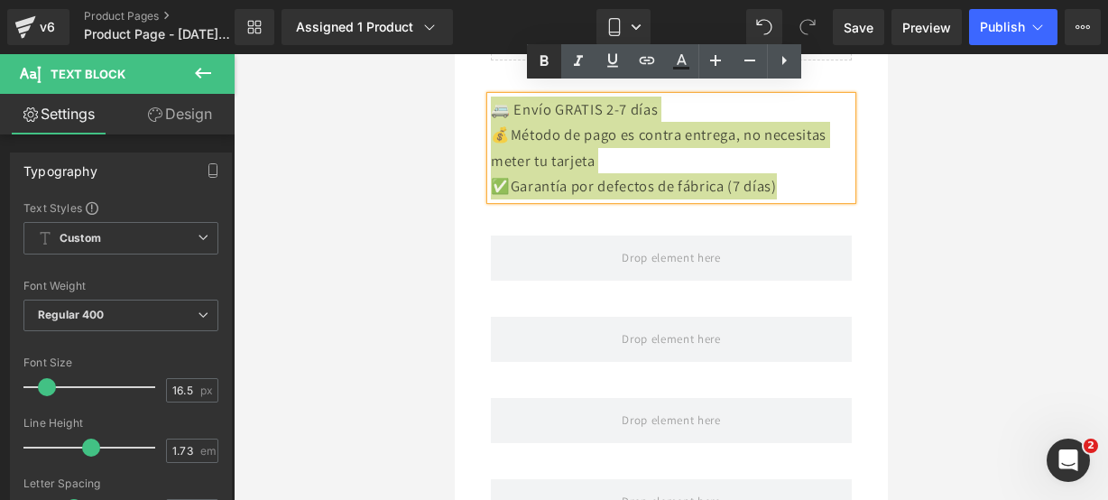
click at [533, 62] on icon at bounding box center [544, 62] width 22 height 22
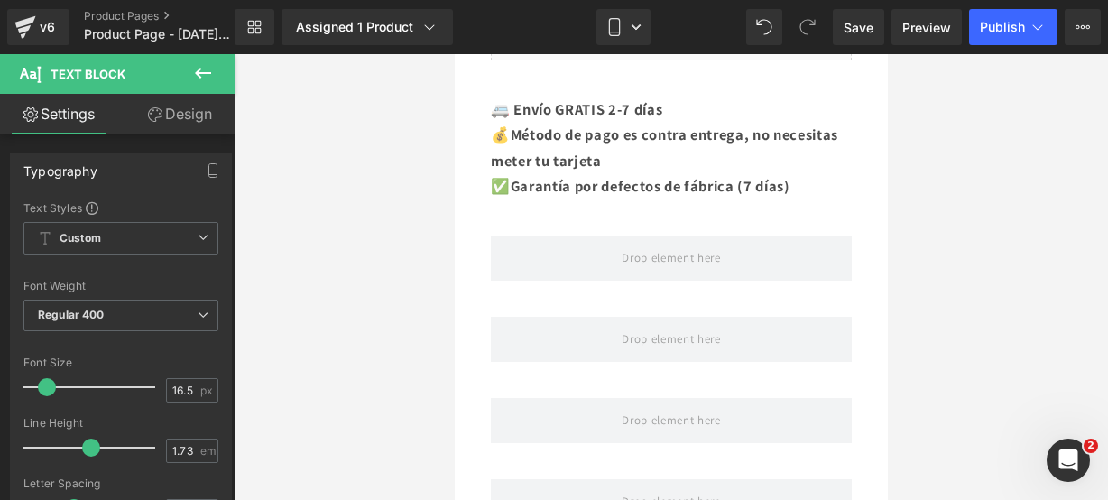
click at [218, 68] on button at bounding box center [202, 74] width 63 height 40
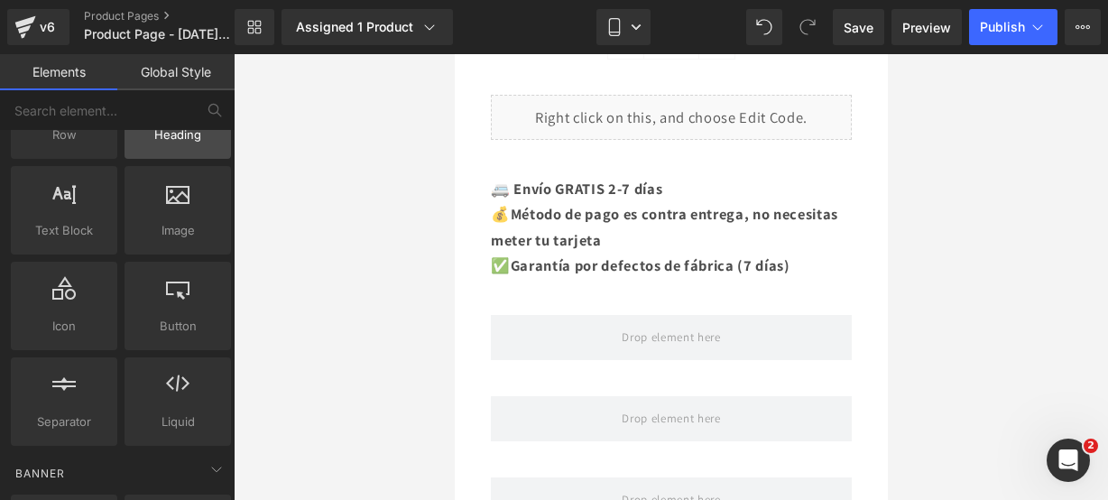
scroll to position [0, 0]
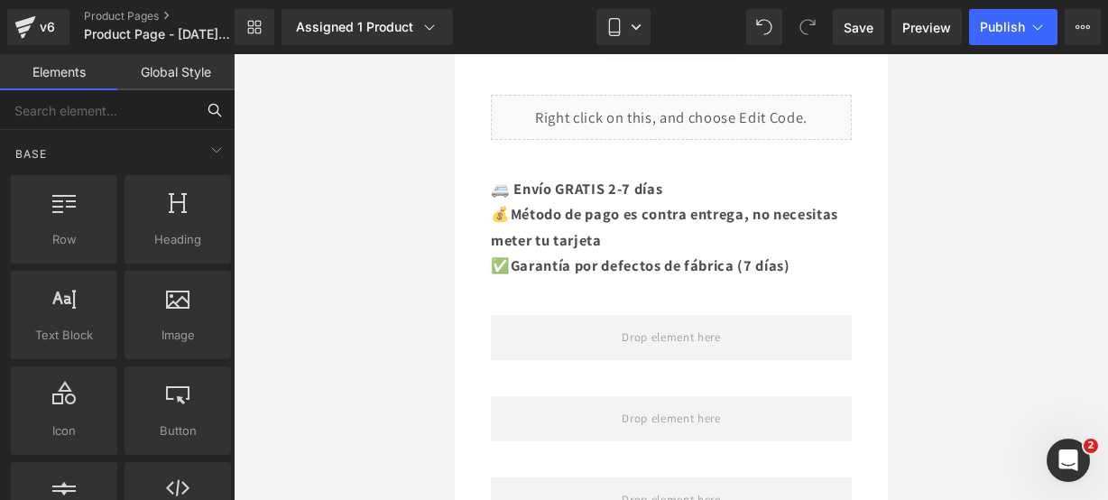
click at [153, 111] on input "text" at bounding box center [97, 110] width 195 height 40
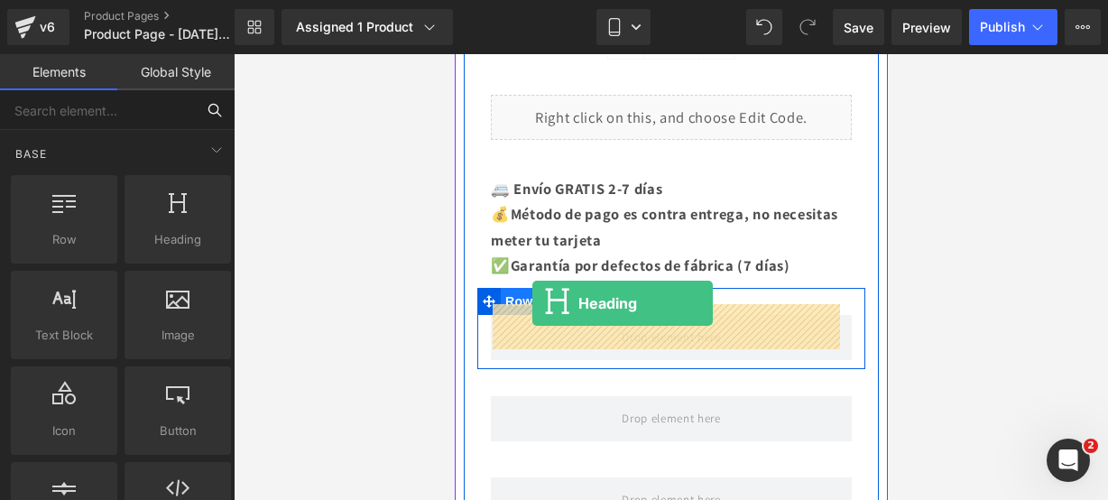
drag, startPoint x: 630, startPoint y: 260, endPoint x: 532, endPoint y: 302, distance: 107.1
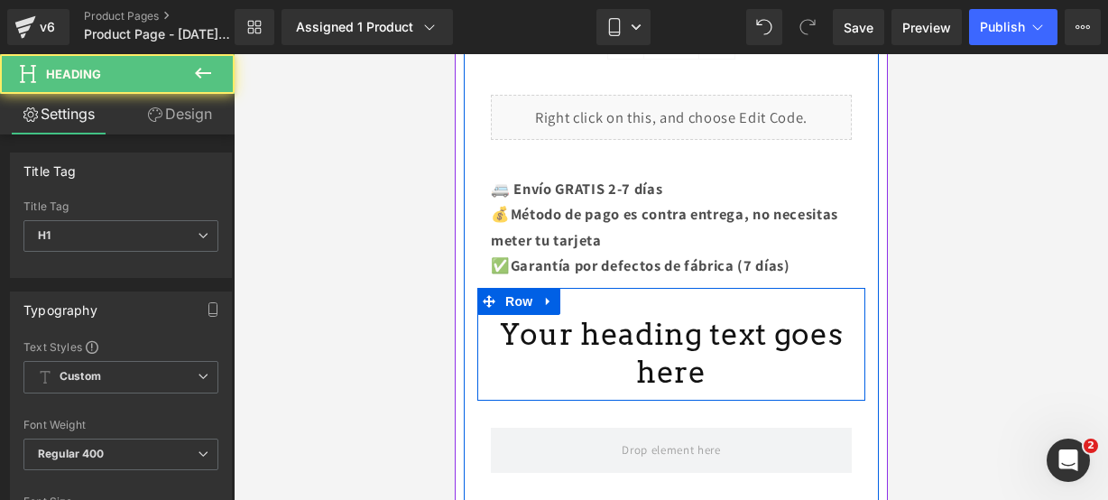
scroll to position [1374, 0]
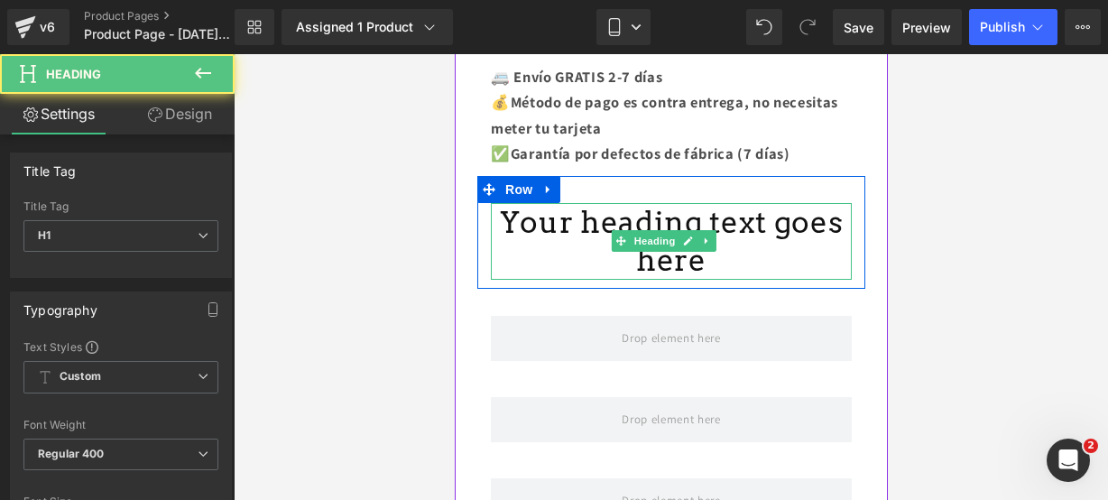
click at [737, 257] on h1 "Your heading text goes here" at bounding box center [670, 242] width 361 height 78
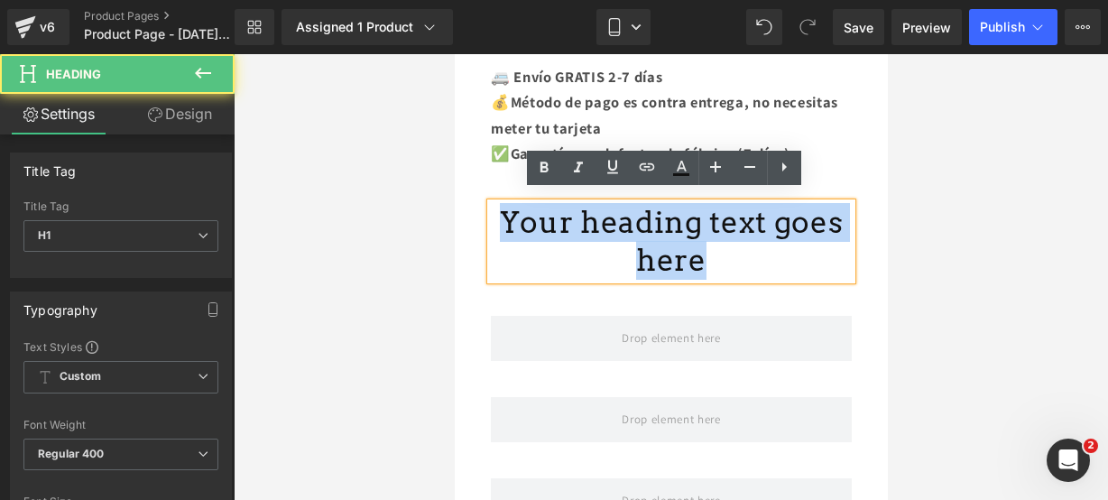
drag, startPoint x: 737, startPoint y: 257, endPoint x: 419, endPoint y: 169, distance: 329.8
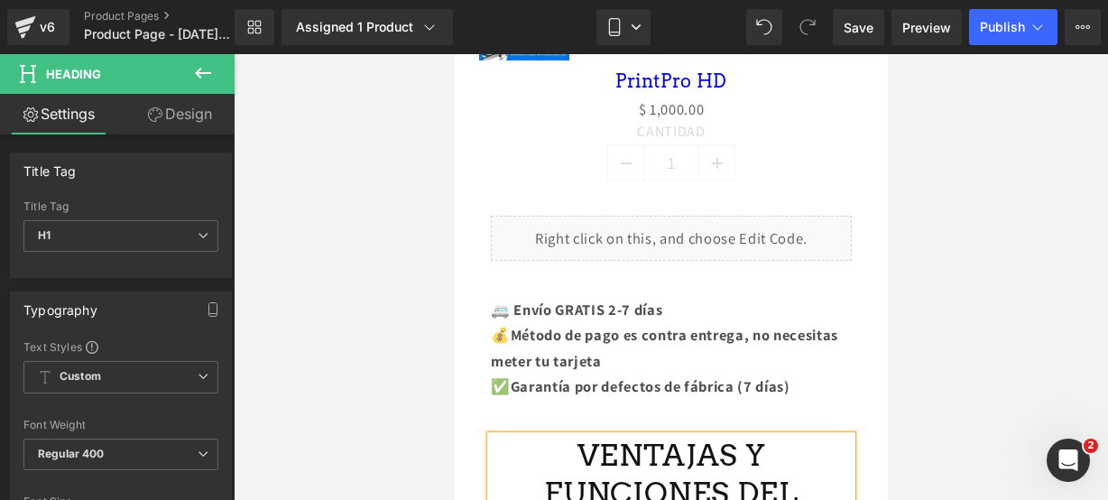
scroll to position [1180, 0]
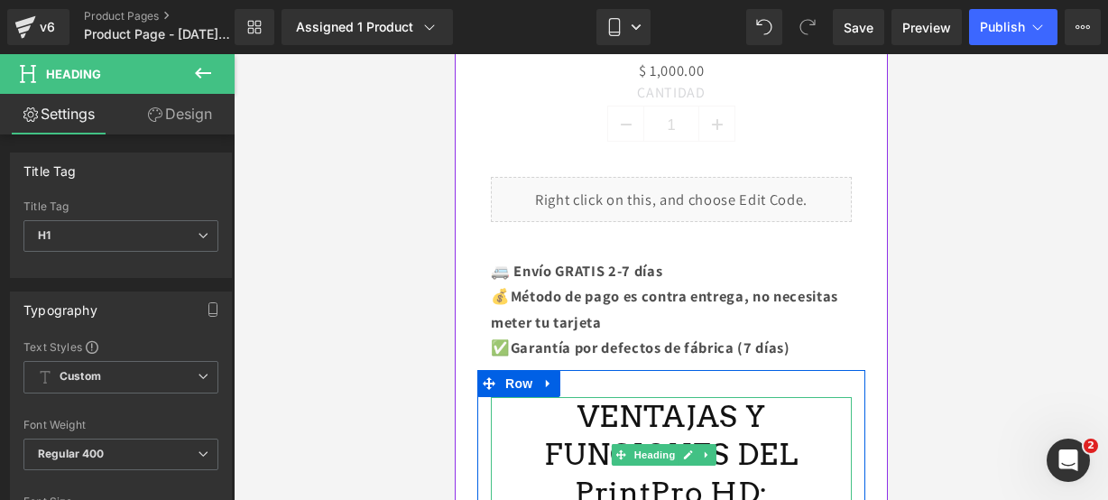
click at [569, 397] on h1 "VENTAJAS Y FUNCIONES DEL PrintPro HD:" at bounding box center [670, 455] width 361 height 116
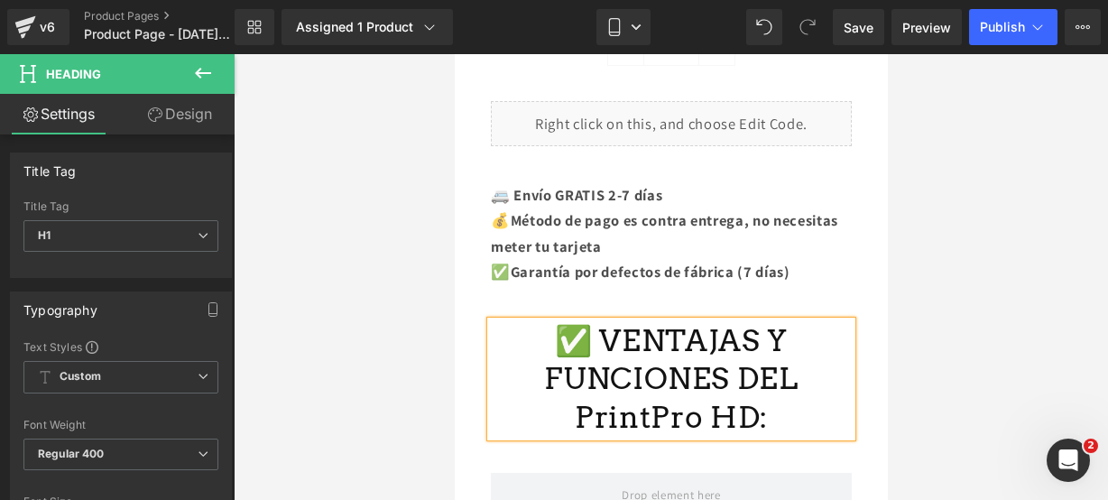
scroll to position [1255, 0]
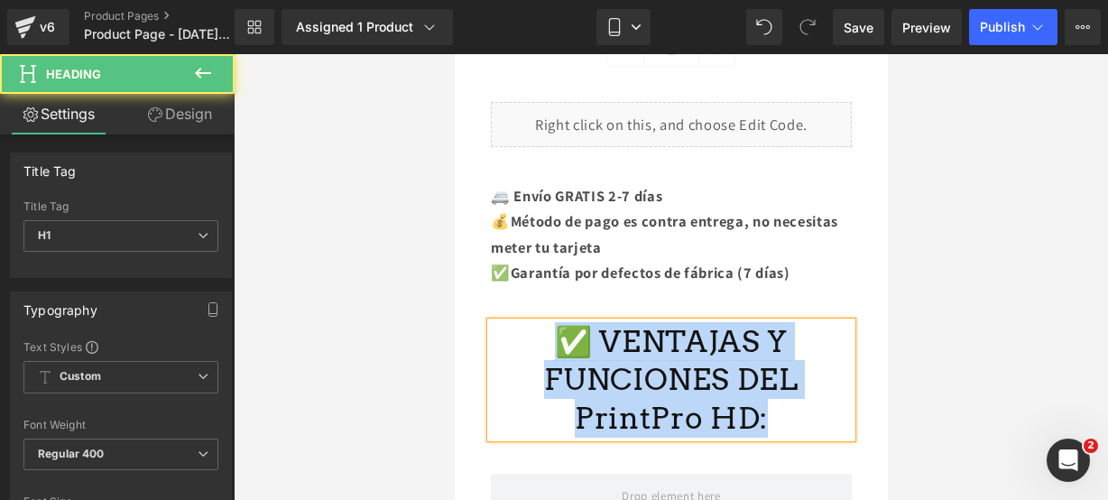
drag, startPoint x: 753, startPoint y: 406, endPoint x: 504, endPoint y: 329, distance: 260.7
click at [504, 329] on h1 "✅ VENTAJAS Y FUNCIONES DEL PrintPro HD:" at bounding box center [670, 380] width 361 height 116
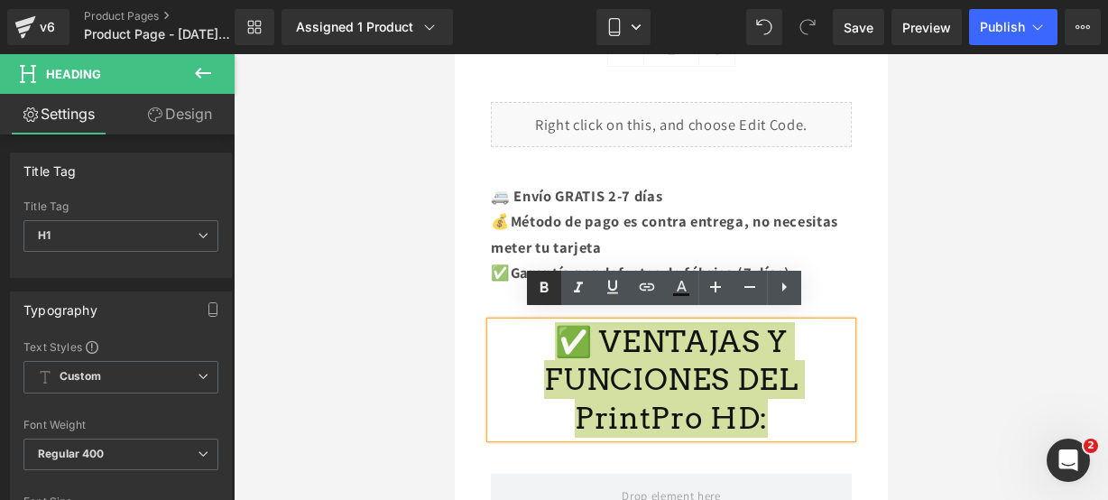
click at [543, 286] on icon at bounding box center [545, 287] width 8 height 11
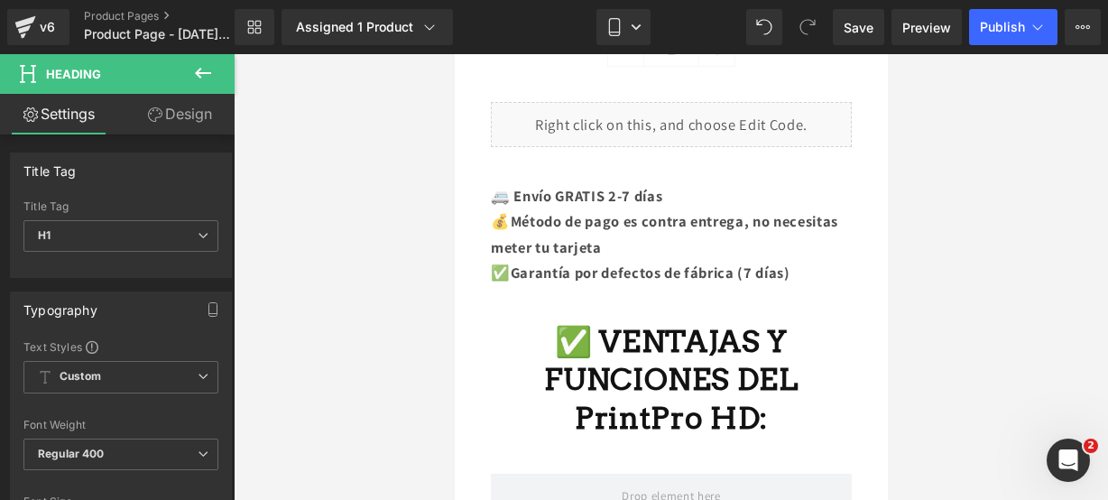
click at [214, 71] on button at bounding box center [202, 74] width 63 height 40
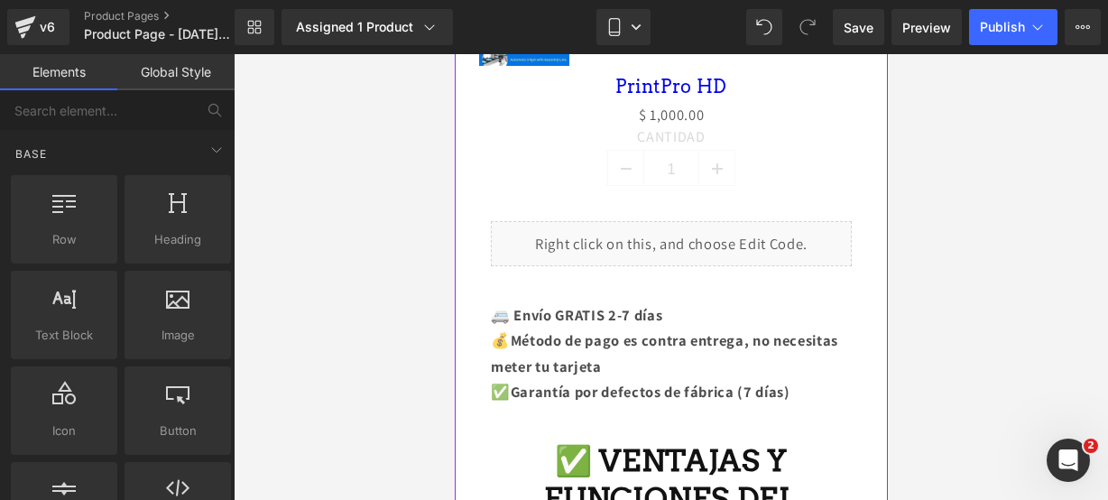
scroll to position [1474, 0]
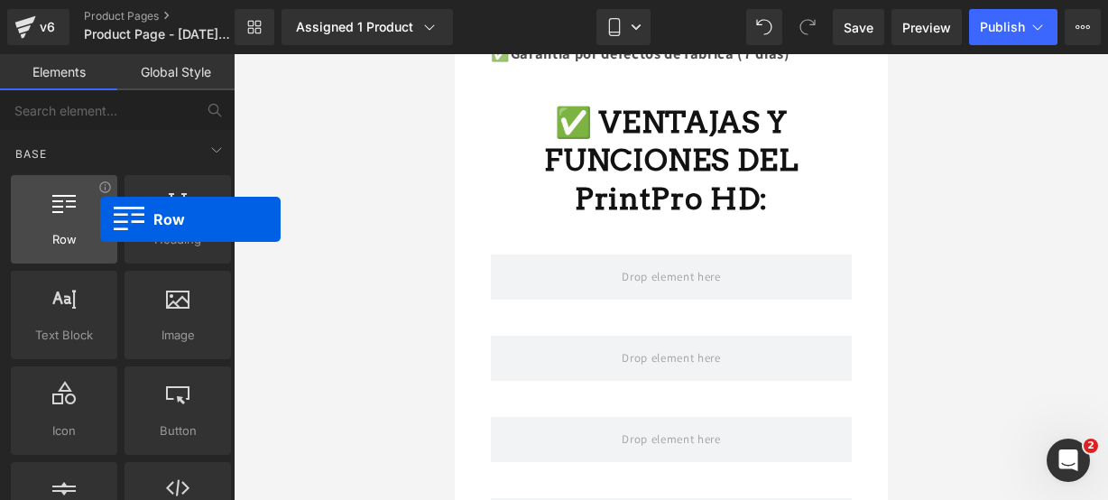
drag, startPoint x: 67, startPoint y: 225, endPoint x: 78, endPoint y: 221, distance: 11.4
click at [78, 221] on div at bounding box center [64, 210] width 96 height 41
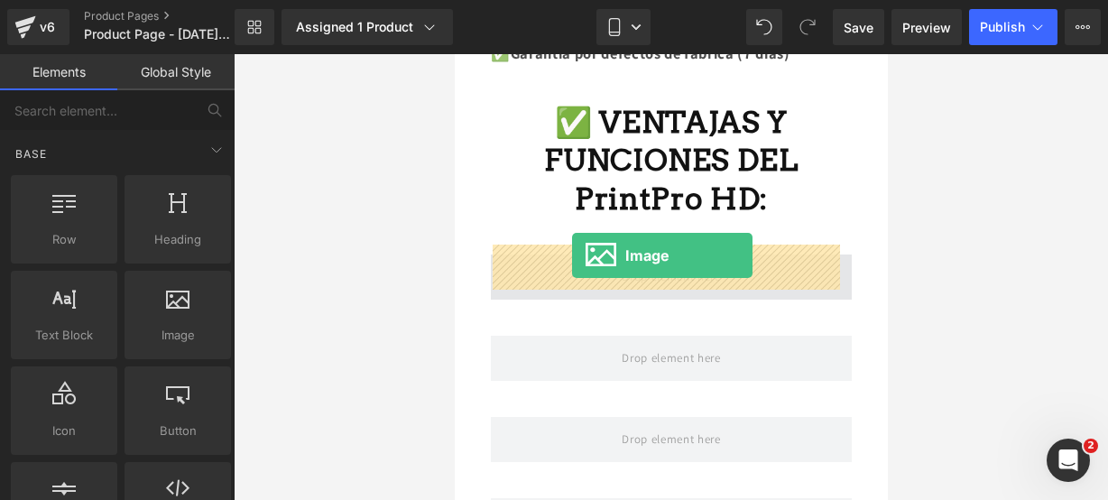
drag, startPoint x: 608, startPoint y: 332, endPoint x: 571, endPoint y: 255, distance: 85.2
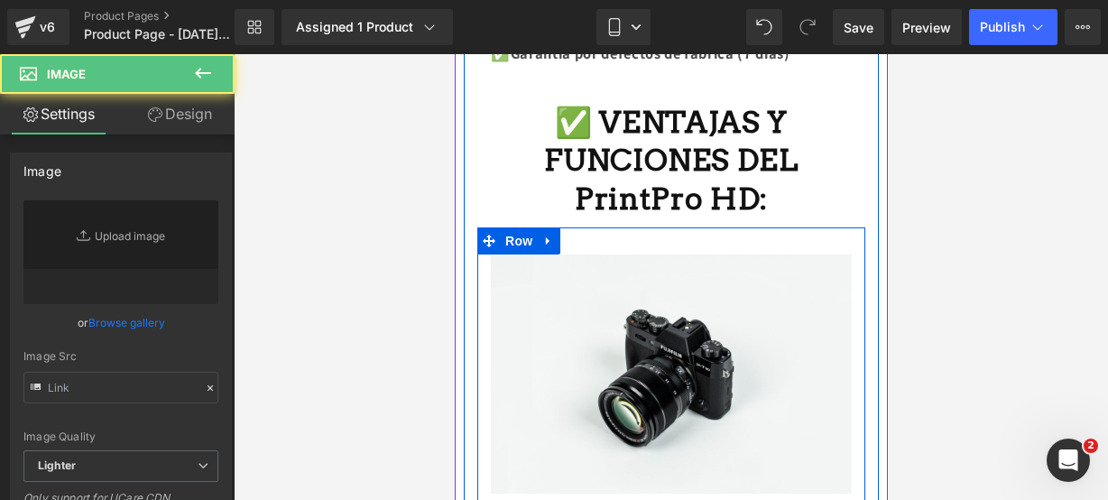
type input "//[DOMAIN_NAME][URL]"
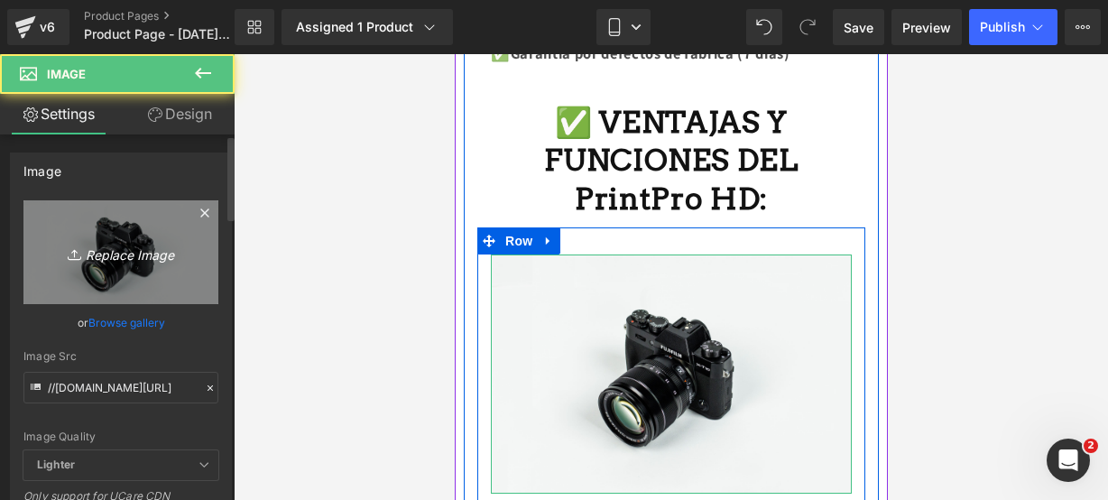
click at [113, 257] on icon "Replace Image" at bounding box center [121, 252] width 144 height 23
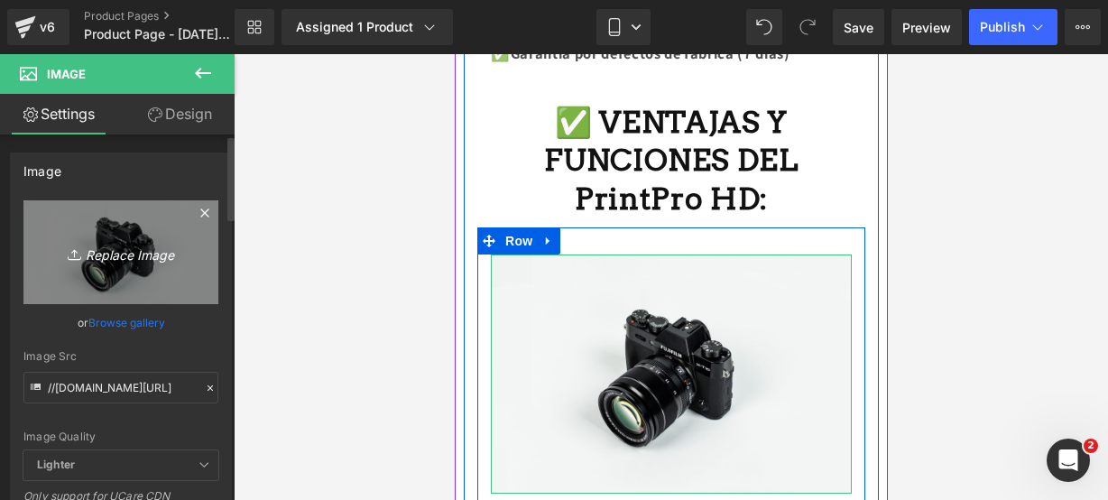
type input "C:\fakepath\camara 2.webp"
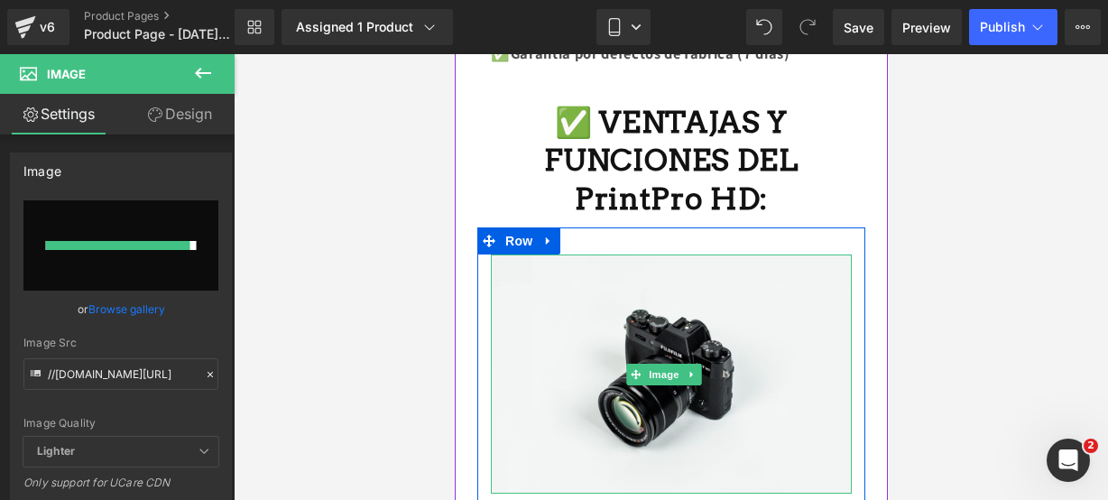
type input "[URL][DOMAIN_NAME]"
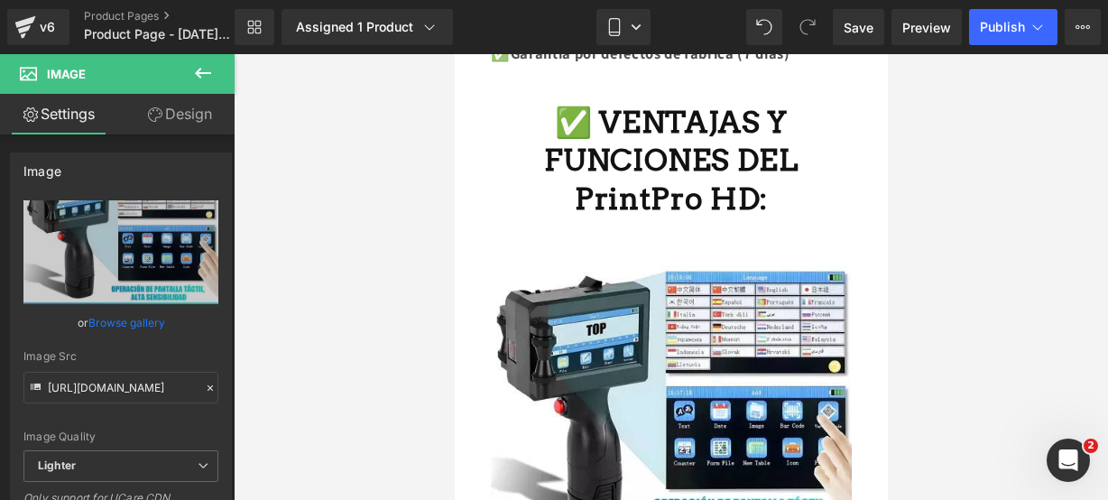
click at [209, 77] on icon at bounding box center [203, 73] width 22 height 22
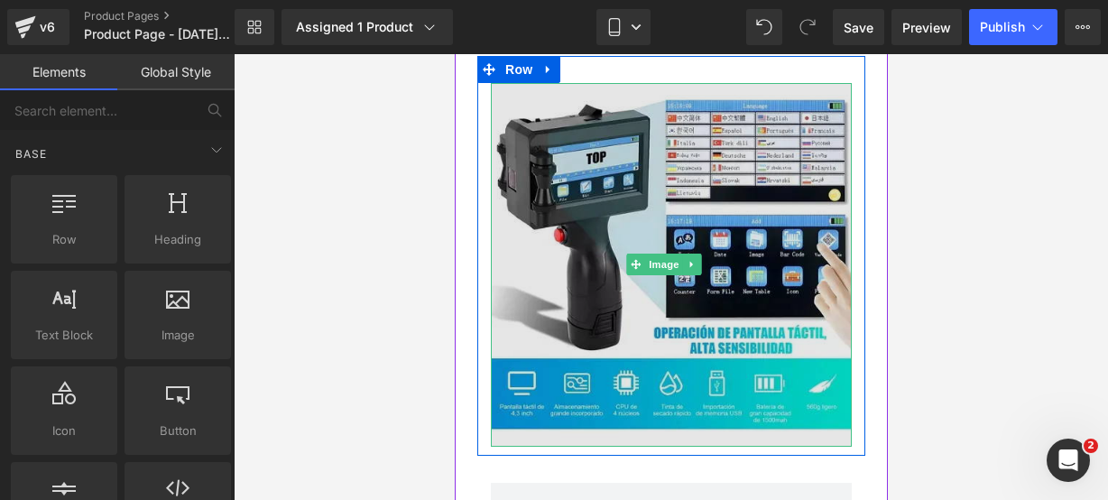
scroll to position [1882, 0]
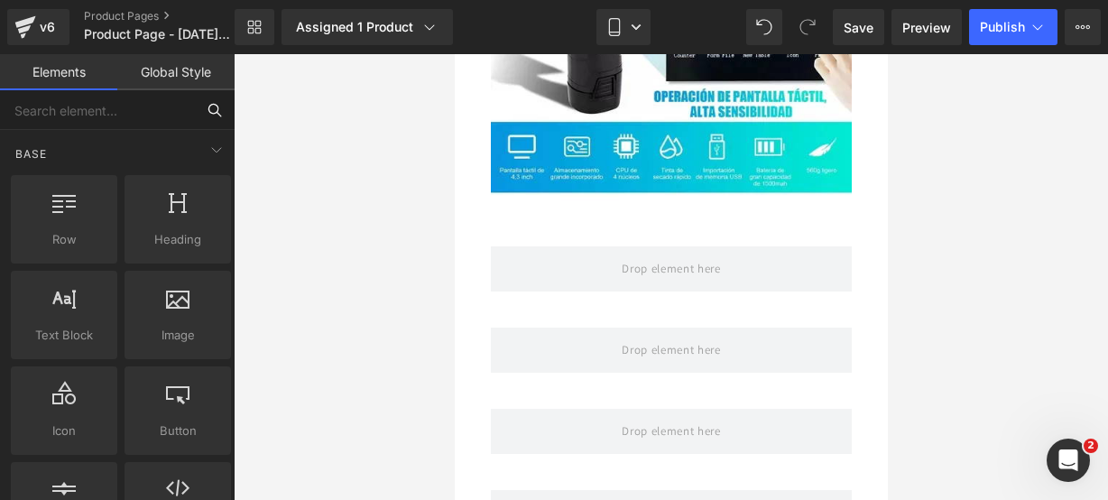
click at [122, 125] on input "text" at bounding box center [97, 110] width 195 height 40
type input "icon"
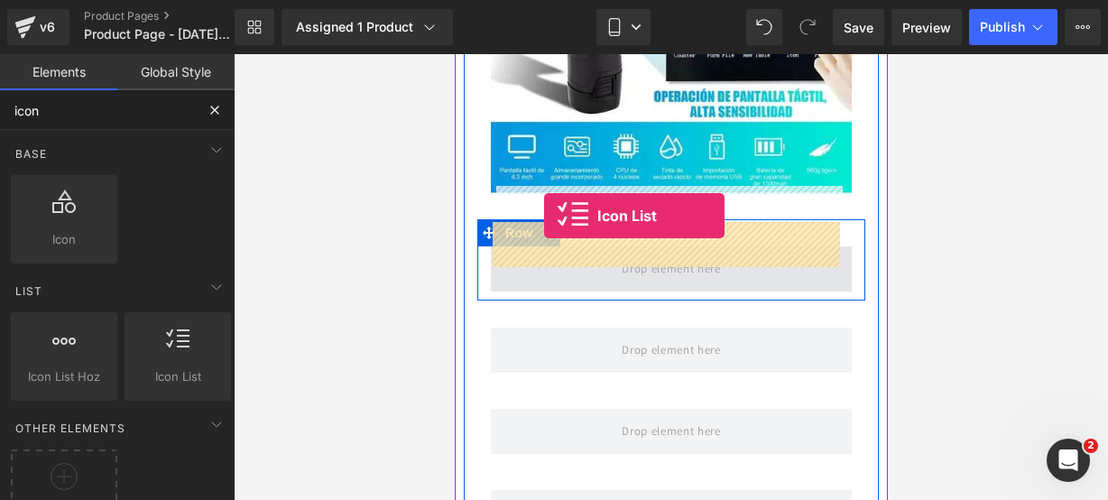
drag, startPoint x: 612, startPoint y: 401, endPoint x: 545, endPoint y: 224, distance: 189.1
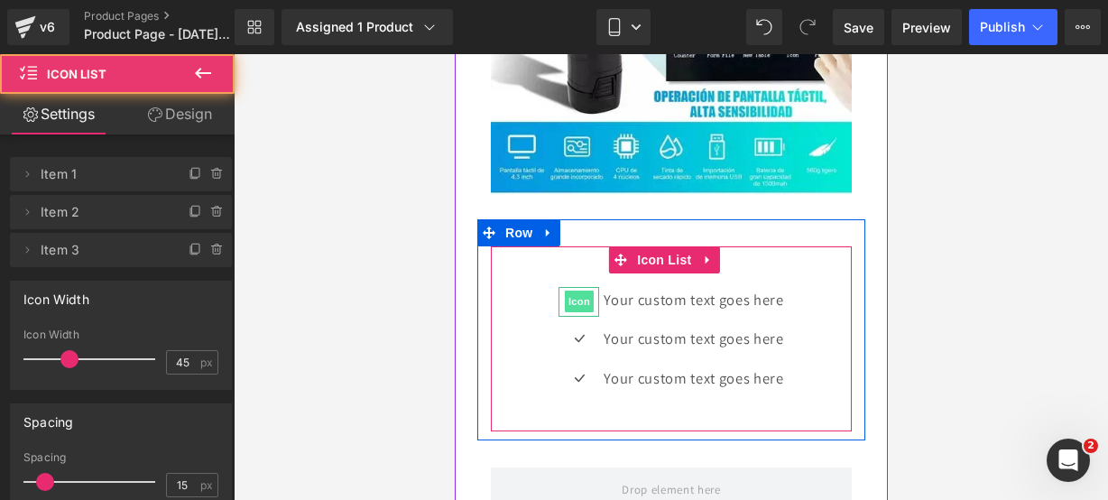
click at [569, 291] on span "Icon" at bounding box center [578, 302] width 29 height 22
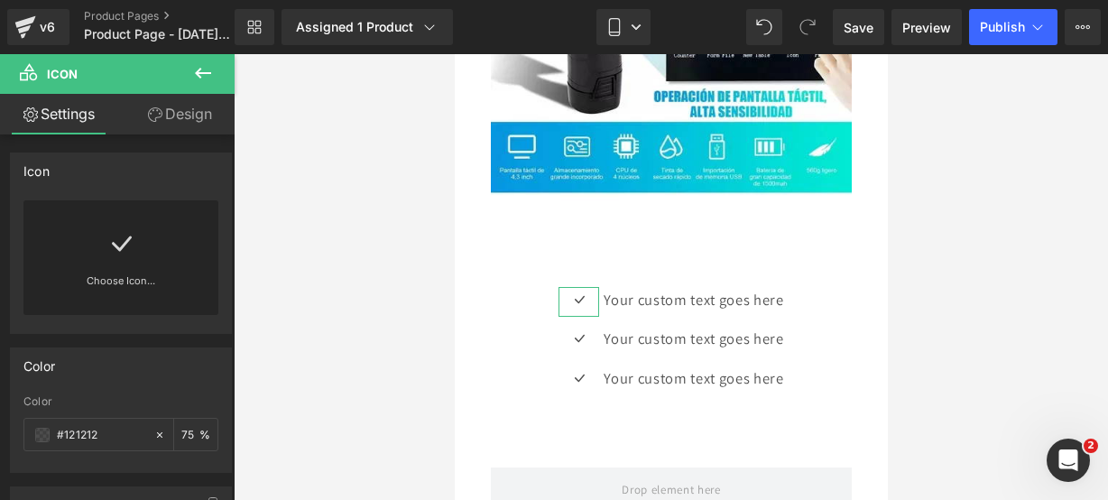
click at [132, 263] on div "Choose Icon..." at bounding box center [120, 257] width 195 height 115
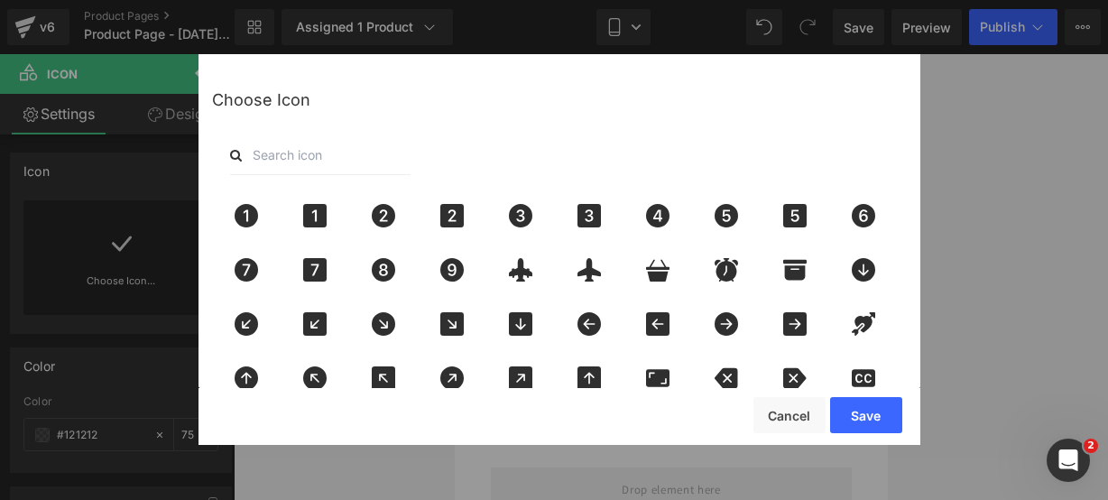
click at [332, 155] on input "text" at bounding box center [320, 155] width 181 height 40
type input "pin"
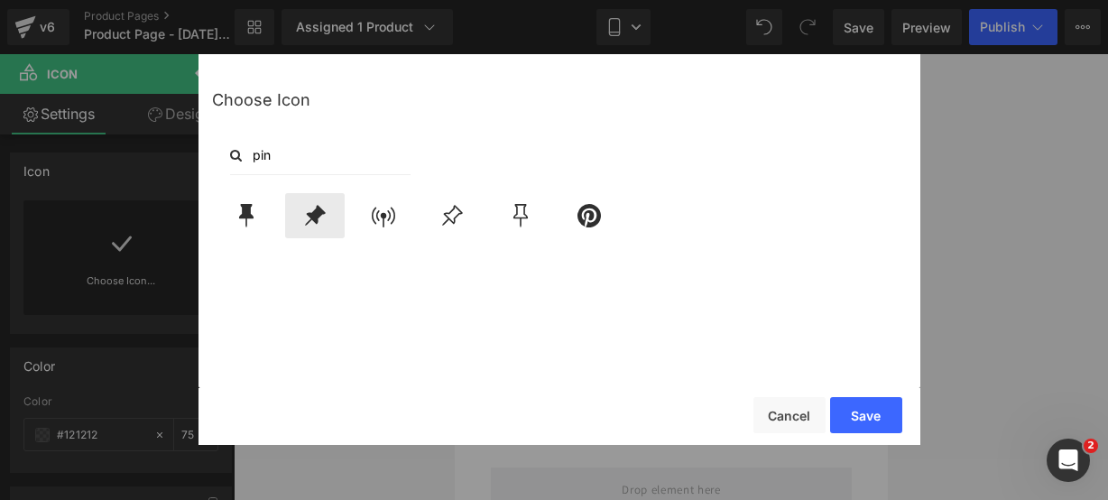
click at [311, 216] on icon at bounding box center [315, 215] width 21 height 21
click at [859, 405] on button "Save" at bounding box center [866, 415] width 72 height 36
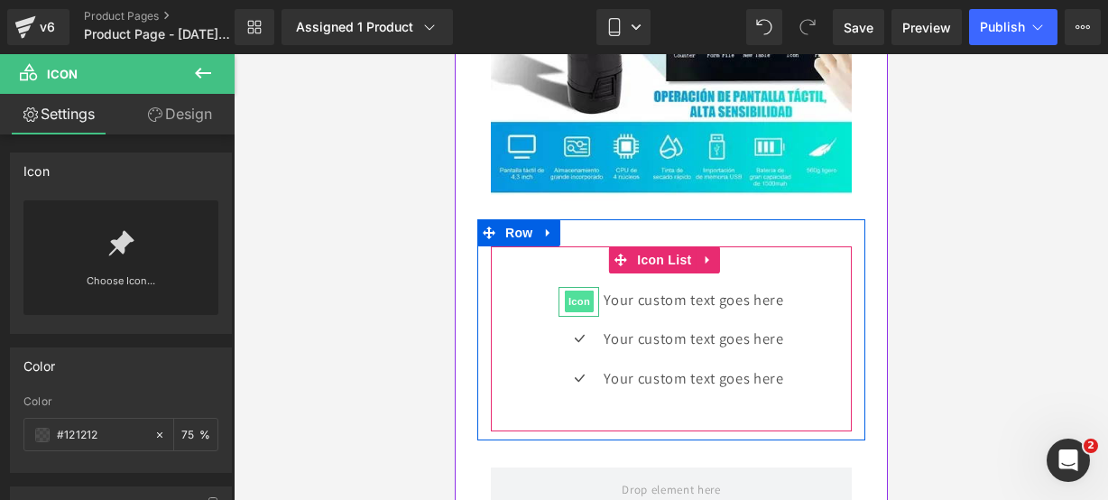
click at [569, 291] on span "Icon" at bounding box center [578, 302] width 29 height 22
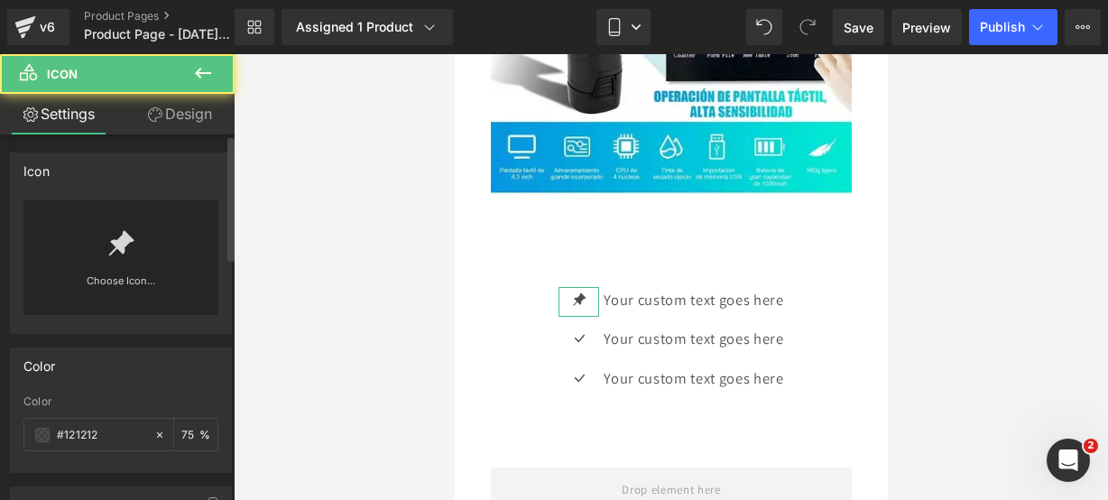
click at [171, 263] on div "Choose Icon..." at bounding box center [120, 257] width 195 height 115
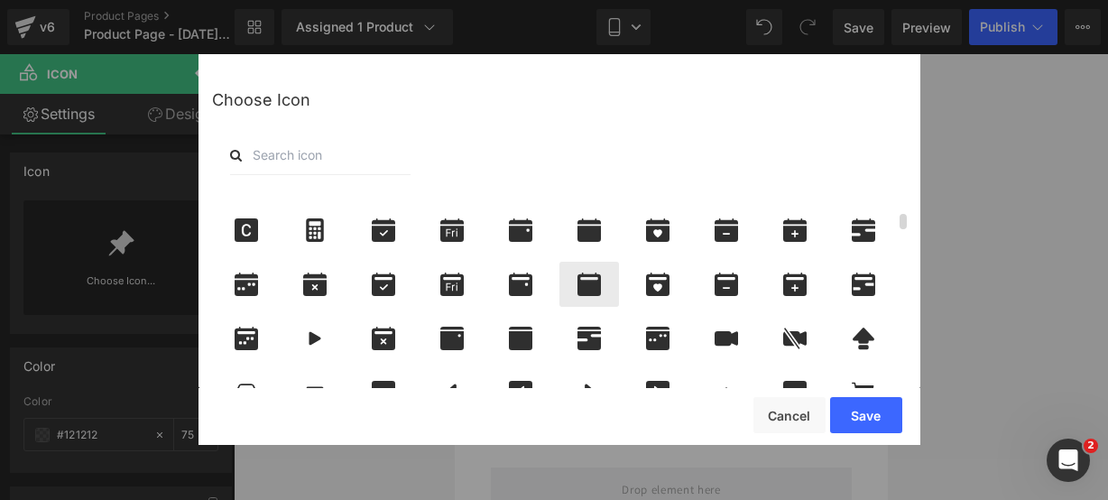
scroll to position [505, 0]
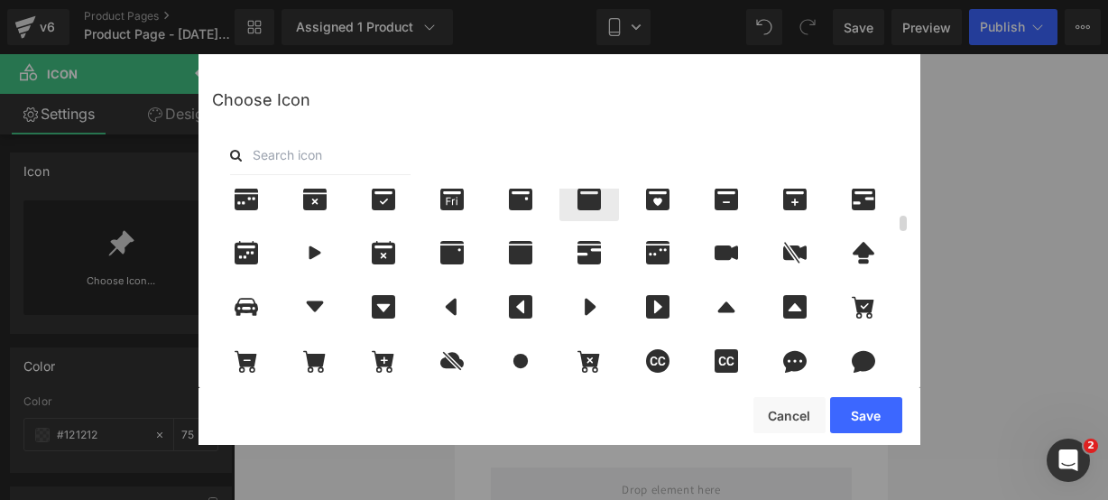
click at [585, 306] on icon at bounding box center [589, 306] width 38 height 23
click at [843, 395] on div "Save Cancel" at bounding box center [560, 416] width 722 height 57
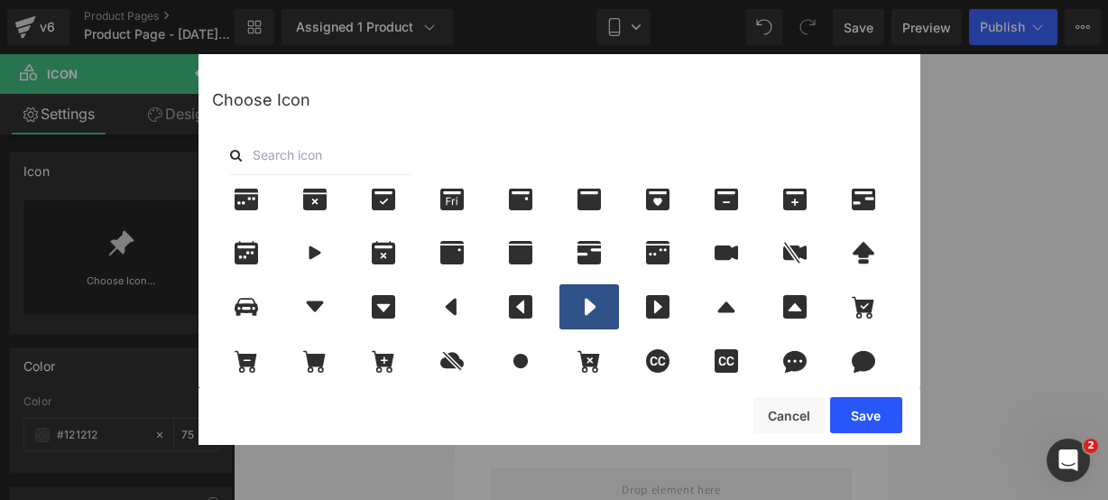
click at [843, 399] on button "Save" at bounding box center [866, 415] width 72 height 36
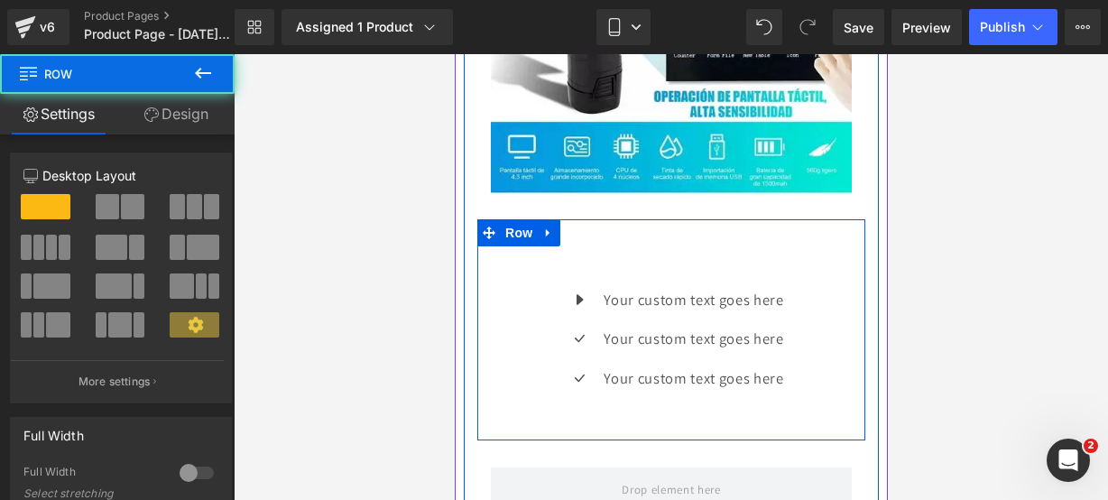
click at [843, 399] on div "Icon Your custom text goes here Text Block Icon Your custom text goes here Text…" at bounding box center [671, 339] width 388 height 186
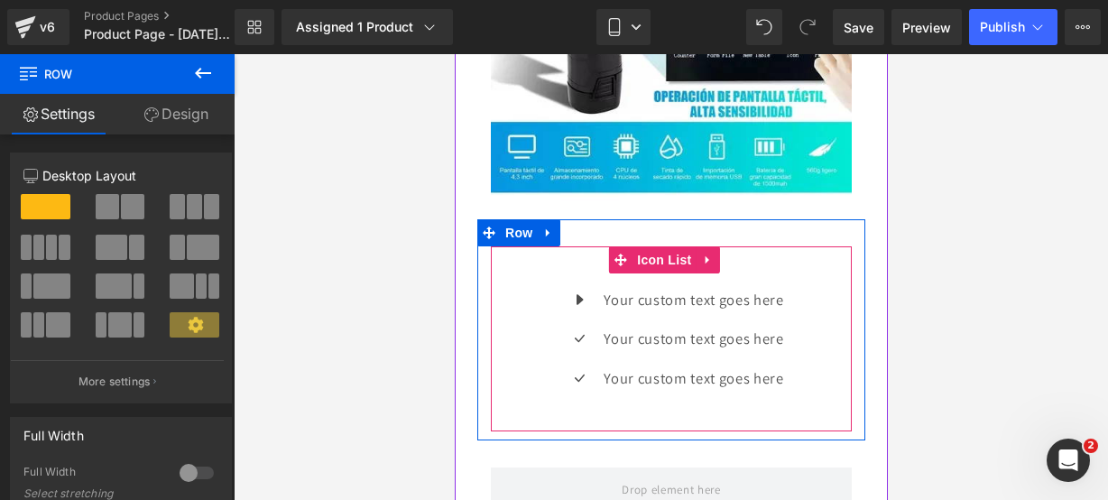
click at [509, 302] on div "Icon Your custom text goes here Text Block Icon Your custom text goes here Text…" at bounding box center [670, 346] width 361 height 118
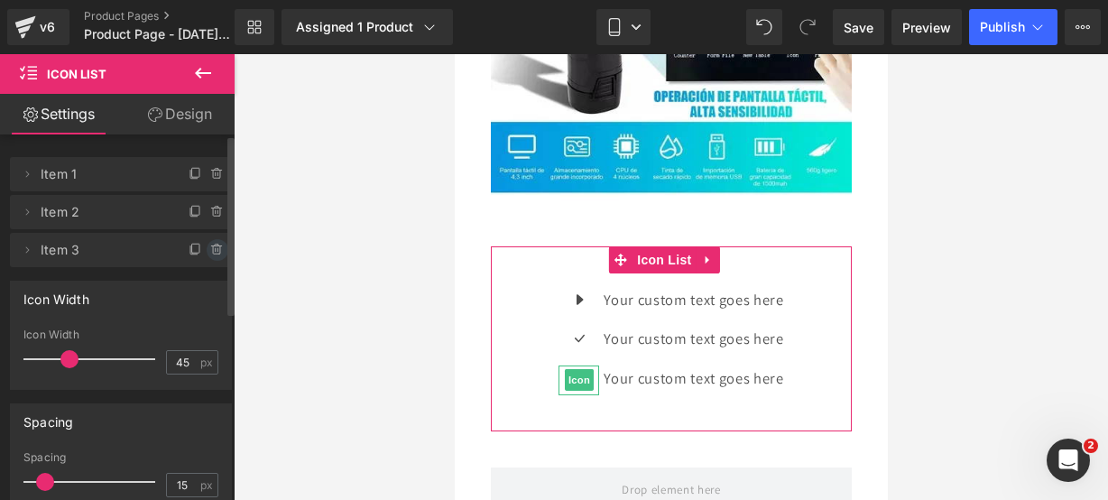
drag, startPoint x: 220, startPoint y: 255, endPoint x: 211, endPoint y: 251, distance: 10.1
click at [211, 251] on li "Delete Cancel Item 3 Item 3 Name Item 3" at bounding box center [121, 250] width 222 height 34
click at [211, 251] on icon at bounding box center [217, 250] width 14 height 14
click at [211, 251] on div "Delete Cancel" at bounding box center [121, 250] width 222 height 34
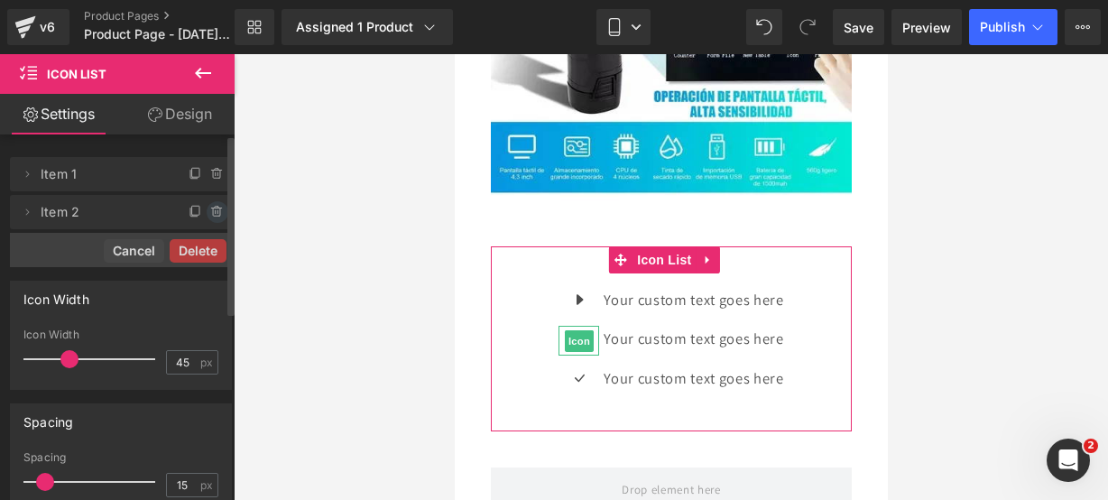
click at [209, 201] on span at bounding box center [218, 212] width 22 height 22
click at [209, 201] on div "Delete Cancel" at bounding box center [121, 212] width 222 height 34
click at [209, 201] on button "Delete" at bounding box center [198, 212] width 57 height 23
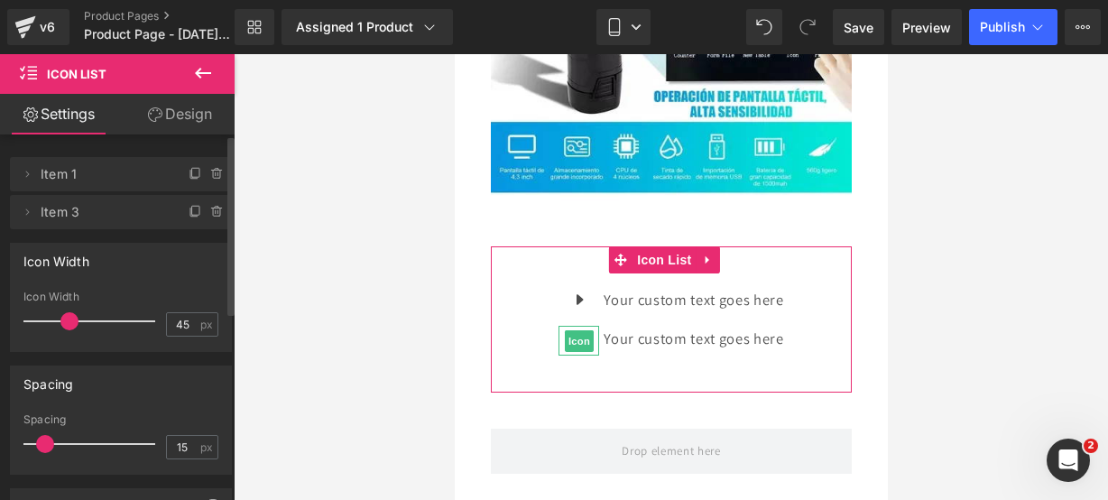
click at [209, 201] on span at bounding box center [218, 212] width 22 height 22
click at [191, 219] on button "Delete" at bounding box center [198, 212] width 57 height 23
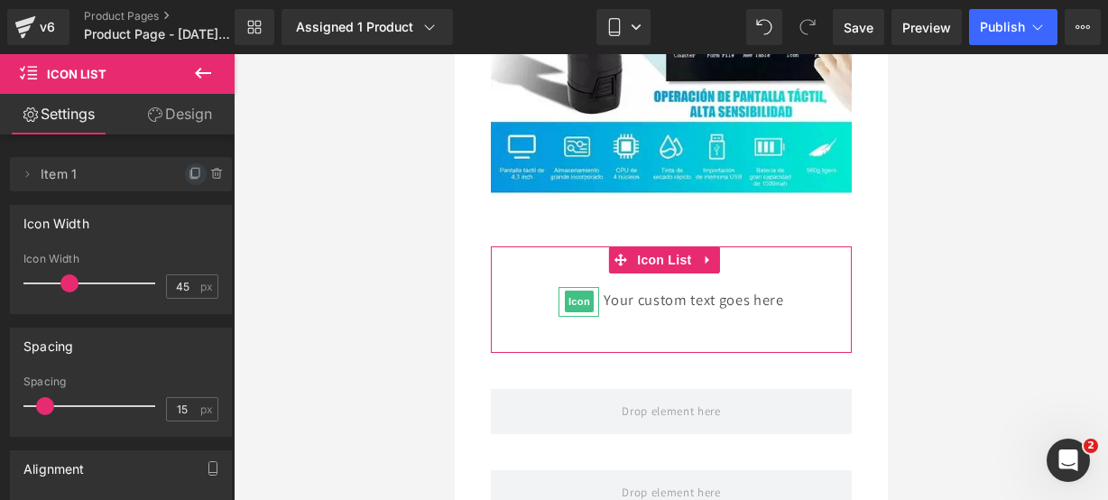
click at [189, 183] on span at bounding box center [196, 174] width 22 height 22
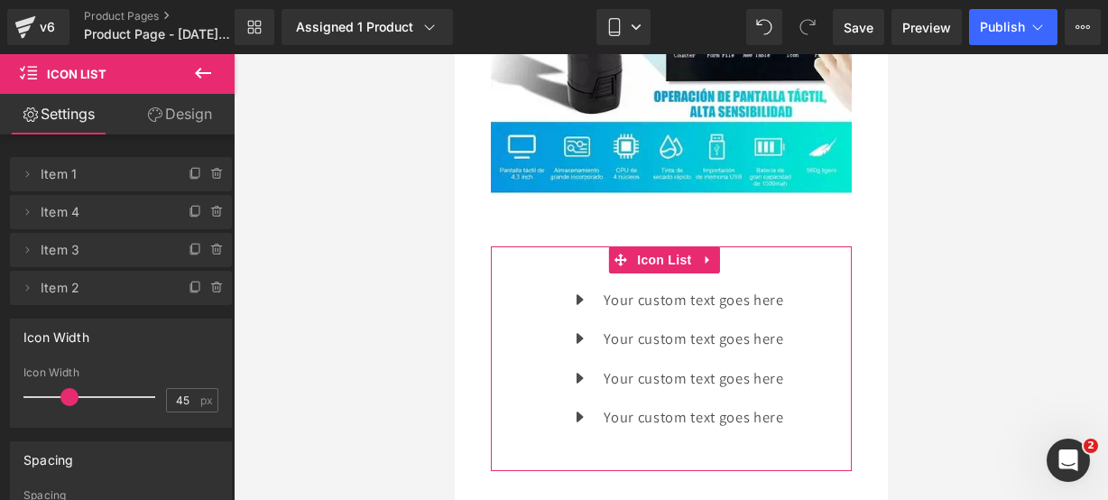
click at [189, 183] on span at bounding box center [196, 174] width 22 height 22
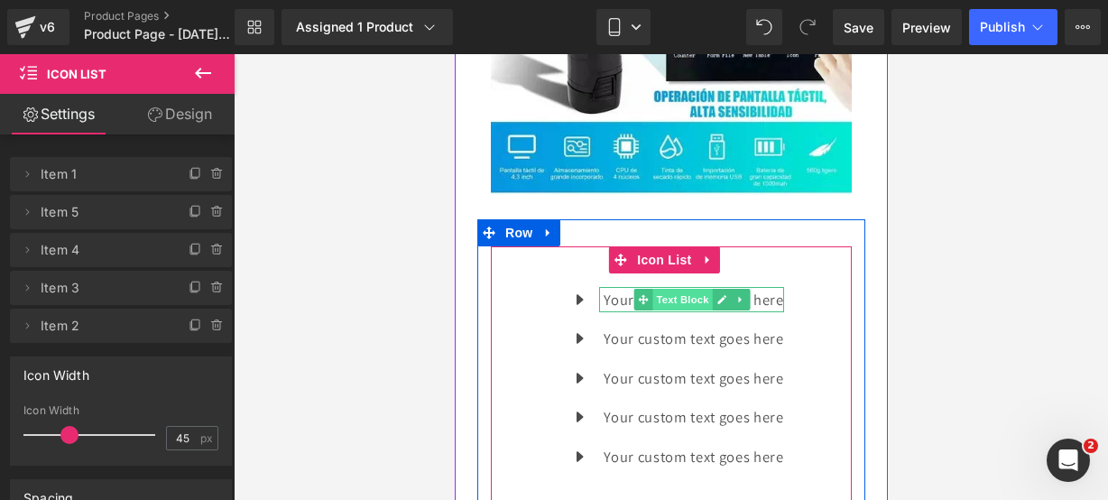
click at [702, 289] on span "Text Block" at bounding box center [682, 300] width 60 height 22
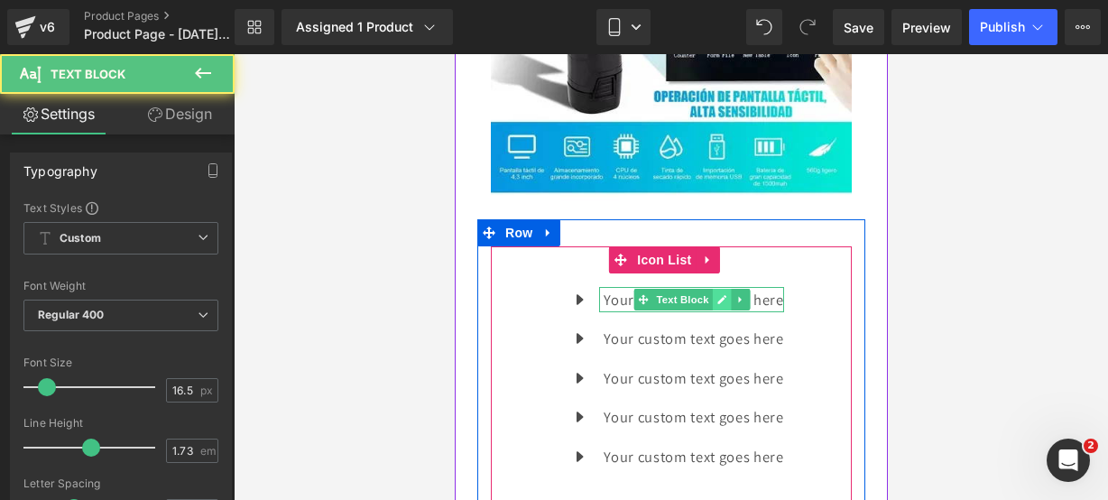
click at [717, 295] on icon at bounding box center [721, 299] width 9 height 9
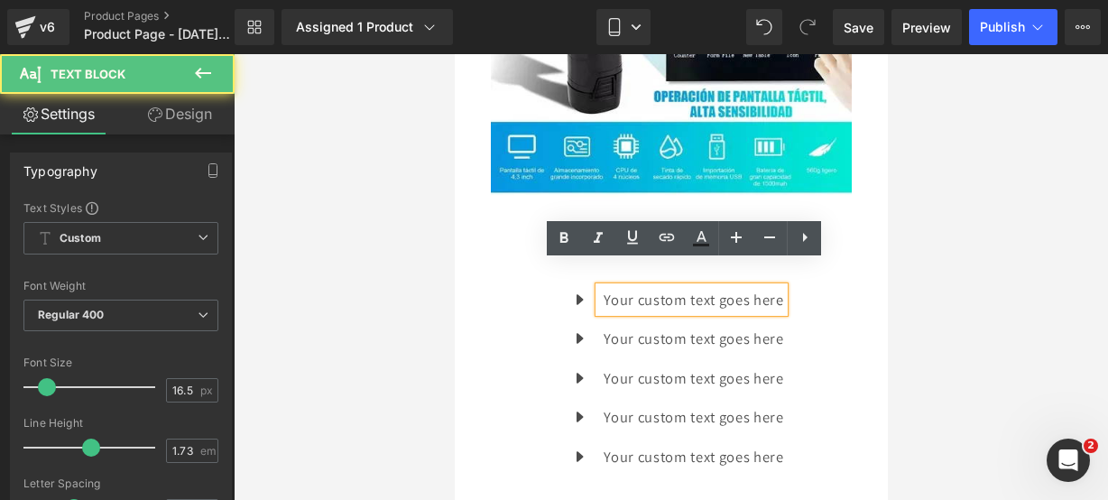
click at [771, 287] on p "Your custom text goes here" at bounding box center [693, 300] width 180 height 26
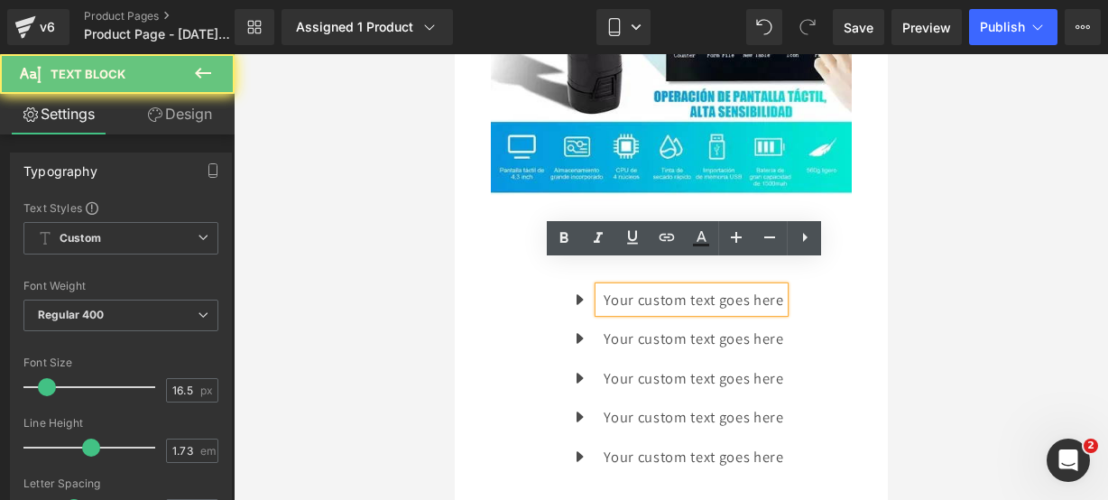
click at [774, 287] on p "Your custom text goes here" at bounding box center [693, 300] width 180 height 26
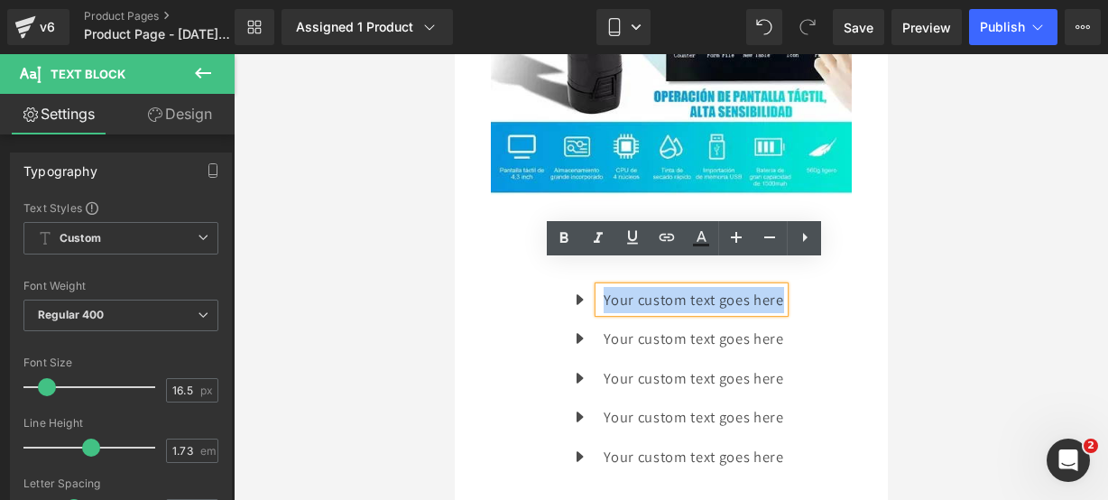
drag, startPoint x: 774, startPoint y: 275, endPoint x: 598, endPoint y: 263, distance: 176.5
click at [603, 287] on p "Your custom text goes here" at bounding box center [693, 300] width 180 height 26
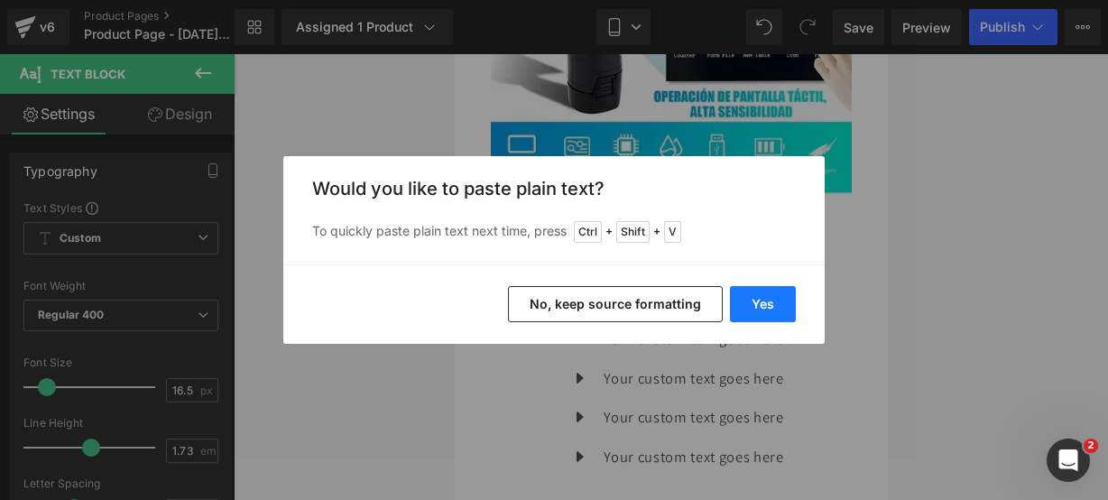
click at [761, 298] on button "Yes" at bounding box center [763, 304] width 66 height 36
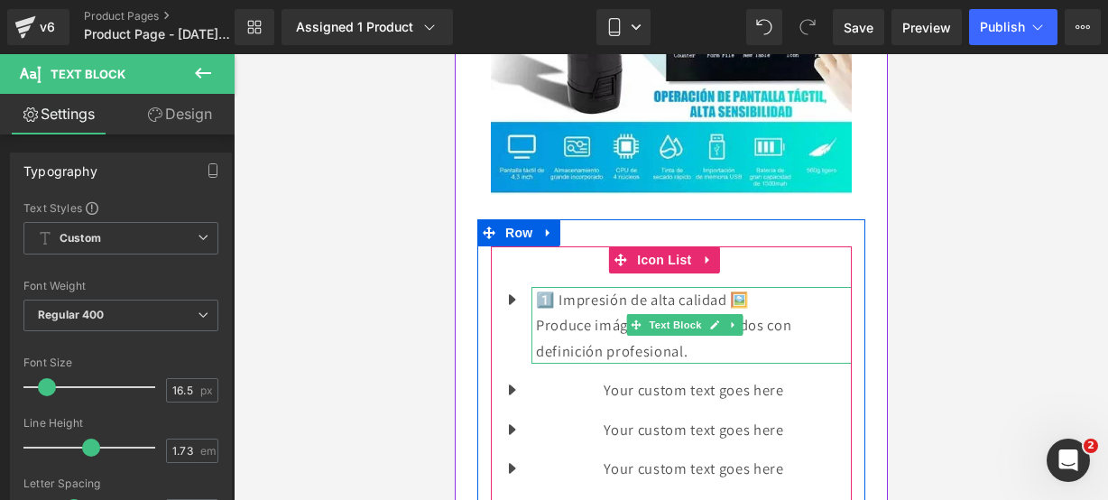
click at [735, 317] on p "Produce imágenes y textos nítidos con definición profesional." at bounding box center [693, 337] width 316 height 51
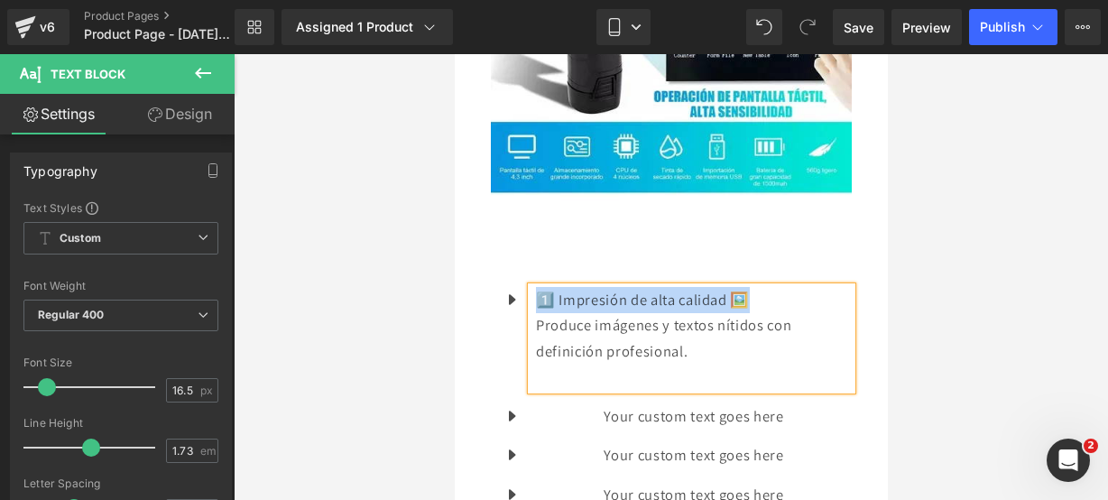
drag, startPoint x: 757, startPoint y: 278, endPoint x: 544, endPoint y: 280, distance: 213.0
click at [544, 287] on p "1️⃣ Impresión de alta calidad 🖼️" at bounding box center [693, 300] width 316 height 26
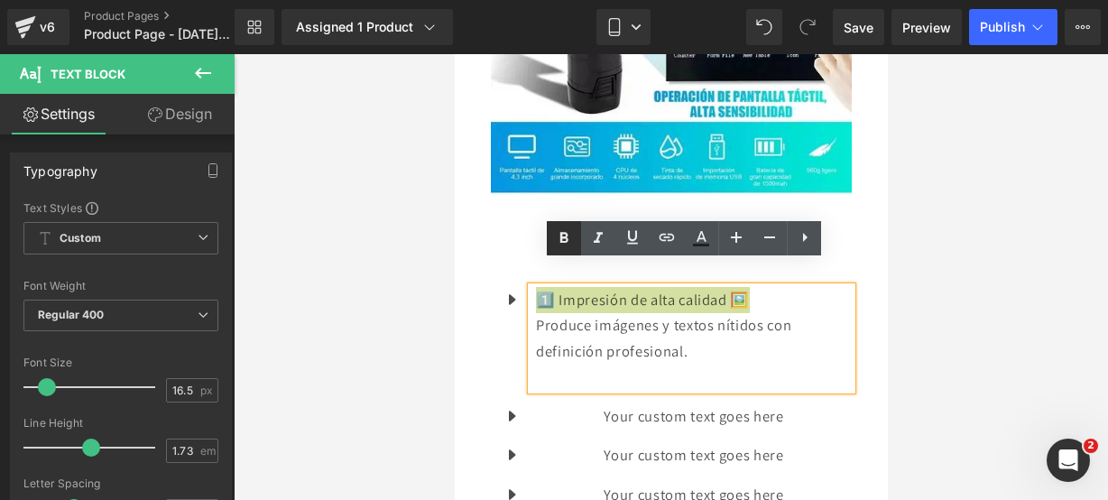
click at [569, 241] on icon at bounding box center [564, 238] width 22 height 22
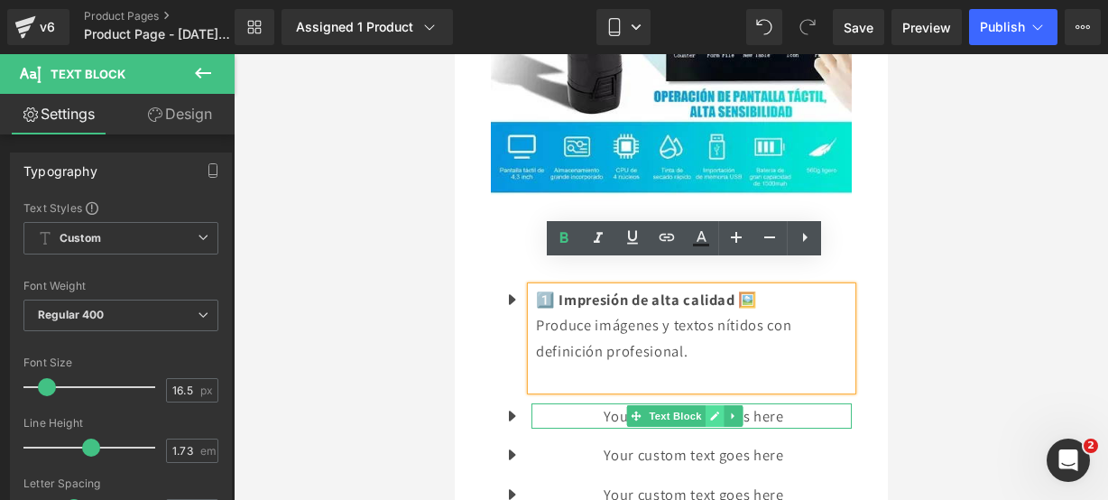
click at [721, 405] on link at bounding box center [714, 416] width 19 height 22
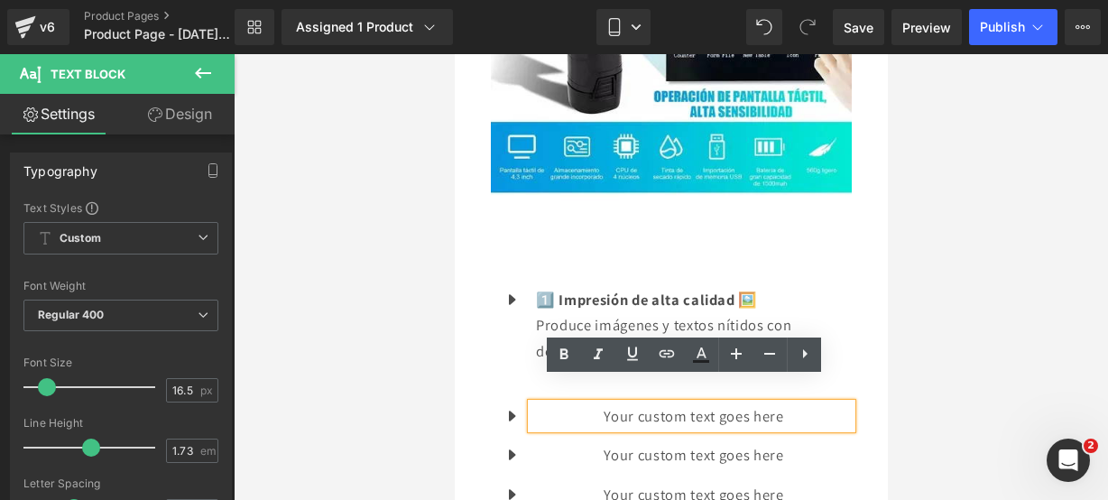
click at [774, 403] on p "Your custom text goes here" at bounding box center [693, 416] width 316 height 26
drag, startPoint x: 774, startPoint y: 393, endPoint x: 536, endPoint y: 394, distance: 237.4
click at [536, 403] on p "Your custom text goes here" at bounding box center [693, 416] width 316 height 26
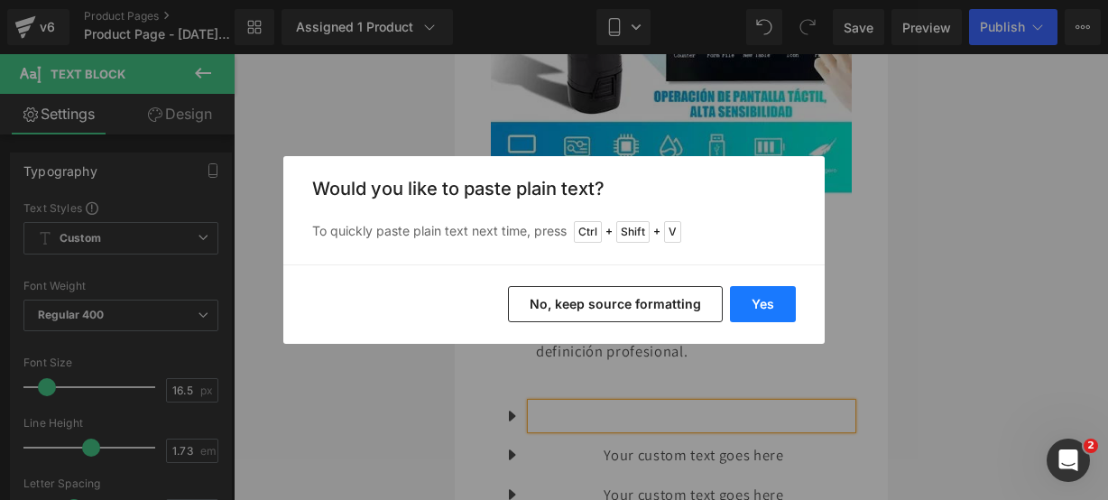
click at [750, 307] on button "Yes" at bounding box center [763, 304] width 66 height 36
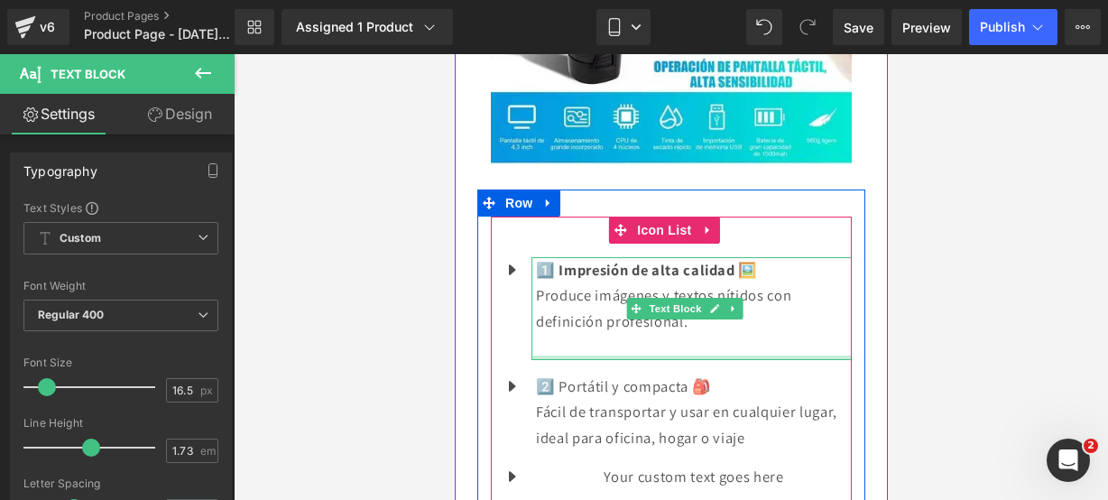
scroll to position [1918, 0]
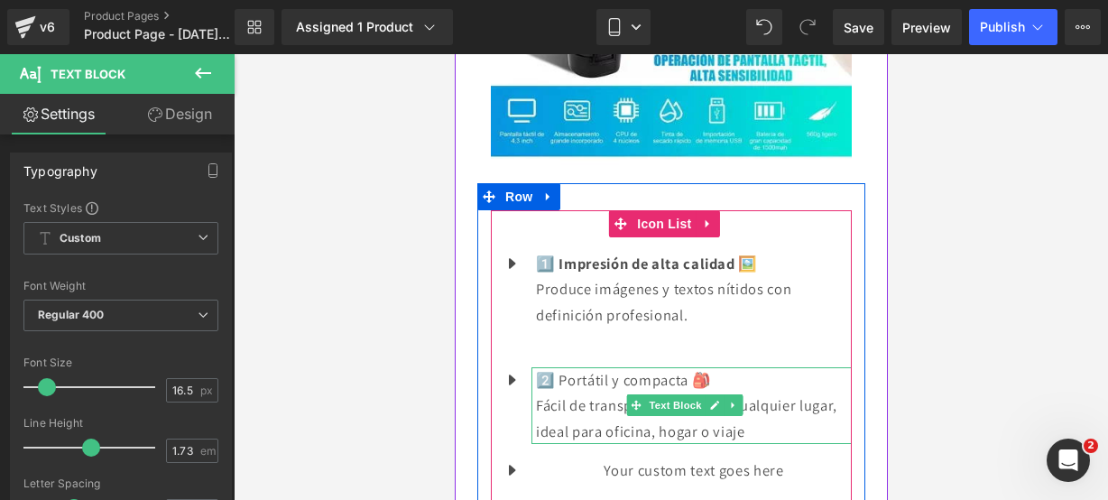
click at [793, 409] on p "Fácil de transportar y usar en cualquier lugar, ideal para oficina, hogar o via…" at bounding box center [693, 418] width 316 height 51
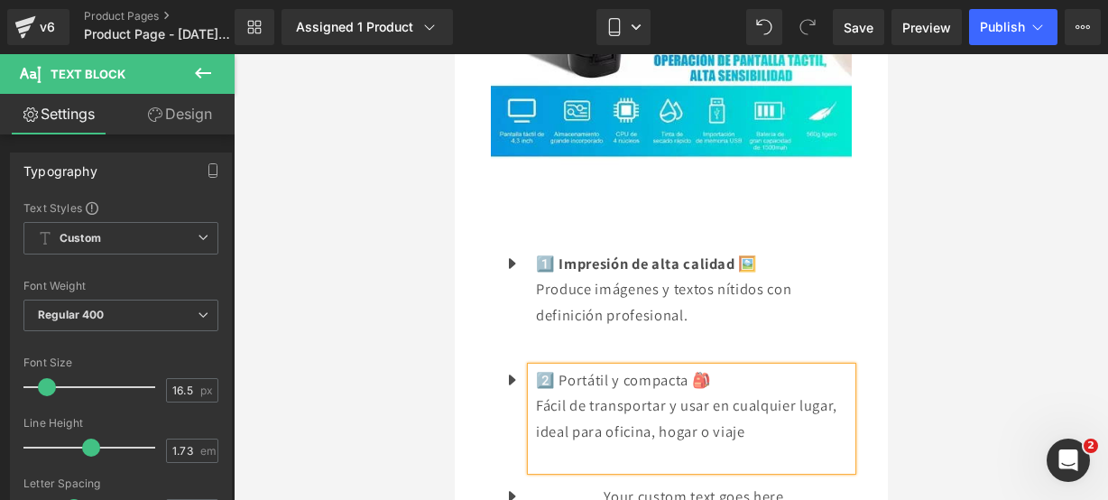
click at [787, 404] on p "Fácil de transportar y usar en cualquier lugar, ideal para oficina, hogar o via…" at bounding box center [693, 418] width 316 height 51
drag, startPoint x: 726, startPoint y: 357, endPoint x: 542, endPoint y: 356, distance: 183.2
click at [542, 367] on p "2️⃣ Portátil y compacta 🎒" at bounding box center [693, 380] width 316 height 26
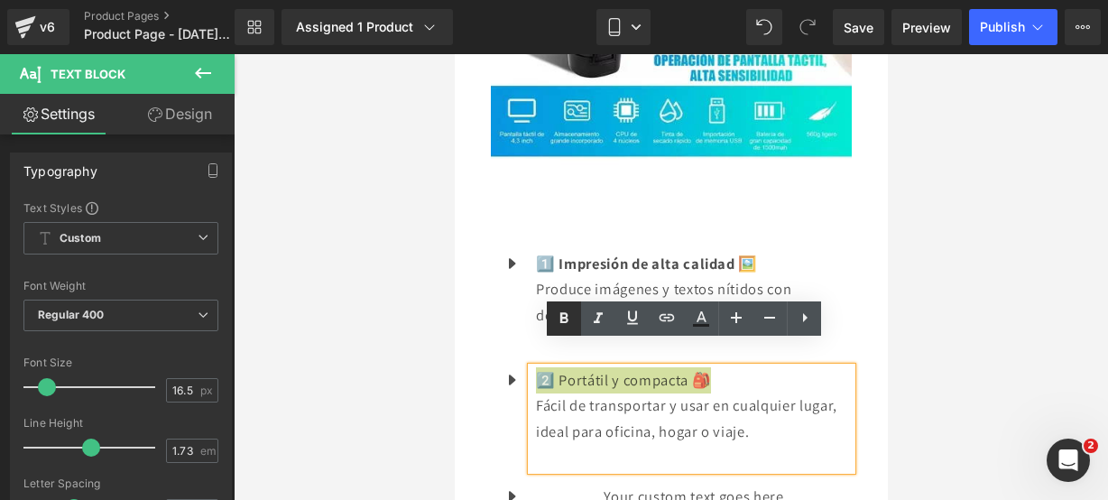
click at [562, 320] on icon at bounding box center [565, 318] width 8 height 11
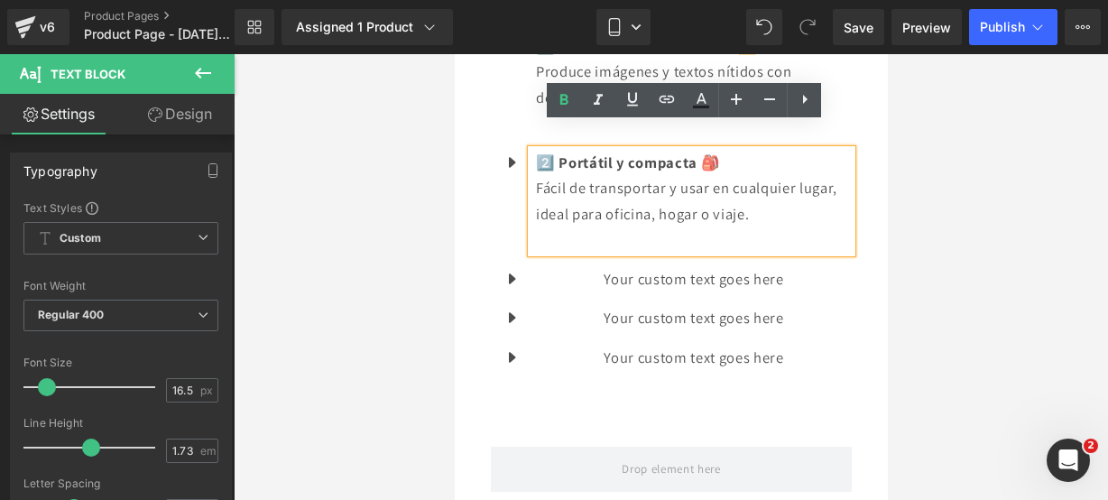
scroll to position [2137, 0]
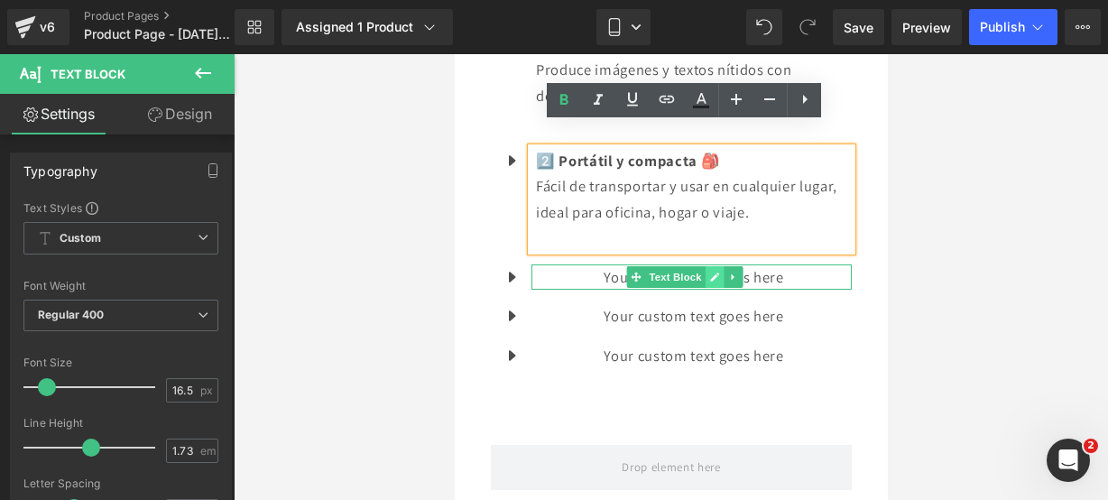
click at [711, 272] on icon at bounding box center [714, 277] width 10 height 11
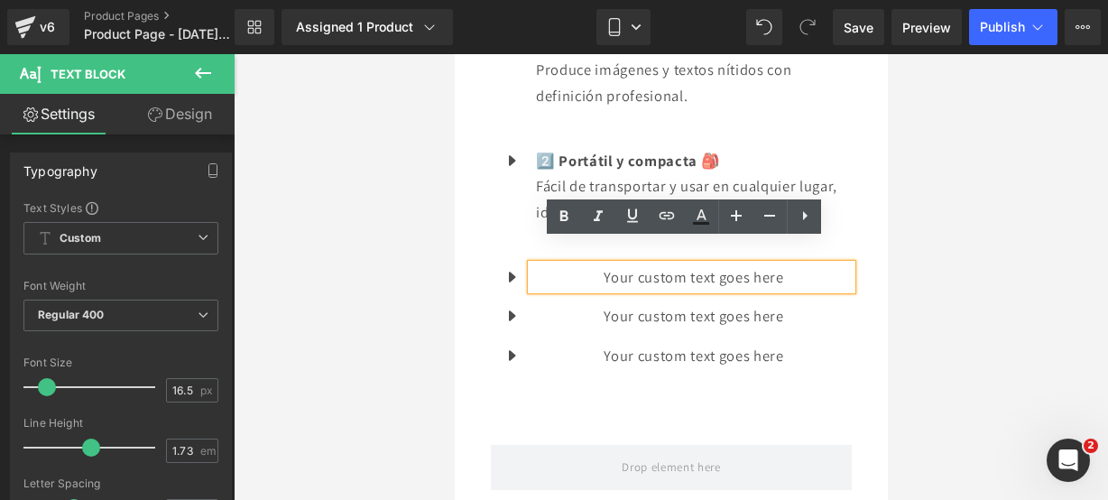
click at [807, 264] on p "Your custom text goes here" at bounding box center [693, 277] width 316 height 26
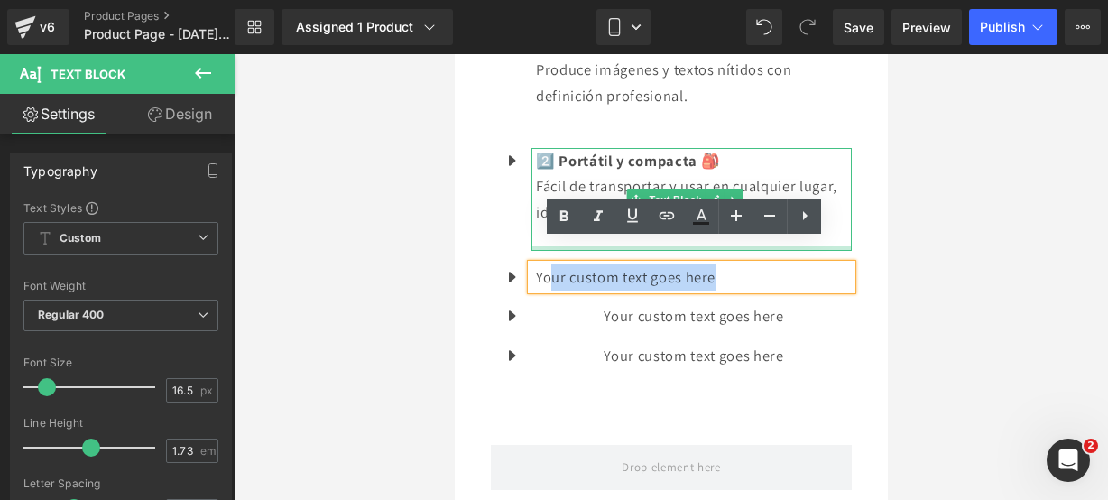
drag, startPoint x: 807, startPoint y: 246, endPoint x: 554, endPoint y: 227, distance: 253.5
click at [554, 227] on ul "Icon 1️⃣ Impresión de alta calidad 🖼️ Produce imágenes y textos nítidos con def…" at bounding box center [670, 207] width 361 height 351
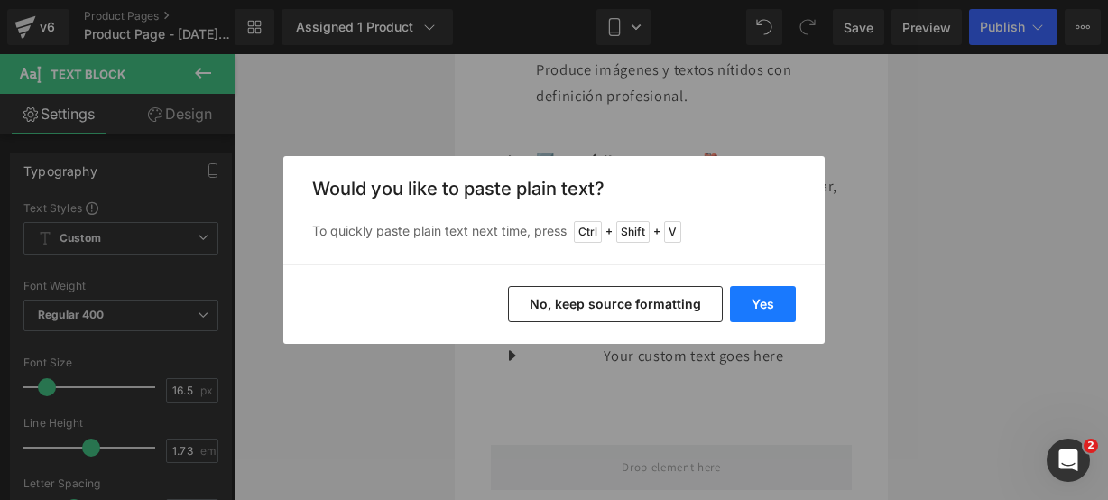
click at [756, 310] on button "Yes" at bounding box center [763, 304] width 66 height 36
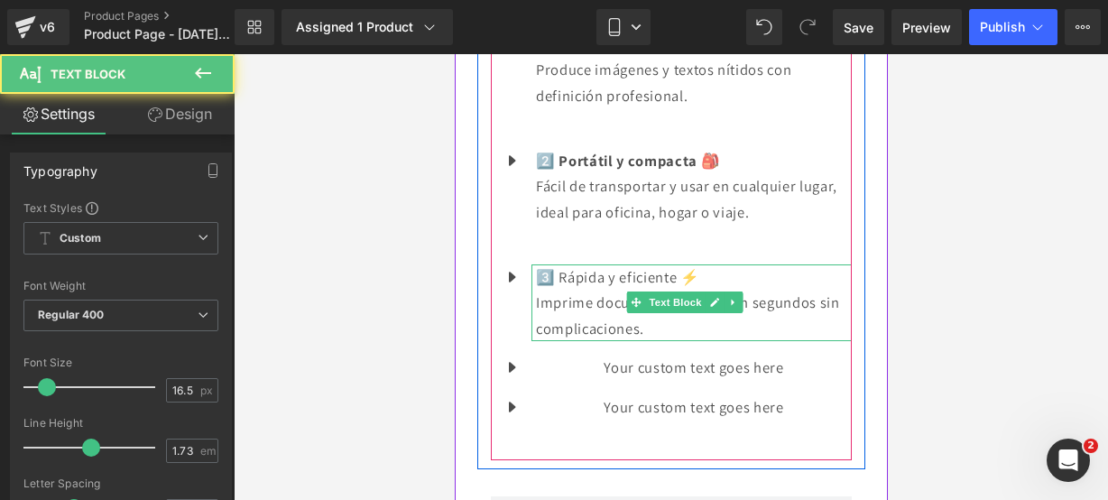
click at [734, 303] on p "Imprime documentos y fotos en segundos sin complicaciones." at bounding box center [693, 315] width 316 height 51
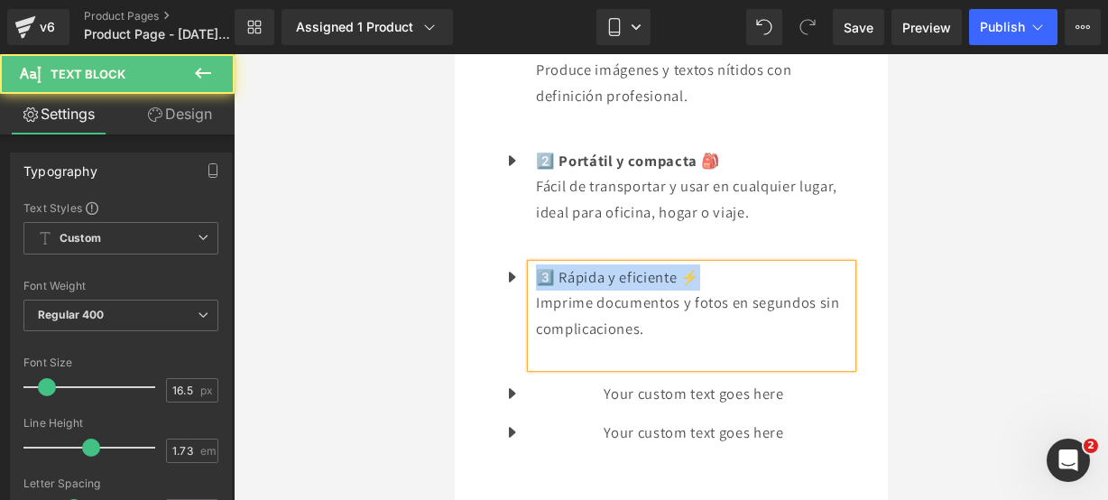
drag, startPoint x: 715, startPoint y: 252, endPoint x: 502, endPoint y: 252, distance: 213.0
click at [502, 264] on li "Icon 3️⃣ Rápida y eficiente ⚡ Imprime documentos y fotos en segundos sin compli…" at bounding box center [670, 315] width 361 height 103
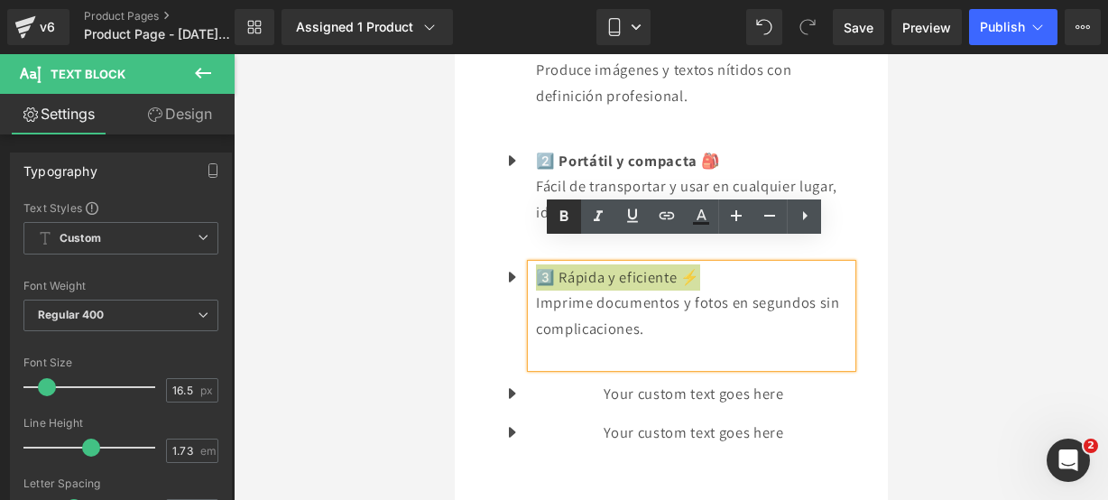
click at [558, 220] on icon at bounding box center [564, 217] width 22 height 22
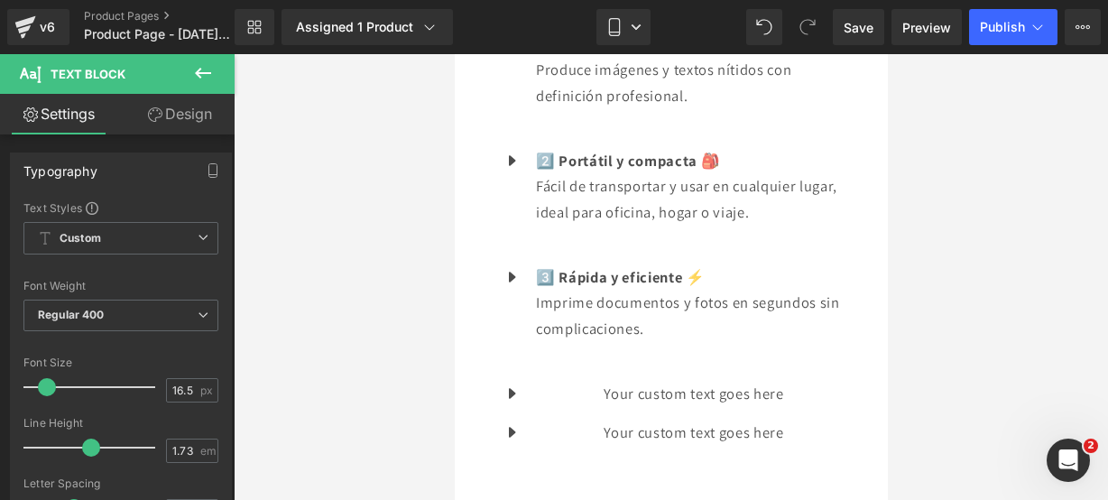
click at [200, 75] on icon at bounding box center [203, 73] width 22 height 22
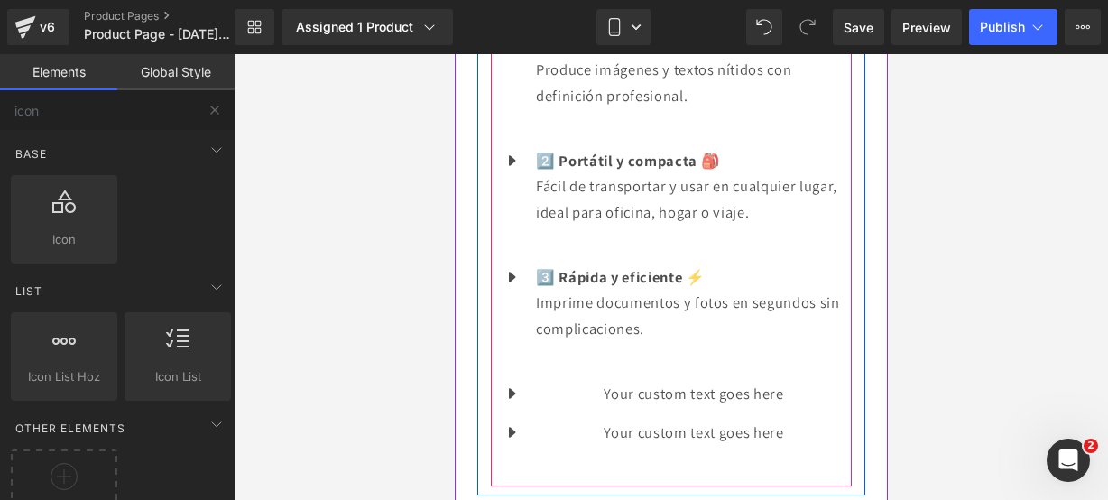
scroll to position [2225, 0]
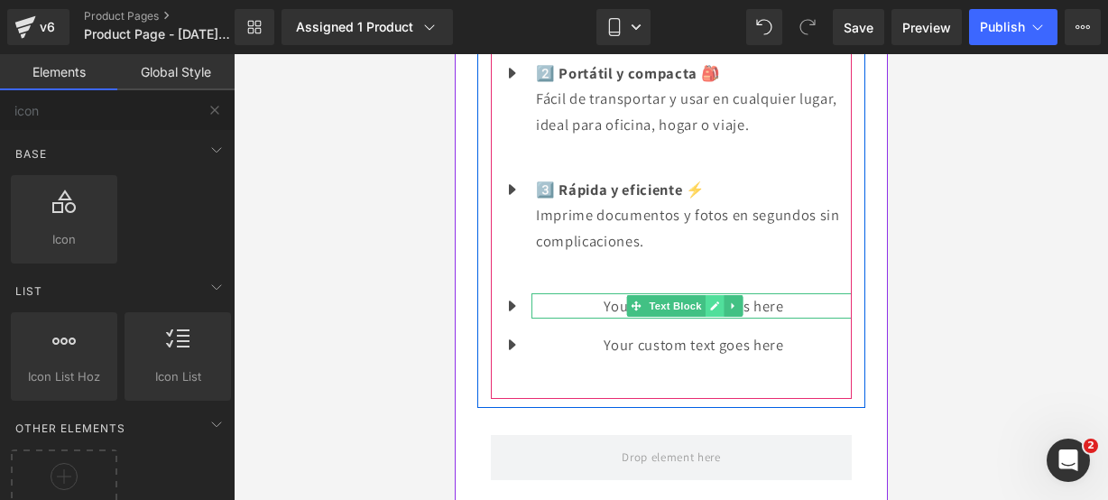
click at [705, 295] on link at bounding box center [714, 306] width 19 height 22
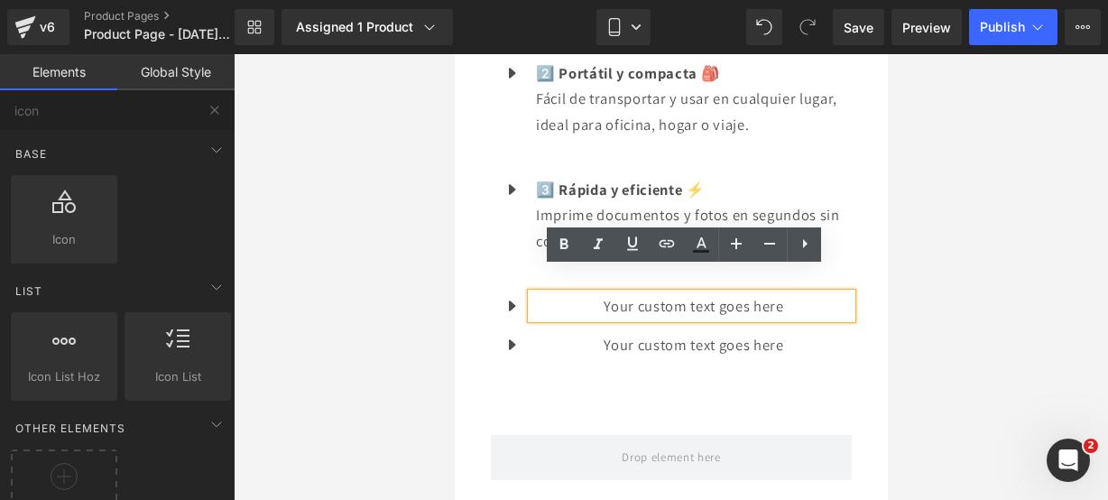
click at [776, 293] on p "Your custom text goes here" at bounding box center [693, 306] width 316 height 26
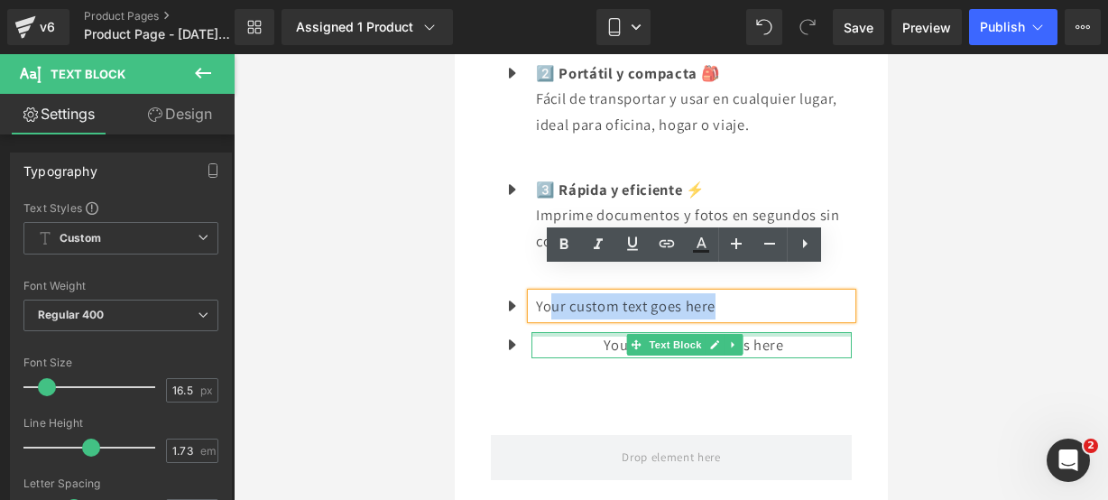
drag, startPoint x: 775, startPoint y: 281, endPoint x: 549, endPoint y: 310, distance: 228.4
click at [549, 310] on ul "Icon 1️⃣ Impresión de alta calidad 🖼️ Produce imágenes y textos nítidos con def…" at bounding box center [670, 158] width 361 height 428
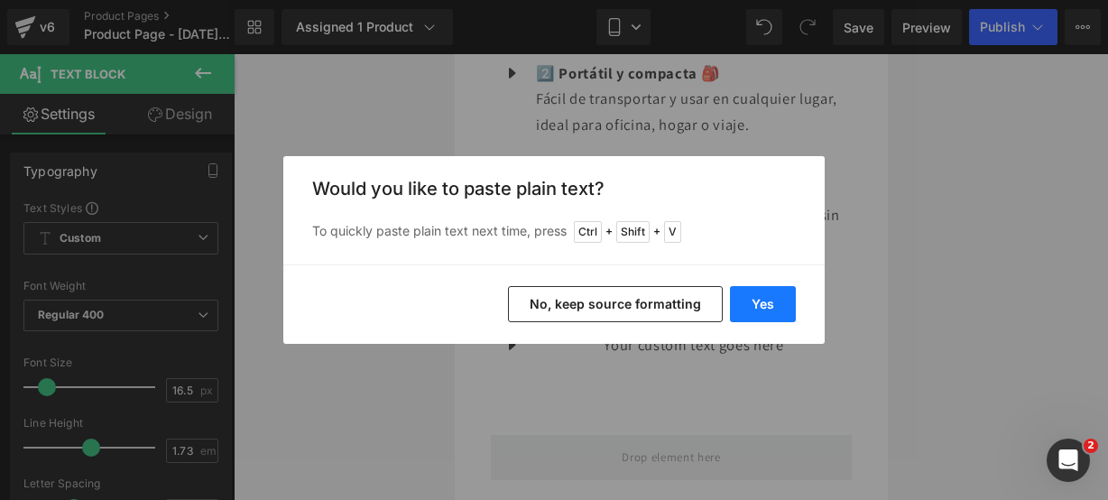
click at [767, 288] on button "Yes" at bounding box center [763, 304] width 66 height 36
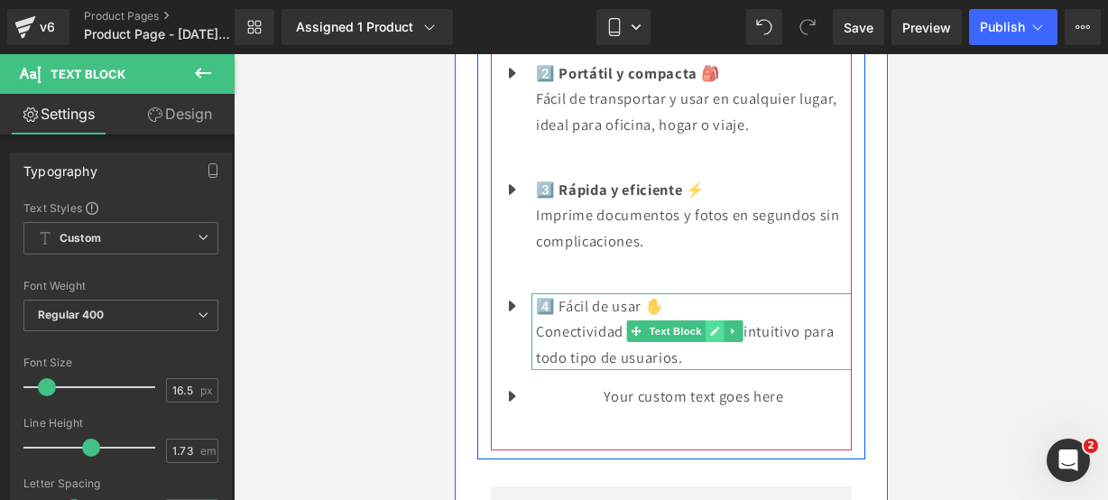
click at [715, 326] on icon at bounding box center [714, 331] width 10 height 11
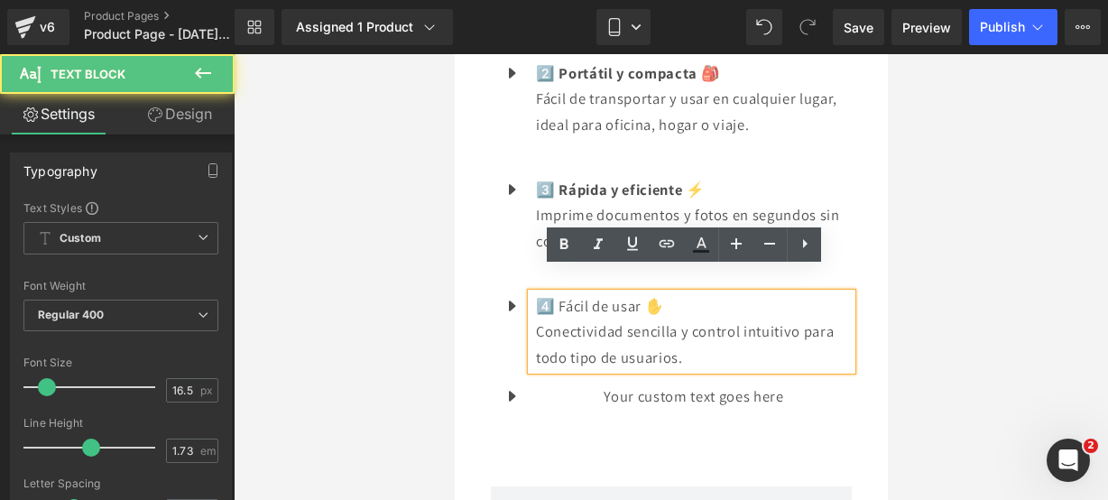
click at [700, 335] on p "Conectividad sencilla y control intuitivo para todo tipo de usuarios." at bounding box center [693, 344] width 316 height 51
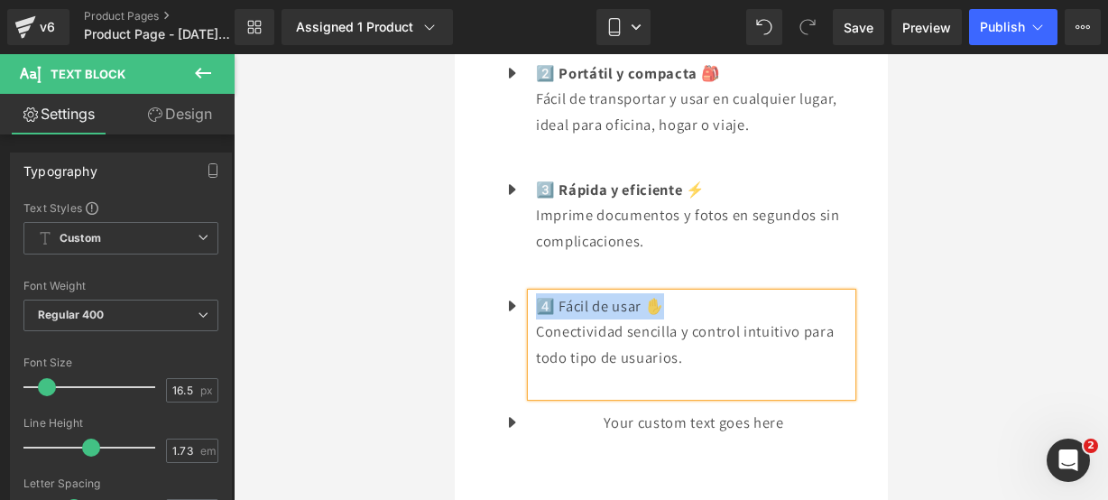
drag, startPoint x: 688, startPoint y: 288, endPoint x: 538, endPoint y: 279, distance: 150.1
click at [538, 293] on p "4️⃣ Fácil de usar ✋" at bounding box center [693, 306] width 316 height 26
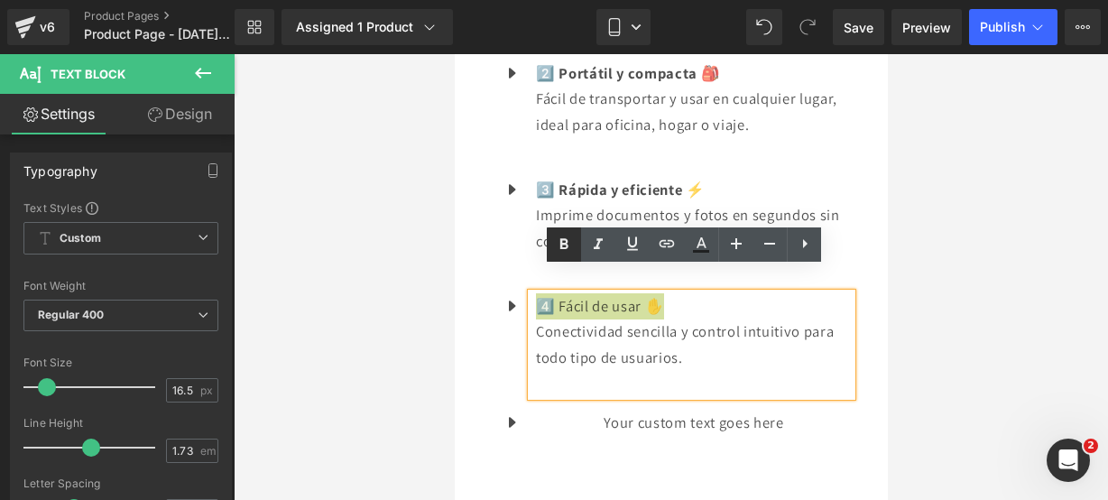
click at [559, 256] on link at bounding box center [564, 244] width 34 height 34
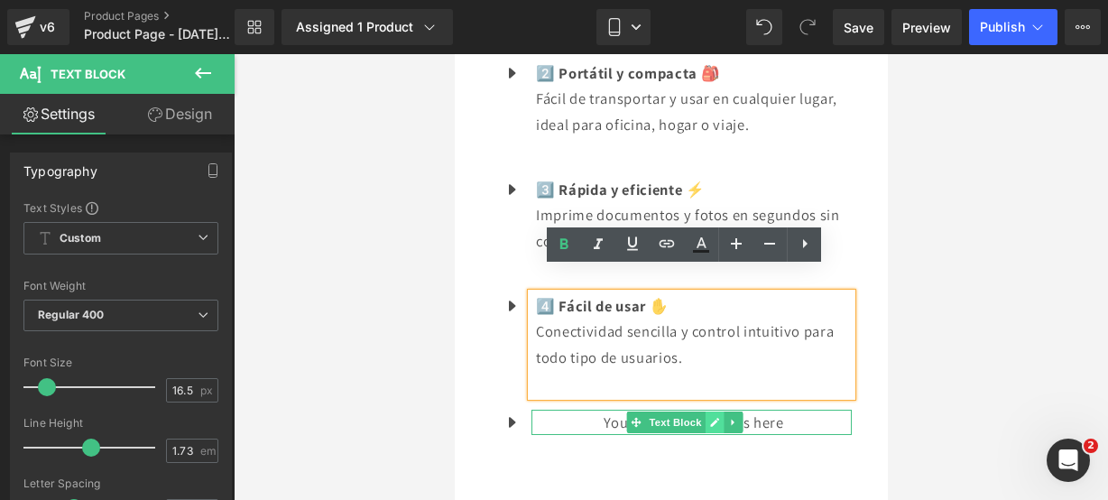
click at [709, 412] on link at bounding box center [714, 423] width 19 height 22
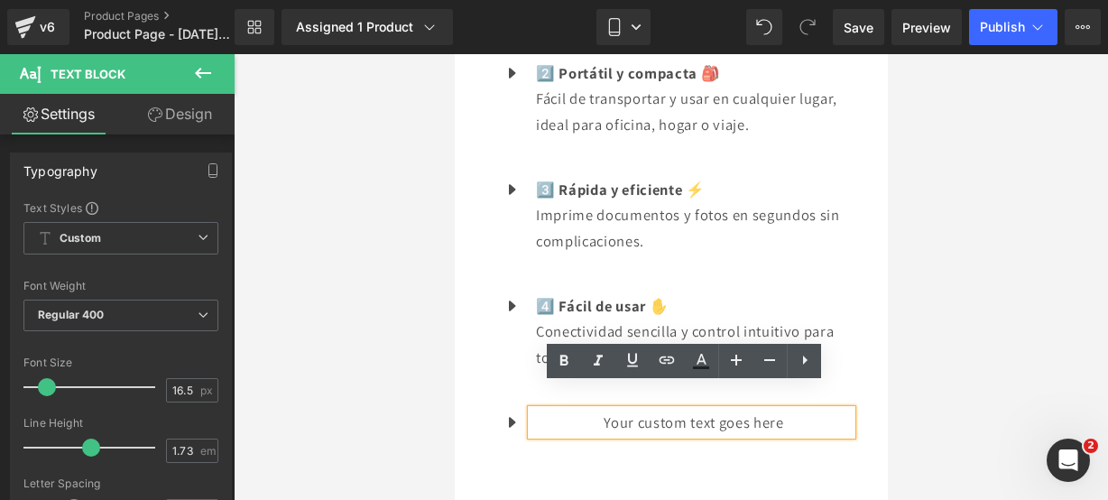
click at [785, 410] on p "Your custom text goes here" at bounding box center [693, 423] width 316 height 26
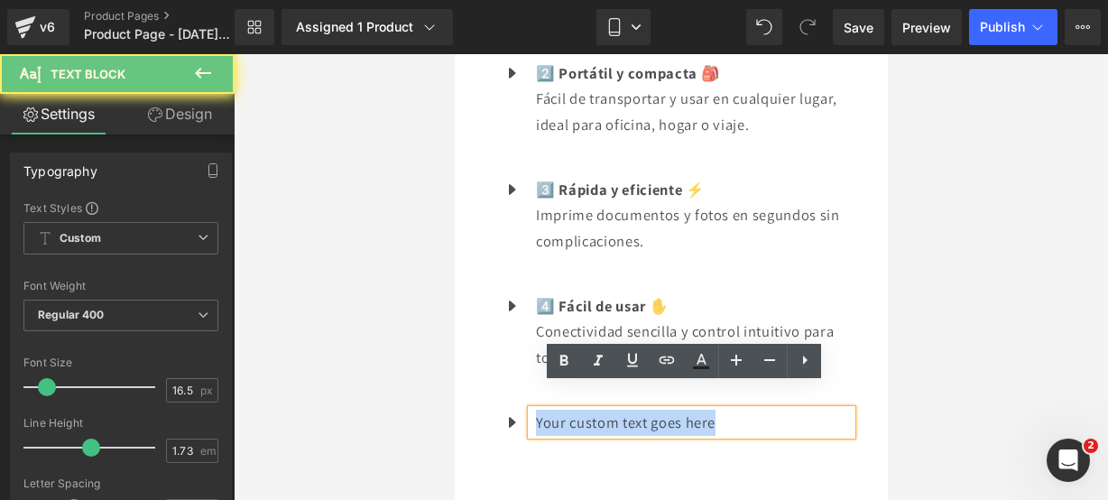
drag, startPoint x: 785, startPoint y: 396, endPoint x: 487, endPoint y: 356, distance: 300.6
click at [487, 356] on div "Icon 1️⃣ Impresión de alta calidad 🖼️ Produce imágenes y textos nítidos con def…" at bounding box center [671, 189] width 388 height 573
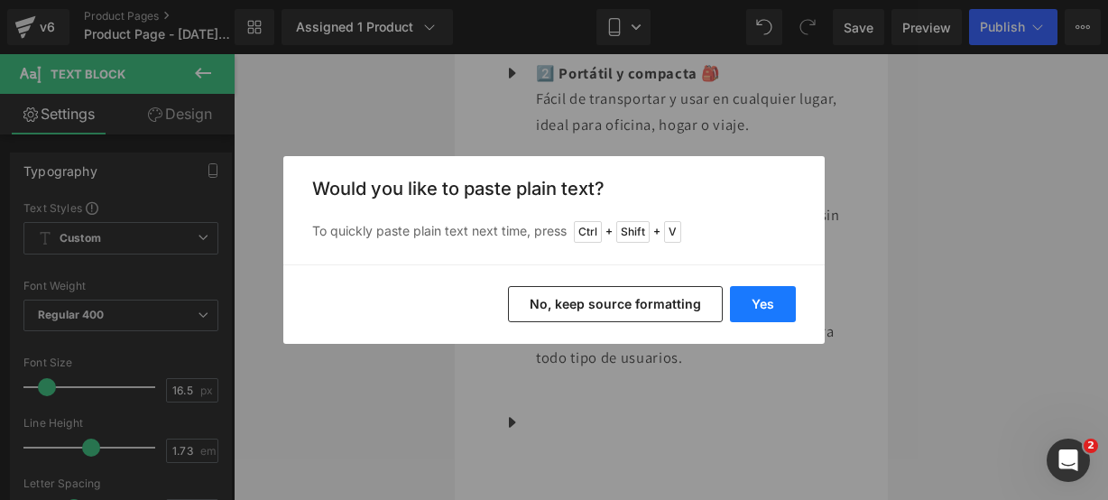
click at [776, 295] on button "Yes" at bounding box center [763, 304] width 66 height 36
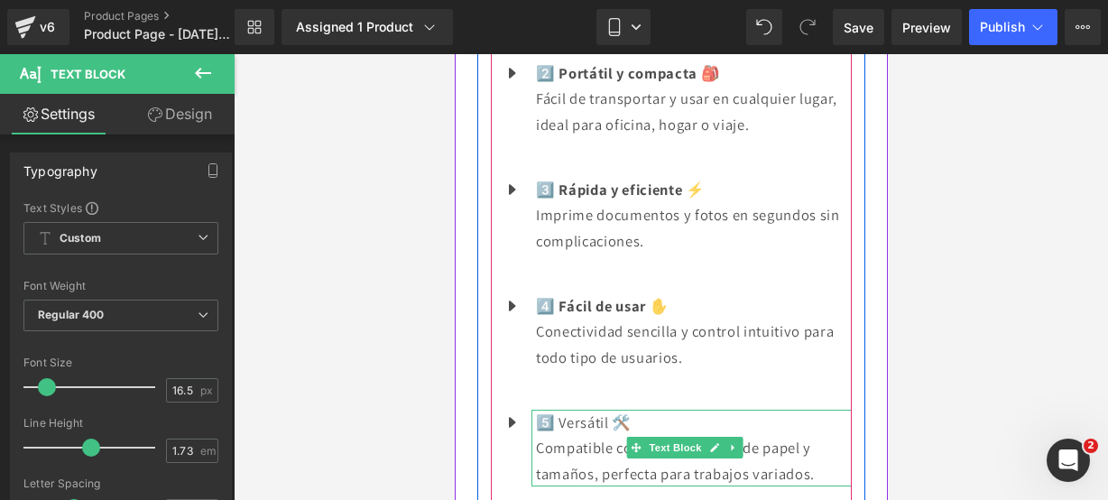
scroll to position [2266, 0]
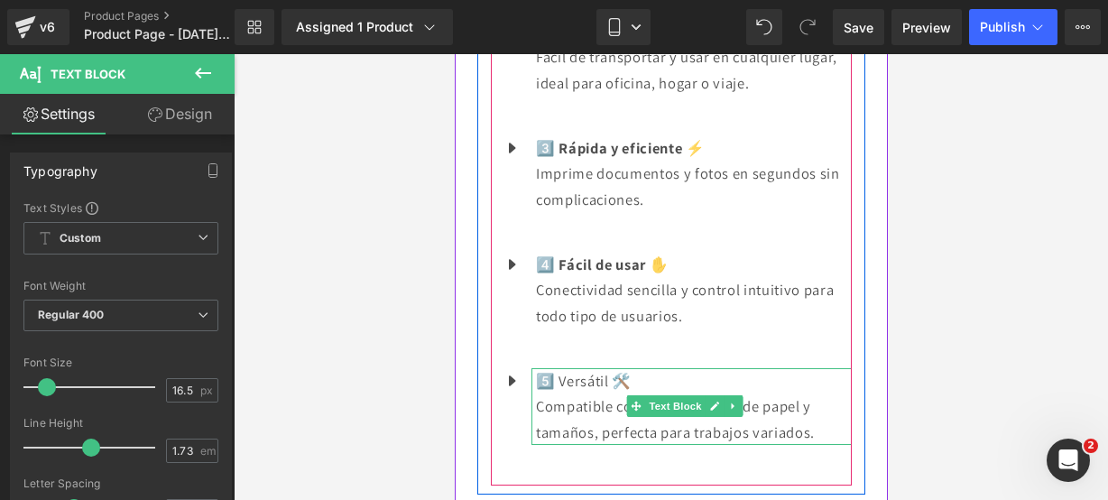
click at [823, 407] on p "Compatible con distintos tipos de papel y tamaños, perfecta para trabajos varia…" at bounding box center [693, 419] width 316 height 51
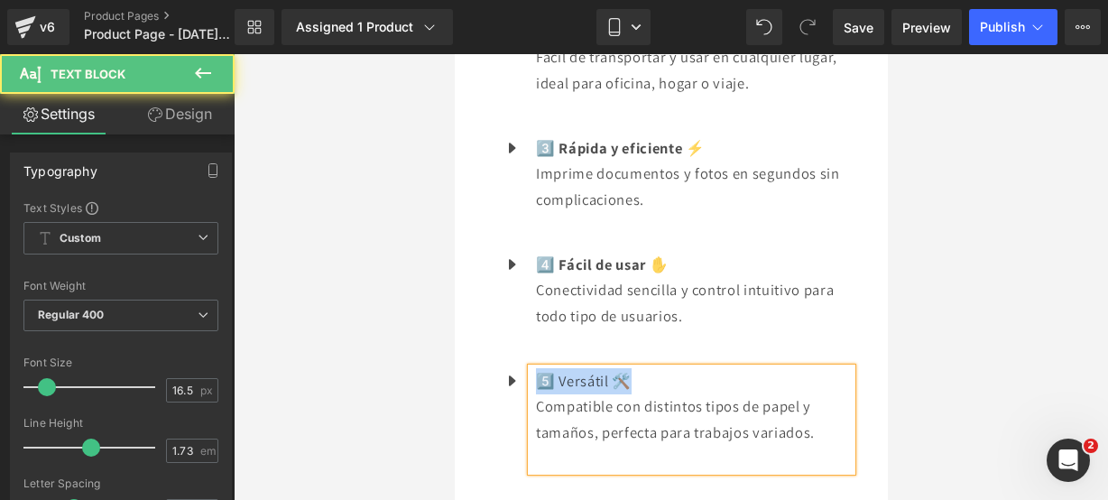
drag, startPoint x: 635, startPoint y: 359, endPoint x: 543, endPoint y: 355, distance: 92.2
click at [543, 368] on p "5️⃣ Versátil 🛠️" at bounding box center [693, 381] width 316 height 26
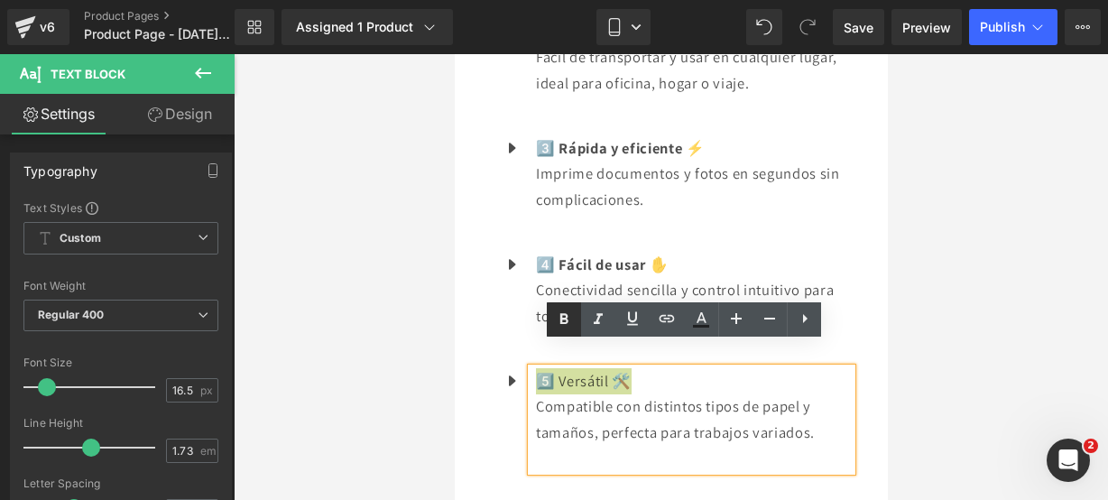
drag, startPoint x: 555, startPoint y: 331, endPoint x: 40, endPoint y: 216, distance: 528.2
click at [555, 331] on link at bounding box center [564, 319] width 34 height 34
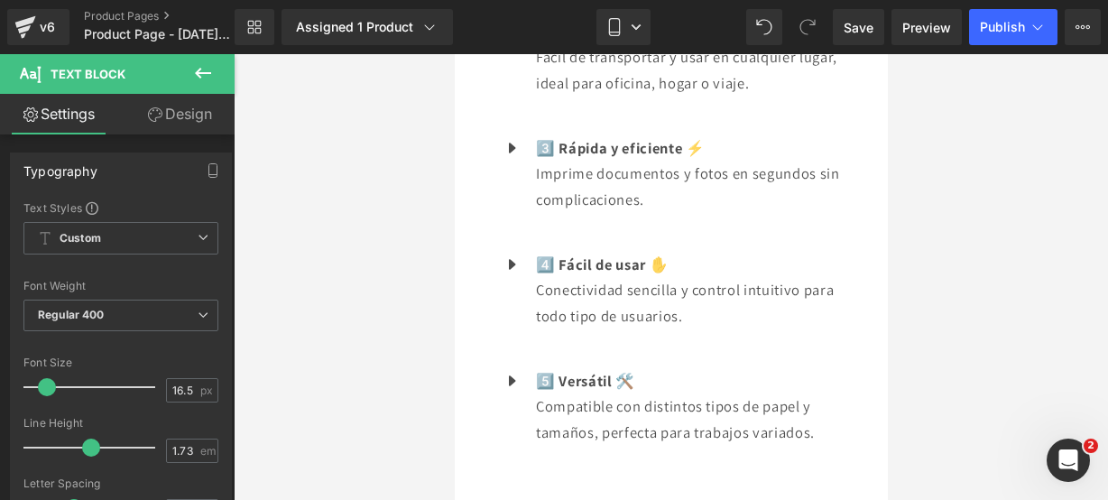
click at [202, 90] on button at bounding box center [202, 74] width 63 height 40
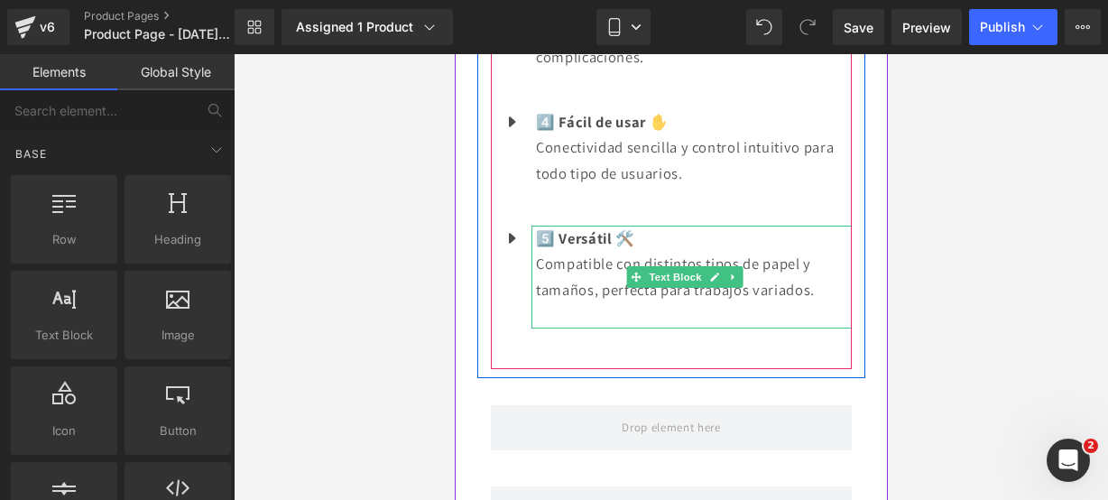
scroll to position [2410, 0]
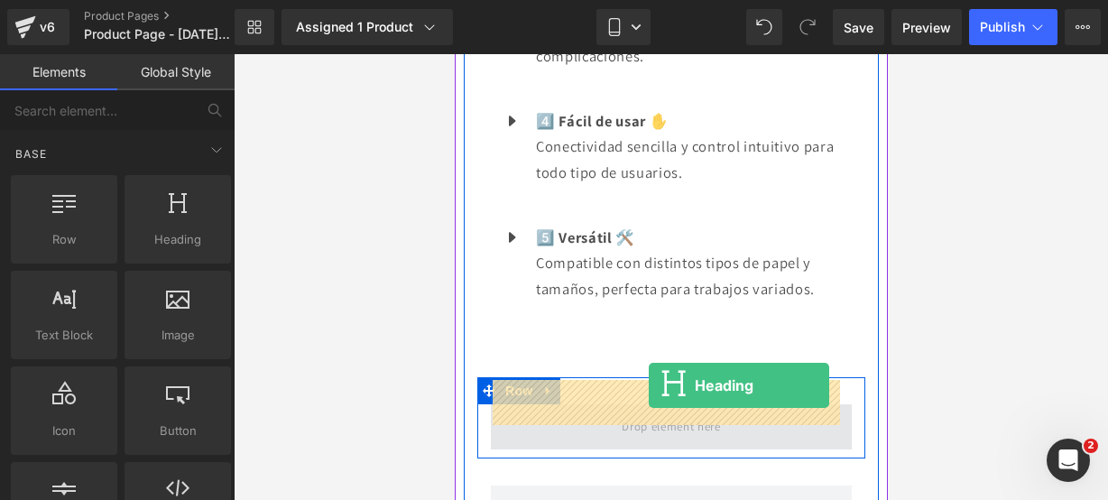
drag, startPoint x: 644, startPoint y: 273, endPoint x: 648, endPoint y: 385, distance: 112.9
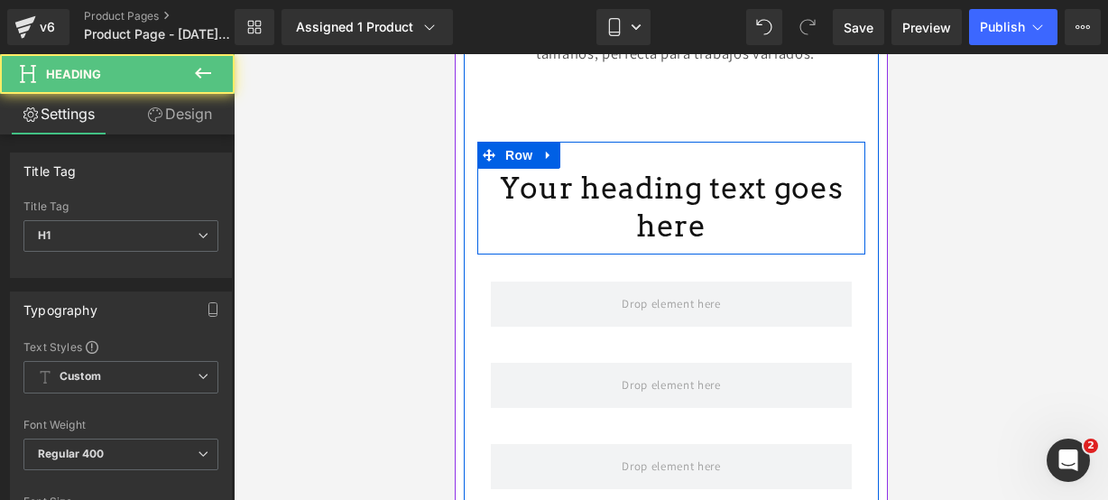
scroll to position [2645, 0]
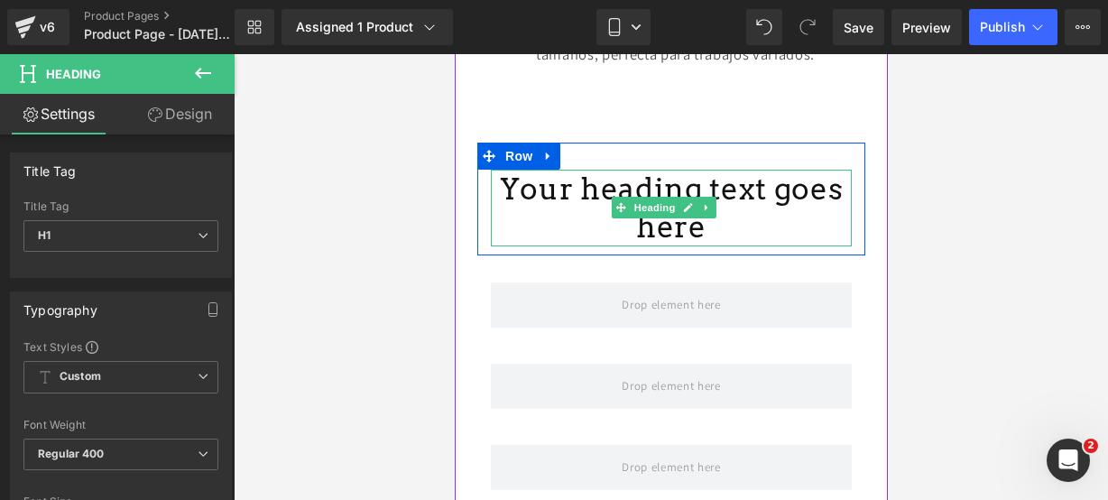
click at [718, 199] on h1 "Your heading text goes here" at bounding box center [670, 209] width 361 height 78
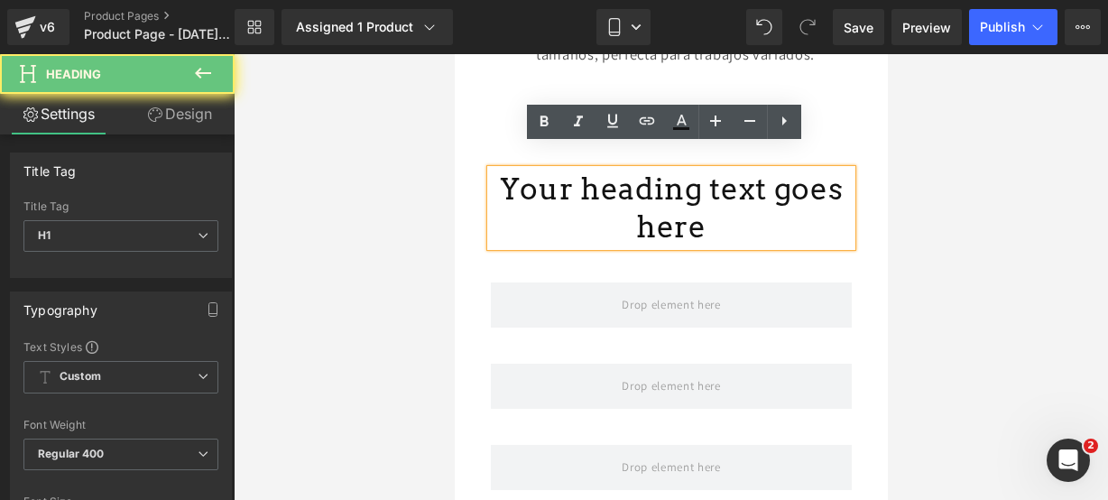
click at [718, 199] on h1 "Your heading text goes here" at bounding box center [670, 209] width 361 height 78
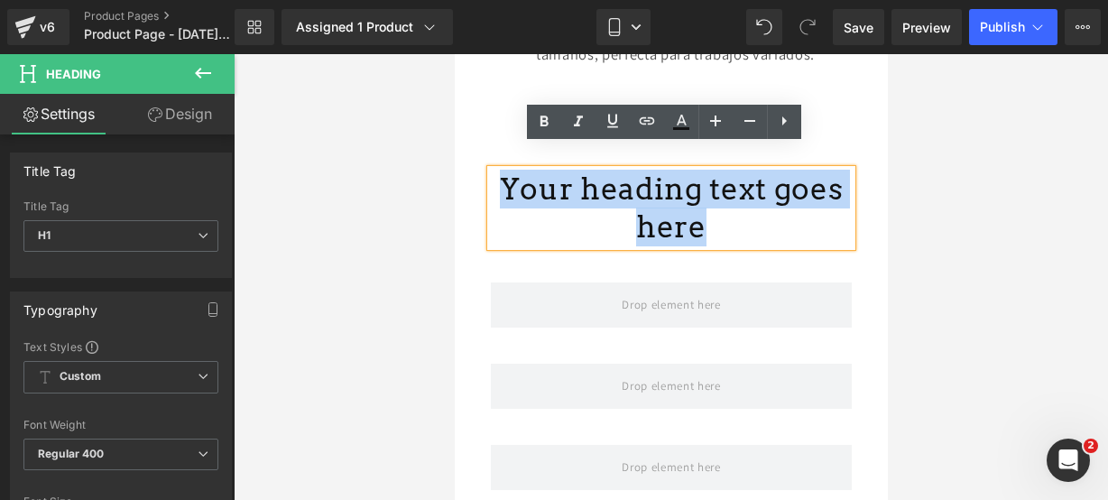
drag, startPoint x: 718, startPoint y: 199, endPoint x: 527, endPoint y: 160, distance: 195.2
click at [527, 170] on h1 "Your heading text goes here" at bounding box center [670, 209] width 361 height 78
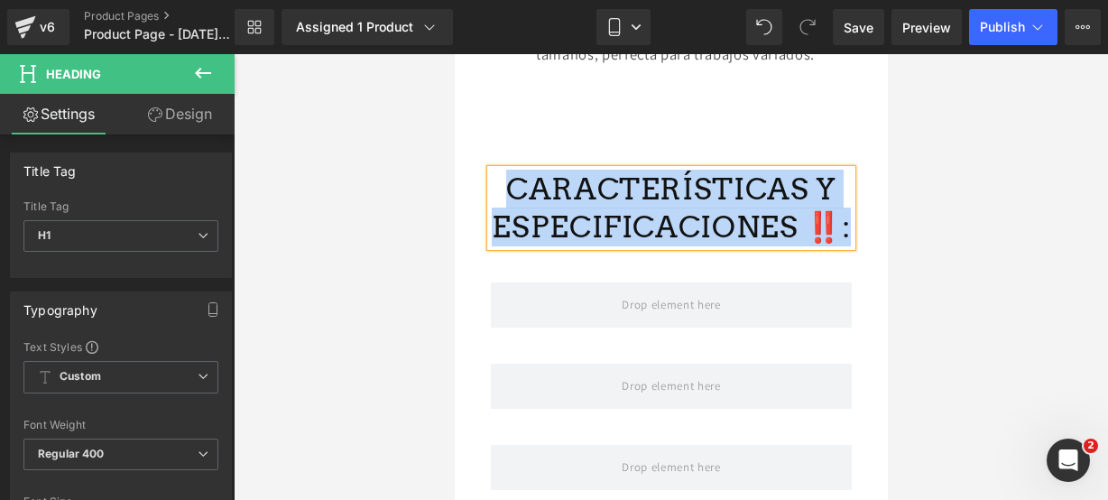
drag, startPoint x: 830, startPoint y: 199, endPoint x: 516, endPoint y: 163, distance: 316.2
click at [516, 170] on h1 "CARACTERÍSTICAS Y ESPECIFICACIONES ‼️:" at bounding box center [670, 209] width 361 height 78
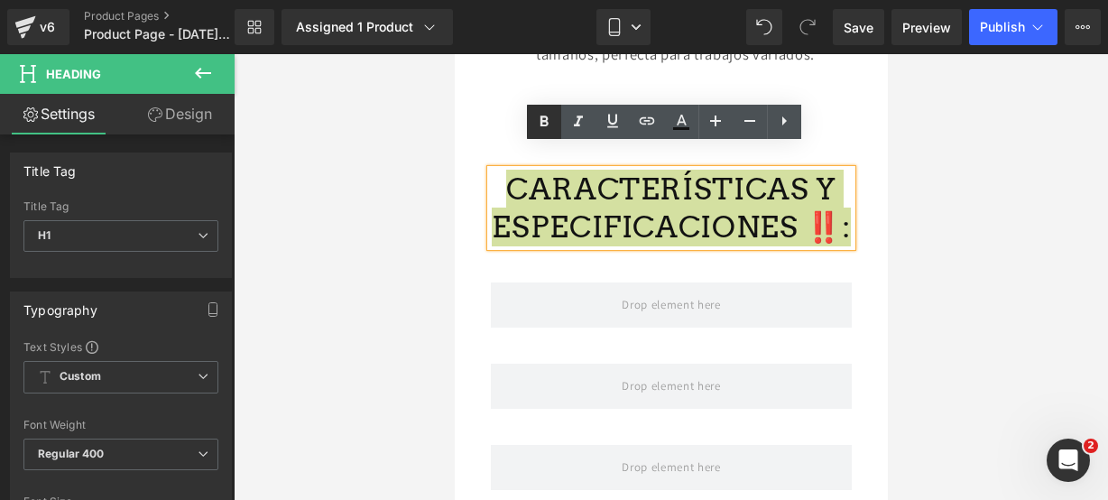
click at [546, 114] on icon at bounding box center [544, 122] width 22 height 22
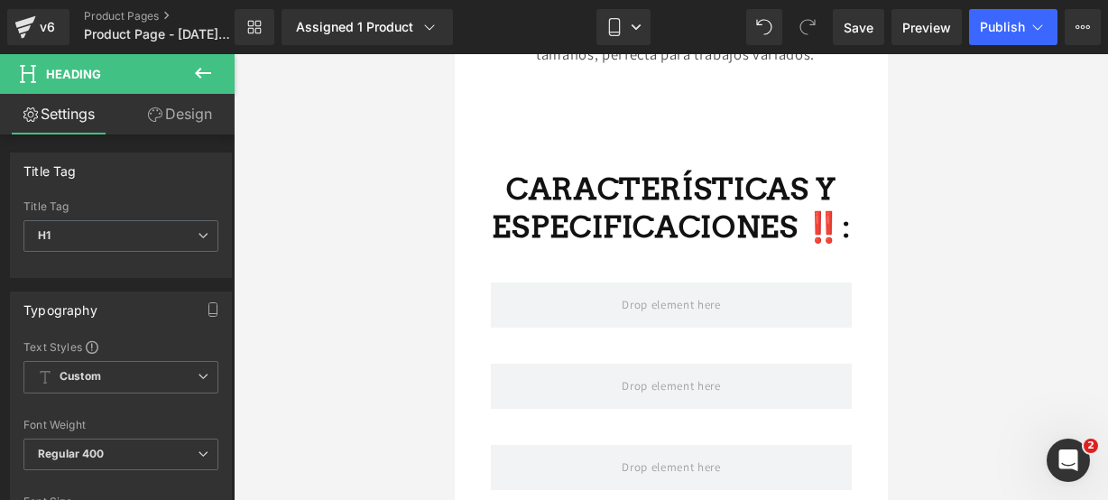
click at [196, 78] on icon at bounding box center [203, 73] width 22 height 22
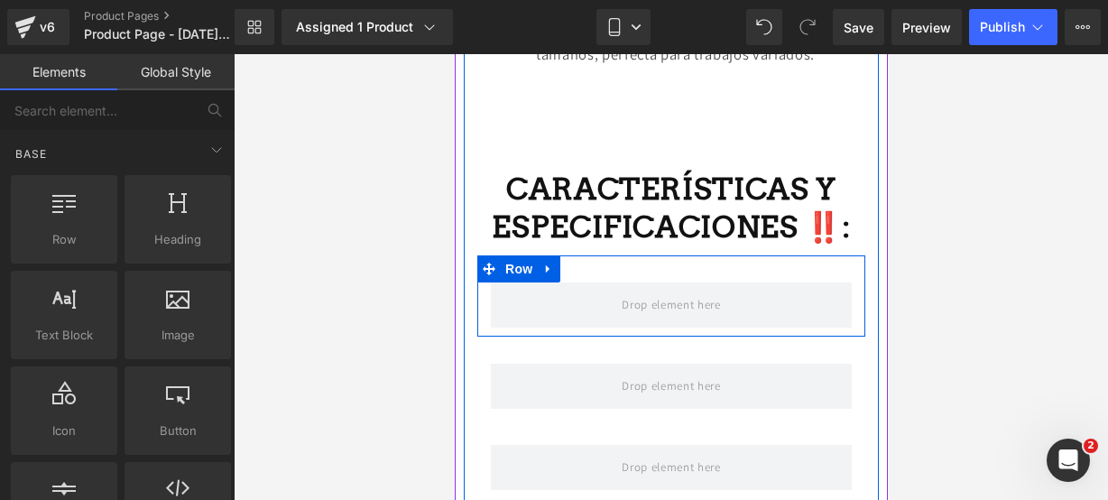
scroll to position [2692, 0]
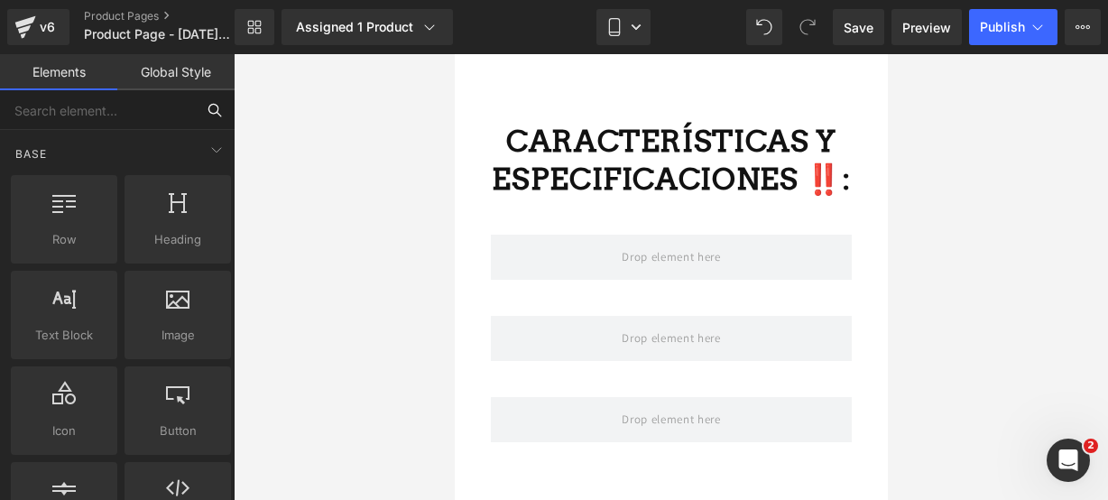
click at [146, 121] on input "text" at bounding box center [97, 110] width 195 height 40
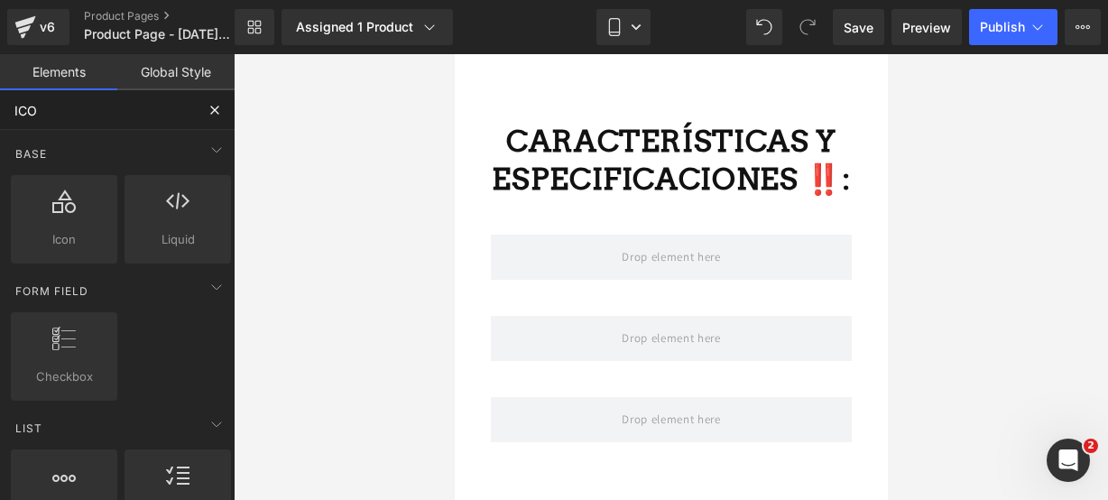
type input "ICON"
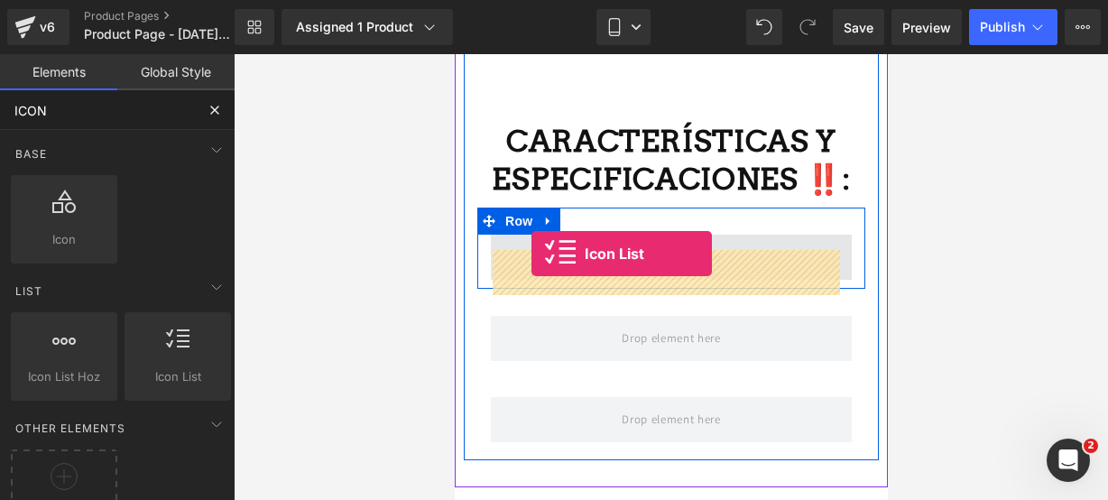
drag, startPoint x: 638, startPoint y: 429, endPoint x: 531, endPoint y: 253, distance: 206.2
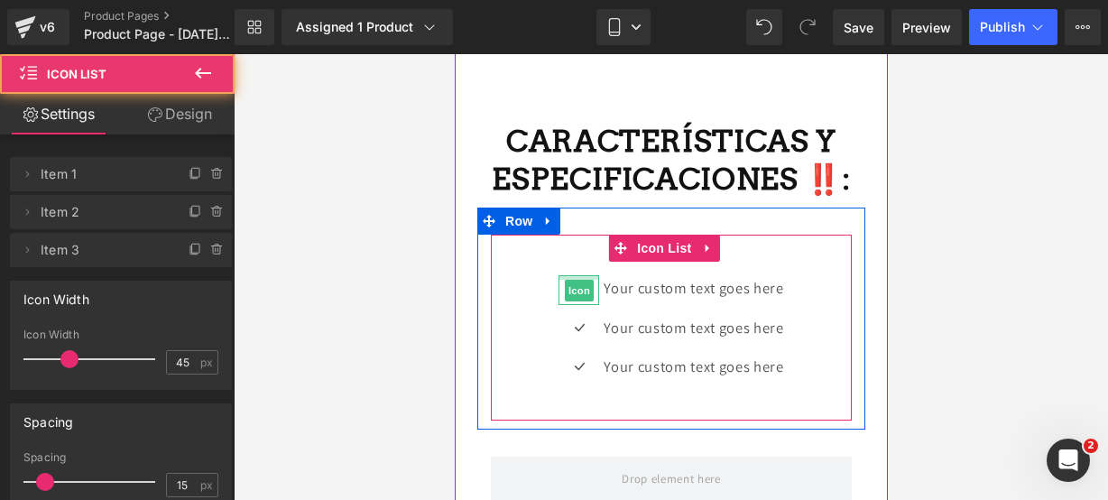
click at [574, 280] on div at bounding box center [578, 277] width 41 height 5
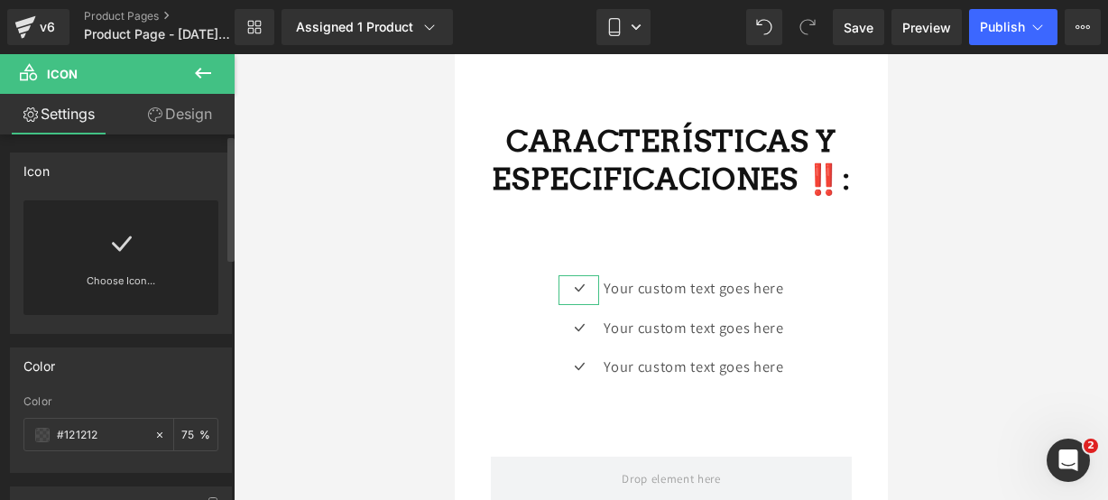
click at [92, 258] on div "Choose Icon..." at bounding box center [120, 257] width 195 height 115
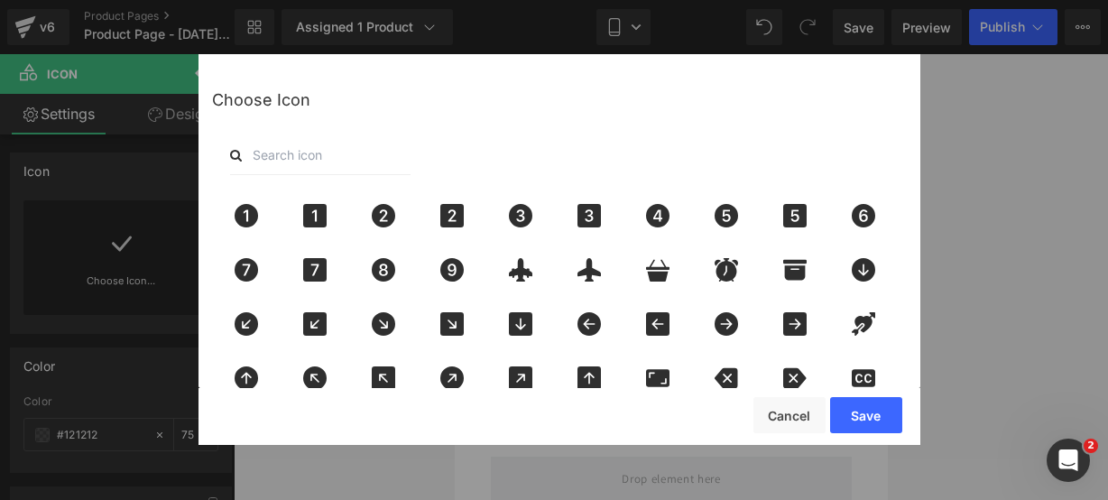
click at [310, 148] on input "text" at bounding box center [320, 155] width 181 height 40
type input "pin"
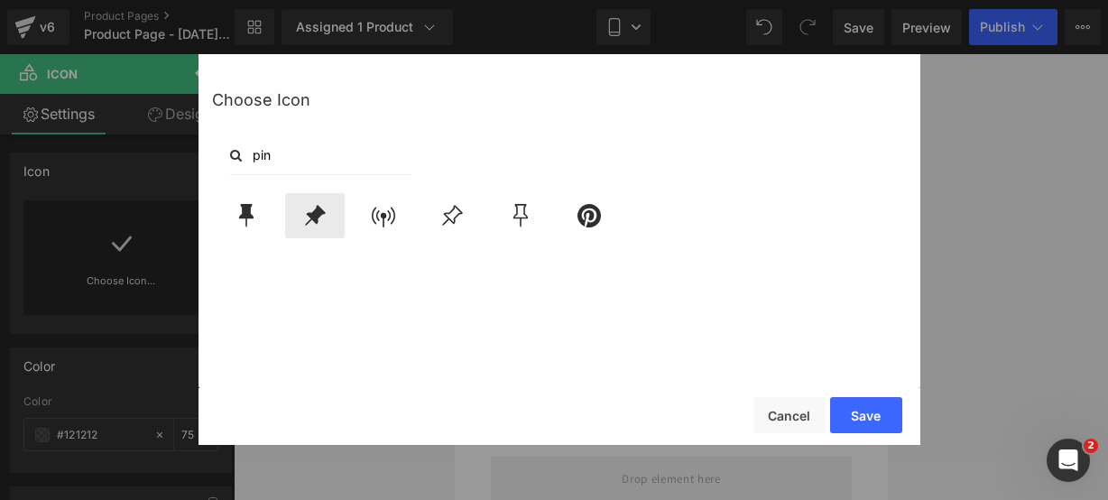
click at [321, 207] on icon at bounding box center [315, 215] width 38 height 23
click at [839, 397] on button "Save" at bounding box center [866, 415] width 72 height 36
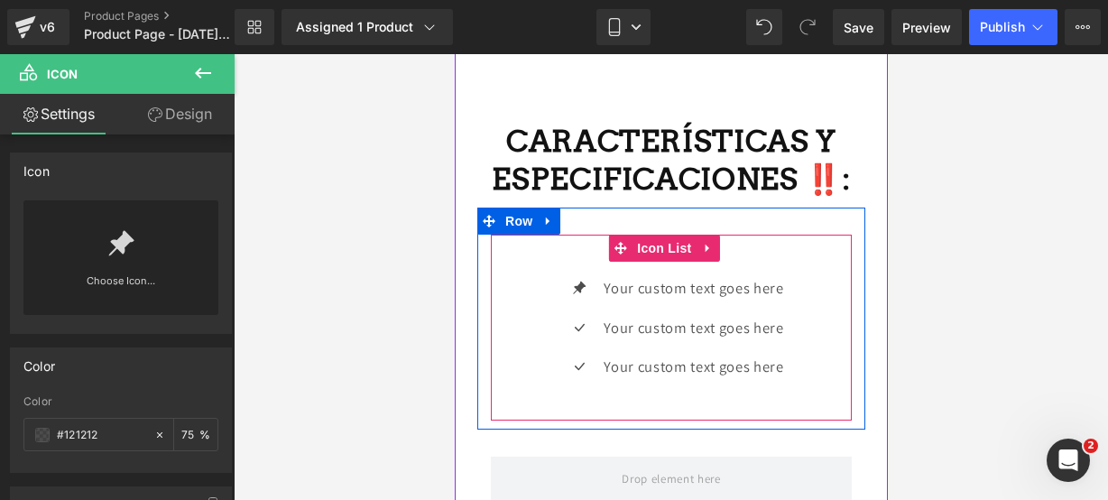
click at [540, 369] on div "Icon Your custom text goes here Text Block Icon Your custom text goes here Text…" at bounding box center [670, 334] width 361 height 118
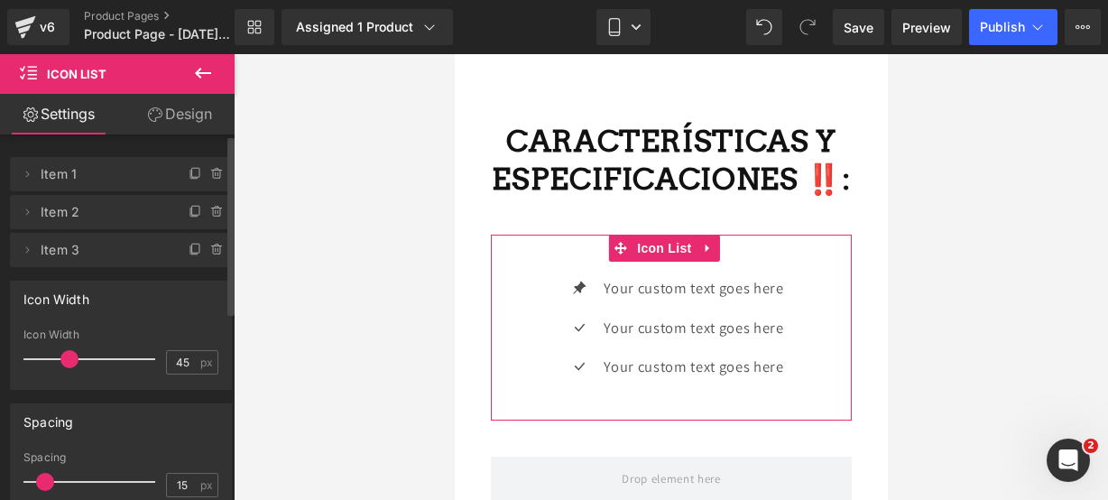
click at [211, 252] on icon at bounding box center [217, 250] width 14 height 14
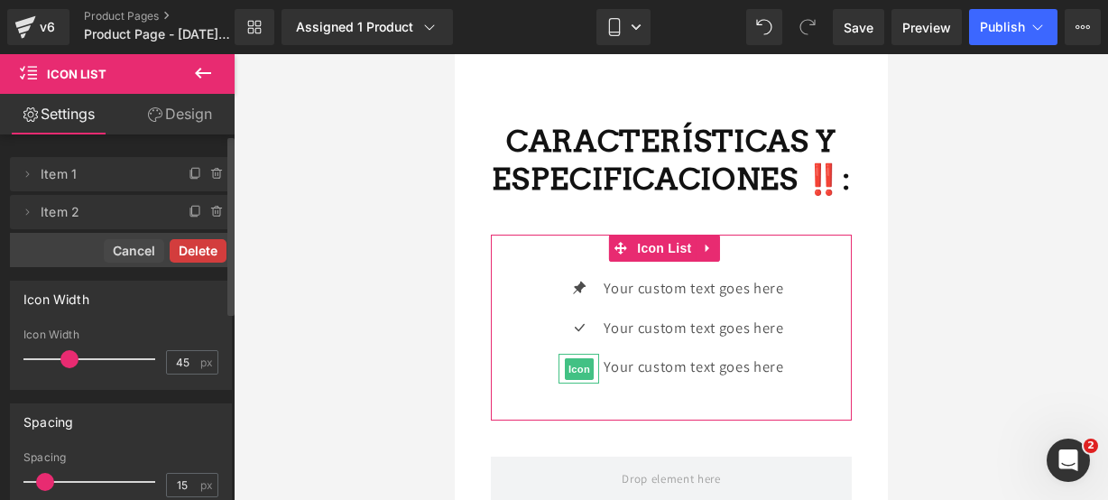
click at [213, 252] on button "Delete" at bounding box center [198, 250] width 57 height 23
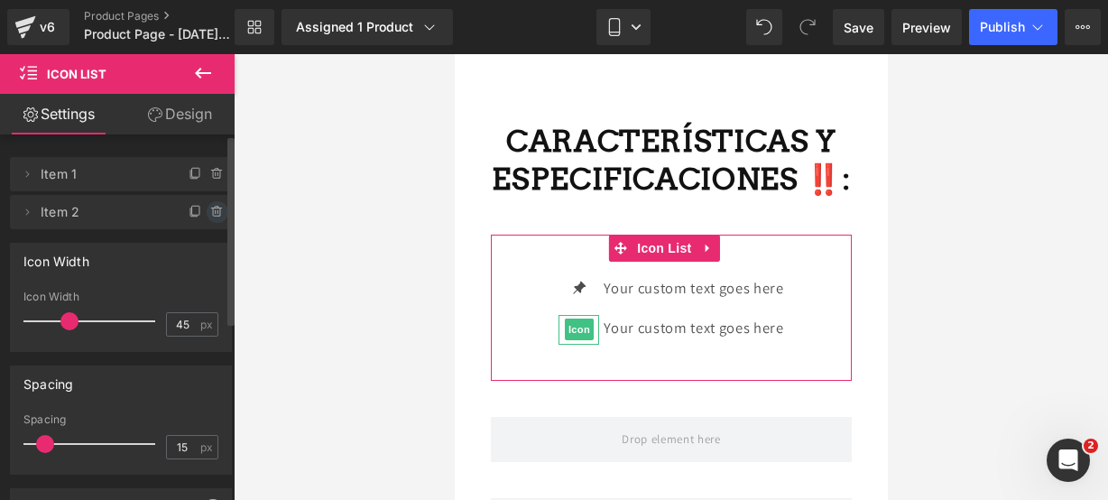
click at [215, 215] on icon at bounding box center [217, 212] width 14 height 14
click at [215, 215] on div "Delete Cancel" at bounding box center [125, 212] width 222 height 34
click at [215, 215] on button "Delete" at bounding box center [198, 212] width 57 height 23
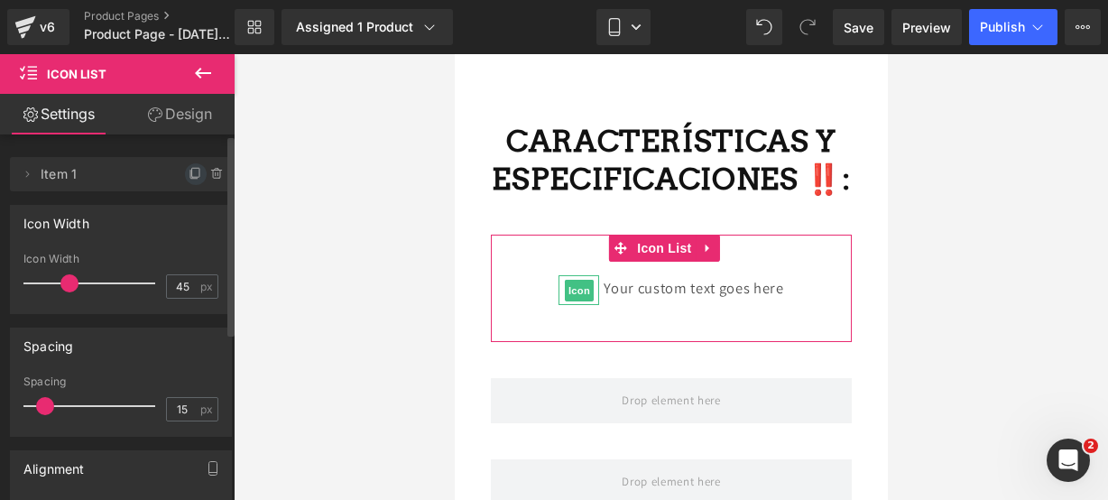
click at [190, 178] on icon at bounding box center [196, 174] width 14 height 14
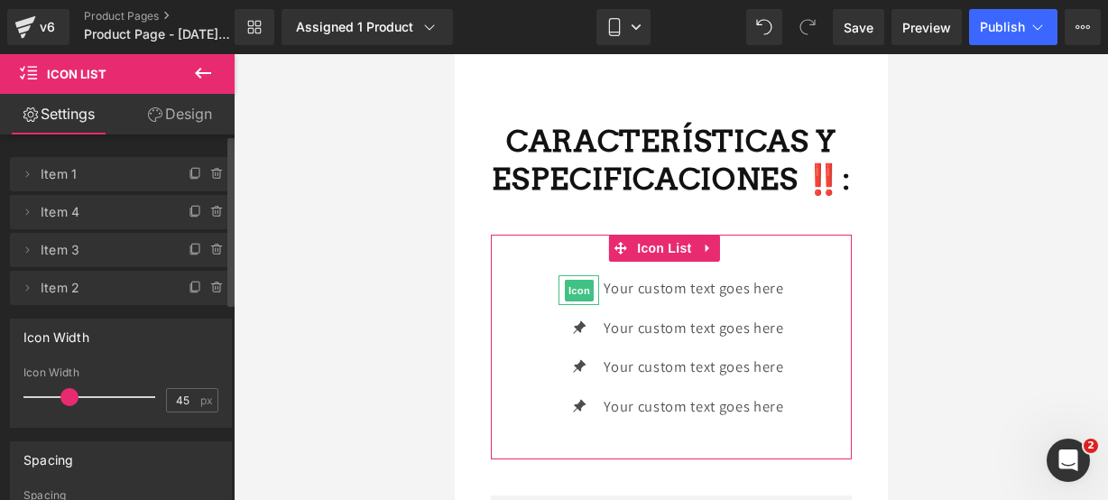
click at [190, 178] on icon at bounding box center [196, 174] width 14 height 14
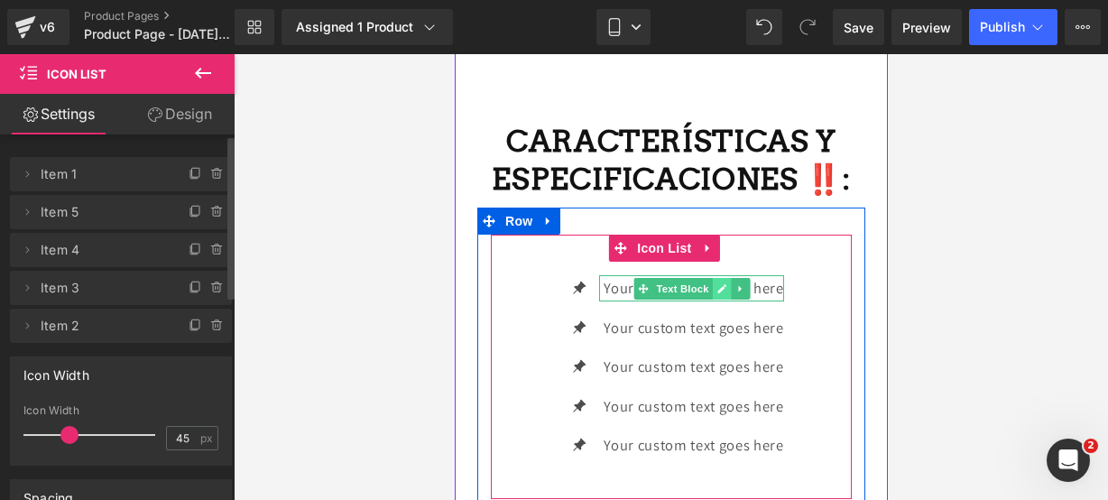
click at [712, 300] on link at bounding box center [721, 289] width 19 height 22
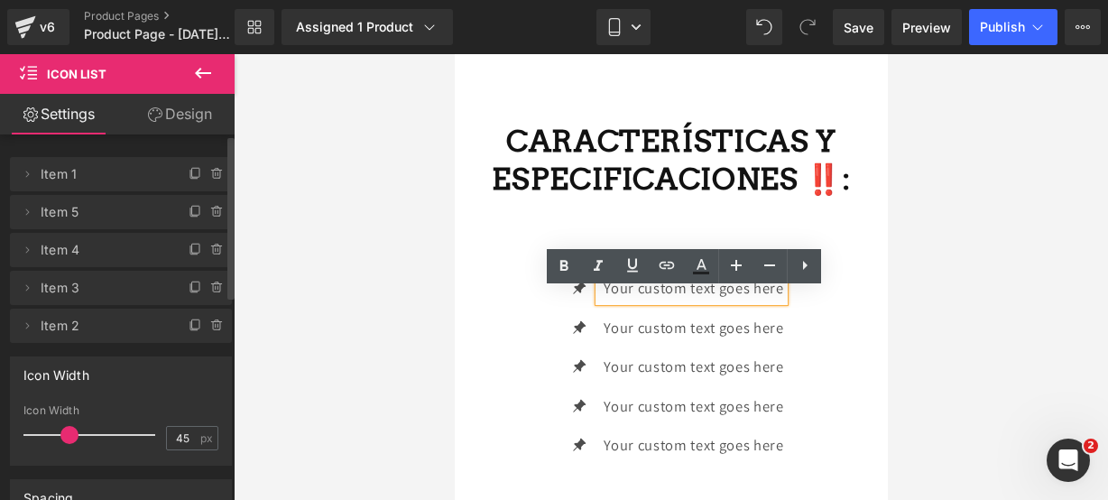
click at [776, 301] on p "Your custom text goes here" at bounding box center [693, 288] width 180 height 26
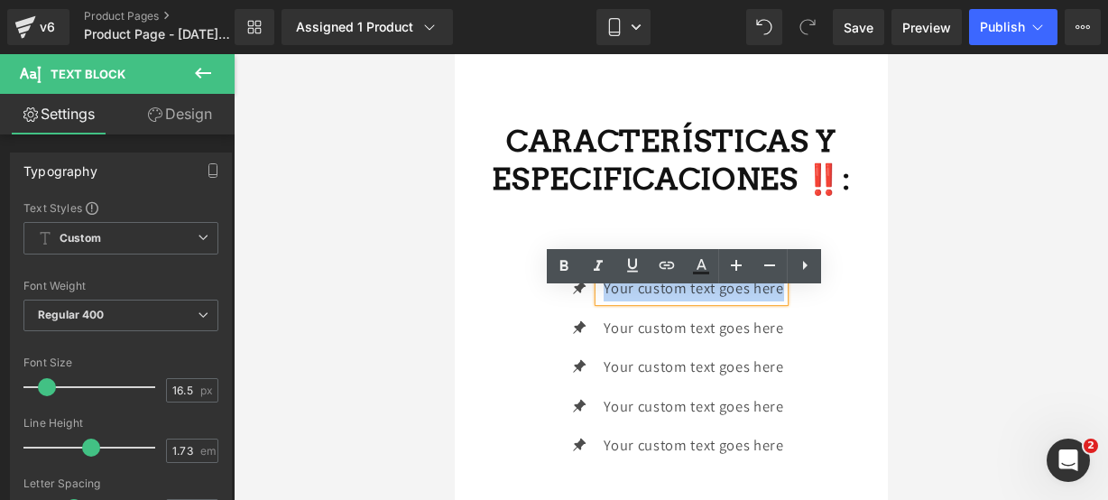
drag, startPoint x: 776, startPoint y: 303, endPoint x: 592, endPoint y: 324, distance: 185.3
click at [592, 324] on ul "Icon Your custom text goes here Text Block Icon Your custom text goes here Text…" at bounding box center [670, 373] width 225 height 197
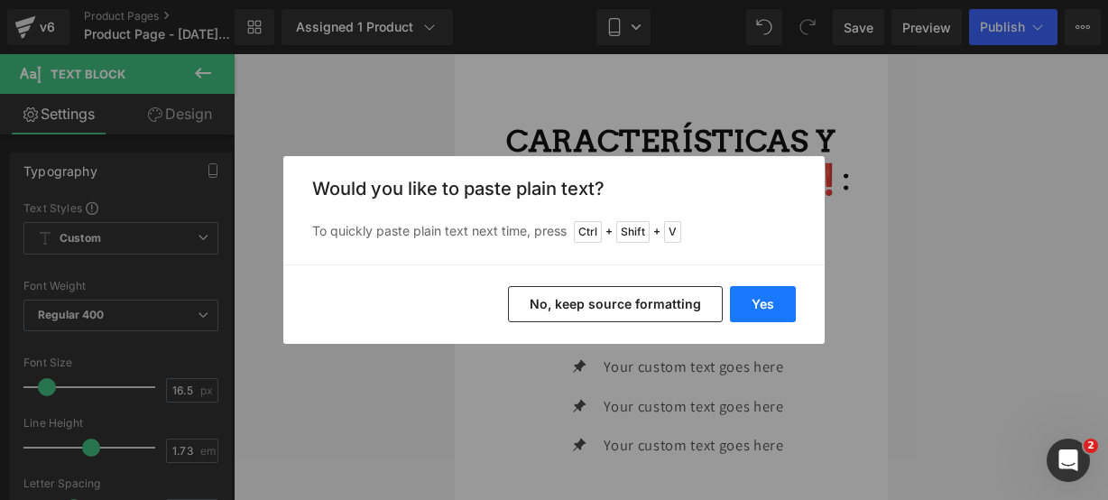
click at [752, 288] on button "Yes" at bounding box center [763, 304] width 66 height 36
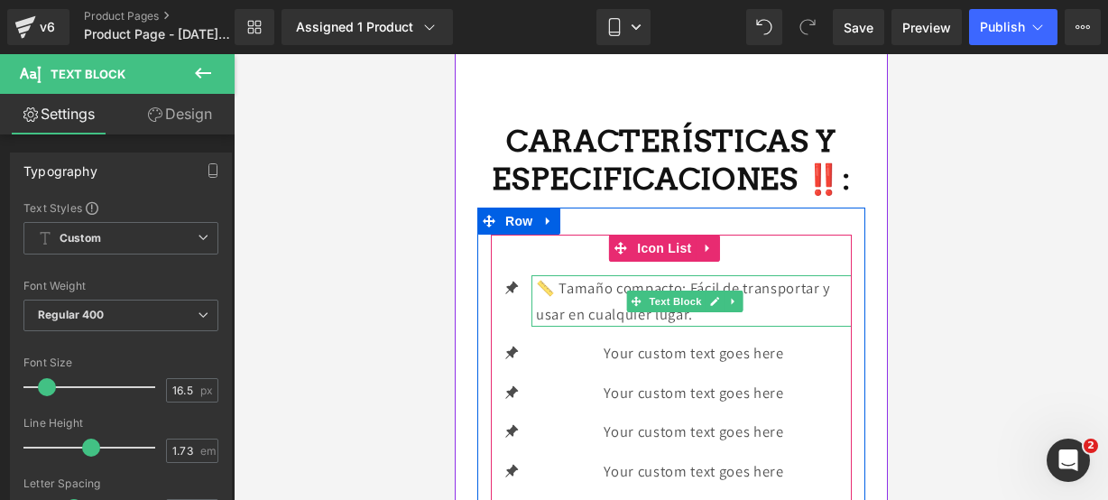
click at [719, 327] on p "📏 Tamaño compacto: Fácil de transportar y usar en cualquier lugar." at bounding box center [693, 300] width 316 height 51
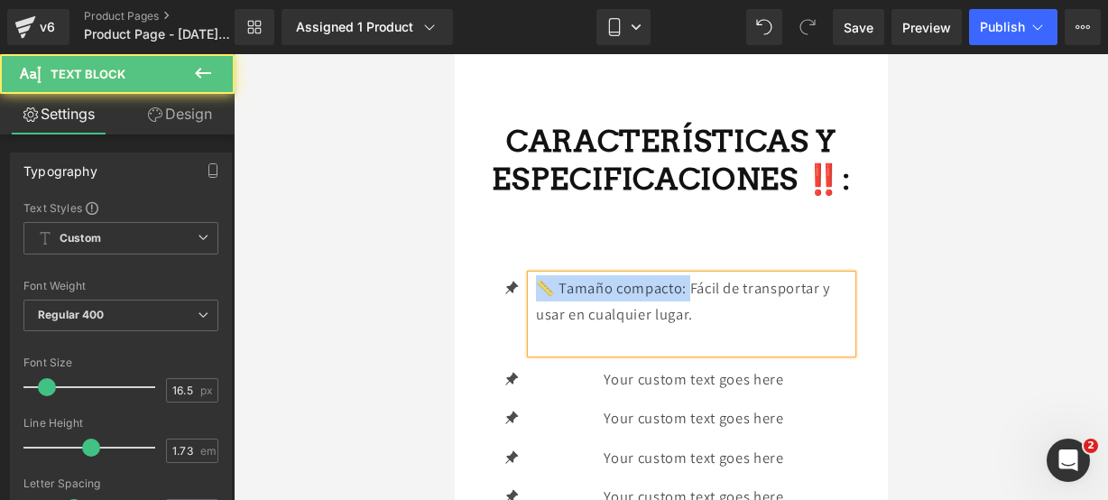
drag, startPoint x: 692, startPoint y: 307, endPoint x: 542, endPoint y: 302, distance: 150.8
click at [542, 302] on p "📏 Tamaño compacto: Fácil de transportar y usar en cualquier lugar." at bounding box center [693, 300] width 316 height 51
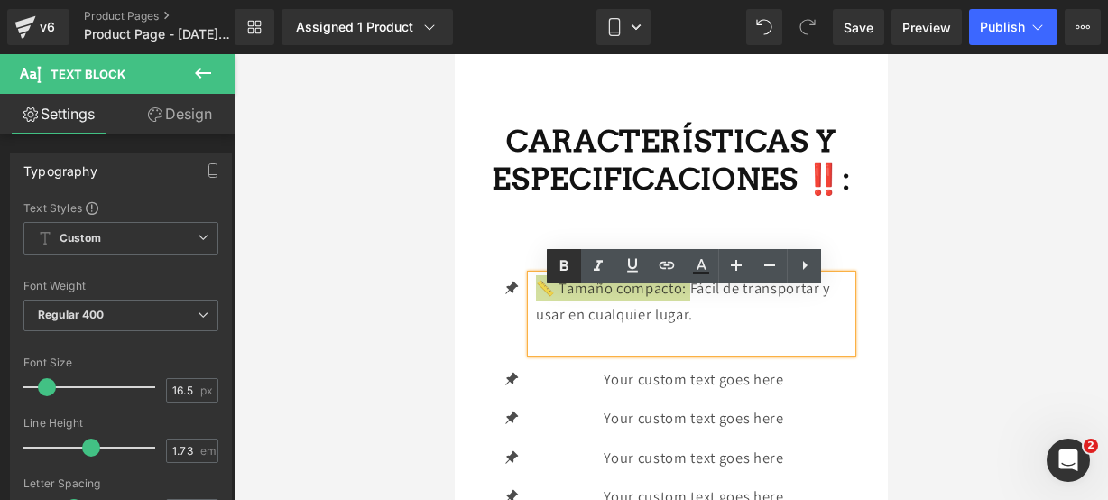
click at [558, 272] on icon at bounding box center [564, 266] width 22 height 22
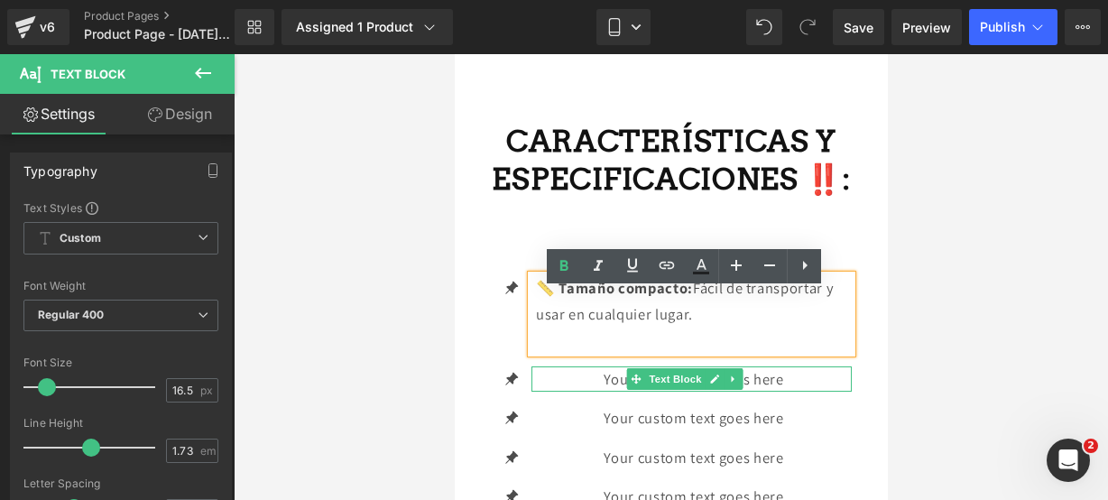
click at [711, 387] on link at bounding box center [714, 379] width 19 height 22
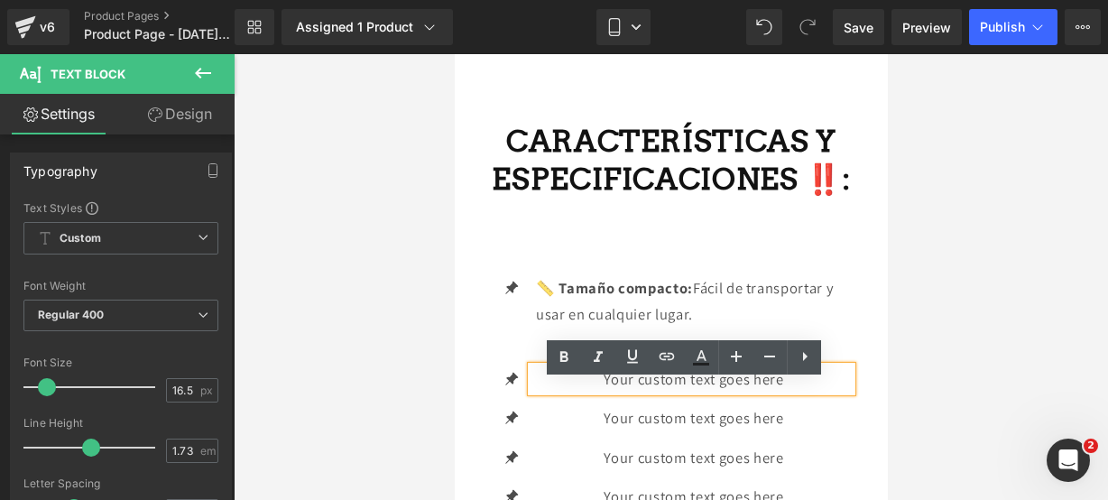
click at [812, 393] on p "Your custom text goes here" at bounding box center [693, 379] width 316 height 26
drag, startPoint x: 812, startPoint y: 399, endPoint x: 542, endPoint y: 382, distance: 270.4
click at [542, 382] on p "Your custom text goes here" at bounding box center [693, 379] width 316 height 26
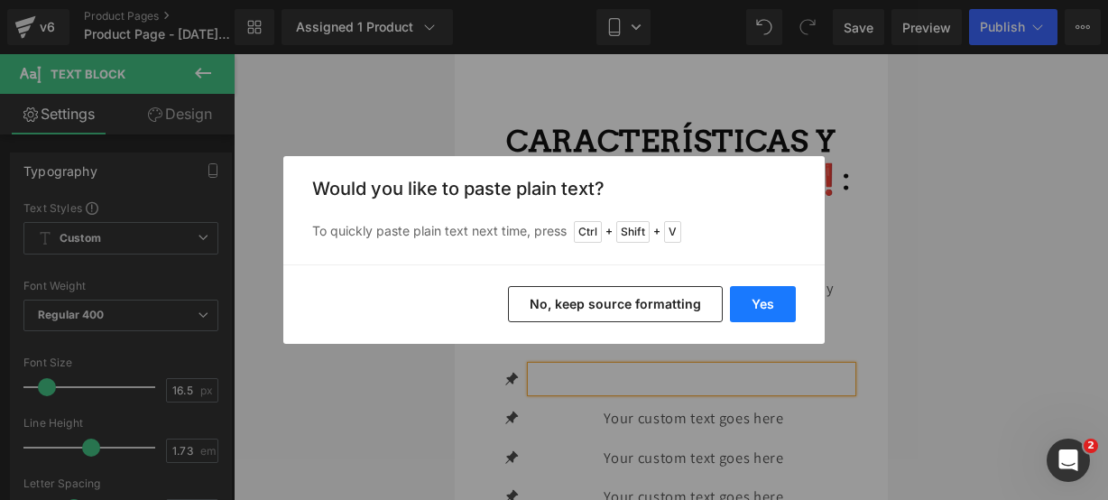
click at [742, 306] on button "Yes" at bounding box center [763, 304] width 66 height 36
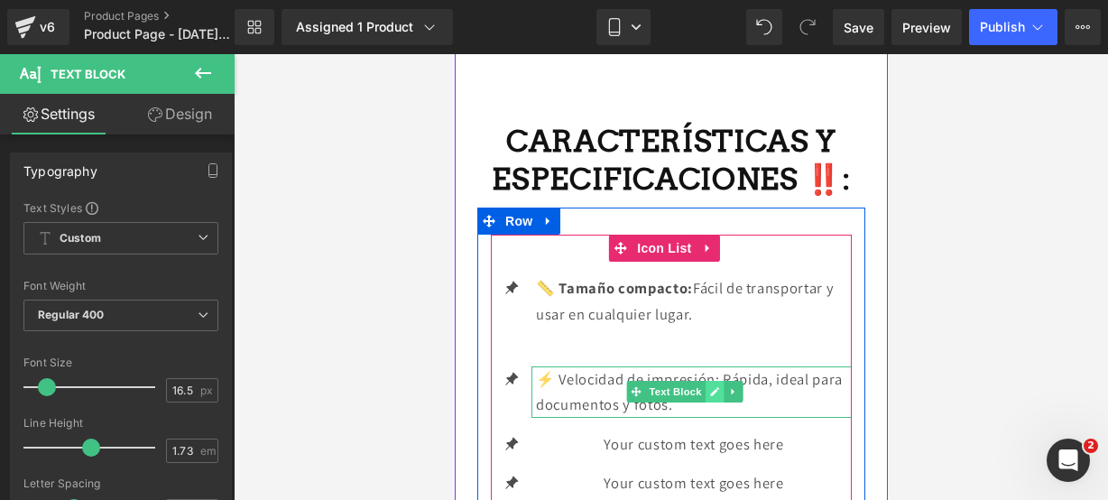
click at [715, 397] on icon at bounding box center [713, 392] width 9 height 9
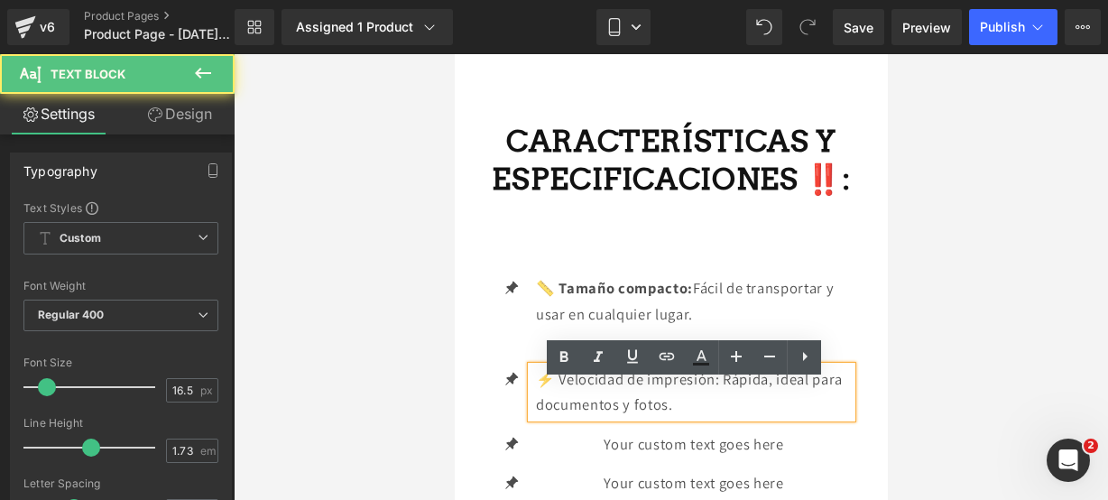
click at [720, 416] on p "⚡ Velocidad de impresión: Rápida, ideal para documentos y fotos." at bounding box center [693, 391] width 316 height 51
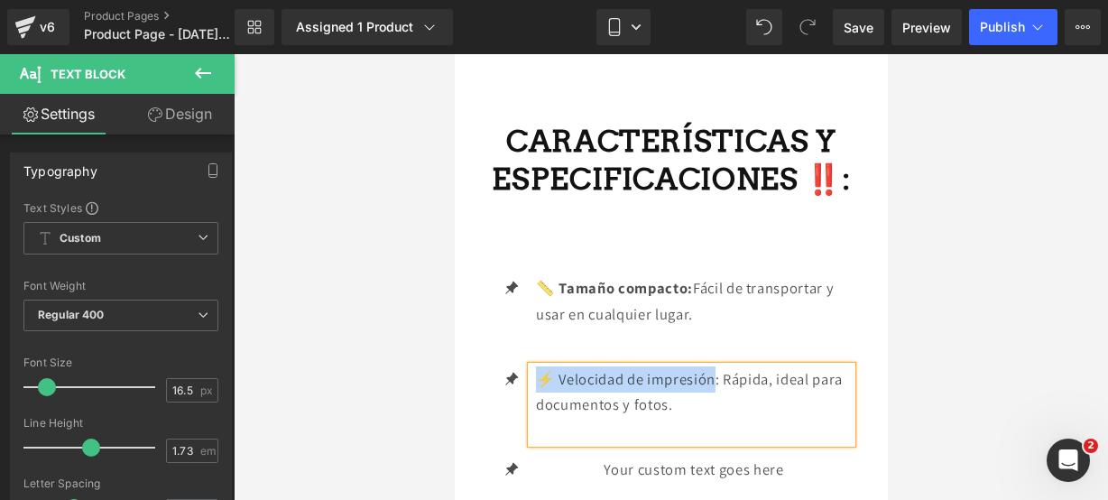
drag, startPoint x: 718, startPoint y: 391, endPoint x: 535, endPoint y: 394, distance: 182.3
click at [535, 394] on p "⚡ Velocidad de impresión: Rápida, ideal para documentos y fotos." at bounding box center [693, 391] width 316 height 51
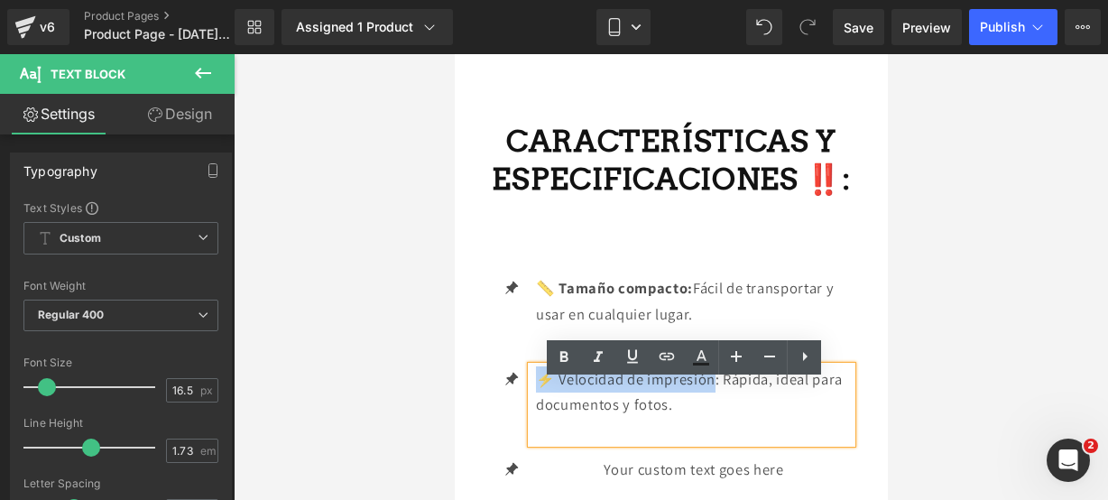
click at [717, 395] on p "⚡ Velocidad de impresión: Rápida, ideal para documentos y fotos." at bounding box center [693, 391] width 316 height 51
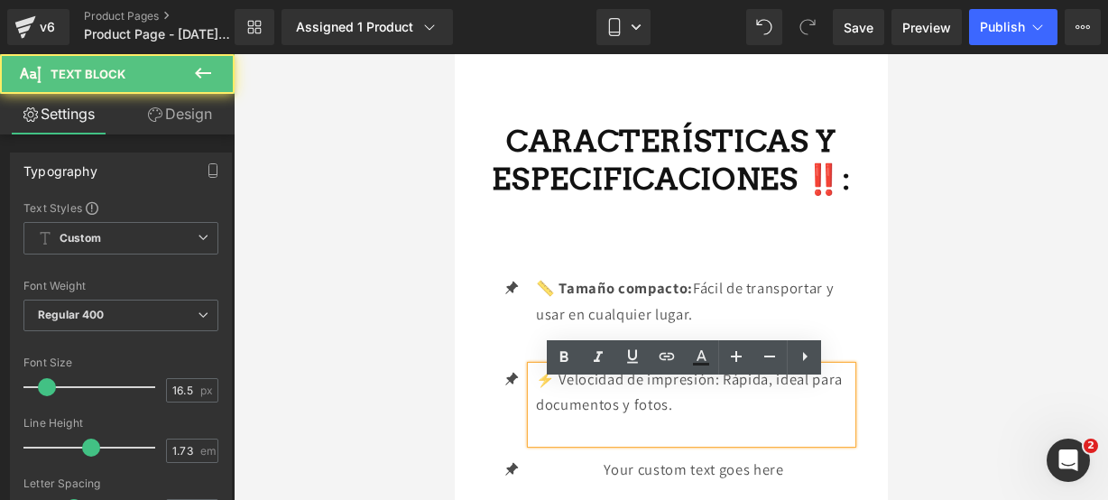
click at [718, 396] on p "⚡ Velocidad de impresión: Rápida, ideal para documentos y fotos." at bounding box center [693, 391] width 316 height 51
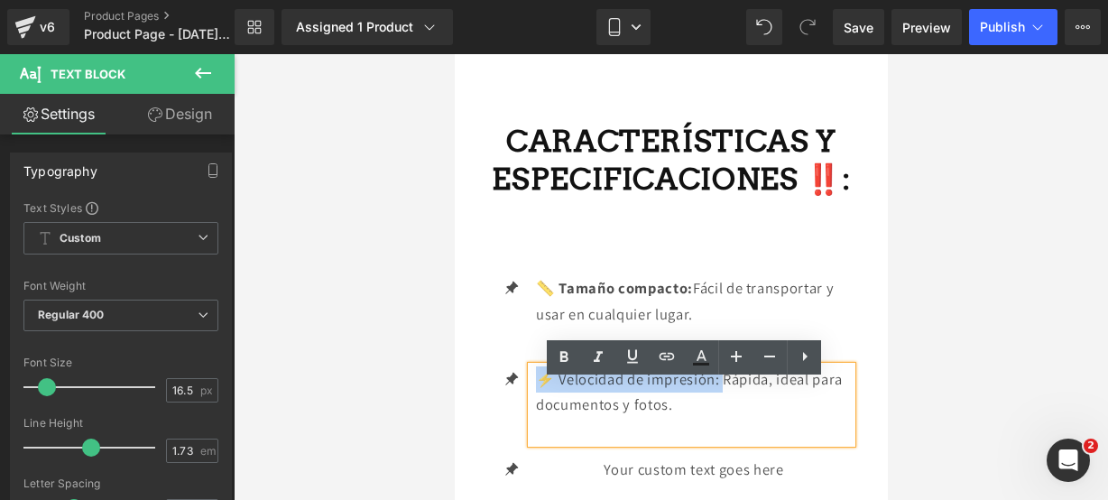
drag, startPoint x: 718, startPoint y: 396, endPoint x: 543, endPoint y: 393, distance: 175.1
click at [543, 393] on p "⚡ Velocidad de impresión: Rápida, ideal para documentos y fotos." at bounding box center [693, 391] width 316 height 51
click at [562, 348] on icon at bounding box center [564, 358] width 22 height 22
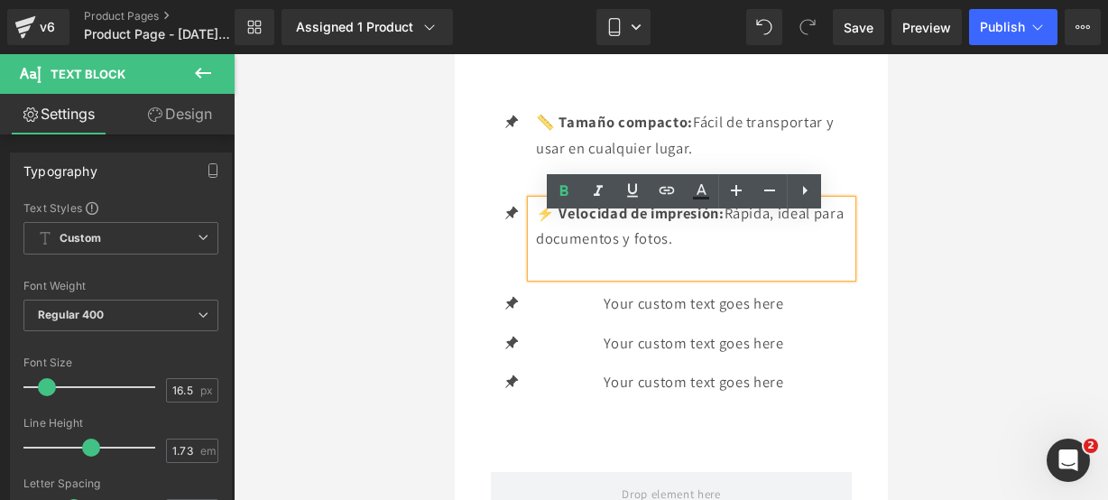
scroll to position [2877, 0]
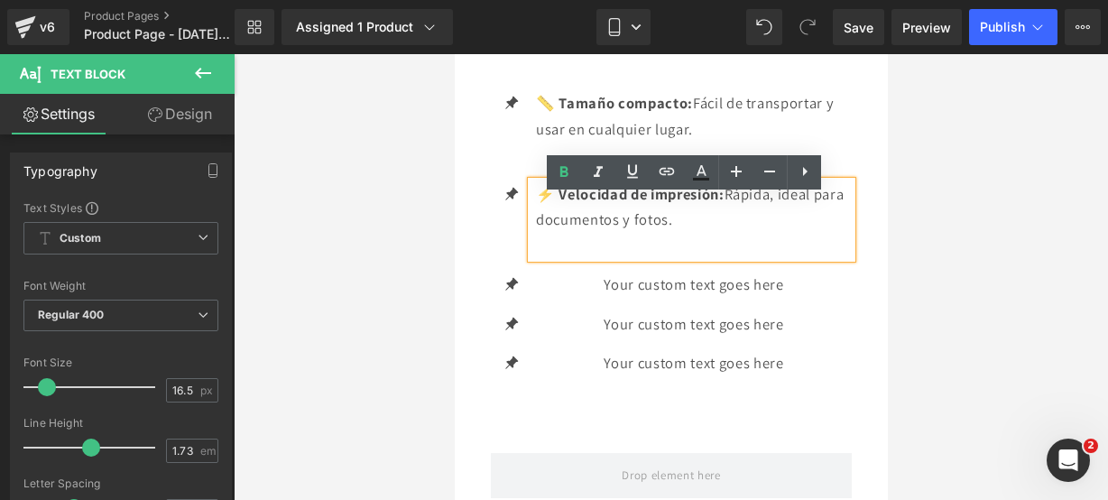
click at [653, 230] on p "⚡ Velocidad de impresión: Rápida, ideal para documentos y fotos." at bounding box center [693, 206] width 316 height 51
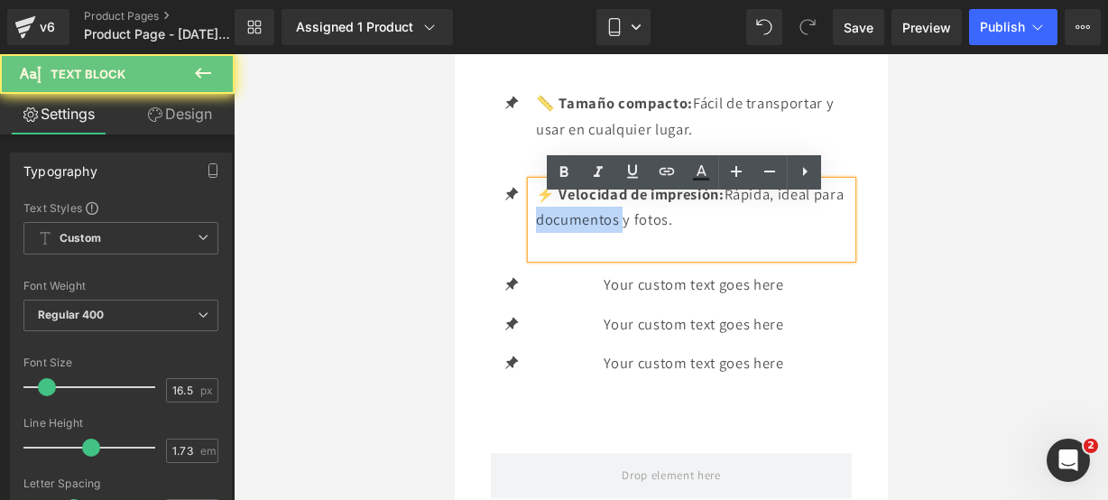
drag, startPoint x: 653, startPoint y: 230, endPoint x: 578, endPoint y: 243, distance: 76.9
click at [578, 233] on p "⚡ Velocidad de impresión: Rápida, ideal para documentos y fotos." at bounding box center [693, 206] width 316 height 51
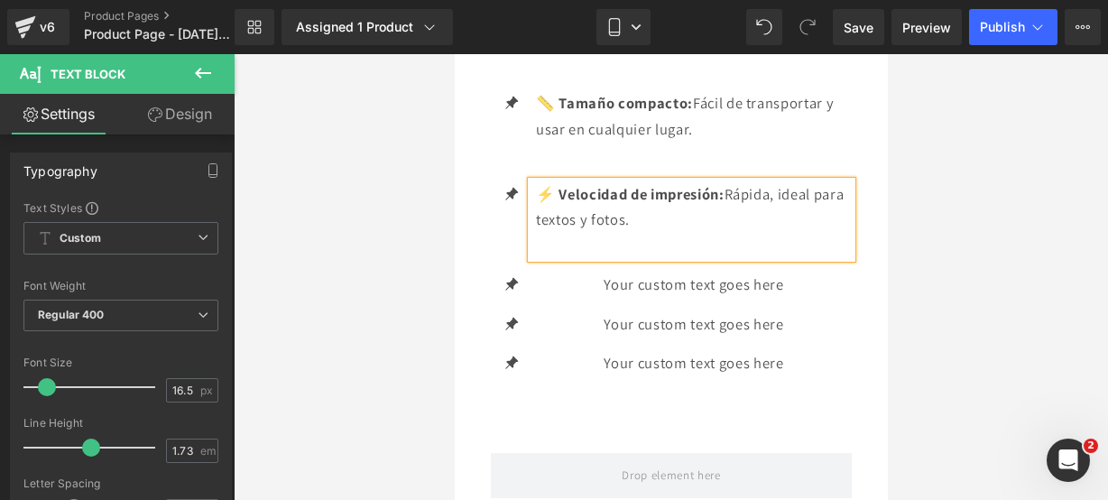
click at [655, 233] on p "⚡ Velocidad de impresión: Rápida, ideal para textos y fotos." at bounding box center [693, 206] width 316 height 51
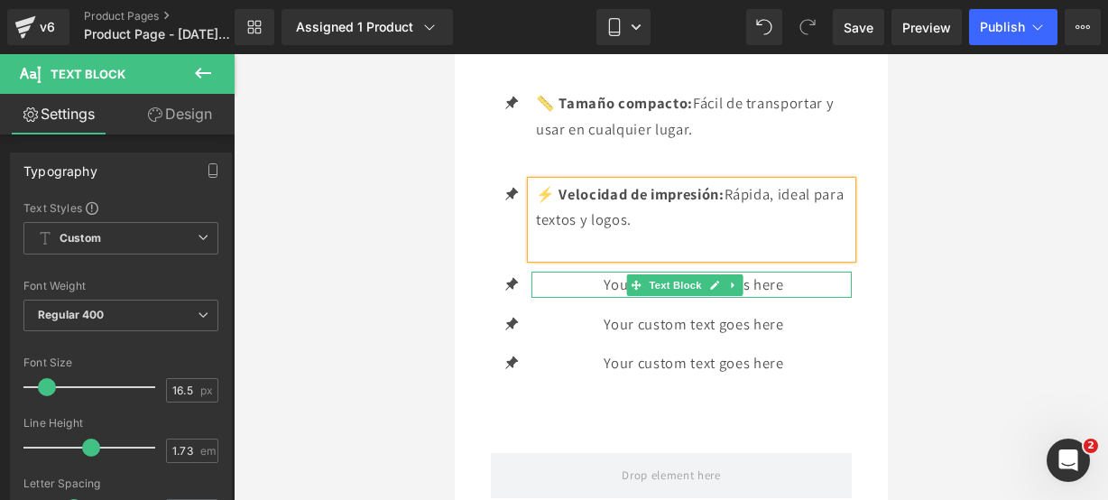
click at [718, 293] on link at bounding box center [714, 285] width 19 height 22
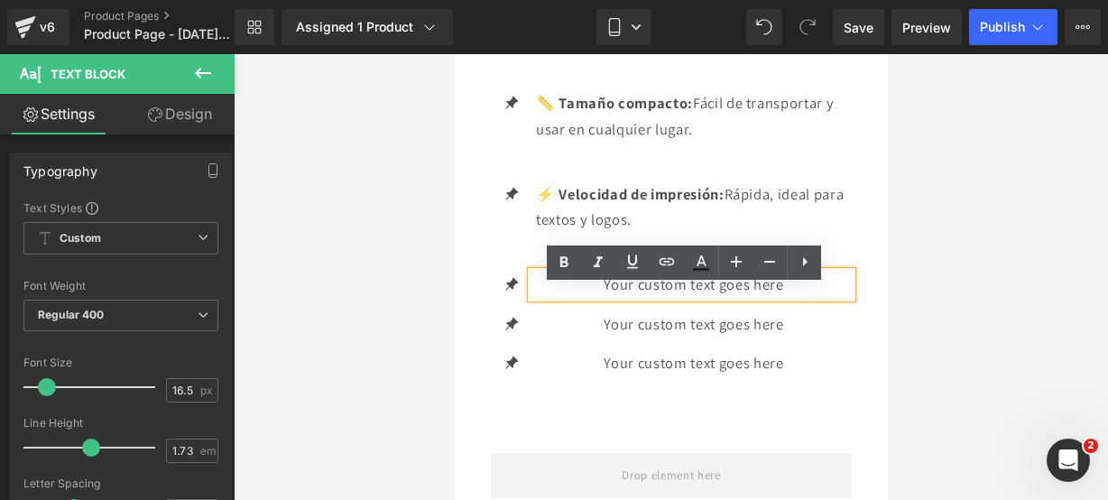
click at [788, 296] on p "Your custom text goes here" at bounding box center [693, 285] width 316 height 26
drag, startPoint x: 516, startPoint y: 288, endPoint x: 486, endPoint y: 292, distance: 31.0
click at [486, 292] on div "Icon 📏 Tamaño compacto: Fácil de transportar y usar en cualquier lugar. Text Bl…" at bounding box center [671, 233] width 388 height 367
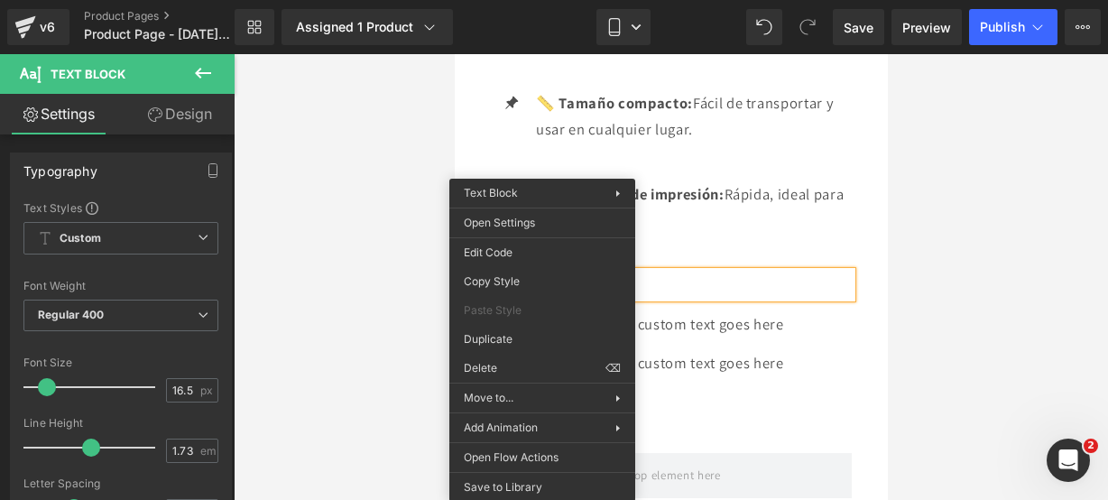
click at [700, 298] on p "v" at bounding box center [693, 285] width 316 height 26
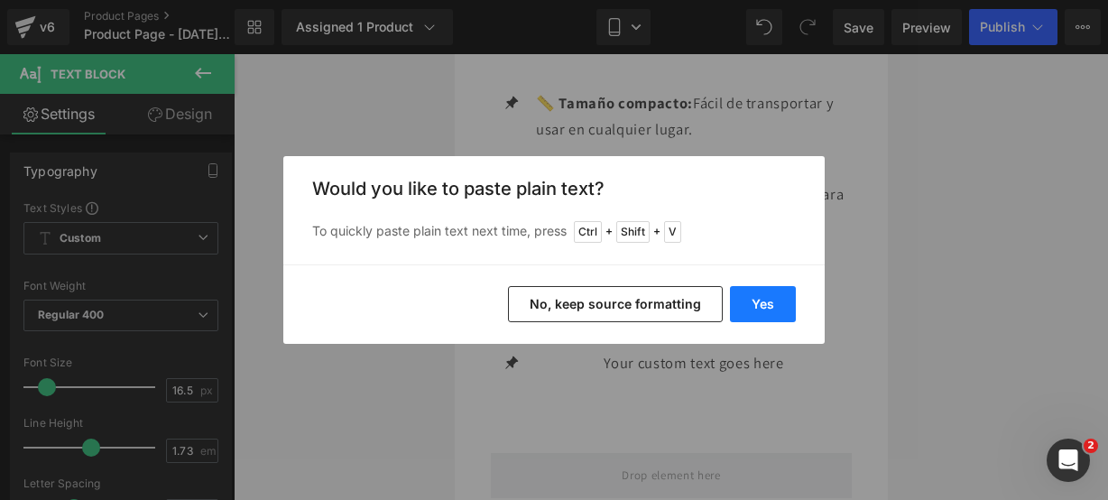
click at [794, 295] on button "Yes" at bounding box center [763, 304] width 66 height 36
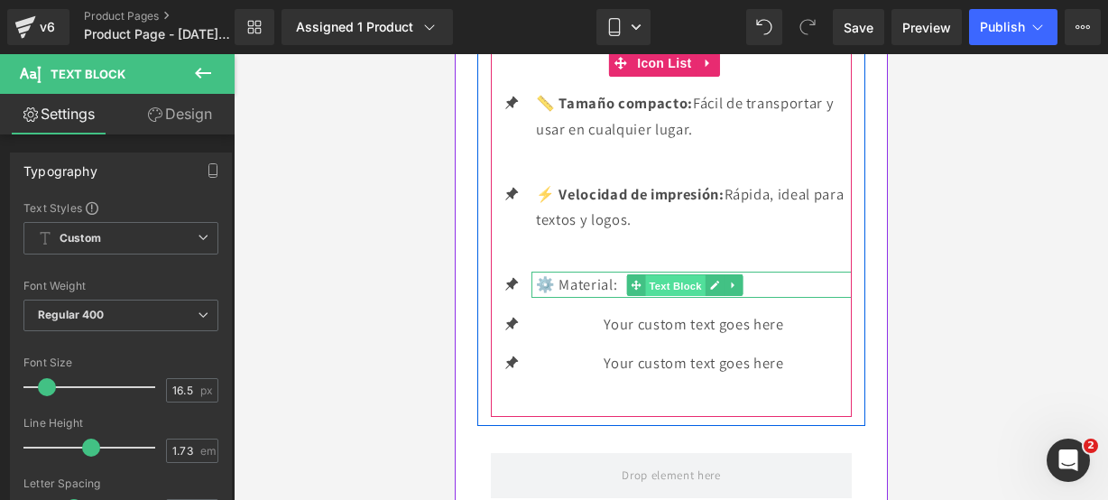
click at [703, 296] on span "Text Block" at bounding box center [674, 285] width 60 height 22
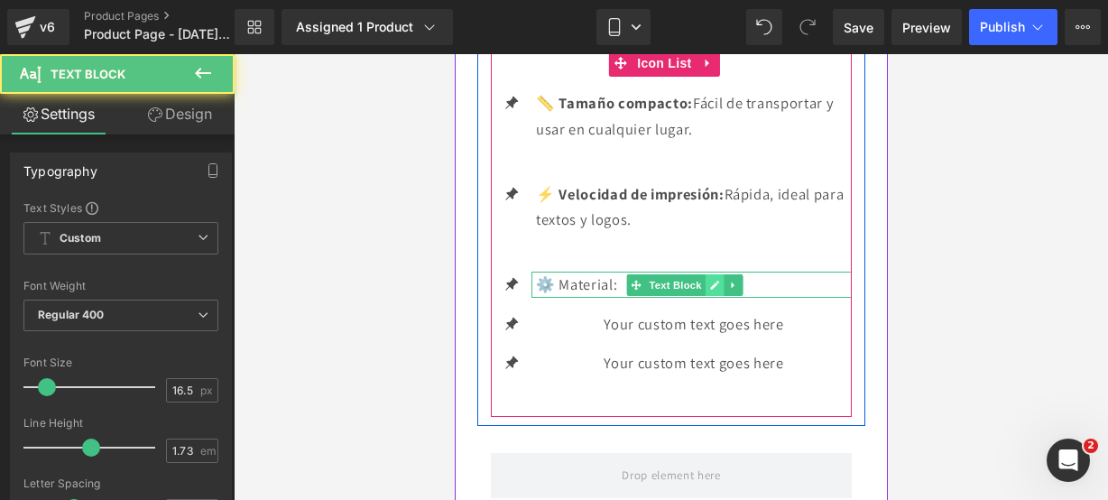
click at [715, 290] on icon at bounding box center [713, 285] width 9 height 9
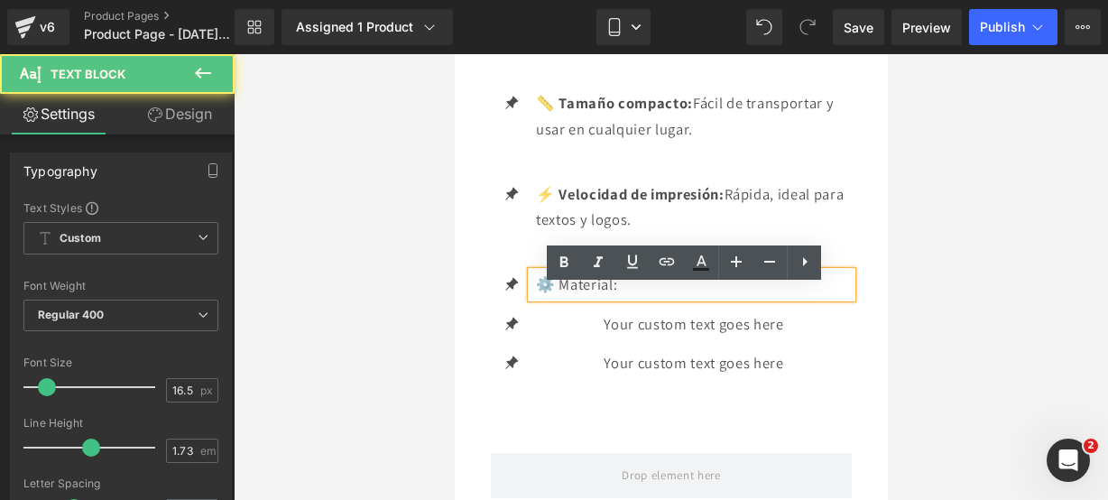
click at [699, 298] on p "⚙️ Material:" at bounding box center [693, 285] width 316 height 26
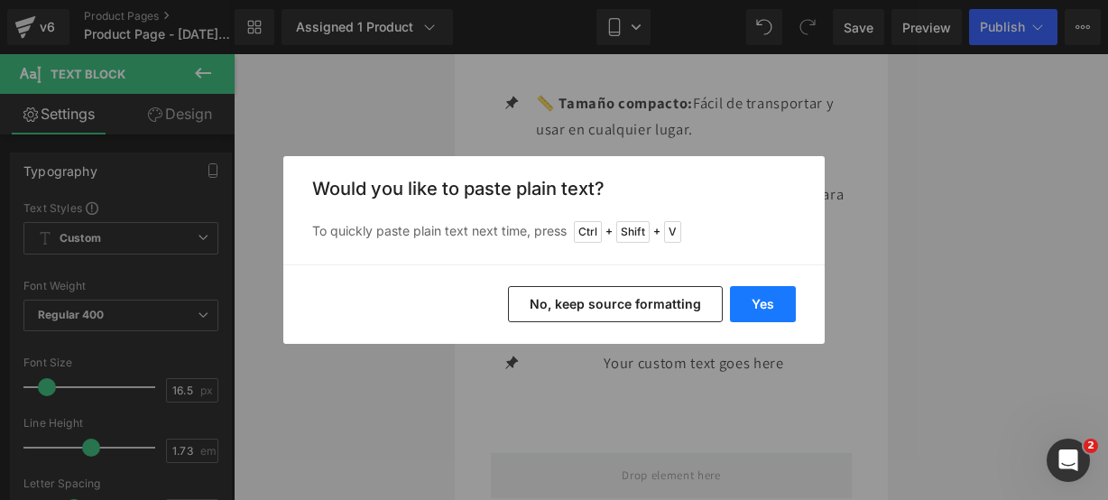
click at [768, 305] on button "Yes" at bounding box center [763, 304] width 66 height 36
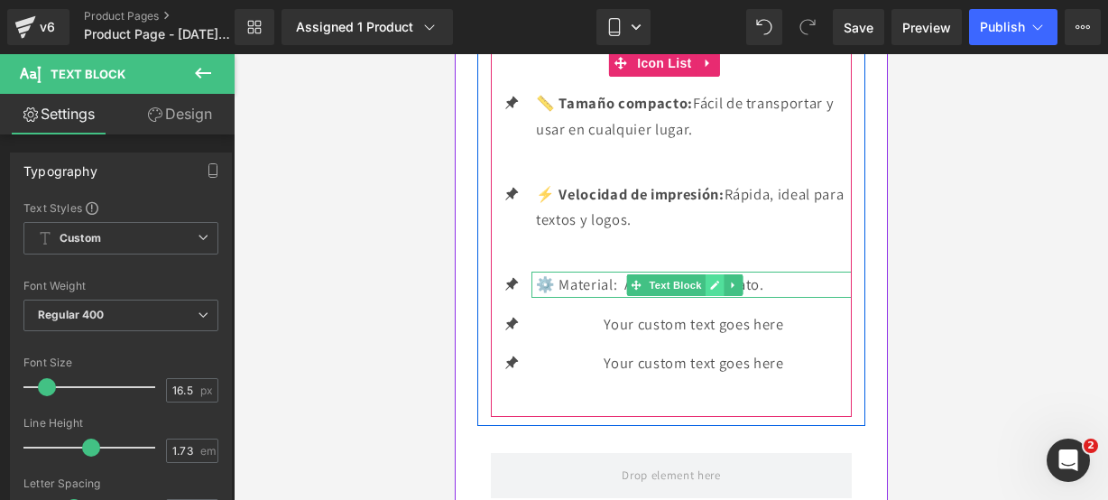
click at [709, 291] on icon at bounding box center [714, 285] width 10 height 11
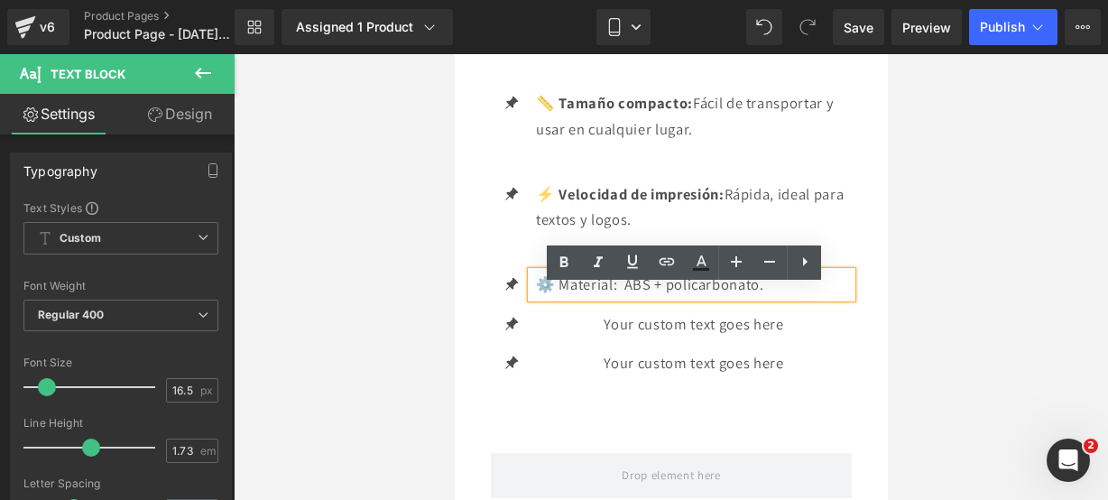
click at [775, 298] on p "⚙️ Material: ABS + policarbonato." at bounding box center [693, 285] width 316 height 26
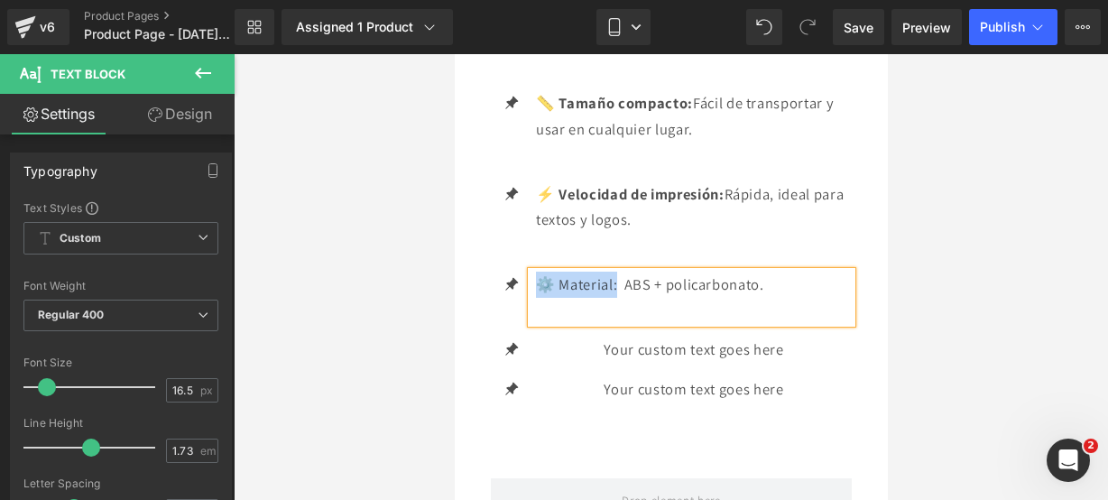
drag, startPoint x: 618, startPoint y: 299, endPoint x: 537, endPoint y: 296, distance: 81.3
click at [537, 296] on p "⚙️ Material: ABS + policarbonato." at bounding box center [693, 285] width 316 height 26
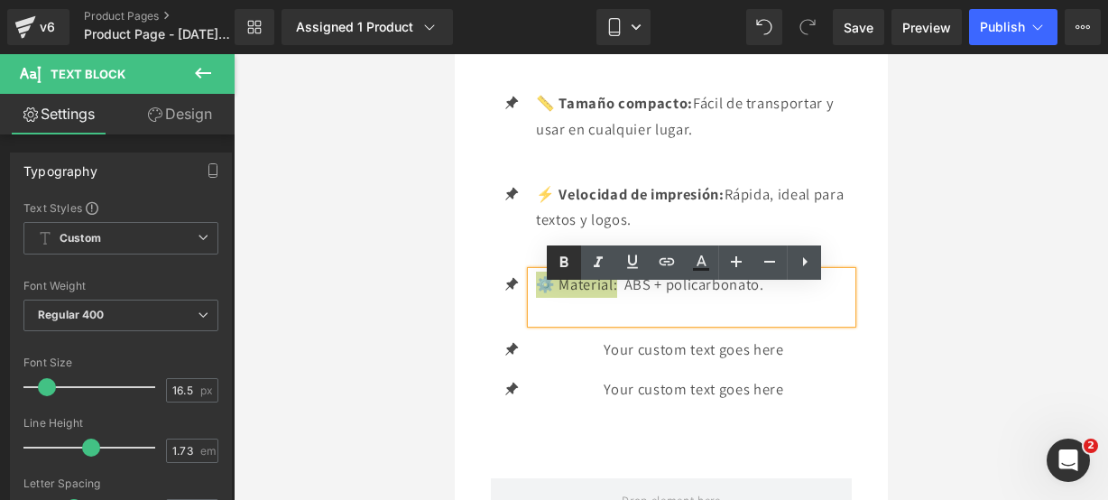
click at [566, 264] on icon at bounding box center [564, 263] width 22 height 22
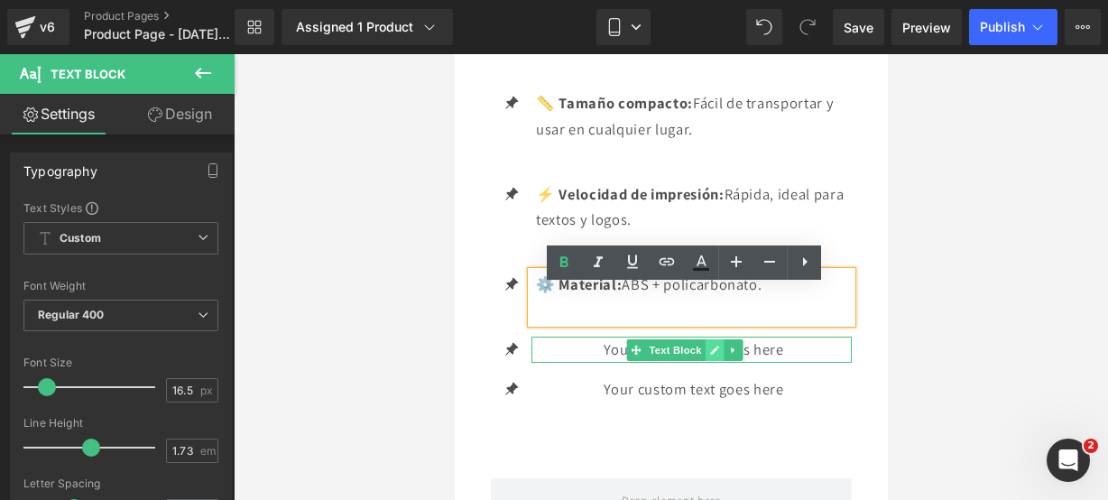
click at [710, 358] on link at bounding box center [714, 350] width 19 height 22
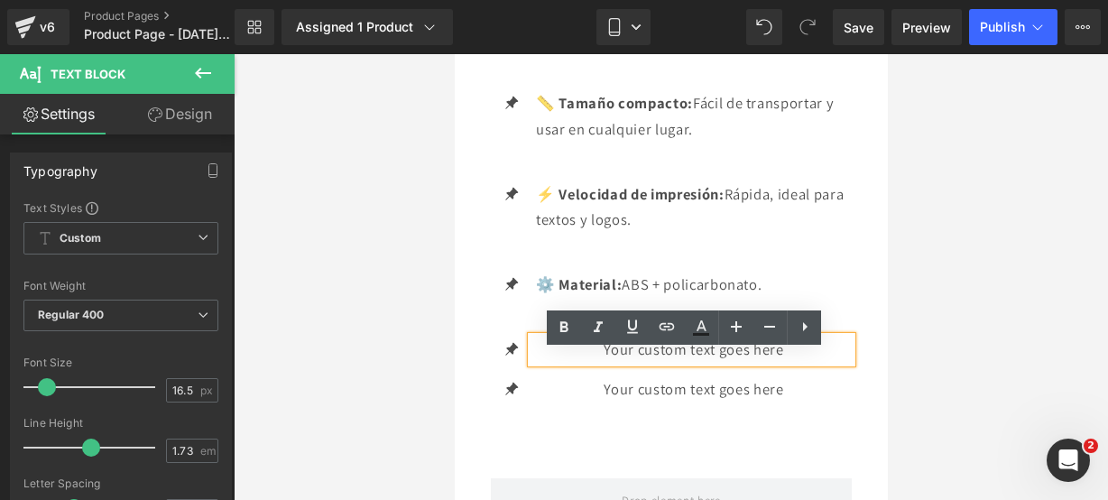
click at [796, 357] on p "Your custom text goes here" at bounding box center [693, 350] width 316 height 26
drag, startPoint x: 792, startPoint y: 358, endPoint x: 537, endPoint y: 362, distance: 254.6
click at [537, 362] on p "Your custom text goes here" at bounding box center [693, 350] width 316 height 26
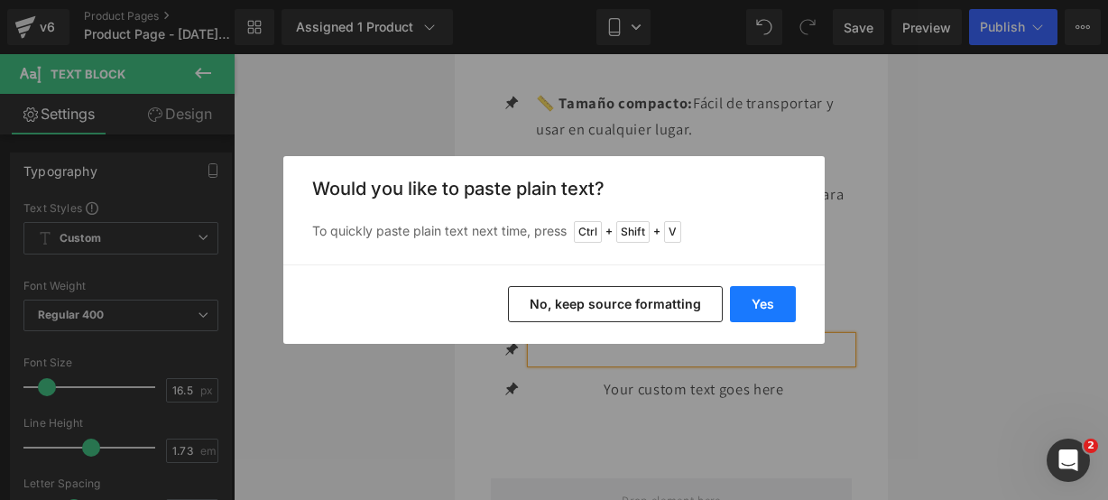
click at [765, 301] on button "Yes" at bounding box center [763, 304] width 66 height 36
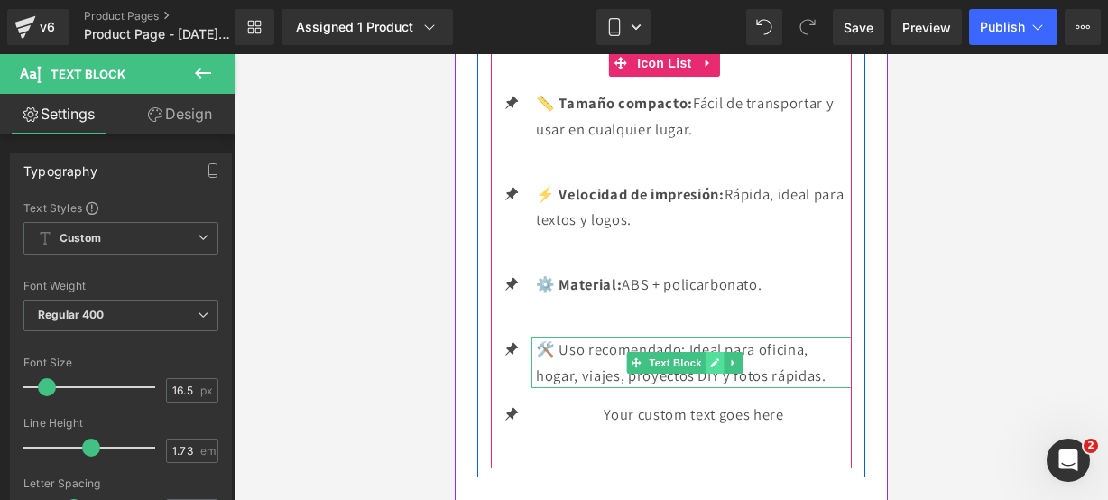
click at [715, 368] on icon at bounding box center [714, 362] width 10 height 11
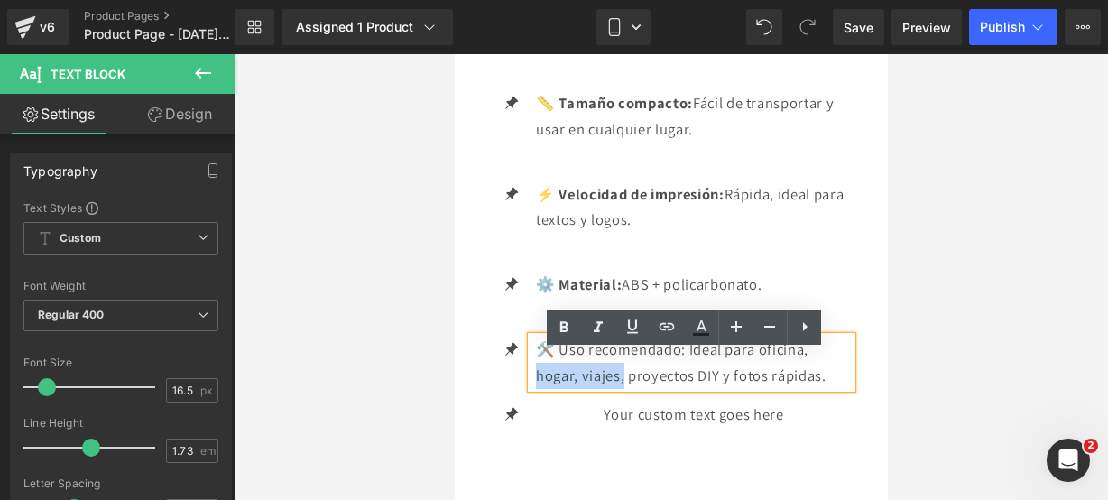
drag, startPoint x: 623, startPoint y: 392, endPoint x: 533, endPoint y: 384, distance: 90.5
click at [533, 384] on div "🛠️ Uso recomendado: Ideal para oficina, hogar, viajes, proyectos DIY y fotos rá…" at bounding box center [691, 362] width 320 height 51
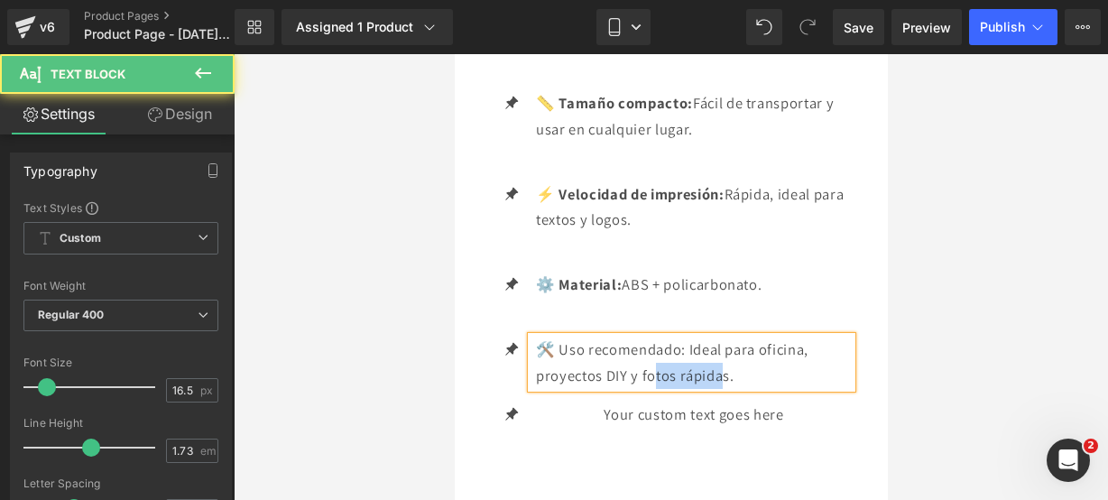
drag, startPoint x: 724, startPoint y: 390, endPoint x: 652, endPoint y: 400, distance: 72.9
click at [652, 388] on p "🛠️ Uso recomendado: Ideal para oficina, proyectos DIY y fotos rápidas." at bounding box center [693, 362] width 316 height 51
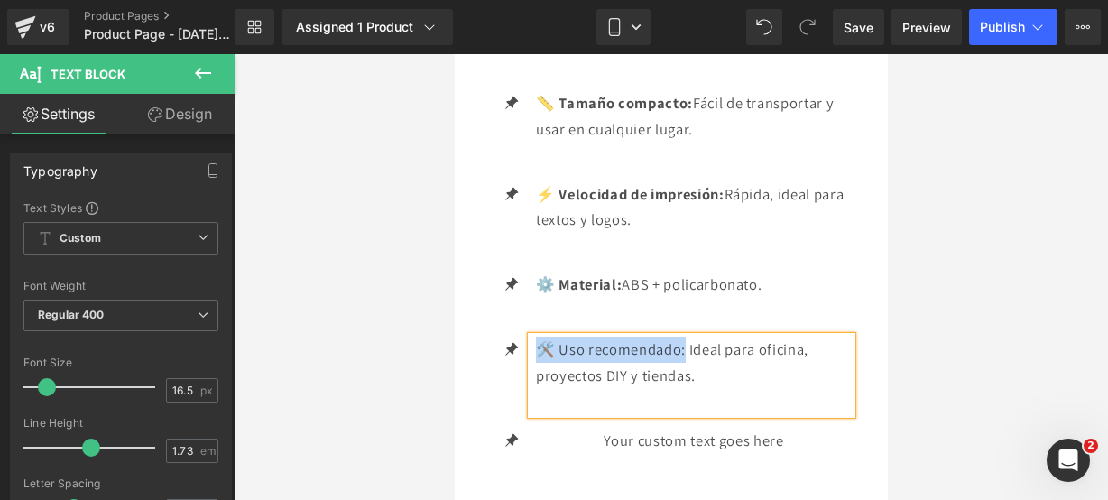
drag, startPoint x: 683, startPoint y: 364, endPoint x: 538, endPoint y: 369, distance: 145.4
click at [538, 369] on p "🛠️ Uso recomendado: Ideal para oficina, proyectos DIY y tiendas." at bounding box center [693, 362] width 316 height 51
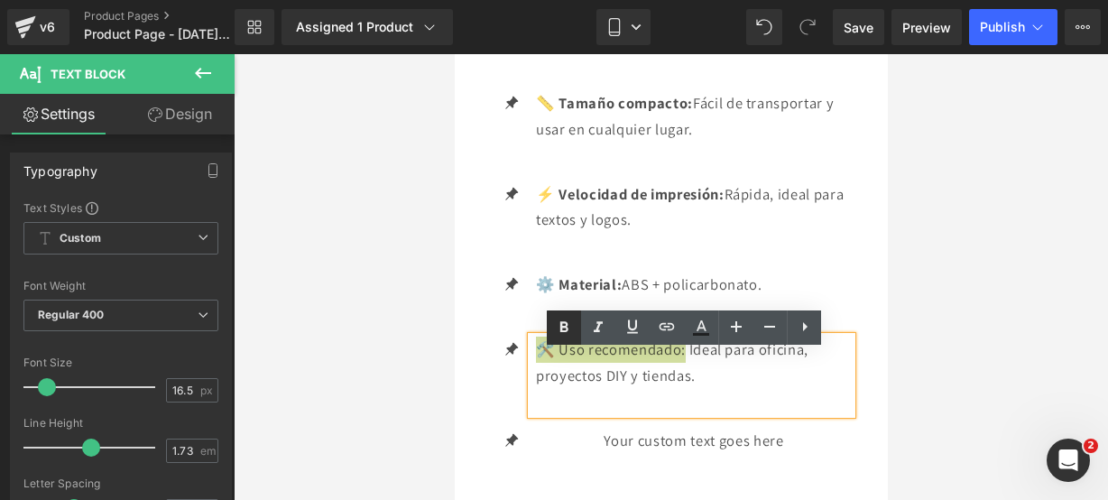
click at [558, 338] on icon at bounding box center [564, 328] width 22 height 22
click at [480, 391] on div "Icon 📏 Tamaño compacto: Fácil de transportar y usar en cualquier lugar. Text Bl…" at bounding box center [671, 272] width 388 height 444
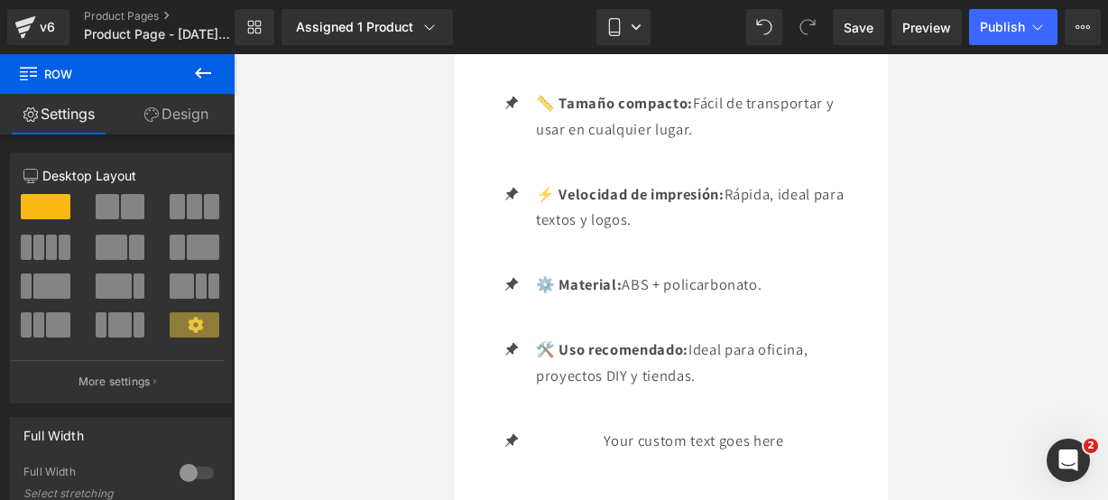
click at [209, 73] on icon at bounding box center [203, 73] width 16 height 11
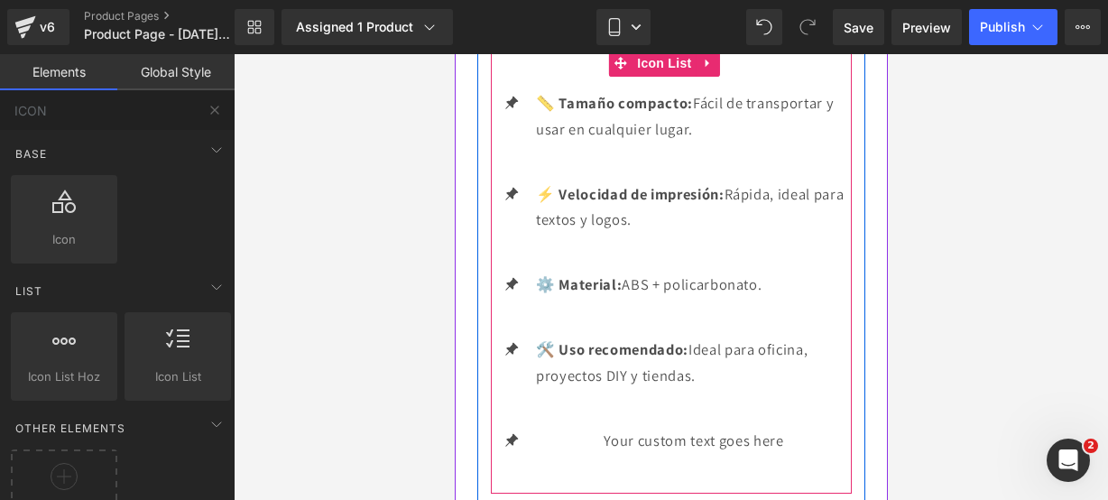
click at [516, 414] on div "🛠️ Uso recomendado: Ideal para oficina, proyectos DIY y tiendas. Text Block" at bounding box center [670, 376] width 361 height 78
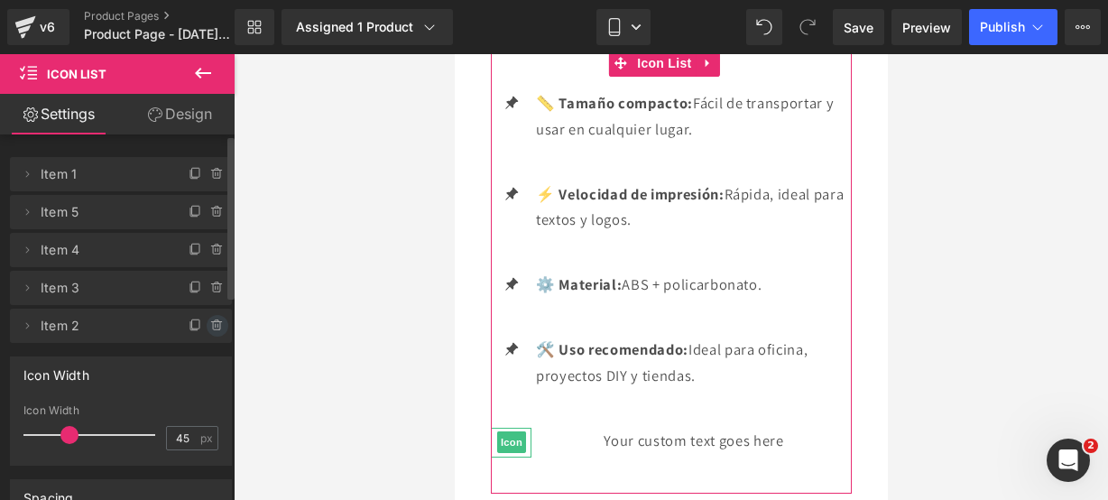
click at [216, 328] on icon at bounding box center [217, 326] width 14 height 14
click at [216, 328] on button "Delete" at bounding box center [198, 326] width 57 height 23
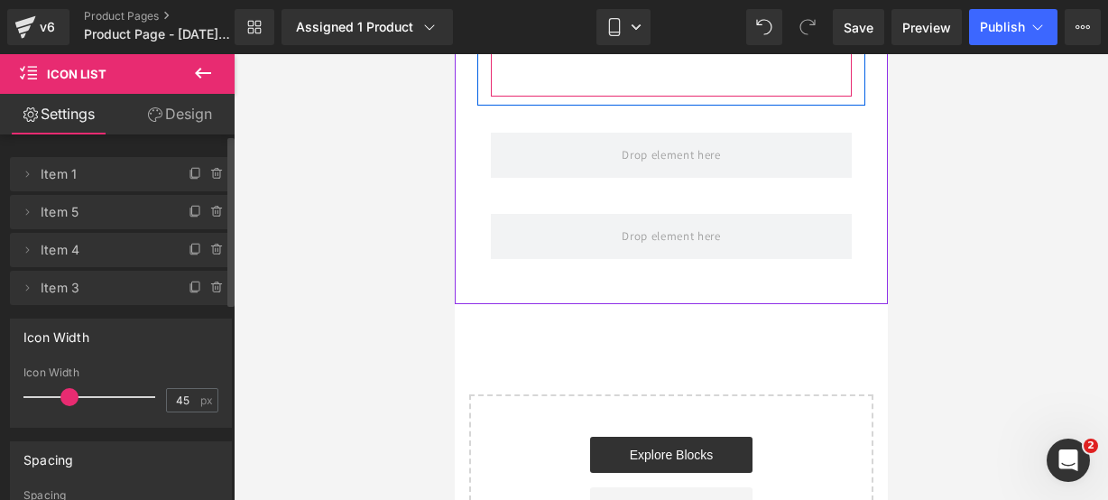
scroll to position [3237, 0]
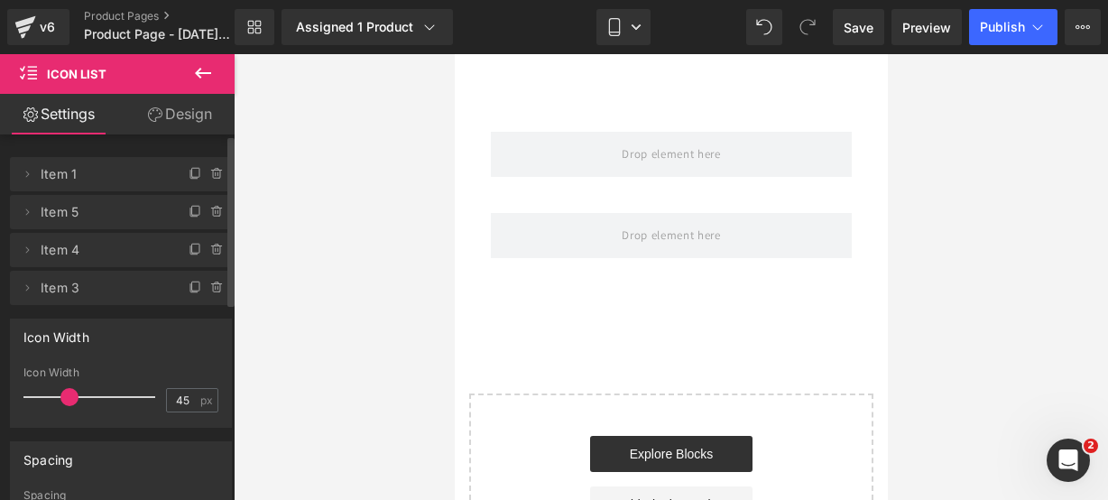
click at [191, 64] on button at bounding box center [202, 74] width 63 height 40
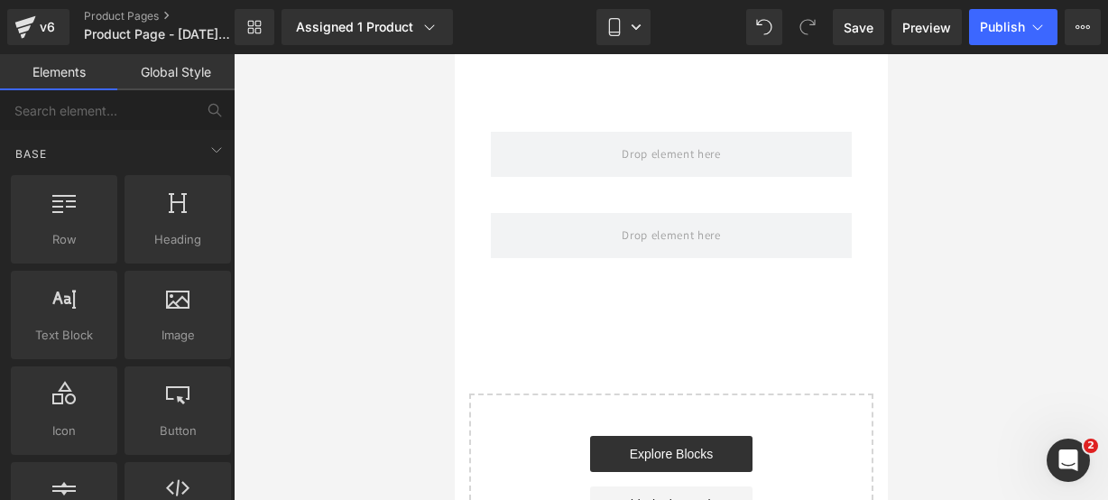
scroll to position [2966, 0]
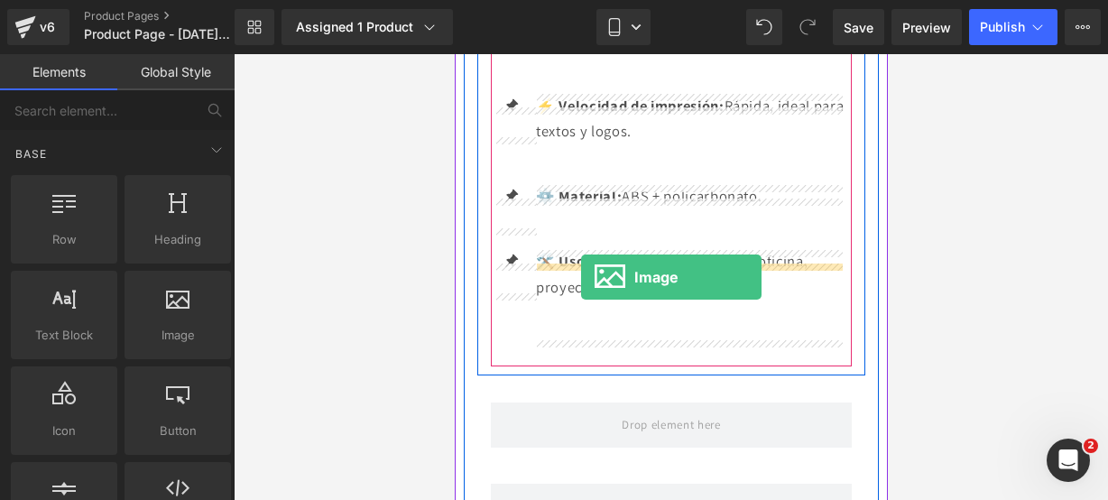
drag, startPoint x: 632, startPoint y: 337, endPoint x: 580, endPoint y: 292, distance: 67.8
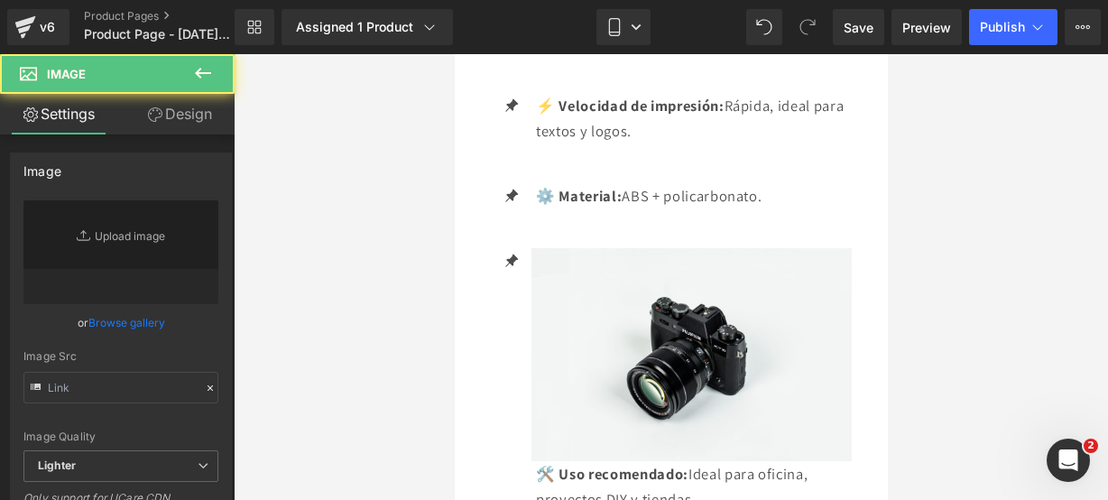
type input "//[DOMAIN_NAME][URL]"
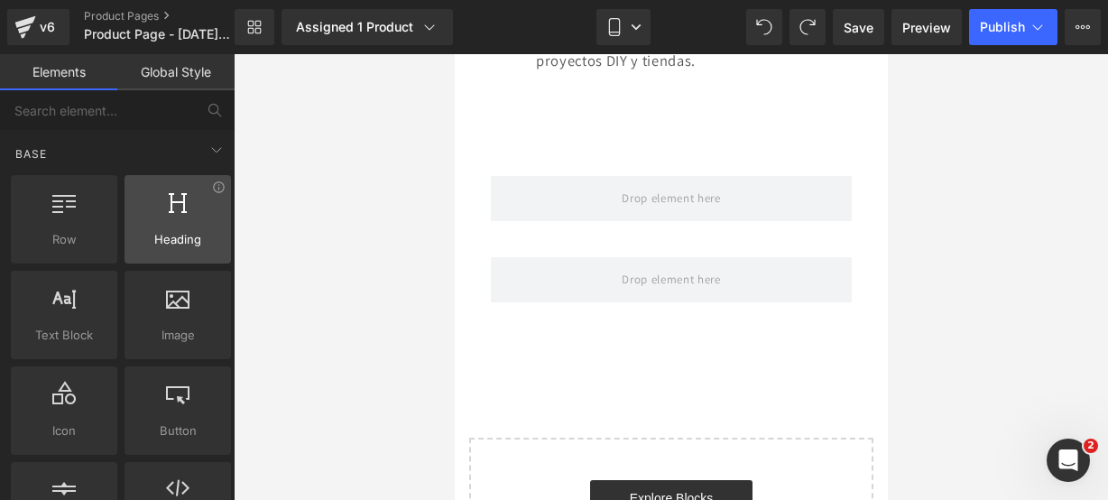
scroll to position [3193, 0]
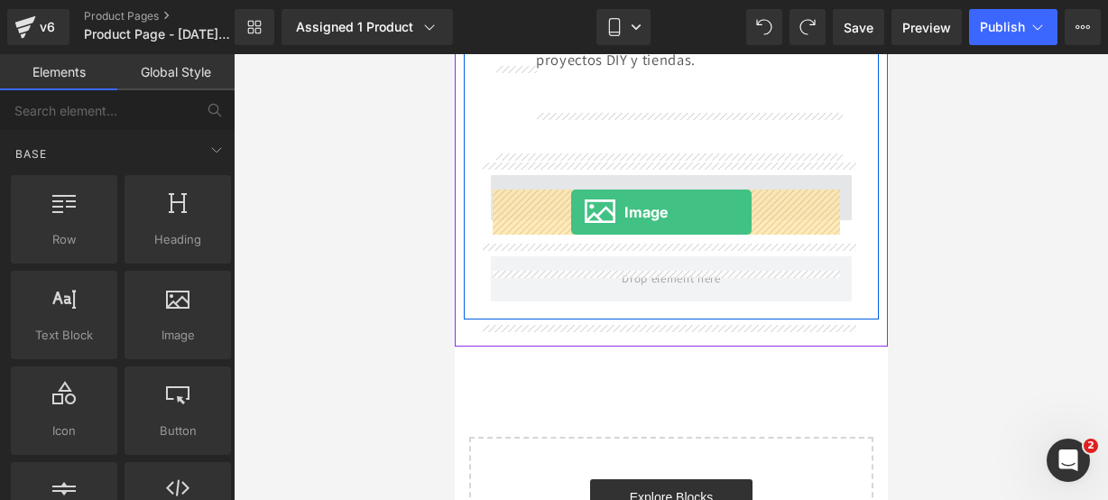
drag, startPoint x: 607, startPoint y: 363, endPoint x: 570, endPoint y: 212, distance: 155.2
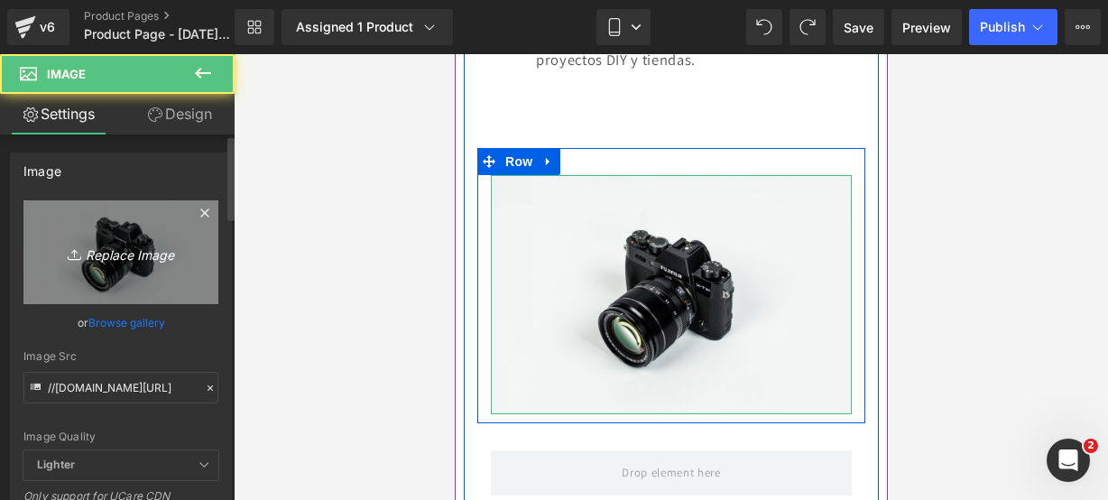
click at [110, 263] on icon "Replace Image" at bounding box center [121, 252] width 144 height 23
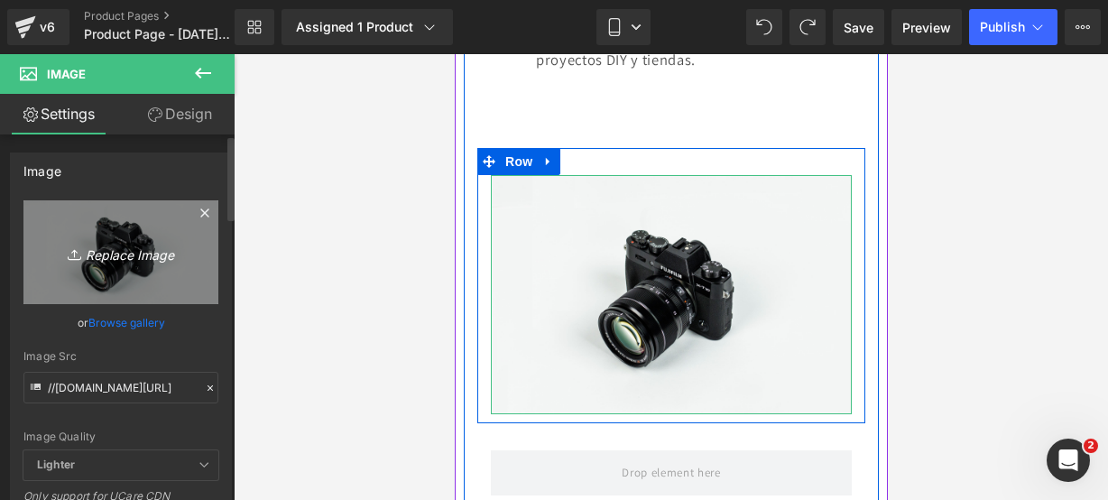
type input "C:\fakepath\camara 3.webp"
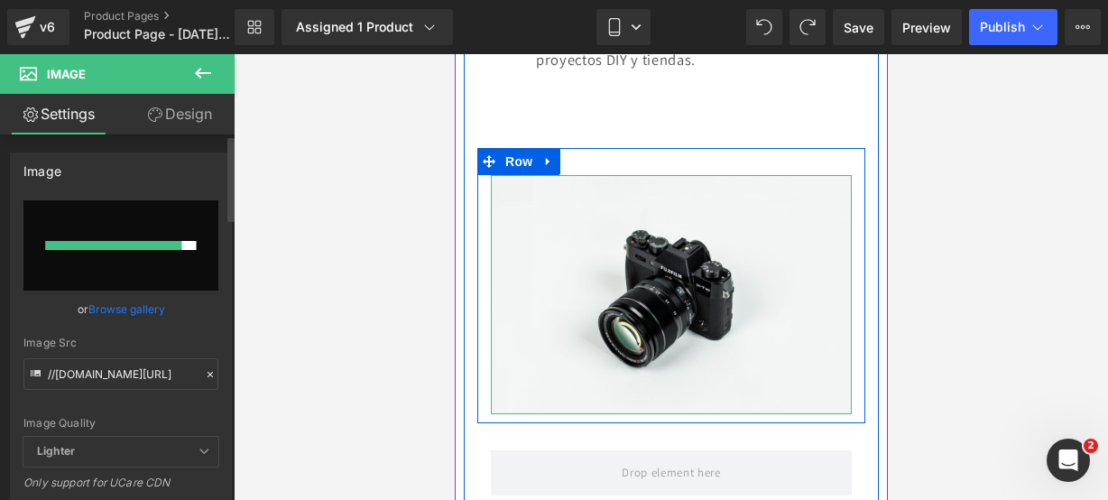
type input "[URL][DOMAIN_NAME]"
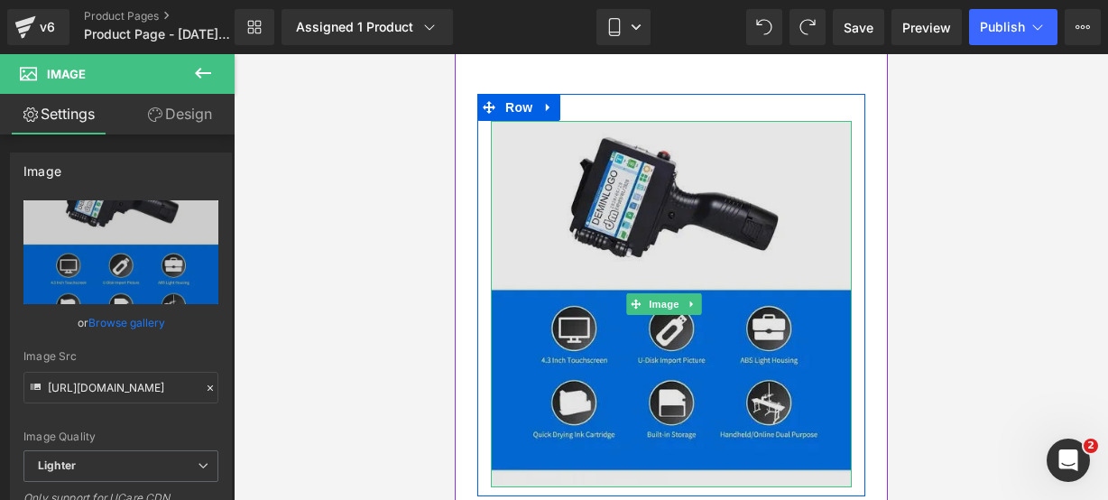
scroll to position [3248, 0]
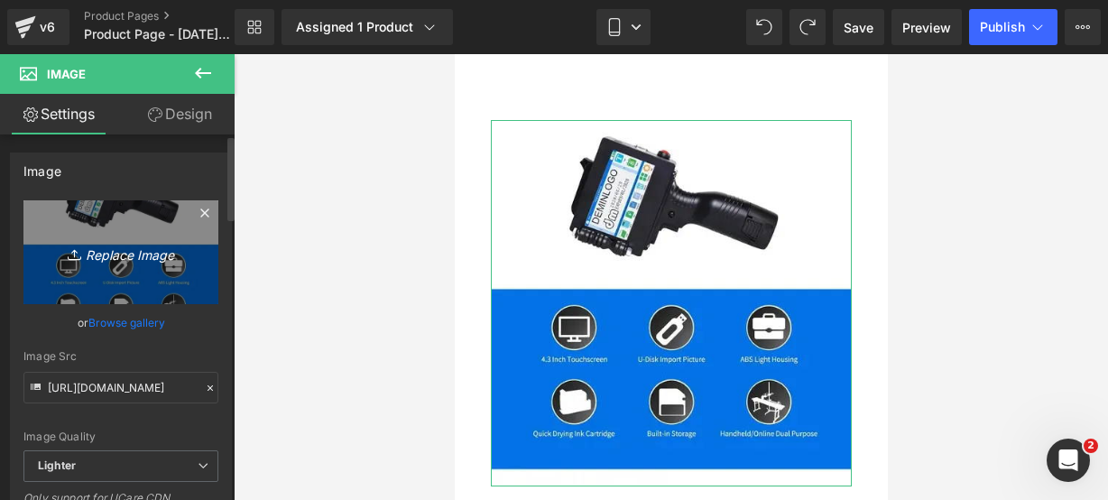
click at [171, 226] on link "Replace Image" at bounding box center [120, 252] width 195 height 104
type input "C:\fakepath\camara 4.webp"
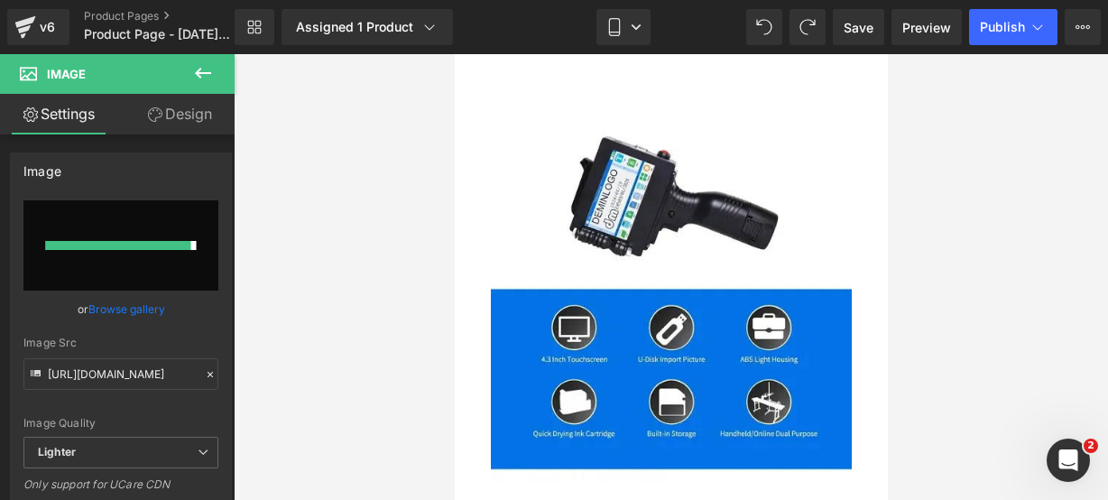
type input "[URL][DOMAIN_NAME]"
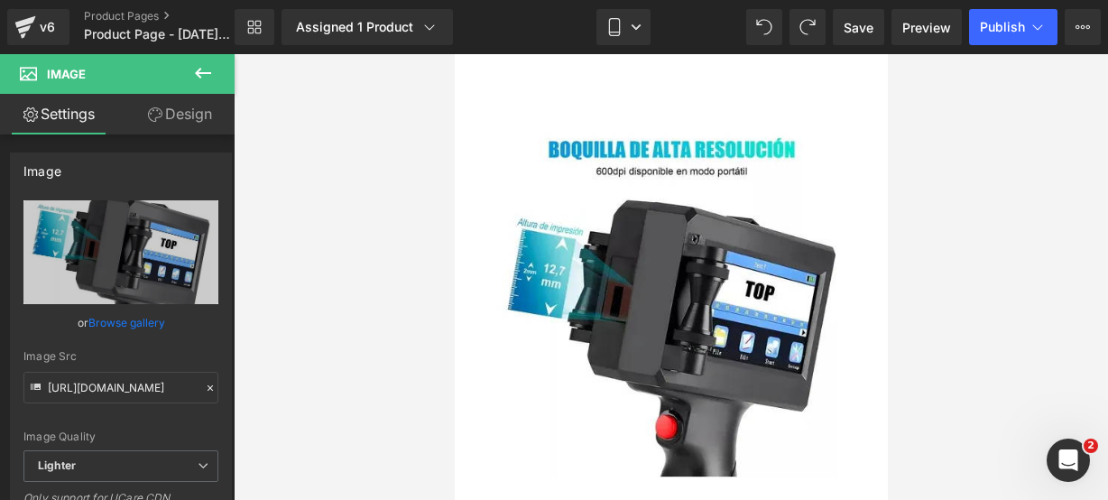
click at [203, 79] on icon at bounding box center [203, 73] width 22 height 22
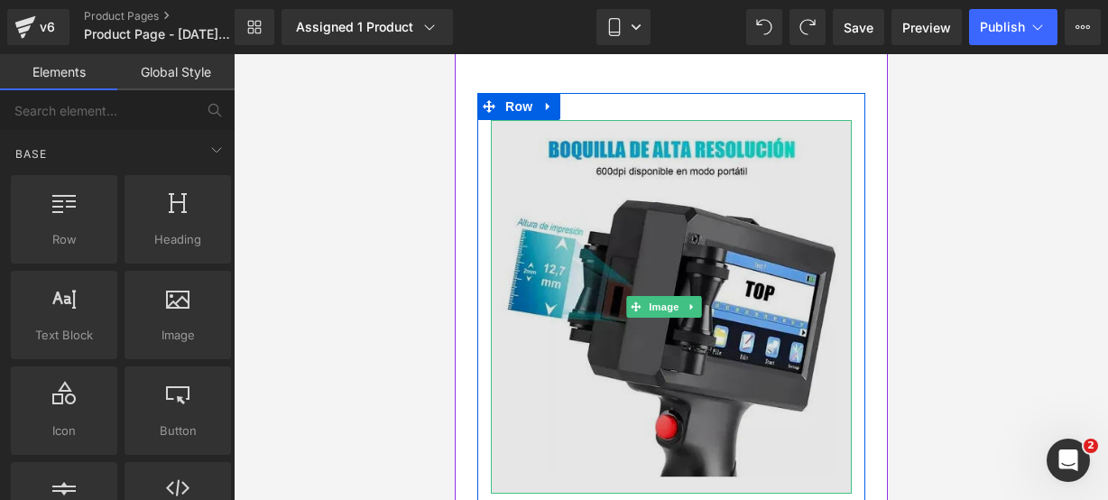
scroll to position [3562, 0]
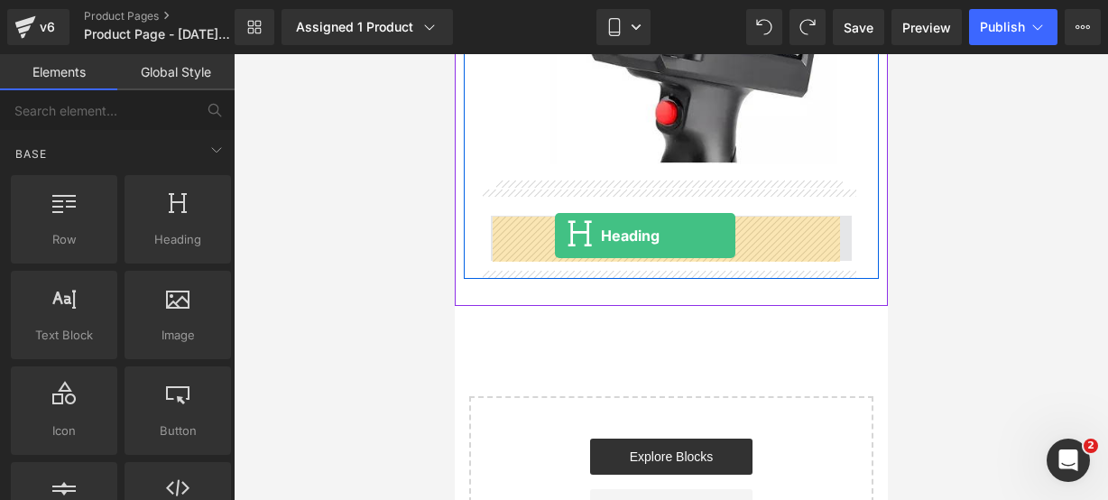
drag, startPoint x: 616, startPoint y: 235, endPoint x: 554, endPoint y: 236, distance: 62.3
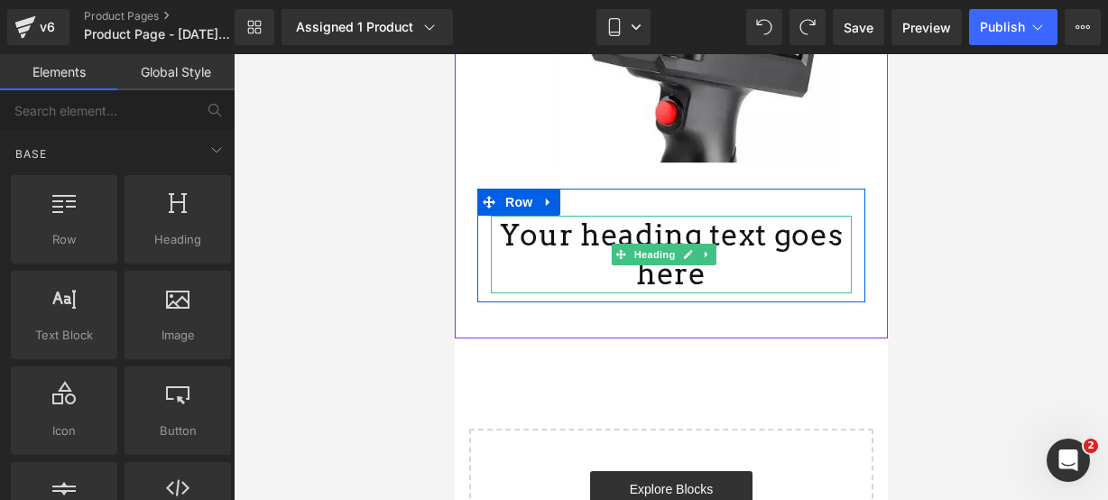
click at [718, 284] on h1 "Your heading text goes here" at bounding box center [670, 255] width 361 height 78
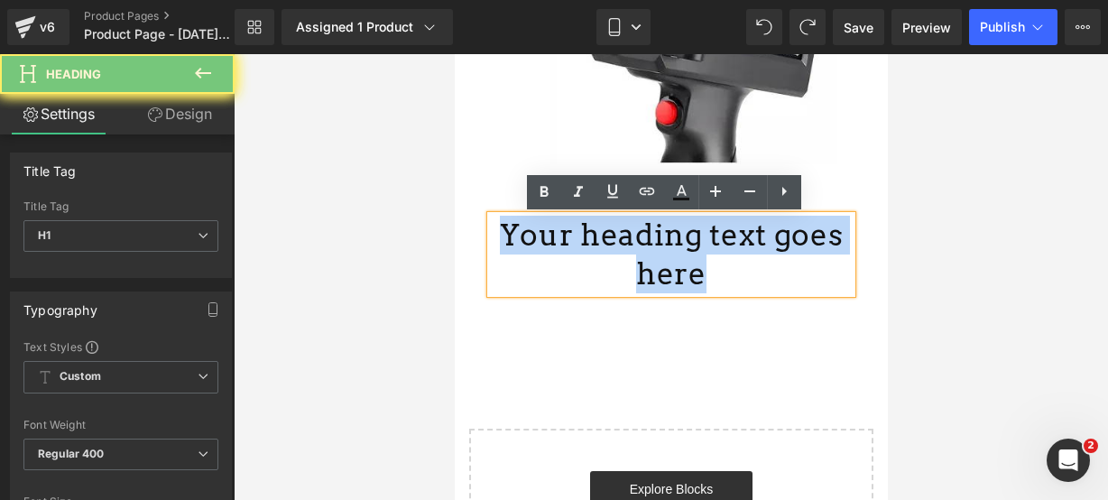
drag, startPoint x: 718, startPoint y: 284, endPoint x: 448, endPoint y: 186, distance: 287.2
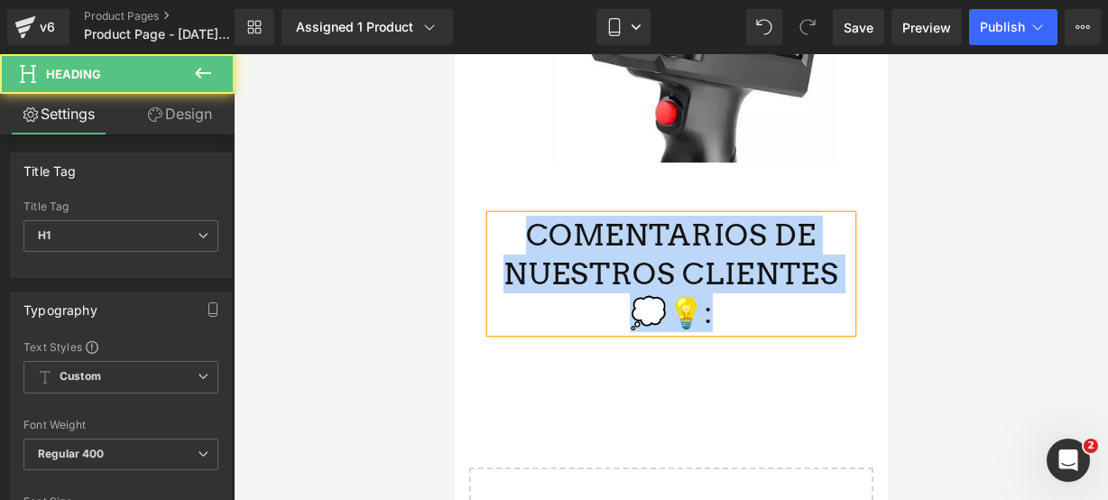
drag, startPoint x: 718, startPoint y: 302, endPoint x: 519, endPoint y: 219, distance: 216.1
click at [519, 219] on h1 "COMENTARIOS DE NUESTROS CLIENTES 💭💡:" at bounding box center [670, 274] width 361 height 116
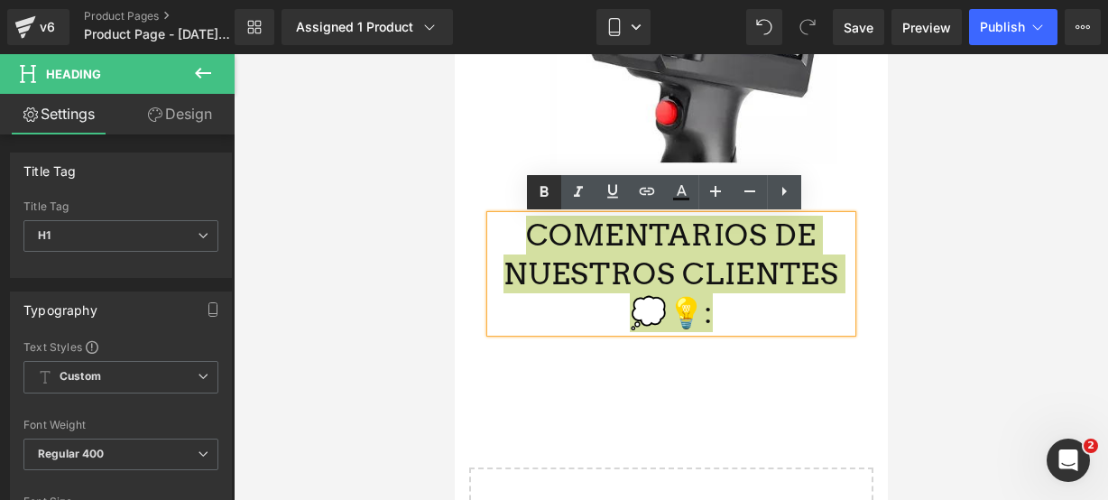
click at [543, 207] on link at bounding box center [544, 192] width 34 height 34
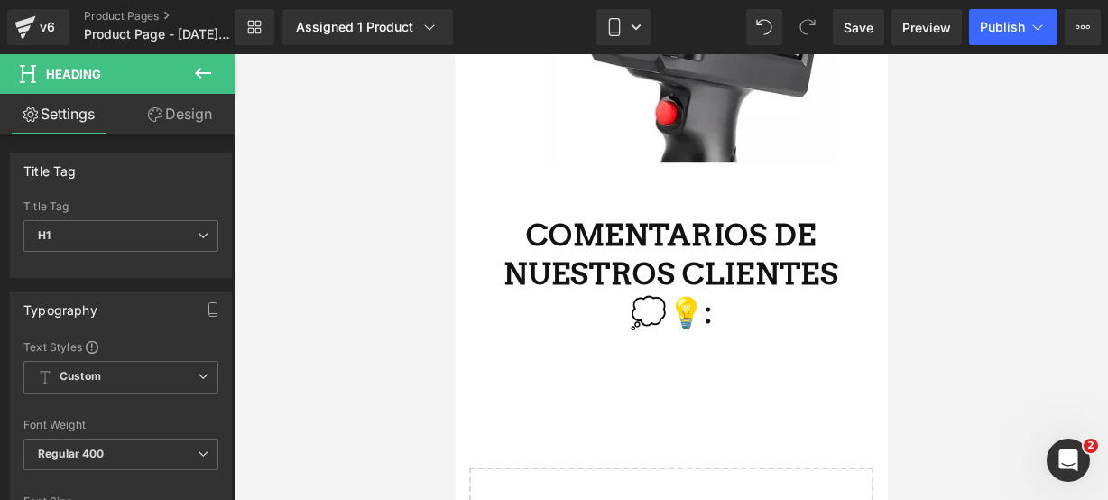
click at [206, 83] on icon at bounding box center [203, 73] width 22 height 22
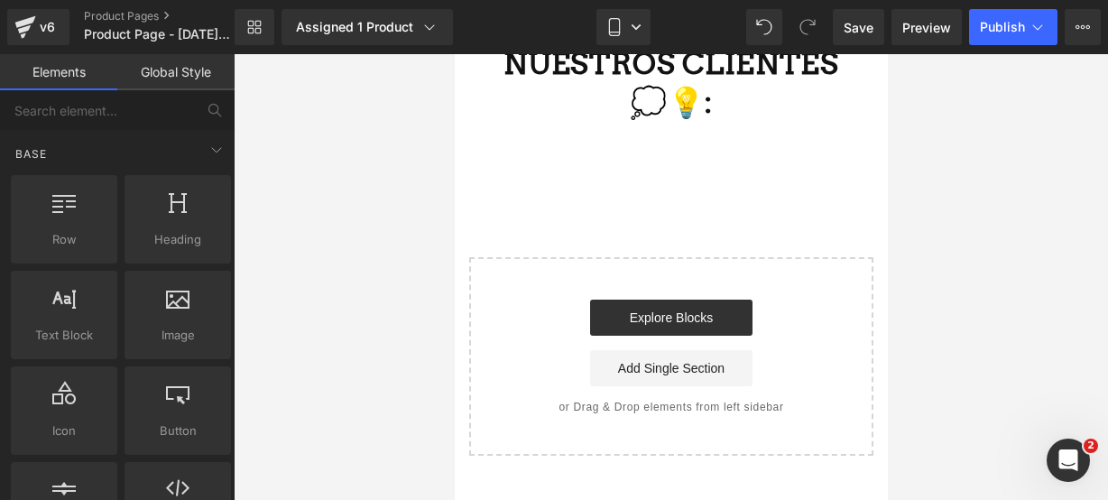
scroll to position [3774, 0]
click at [644, 320] on link "Explore Blocks" at bounding box center [670, 317] width 162 height 36
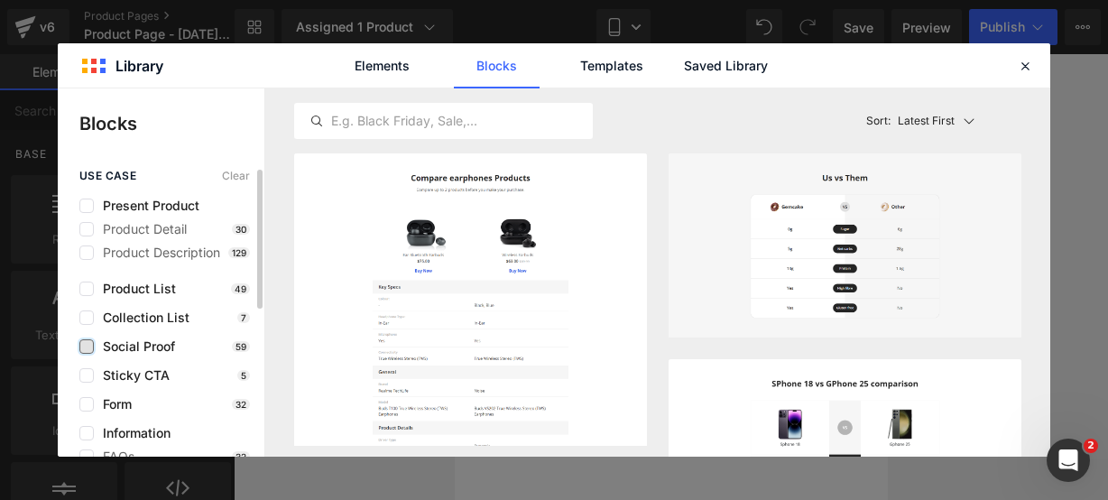
click at [88, 346] on label at bounding box center [86, 346] width 14 height 14
click at [87, 347] on input "checkbox" at bounding box center [87, 347] width 0 height 0
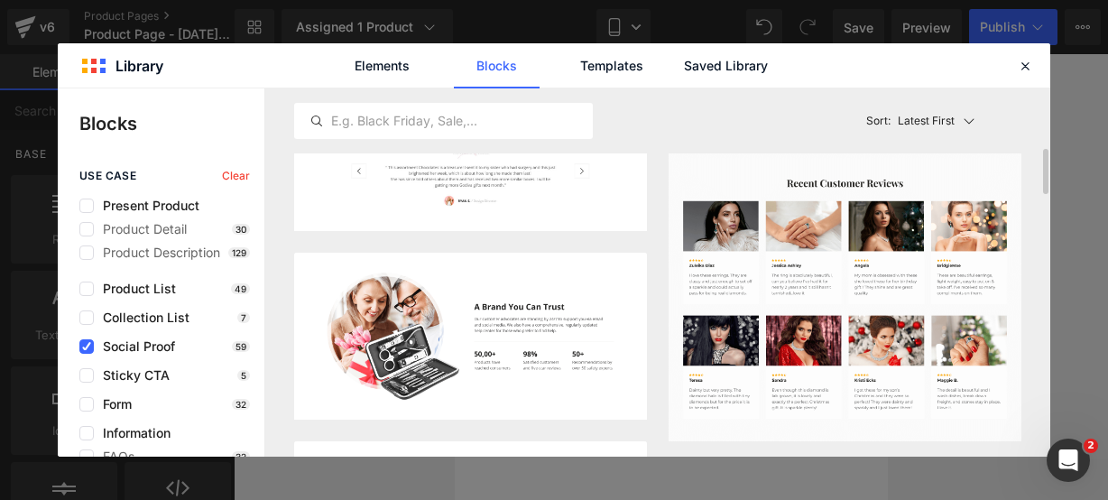
scroll to position [446, 0]
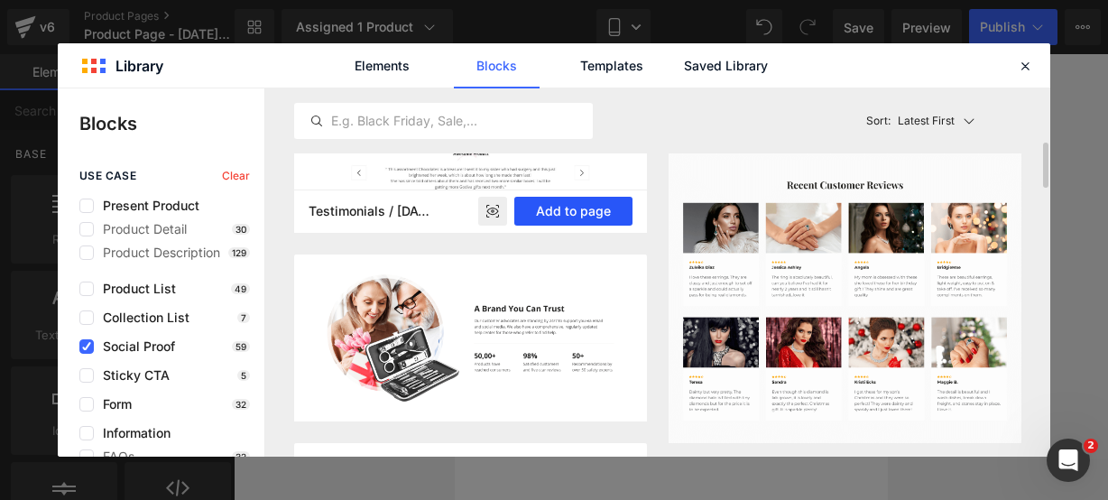
click at [581, 217] on button "Add to page" at bounding box center [573, 211] width 118 height 29
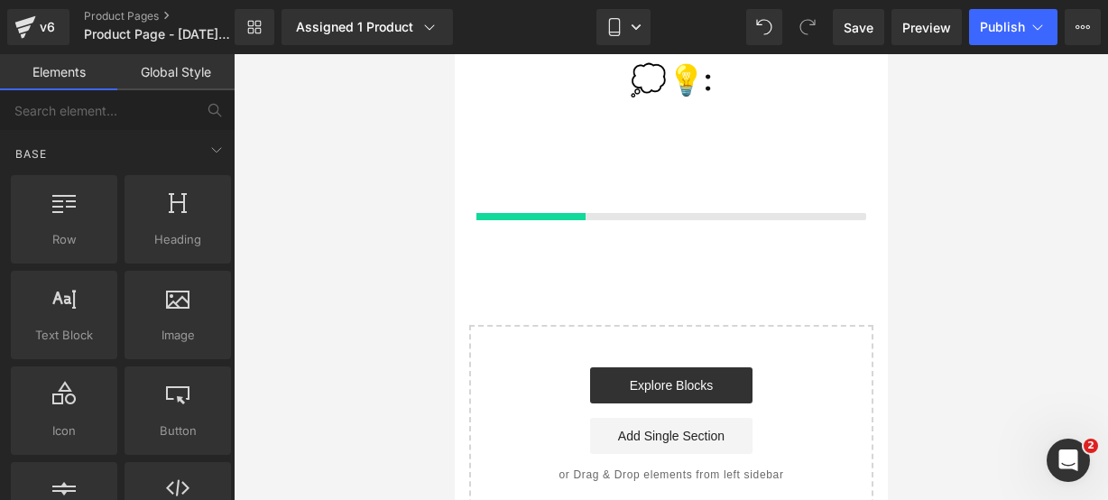
scroll to position [3796, 0]
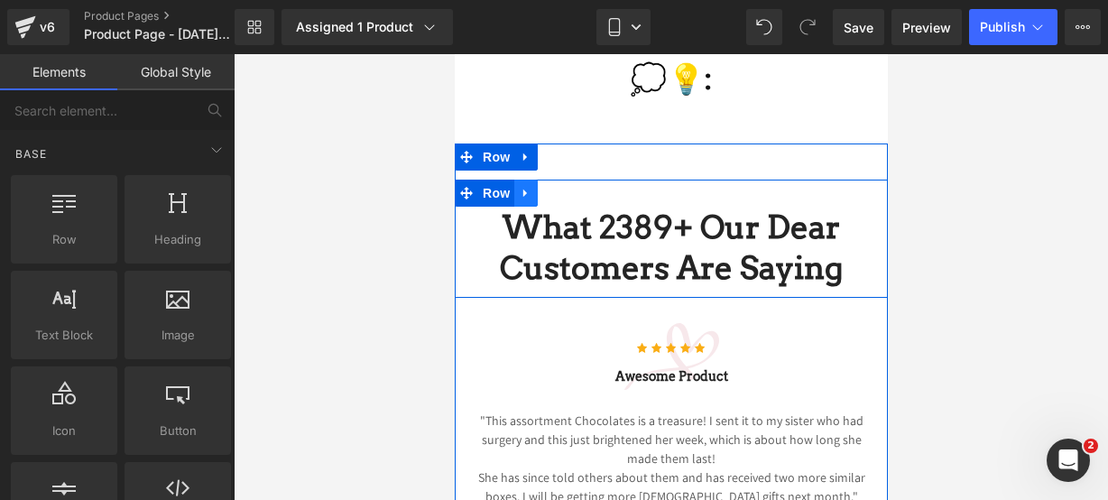
click at [522, 193] on icon at bounding box center [525, 193] width 13 height 14
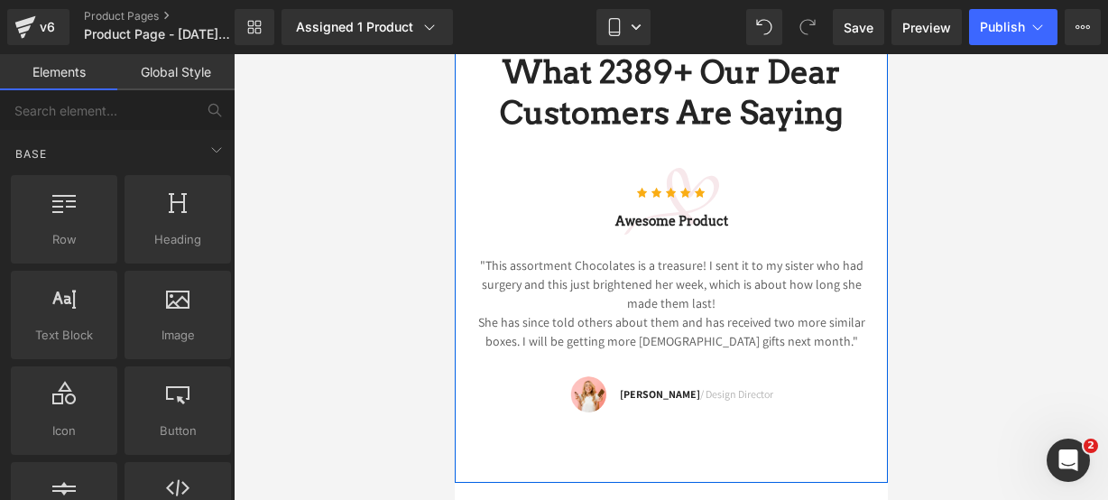
scroll to position [3953, 0]
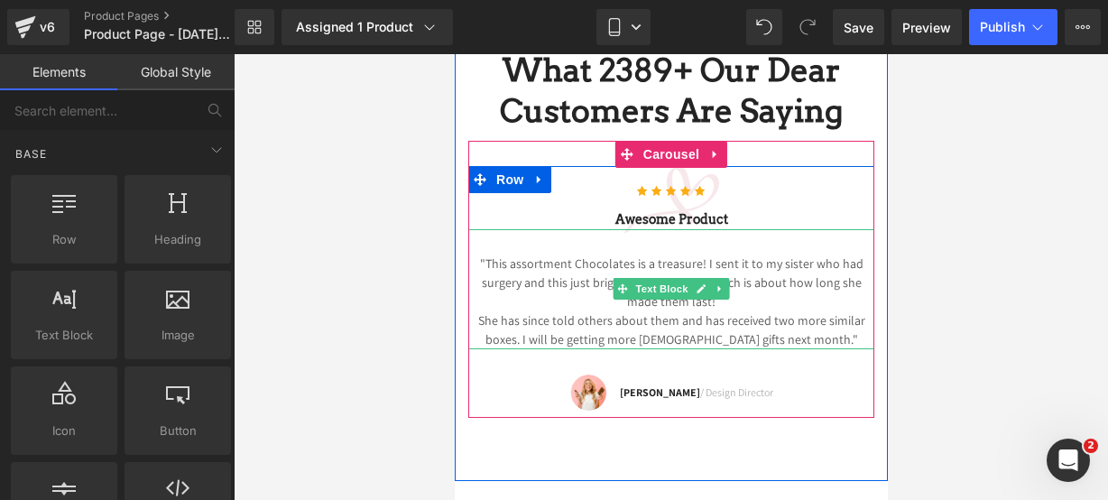
click at [827, 336] on p "She has since told others about them and has received two more similar boxes. I…" at bounding box center [671, 330] width 406 height 38
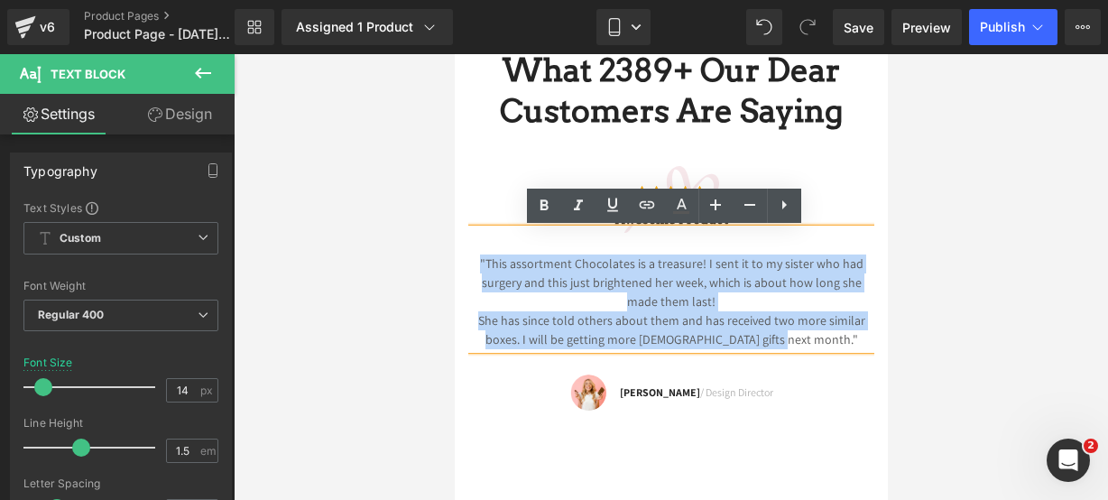
drag, startPoint x: 826, startPoint y: 336, endPoint x: 403, endPoint y: 205, distance: 443.1
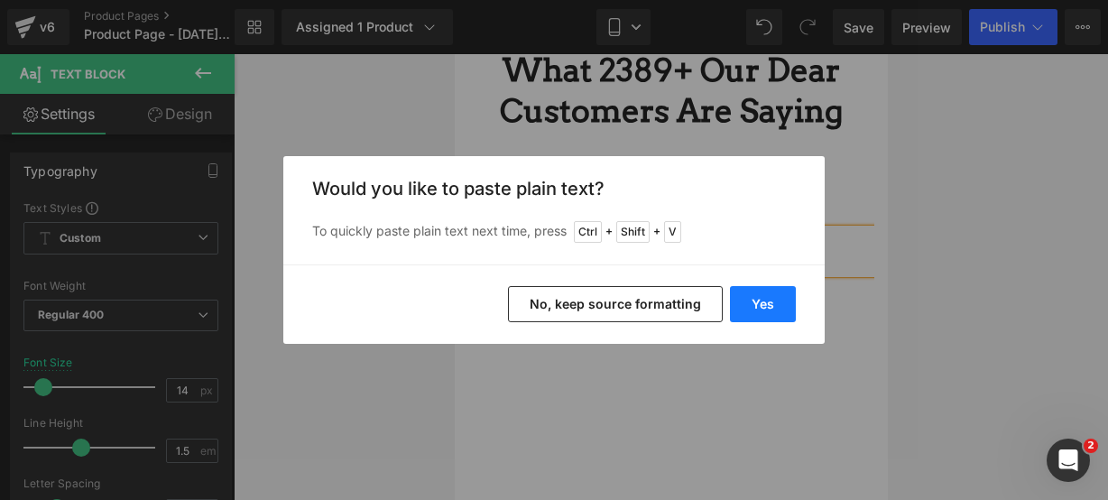
click at [765, 313] on button "Yes" at bounding box center [763, 304] width 66 height 36
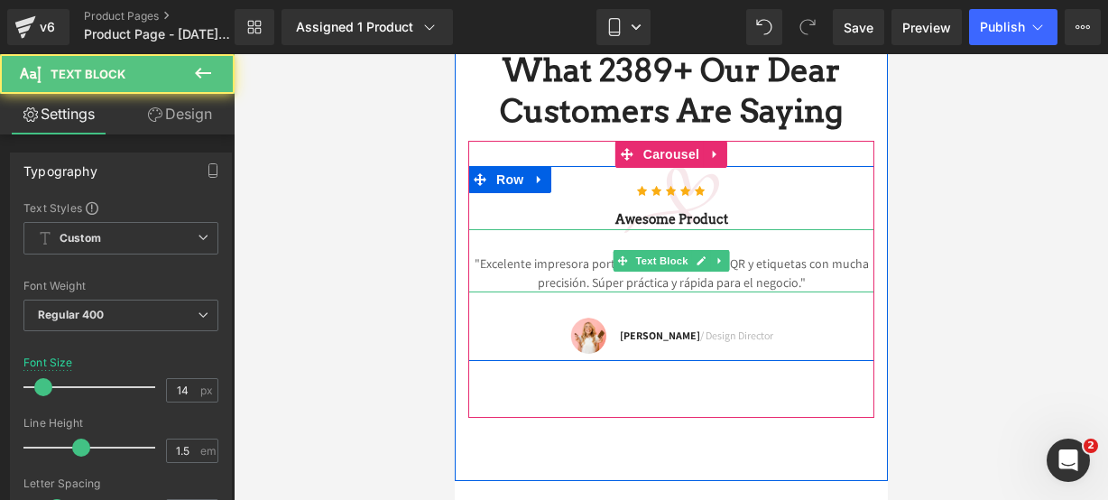
click at [803, 283] on p ""Excelente impresora portátil, imprime códigos QR y etiquetas con mucha precisi…" at bounding box center [671, 274] width 406 height 38
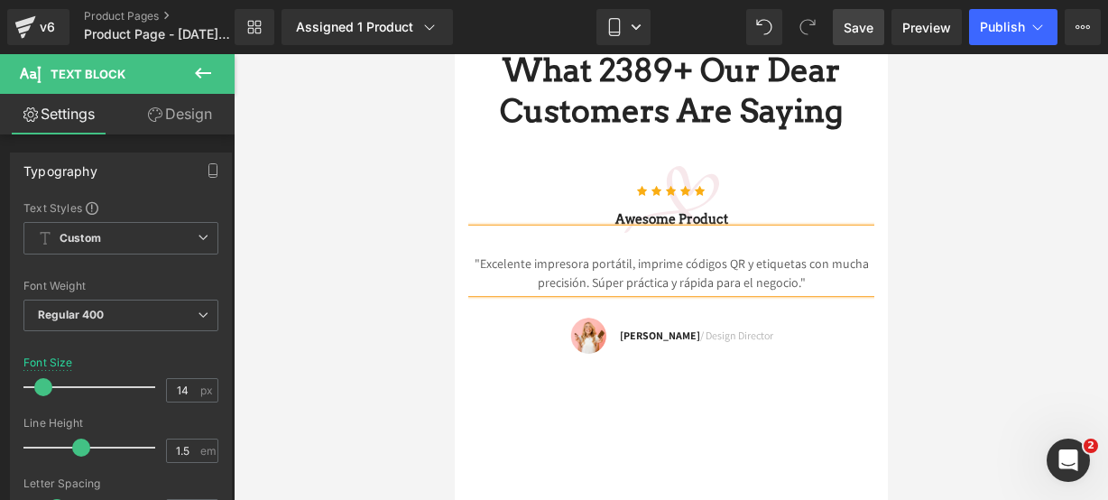
drag, startPoint x: 847, startPoint y: 26, endPoint x: 317, endPoint y: 112, distance: 536.7
click at [847, 26] on span "Save" at bounding box center [859, 27] width 30 height 19
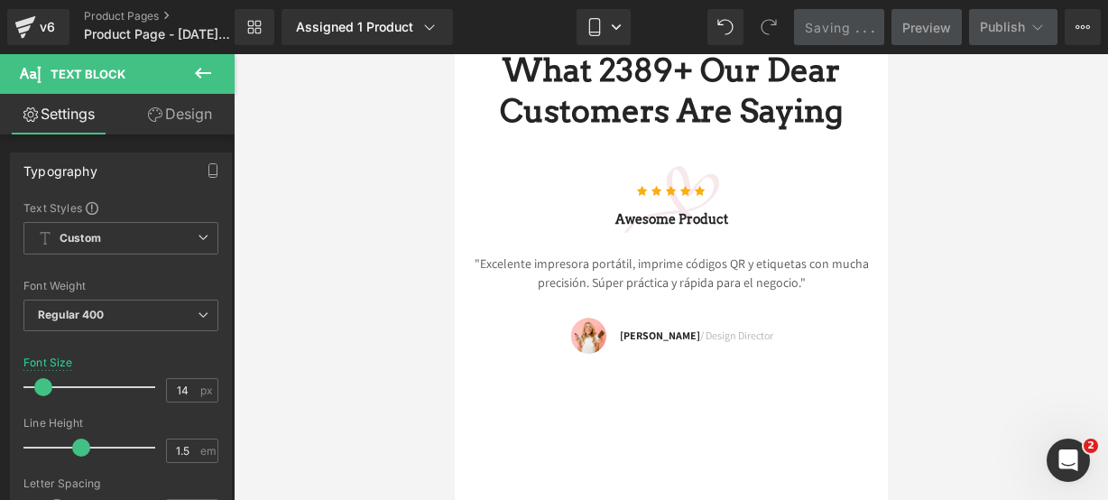
scroll to position [3690, 0]
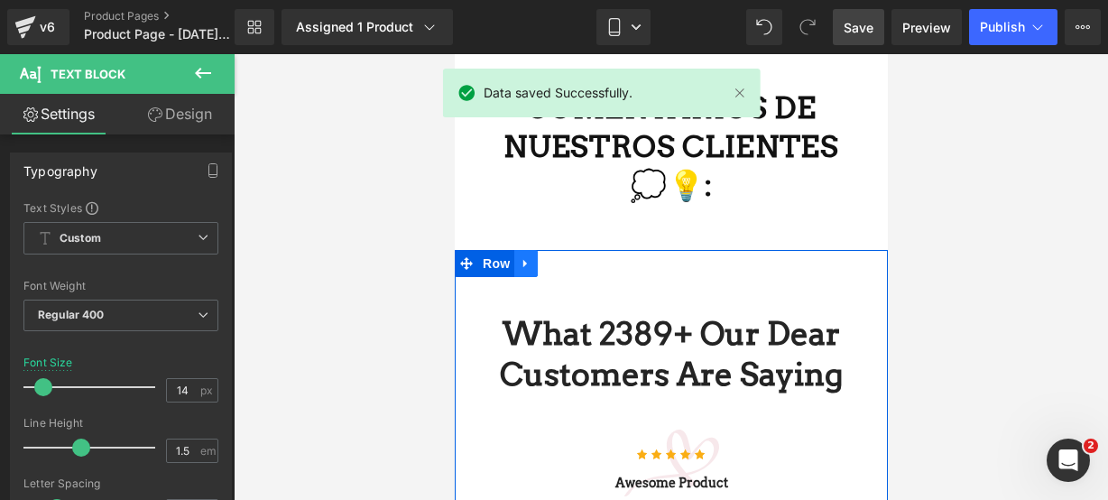
click at [523, 263] on icon at bounding box center [525, 263] width 4 height 8
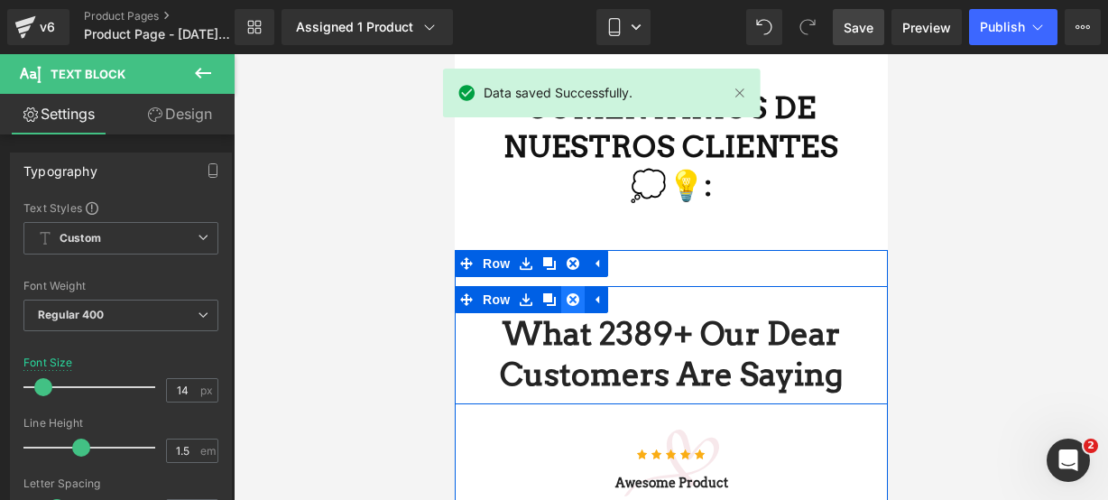
click at [571, 296] on icon at bounding box center [572, 299] width 13 height 14
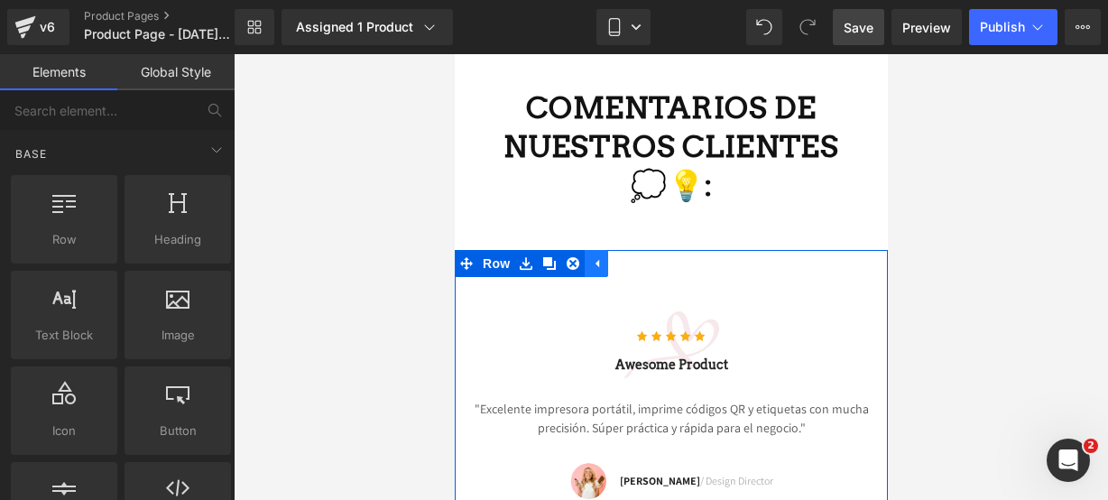
click at [589, 270] on icon at bounding box center [595, 263] width 13 height 14
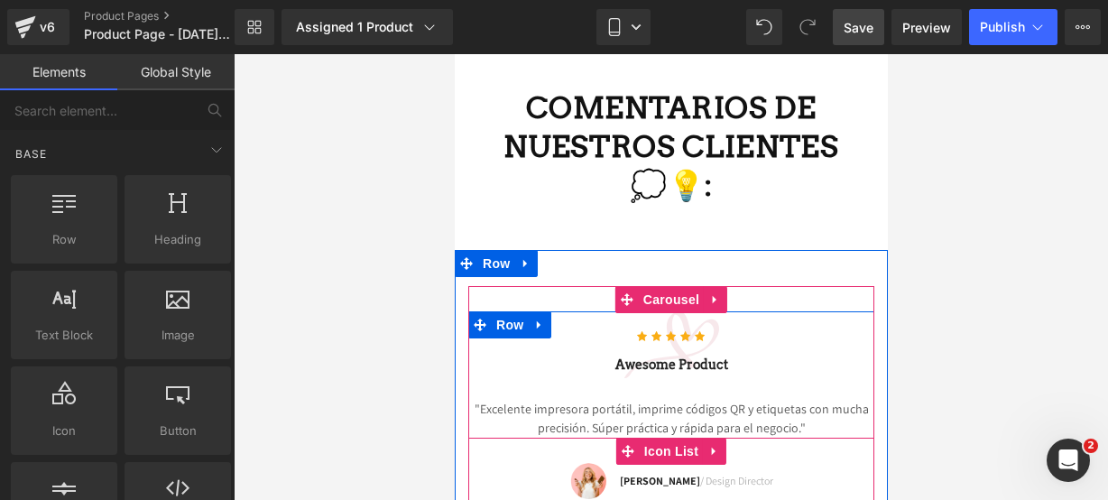
scroll to position [3753, 0]
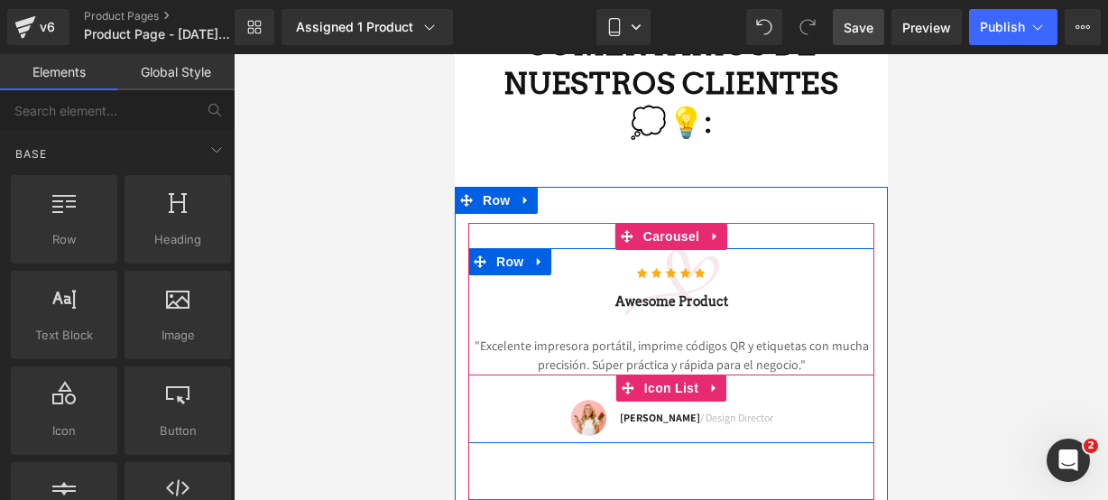
click at [805, 405] on div "Image [PERSON_NAME] / Design Director Text Block" at bounding box center [671, 422] width 406 height 44
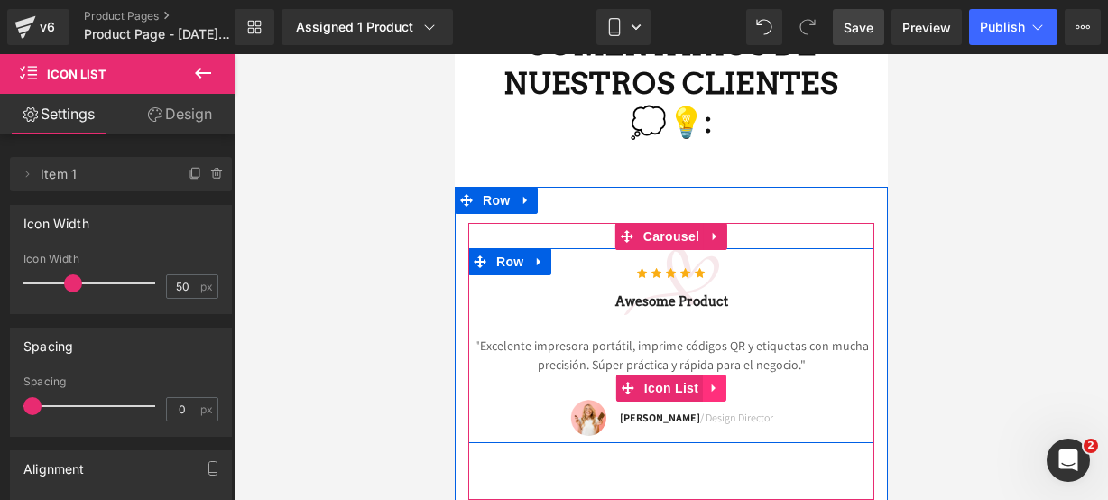
click at [717, 387] on link at bounding box center [713, 388] width 23 height 27
click at [724, 379] on link at bounding box center [725, 388] width 23 height 27
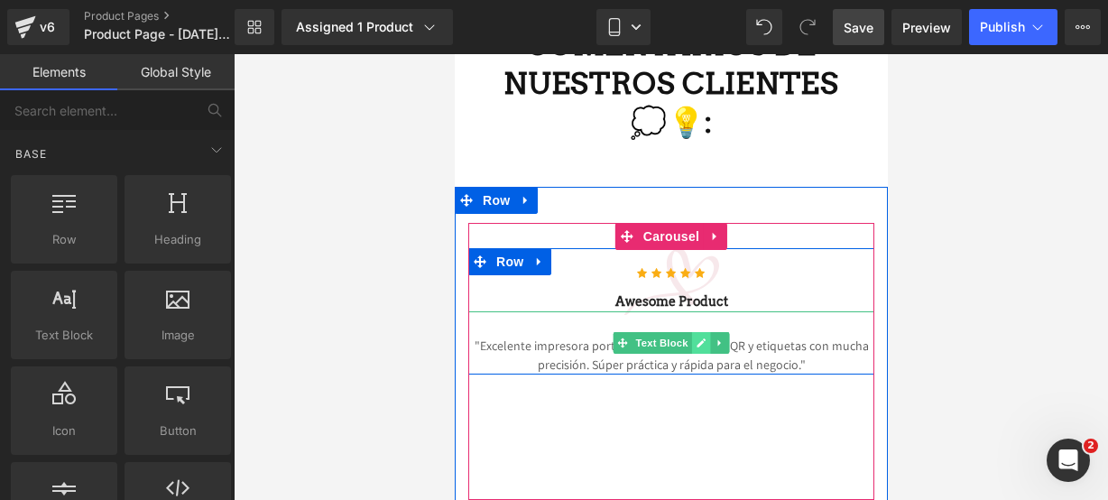
click at [696, 338] on icon at bounding box center [701, 343] width 10 height 11
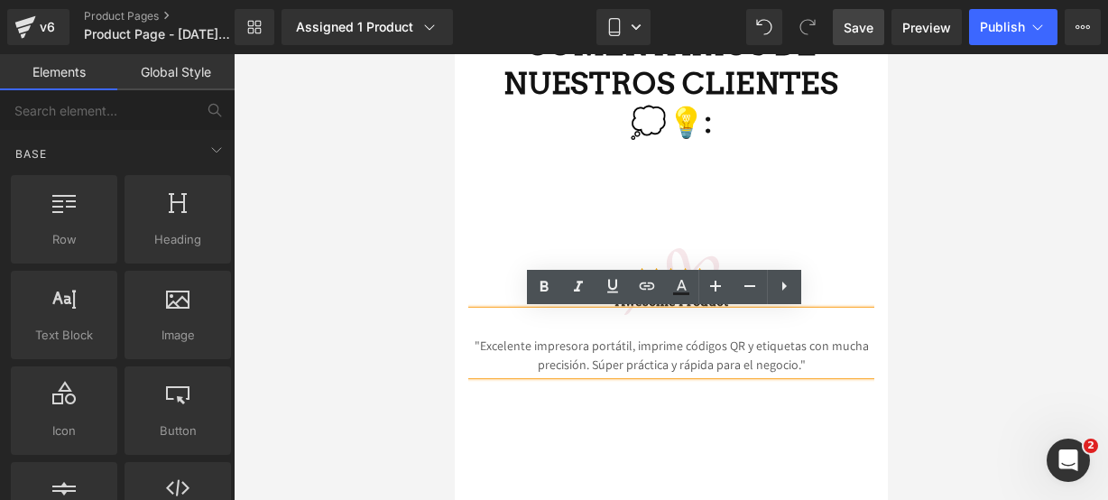
click at [669, 340] on p ""Excelente impresora portátil, imprime códigos QR y etiquetas con mucha precisi…" at bounding box center [671, 356] width 406 height 38
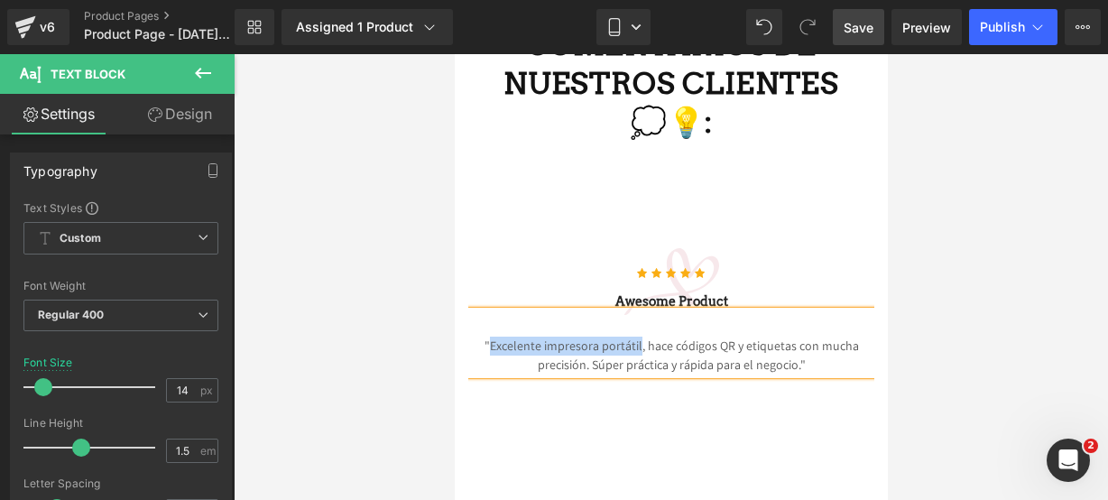
drag, startPoint x: 486, startPoint y: 340, endPoint x: 632, endPoint y: 347, distance: 145.5
click at [632, 347] on p ""Excelente impresora portátil, hace códigos QR y etiquetas con mucha precisión.…" at bounding box center [671, 356] width 406 height 38
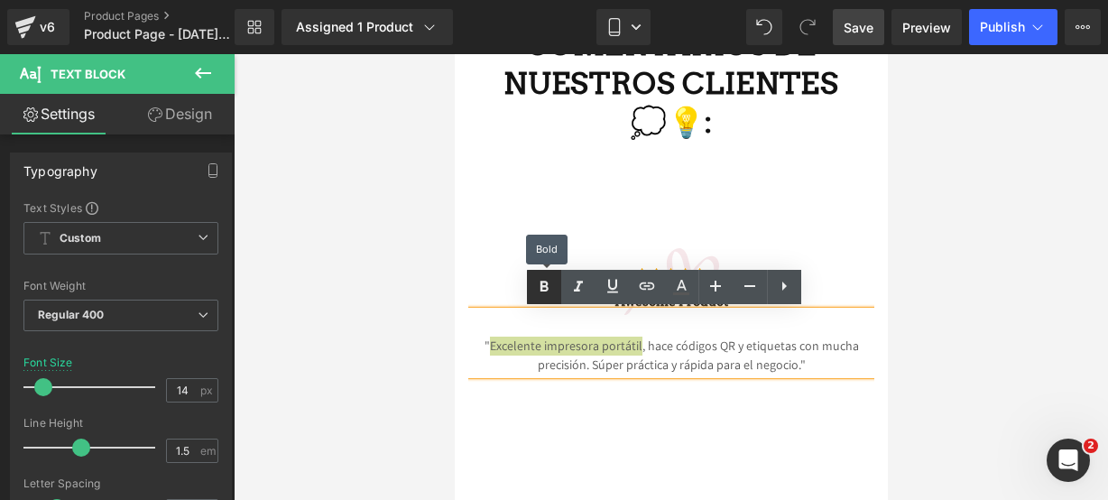
click at [533, 296] on icon at bounding box center [544, 287] width 22 height 22
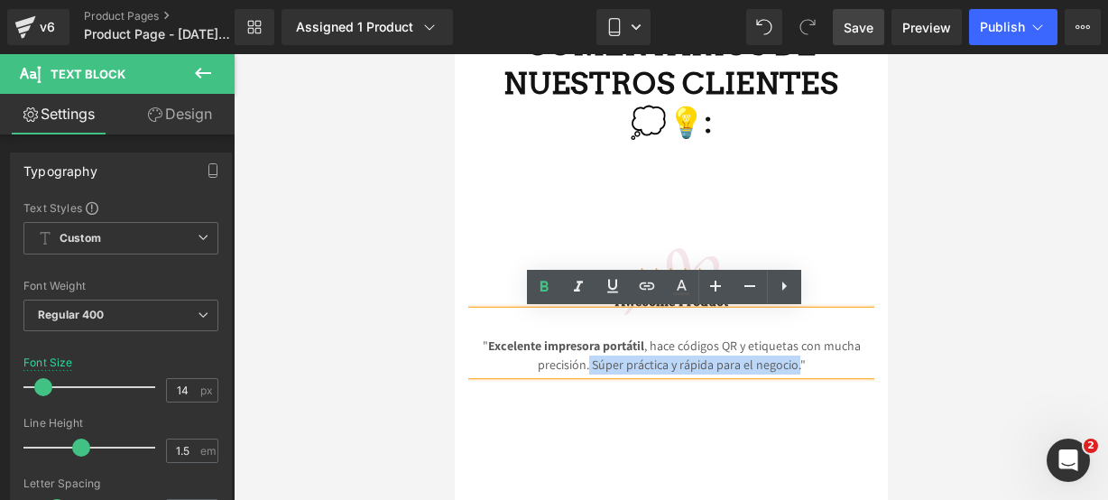
drag, startPoint x: 585, startPoint y: 358, endPoint x: 790, endPoint y: 367, distance: 205.1
click at [790, 367] on p "" Excelente impresora portátil , hace códigos QR y etiquetas con mucha precisió…" at bounding box center [671, 356] width 406 height 38
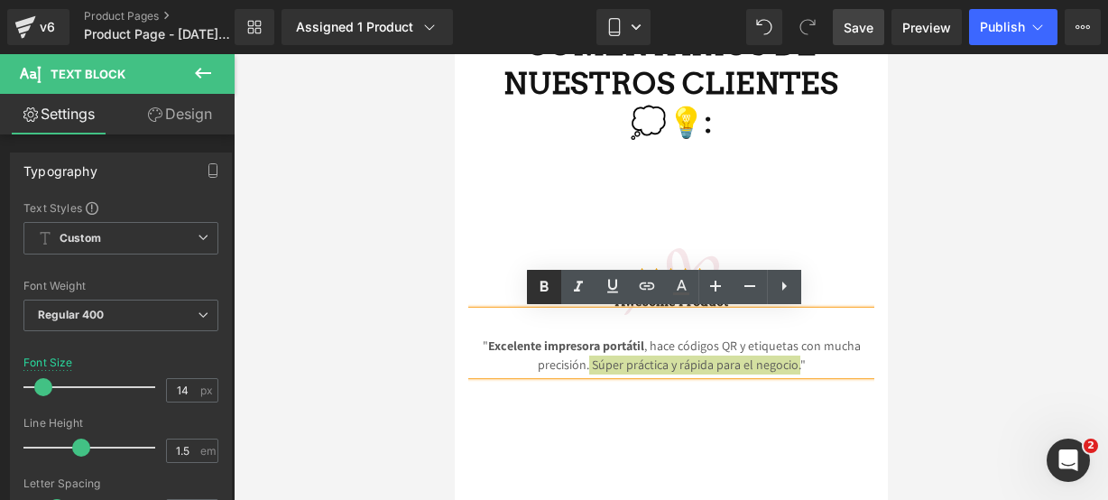
click at [547, 294] on icon at bounding box center [544, 287] width 22 height 22
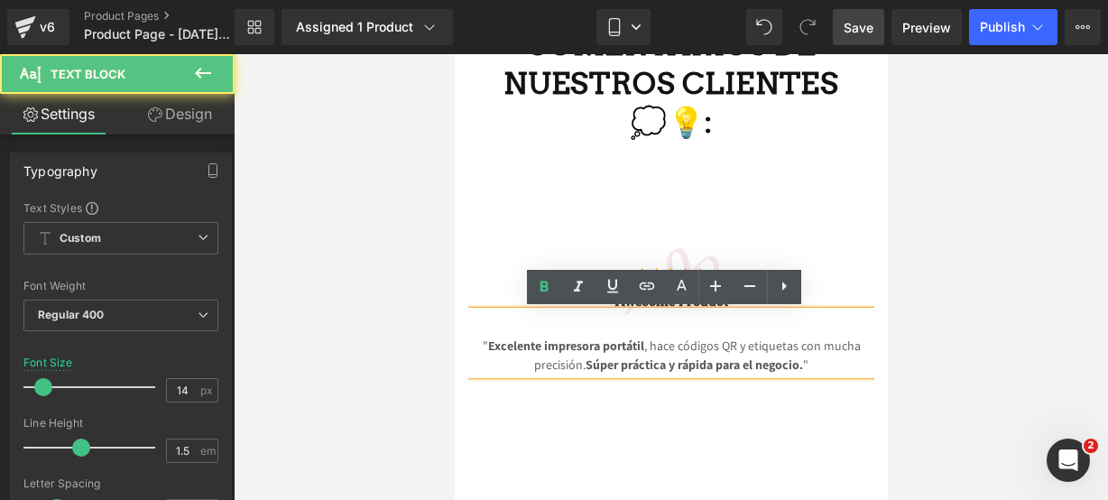
click at [812, 301] on div "Icon Icon Icon Icon Icon Icon List Hoz Awesome Product Heading " Excelente impr…" at bounding box center [671, 311] width 406 height 126
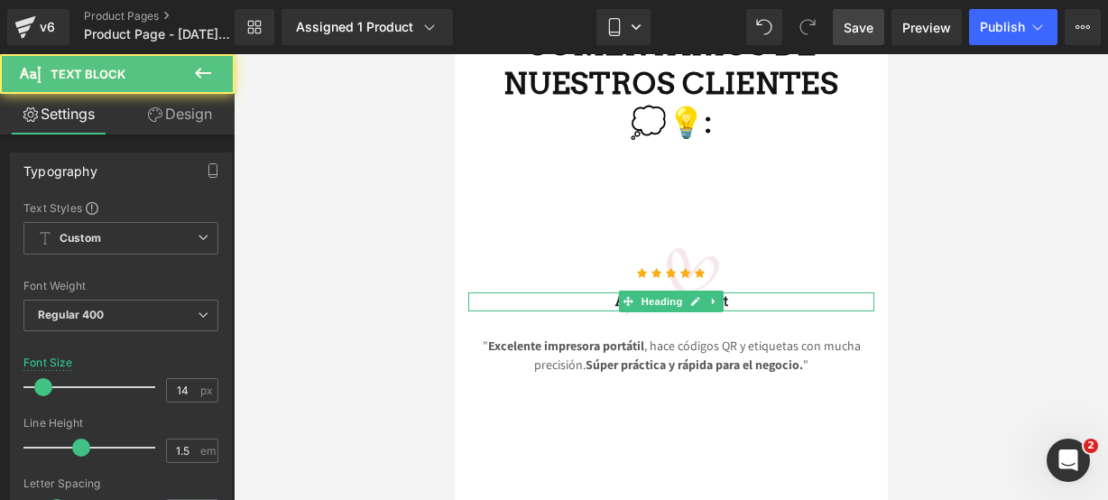
drag, startPoint x: 812, startPoint y: 301, endPoint x: 764, endPoint y: 301, distance: 47.8
click at [812, 301] on h3 "Awesome Product" at bounding box center [671, 301] width 406 height 19
click at [774, 301] on h3 "Awesome Product" at bounding box center [671, 301] width 406 height 19
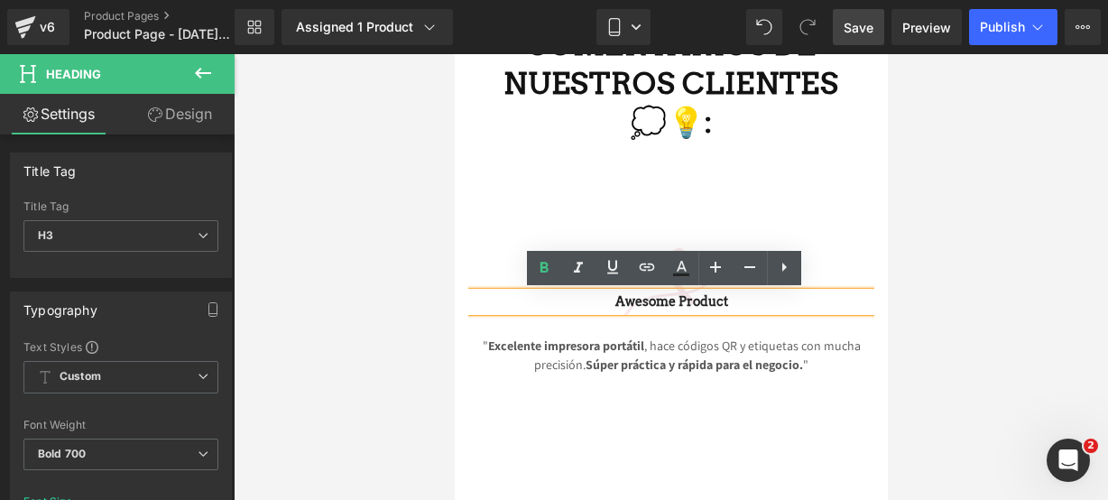
drag, startPoint x: 758, startPoint y: 301, endPoint x: 587, endPoint y: 313, distance: 171.9
click at [587, 313] on div "Icon Icon Icon Icon Icon Icon List Hoz Awesome Product Heading " Excelente impr…" at bounding box center [671, 311] width 406 height 126
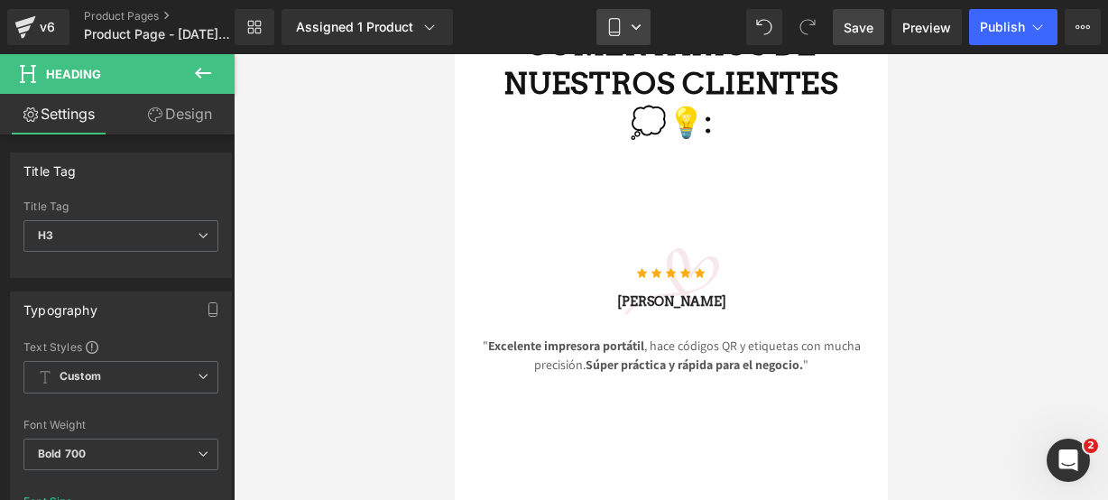
click at [625, 41] on link "Mobile" at bounding box center [624, 27] width 54 height 36
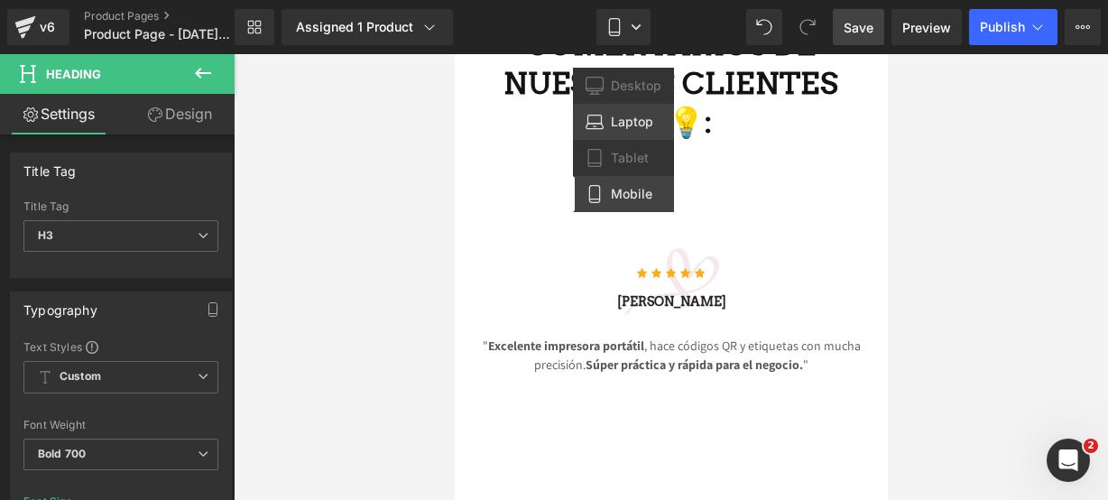
click at [628, 134] on link "Laptop" at bounding box center [623, 122] width 101 height 36
type input "16"
type input "100"
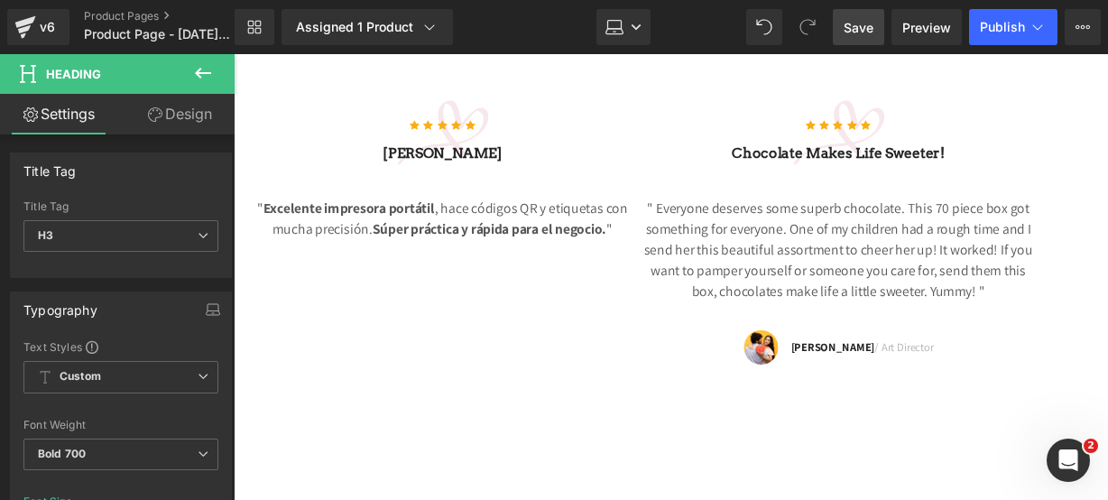
scroll to position [3588, 0]
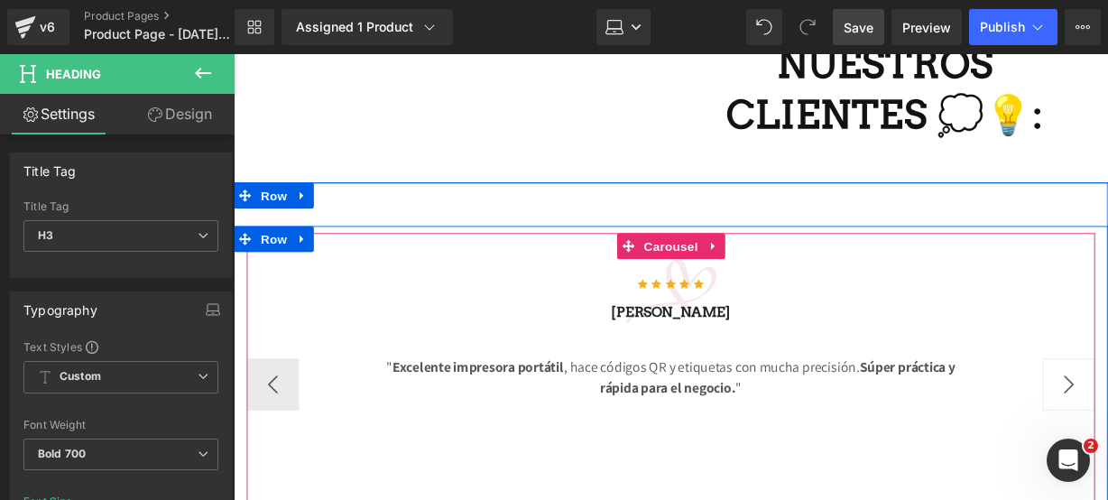
click at [1092, 372] on button "›" at bounding box center [1100, 397] width 54 height 54
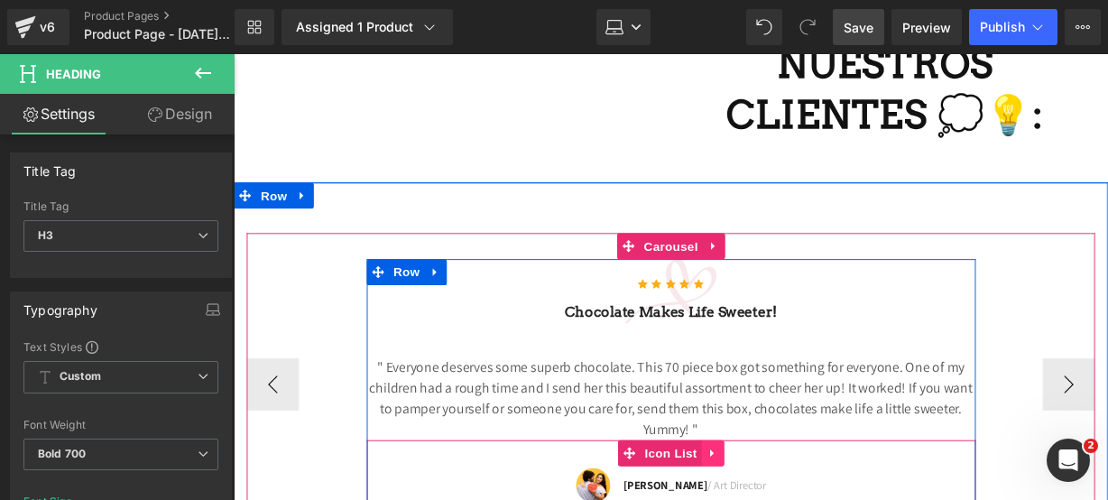
click at [725, 455] on link at bounding box center [730, 468] width 23 height 27
click at [737, 462] on icon at bounding box center [743, 468] width 13 height 13
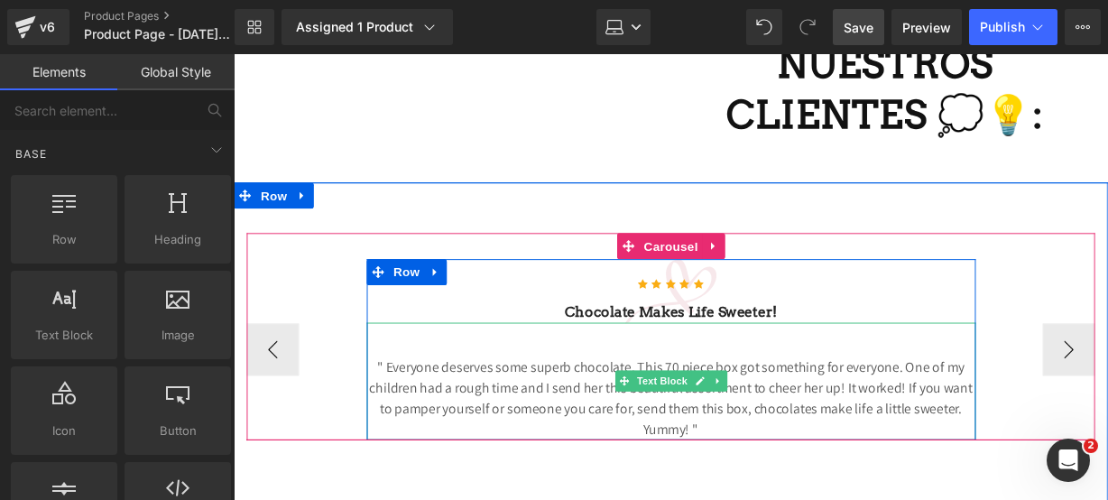
click at [719, 427] on p "" Everyone deserves some superb chocolate. This 70 piece box got something for …" at bounding box center [688, 411] width 632 height 87
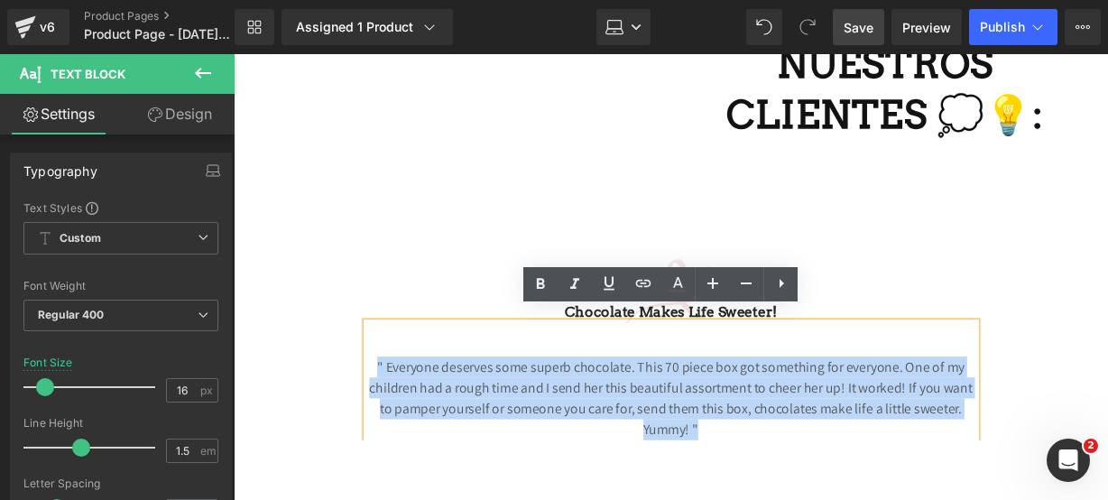
drag, startPoint x: 719, startPoint y: 427, endPoint x: 107, endPoint y: 285, distance: 628.1
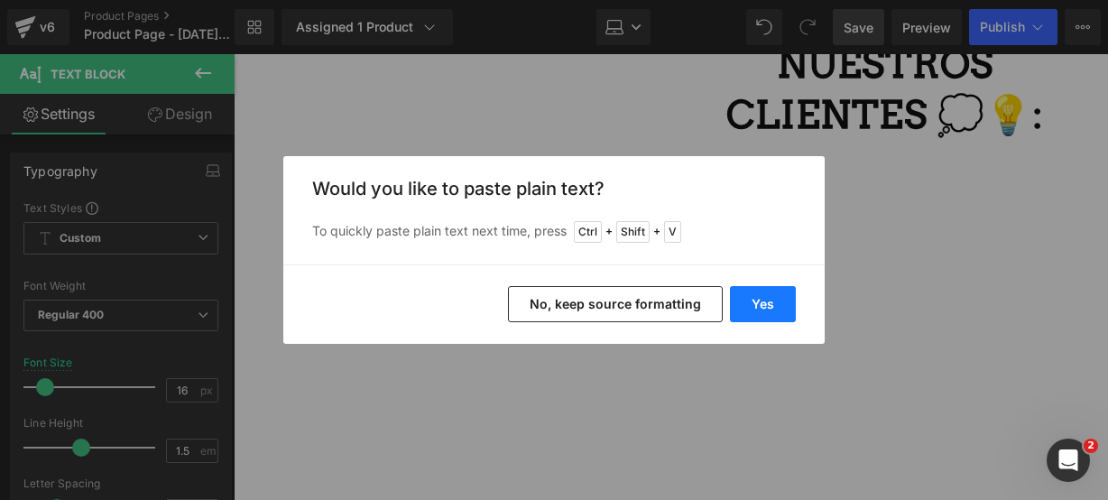
click at [762, 291] on button "Yes" at bounding box center [763, 304] width 66 height 36
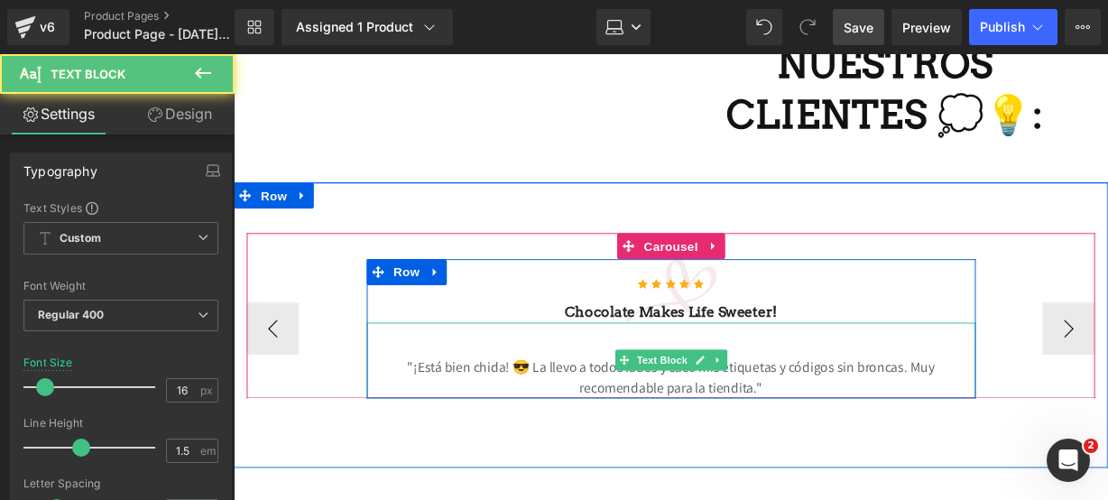
click at [766, 383] on p ""¡Está bien chida! 😎 La llevo a todos lados y saco mis etiquetas y códigos sin …" at bounding box center [688, 389] width 632 height 43
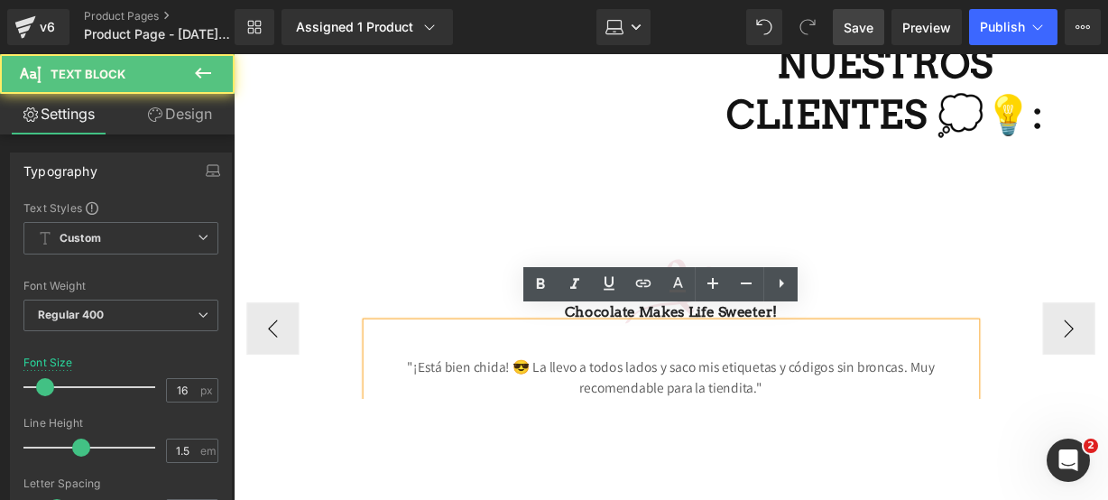
click at [493, 368] on p ""¡Está bien chida! 😎 La llevo a todos lados y saco mis etiquetas y códigos sin …" at bounding box center [688, 389] width 632 height 43
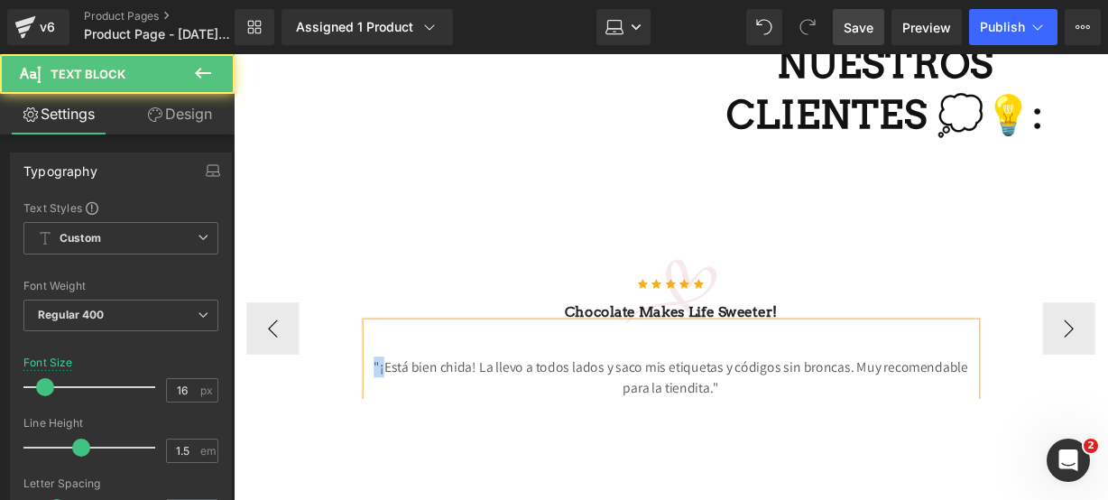
drag, startPoint x: 378, startPoint y: 367, endPoint x: 387, endPoint y: 366, distance: 9.1
click at [387, 368] on p ""¡Está bien chida! La llevo a todos lados y saco mis etiquetas y códigos sin br…" at bounding box center [688, 389] width 632 height 43
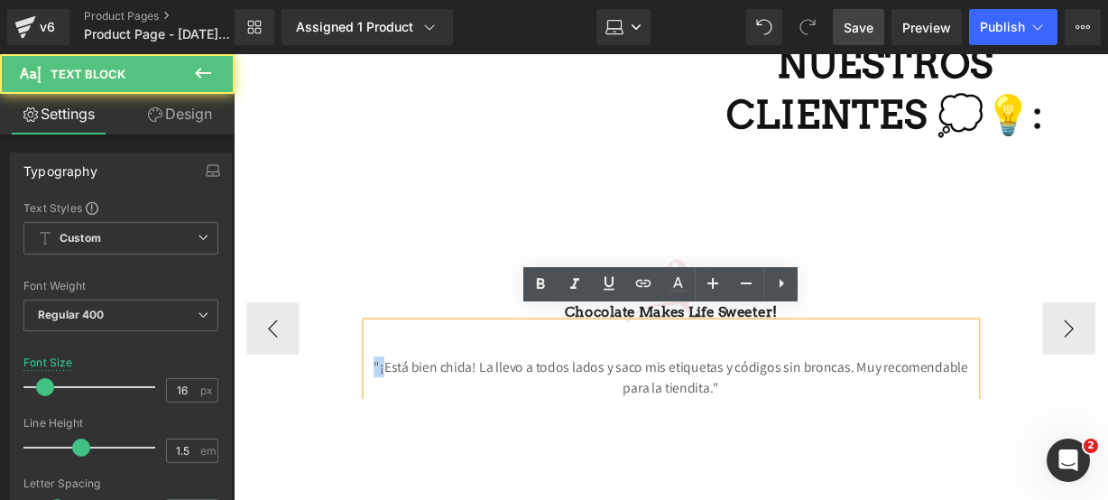
click at [387, 368] on p ""¡Está bien chida! La llevo a todos lados y saco mis etiquetas y códigos sin br…" at bounding box center [688, 389] width 632 height 43
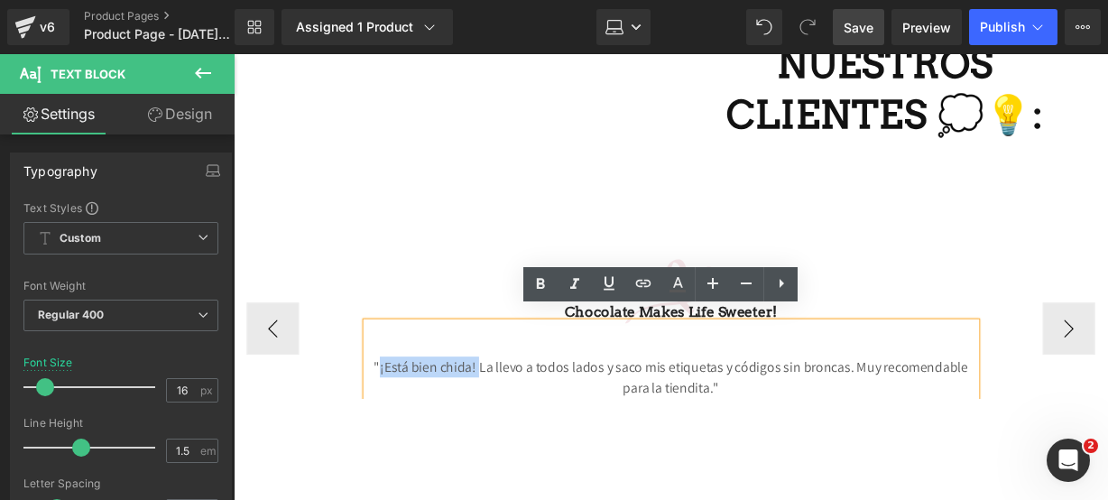
drag, startPoint x: 384, startPoint y: 366, endPoint x: 483, endPoint y: 365, distance: 99.3
click at [483, 368] on p ""¡Está bien chida! La llevo a todos lados y saco mis etiquetas y códigos sin br…" at bounding box center [688, 389] width 632 height 43
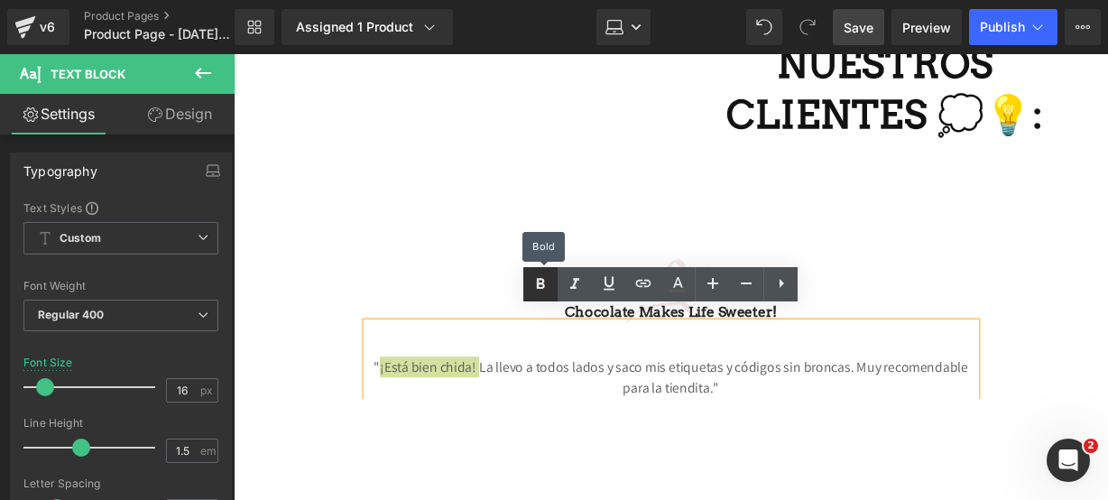
drag, startPoint x: 546, startPoint y: 275, endPoint x: 361, endPoint y: 275, distance: 185.0
click at [546, 275] on icon at bounding box center [541, 284] width 22 height 22
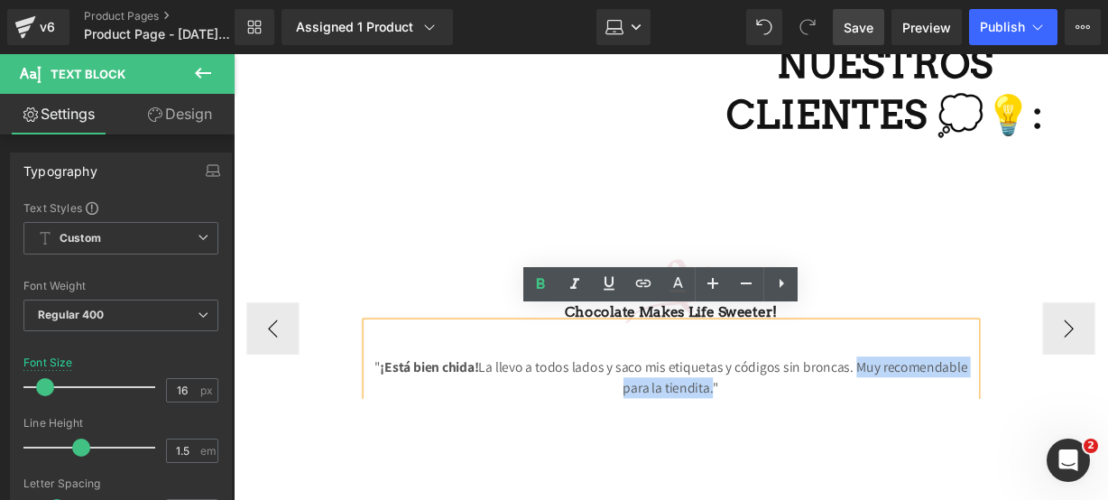
drag, startPoint x: 876, startPoint y: 360, endPoint x: 724, endPoint y: 383, distance: 153.3
click at [724, 383] on p "" ¡Está bien chida! La llevo a todos lados y saco mis etiquetas y códigos sin b…" at bounding box center [688, 389] width 632 height 43
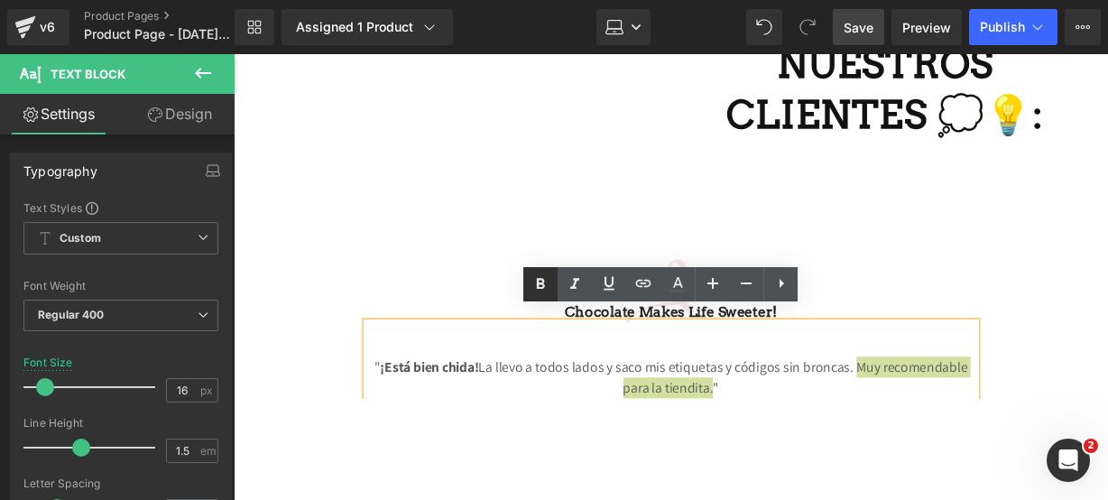
click at [540, 291] on icon at bounding box center [541, 284] width 22 height 22
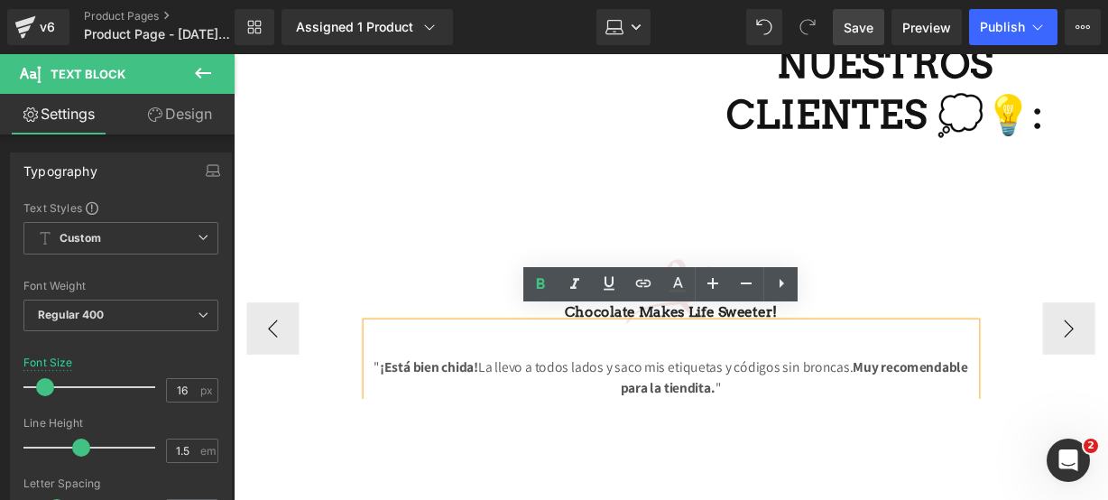
drag, startPoint x: 833, startPoint y: 300, endPoint x: 793, endPoint y: 352, distance: 65.7
click at [833, 311] on div "Chocolate makes Life sweeter! Heading" at bounding box center [688, 322] width 632 height 22
click at [829, 311] on h3 "Chocolate makes Life sweeter!" at bounding box center [688, 322] width 632 height 22
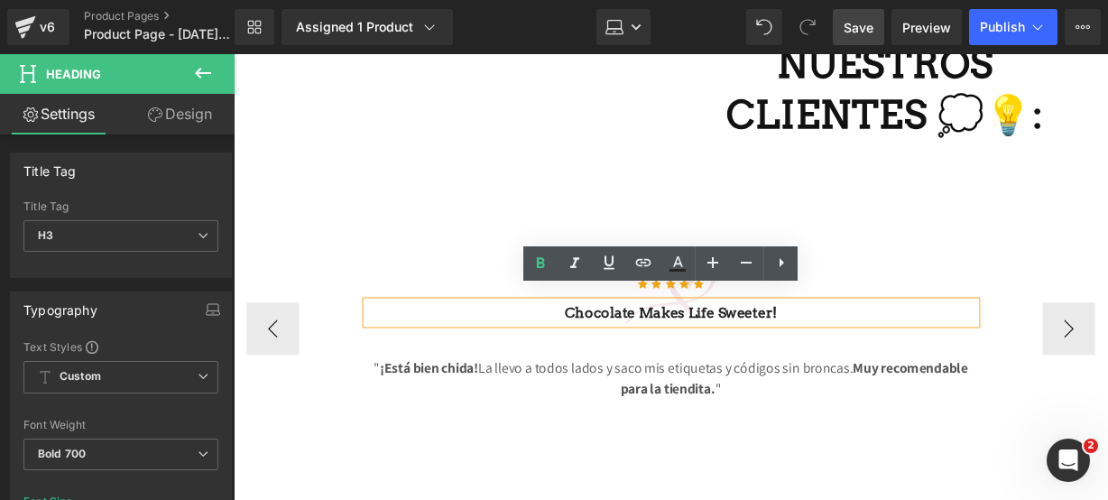
drag, startPoint x: 632, startPoint y: 301, endPoint x: 574, endPoint y: 311, distance: 58.8
click at [574, 312] on h3 "Chocolate makes Life sweeter!" at bounding box center [688, 323] width 632 height 22
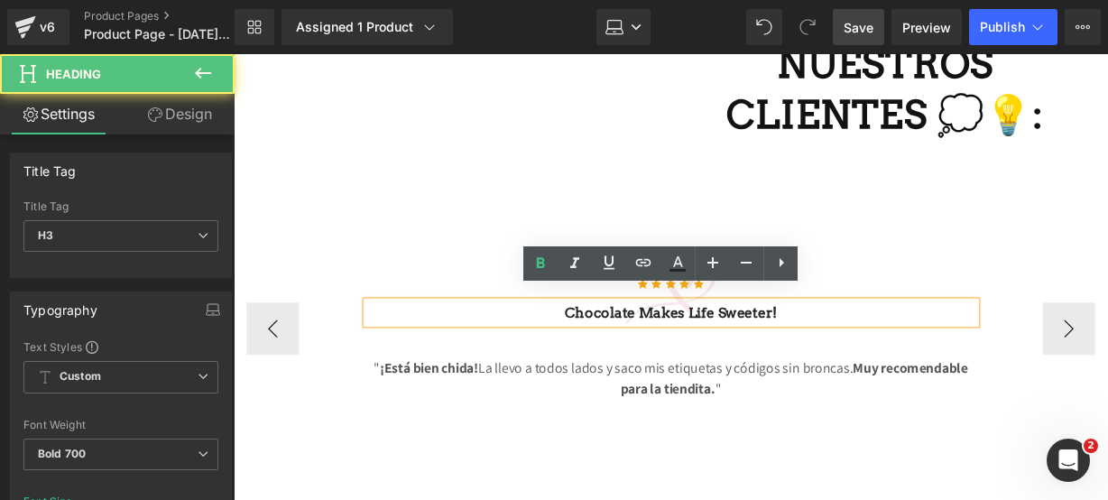
click at [574, 312] on h3 "Chocolate makes Life sweeter!" at bounding box center [688, 323] width 632 height 22
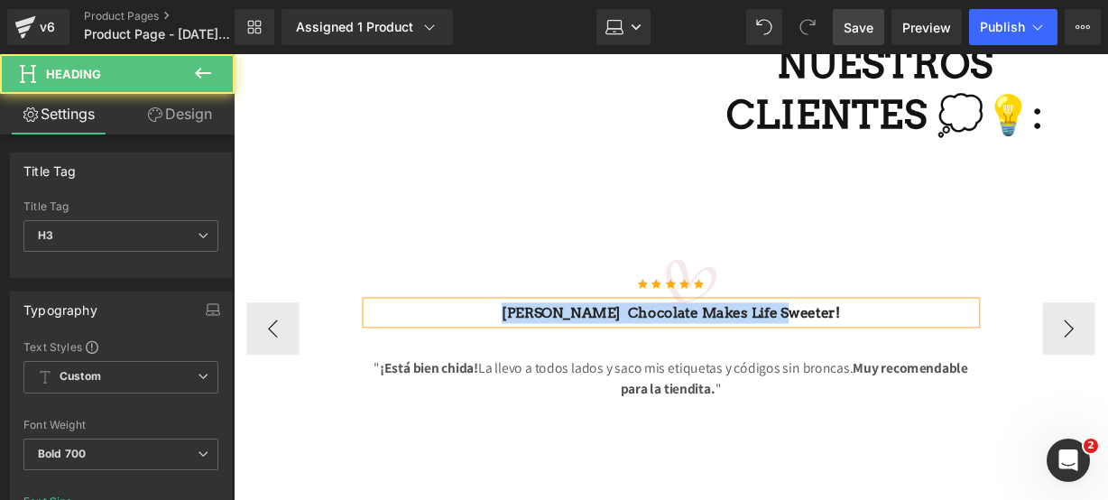
drag, startPoint x: 862, startPoint y: 304, endPoint x: 324, endPoint y: 322, distance: 538.2
click at [324, 322] on div "Icon Icon Icon Icon Icon Icon List [PERSON_NAME] Chocolate makes Life sweeter! …" at bounding box center [687, 339] width 880 height 145
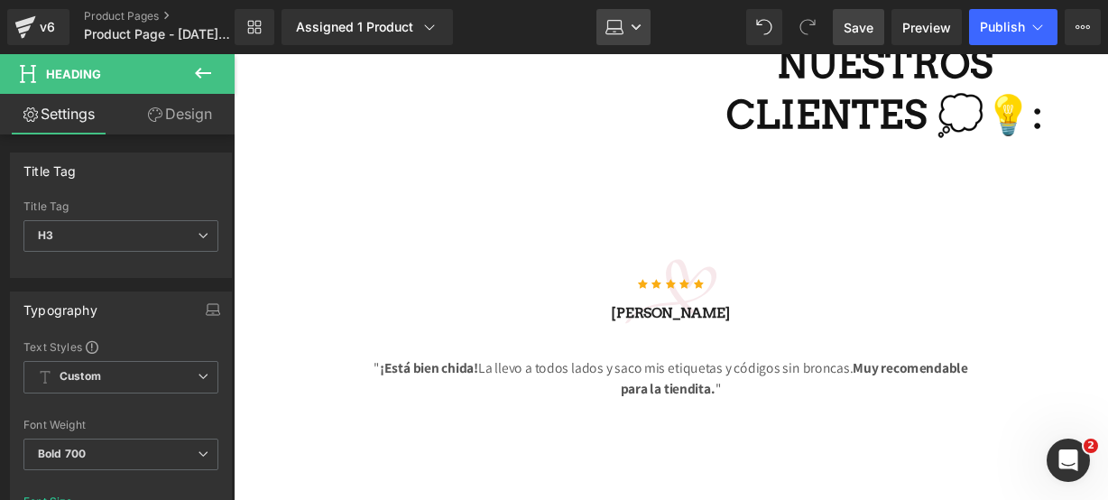
drag, startPoint x: 610, startPoint y: 33, endPoint x: 399, endPoint y: 2, distance: 213.6
click at [610, 33] on icon at bounding box center [614, 31] width 17 height 5
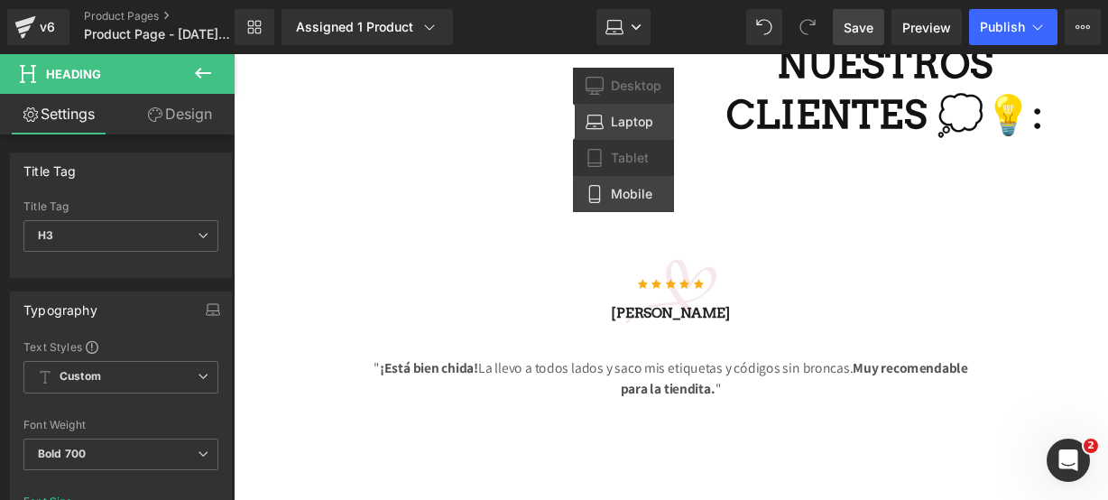
drag, startPoint x: 406, startPoint y: 133, endPoint x: 625, endPoint y: 182, distance: 224.9
click at [625, 182] on link "Mobile" at bounding box center [623, 194] width 101 height 36
type input "14"
type input "100"
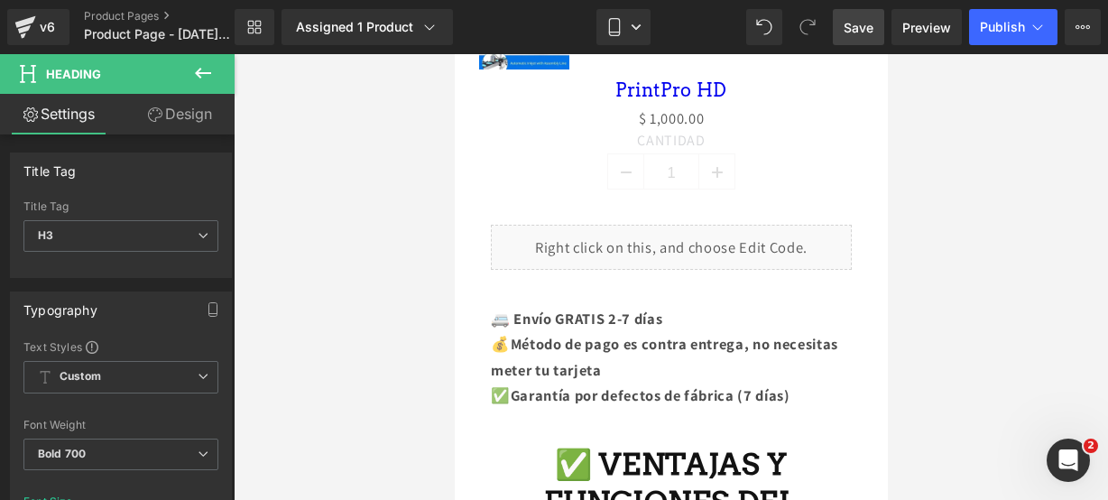
scroll to position [1135, 0]
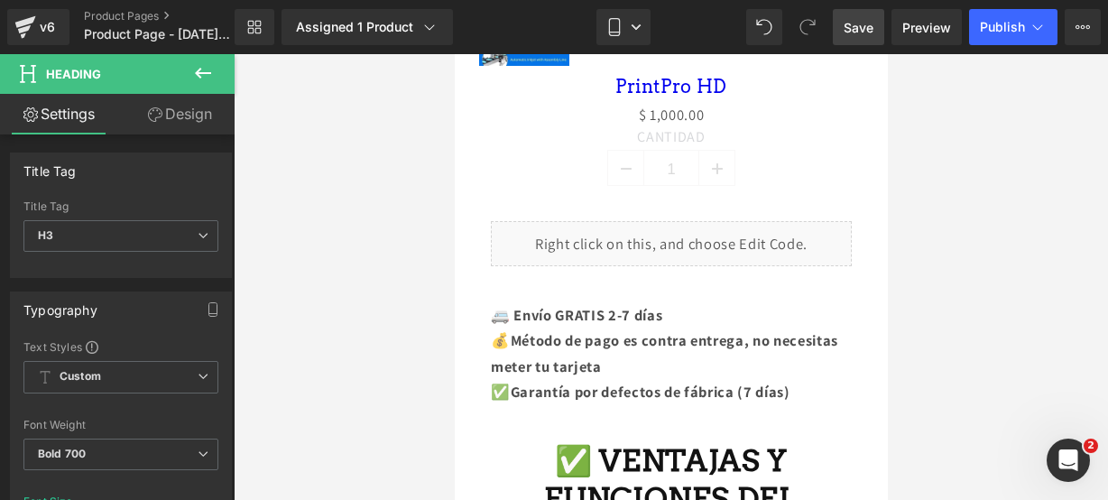
click at [206, 77] on icon at bounding box center [203, 73] width 22 height 22
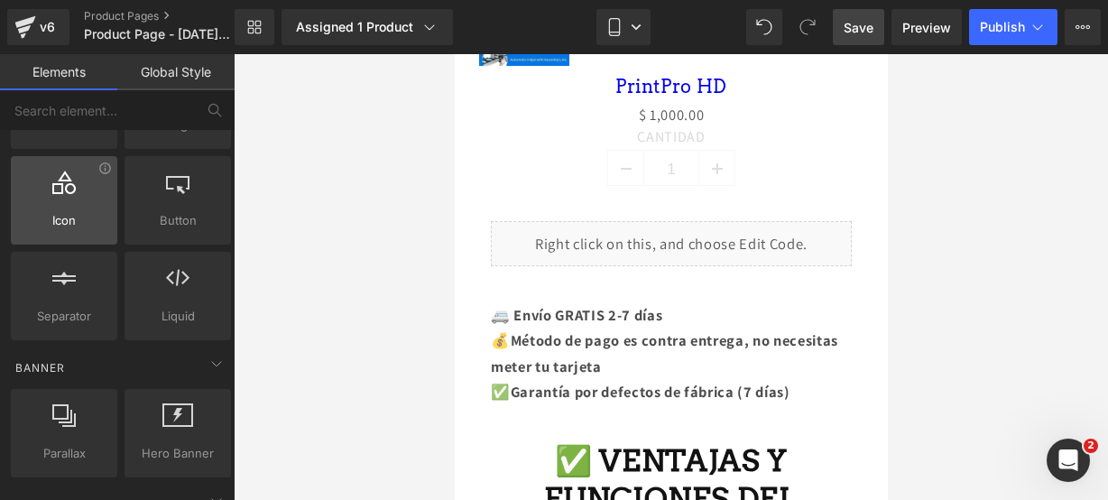
scroll to position [0, 0]
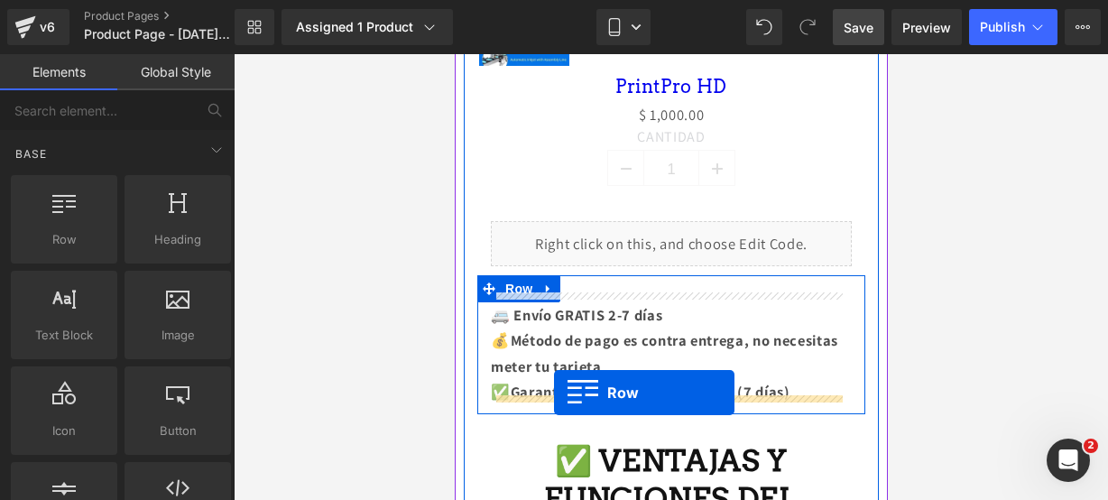
drag, startPoint x: 533, startPoint y: 263, endPoint x: 553, endPoint y: 393, distance: 131.6
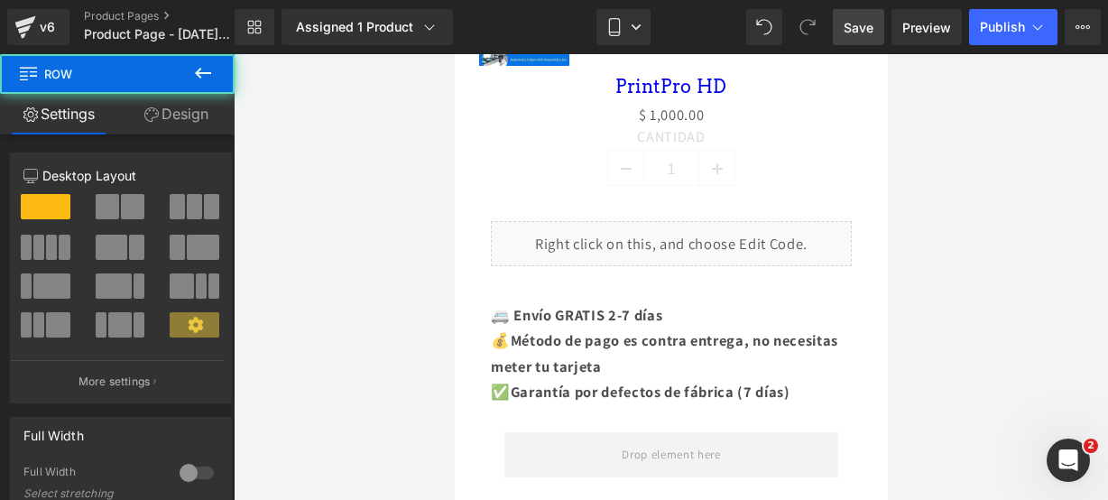
click at [208, 81] on icon at bounding box center [203, 73] width 22 height 22
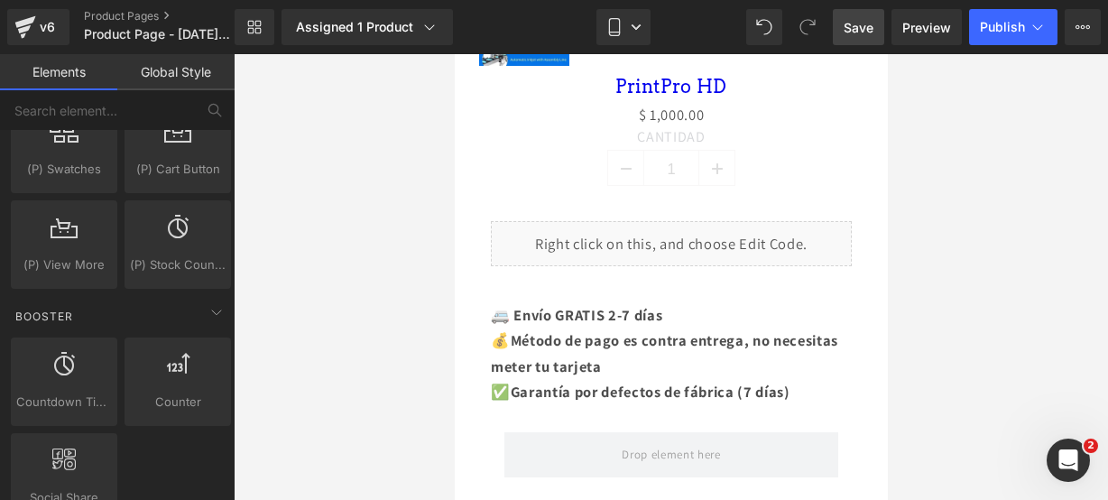
scroll to position [2275, 0]
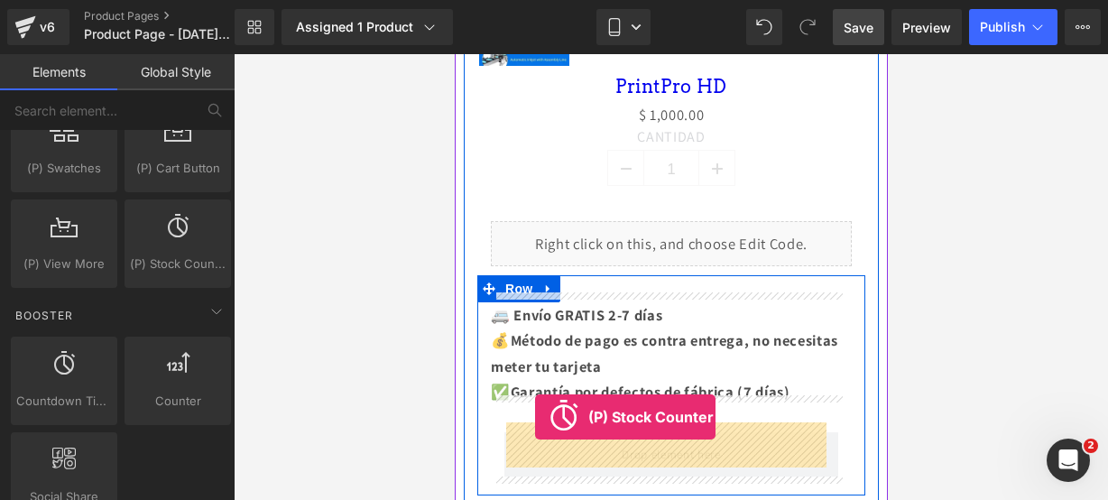
drag, startPoint x: 627, startPoint y: 277, endPoint x: 534, endPoint y: 417, distance: 168.0
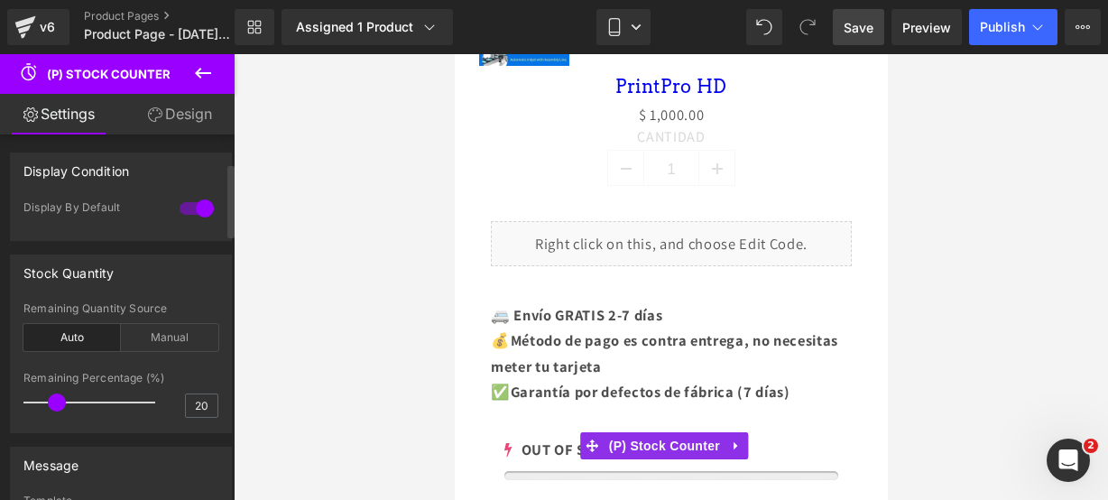
scroll to position [160, 0]
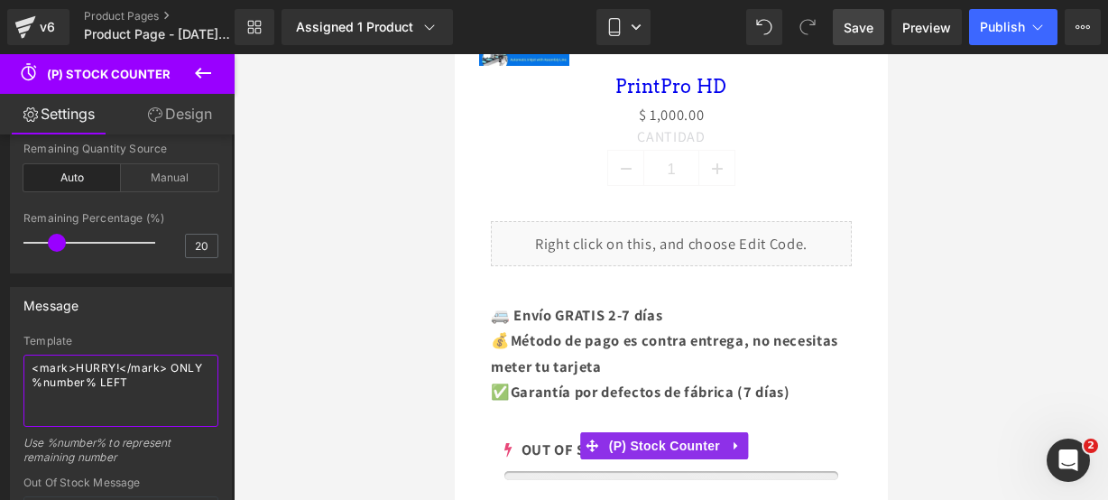
drag, startPoint x: 132, startPoint y: 387, endPoint x: -42, endPoint y: 308, distance: 190.6
click at [0, 308] on html "(P) Stock Counter You are previewing how the will restyle your page. You can no…" at bounding box center [554, 250] width 1108 height 500
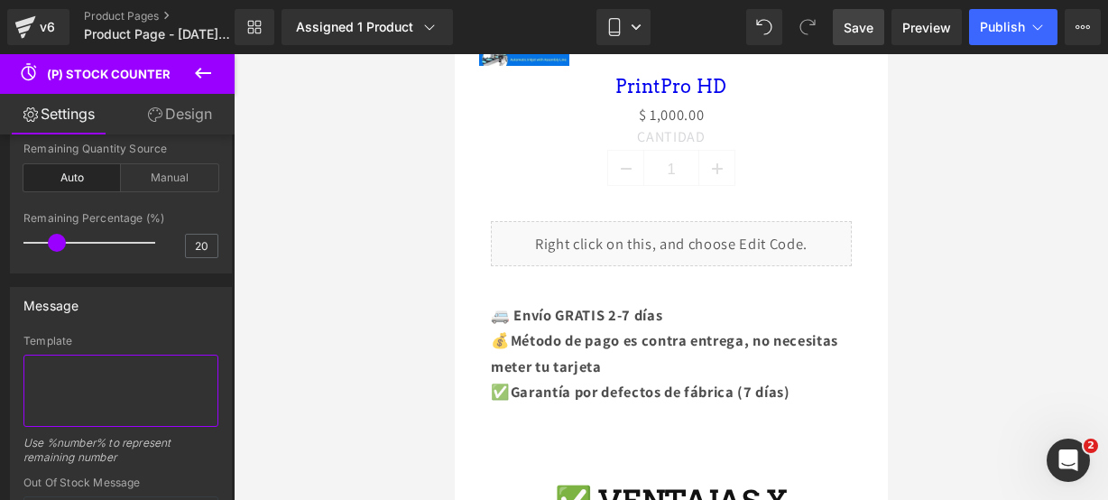
type textarea "?"
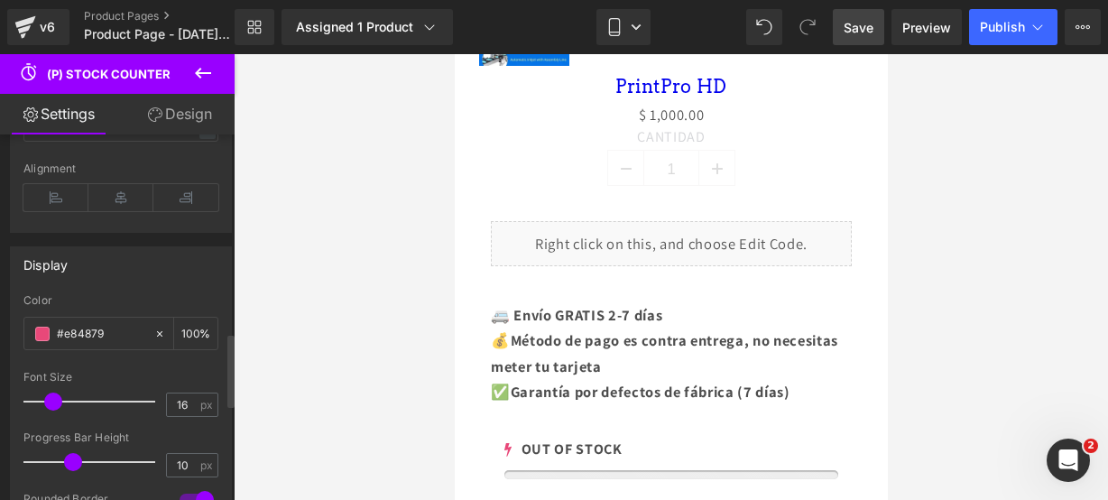
scroll to position [987, 0]
type textarea "¡¡CORRE!! SOLO QUEDAN 23"
click at [40, 326] on span at bounding box center [42, 333] width 14 height 14
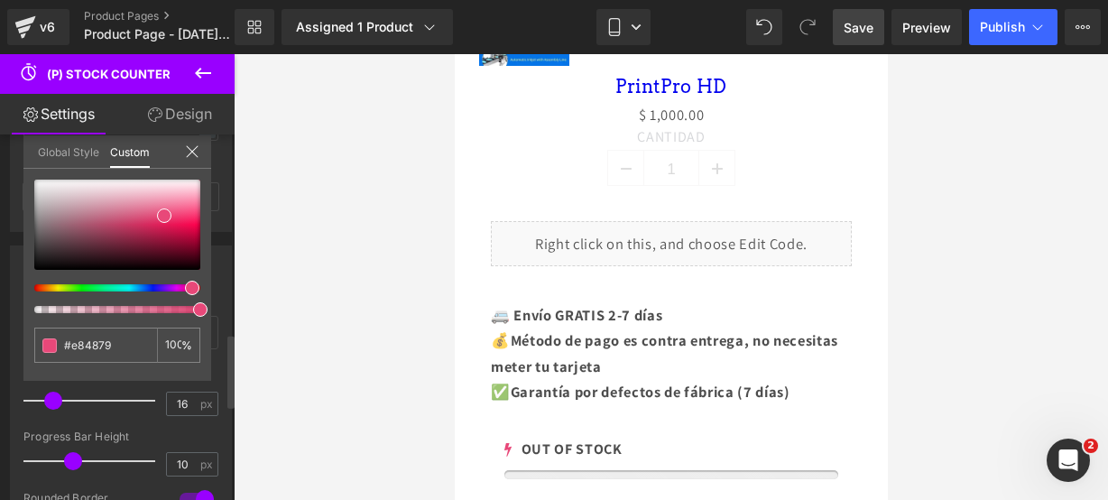
click at [167, 284] on div at bounding box center [110, 287] width 166 height 7
type input "#e849e0"
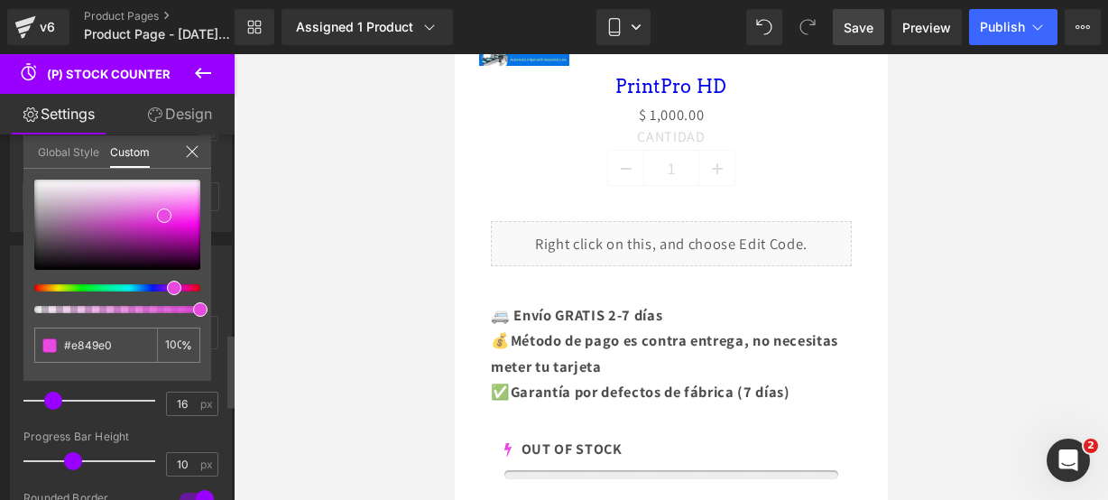
click at [196, 151] on icon at bounding box center [192, 151] width 14 height 14
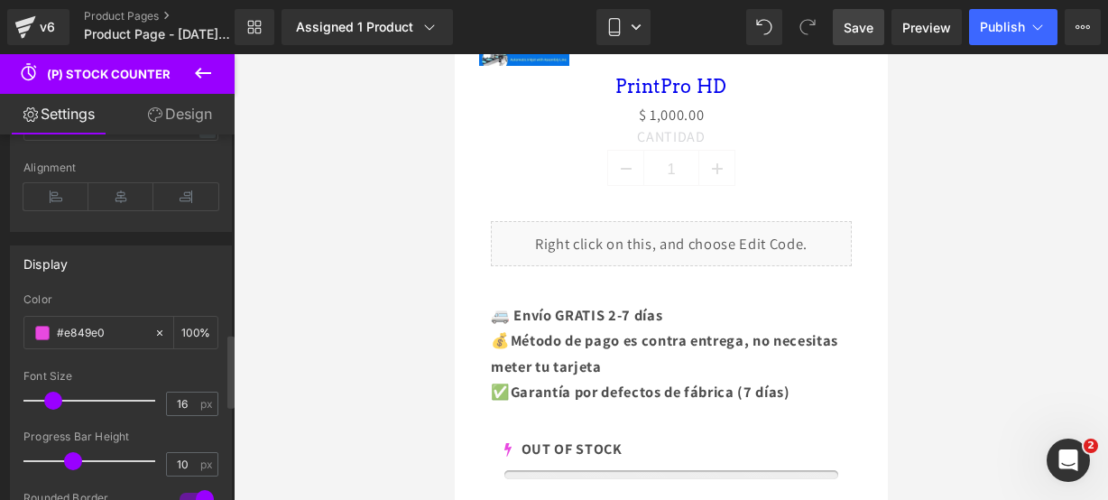
click at [208, 71] on icon at bounding box center [203, 73] width 22 height 22
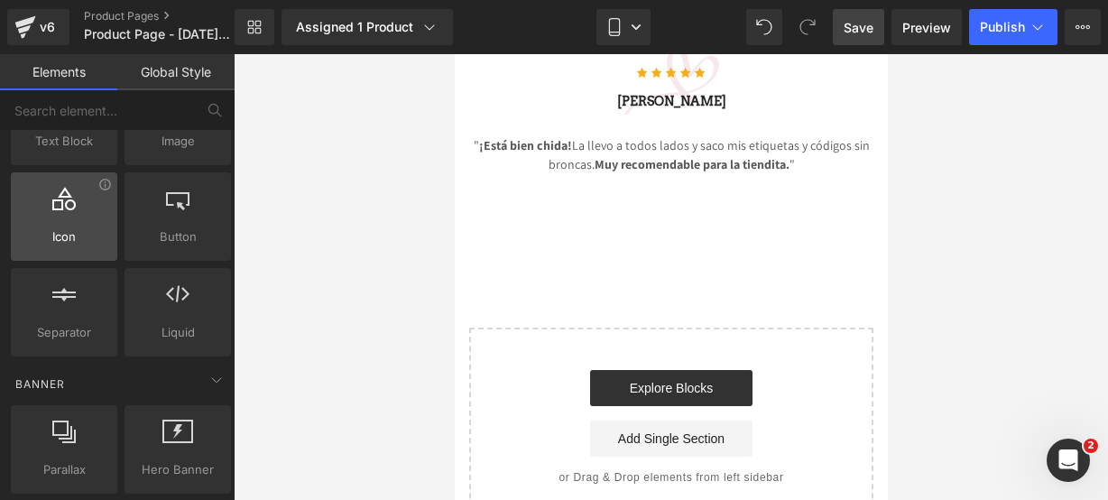
scroll to position [0, 0]
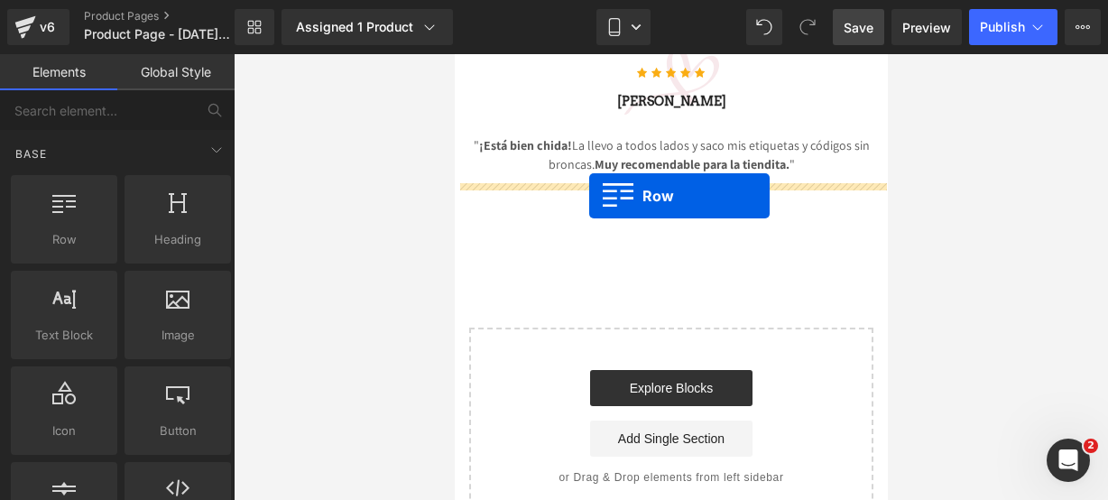
drag, startPoint x: 536, startPoint y: 282, endPoint x: 588, endPoint y: 197, distance: 99.7
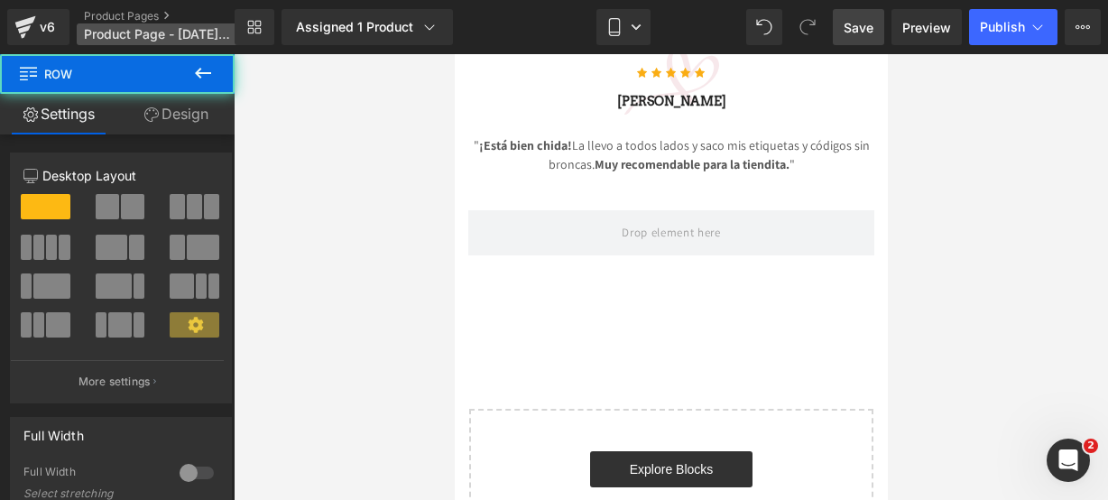
click at [212, 79] on icon at bounding box center [203, 73] width 22 height 22
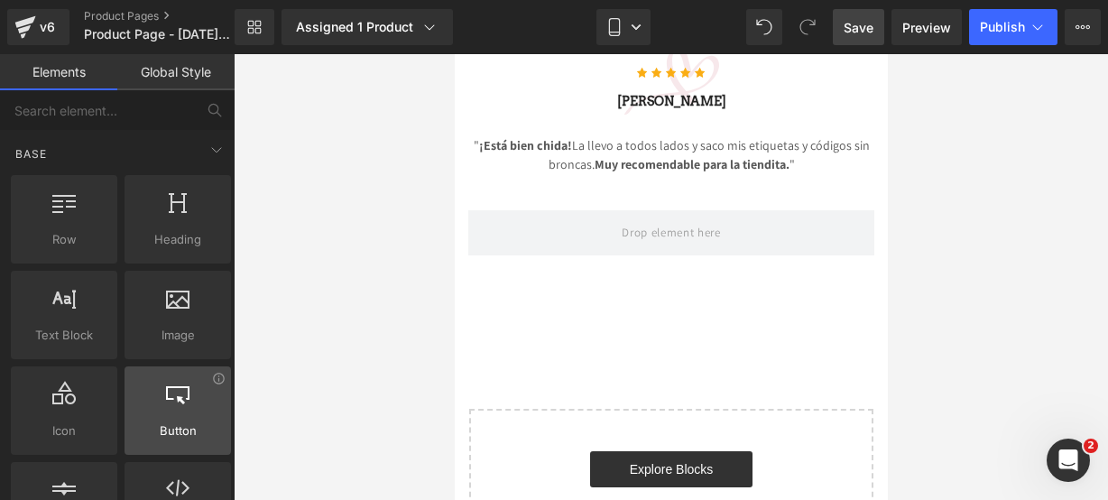
scroll to position [152, 0]
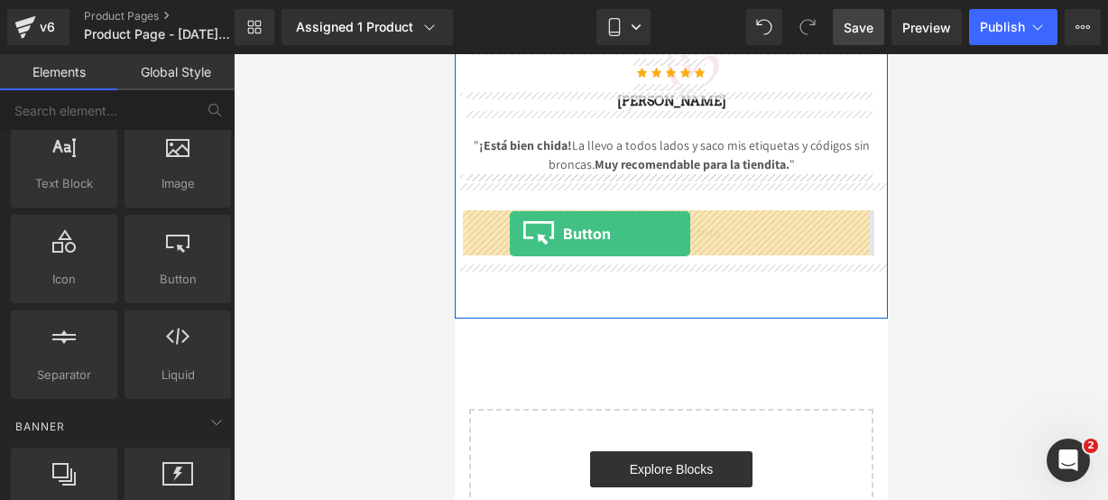
drag, startPoint x: 637, startPoint y: 351, endPoint x: 509, endPoint y: 234, distance: 173.8
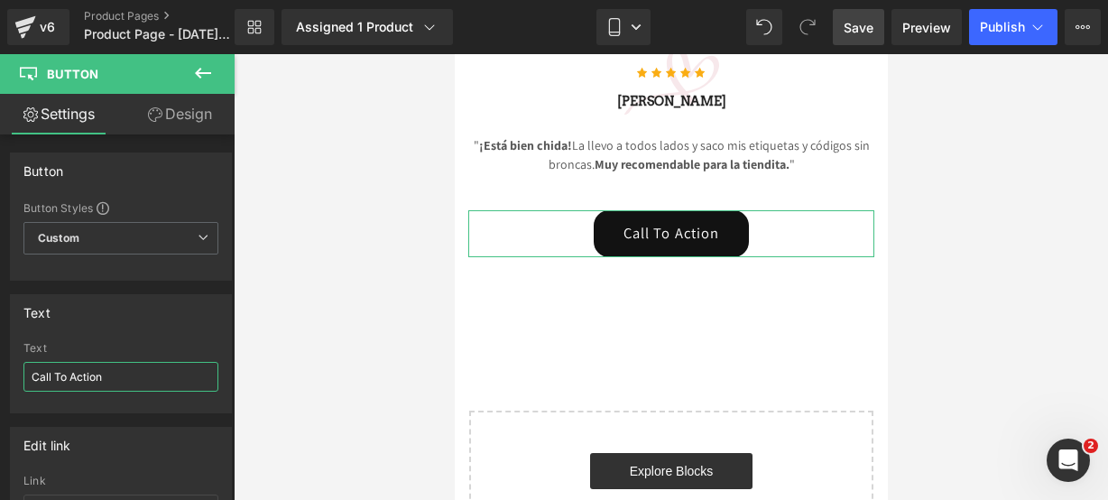
drag, startPoint x: 119, startPoint y: 376, endPoint x: -42, endPoint y: 355, distance: 162.1
click at [0, 355] on html "Button You are previewing how the will restyle your page. You can not edit Elem…" at bounding box center [554, 250] width 1108 height 500
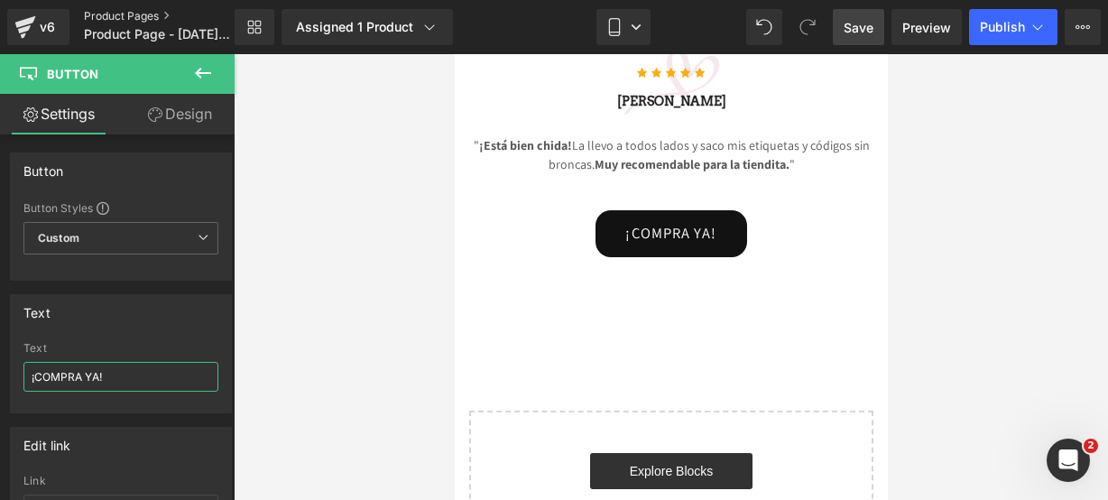
paste input "🤩🔥"
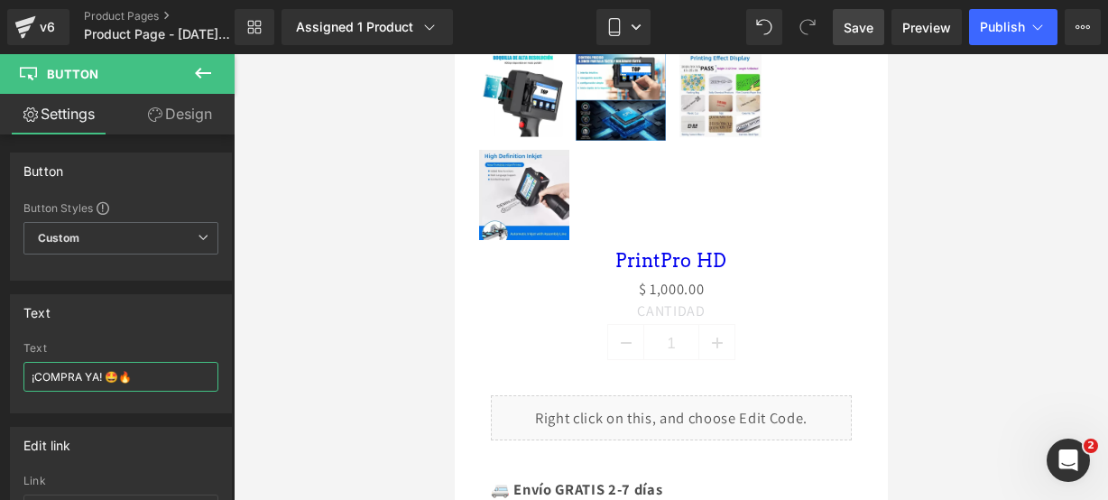
scroll to position [963, 0]
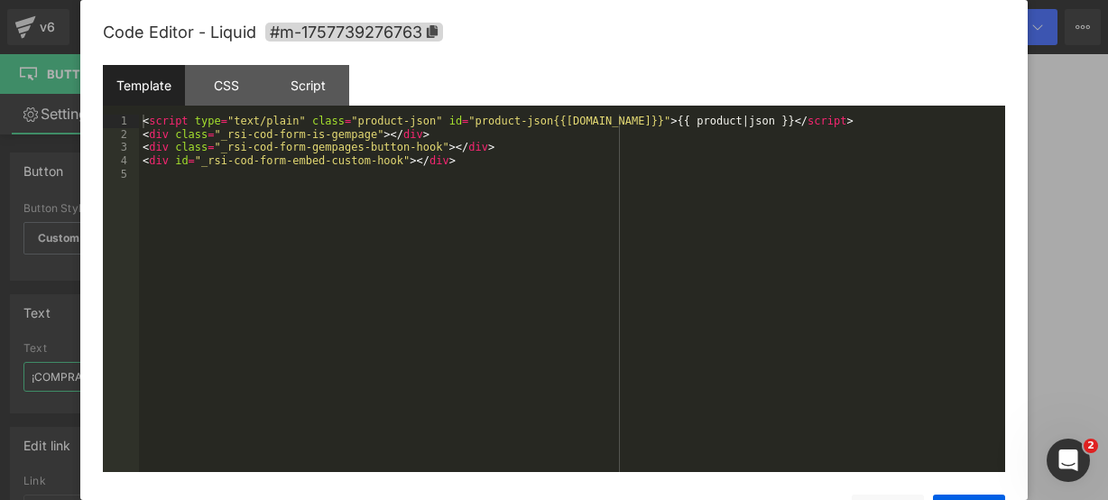
click at [684, 397] on div "Liquid" at bounding box center [670, 416] width 361 height 45
click at [430, 39] on span "#m-1757739276763" at bounding box center [354, 32] width 178 height 19
type input "¡COMPRA YA! 🤩🔥"
click at [944, 494] on div "Save Cancel" at bounding box center [554, 501] width 903 height 59
click at [951, 494] on div "Save Cancel" at bounding box center [554, 501] width 903 height 59
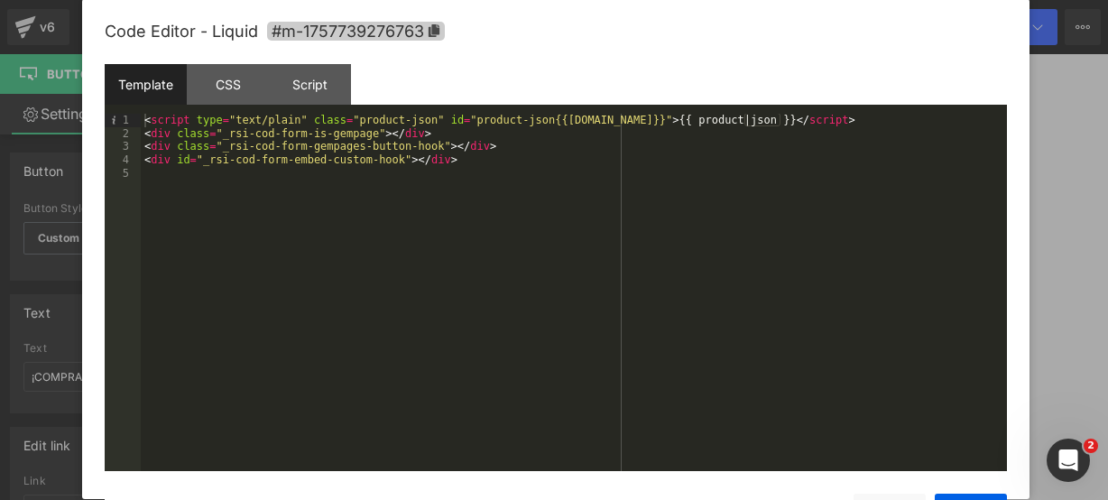
click at [438, 36] on icon at bounding box center [434, 30] width 11 height 13
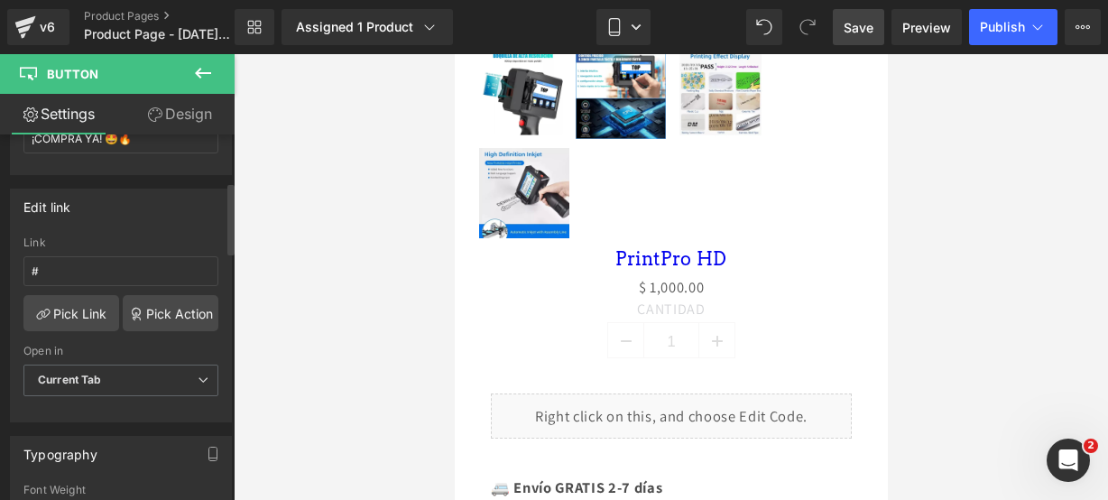
scroll to position [240, 0]
click at [76, 263] on input "#" at bounding box center [120, 270] width 195 height 30
paste input "#m-1757739276763"
click at [44, 259] on input "##m-1757739276763" at bounding box center [120, 270] width 195 height 30
type input "#m-1757739276763"
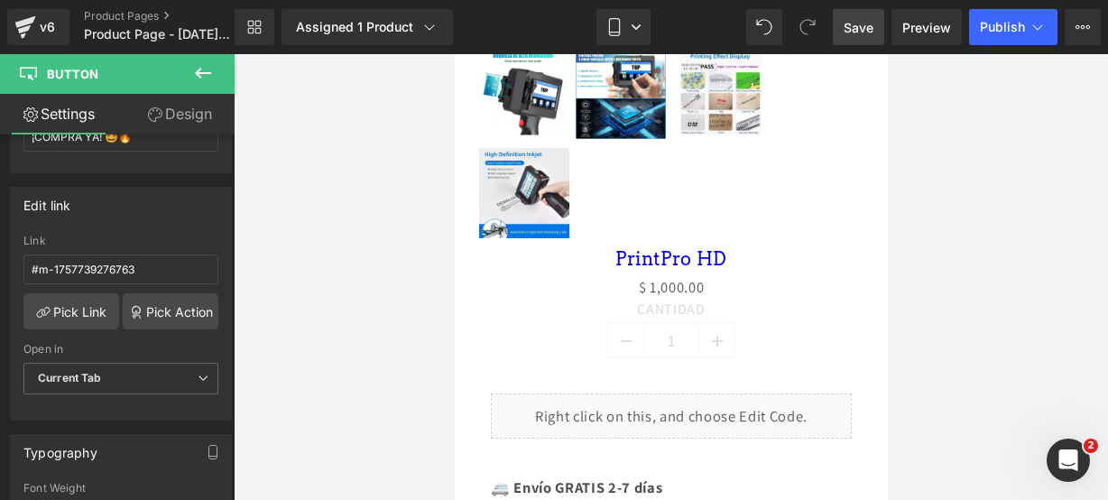
click at [197, 64] on icon at bounding box center [203, 73] width 22 height 22
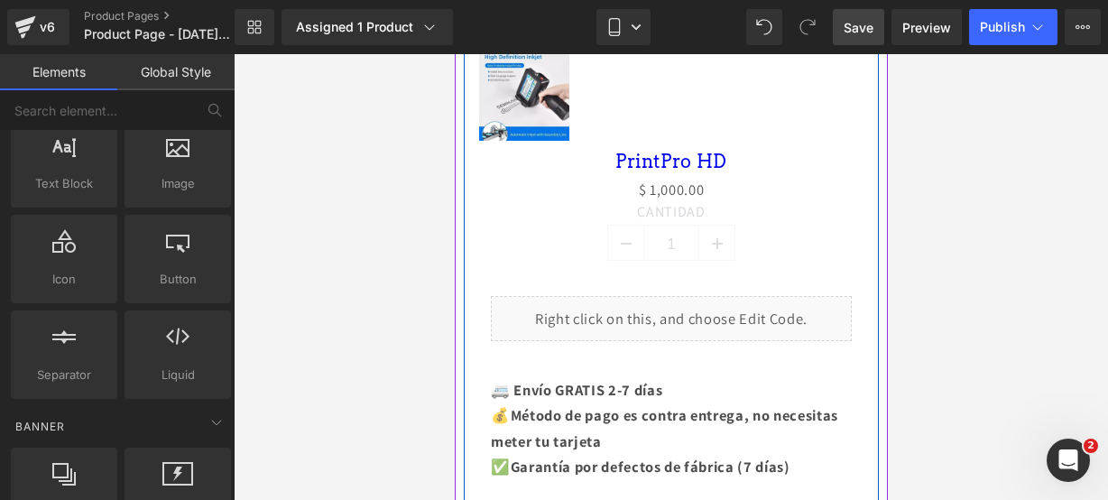
scroll to position [1060, 0]
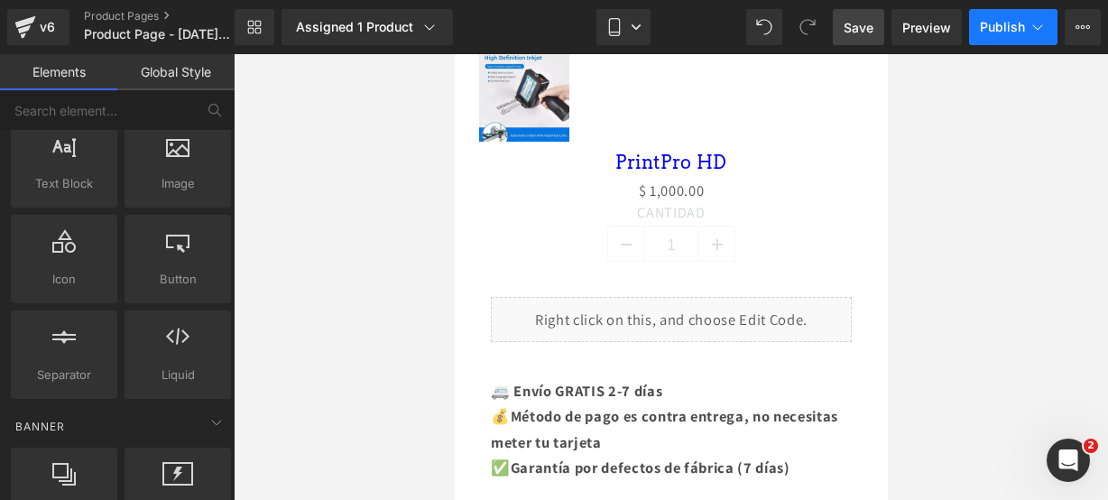
click at [1023, 16] on button "Publish" at bounding box center [1013, 27] width 88 height 36
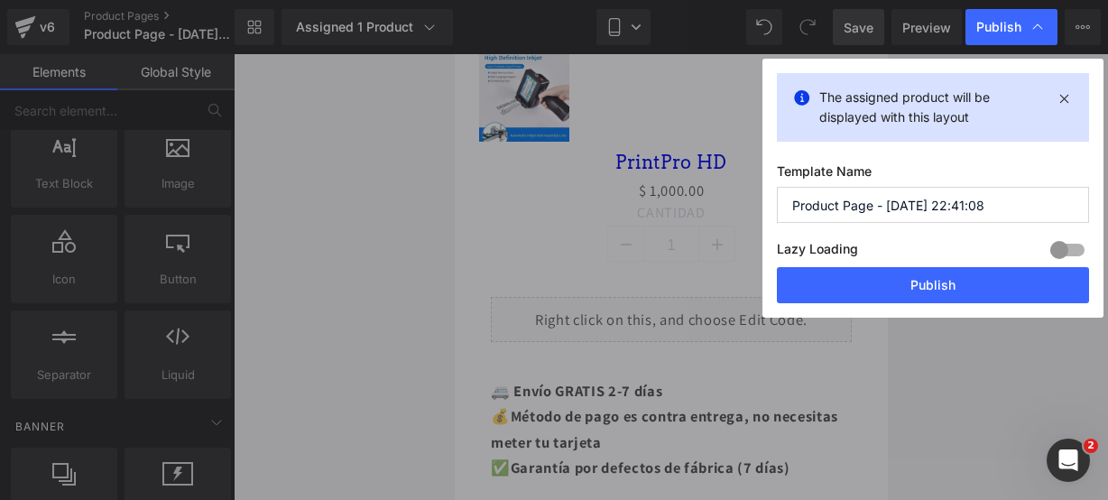
click at [1004, 204] on input "Product Page - [DATE] 22:41:08" at bounding box center [933, 205] width 312 height 36
drag, startPoint x: 1004, startPoint y: 203, endPoint x: 542, endPoint y: 151, distance: 465.1
click at [542, 151] on div "Publish The assigned product will be displayed with this layout Template Name P…" at bounding box center [554, 250] width 1108 height 500
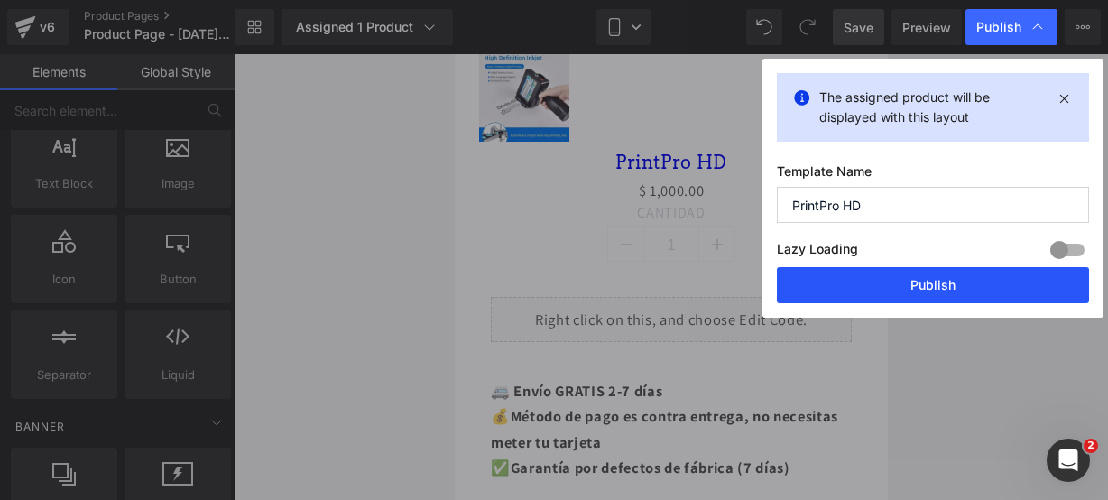
type input "PrintPro HD"
click at [848, 273] on button "Publish" at bounding box center [933, 285] width 312 height 36
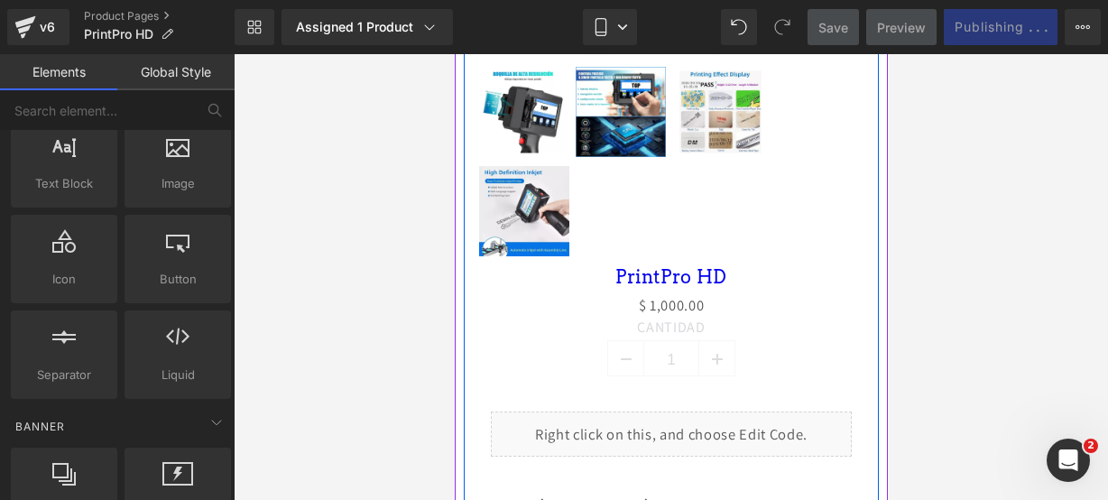
scroll to position [944, 0]
